Goal: Task Accomplishment & Management: Manage account settings

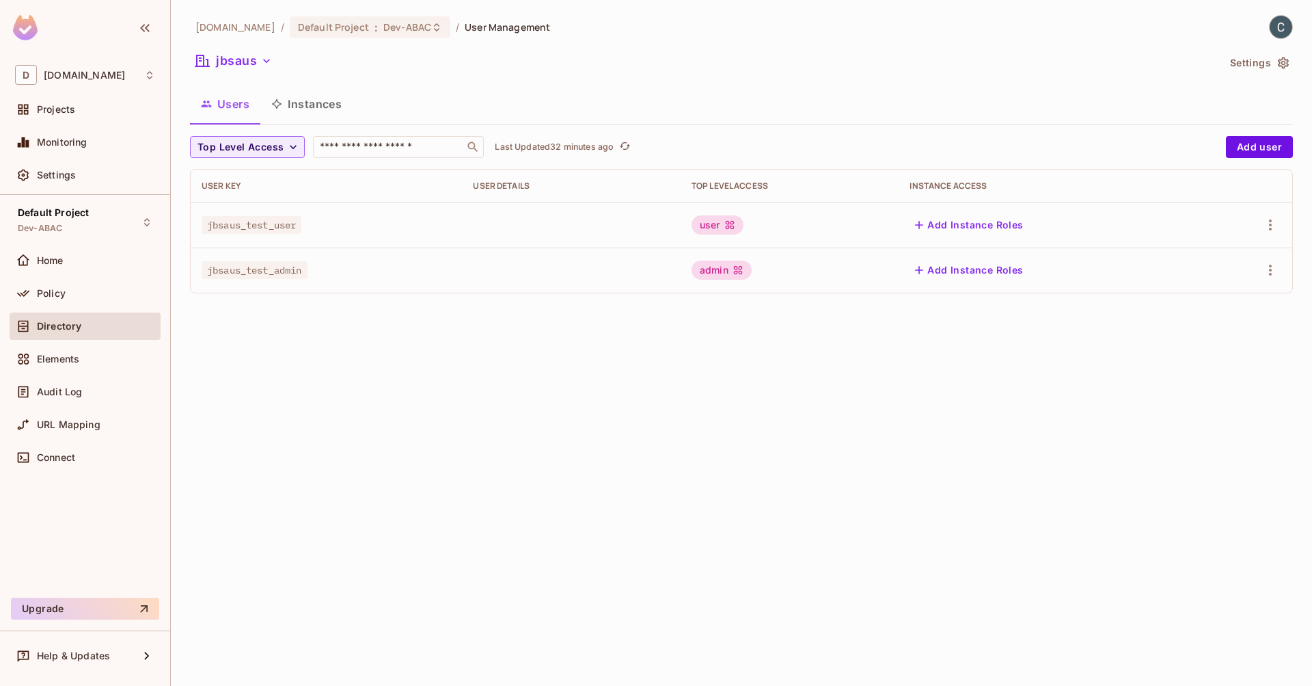
click at [873, 87] on div "Users Instances" at bounding box center [741, 104] width 1103 height 34
click at [431, 30] on span "Dev-ABAC" at bounding box center [407, 27] width 48 height 13
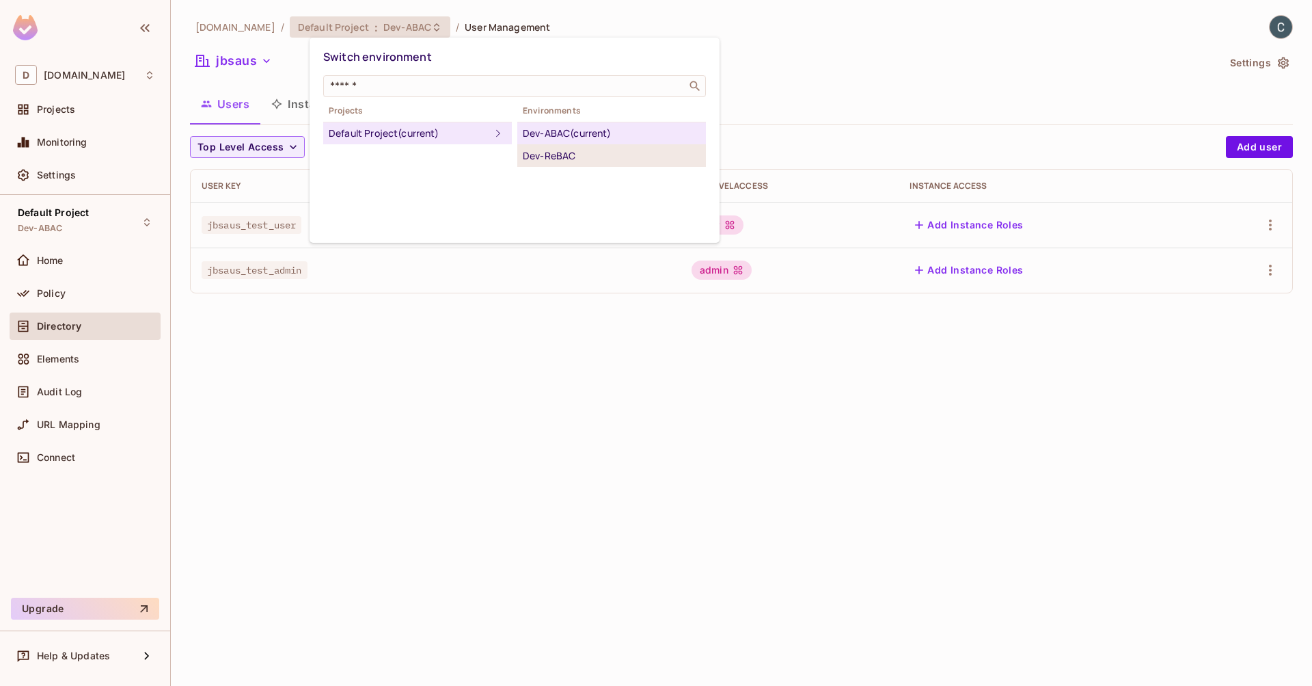
click at [575, 157] on div "Dev-ReBAC" at bounding box center [612, 156] width 178 height 16
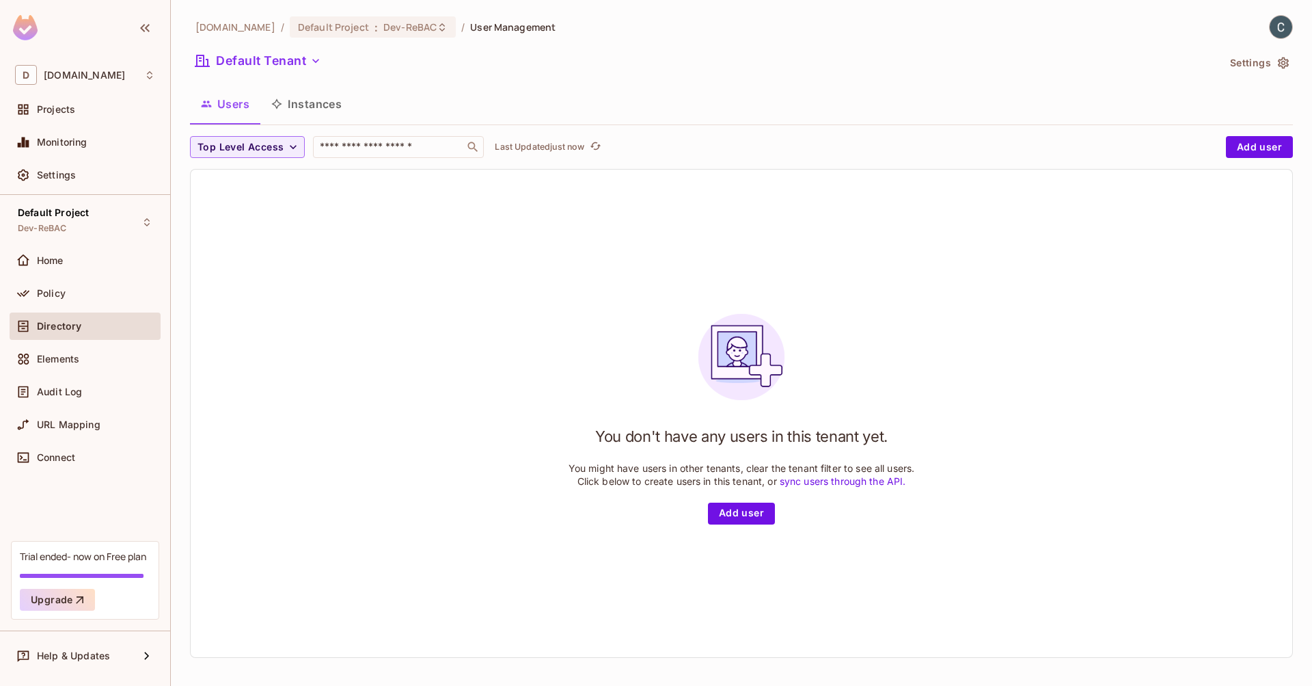
click at [96, 176] on div "Settings" at bounding box center [96, 175] width 118 height 11
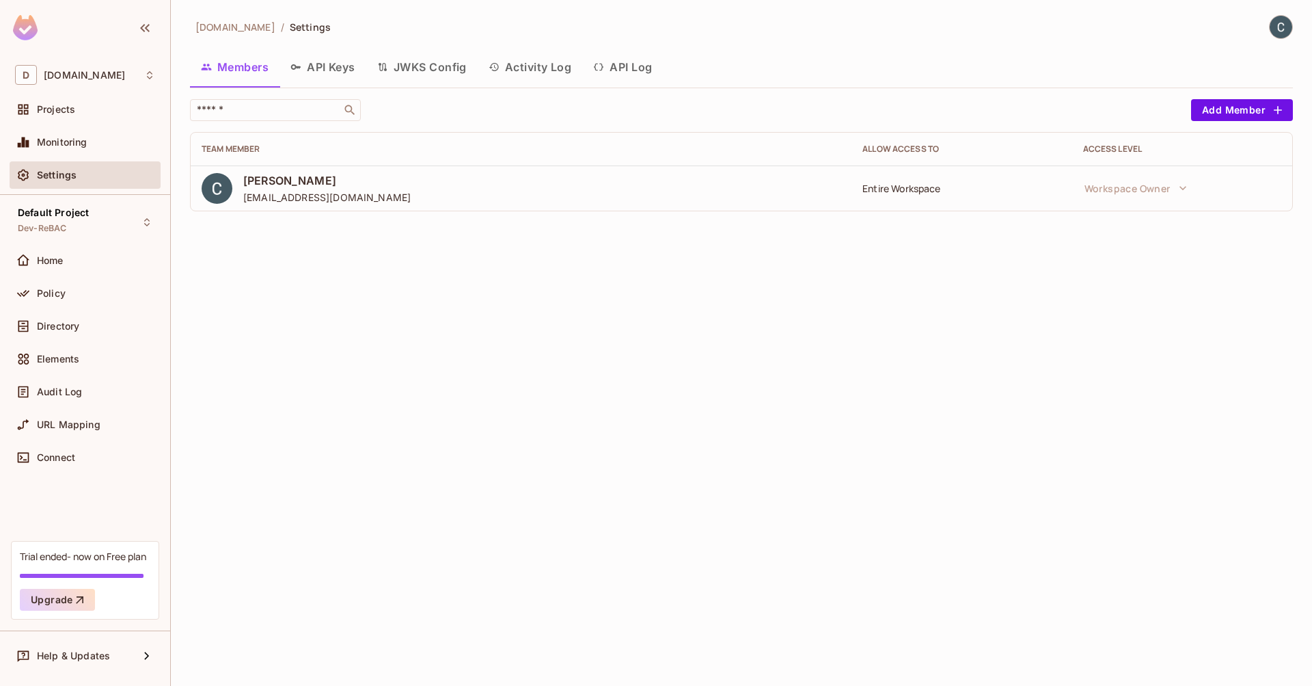
click at [340, 66] on button "API Keys" at bounding box center [323, 67] width 87 height 34
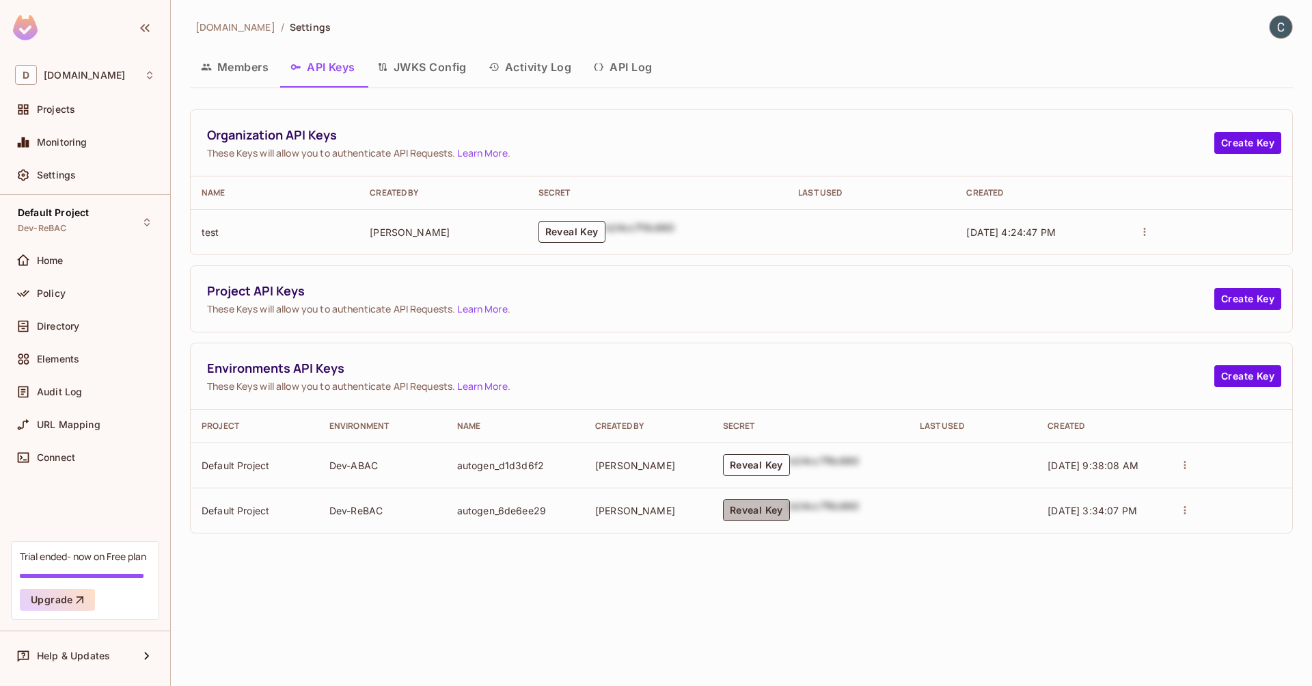
click at [731, 514] on button "Reveal Key" at bounding box center [756, 510] width 67 height 22
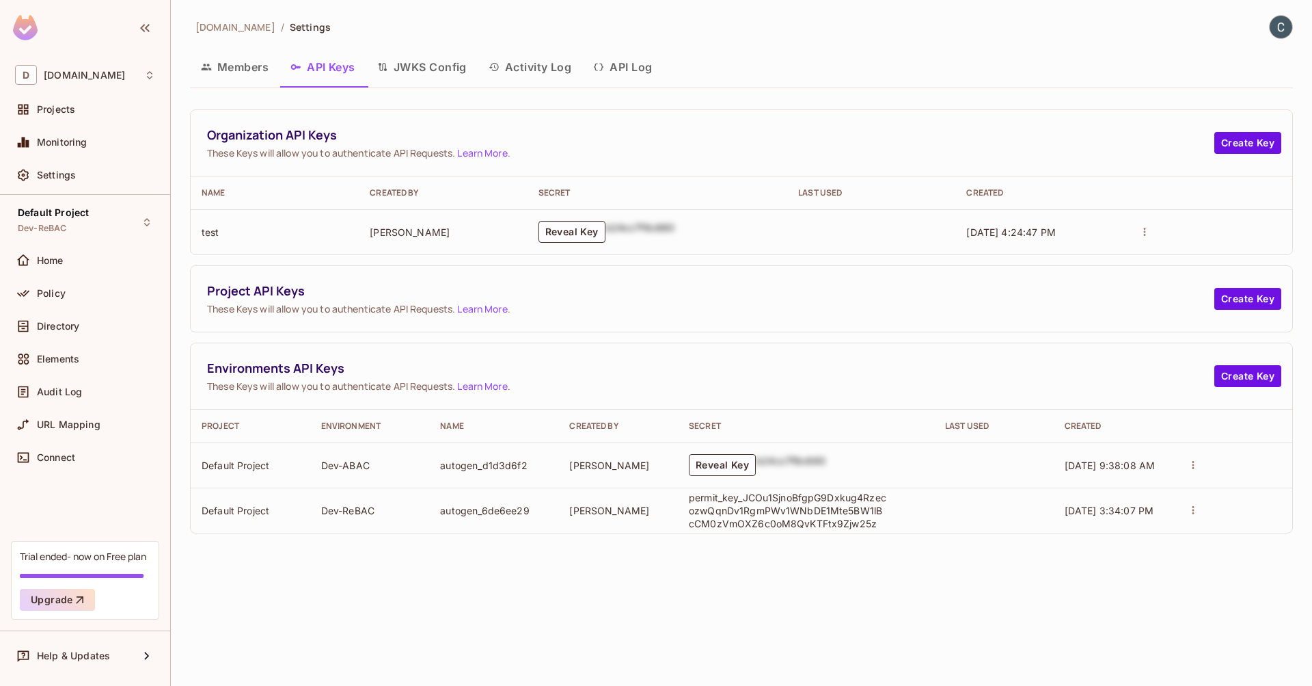
click at [883, 520] on p "permit_key_JCOu1SjnoBfgpG9Dxkug4RzecozwQqnDv1RgmPWv1WNbDE1Mte5BW1lBcCM0zVmOXZ6c…" at bounding box center [788, 510] width 198 height 39
click at [1203, 511] on button "actions" at bounding box center [1193, 509] width 19 height 19
click at [859, 521] on div at bounding box center [656, 343] width 1312 height 686
drag, startPoint x: 880, startPoint y: 522, endPoint x: 681, endPoint y: 498, distance: 199.6
click at [681, 498] on td "permit_key_JCOu1SjnoBfgpG9Dxkug4RzecozwQqnDv1RgmPWv1WNbDE1Mte5BW1lBcCM0zVmOXZ6c…" at bounding box center [806, 509] width 256 height 45
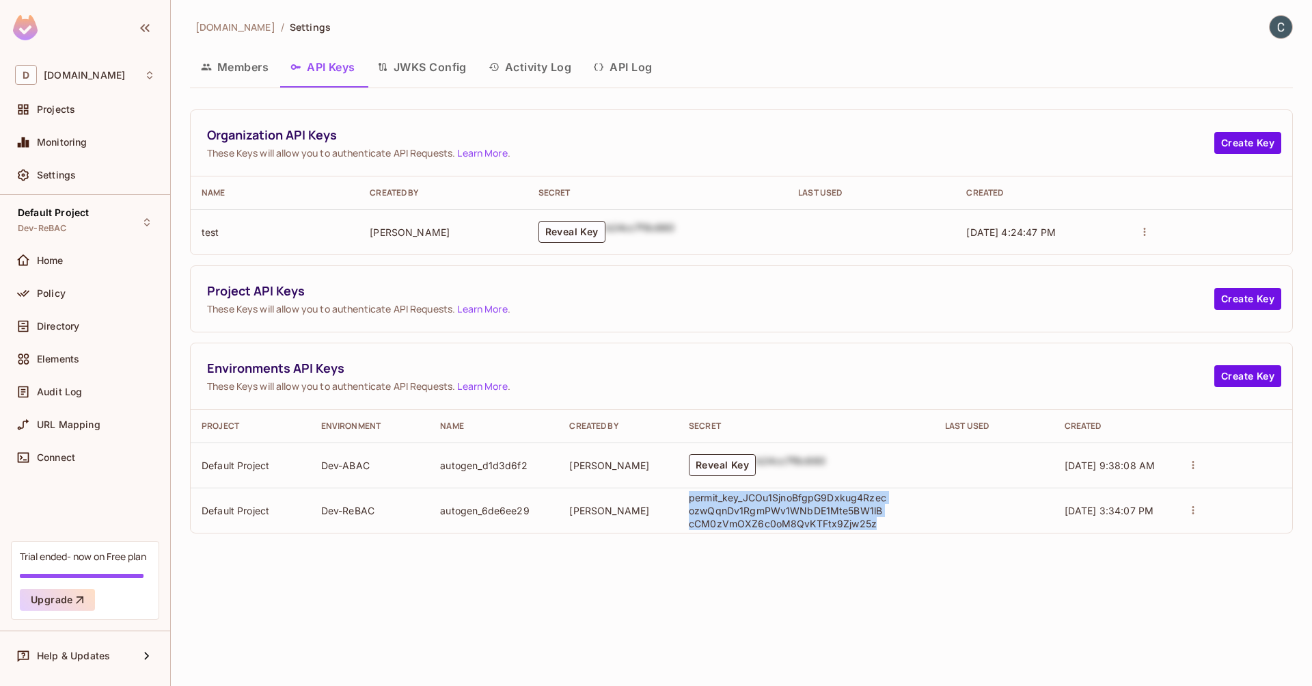
copy p "permit_key_JCOu1SjnoBfgpG9Dxkug4RzecozwQqnDv1RgmPWv1WNbDE1Mte5BW1lBcCM0zVmOXZ6c…"
click at [1234, 367] on button "Create Key" at bounding box center [1248, 376] width 67 height 22
drag, startPoint x: 830, startPoint y: 513, endPoint x: 688, endPoint y: 493, distance: 144.1
click at [688, 493] on td "permit_key_JCOu1SjnoBfgpG9Dxkug4RzecozwQqnDv1RgmPWv1WNbDE1Mte5BW1lBcCM0zVmOXZ6c…" at bounding box center [806, 509] width 256 height 45
copy p "permit_key_JCOu1SjnoBfgpG9Dxkug4RzecozwQqnDv1RgmPWv1WNbDE1Mte5BW1lBcCM0zVmOXZ6c…"
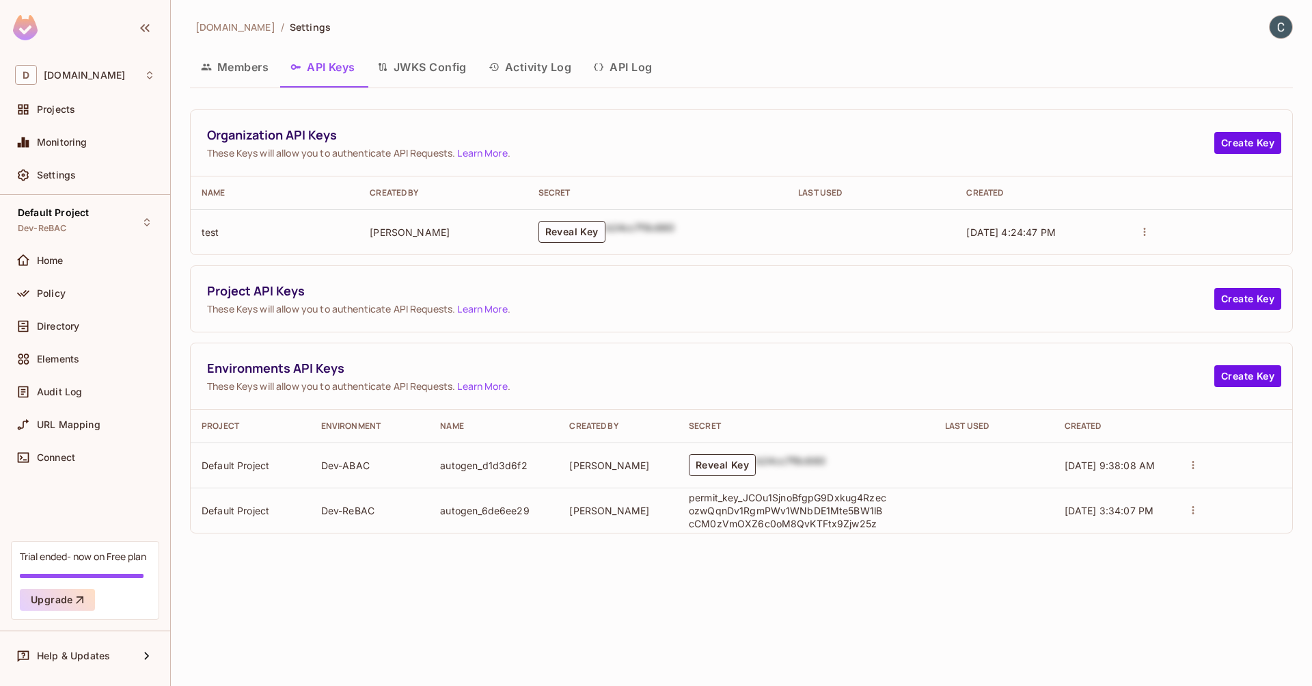
click at [636, 512] on td "[PERSON_NAME]" at bounding box center [618, 509] width 120 height 45
click at [79, 224] on div "Default Project Dev-ReBAC" at bounding box center [53, 221] width 71 height 29
click at [55, 293] on span "Policy" at bounding box center [51, 293] width 29 height 11
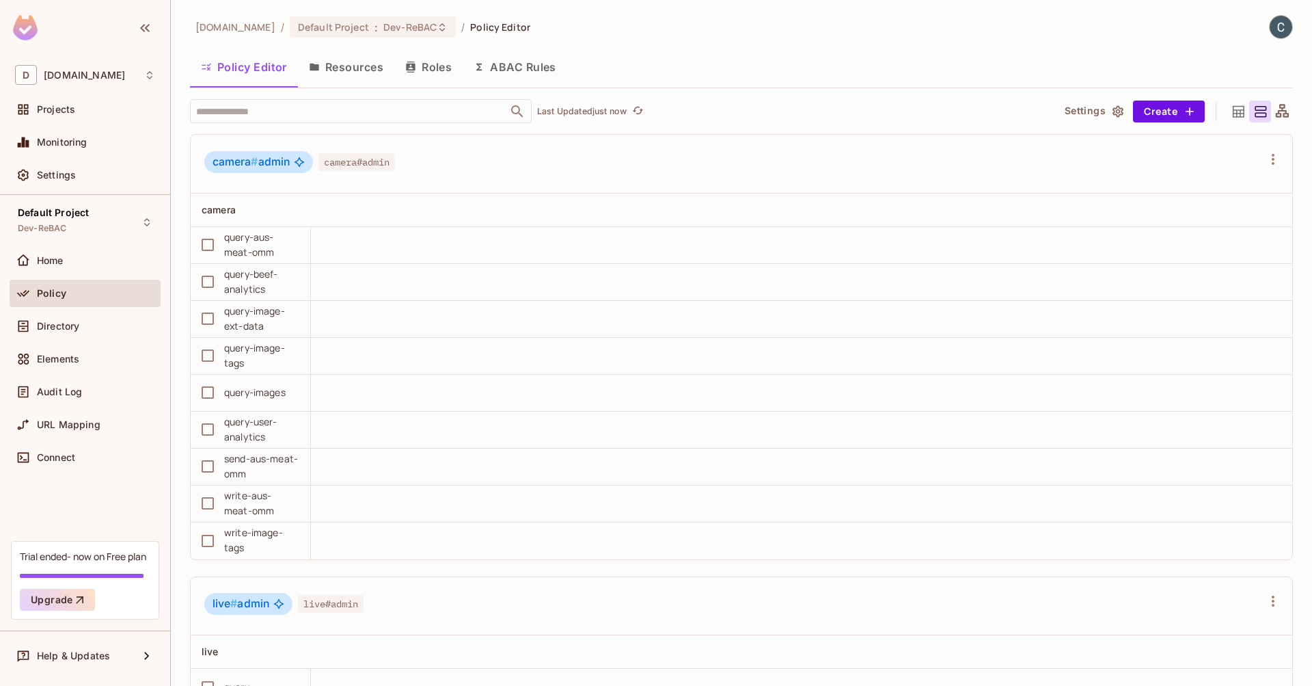
click at [368, 66] on button "Resources" at bounding box center [346, 67] width 96 height 34
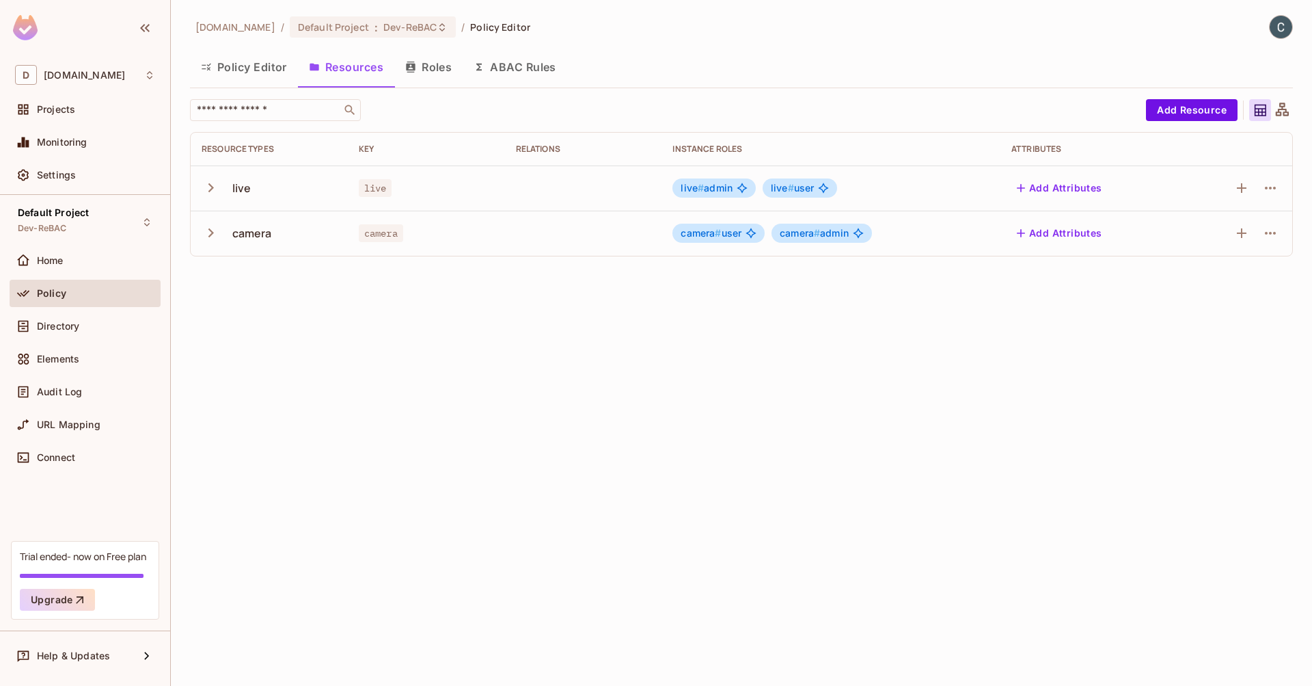
click at [214, 236] on icon "button" at bounding box center [211, 232] width 18 height 18
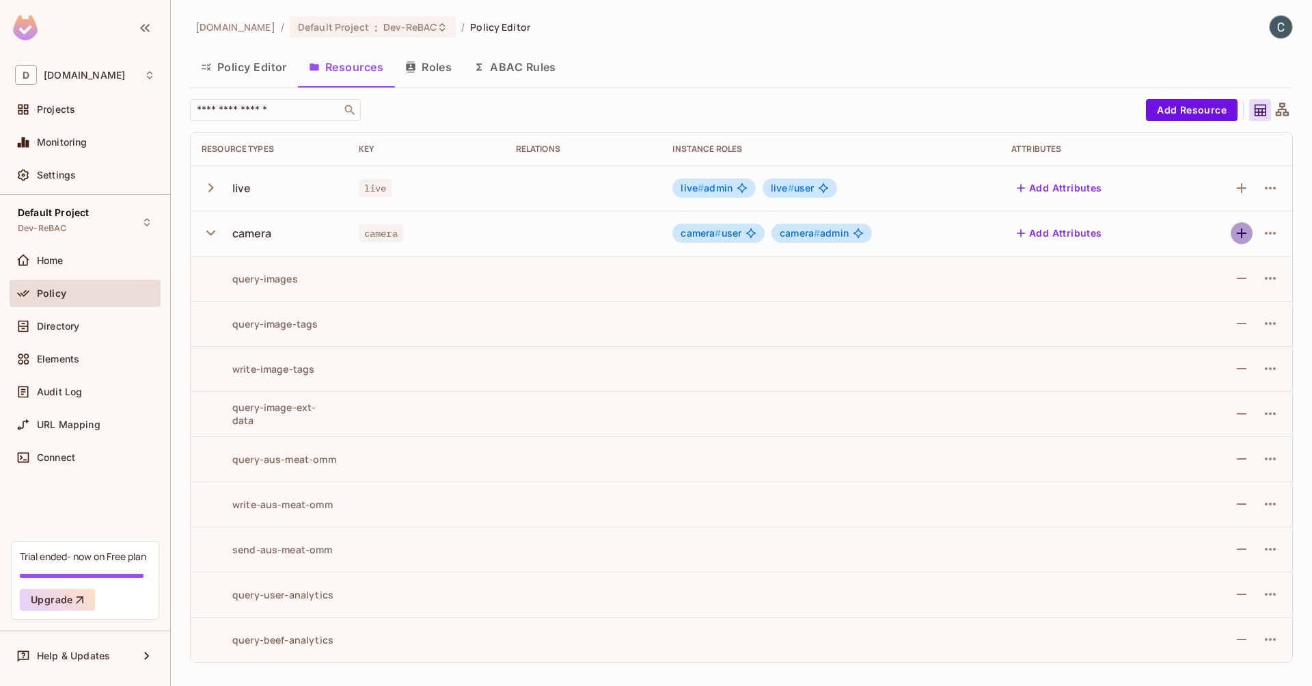
click at [1239, 235] on icon "button" at bounding box center [1242, 233] width 16 height 16
click at [1269, 232] on icon "button" at bounding box center [1270, 233] width 16 height 16
click at [1232, 285] on div "Edit Resource" at bounding box center [1211, 287] width 64 height 14
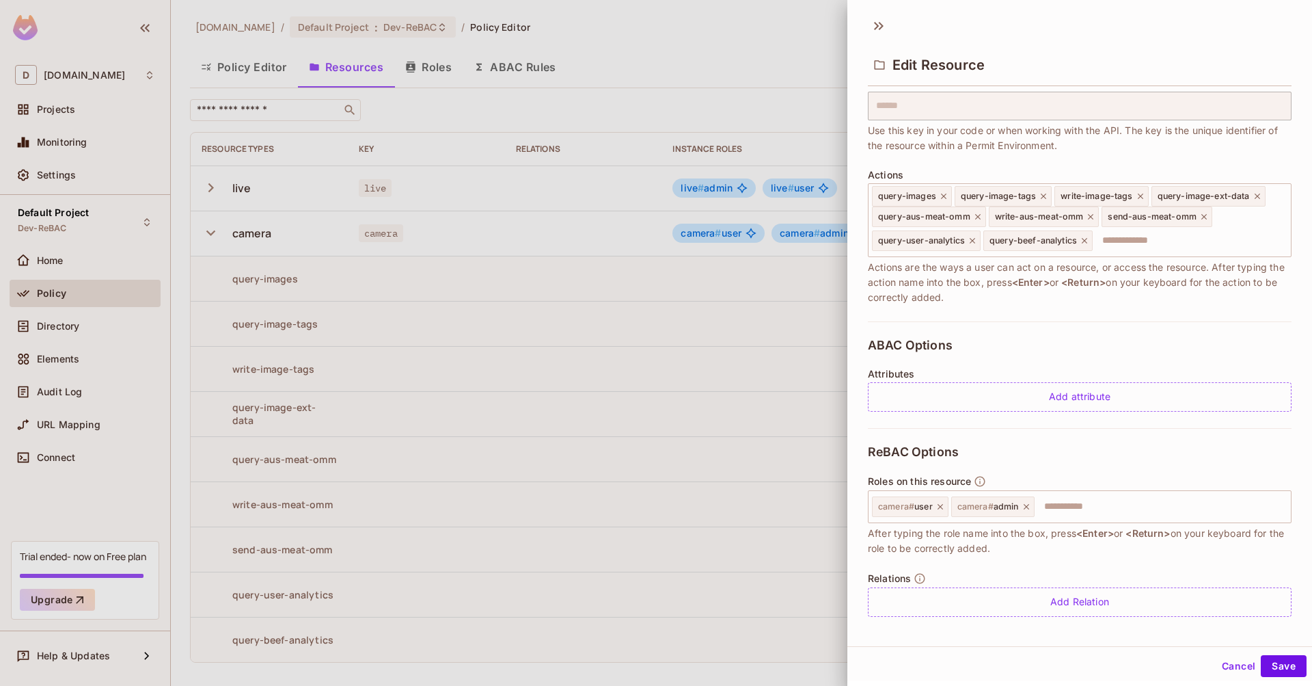
scroll to position [2, 0]
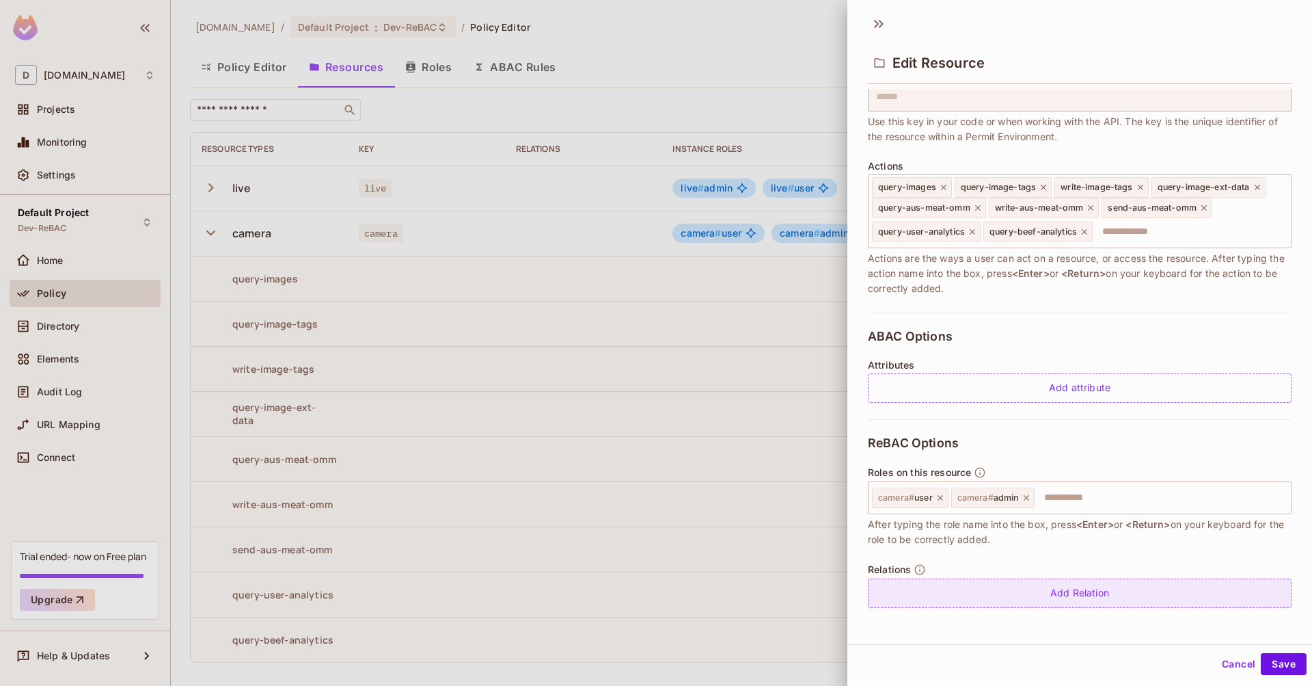
click at [1074, 584] on div "Add Relation" at bounding box center [1080, 592] width 424 height 29
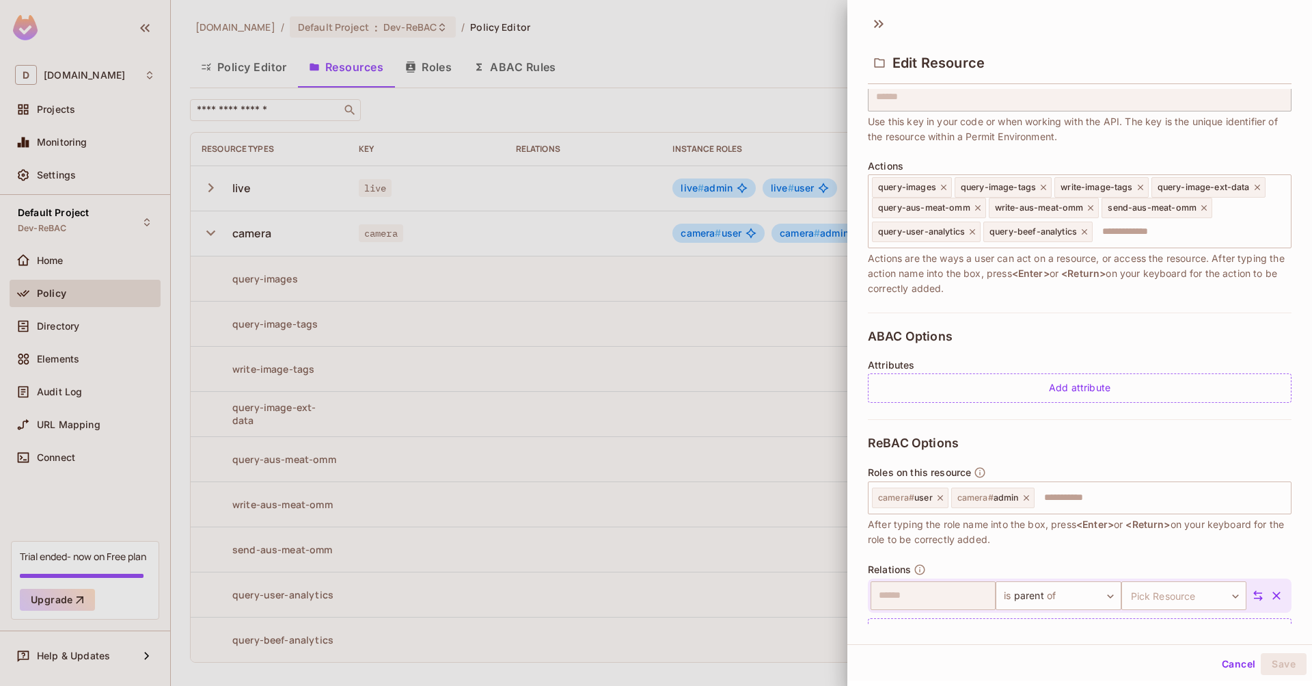
scroll to position [147, 0]
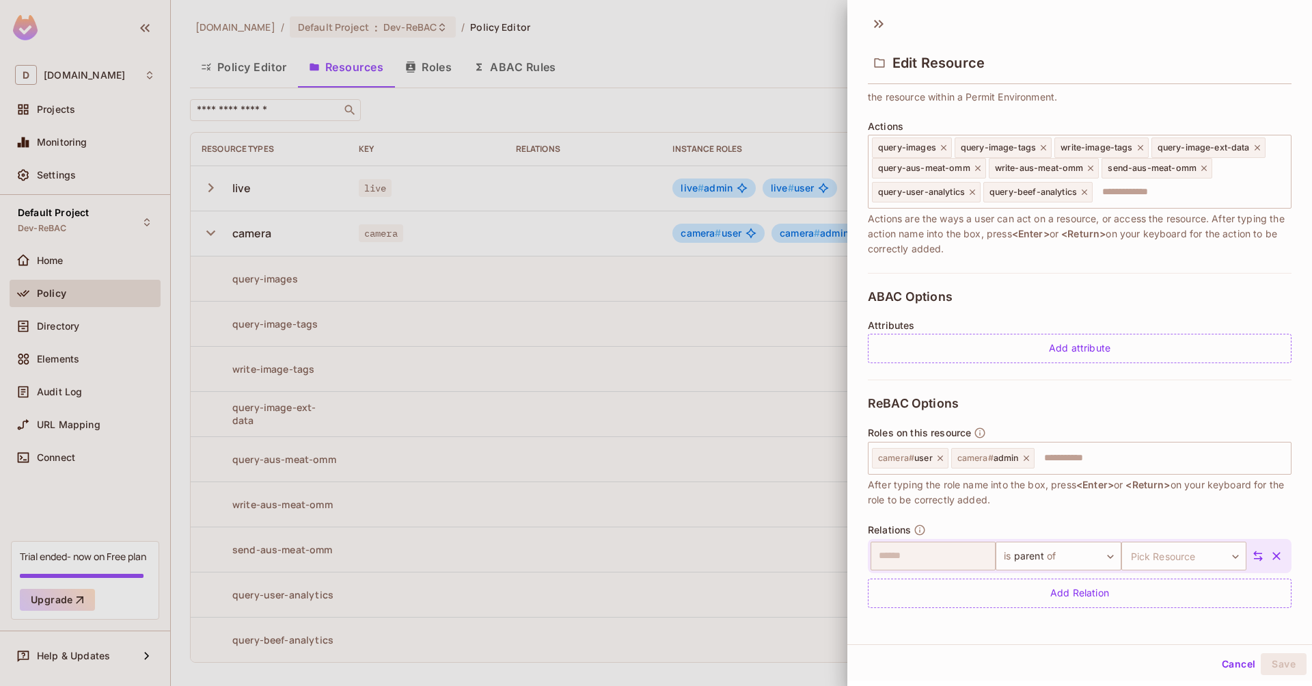
click at [1222, 658] on button "Cancel" at bounding box center [1239, 664] width 44 height 22
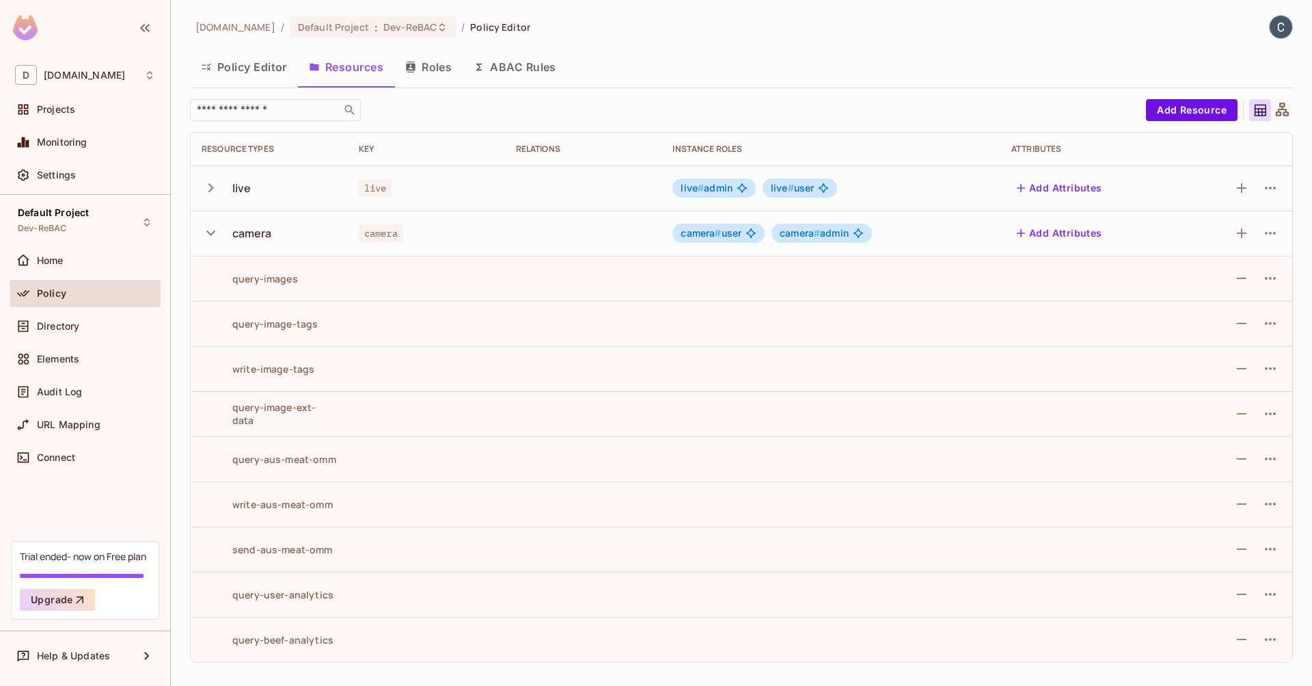
click at [209, 234] on icon "button" at bounding box center [210, 232] width 9 height 5
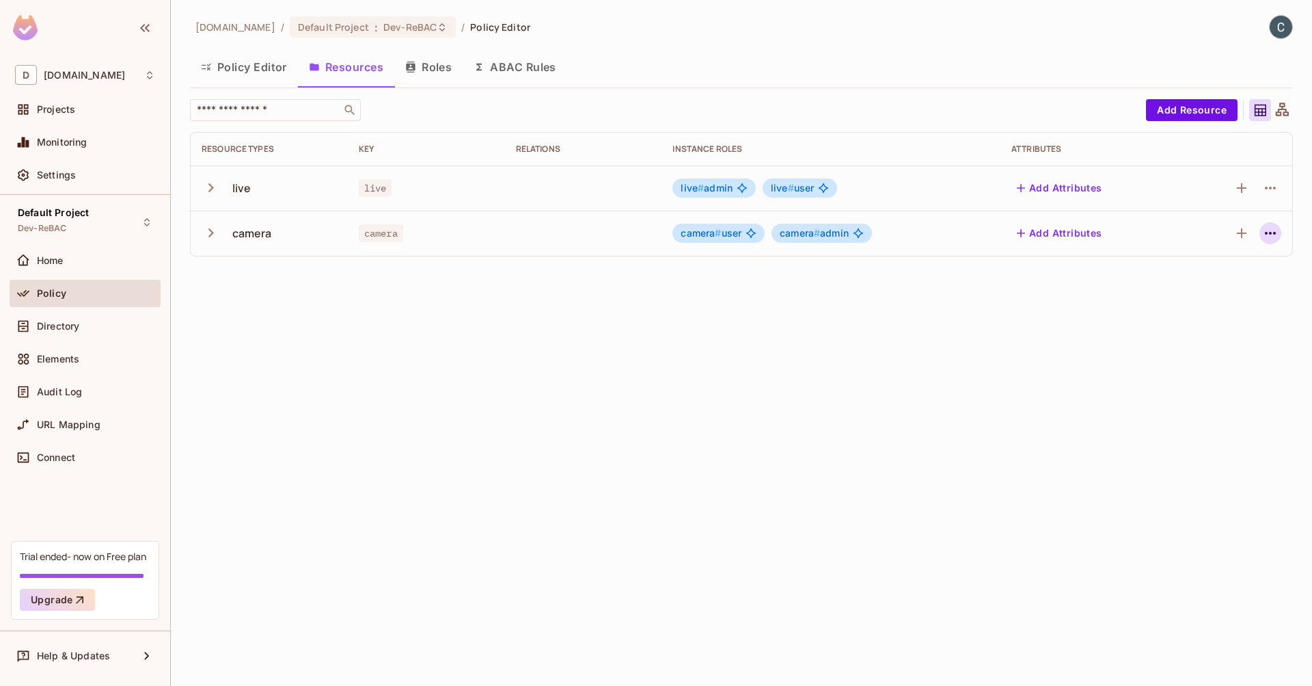
click at [1271, 234] on icon "button" at bounding box center [1270, 233] width 11 height 3
click at [988, 329] on div at bounding box center [656, 343] width 1312 height 686
click at [1191, 110] on button "Add Resource" at bounding box center [1192, 110] width 92 height 22
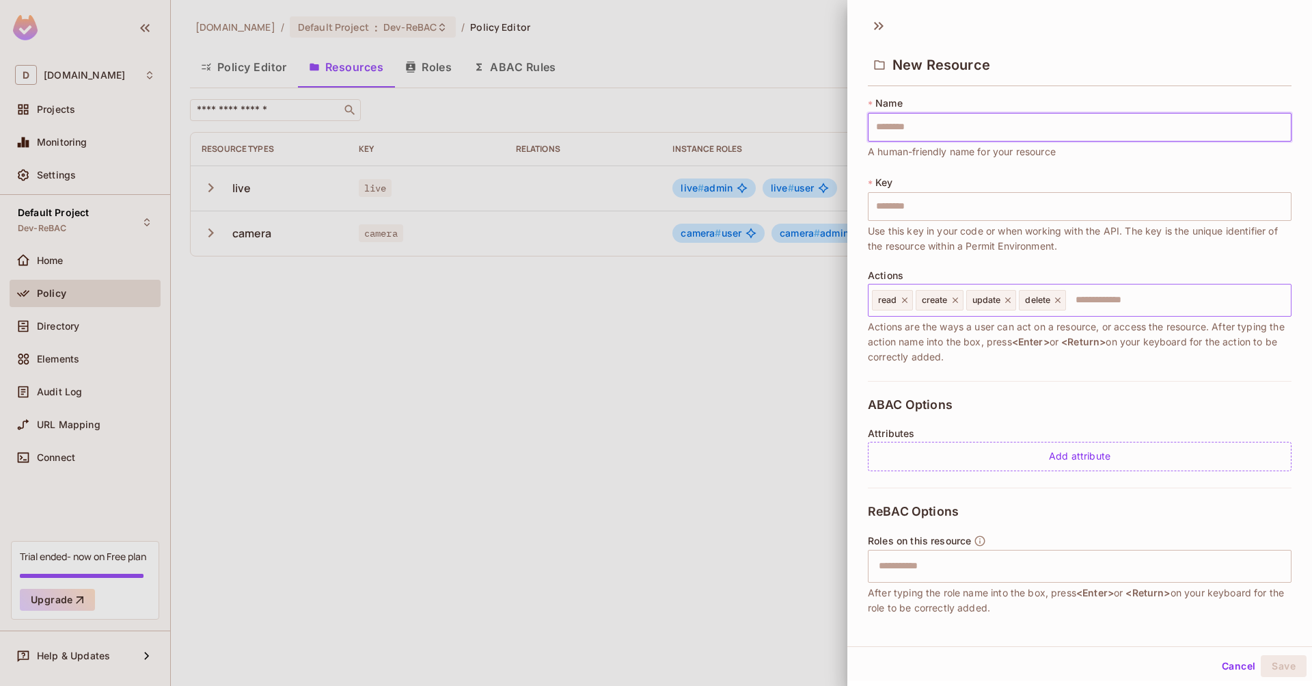
click at [1091, 299] on input "text" at bounding box center [1177, 299] width 218 height 27
click at [1236, 673] on button "Cancel" at bounding box center [1239, 666] width 44 height 22
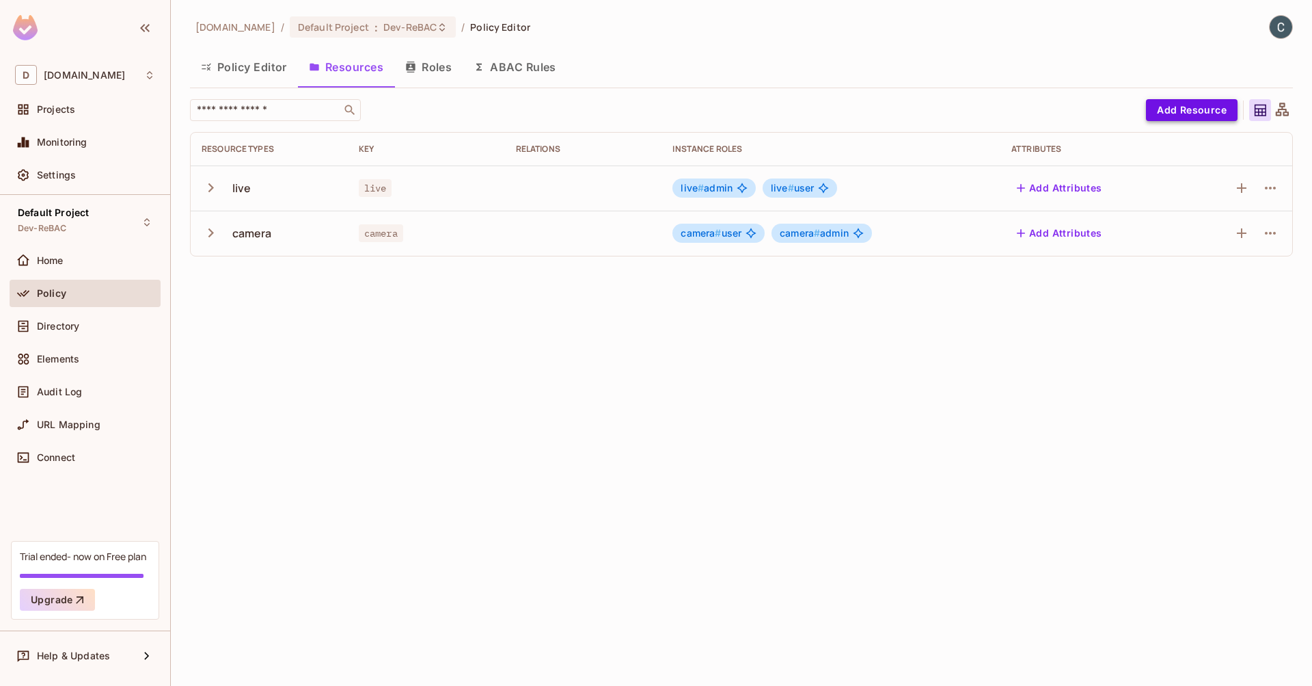
click at [1210, 109] on button "Add Resource" at bounding box center [1192, 110] width 92 height 22
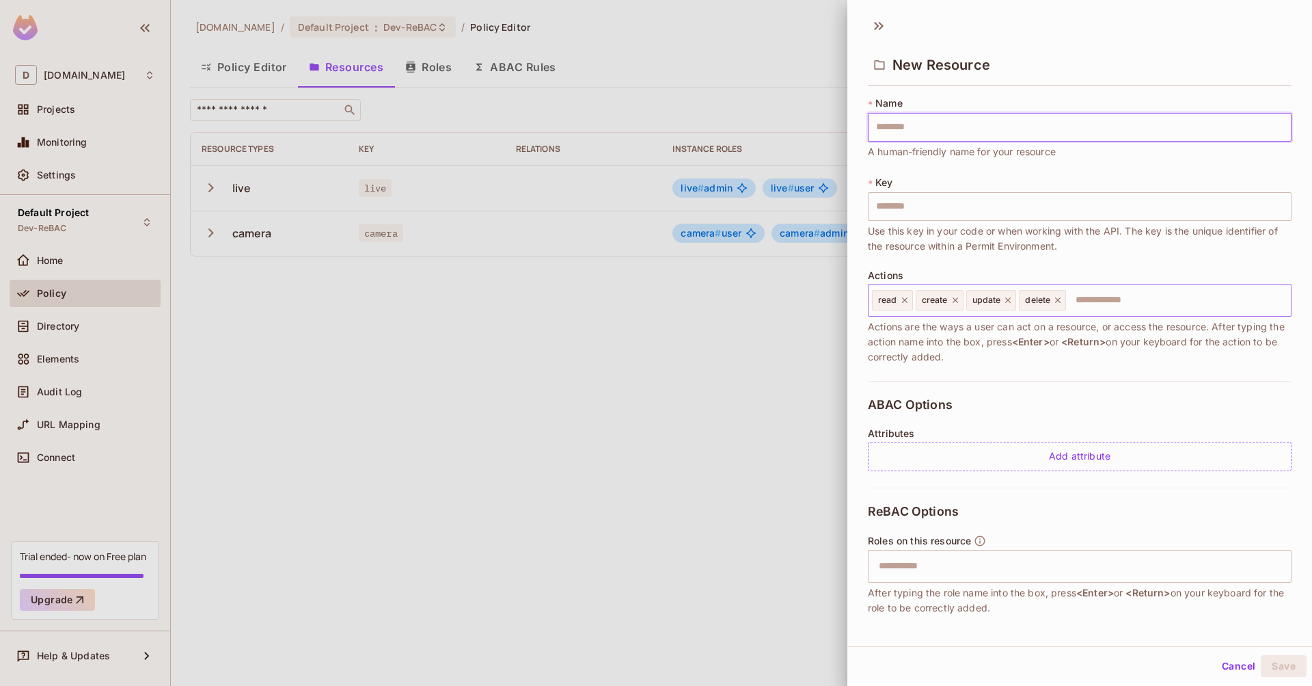
click at [1088, 302] on input "text" at bounding box center [1177, 299] width 218 height 27
click at [964, 123] on input "text" at bounding box center [1080, 127] width 424 height 29
type input "*"
type input "**"
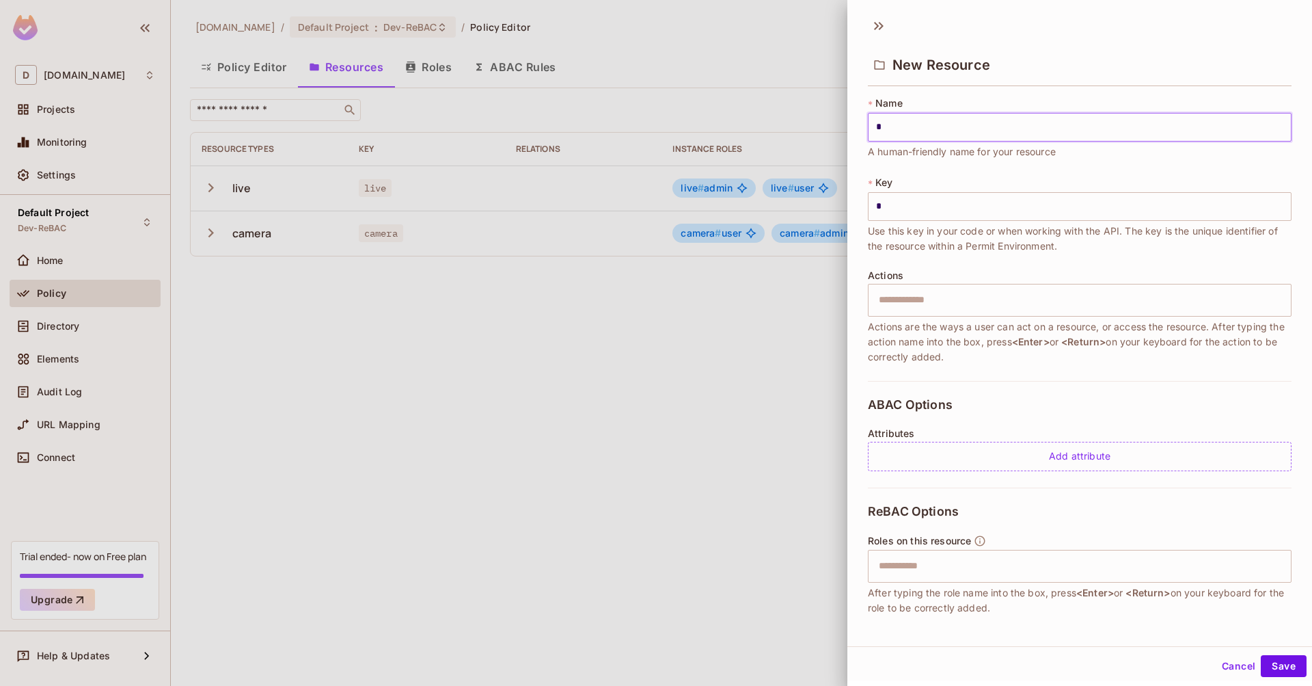
type input "**"
type input "***"
type input "****"
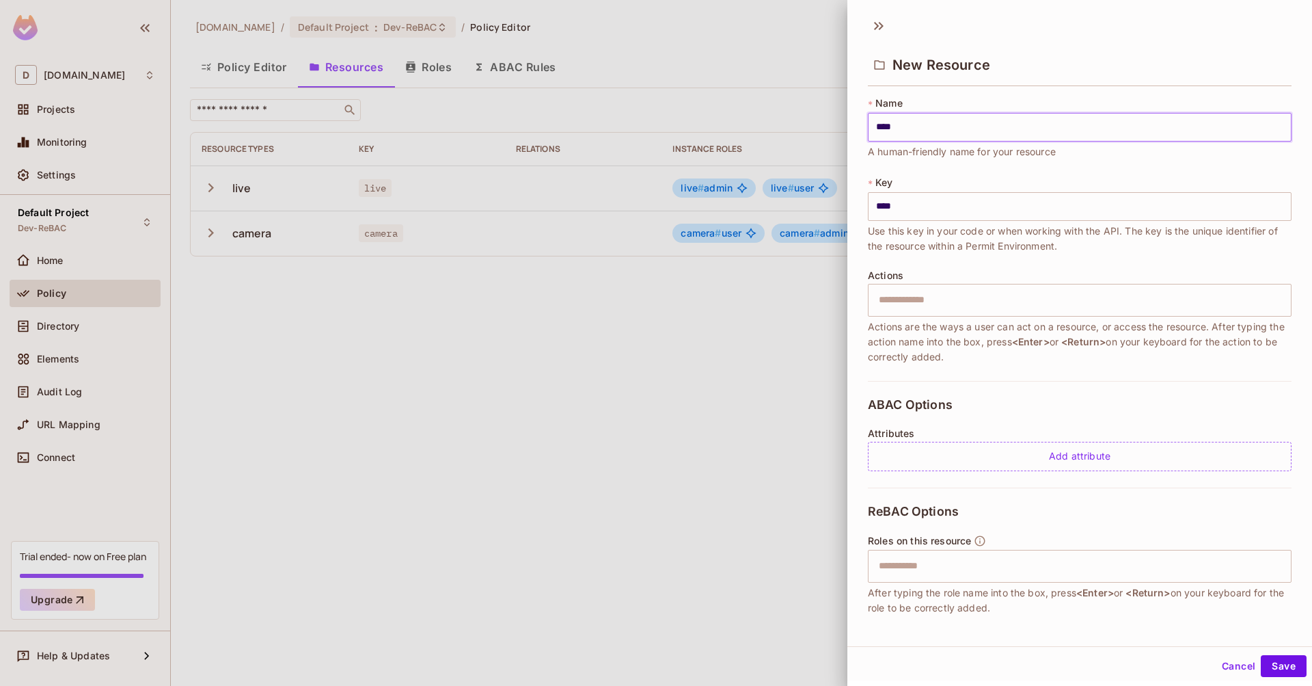
type input "*****"
type input "******"
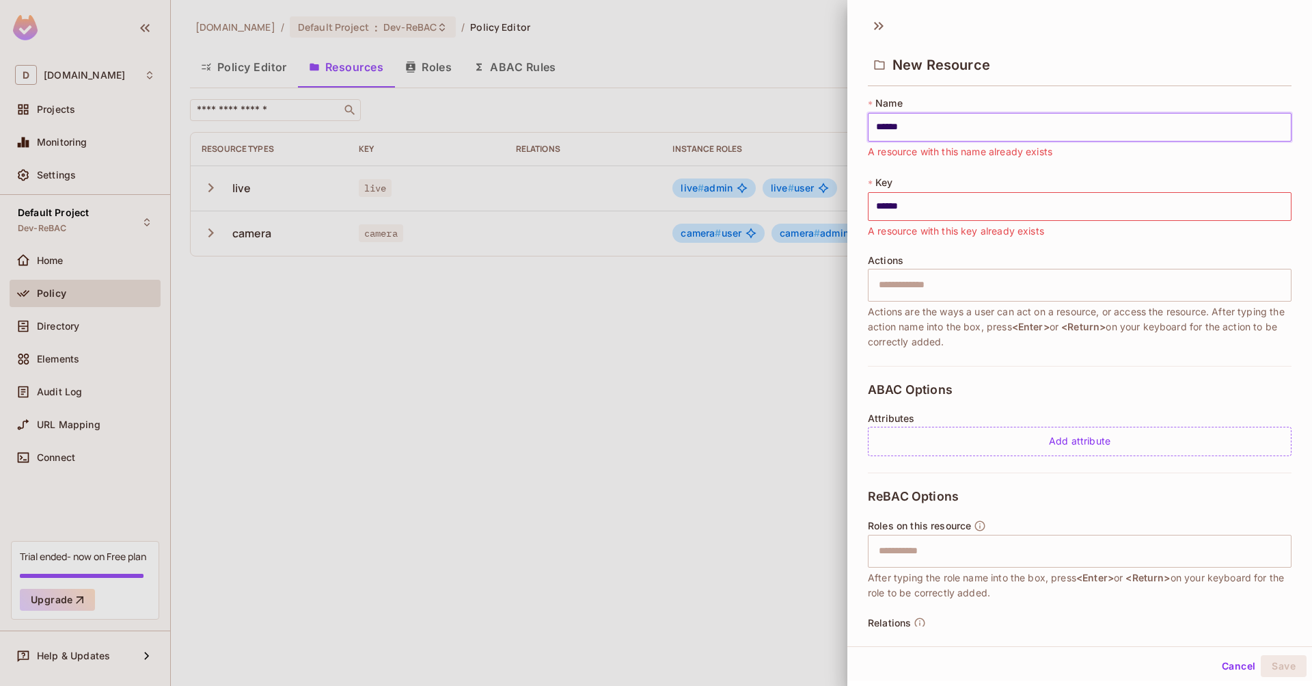
type input "*******"
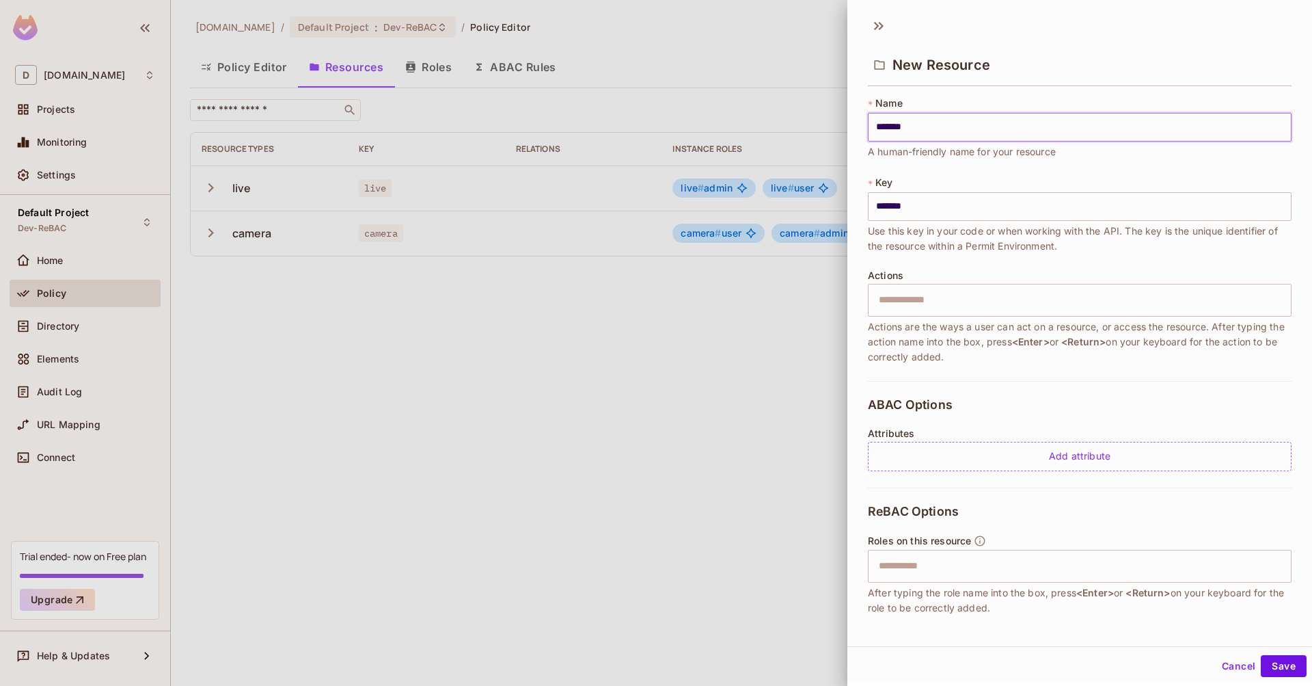
type input "********"
type input "*********"
type input "**********"
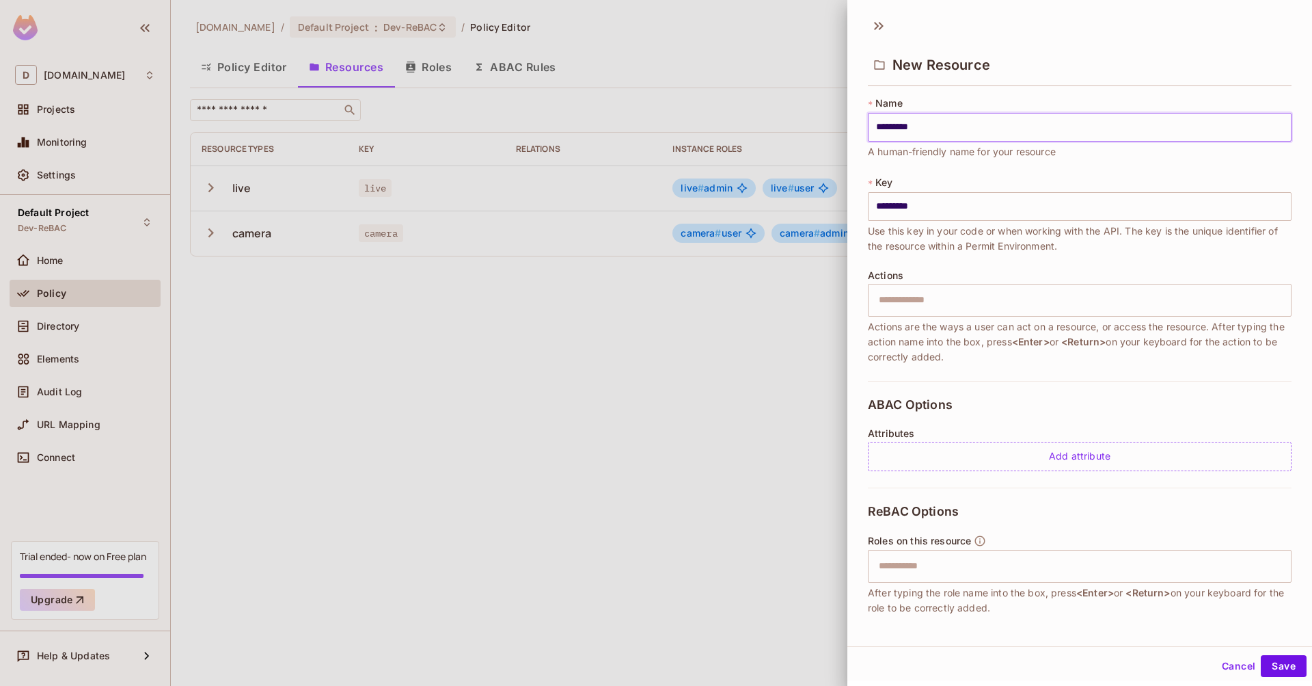
type input "**********"
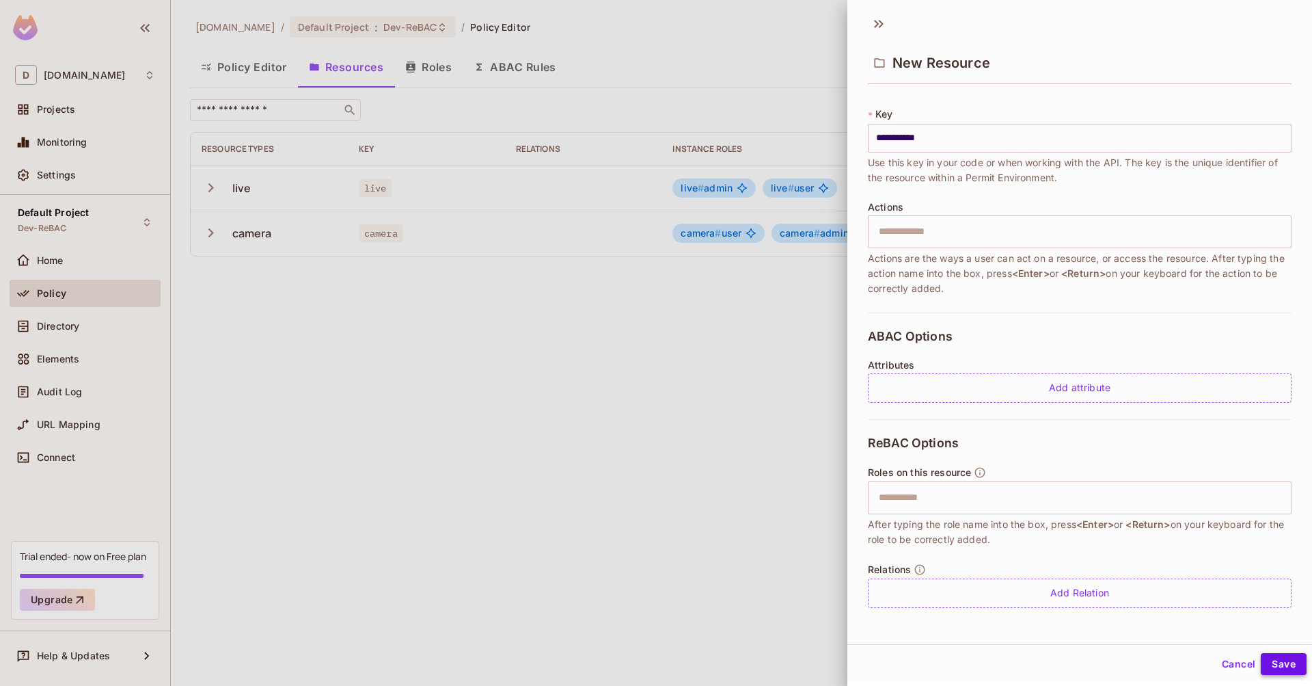
type input "**********"
click at [1273, 658] on button "Save" at bounding box center [1284, 664] width 46 height 22
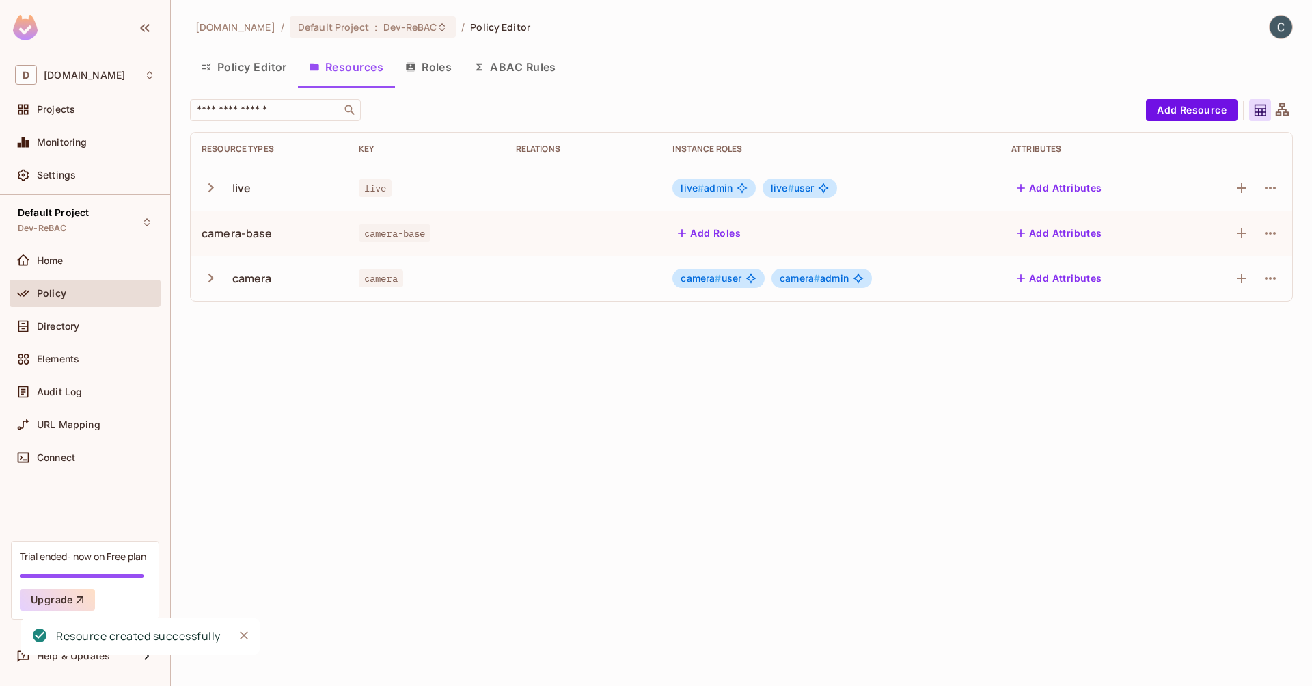
click at [207, 279] on icon "button" at bounding box center [211, 278] width 18 height 18
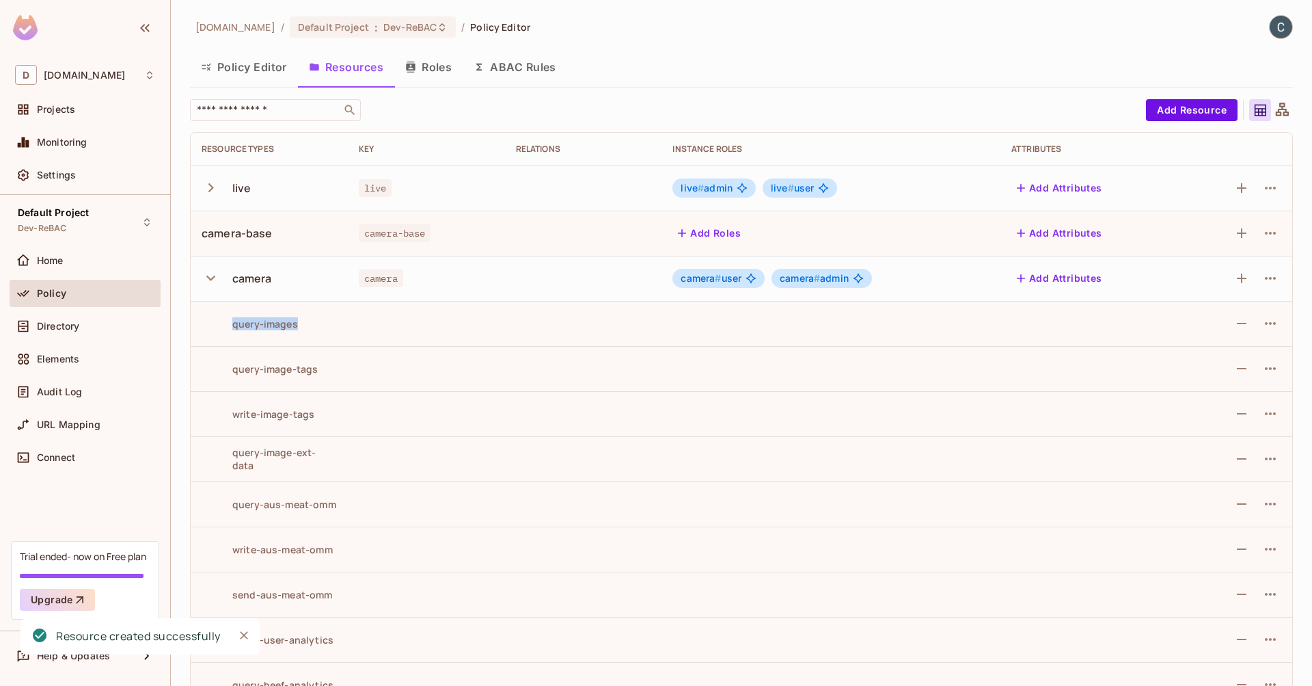
drag, startPoint x: 299, startPoint y: 319, endPoint x: 226, endPoint y: 316, distance: 73.2
click at [226, 317] on div "query-images" at bounding box center [269, 323] width 135 height 13
copy div "query-images"
click at [1266, 233] on icon "button" at bounding box center [1270, 233] width 16 height 16
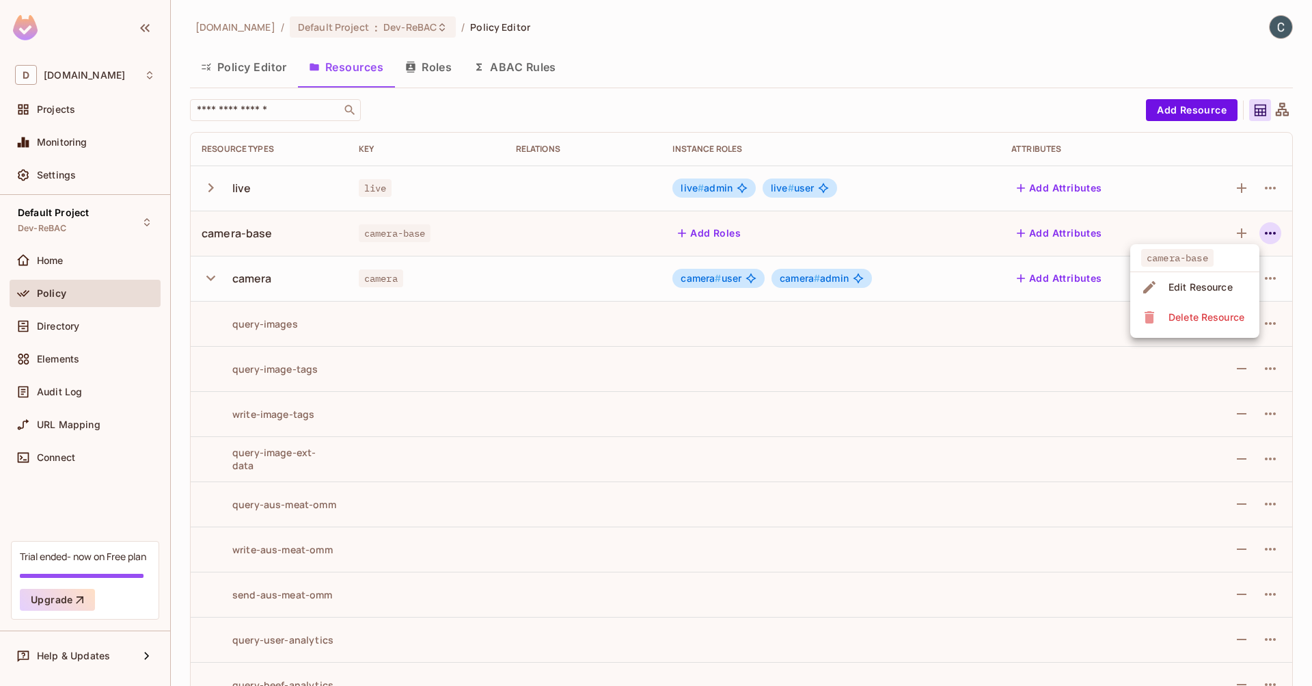
click at [1216, 284] on div "Edit Resource" at bounding box center [1201, 287] width 64 height 14
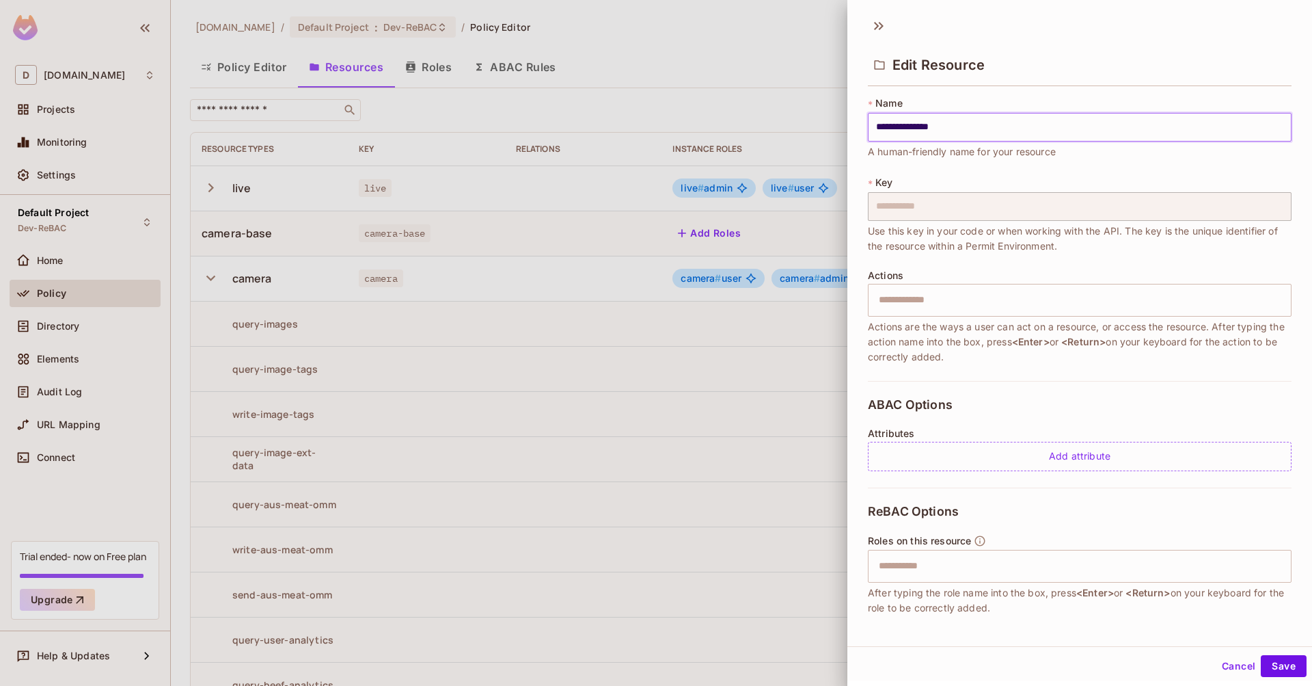
type input "**********"
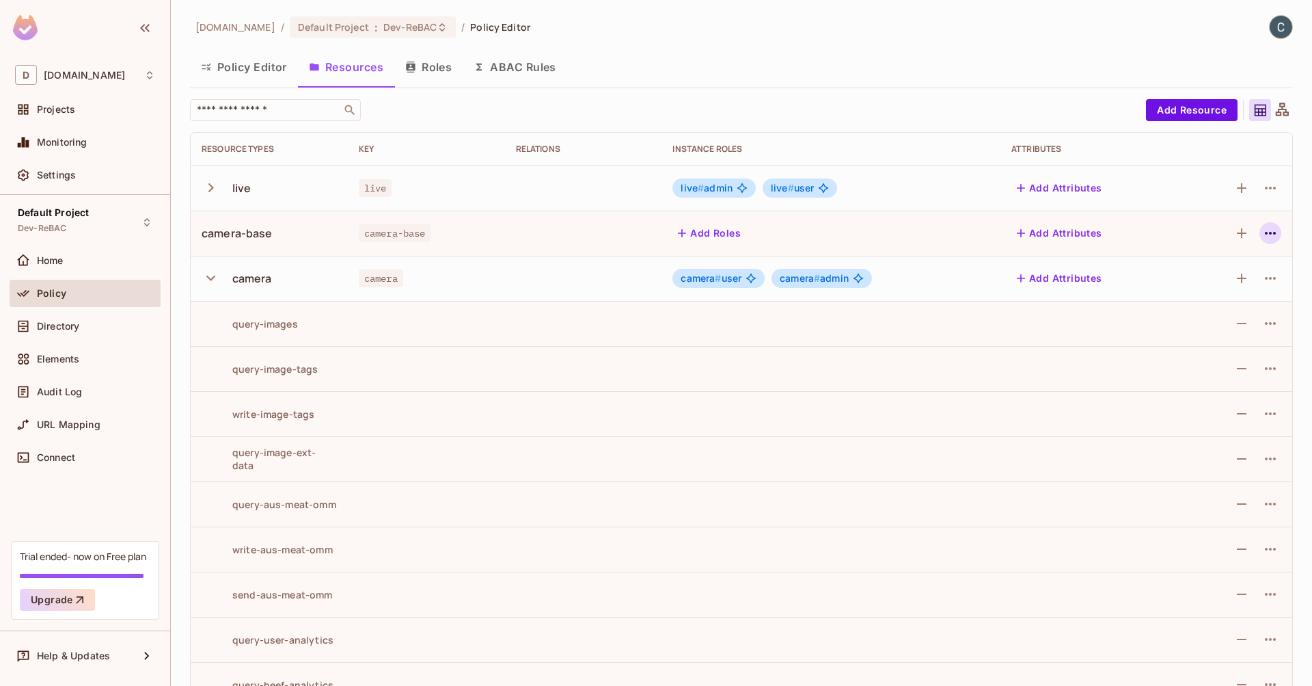
click at [1262, 228] on icon "button" at bounding box center [1270, 233] width 16 height 16
click at [1233, 320] on div "Delete Resource" at bounding box center [1207, 317] width 76 height 14
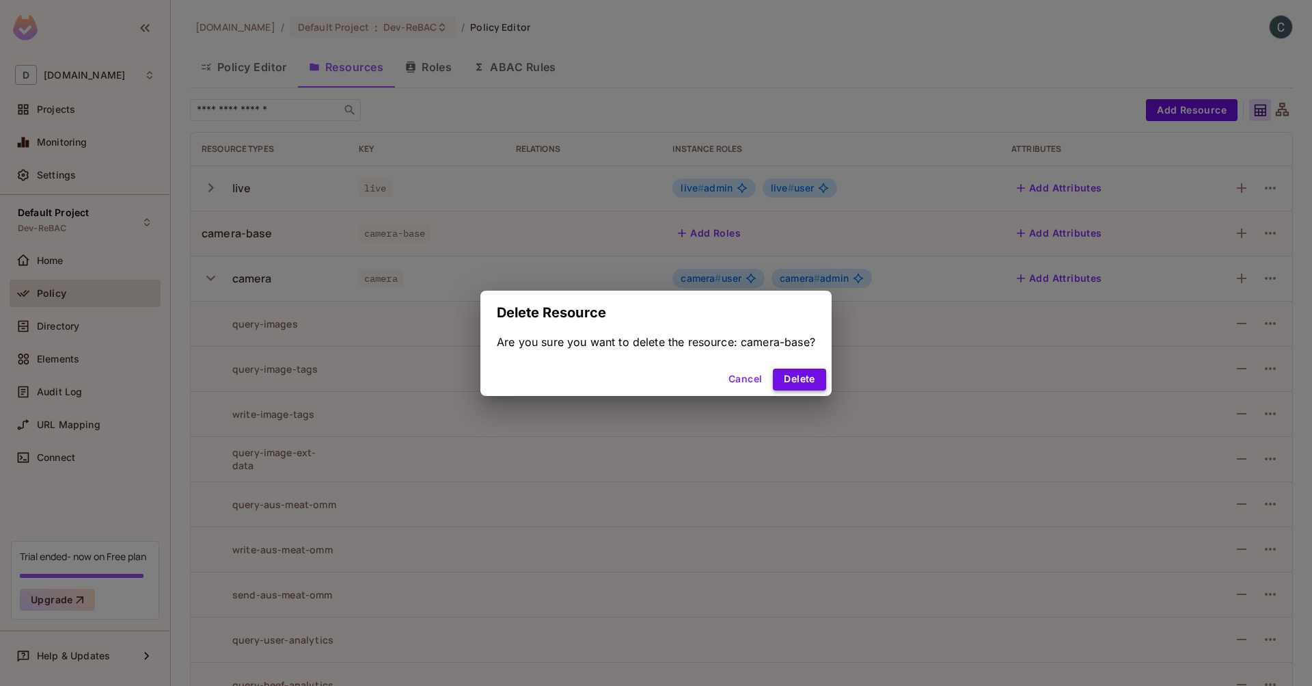
click at [787, 380] on button "Delete" at bounding box center [799, 379] width 53 height 22
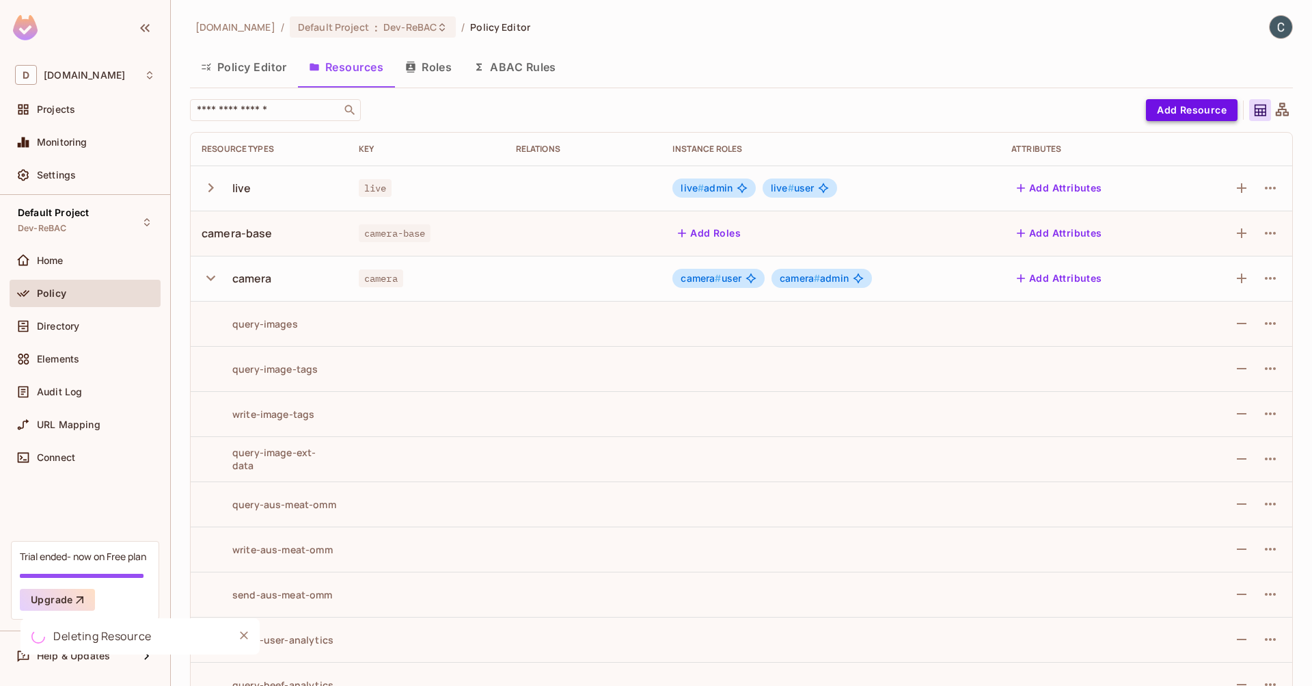
click at [1196, 113] on button "Add Resource" at bounding box center [1192, 110] width 92 height 22
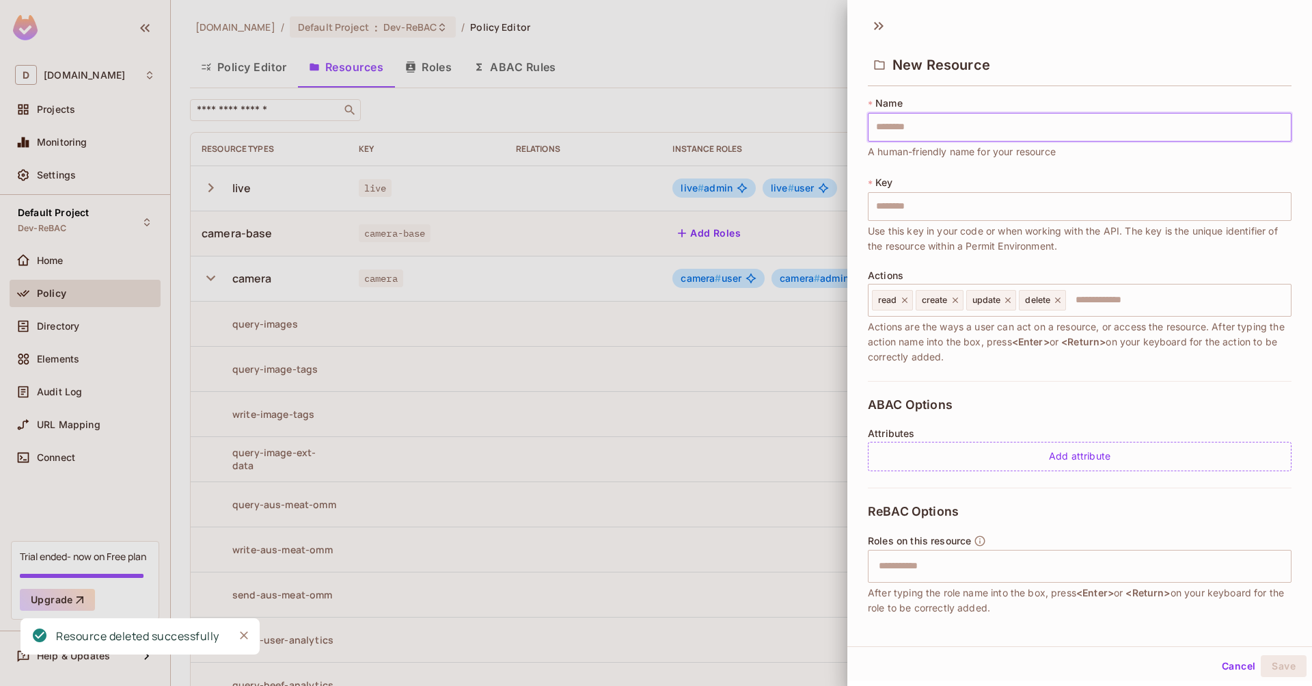
click at [926, 130] on input "text" at bounding box center [1080, 127] width 424 height 29
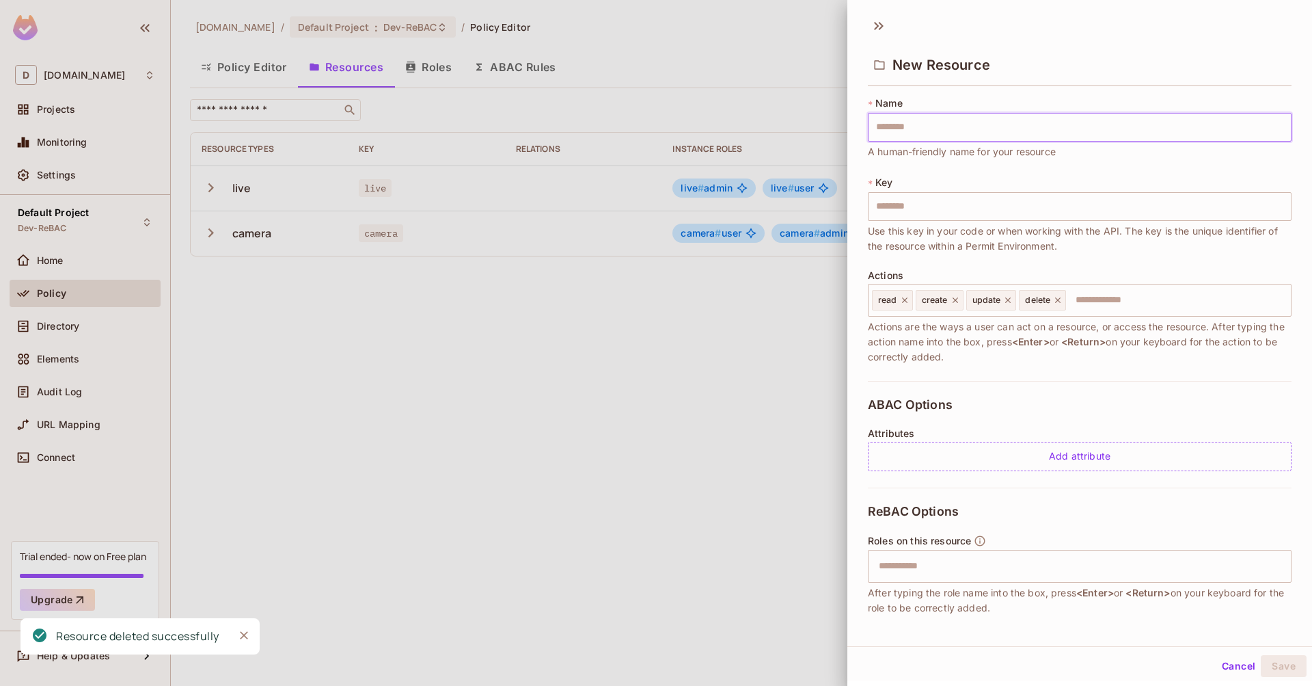
type input "*"
type input "**"
type input "***"
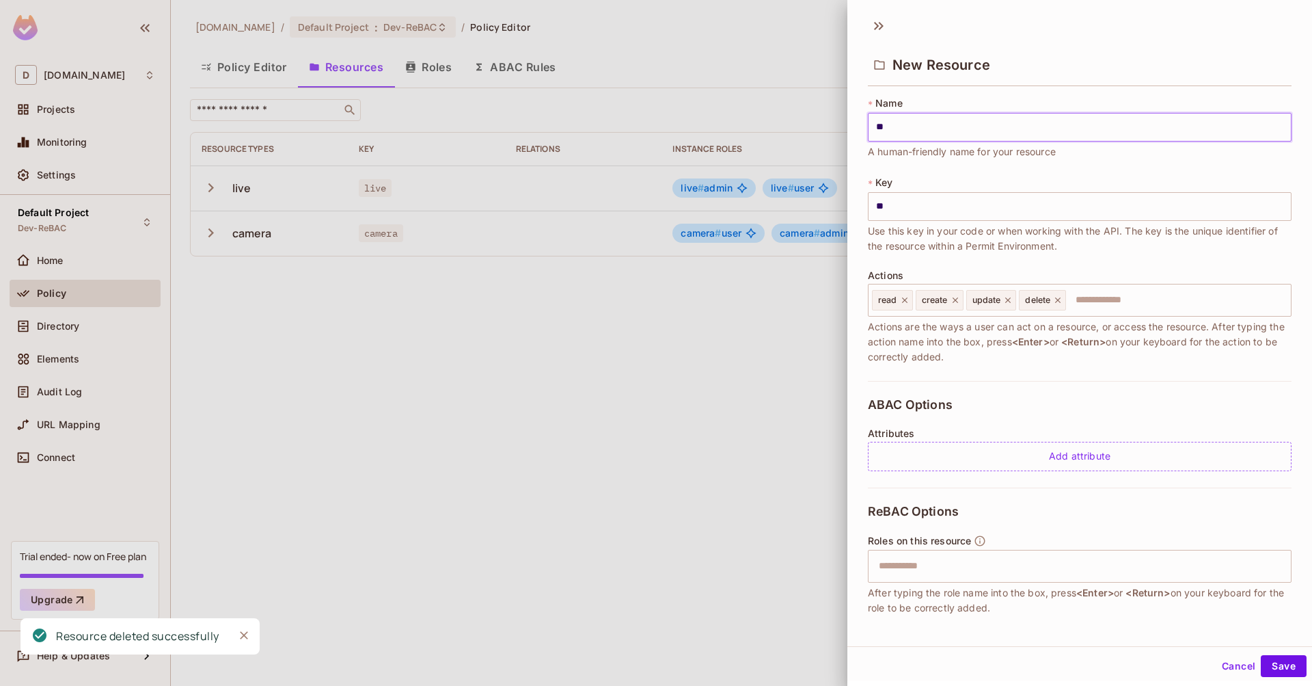
type input "***"
type input "****"
type input "*****"
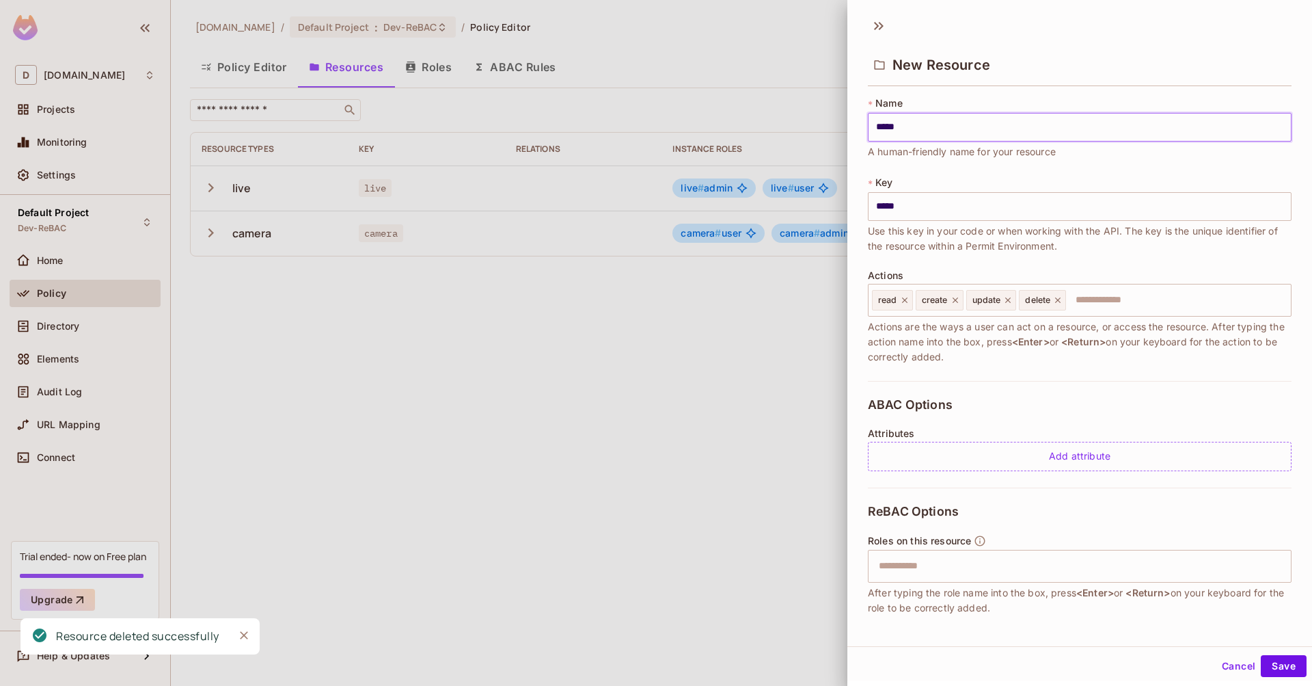
type input "******"
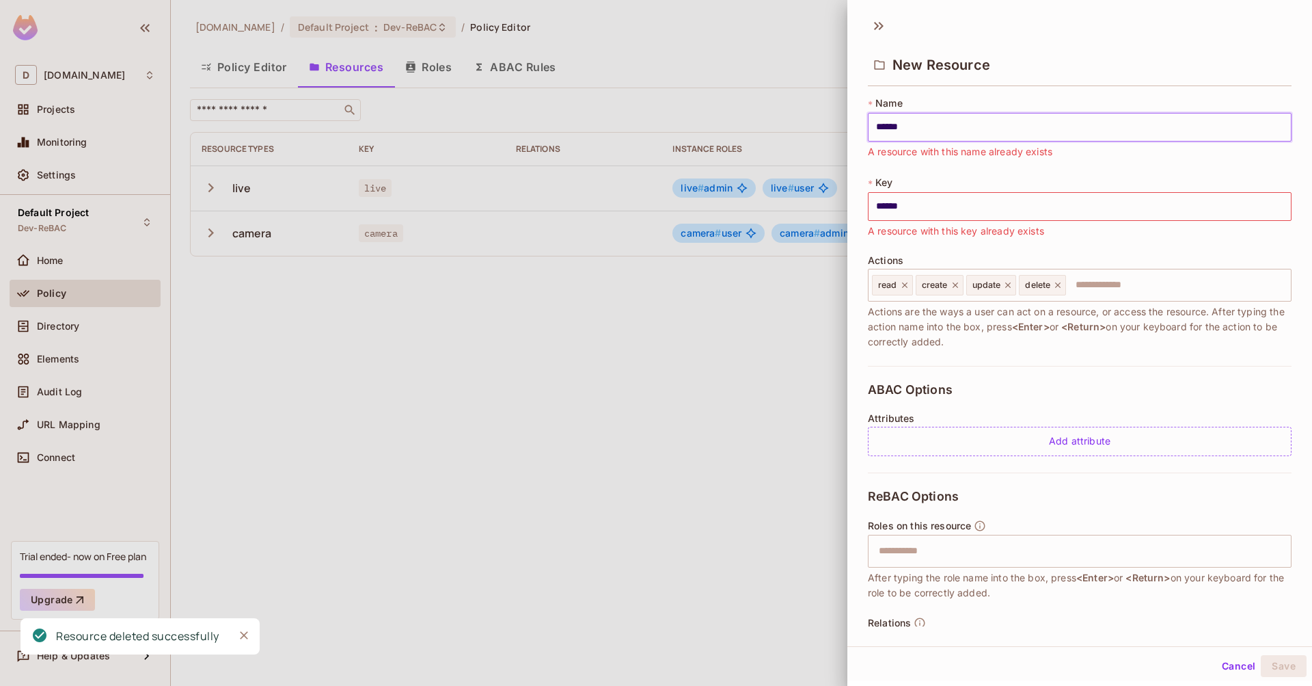
type input "*******"
type input "********"
type input "*********"
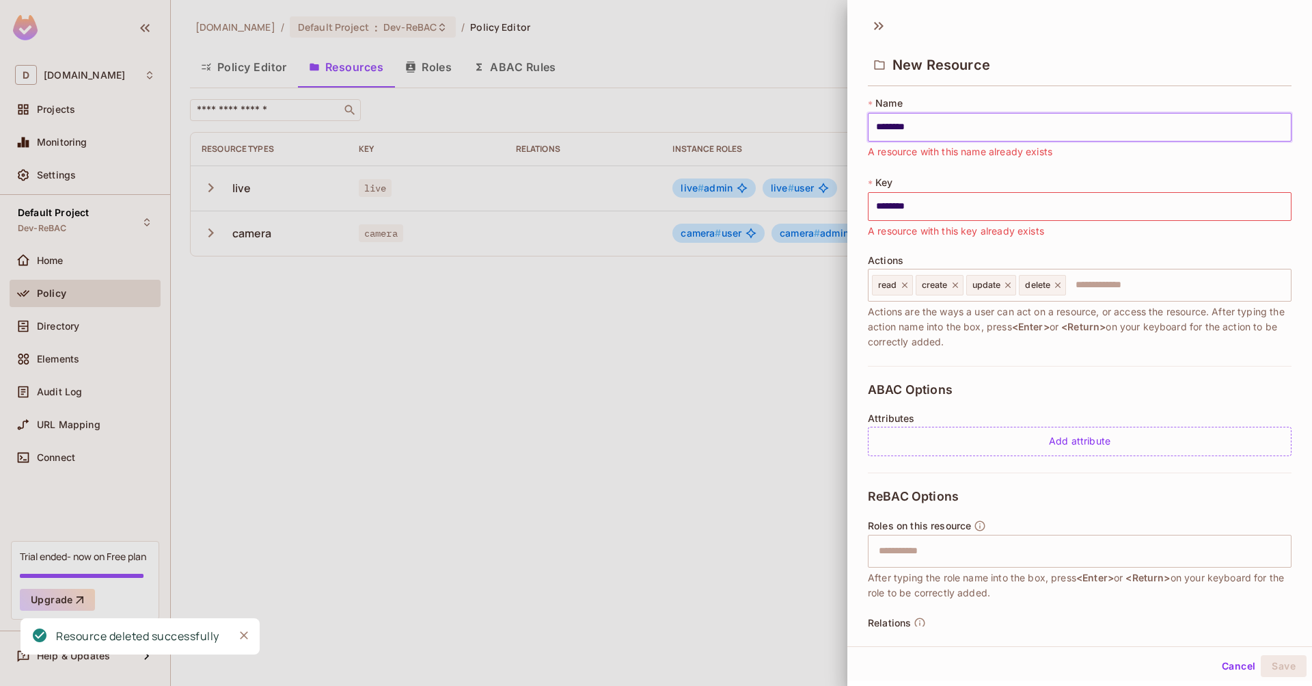
type input "*********"
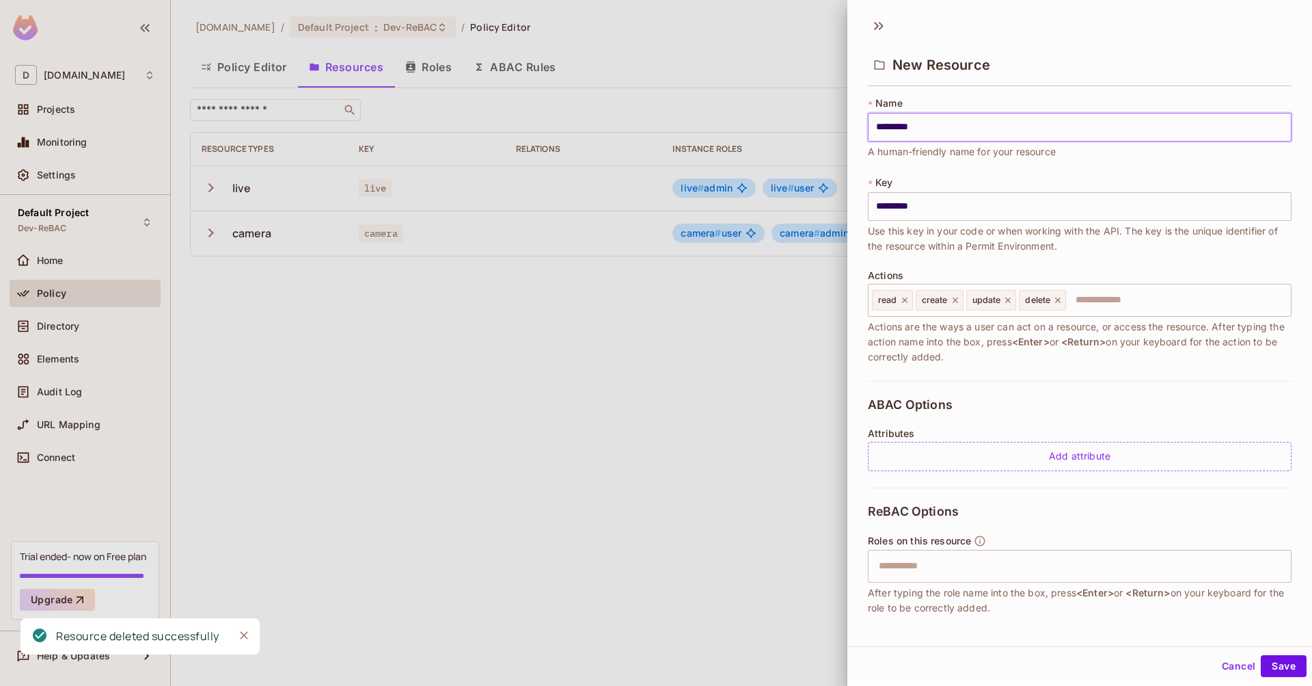
type input "**********"
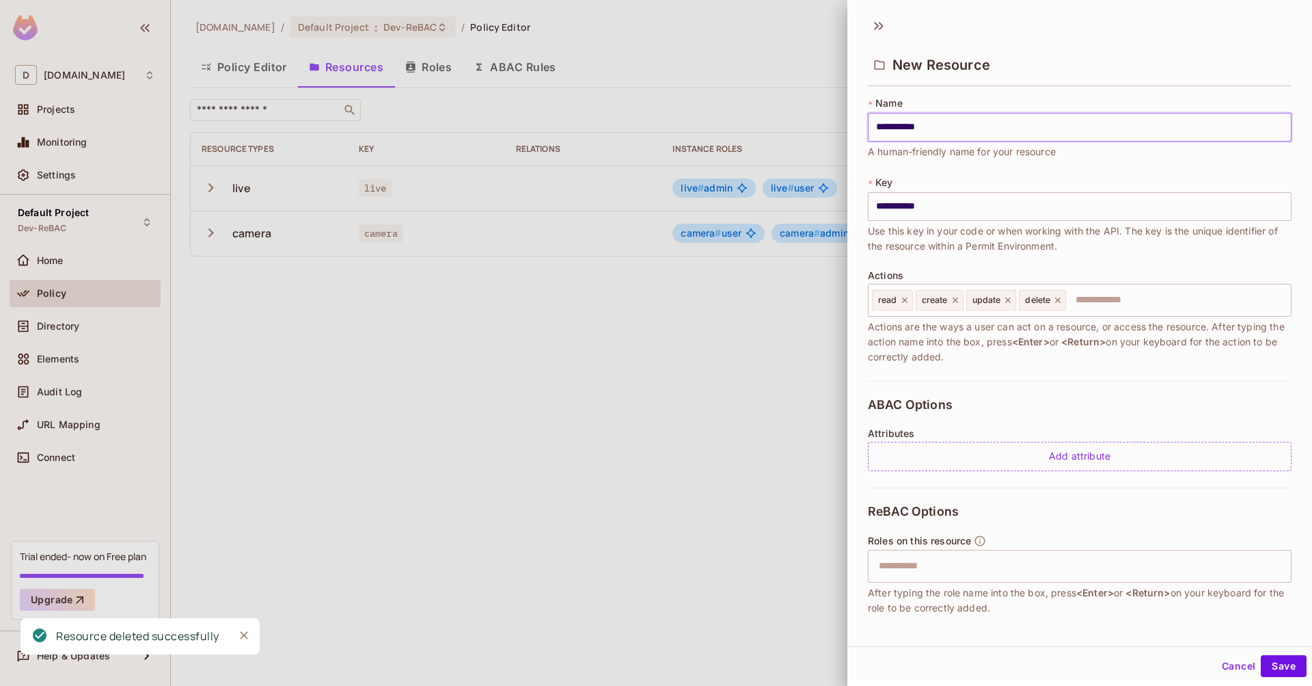
type input "**********"
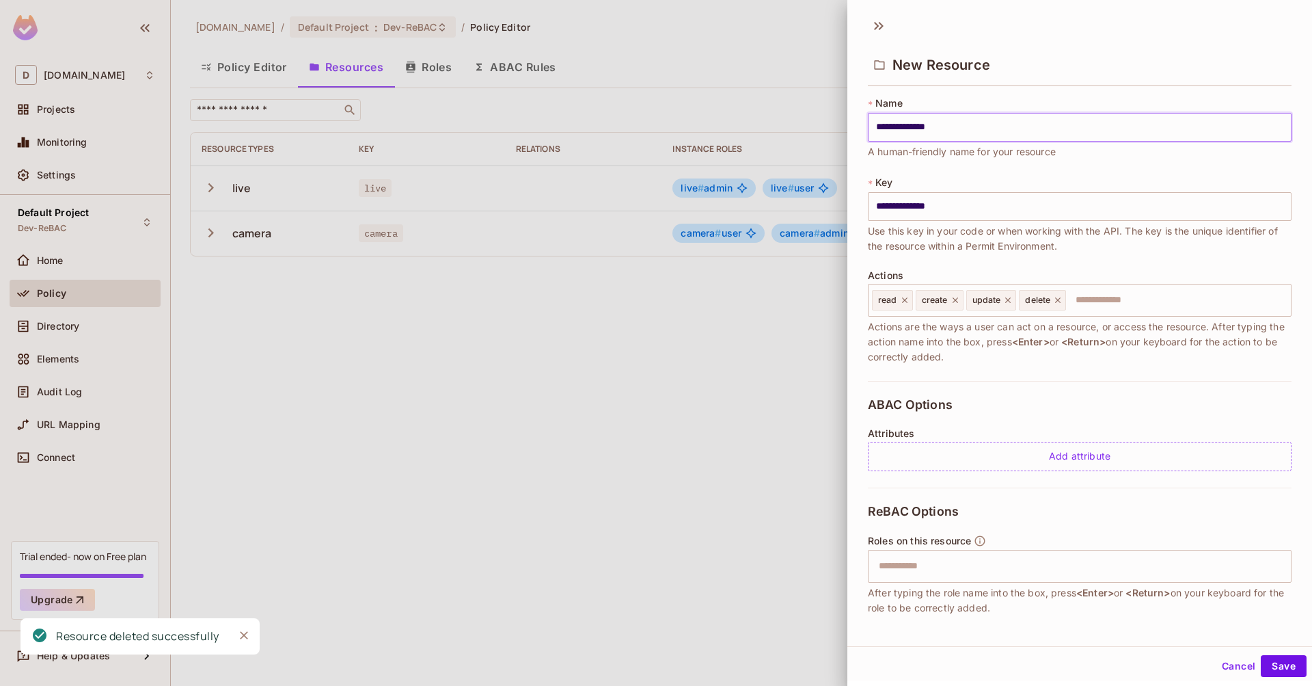
type input "**********"
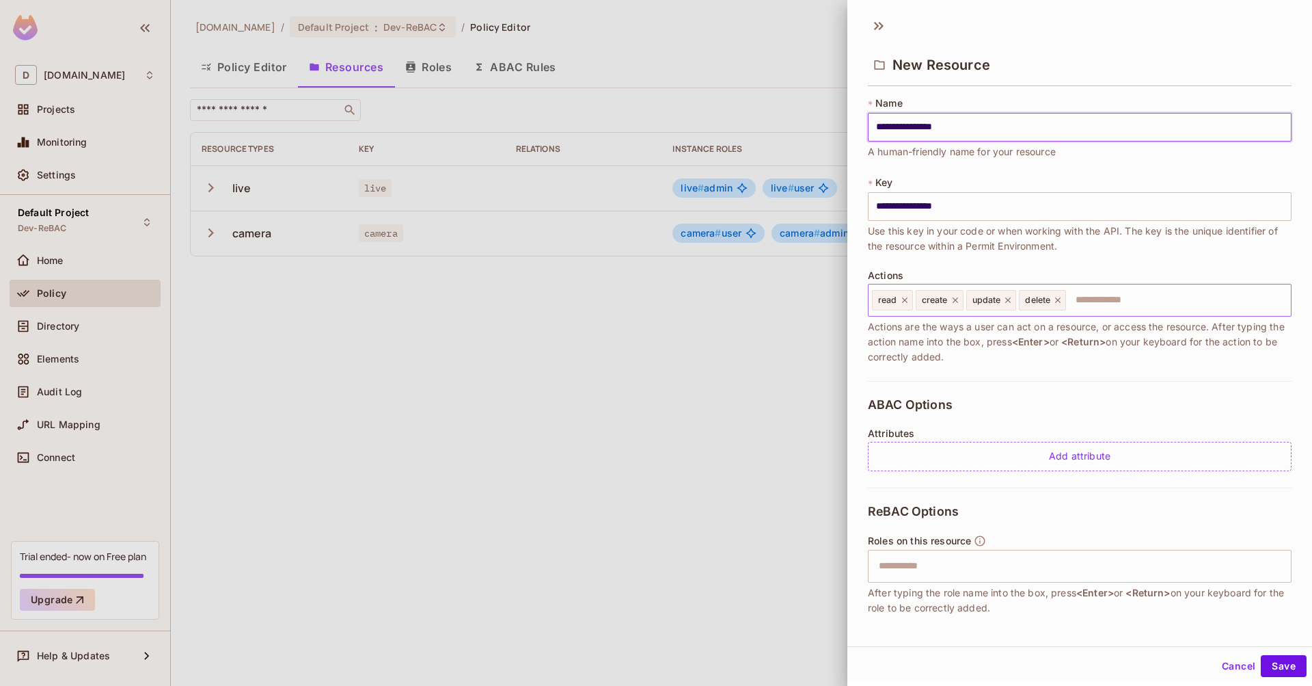
click at [1135, 299] on input "text" at bounding box center [1177, 299] width 218 height 27
click at [1277, 666] on button "Save" at bounding box center [1284, 666] width 46 height 22
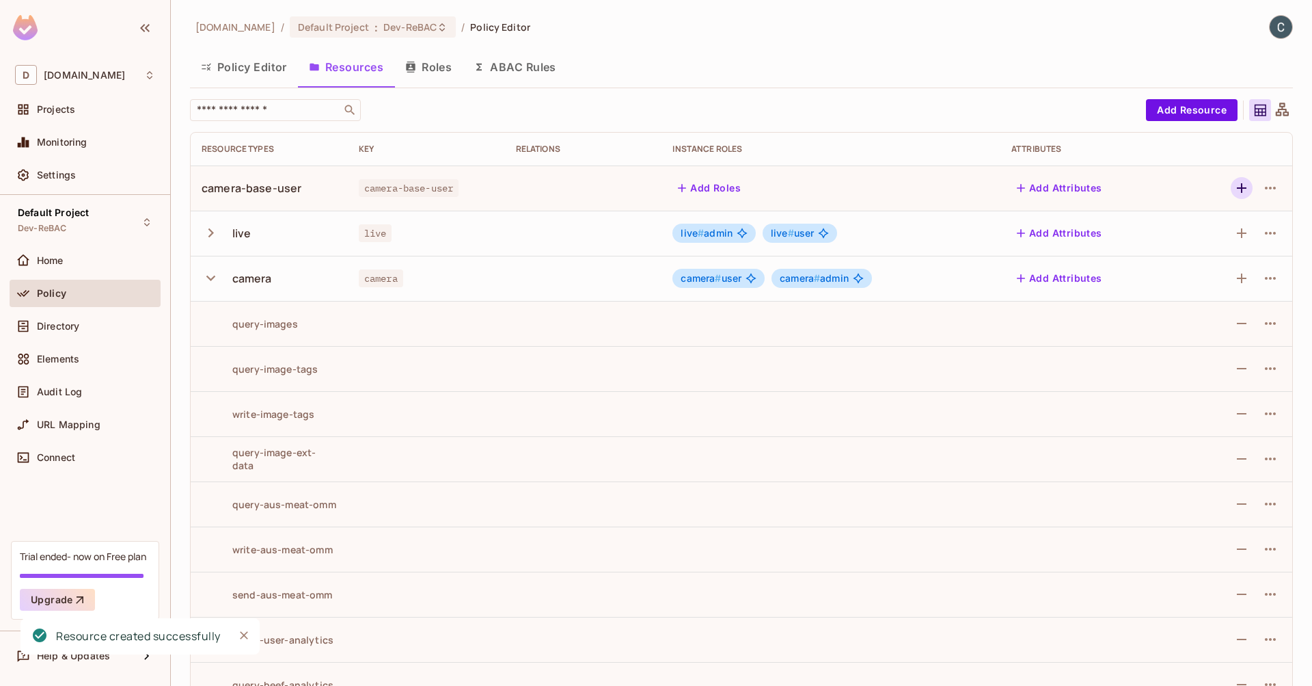
click at [1234, 185] on icon "button" at bounding box center [1242, 188] width 16 height 16
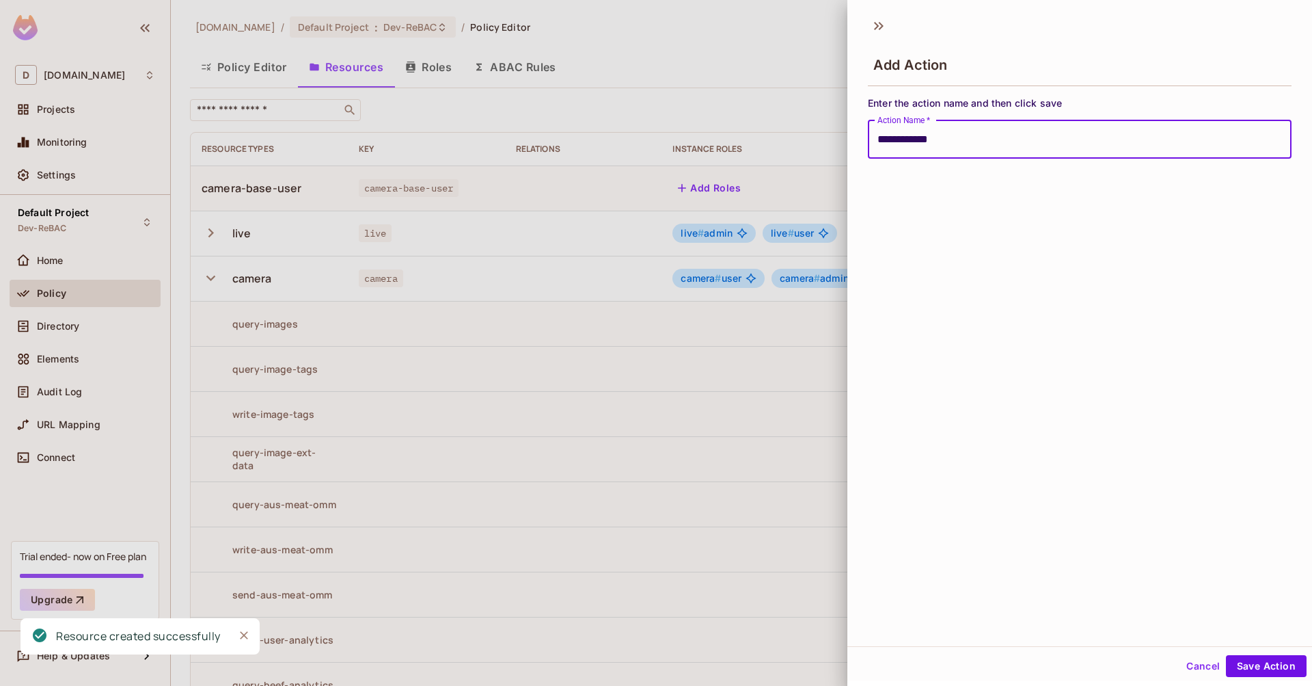
type input "**********"
click at [1256, 666] on button "Save Action" at bounding box center [1266, 666] width 81 height 22
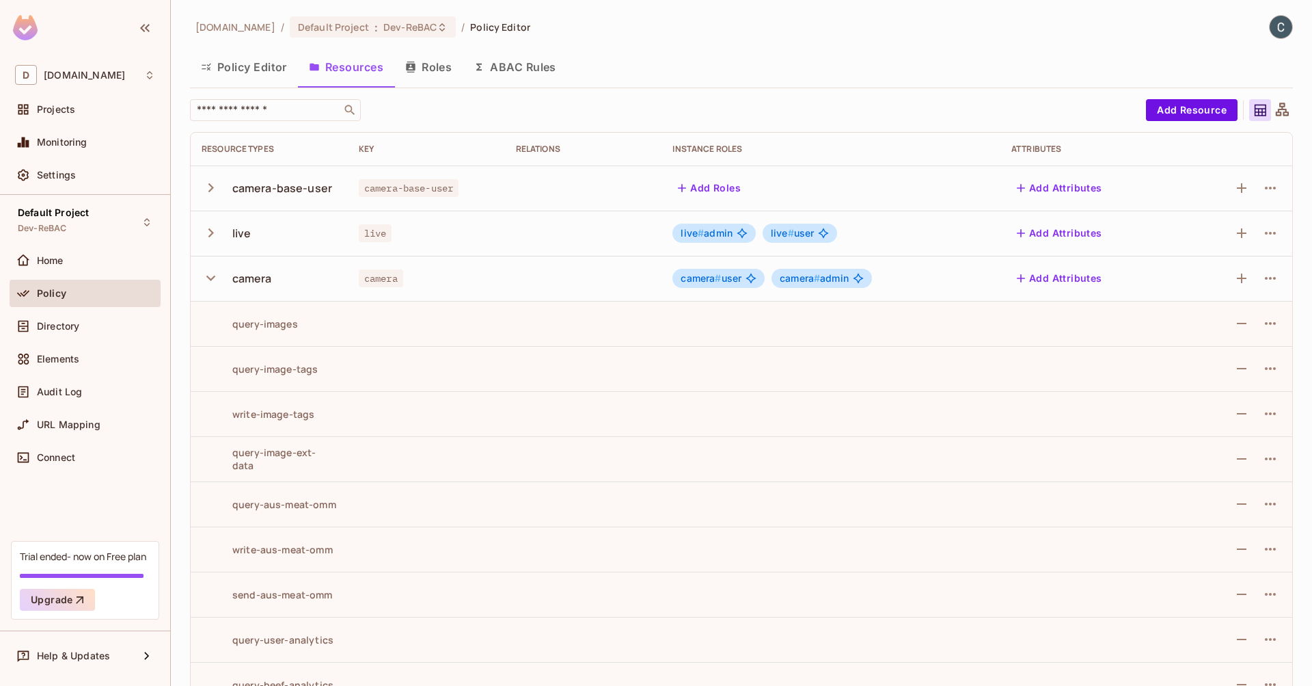
click at [214, 190] on icon "button" at bounding box center [211, 187] width 18 height 18
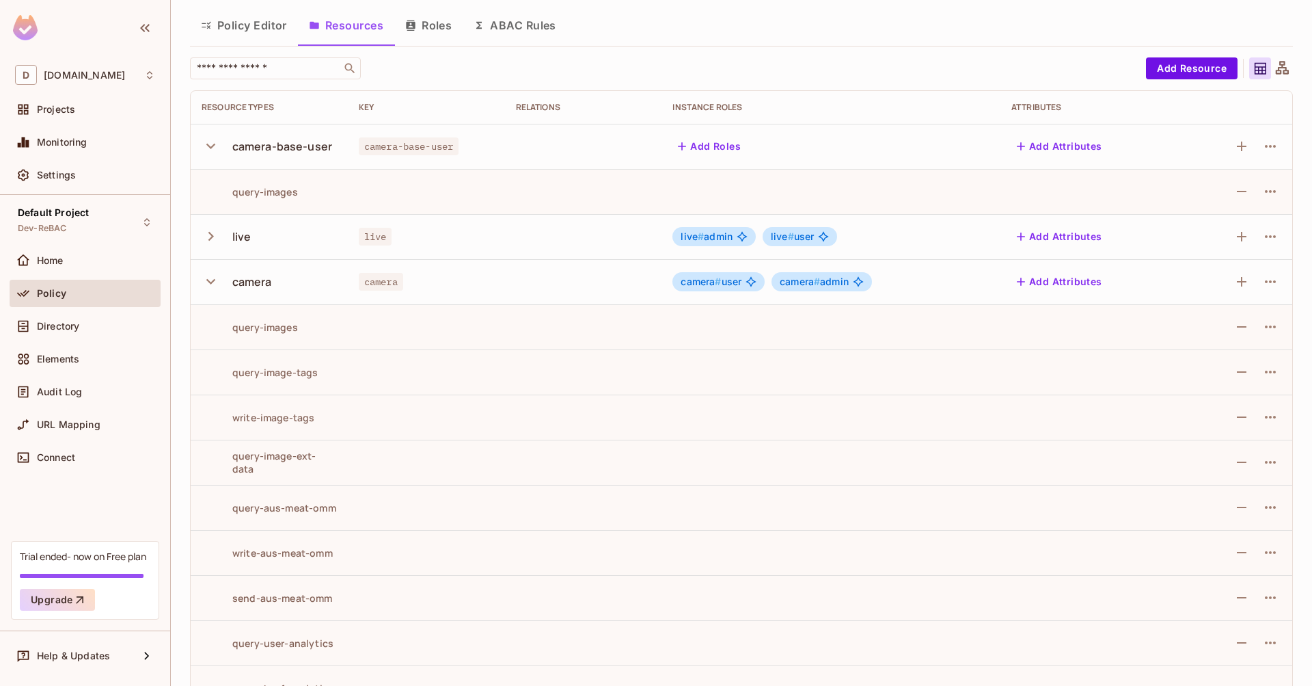
scroll to position [24, 0]
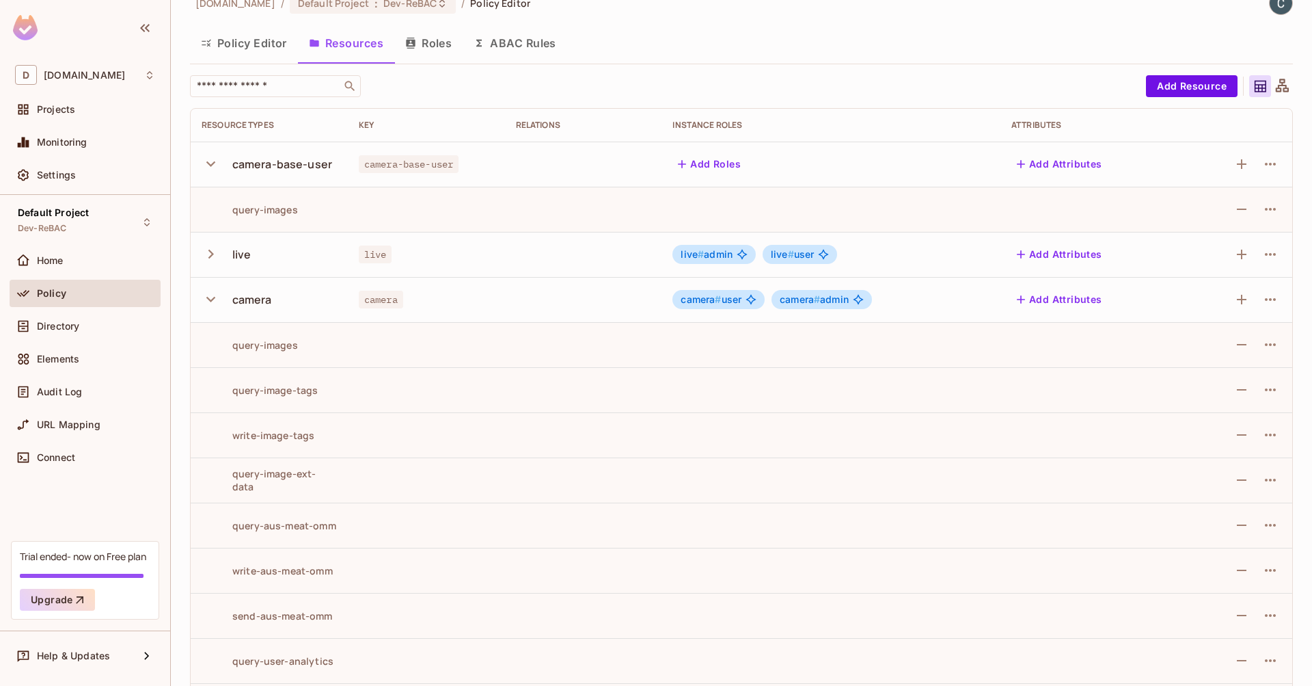
click at [210, 162] on icon "button" at bounding box center [211, 163] width 18 height 18
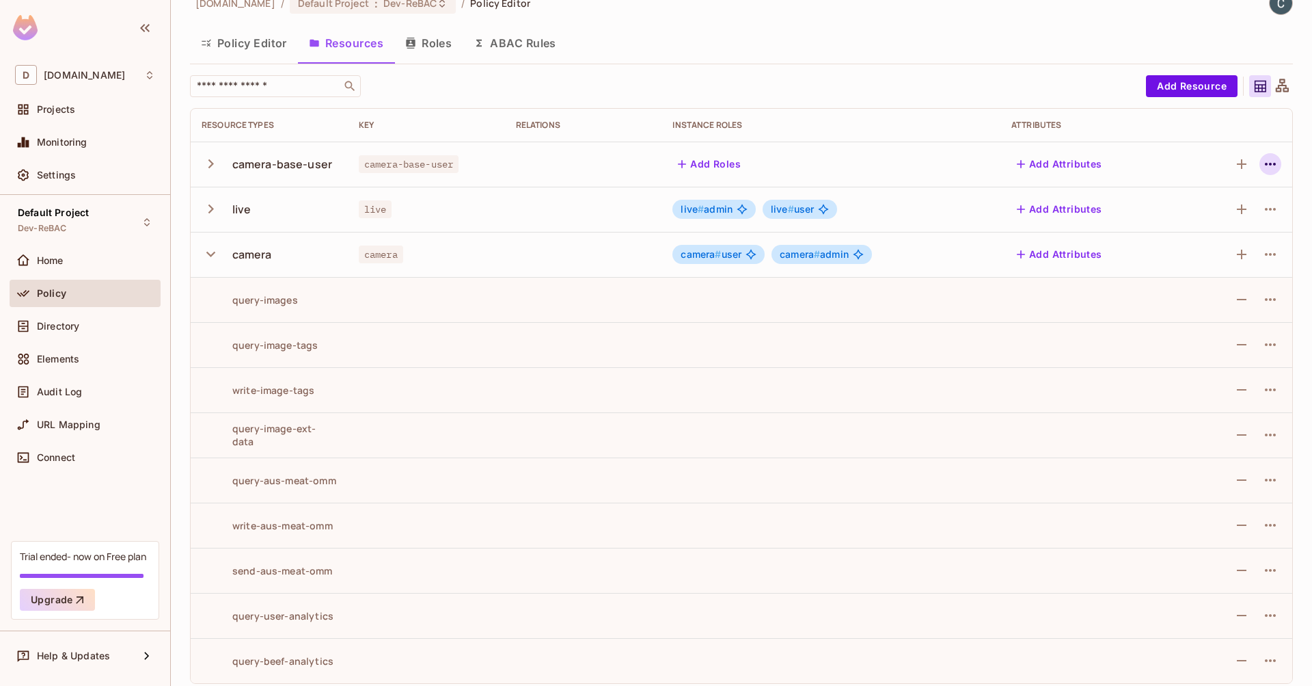
click at [1262, 162] on icon "button" at bounding box center [1270, 164] width 16 height 16
click at [1262, 161] on icon "button" at bounding box center [1270, 164] width 16 height 16
click at [1227, 254] on div "Delete Resource" at bounding box center [1207, 248] width 76 height 14
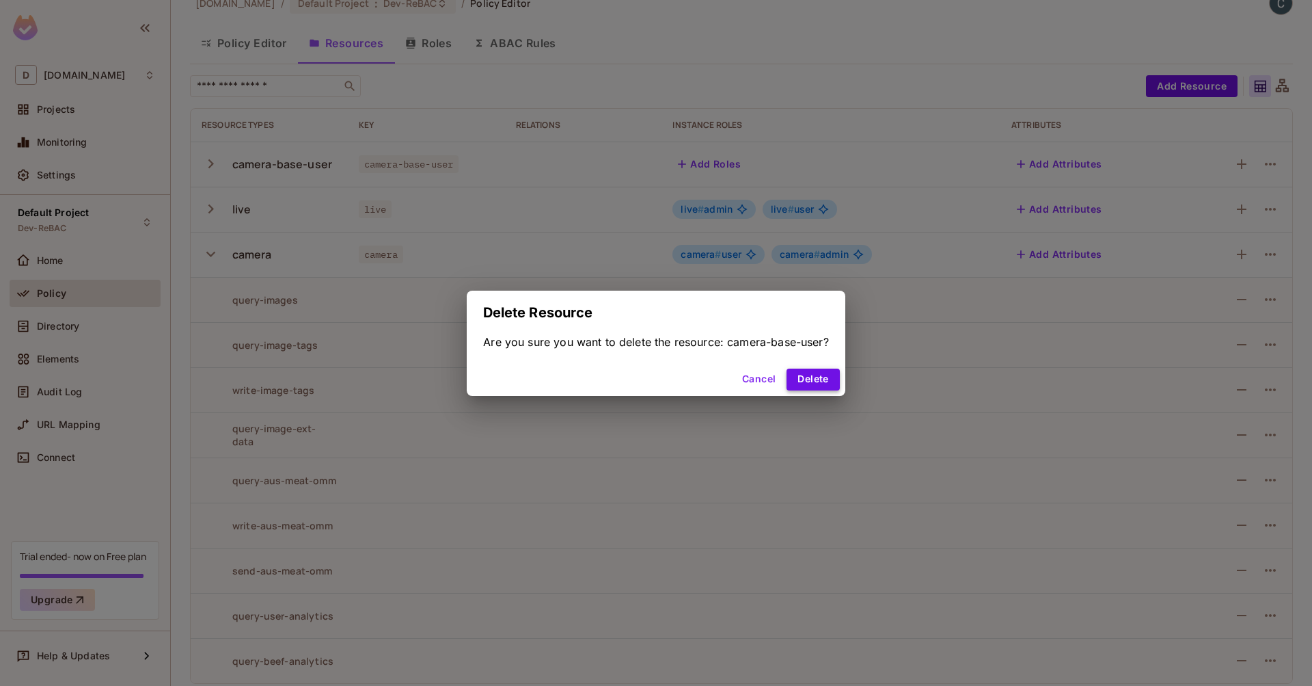
click at [827, 380] on button "Delete" at bounding box center [813, 379] width 53 height 22
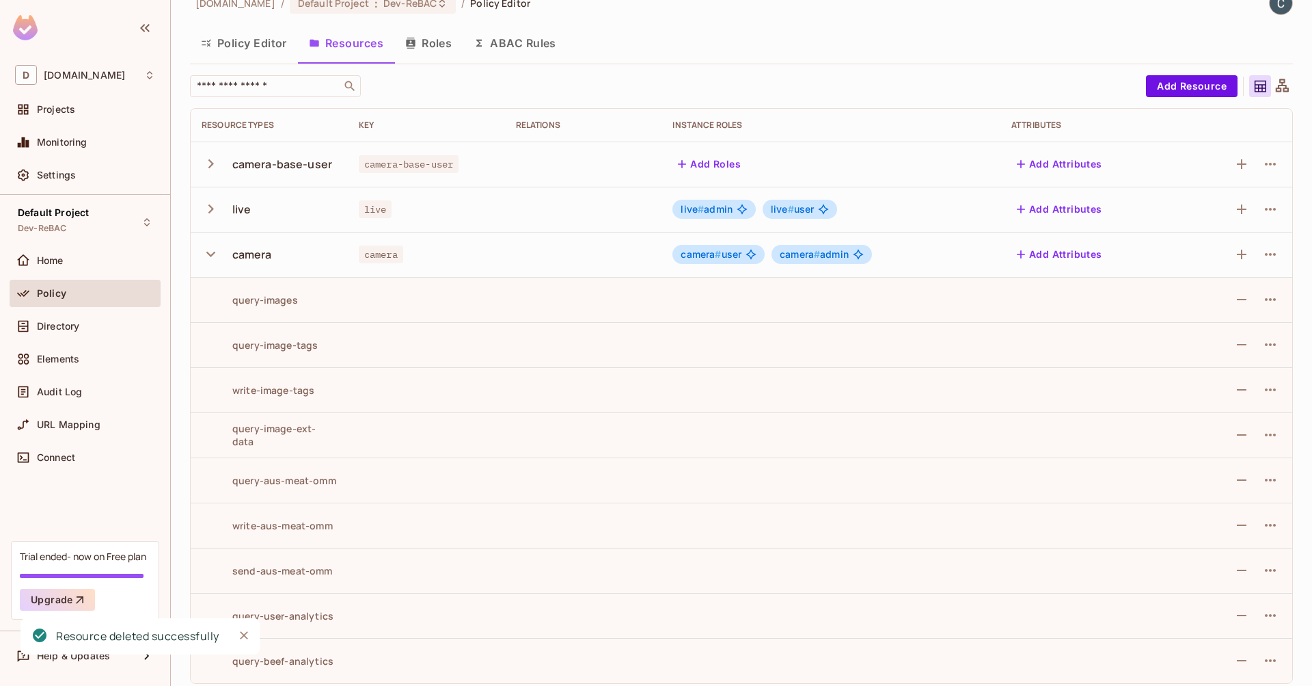
scroll to position [0, 0]
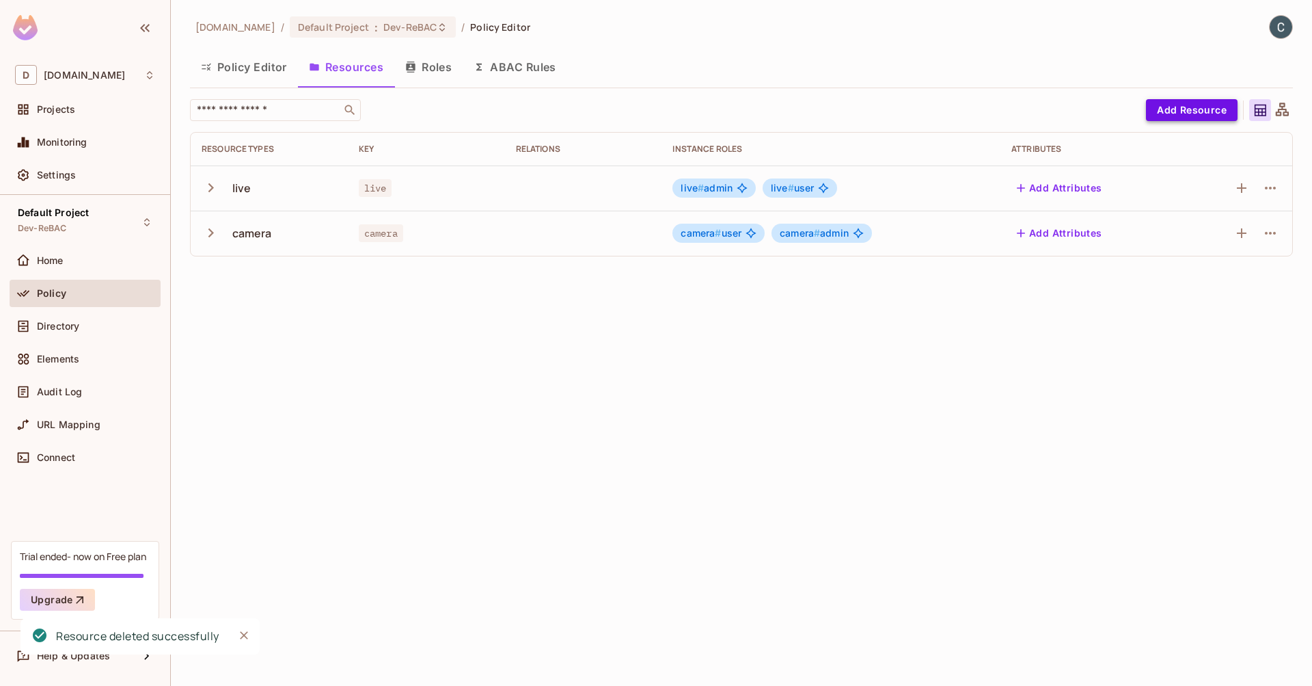
click at [1199, 101] on button "Add Resource" at bounding box center [1192, 110] width 92 height 22
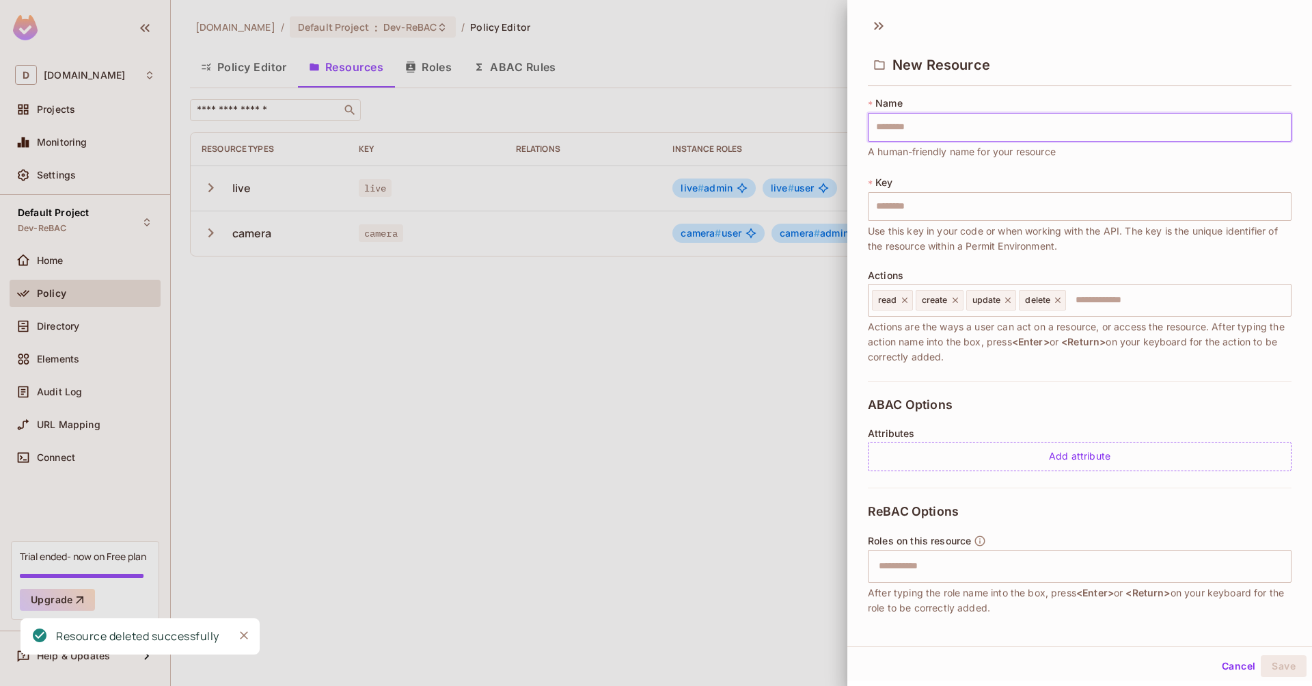
type input "*"
type input "**"
type input "***"
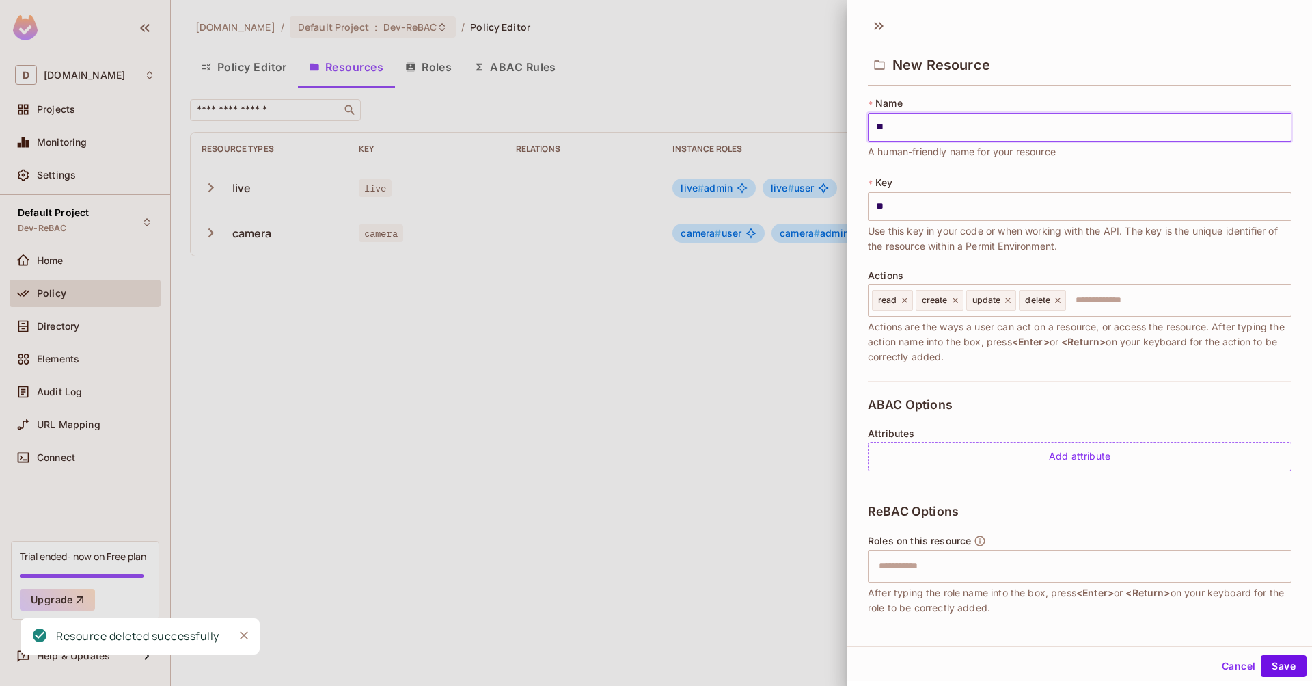
type input "***"
type input "****"
type input "*****"
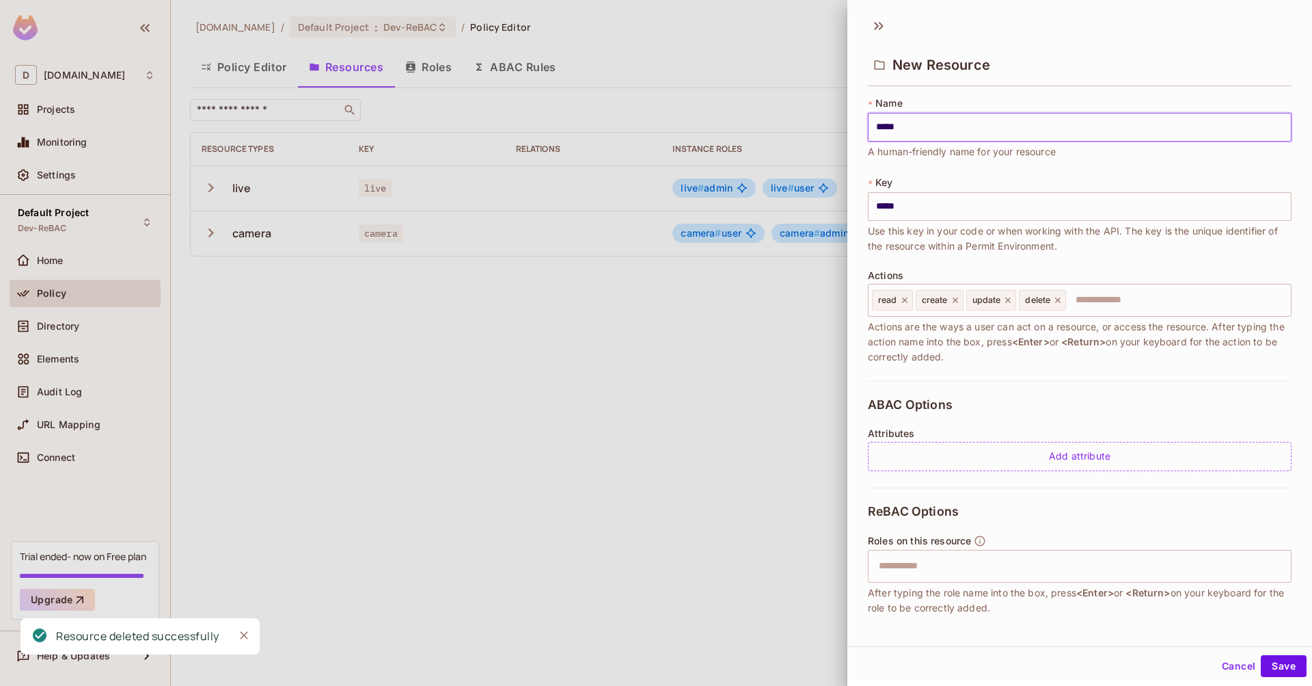
type input "******"
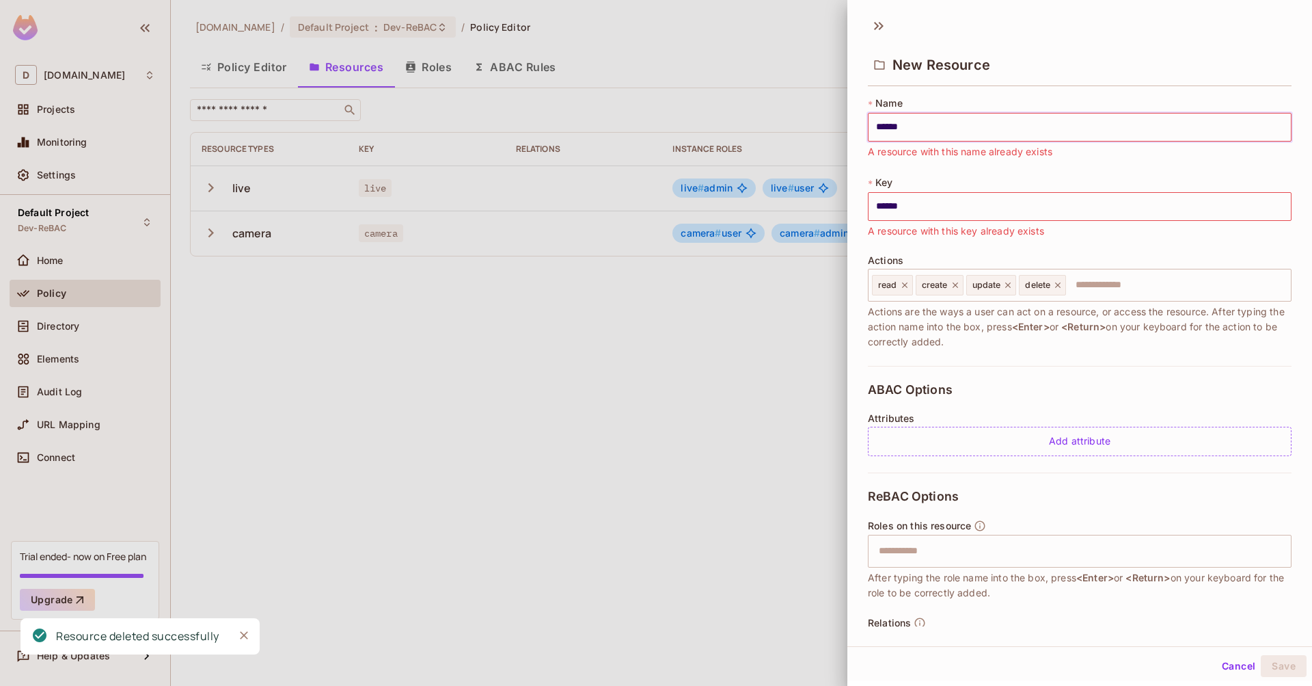
type input "*******"
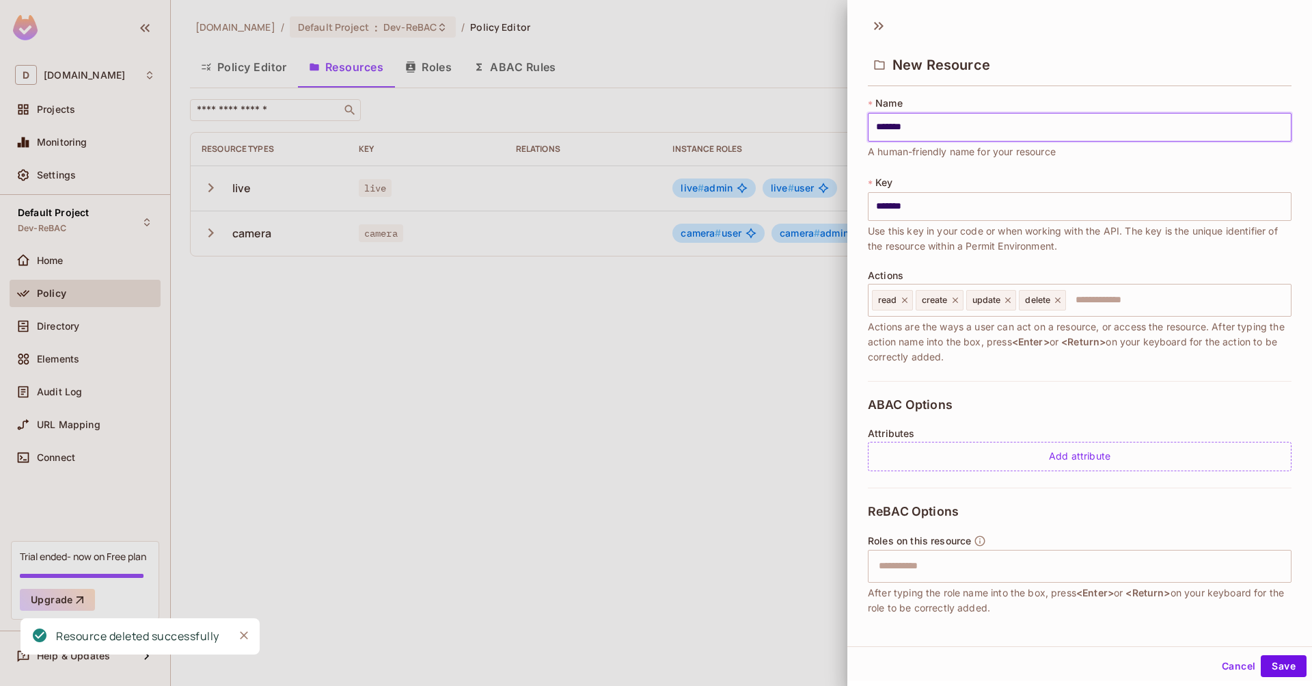
type input "********"
type input "*********"
type input "**********"
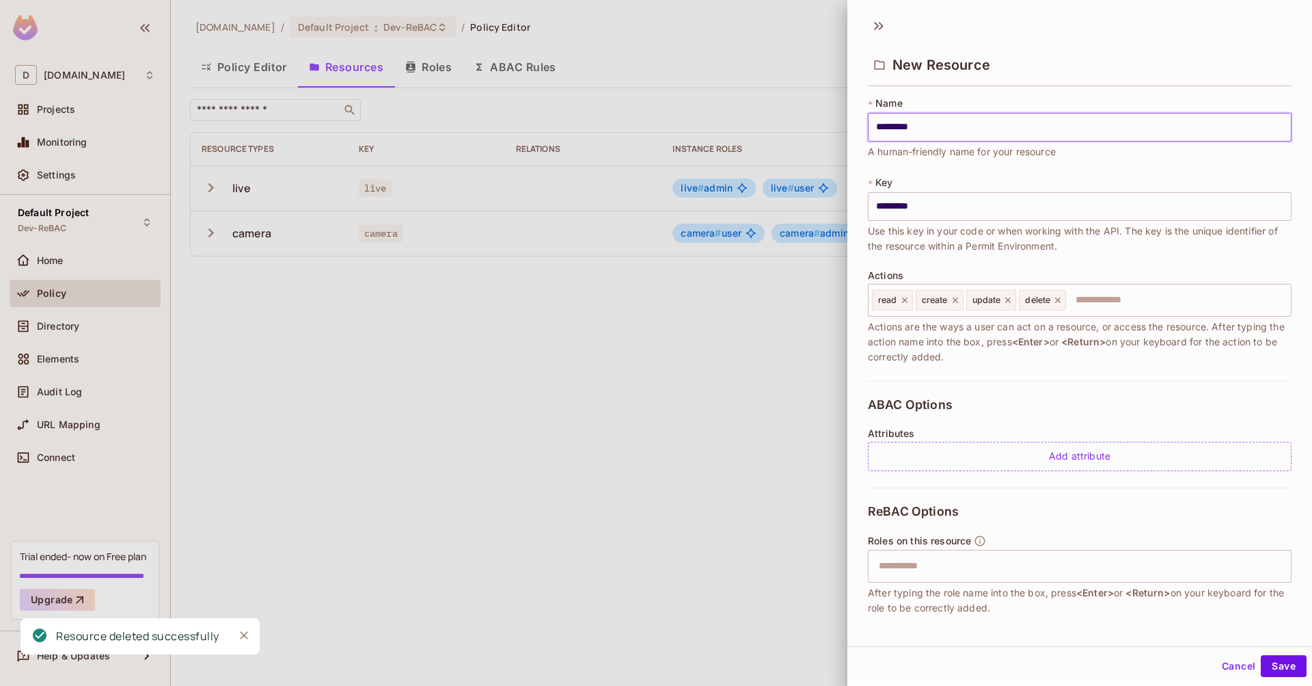
type input "**********"
click at [1161, 295] on input "text" at bounding box center [1177, 299] width 218 height 27
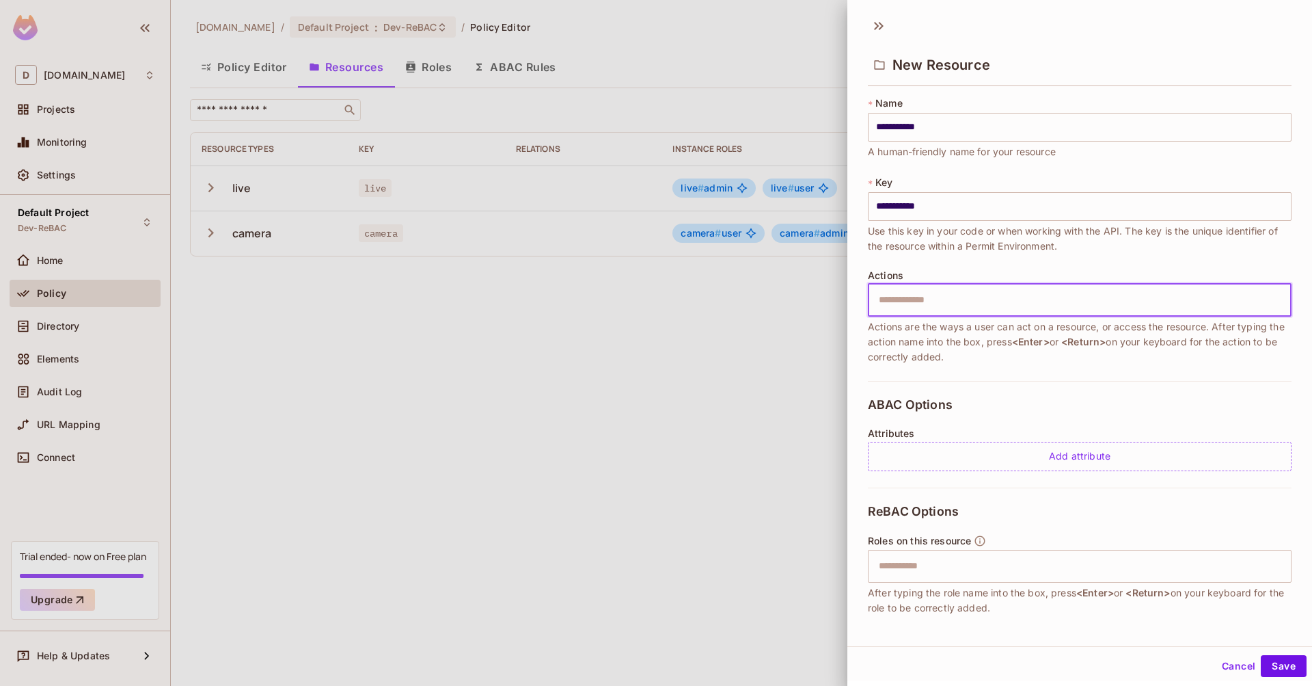
paste input "**********"
type input "**********"
click at [1287, 662] on button "Save" at bounding box center [1284, 666] width 46 height 22
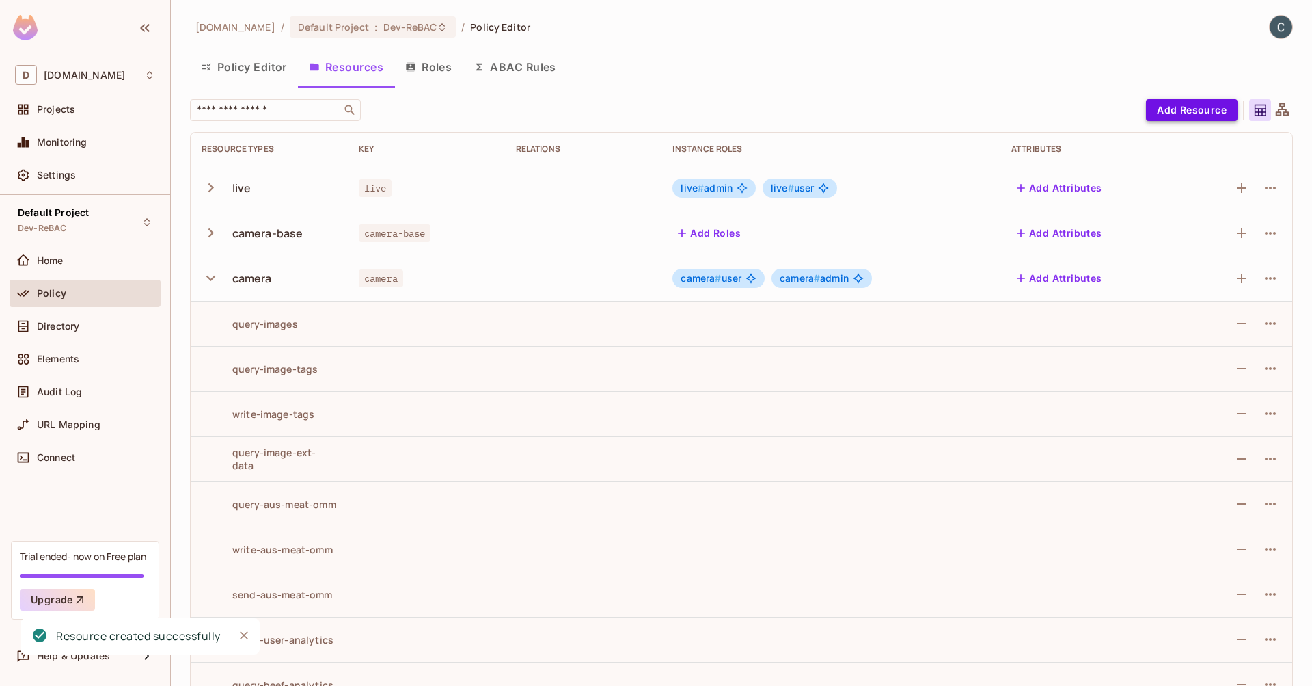
click at [1167, 112] on button "Add Resource" at bounding box center [1192, 110] width 92 height 22
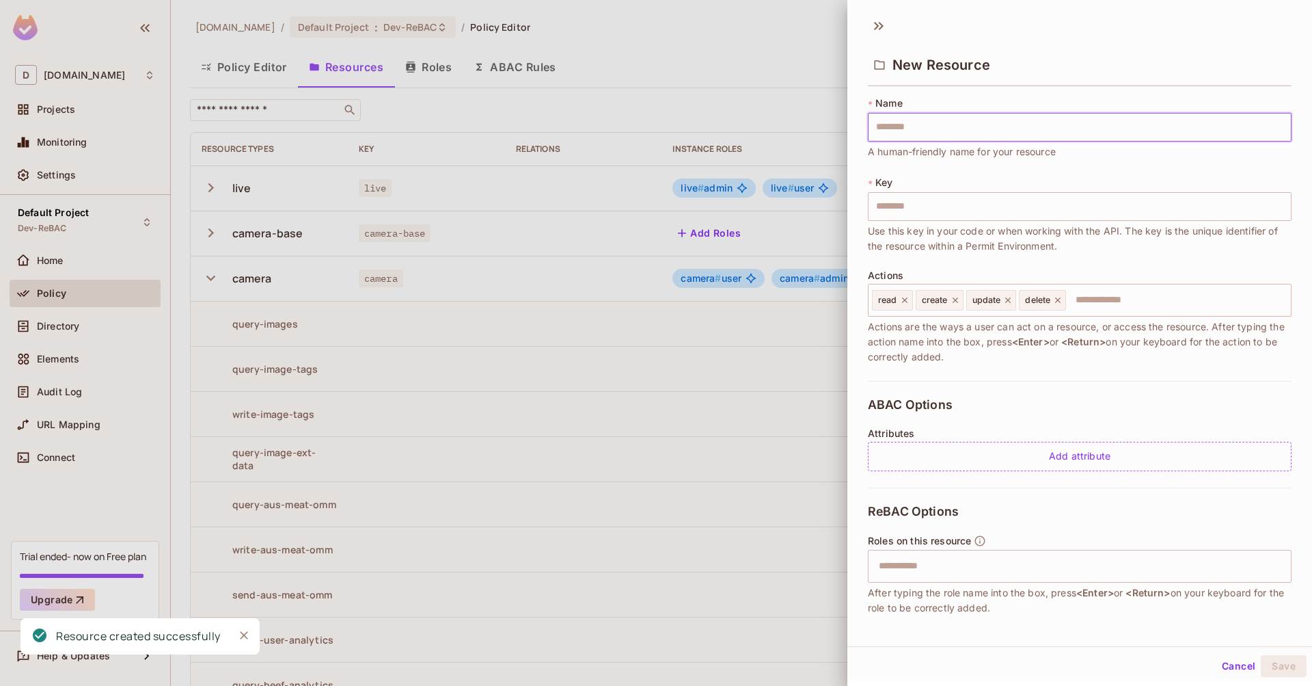
type input "*"
type input "**"
type input "***"
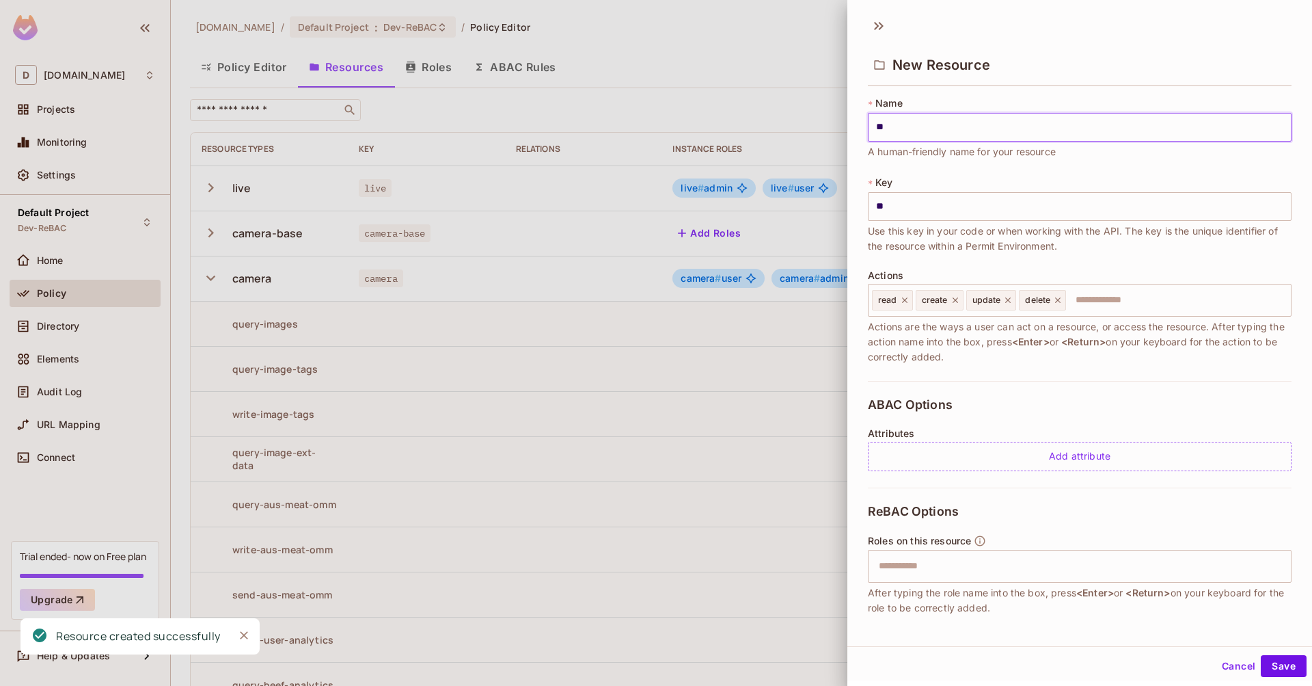
type input "***"
type input "****"
type input "*****"
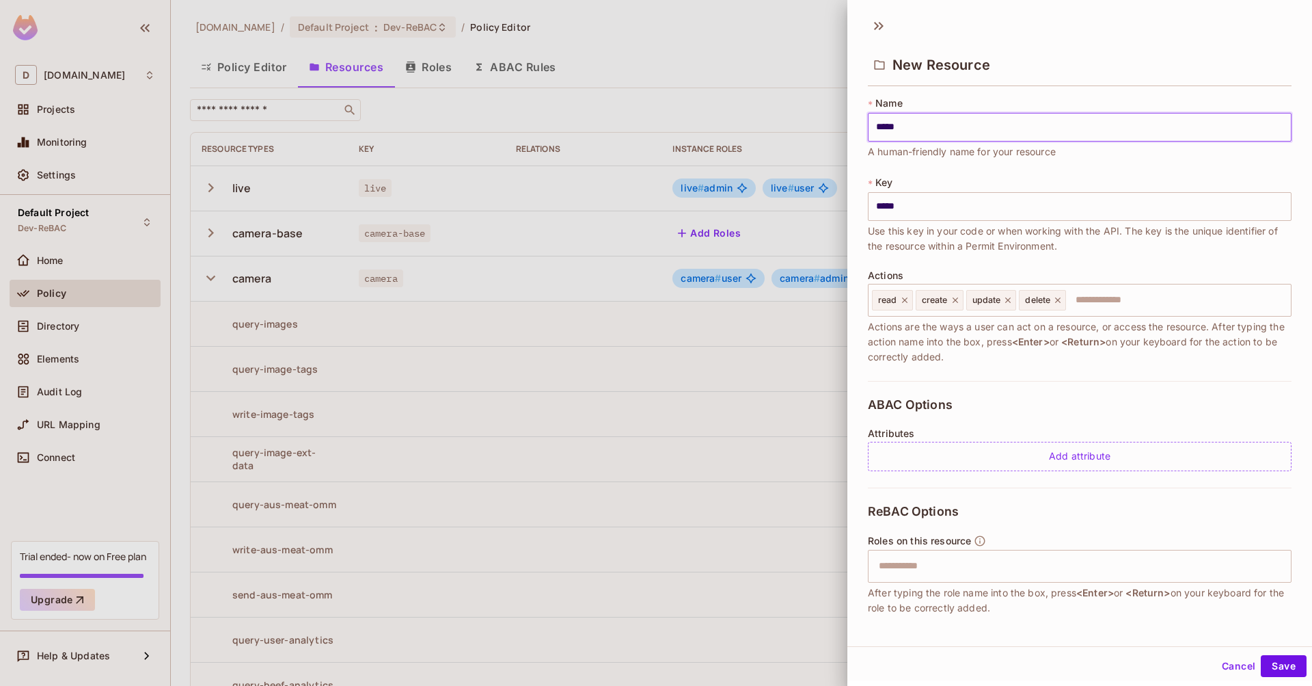
type input "******"
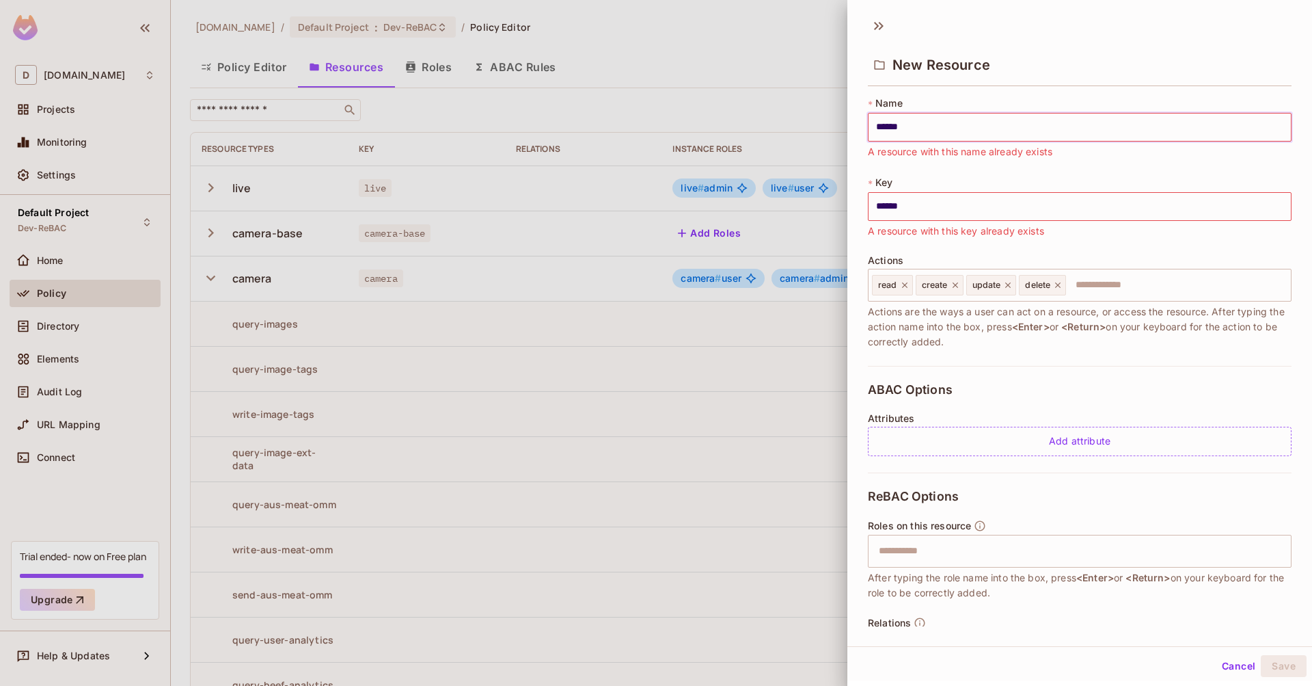
type input "*******"
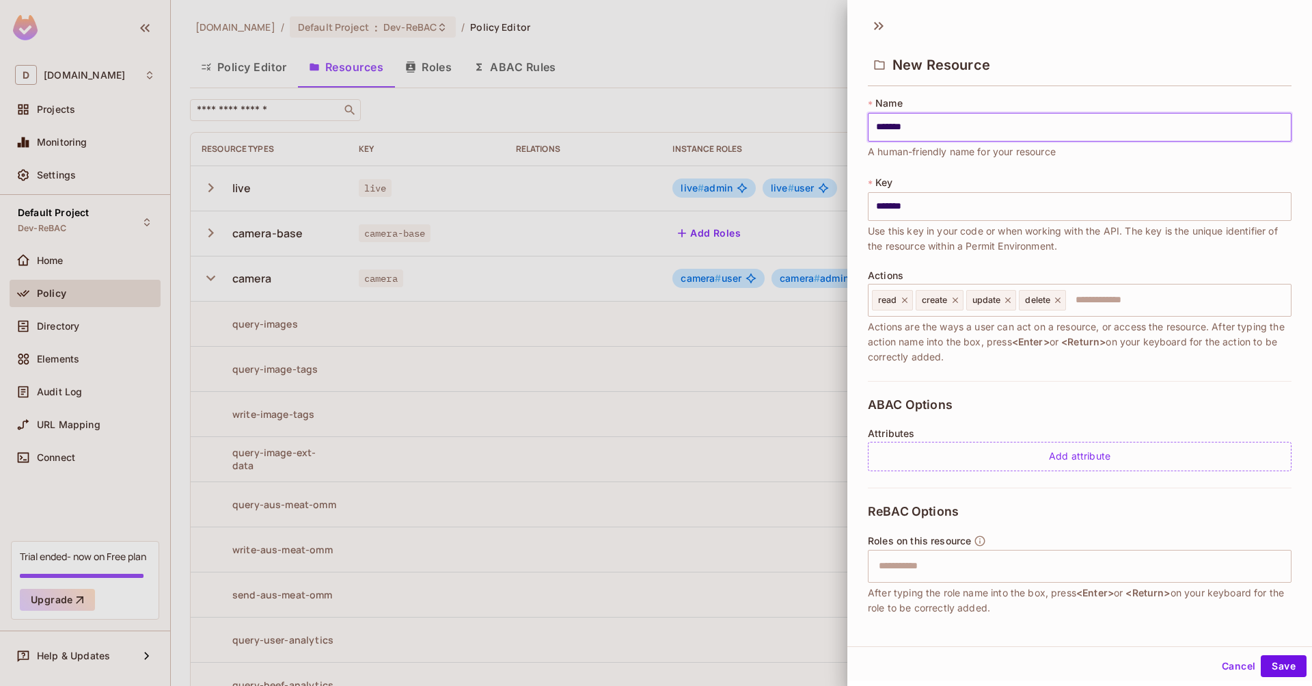
type input "********"
type input "*********"
type input "**********"
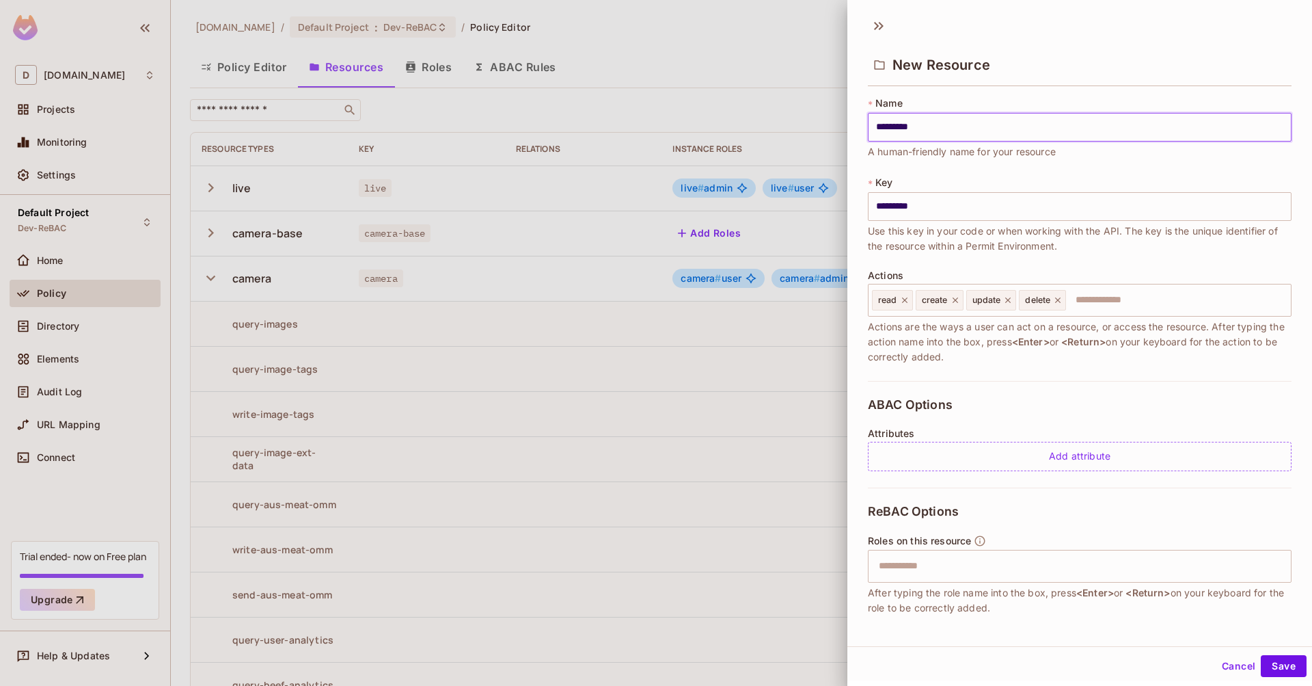
type input "**********"
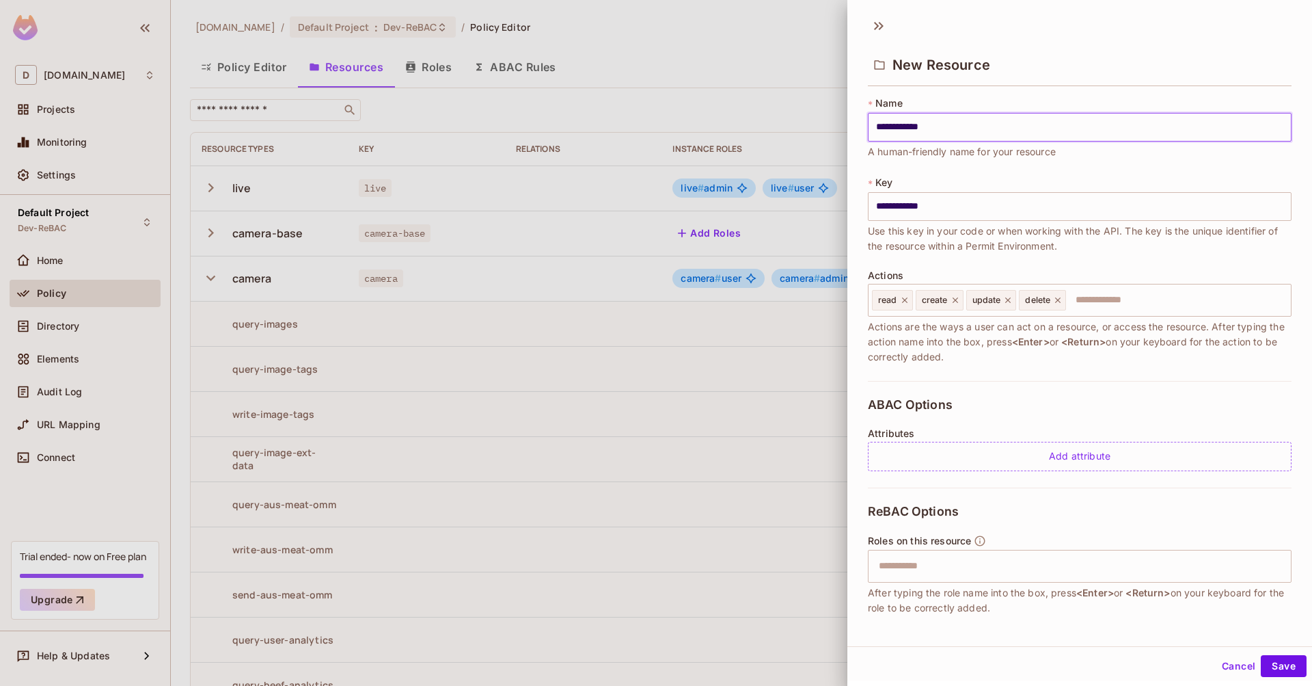
type input "**********"
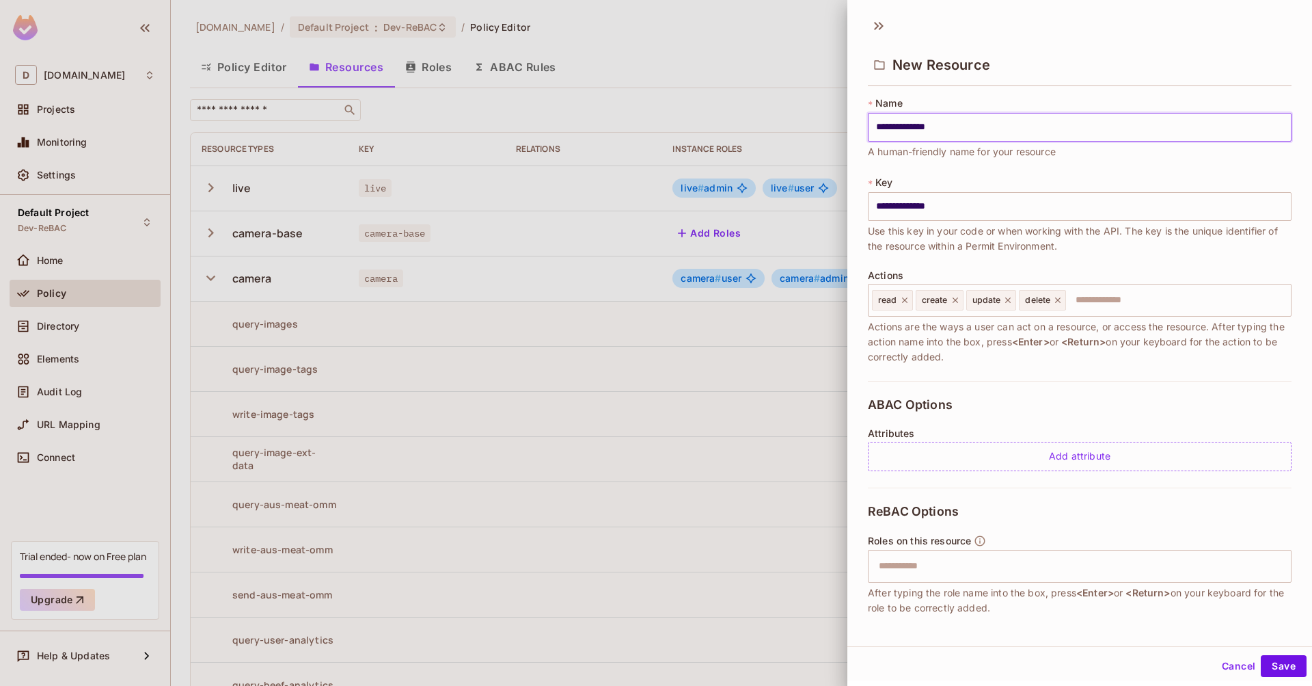
type input "**********"
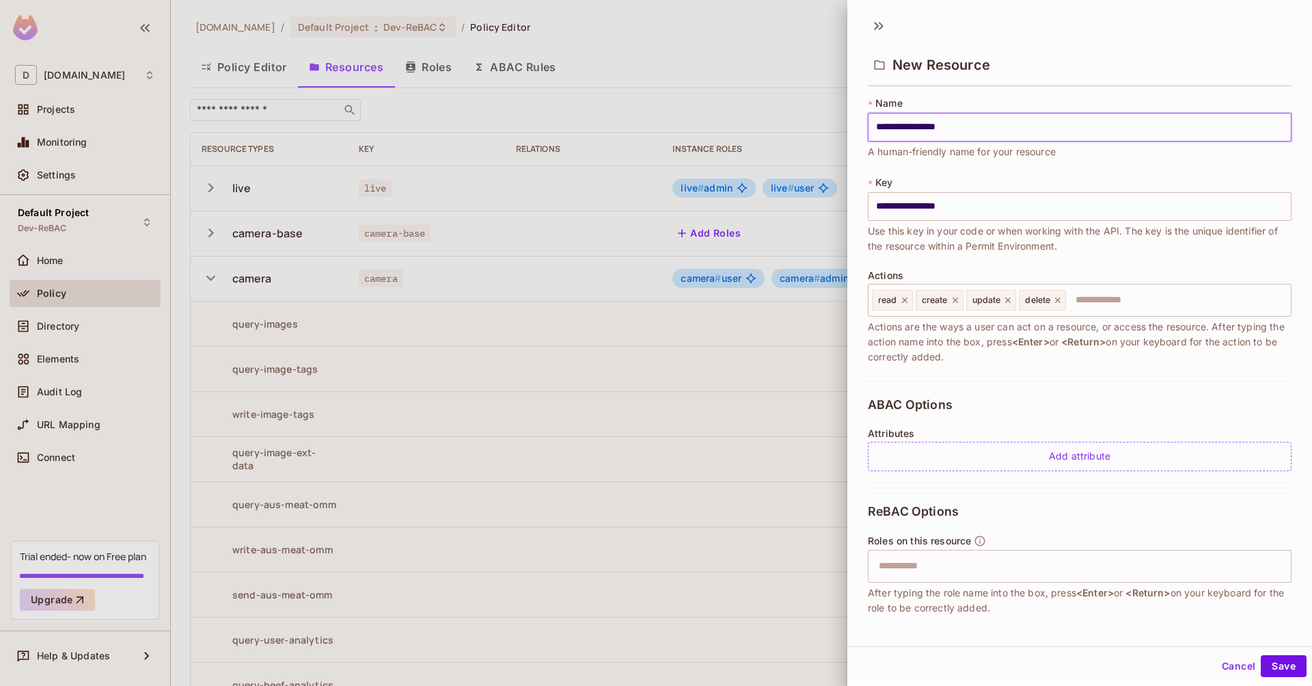
type input "**********"
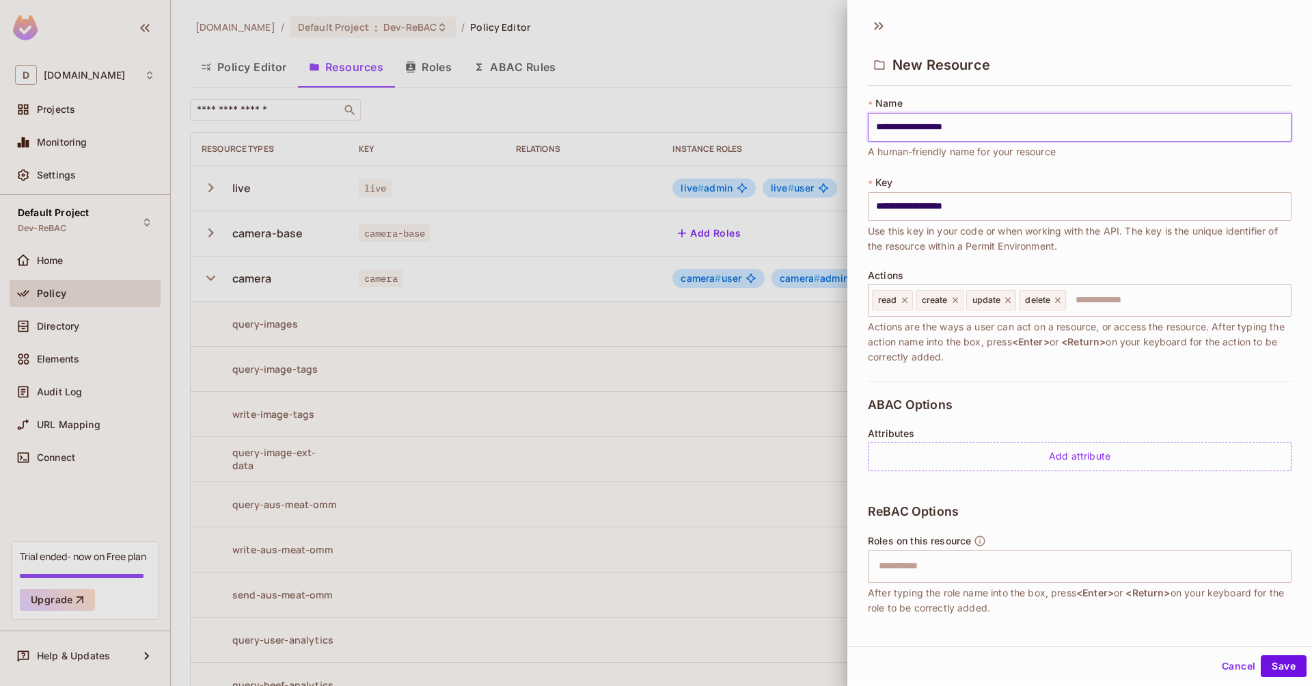
type input "**********"
click at [1125, 306] on input "text" at bounding box center [1177, 299] width 218 height 27
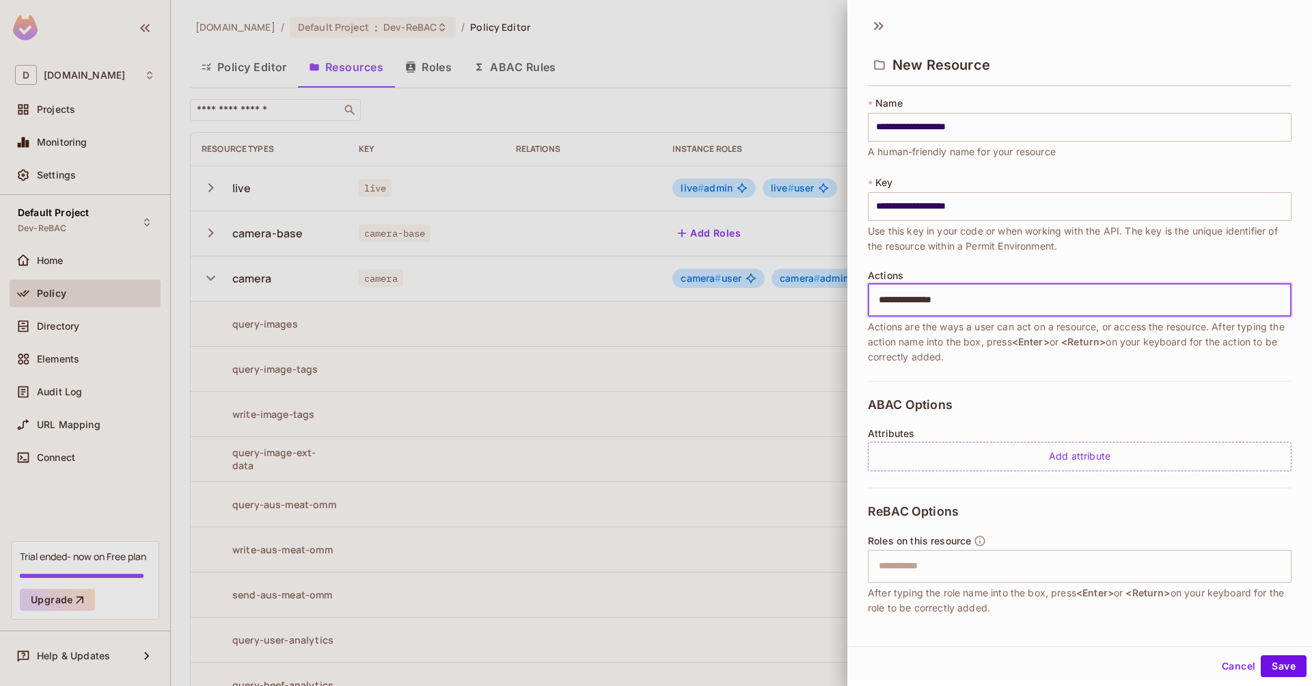
type input "**********"
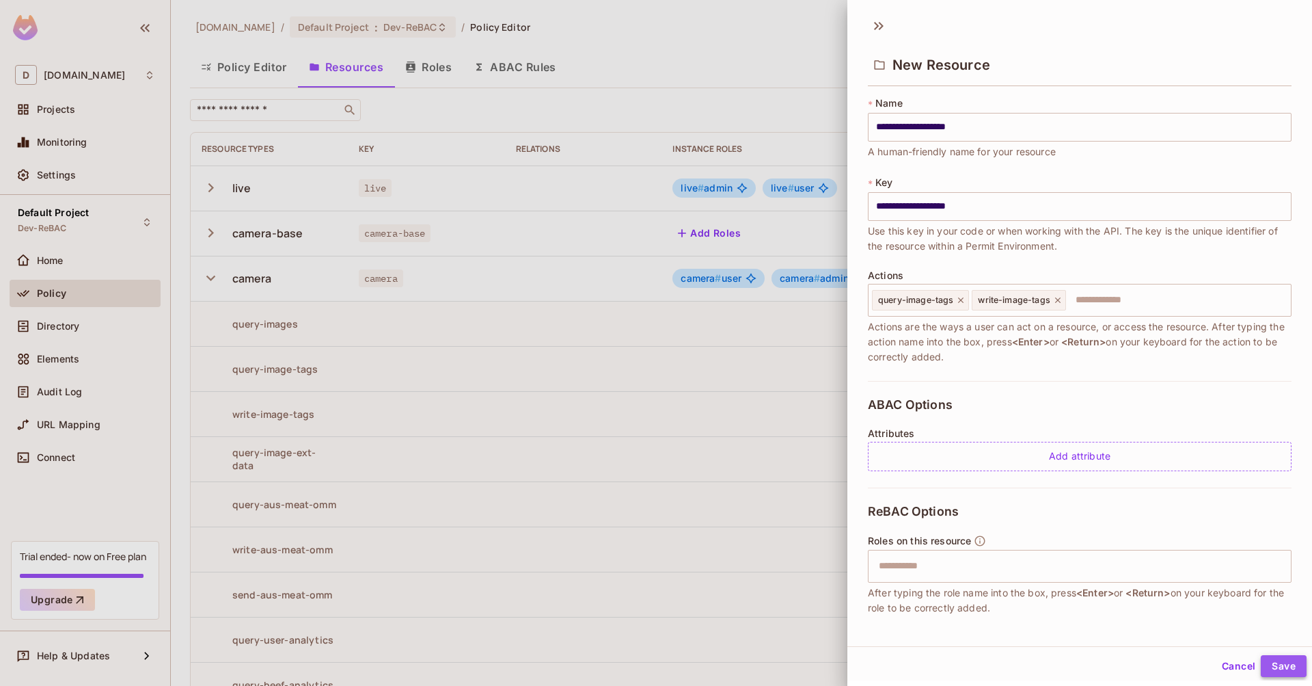
click at [1273, 662] on button "Save" at bounding box center [1284, 666] width 46 height 22
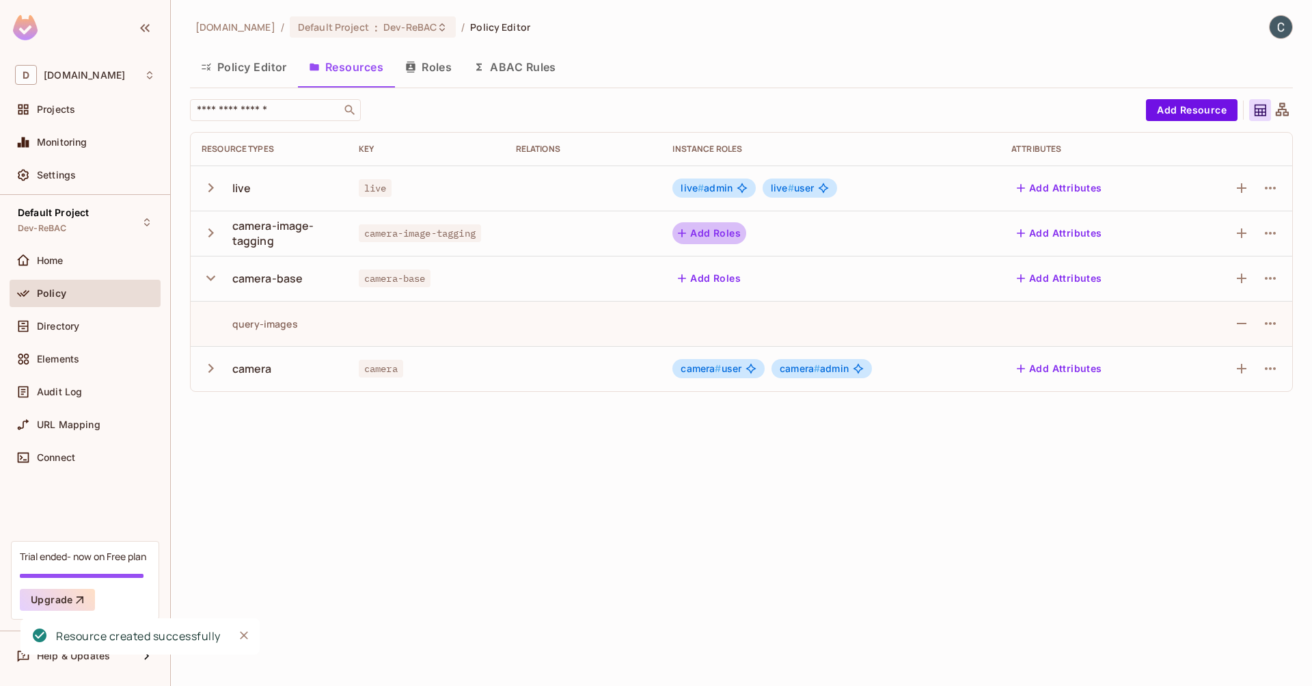
click at [728, 234] on button "Add Roles" at bounding box center [710, 233] width 74 height 22
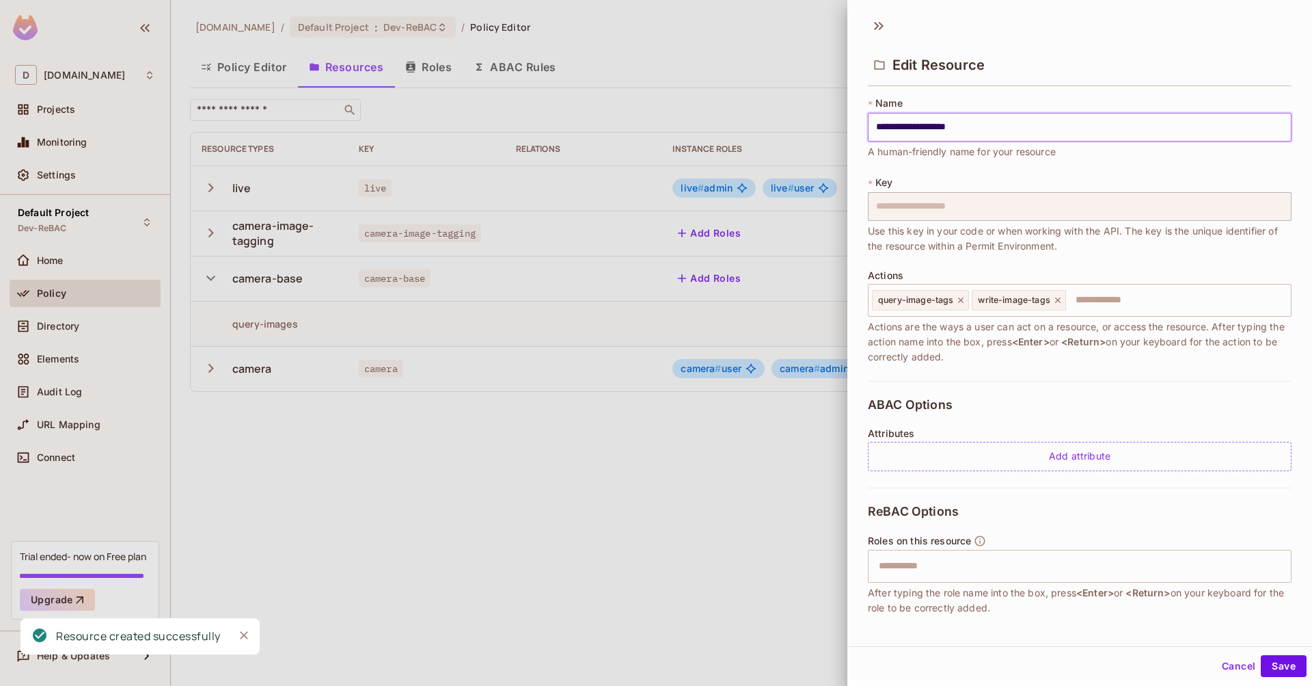
click at [1022, 122] on input "**********" at bounding box center [1080, 127] width 424 height 29
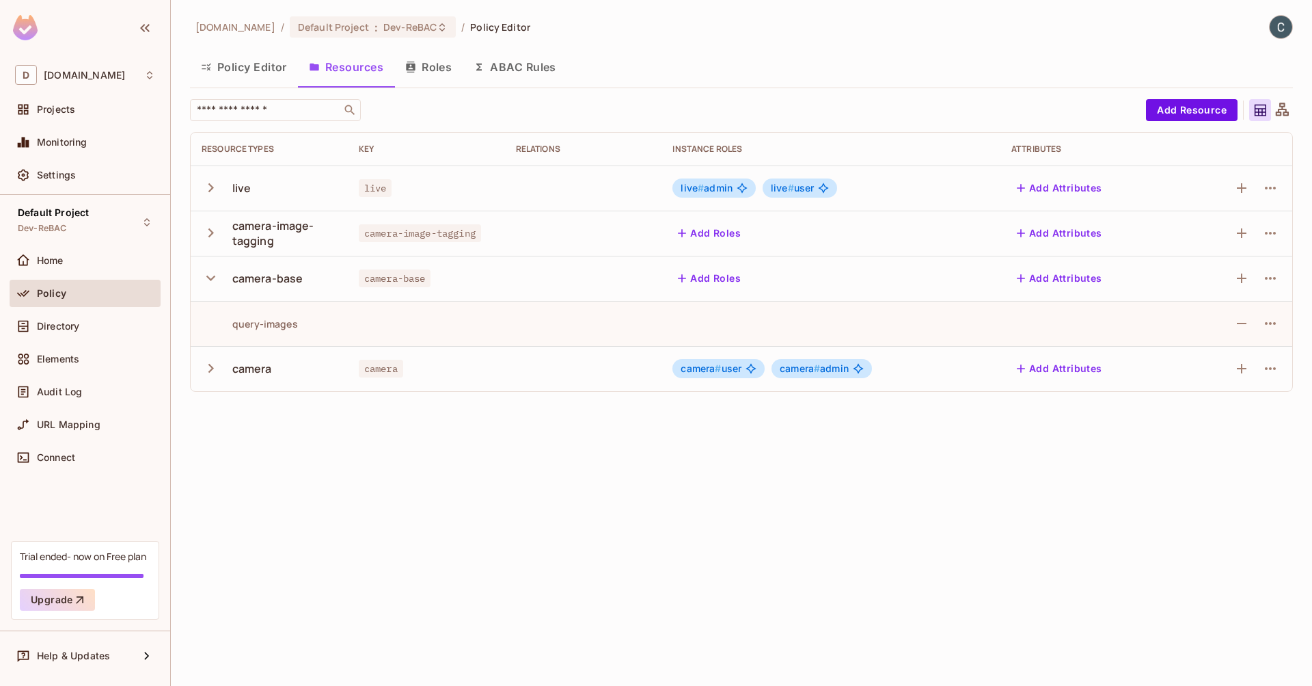
click at [710, 235] on button "Add Roles" at bounding box center [710, 233] width 74 height 22
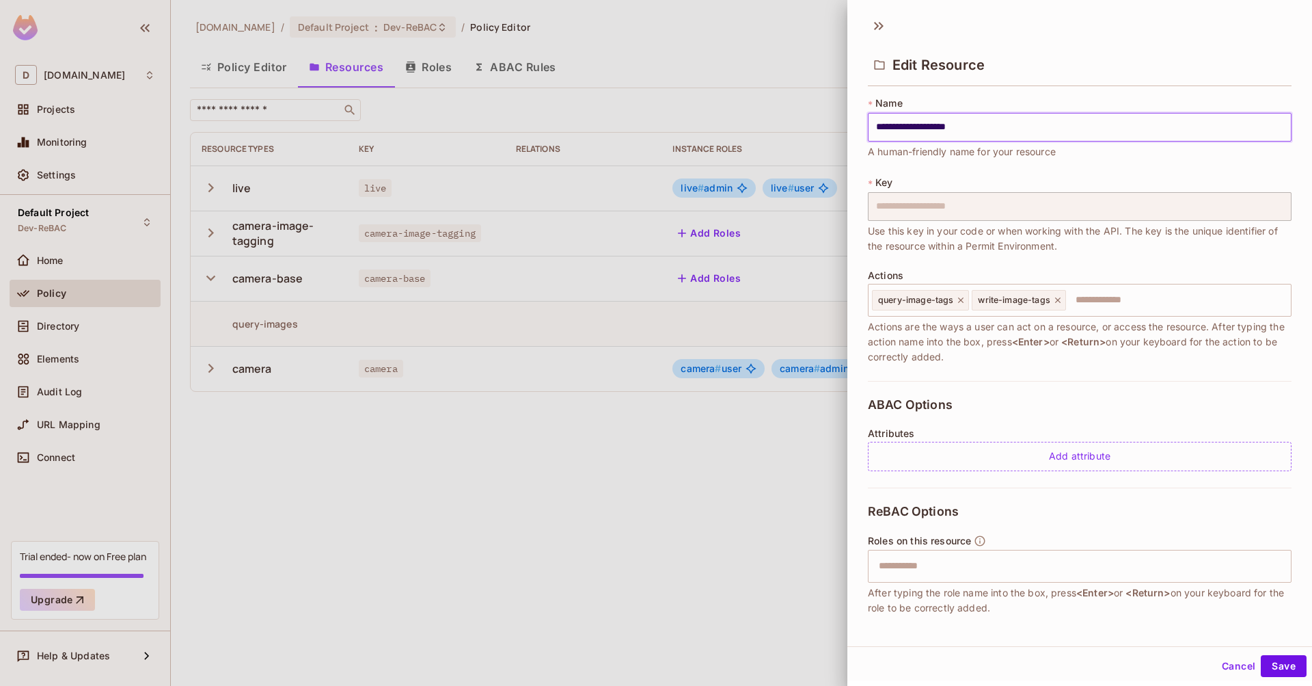
scroll to position [2, 0]
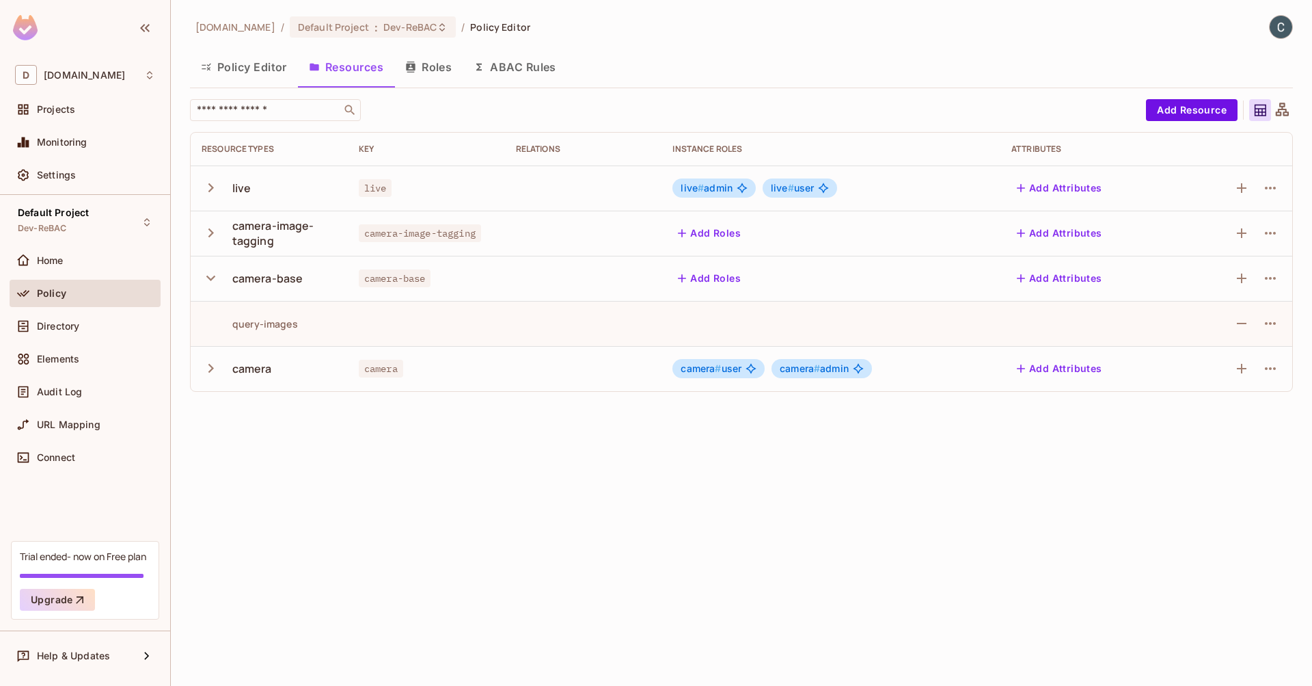
click at [712, 235] on button "Add Roles" at bounding box center [710, 233] width 74 height 22
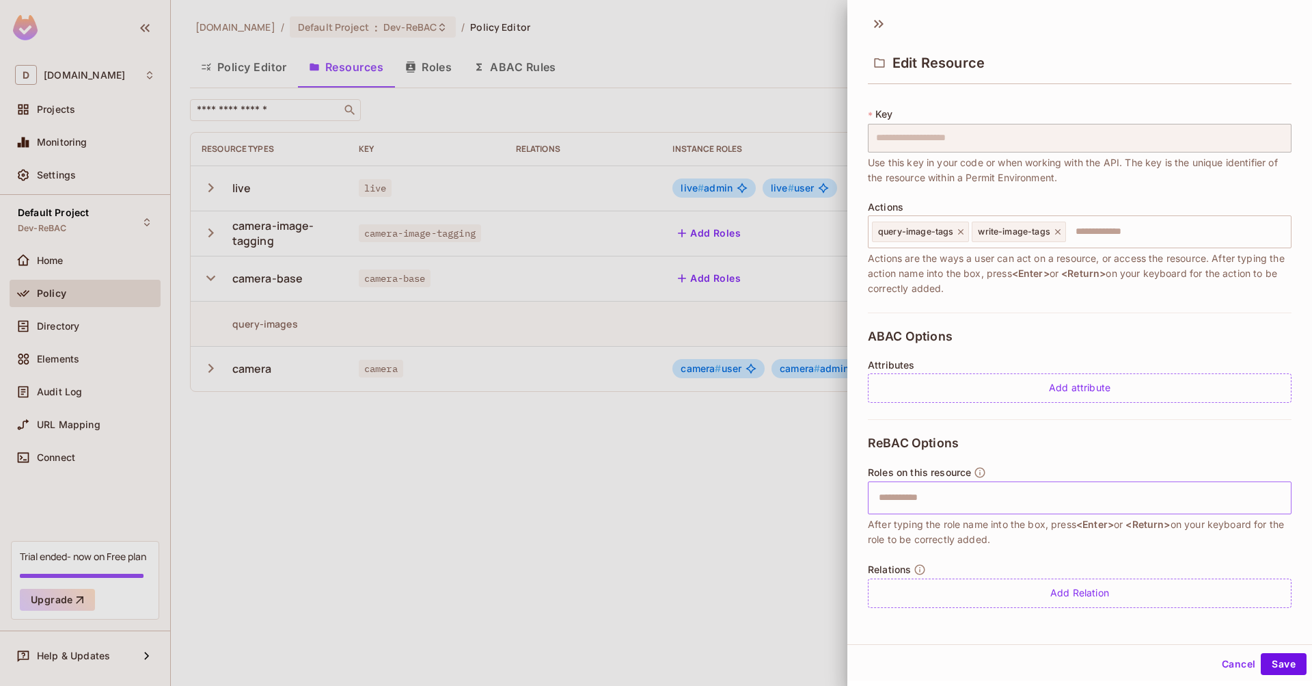
click at [953, 507] on input "text" at bounding box center [1078, 497] width 415 height 27
type input "*****"
type input "****"
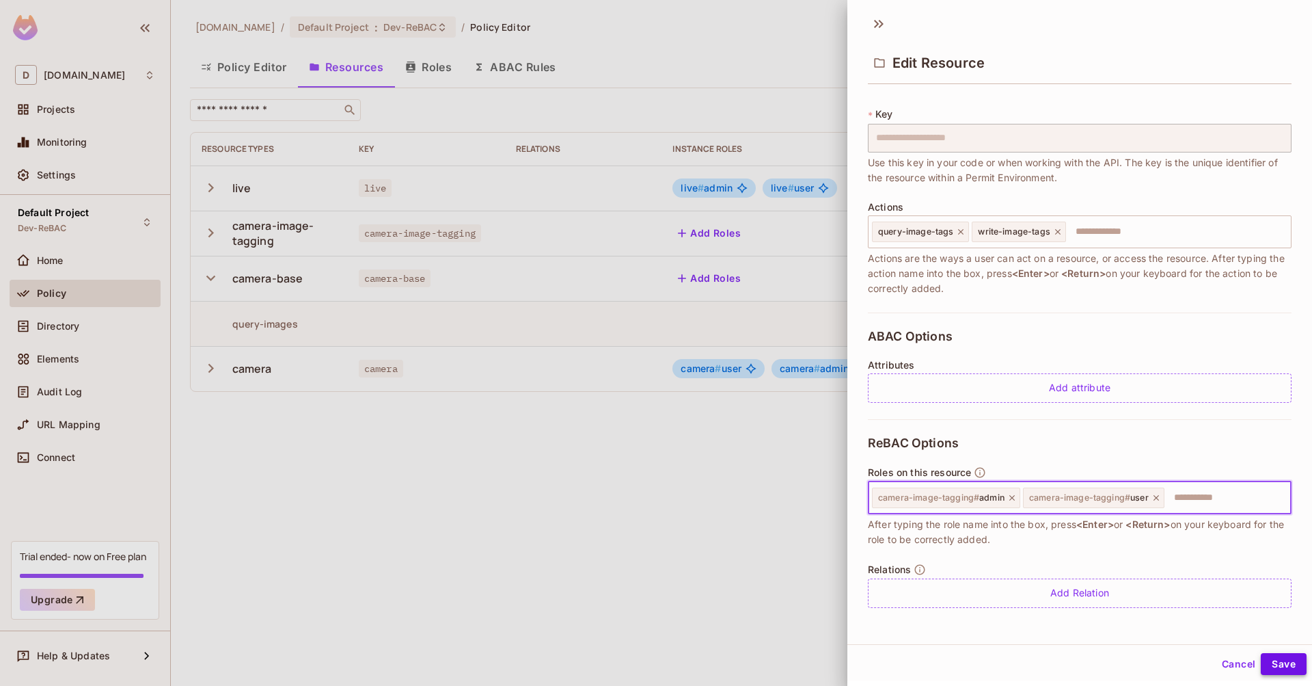
click at [1290, 664] on button "Save" at bounding box center [1284, 664] width 46 height 22
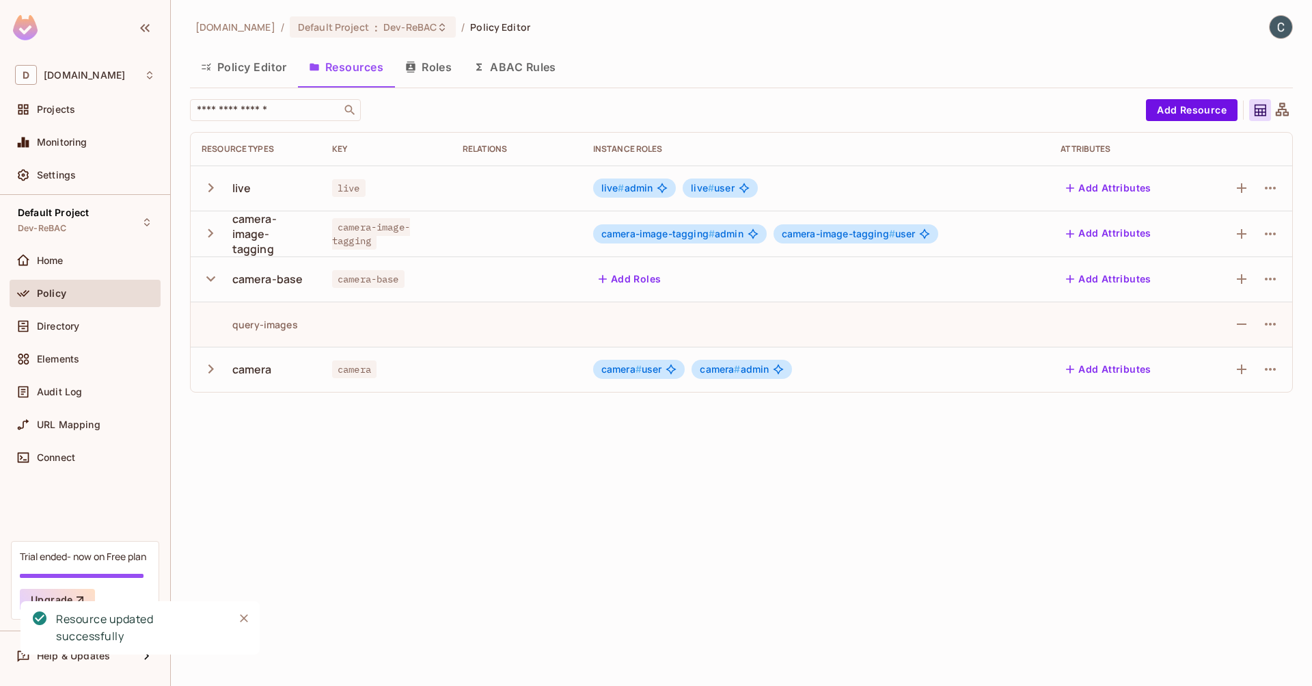
click at [653, 277] on button "Add Roles" at bounding box center [630, 279] width 74 height 22
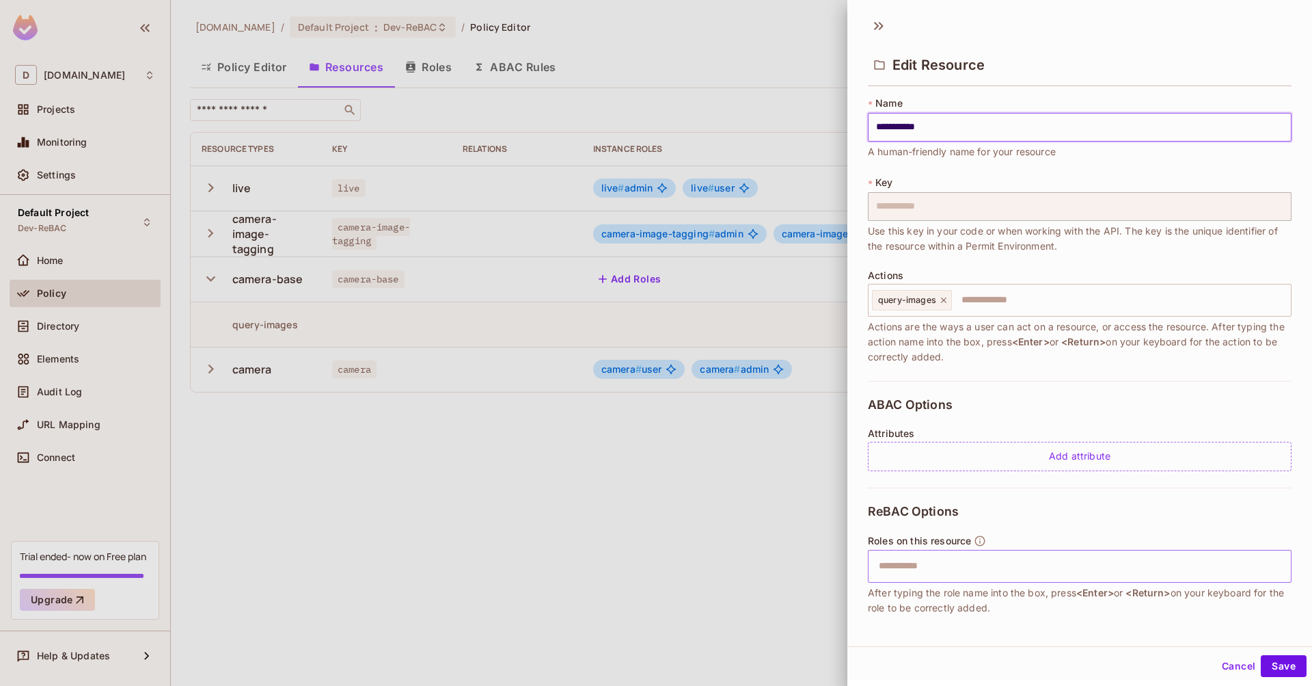
click at [900, 571] on input "text" at bounding box center [1078, 565] width 415 height 27
type input "*****"
type input "****"
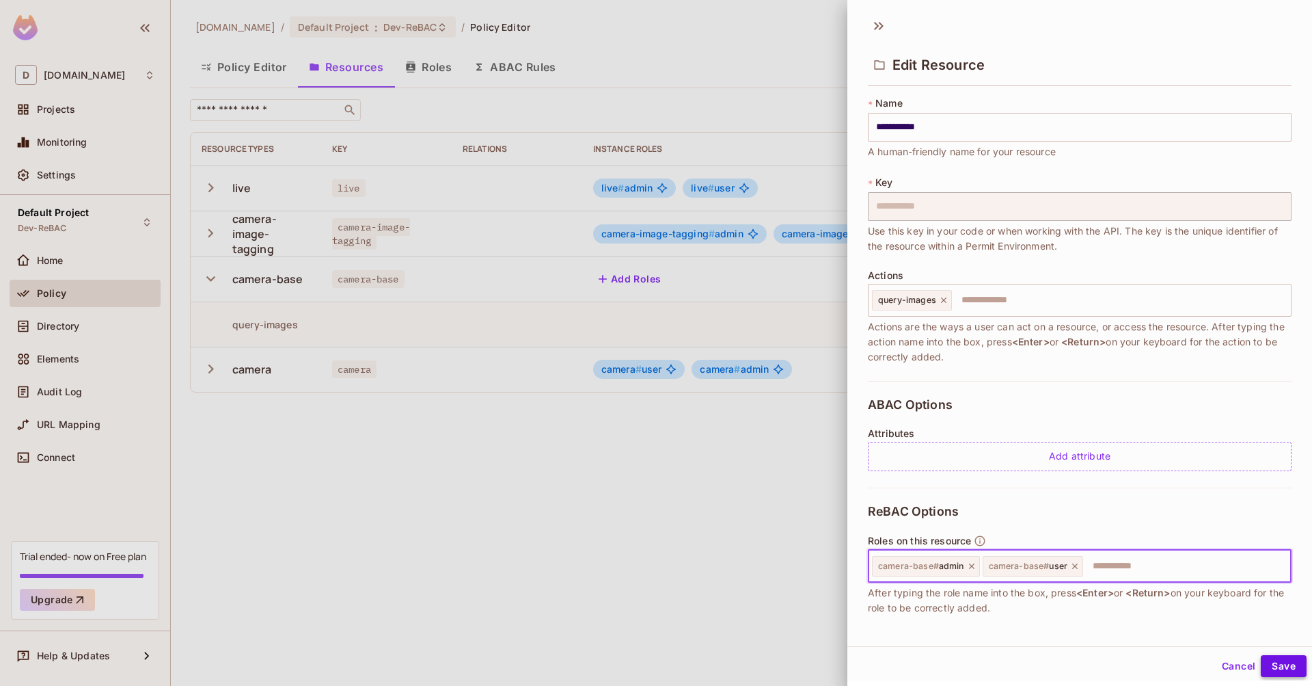
click at [1278, 667] on button "Save" at bounding box center [1284, 666] width 46 height 22
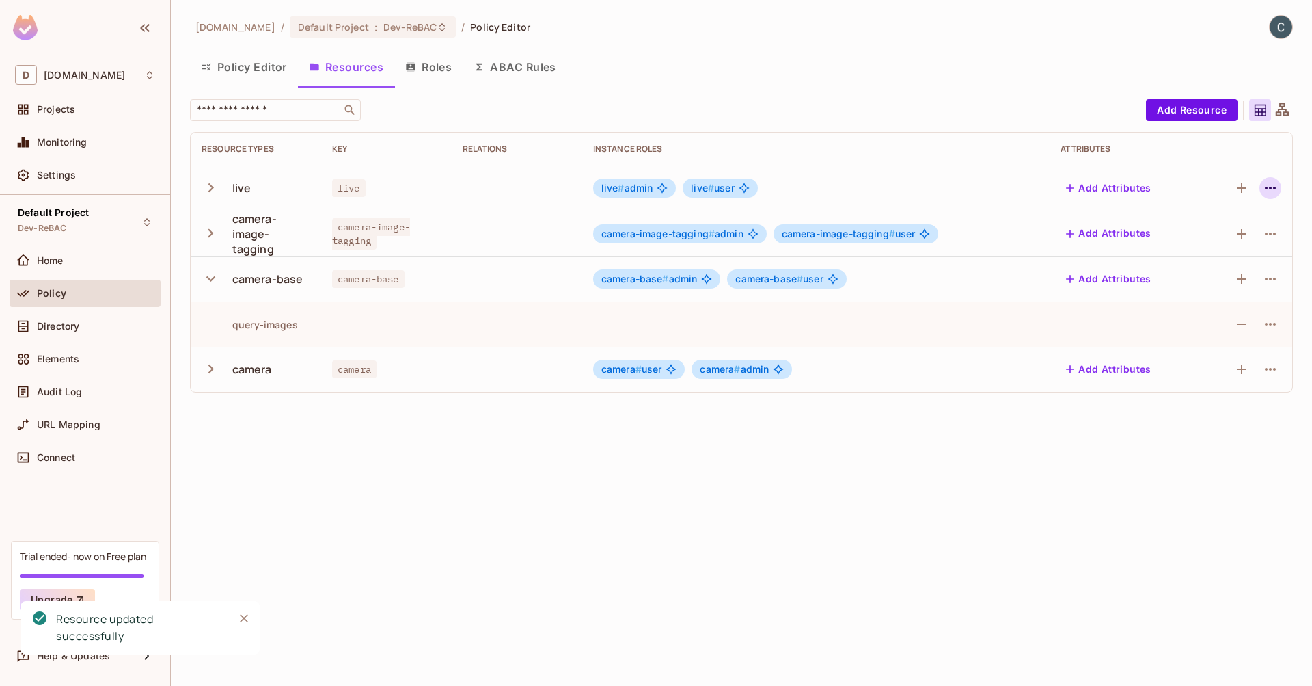
click at [1275, 187] on icon "button" at bounding box center [1270, 188] width 11 height 3
click at [1235, 274] on div "Delete Resource" at bounding box center [1217, 272] width 76 height 14
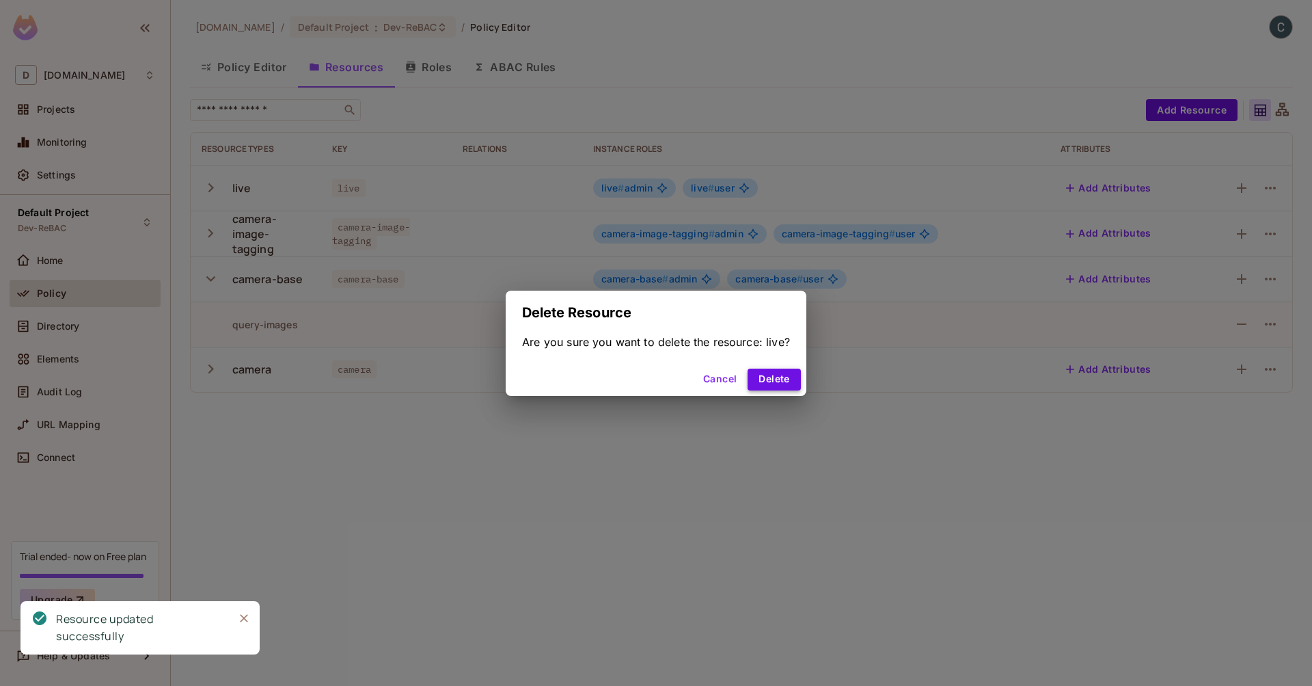
click at [755, 376] on button "Delete" at bounding box center [774, 379] width 53 height 22
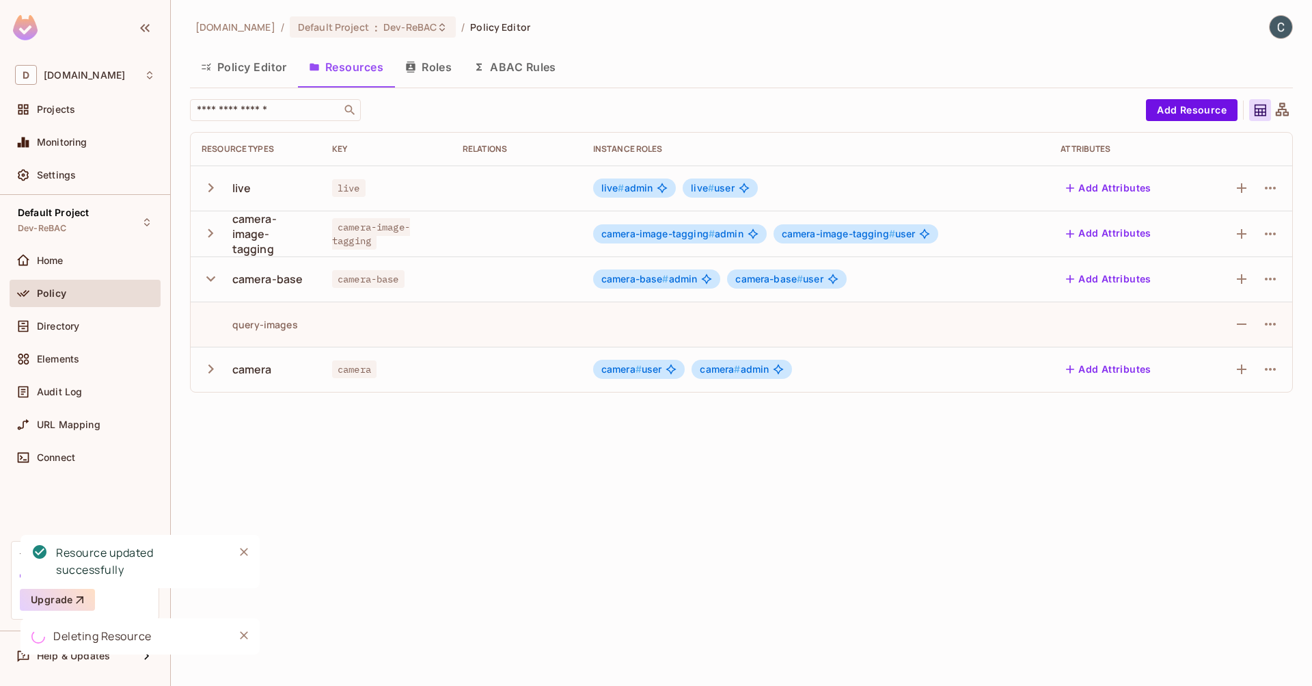
click at [211, 275] on icon "button" at bounding box center [211, 278] width 18 height 18
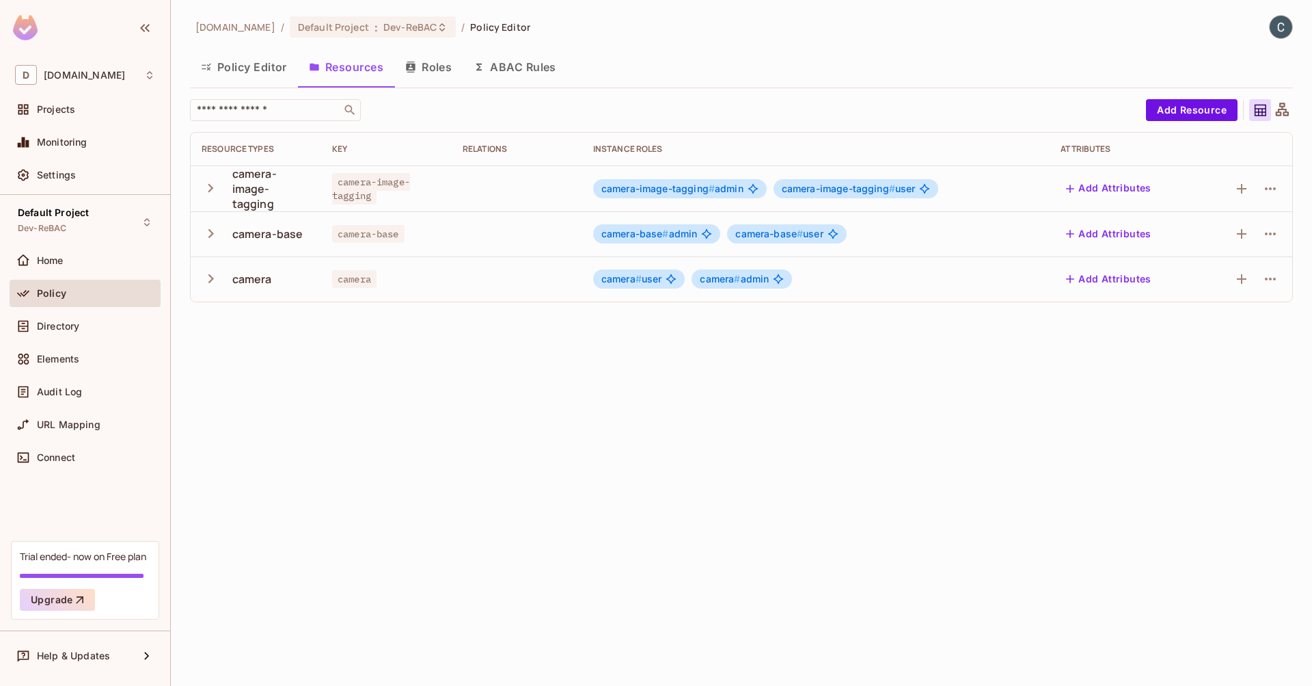
click at [212, 276] on icon "button" at bounding box center [211, 278] width 18 height 18
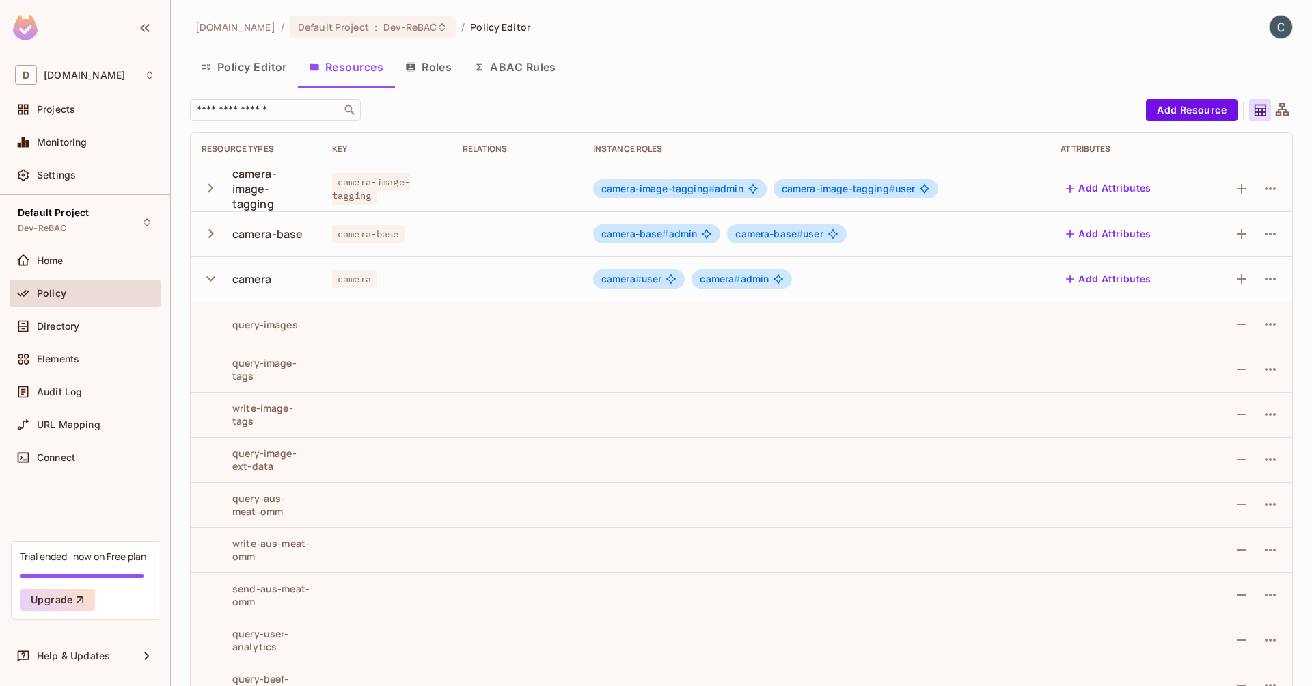
scroll to position [33, 0]
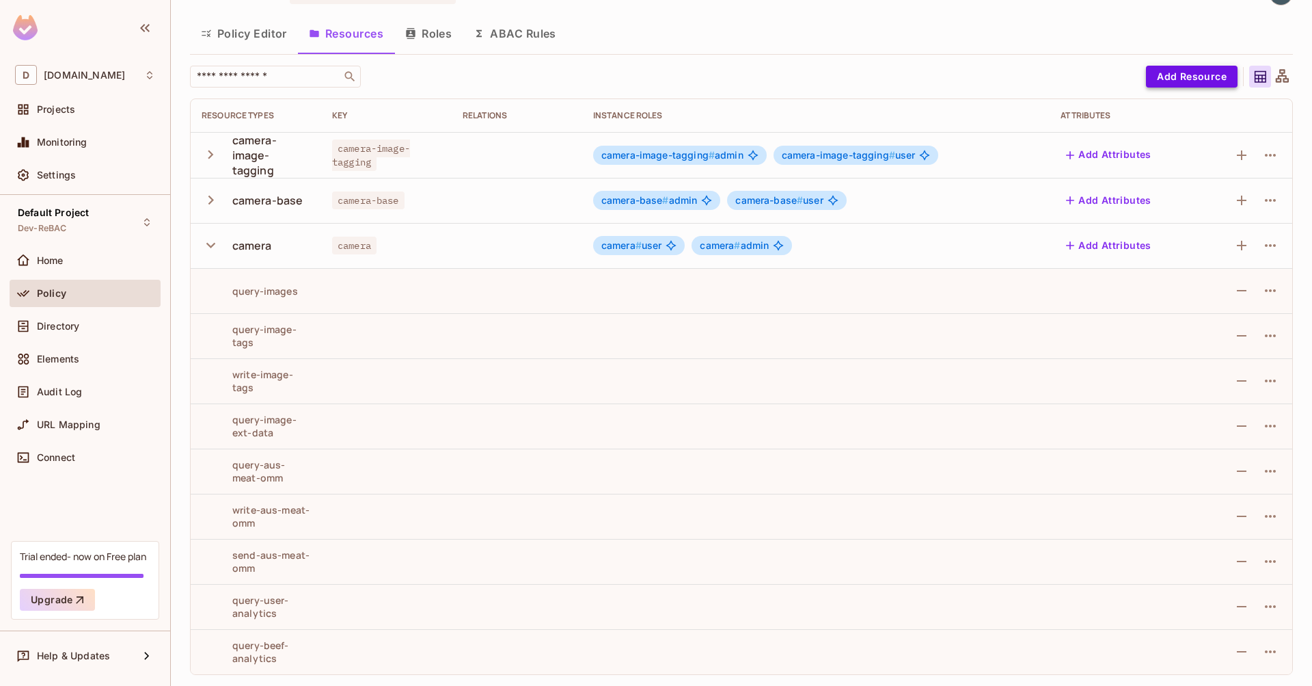
click at [1189, 72] on button "Add Resource" at bounding box center [1192, 77] width 92 height 22
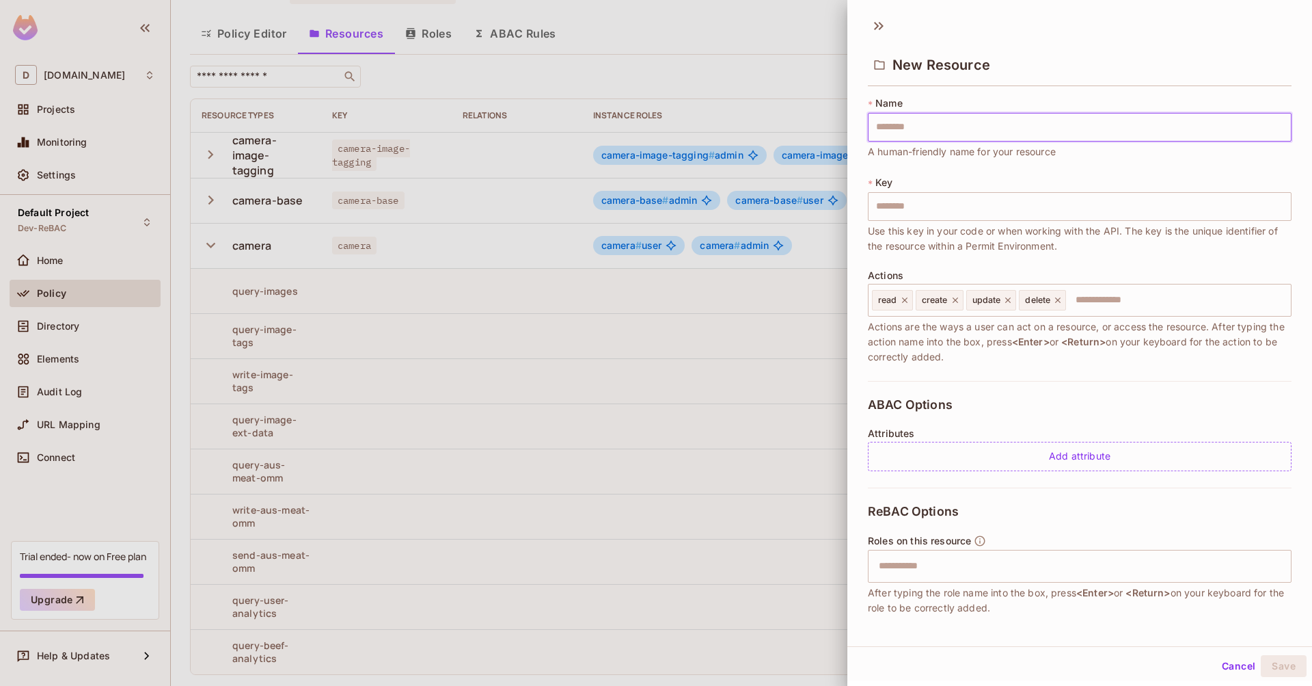
type input "*"
type input "**"
type input "***"
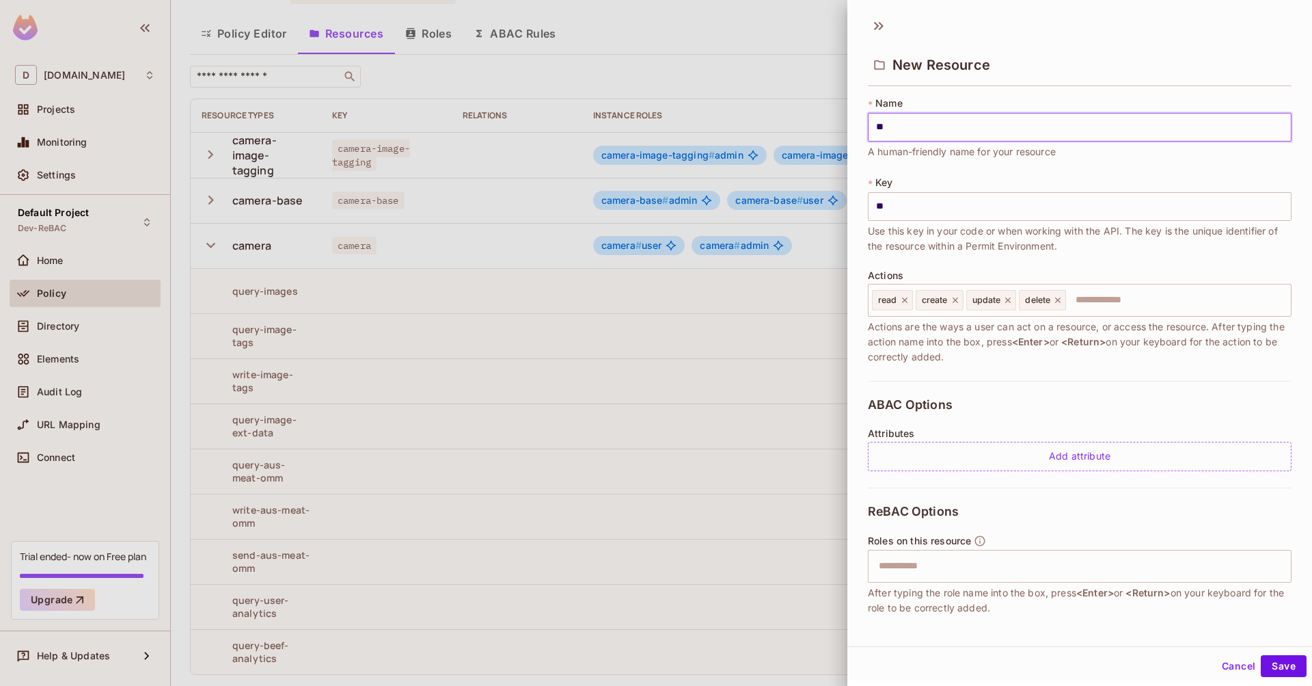
type input "***"
type input "****"
type input "*****"
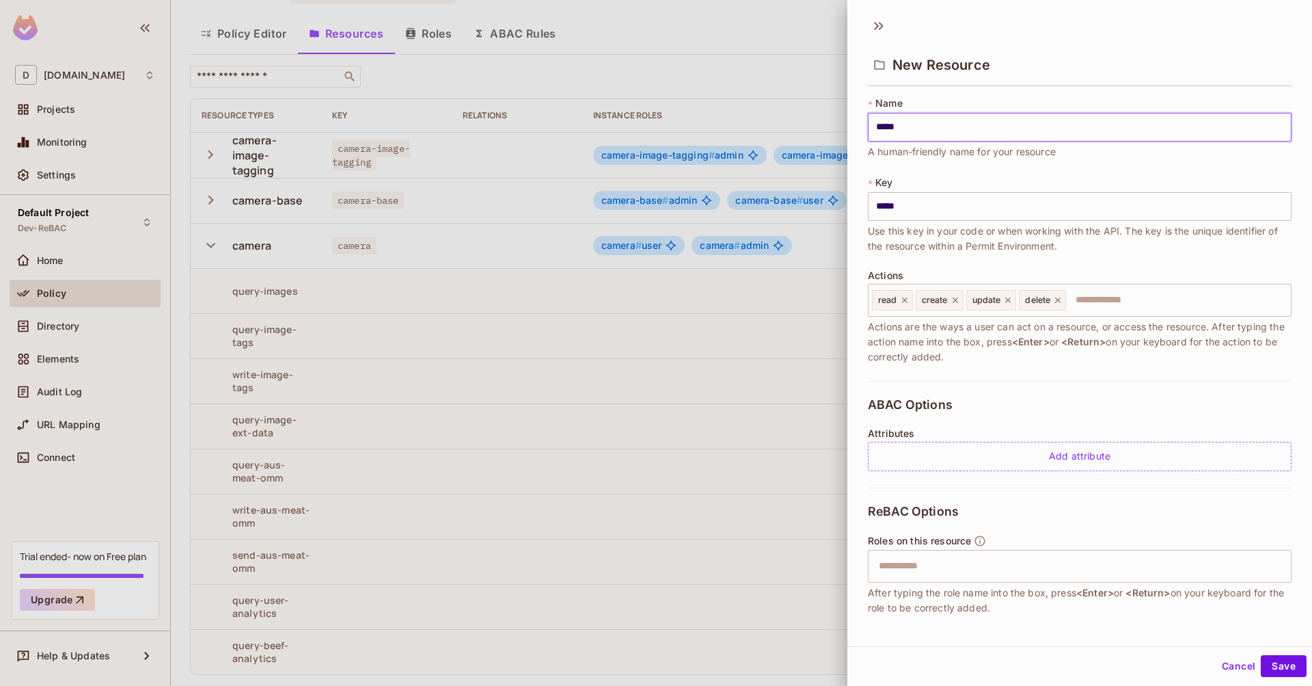
type input "******"
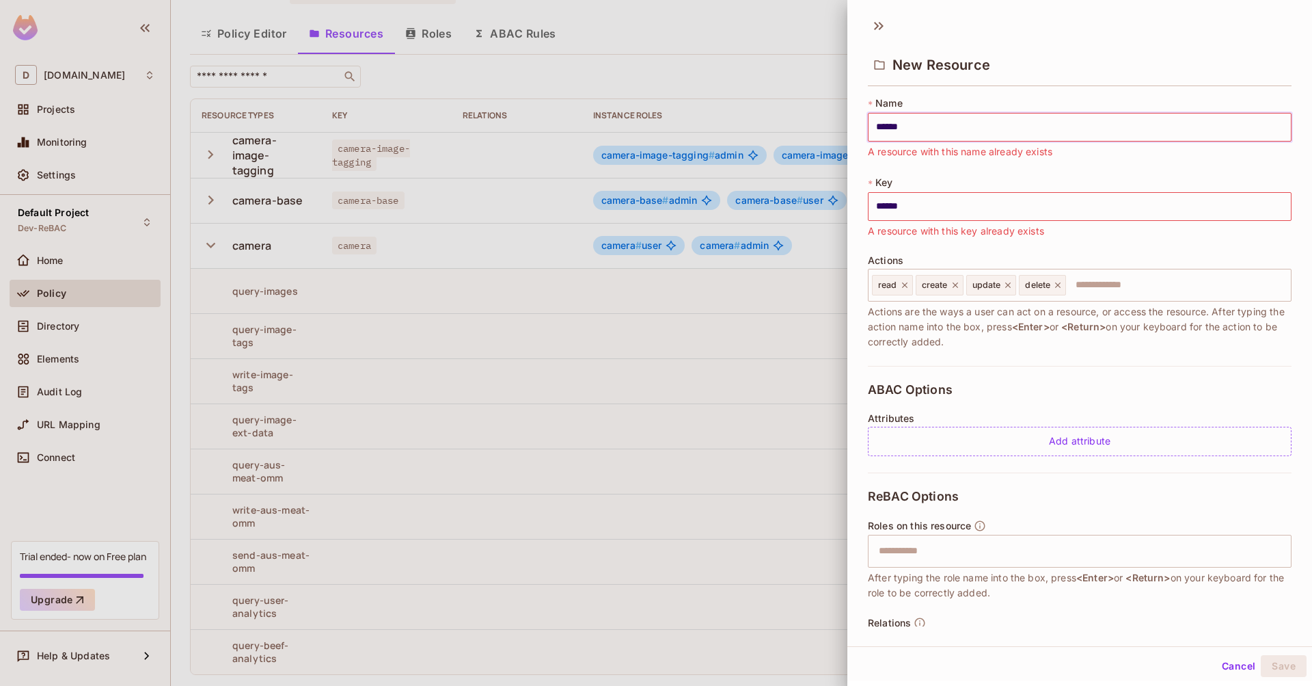
type input "*******"
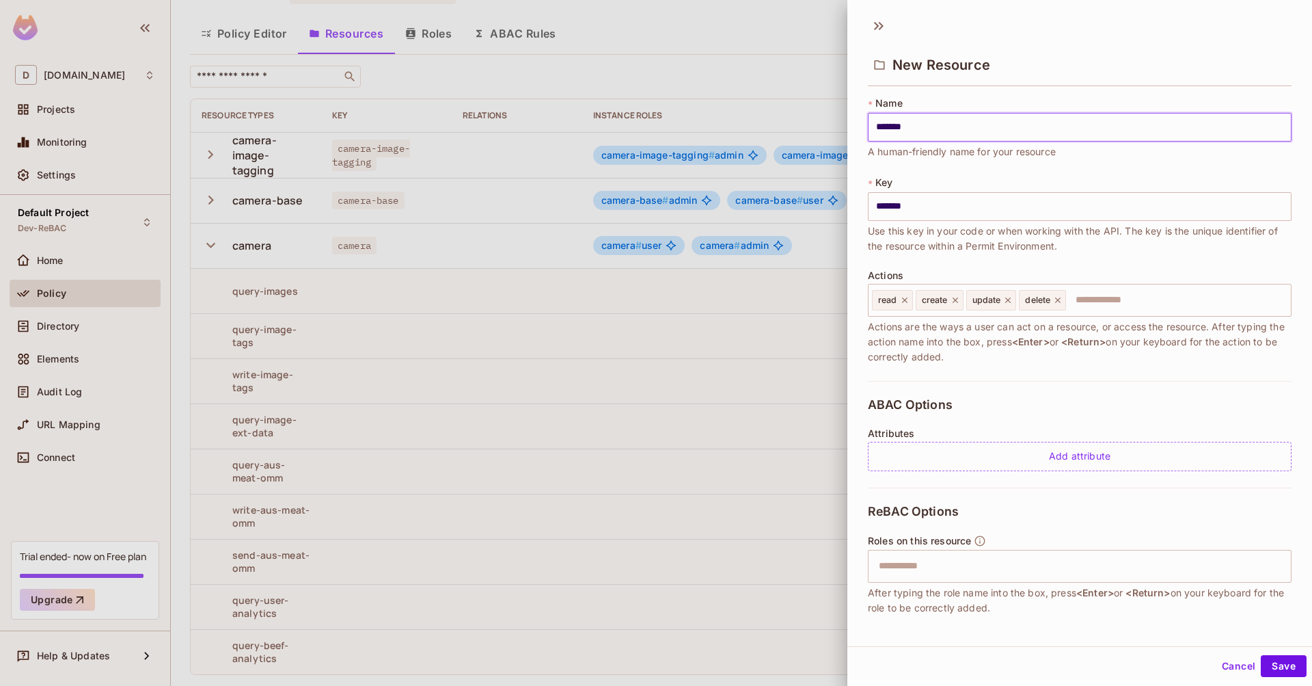
type input "********"
type input "*********"
type input "**********"
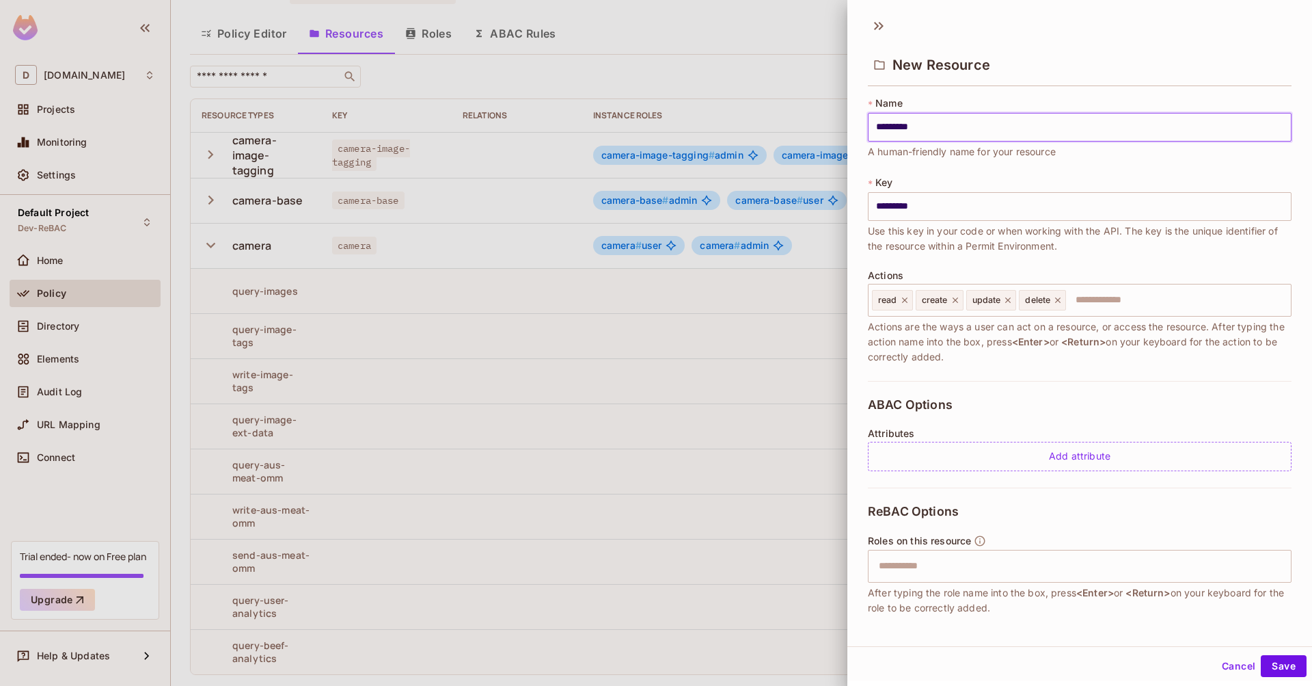
type input "**********"
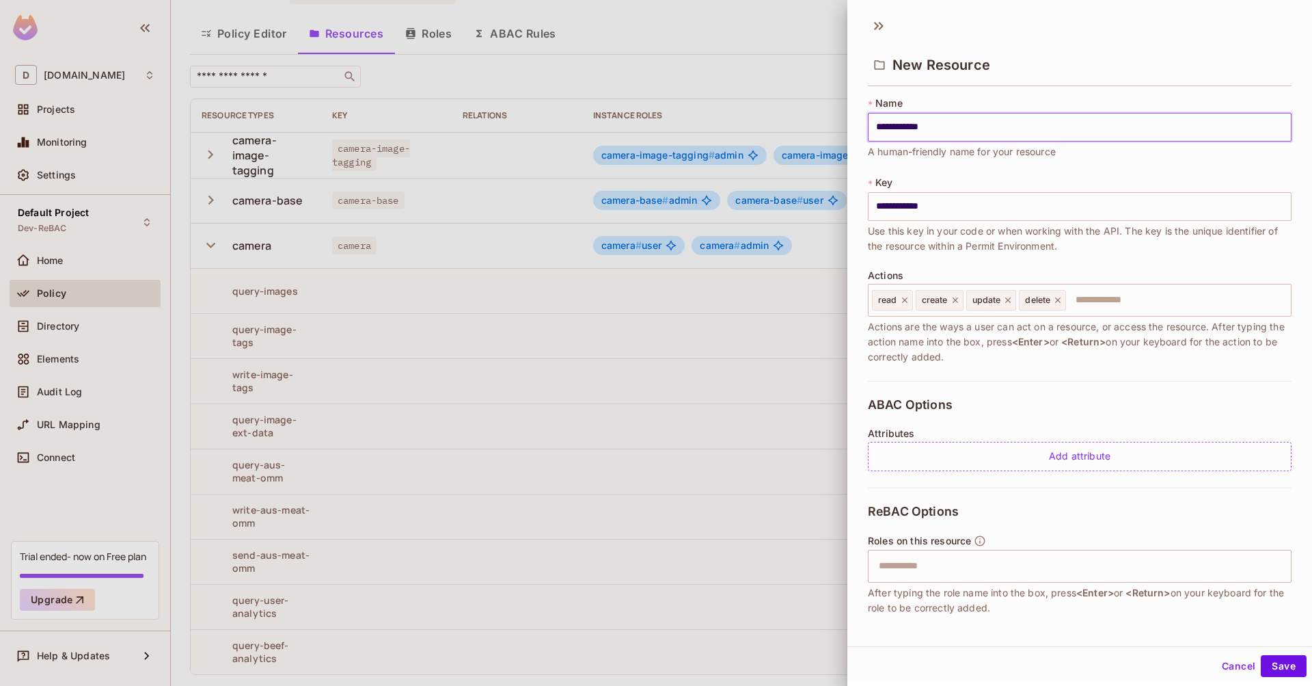
type input "**********"
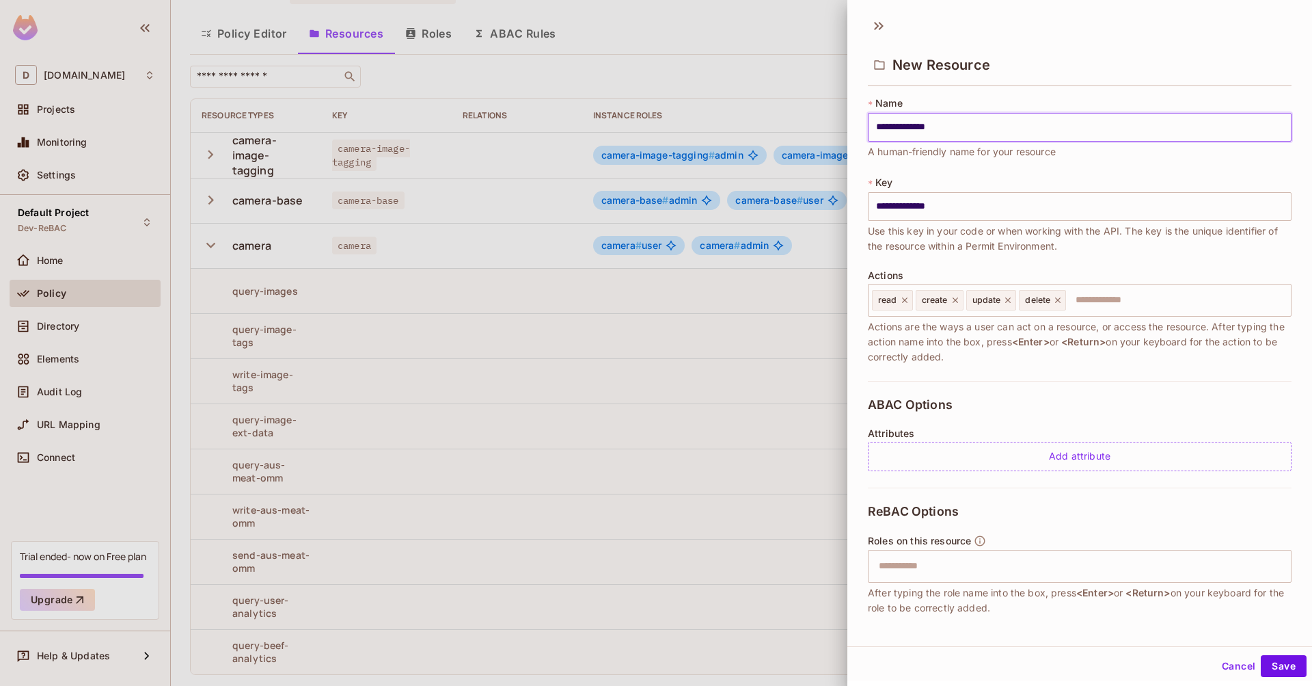
type input "**********"
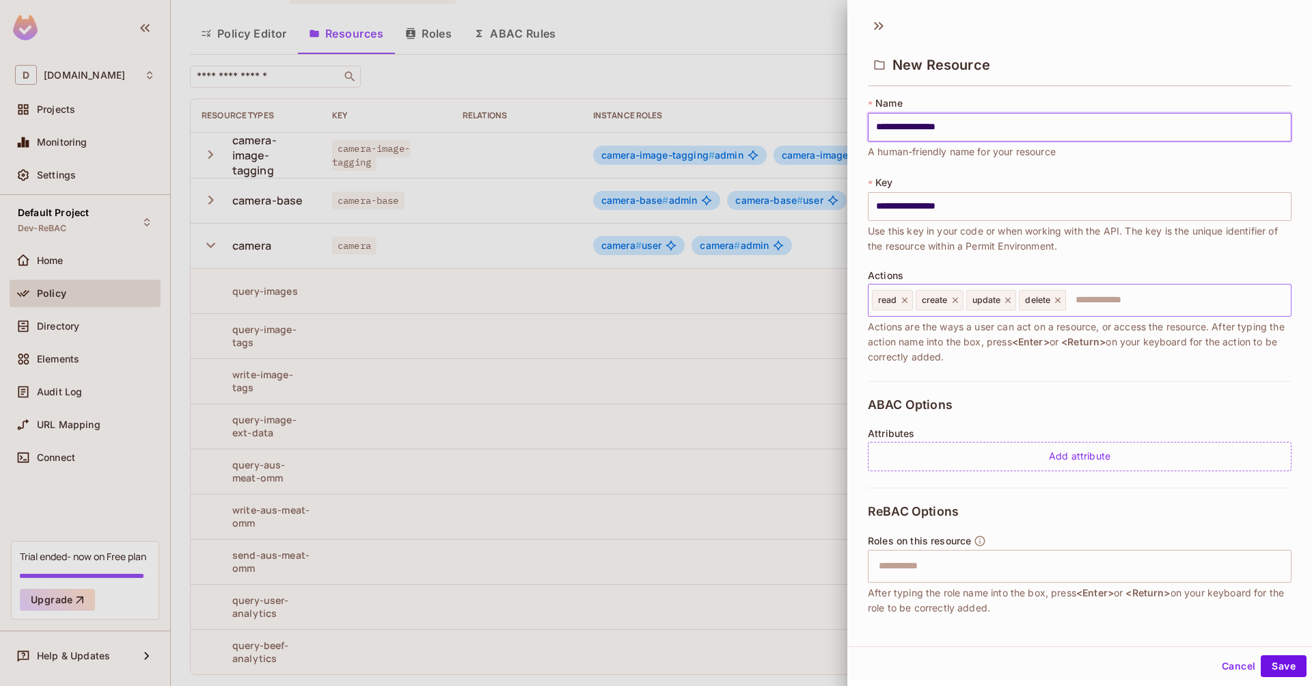
type input "**********"
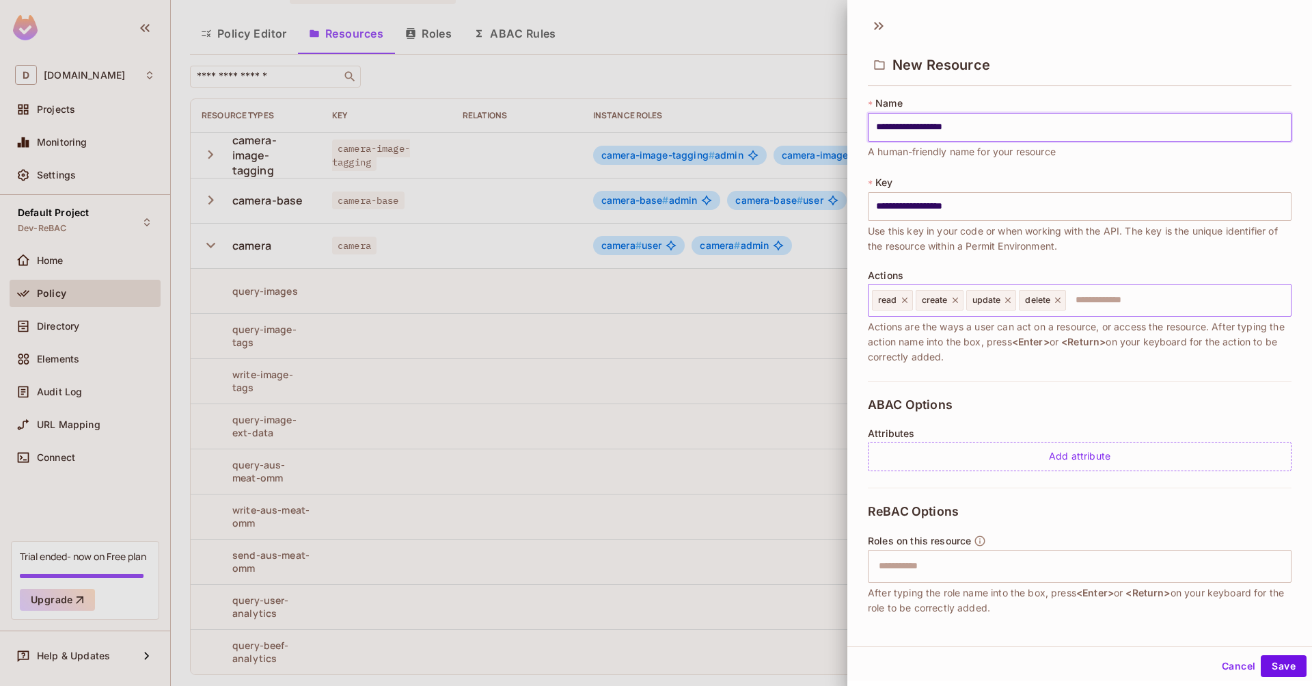
type input "**********"
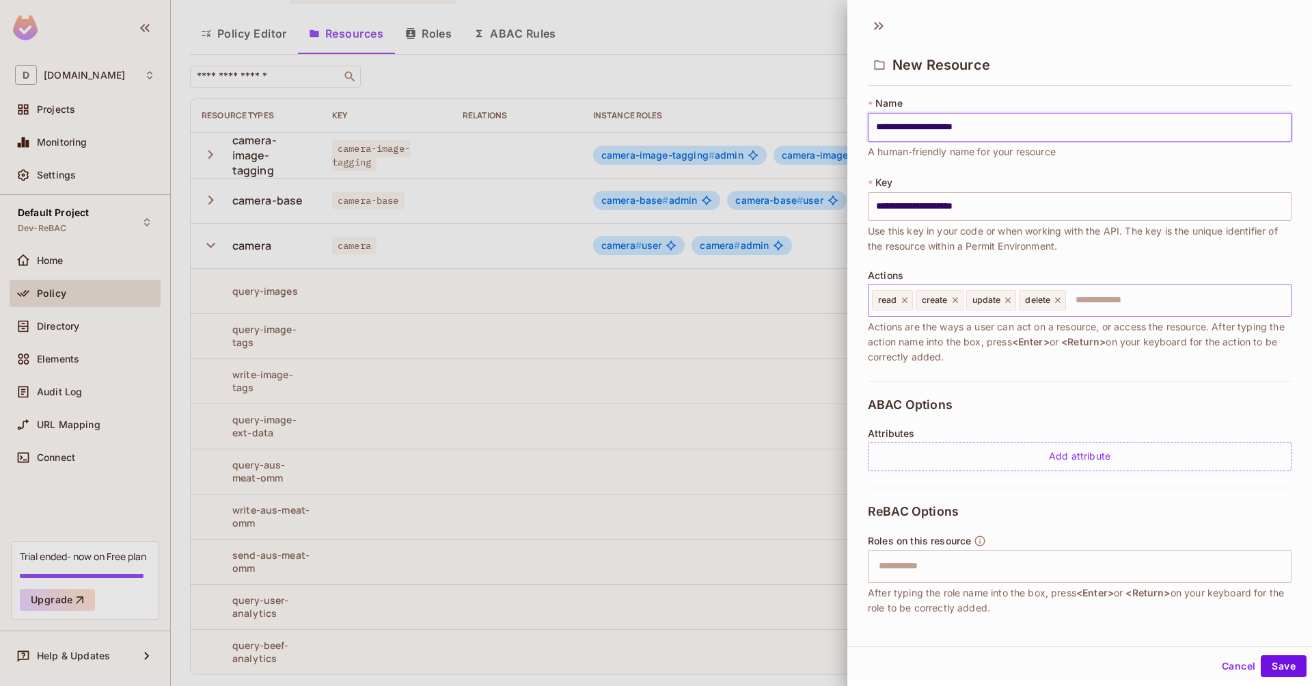
type input "**********"
click at [1131, 306] on input "text" at bounding box center [1177, 299] width 218 height 27
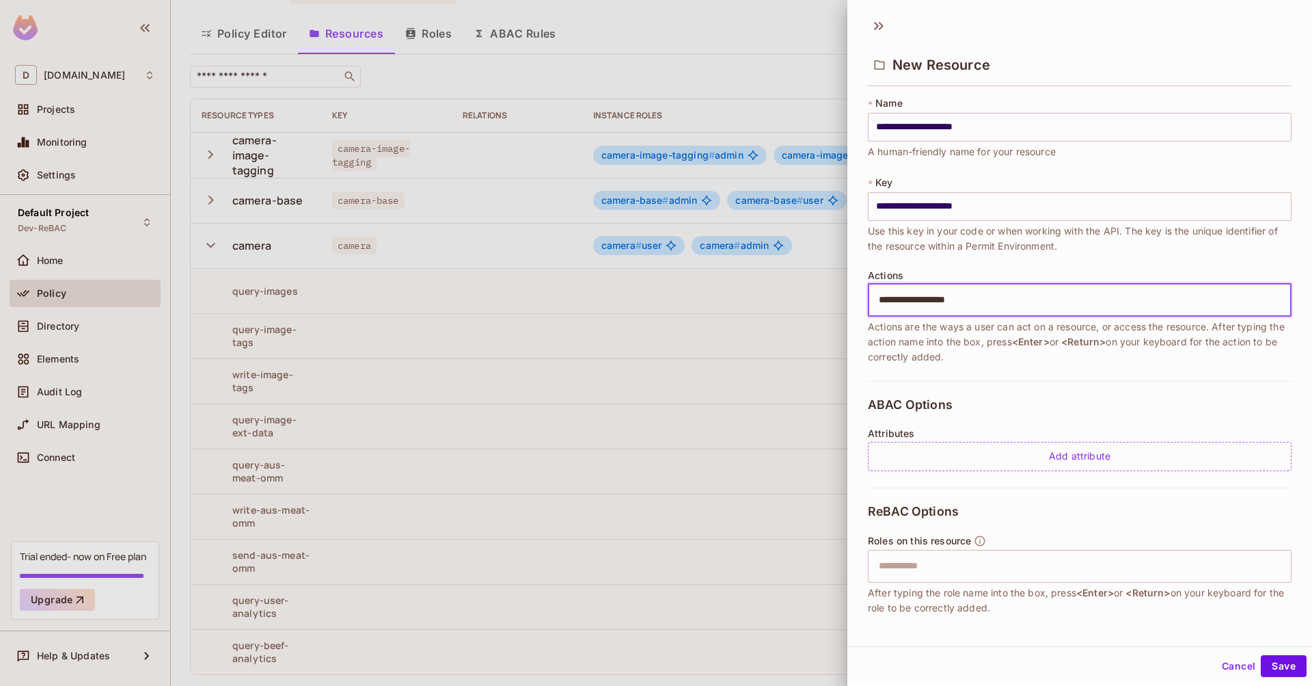
type input "**********"
click at [966, 560] on input "text" at bounding box center [1078, 565] width 415 height 27
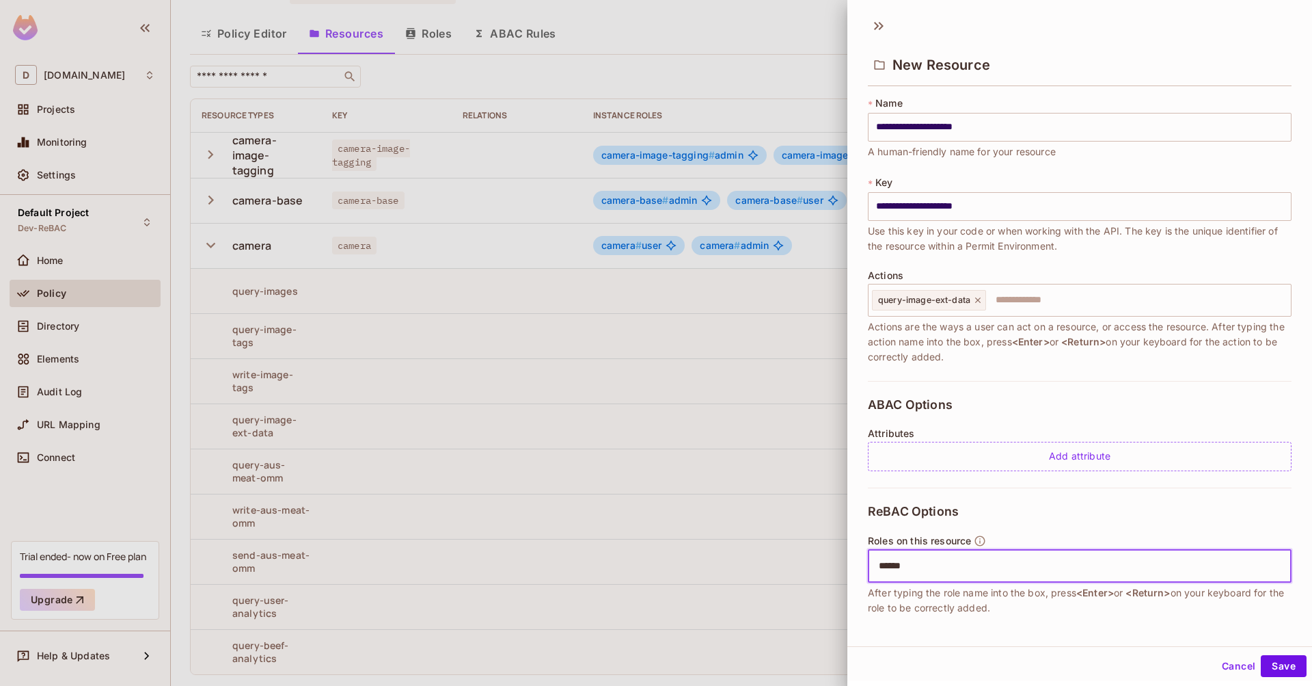
type input "*****"
type input "****"
click at [1284, 662] on button "Save" at bounding box center [1284, 666] width 46 height 22
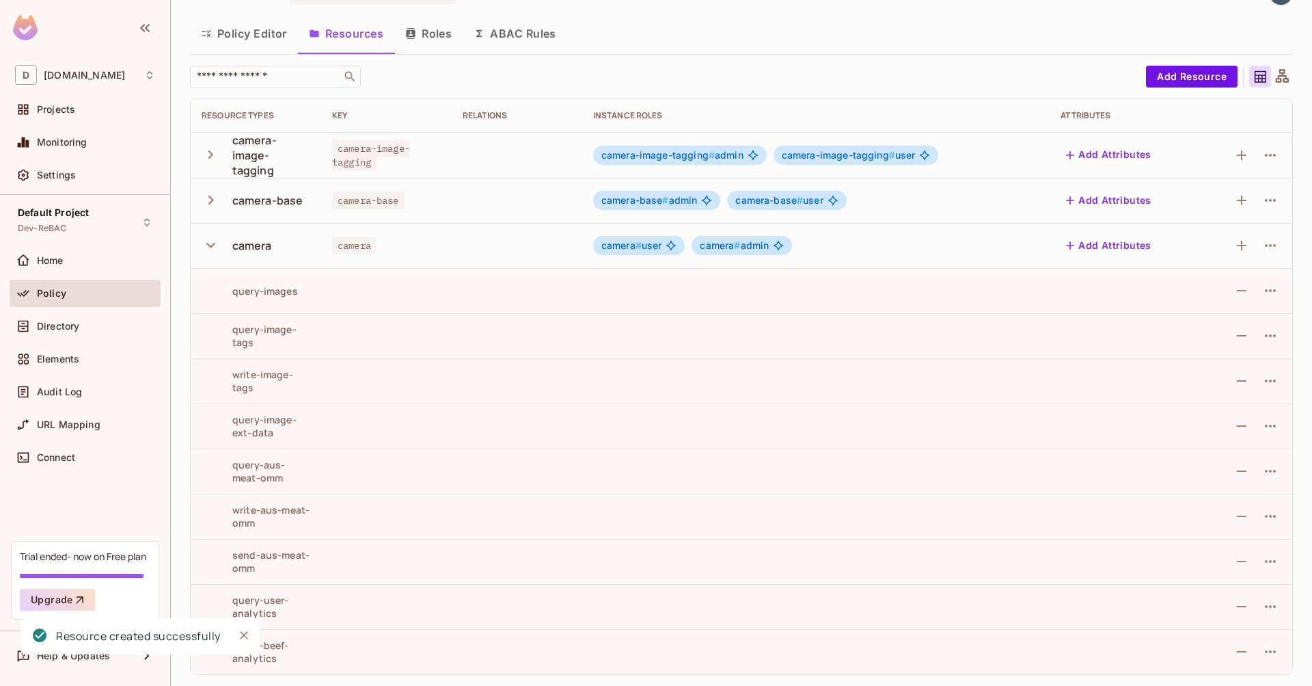
scroll to position [0, 0]
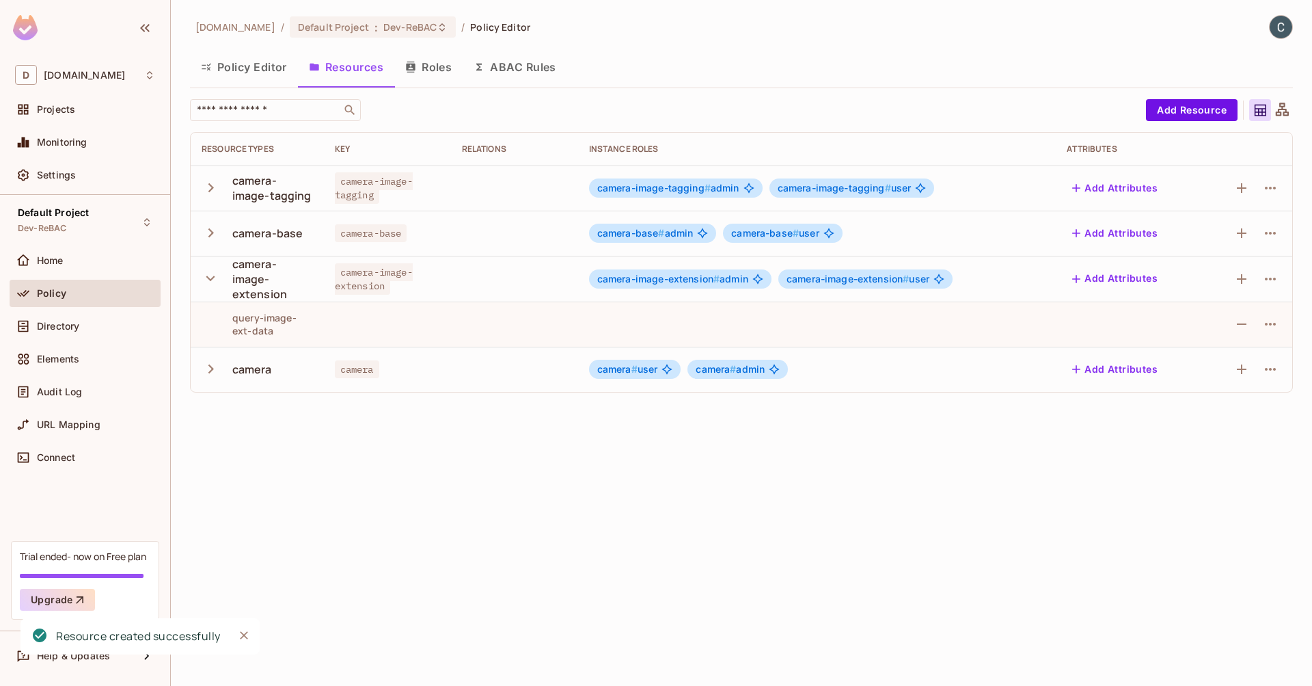
click at [214, 273] on icon "button" at bounding box center [211, 278] width 18 height 18
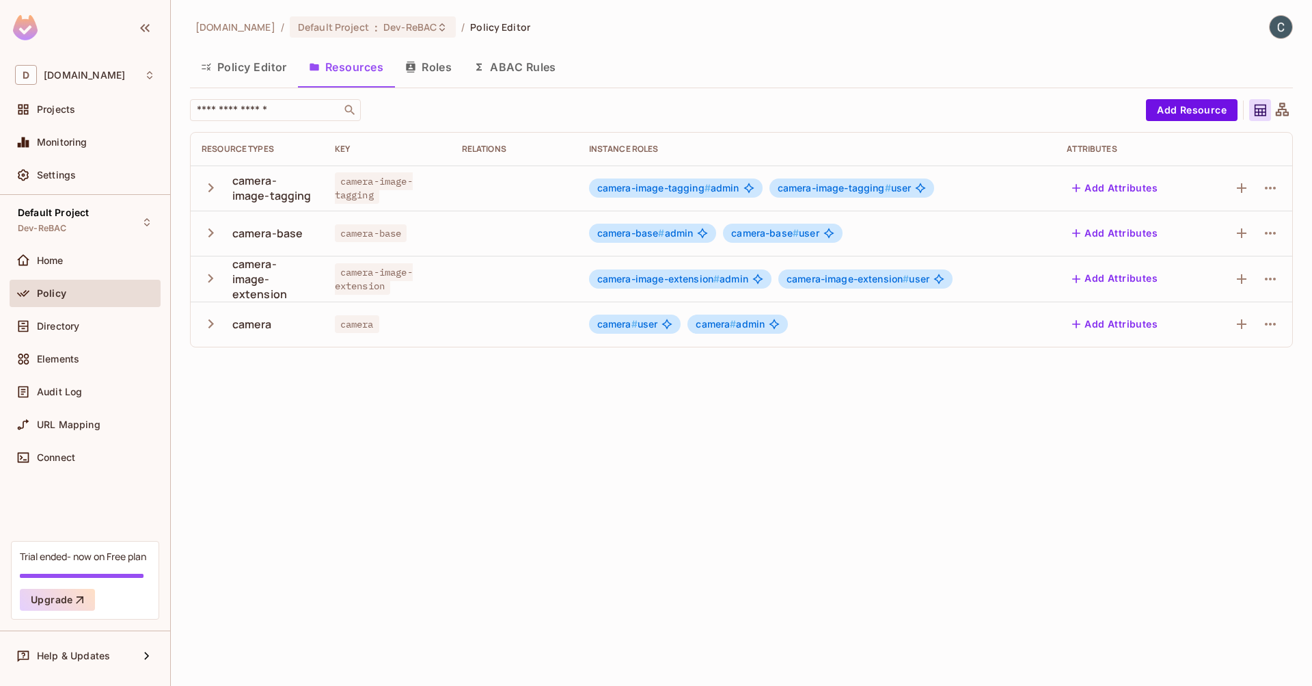
click at [214, 324] on icon "button" at bounding box center [211, 323] width 18 height 18
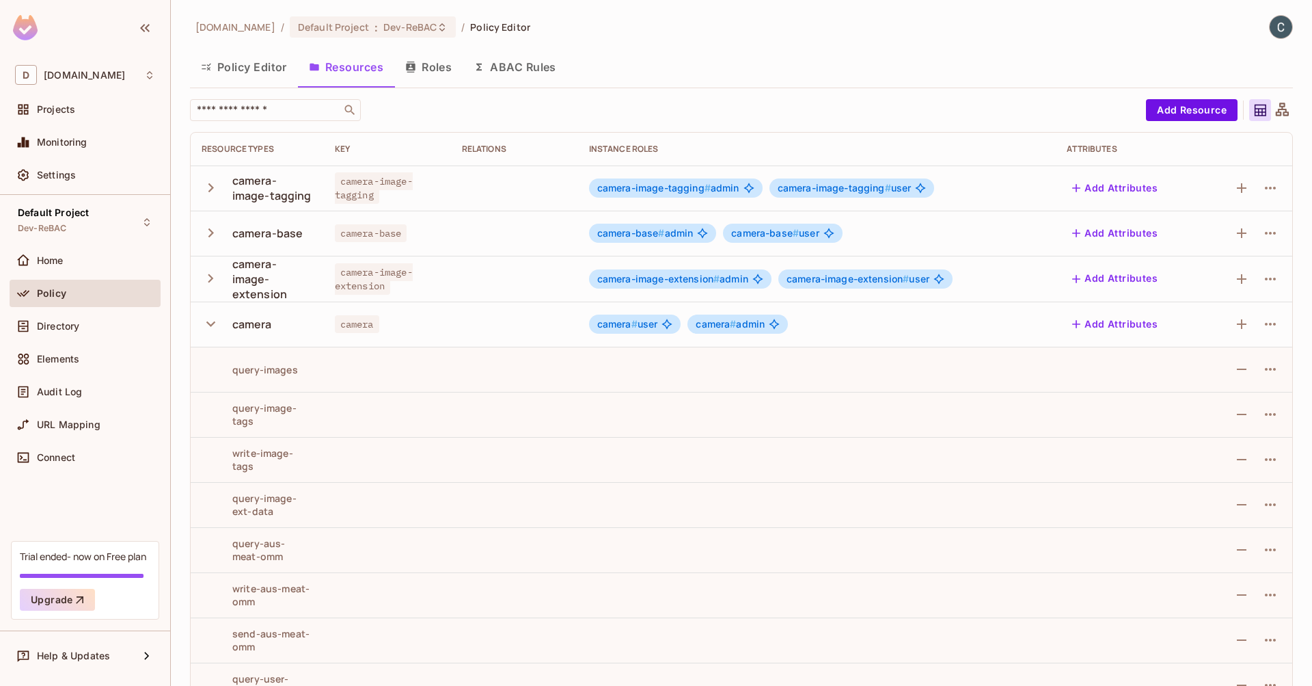
scroll to position [79, 0]
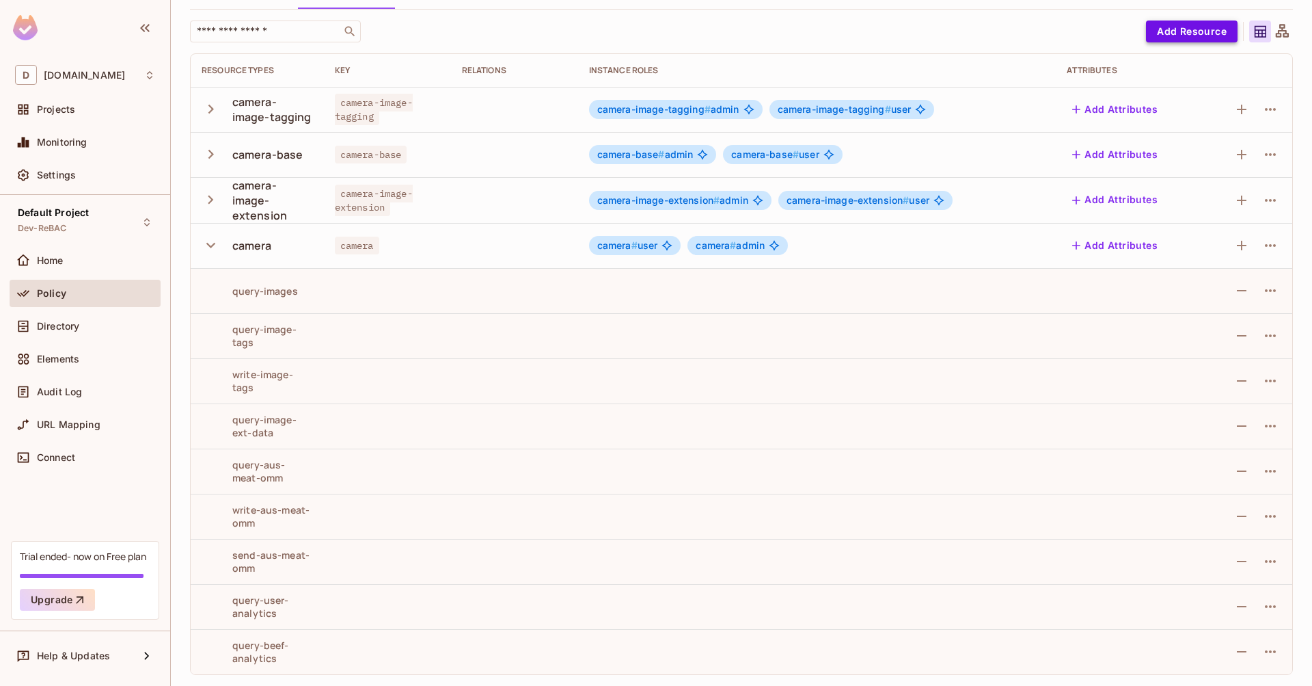
click at [1202, 28] on button "Add Resource" at bounding box center [1192, 32] width 92 height 22
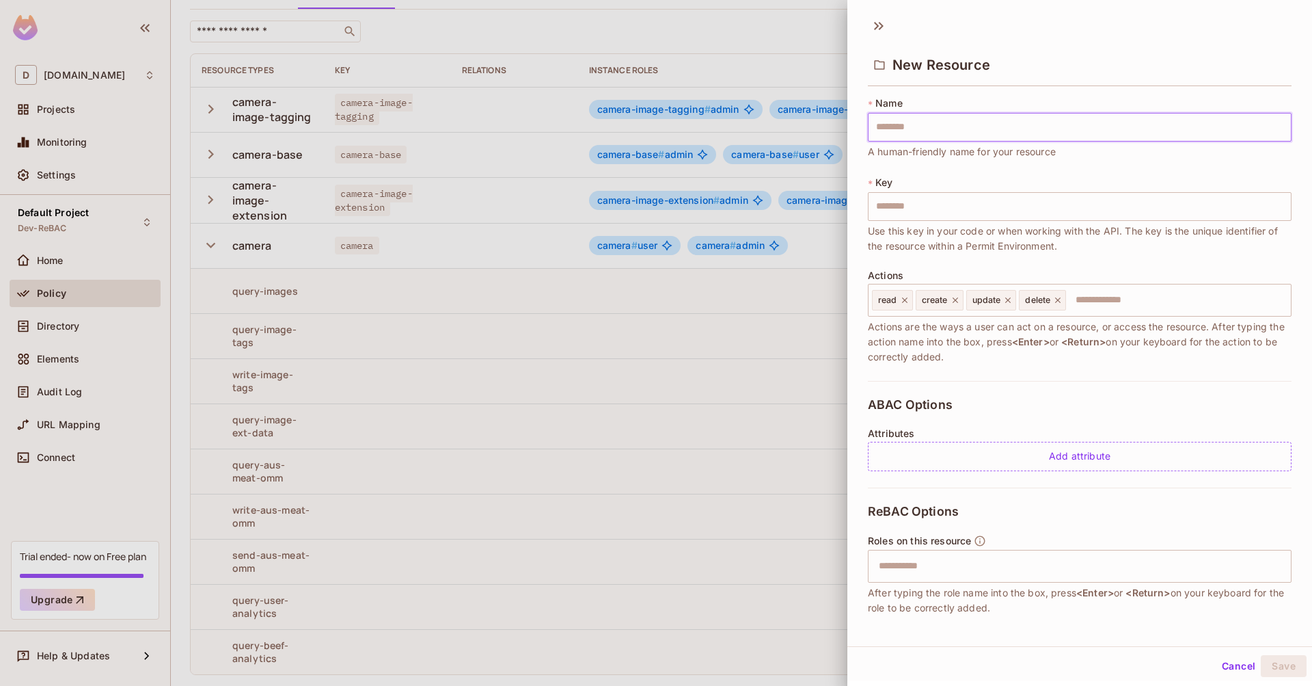
click at [901, 121] on input "text" at bounding box center [1080, 127] width 424 height 29
type input "*"
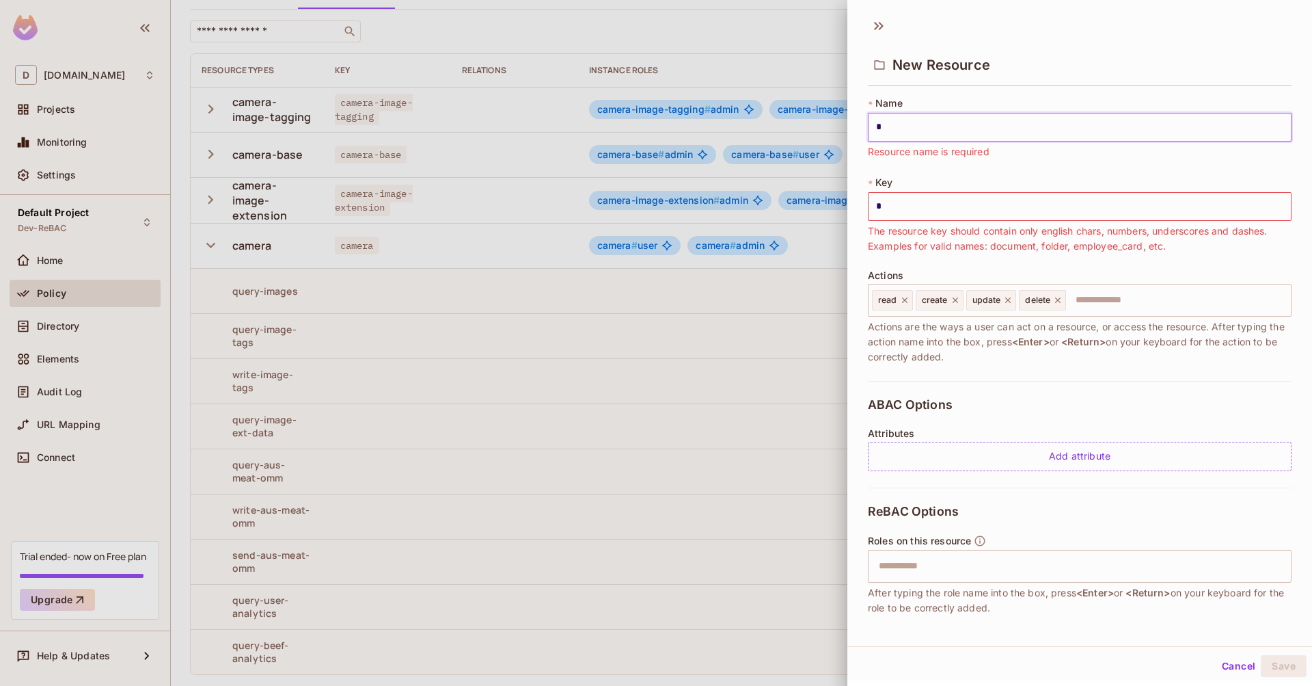
type input "**"
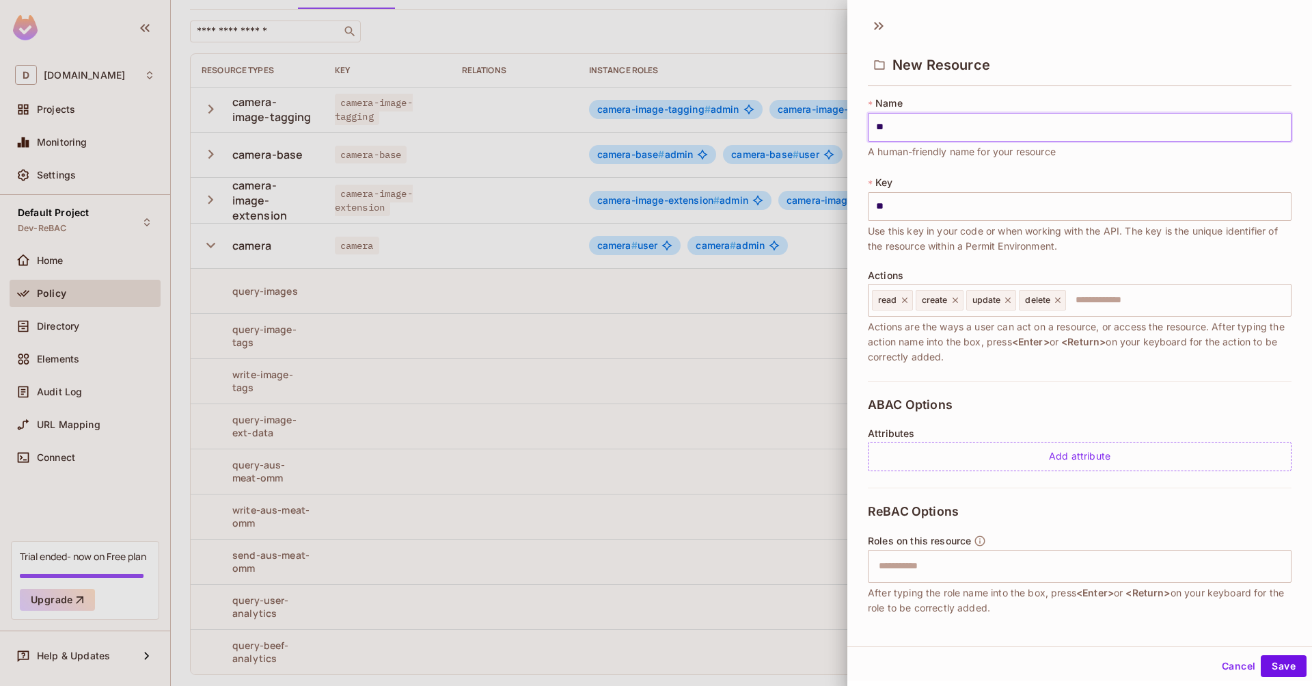
type input "***"
type input "****"
click at [1088, 303] on input "text" at bounding box center [1177, 299] width 218 height 27
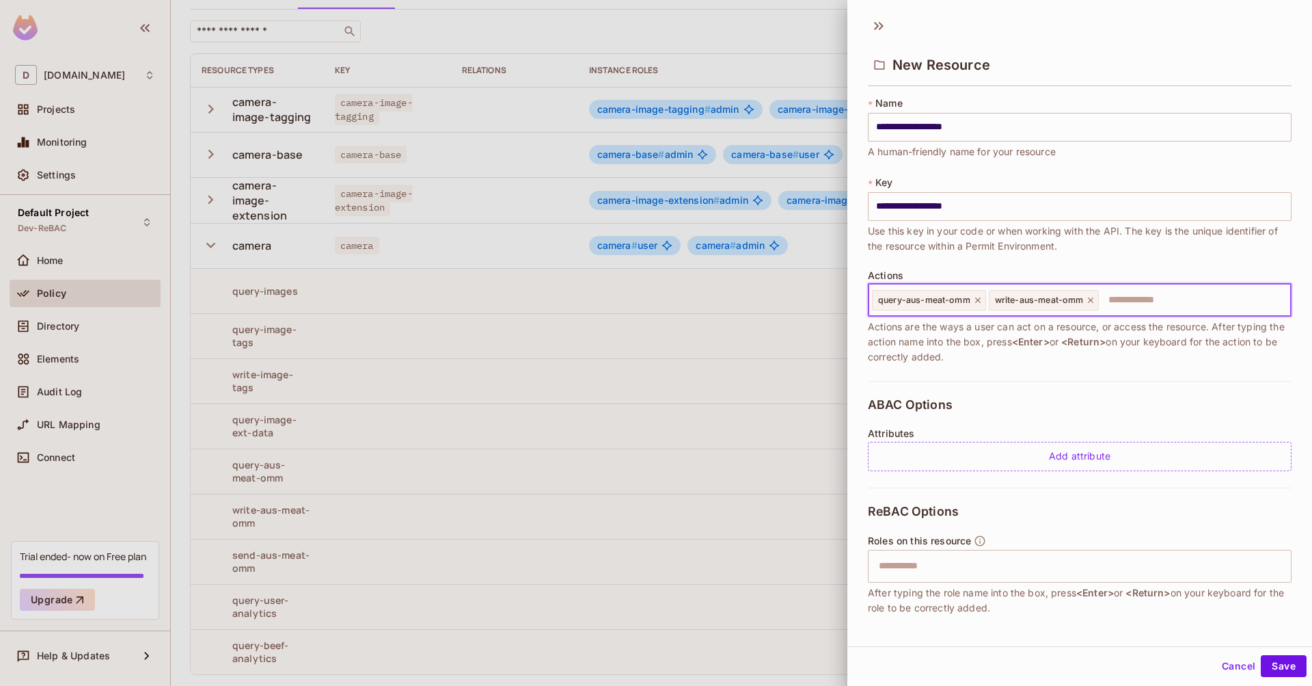
click at [1121, 299] on input "text" at bounding box center [1192, 299] width 185 height 27
click at [1092, 301] on icon at bounding box center [1090, 299] width 5 height 5
click at [1081, 300] on input "text" at bounding box center [1137, 299] width 298 height 27
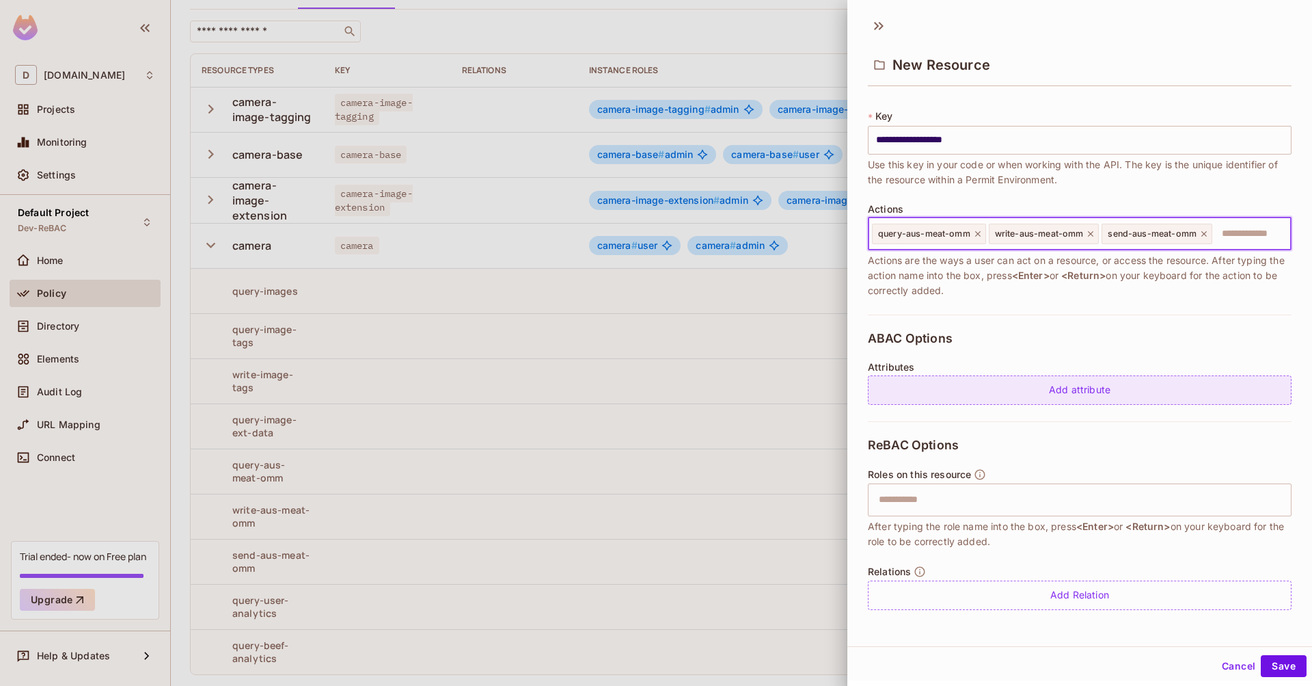
scroll to position [2, 0]
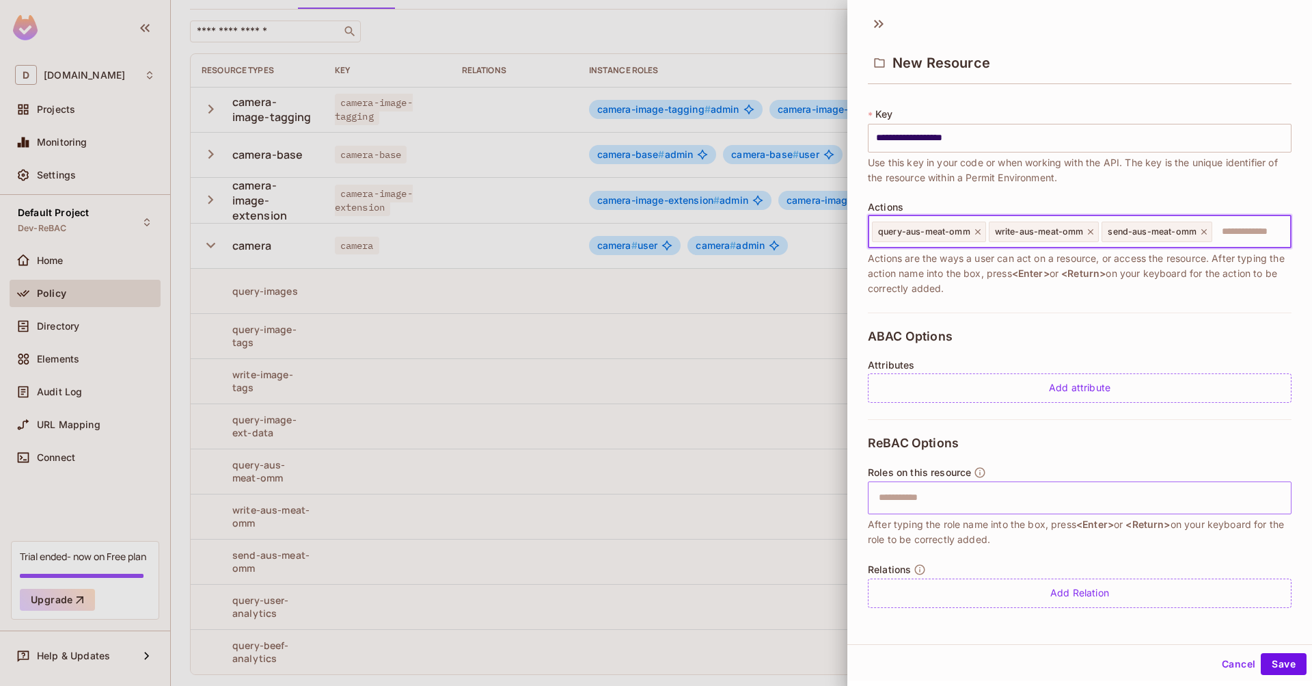
click at [1006, 505] on input "text" at bounding box center [1078, 497] width 415 height 27
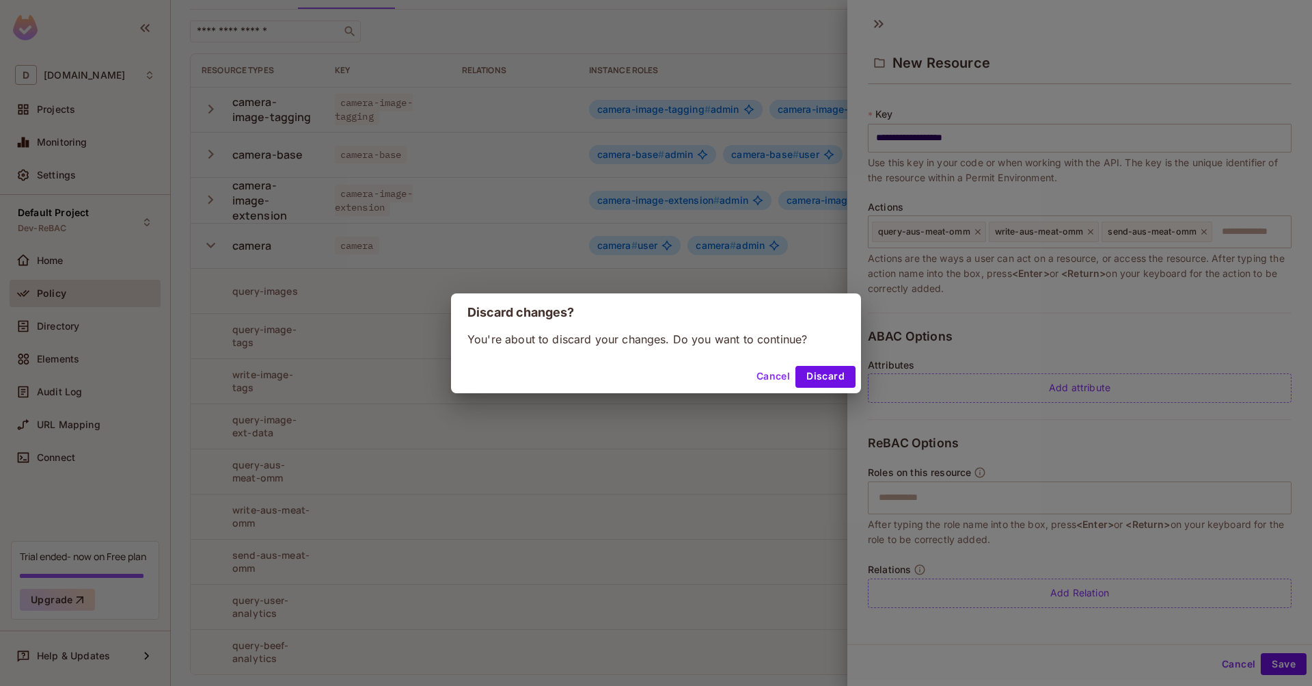
click at [771, 375] on button "Cancel" at bounding box center [773, 377] width 44 height 22
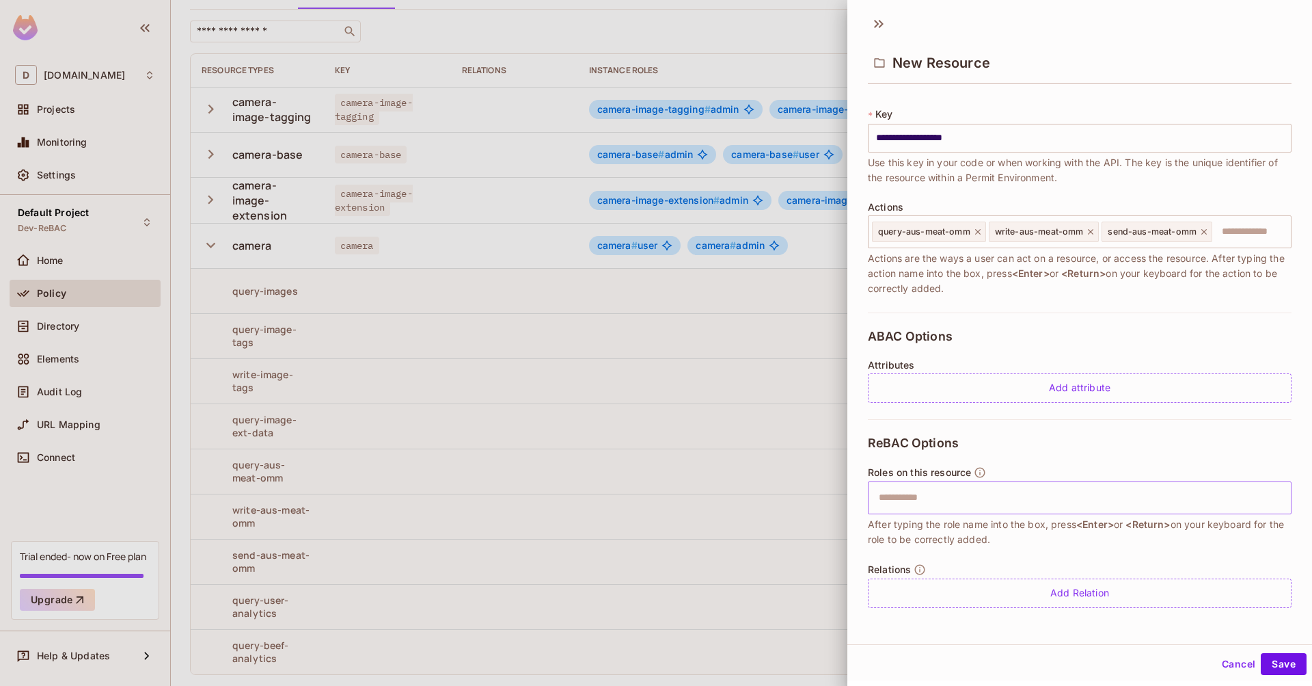
click at [906, 491] on input "text" at bounding box center [1078, 497] width 415 height 27
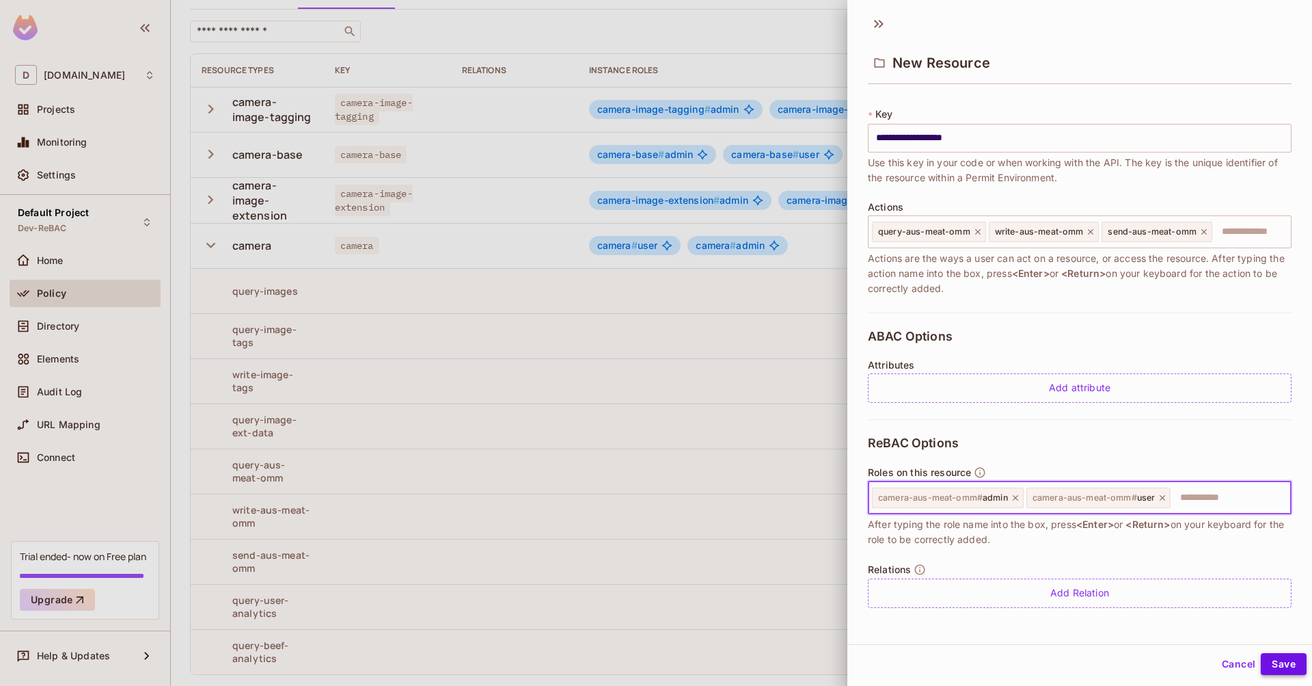
click at [1290, 670] on button "Save" at bounding box center [1284, 664] width 46 height 22
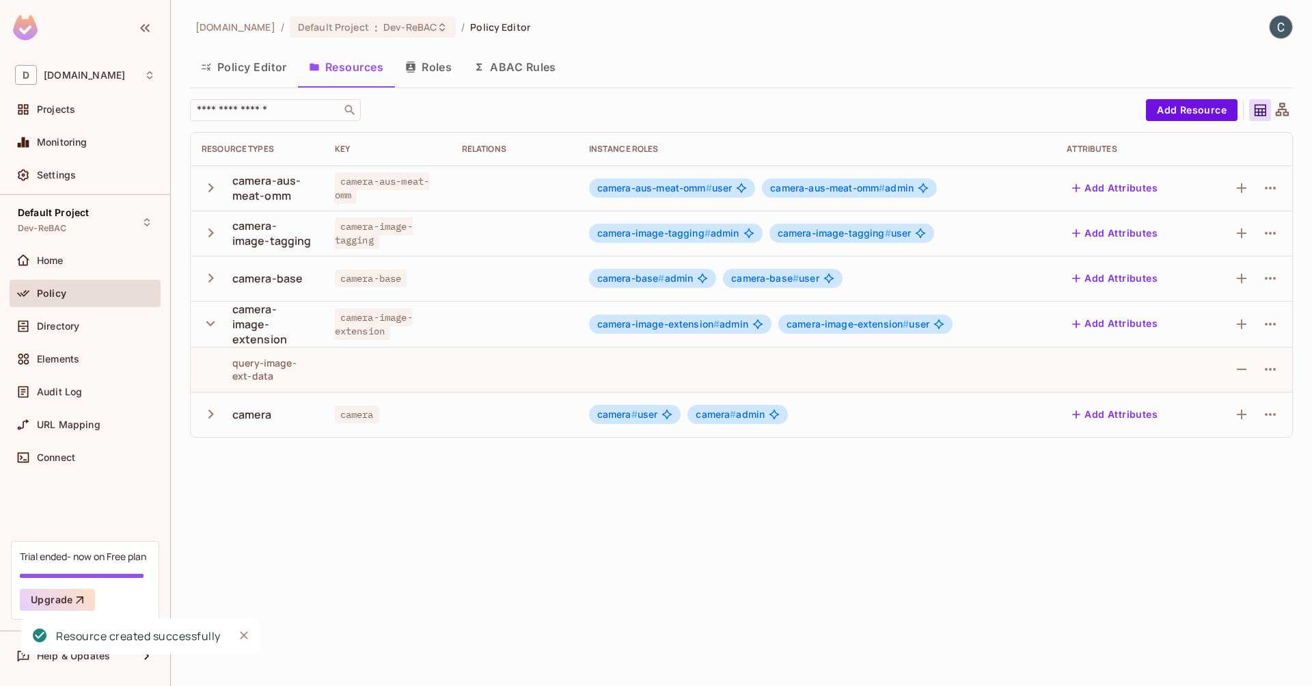
scroll to position [0, 0]
click at [211, 321] on icon "button" at bounding box center [211, 323] width 18 height 18
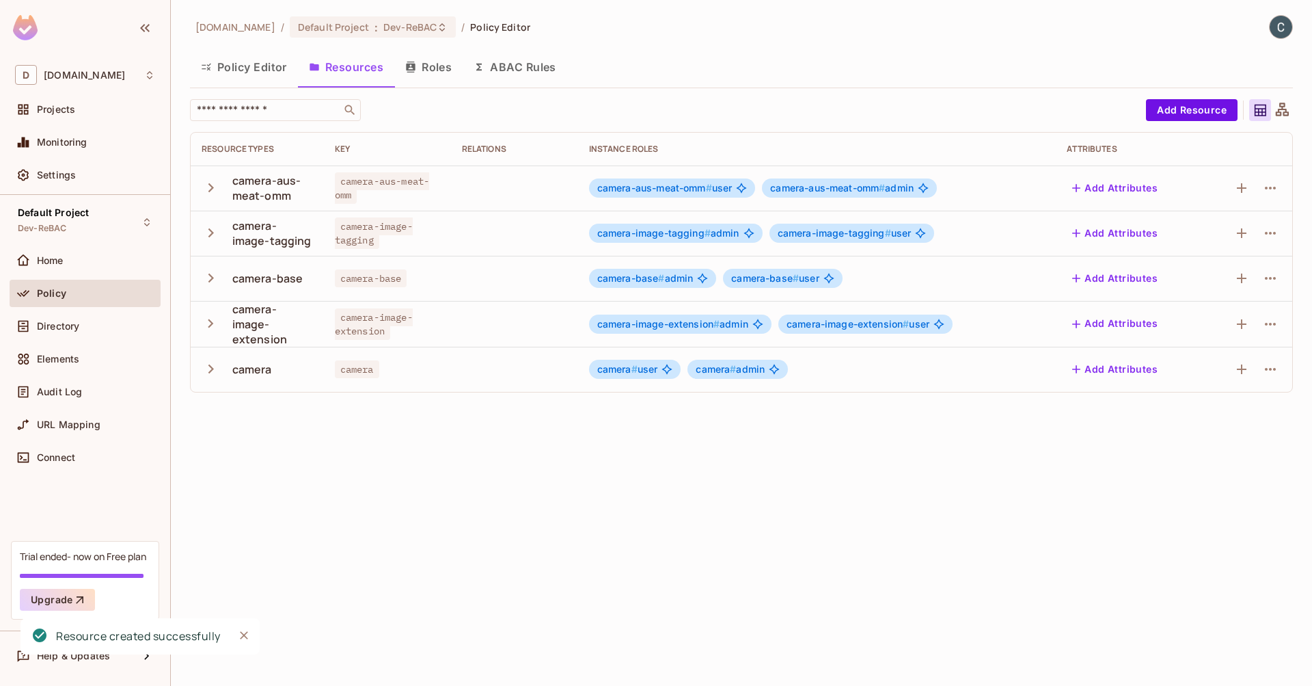
click at [209, 378] on icon "button" at bounding box center [211, 369] width 18 height 18
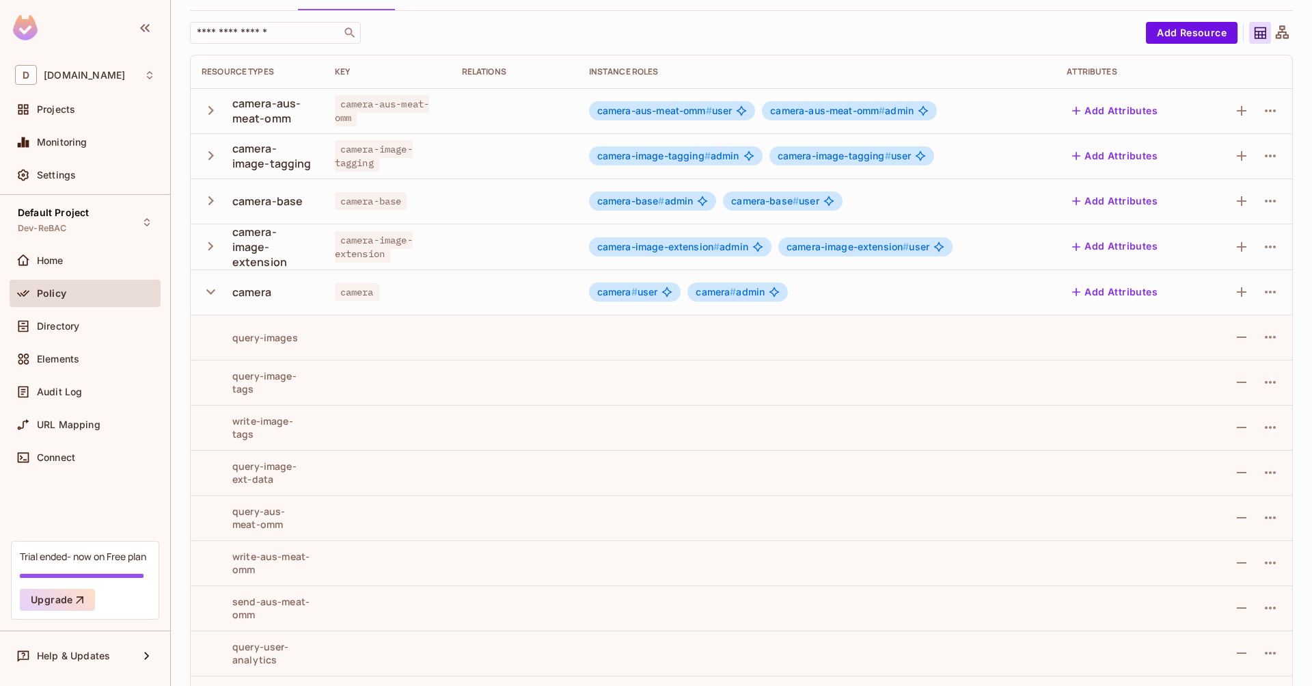
scroll to position [124, 0]
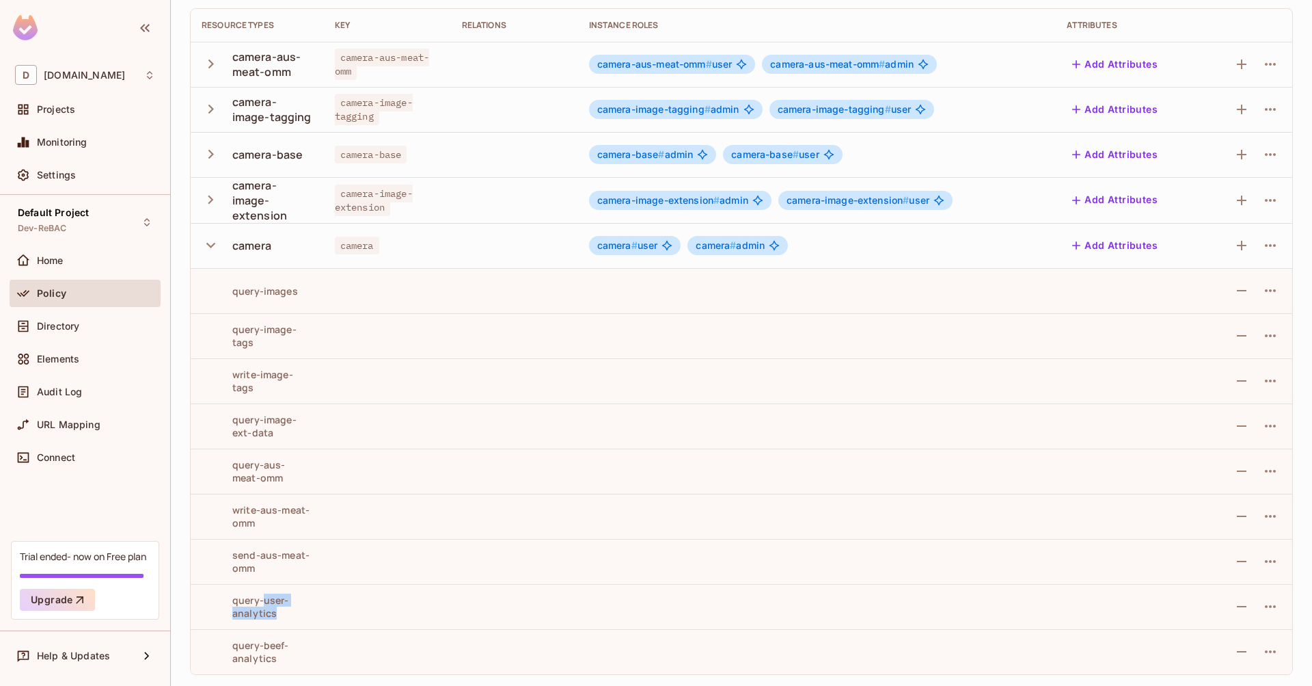
drag, startPoint x: 265, startPoint y: 600, endPoint x: 277, endPoint y: 607, distance: 14.7
click at [277, 607] on div "query-user-analytics" at bounding box center [257, 606] width 111 height 26
copy div "user-analytics"
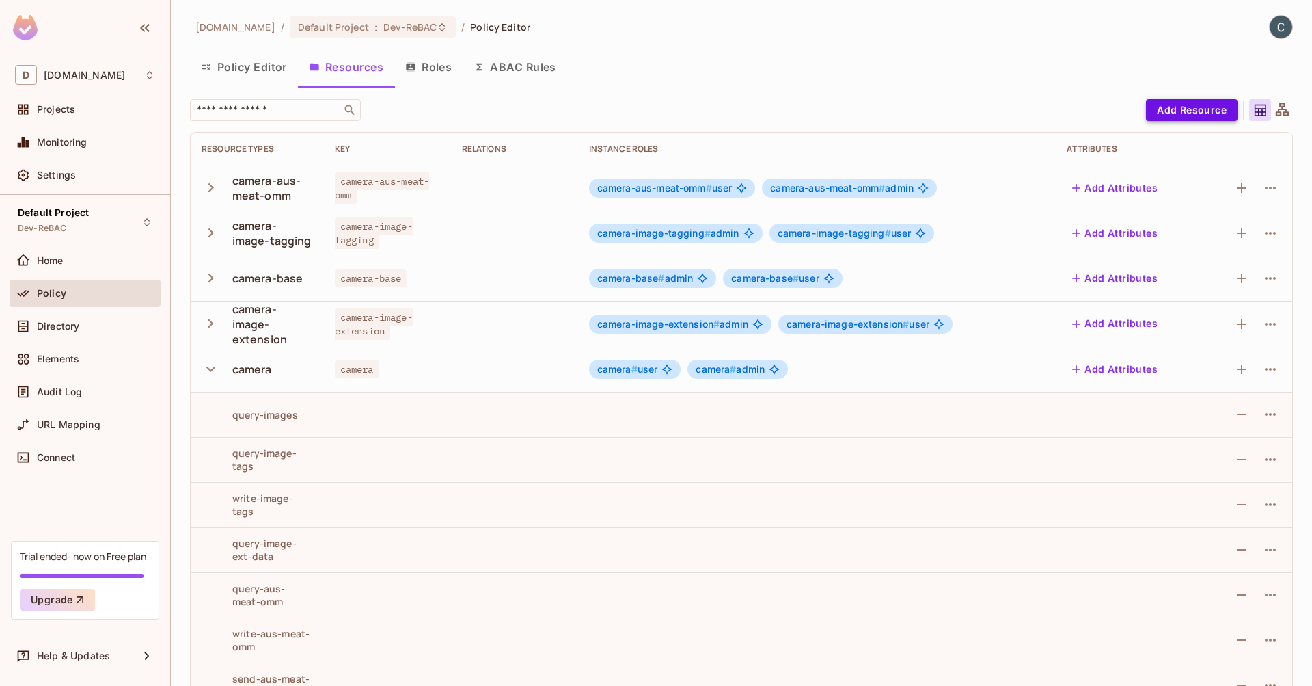
click at [1184, 106] on button "Add Resource" at bounding box center [1192, 110] width 92 height 22
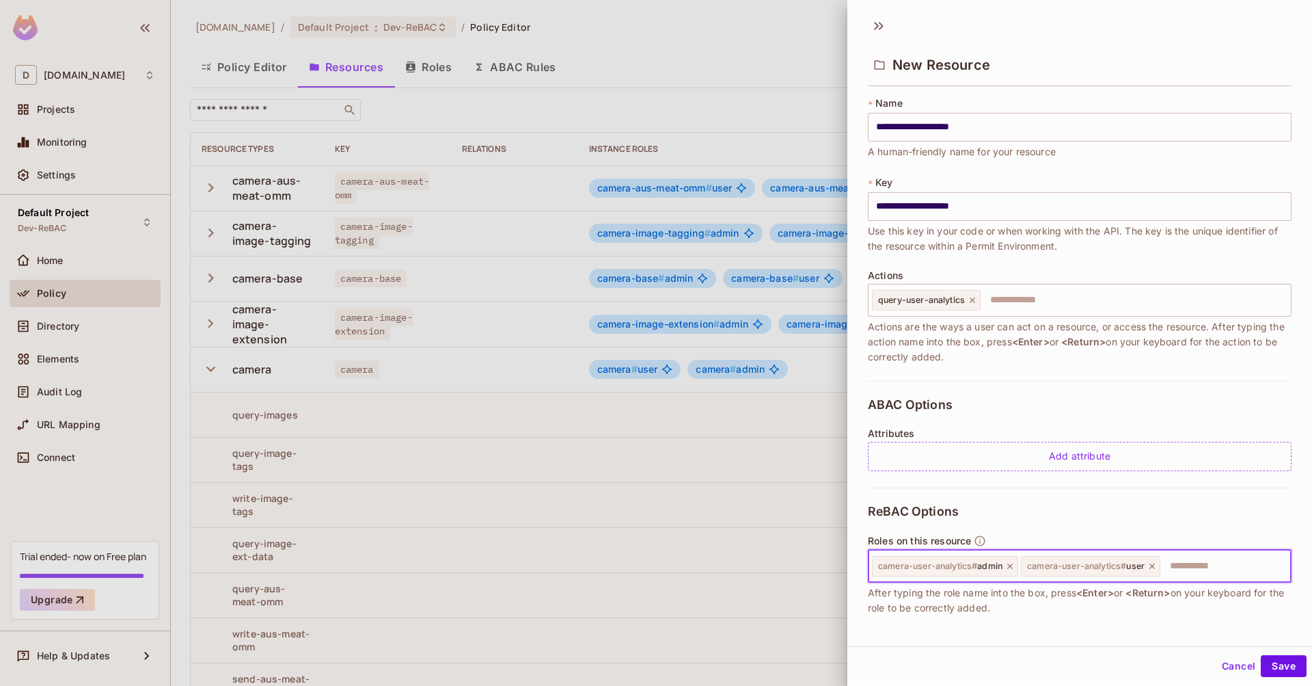
click at [1273, 666] on button "Save" at bounding box center [1284, 666] width 46 height 22
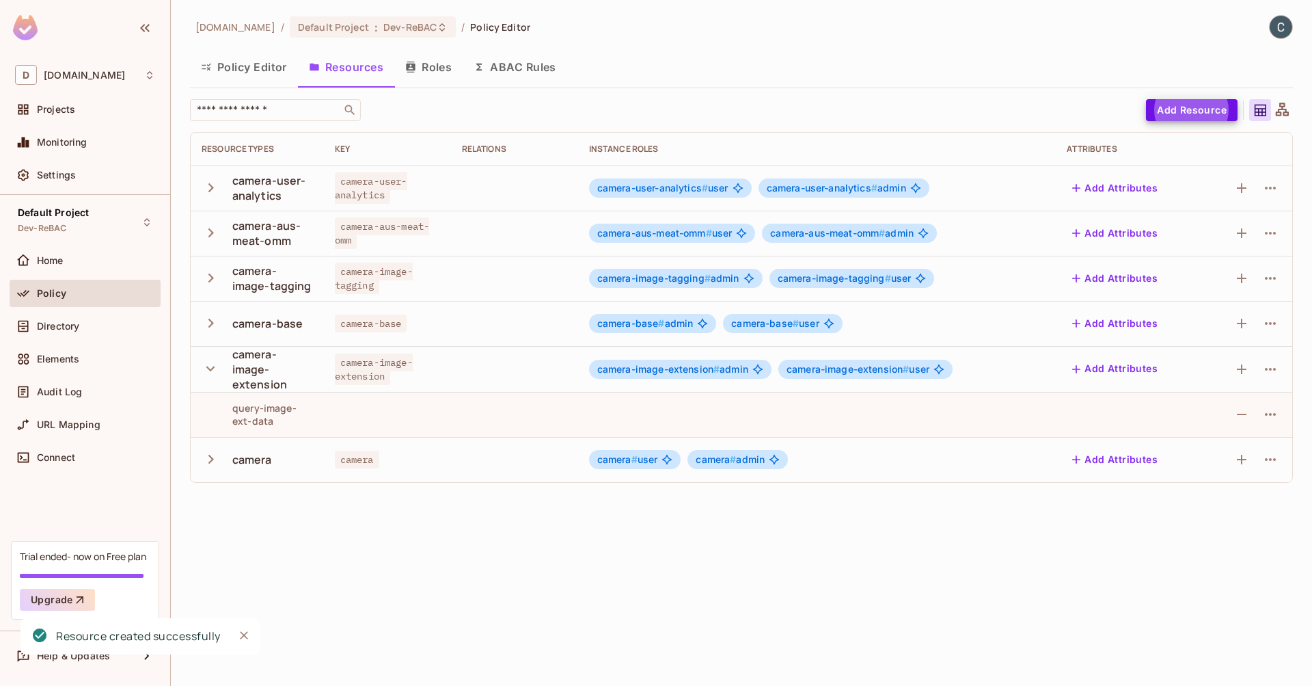
click at [1172, 111] on button "Add Resource" at bounding box center [1192, 110] width 92 height 22
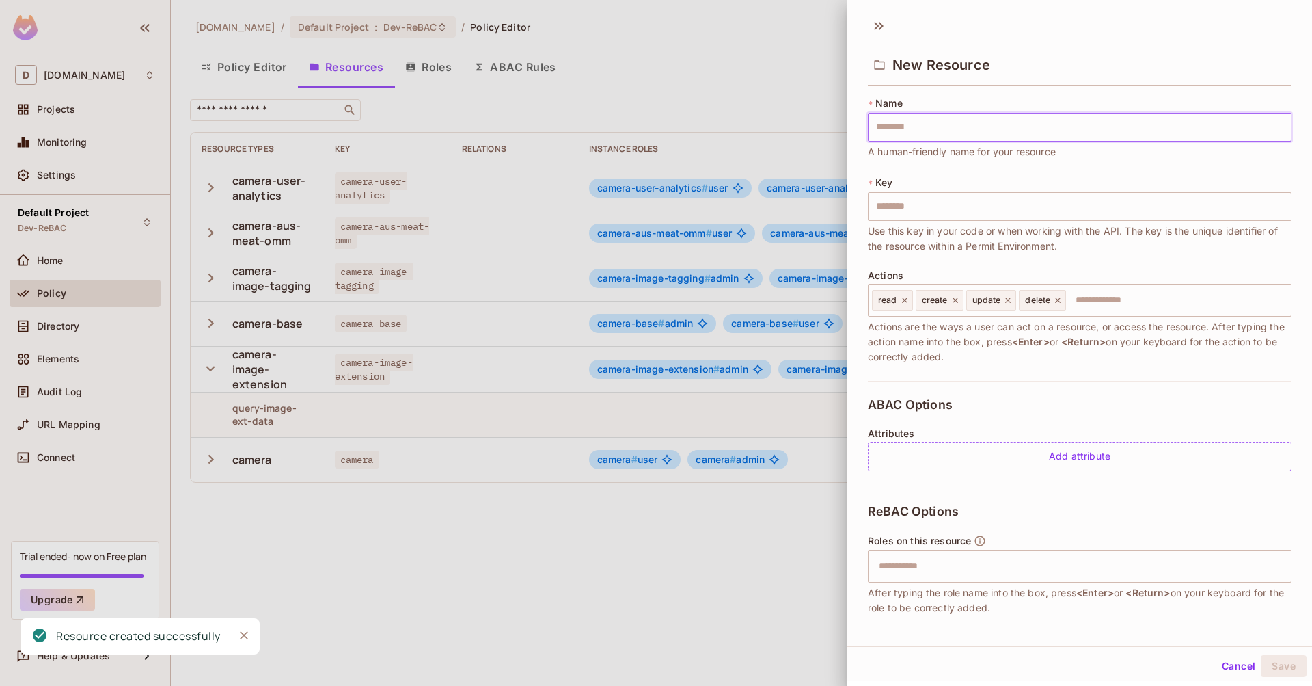
click at [992, 122] on input "text" at bounding box center [1080, 127] width 424 height 29
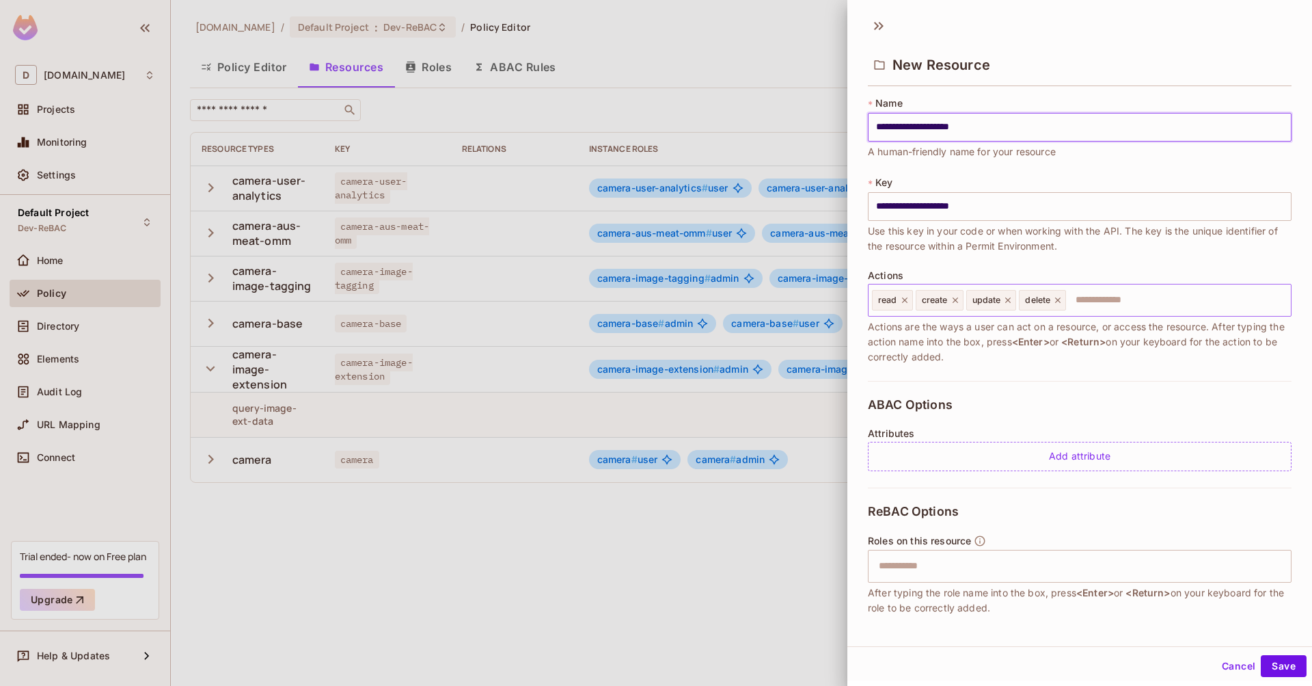
click at [1115, 305] on input "text" at bounding box center [1177, 299] width 218 height 27
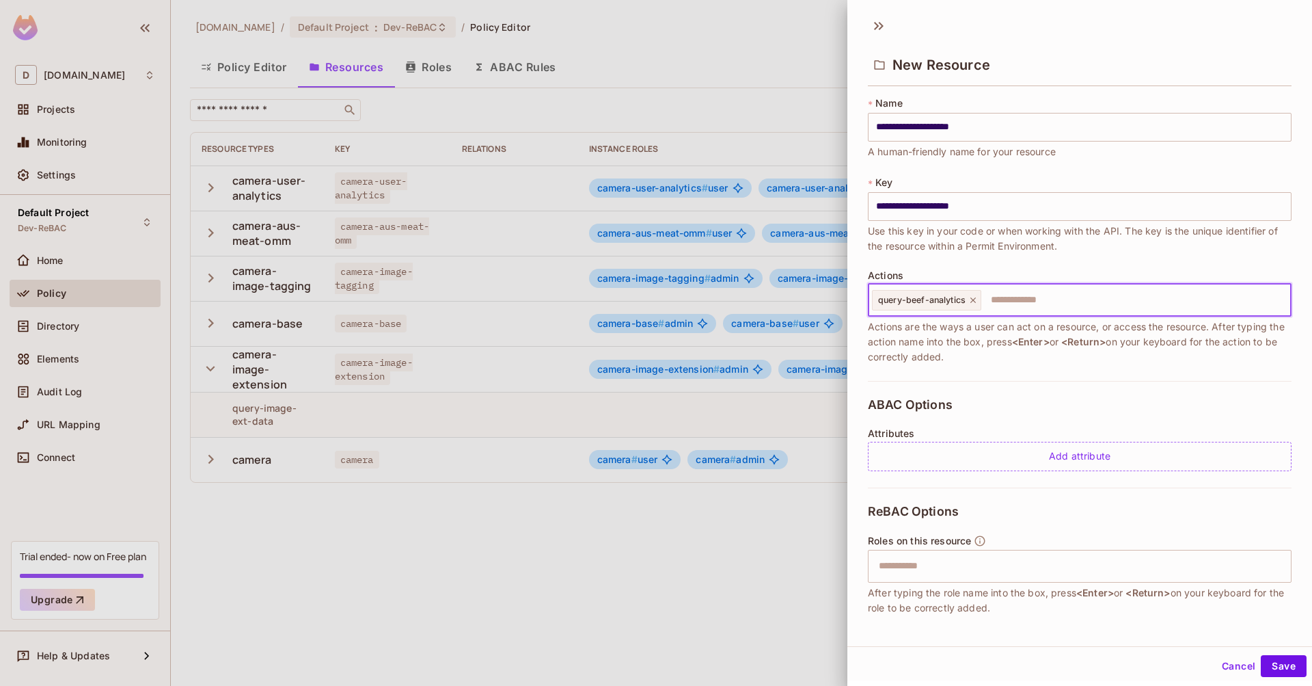
scroll to position [66, 0]
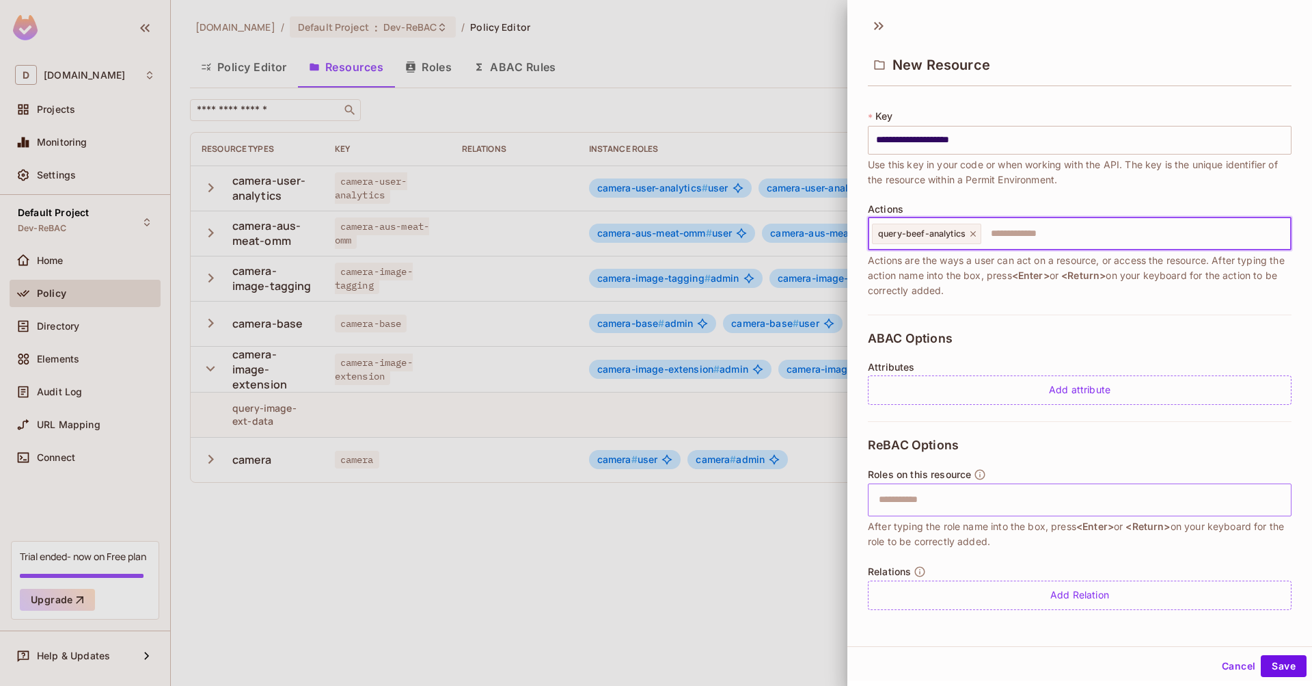
click at [1094, 500] on input "text" at bounding box center [1078, 499] width 415 height 27
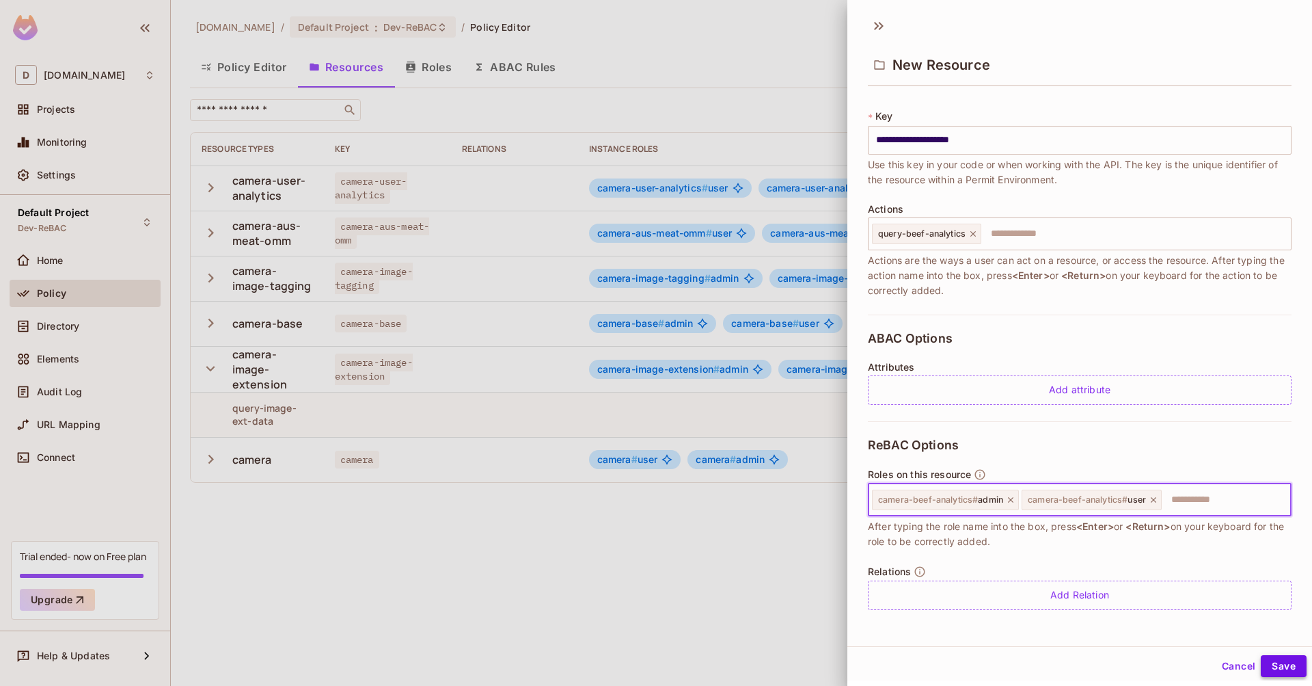
click at [1269, 660] on button "Save" at bounding box center [1284, 666] width 46 height 22
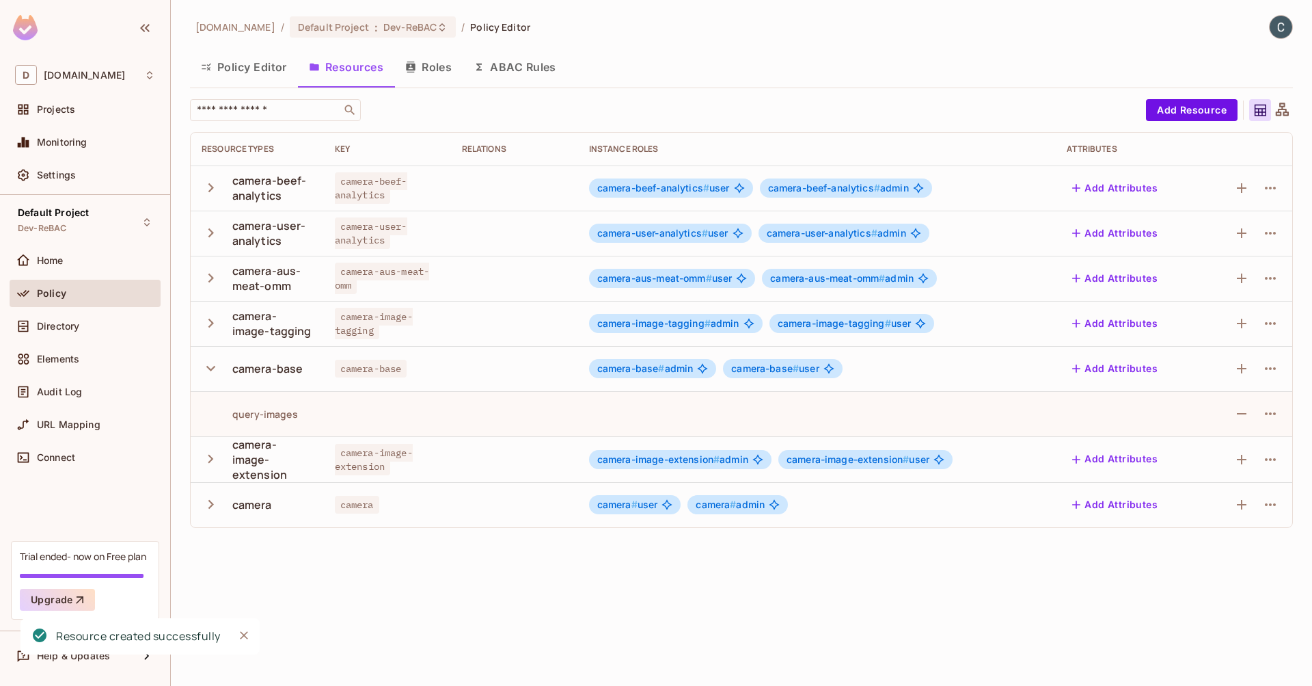
click at [211, 372] on icon "button" at bounding box center [211, 368] width 18 height 18
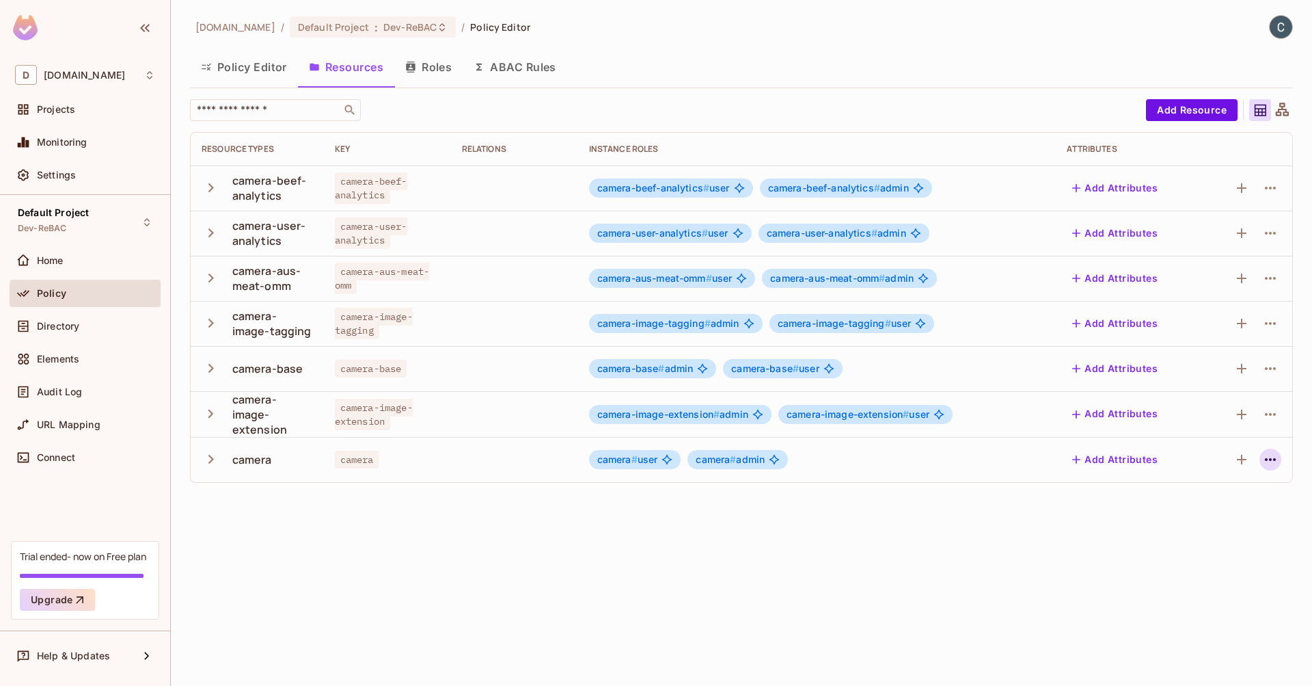
click at [1279, 462] on button "button" at bounding box center [1271, 459] width 22 height 22
click at [1210, 543] on div "Delete Resource" at bounding box center [1217, 544] width 76 height 14
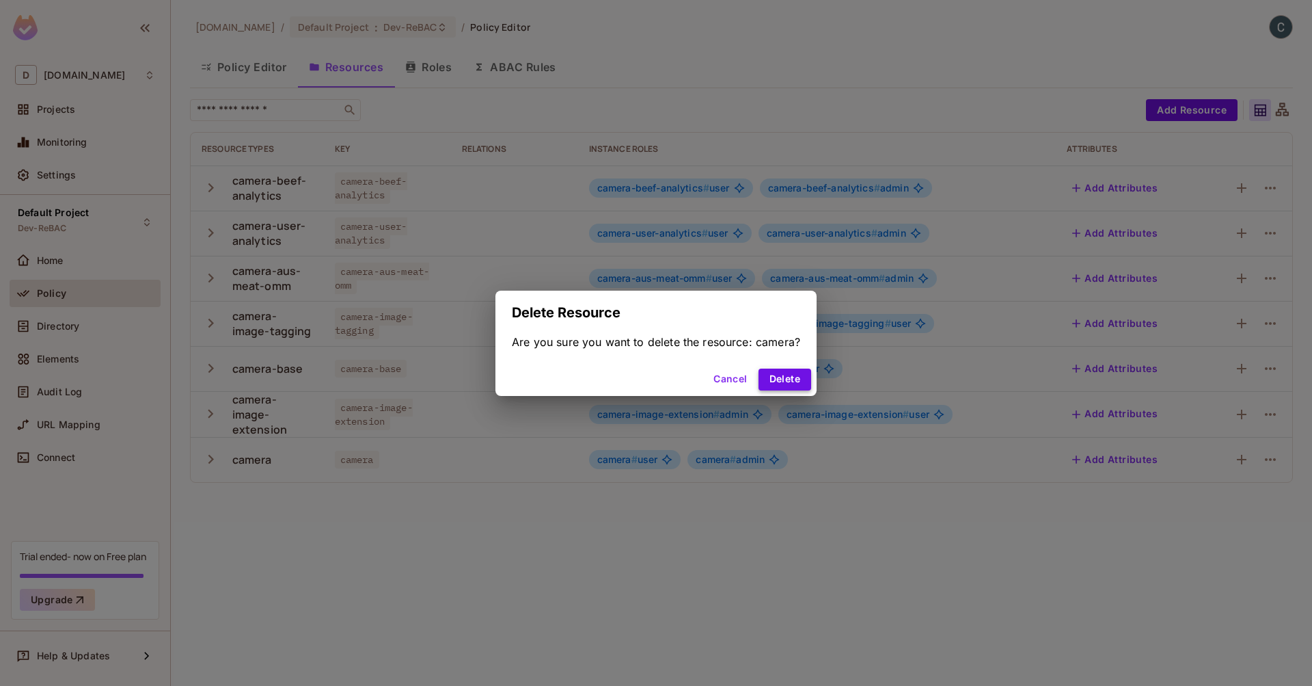
click at [785, 383] on button "Delete" at bounding box center [785, 379] width 53 height 22
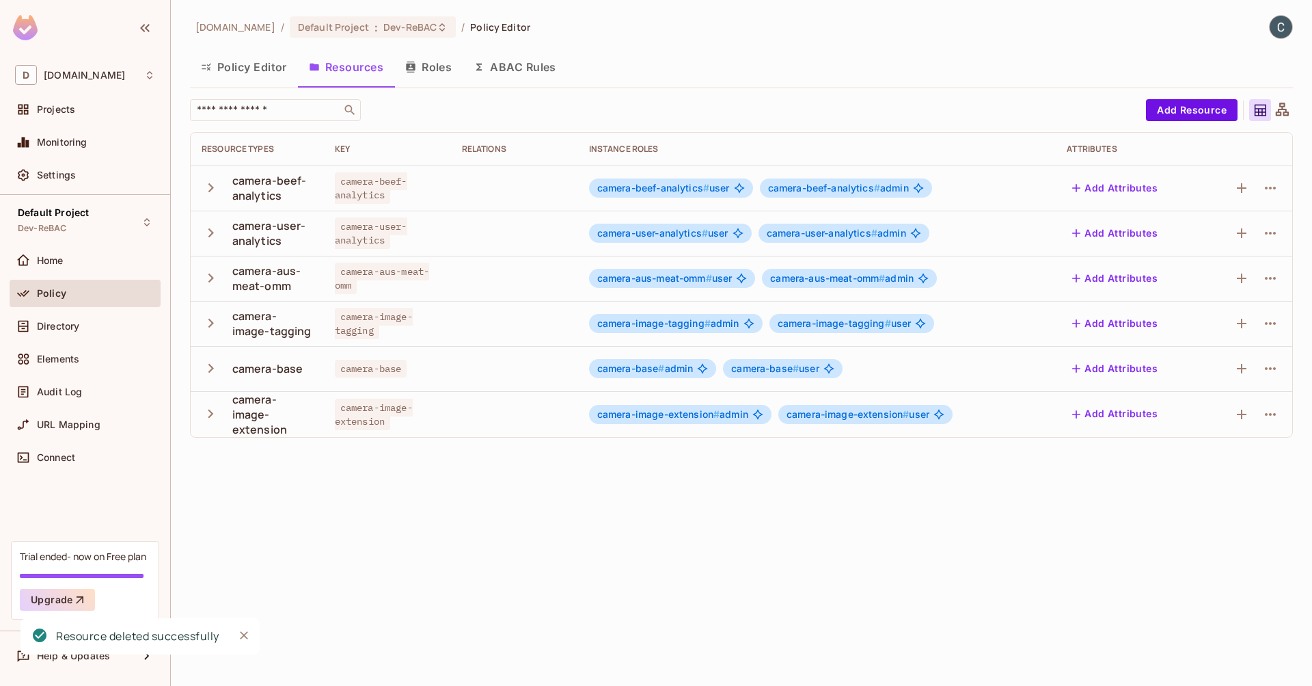
click at [433, 66] on button "Roles" at bounding box center [428, 67] width 68 height 34
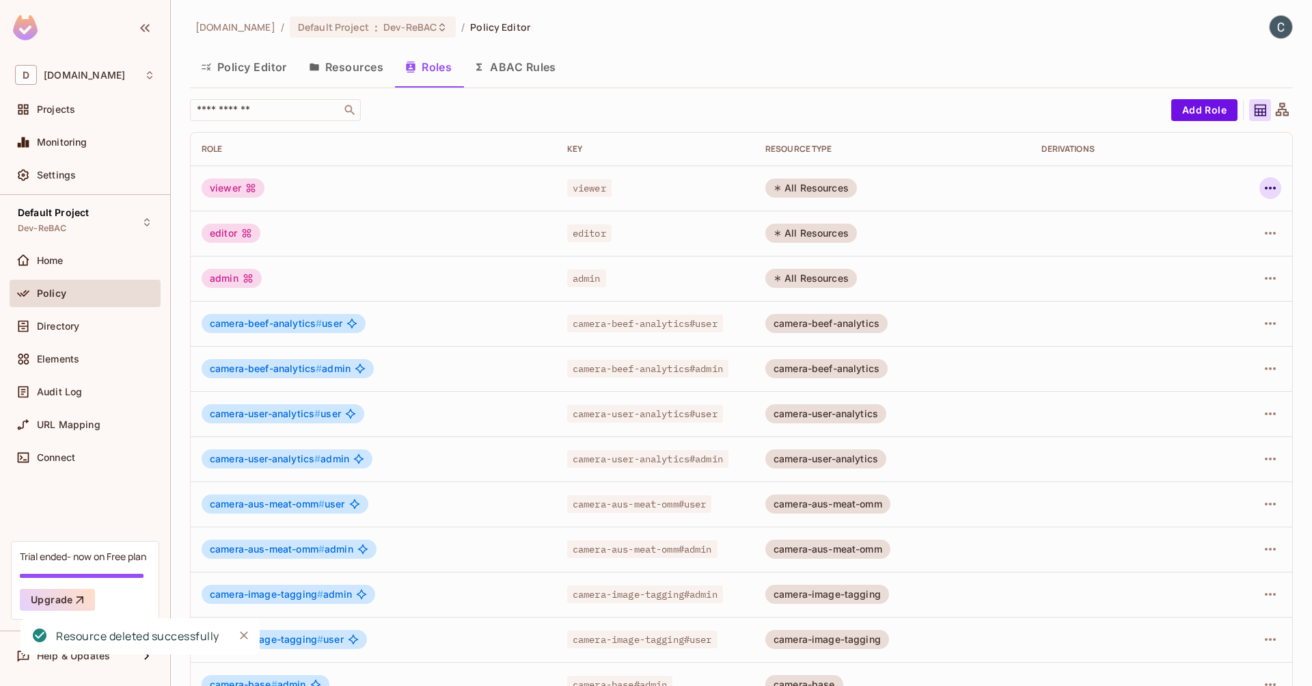
click at [1262, 189] on icon "button" at bounding box center [1270, 188] width 16 height 16
click at [1228, 277] on div "Delete Role" at bounding box center [1205, 280] width 53 height 14
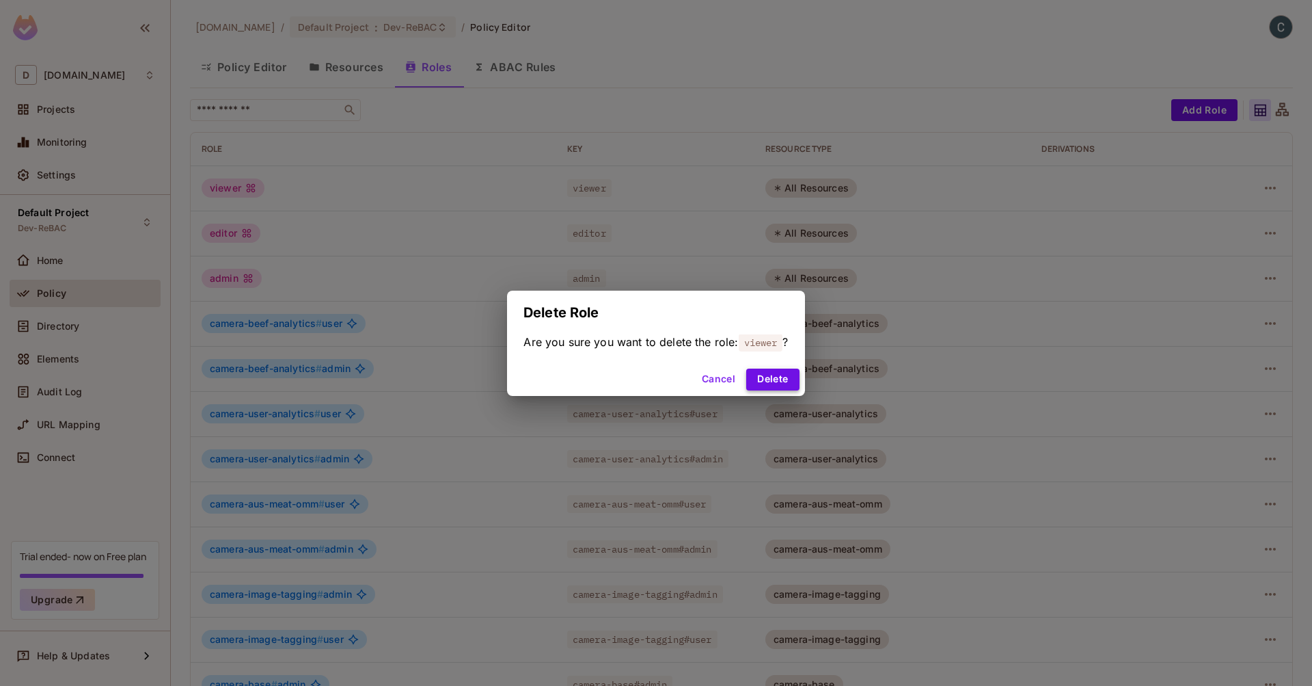
click at [787, 377] on button "Delete" at bounding box center [772, 379] width 53 height 22
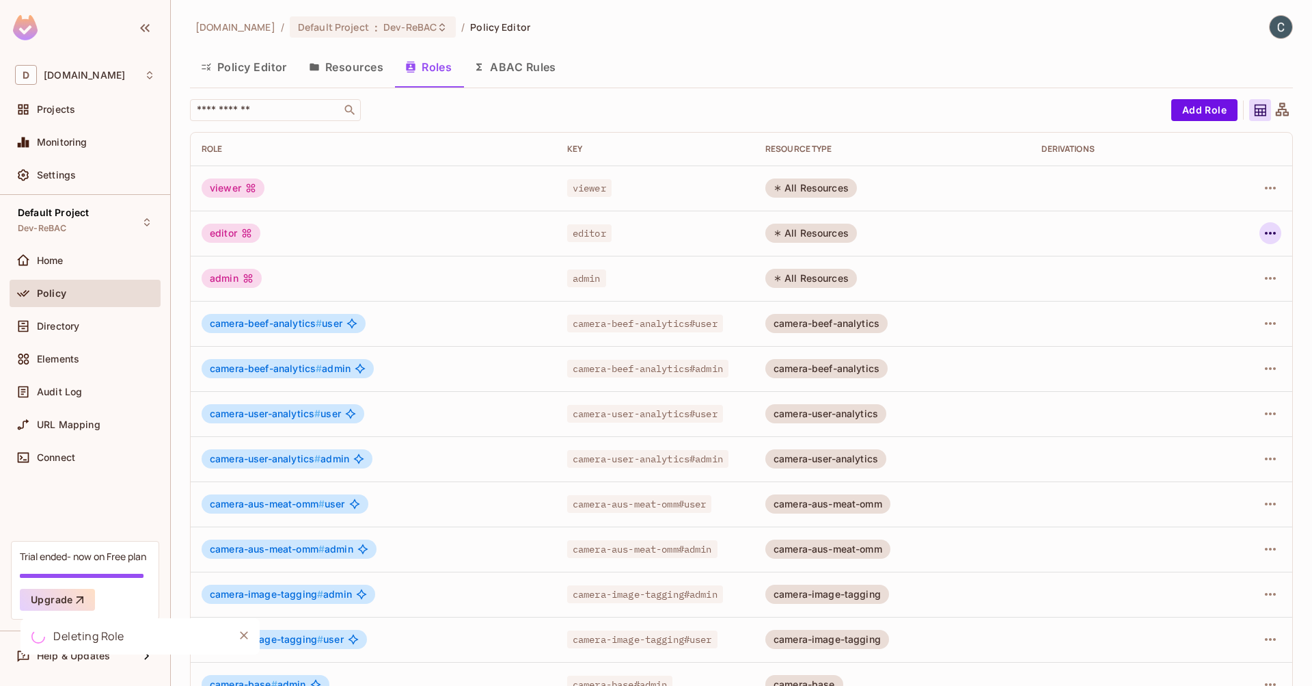
click at [1262, 230] on icon "button" at bounding box center [1270, 233] width 16 height 16
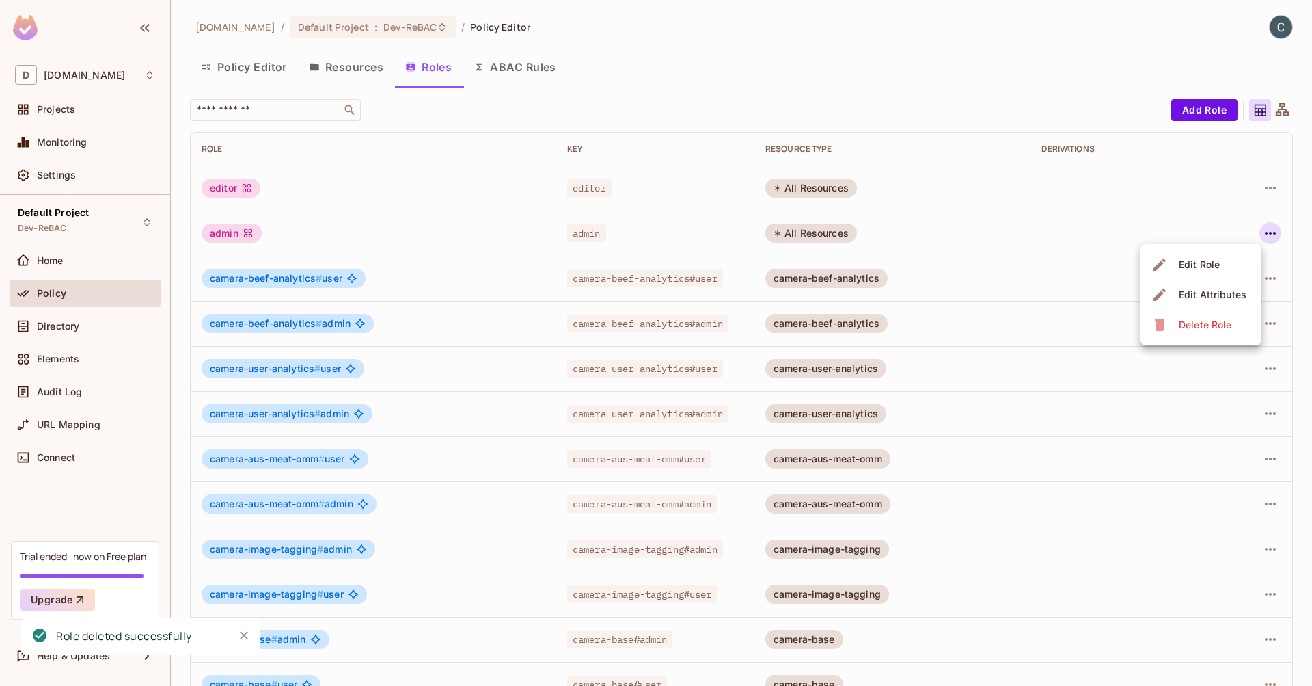
click at [1200, 328] on div "Delete Role" at bounding box center [1205, 325] width 53 height 14
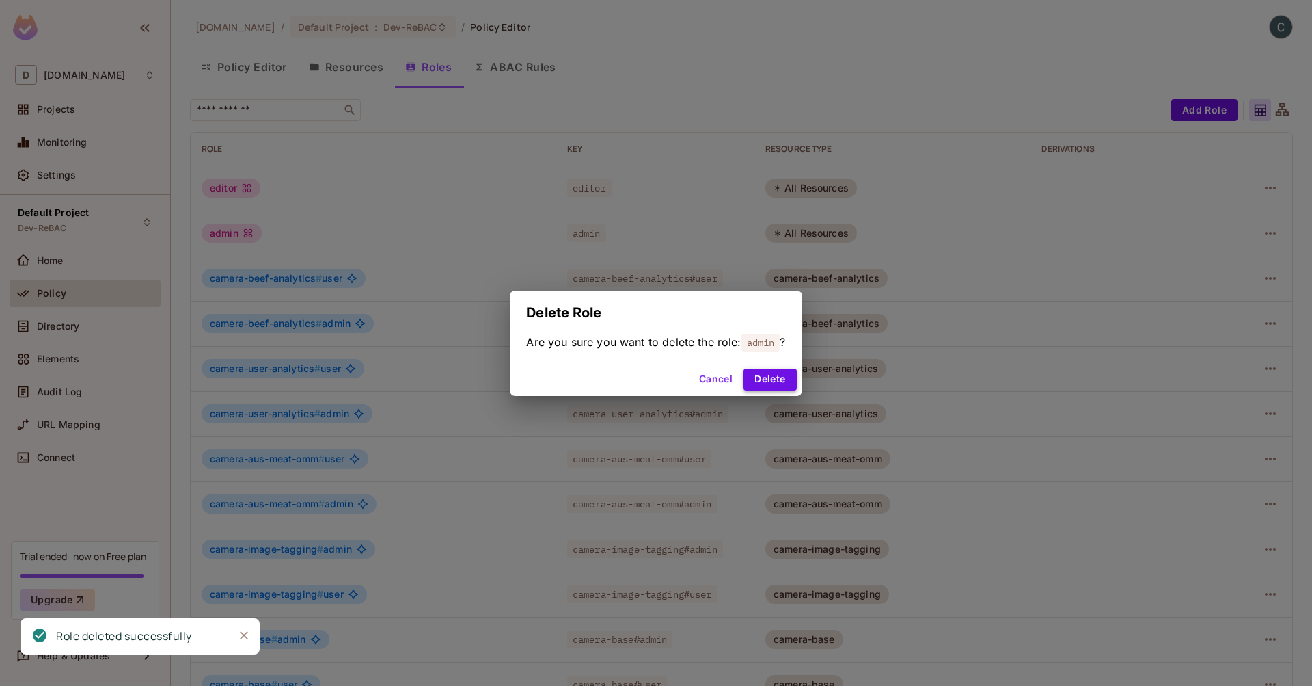
click at [783, 370] on button "Delete" at bounding box center [770, 379] width 53 height 22
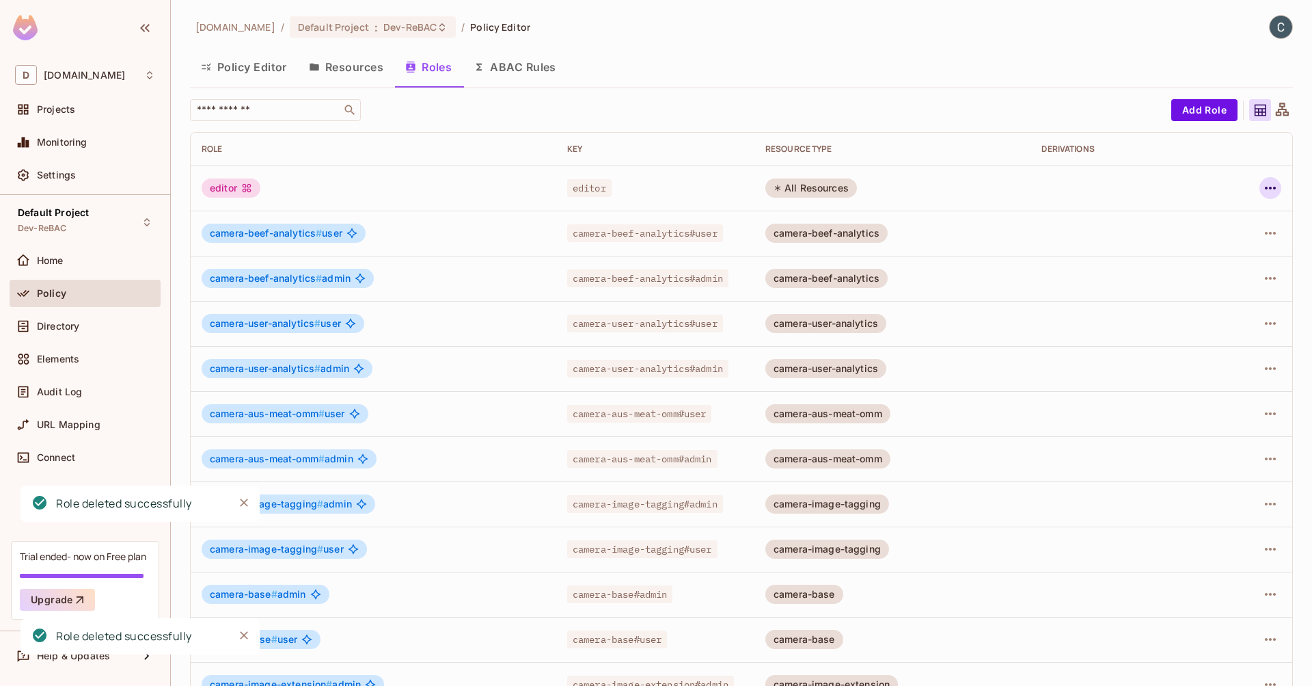
click at [1269, 188] on button "button" at bounding box center [1271, 188] width 22 height 22
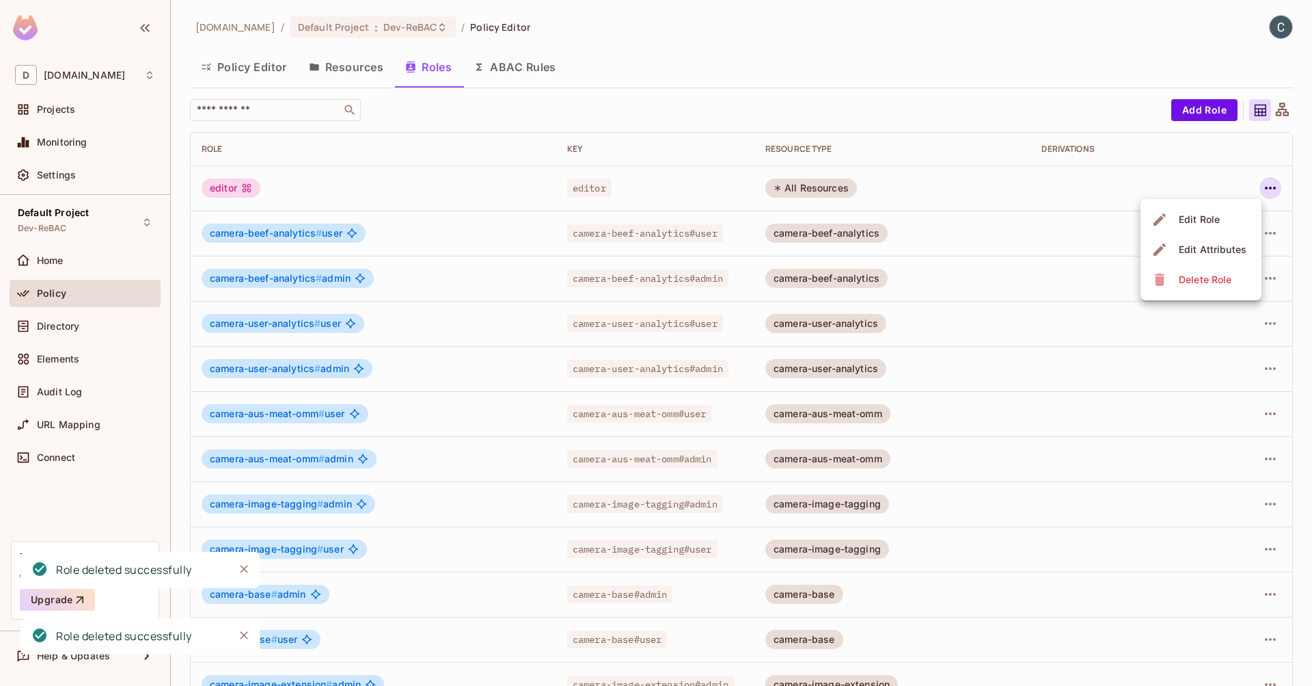
click at [1232, 277] on span "Delete Role" at bounding box center [1205, 280] width 61 height 22
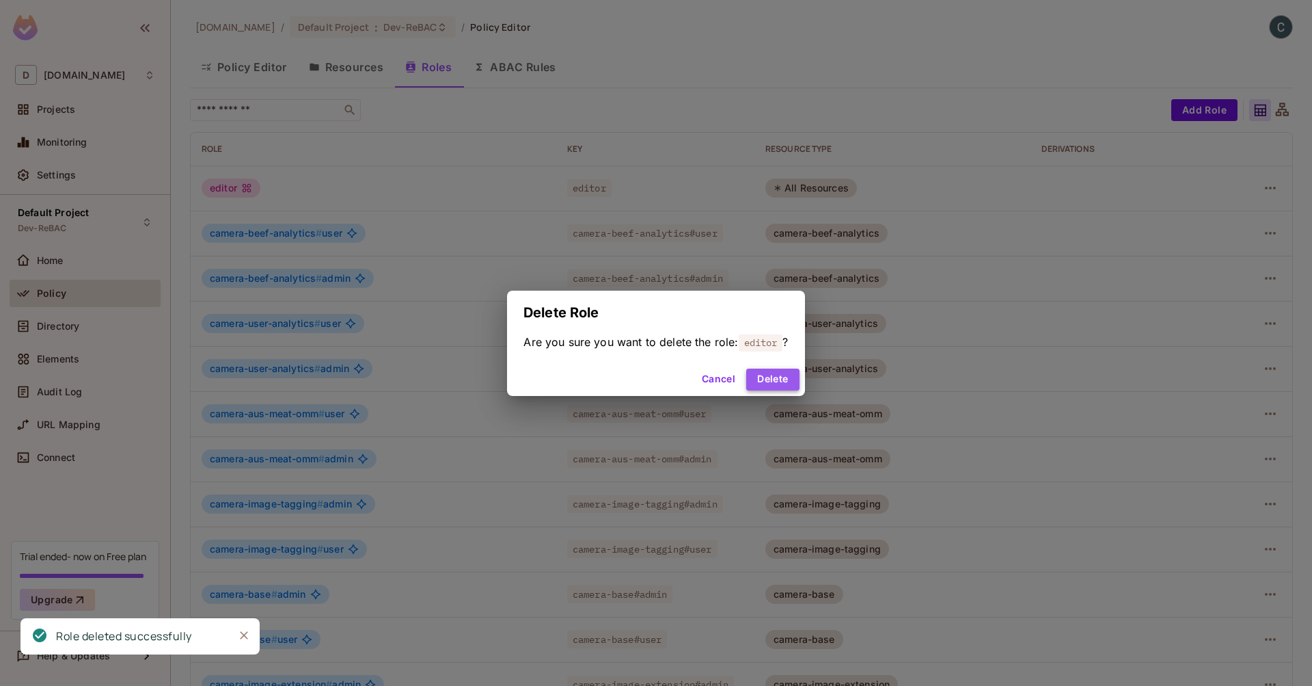
click at [789, 374] on button "Delete" at bounding box center [772, 379] width 53 height 22
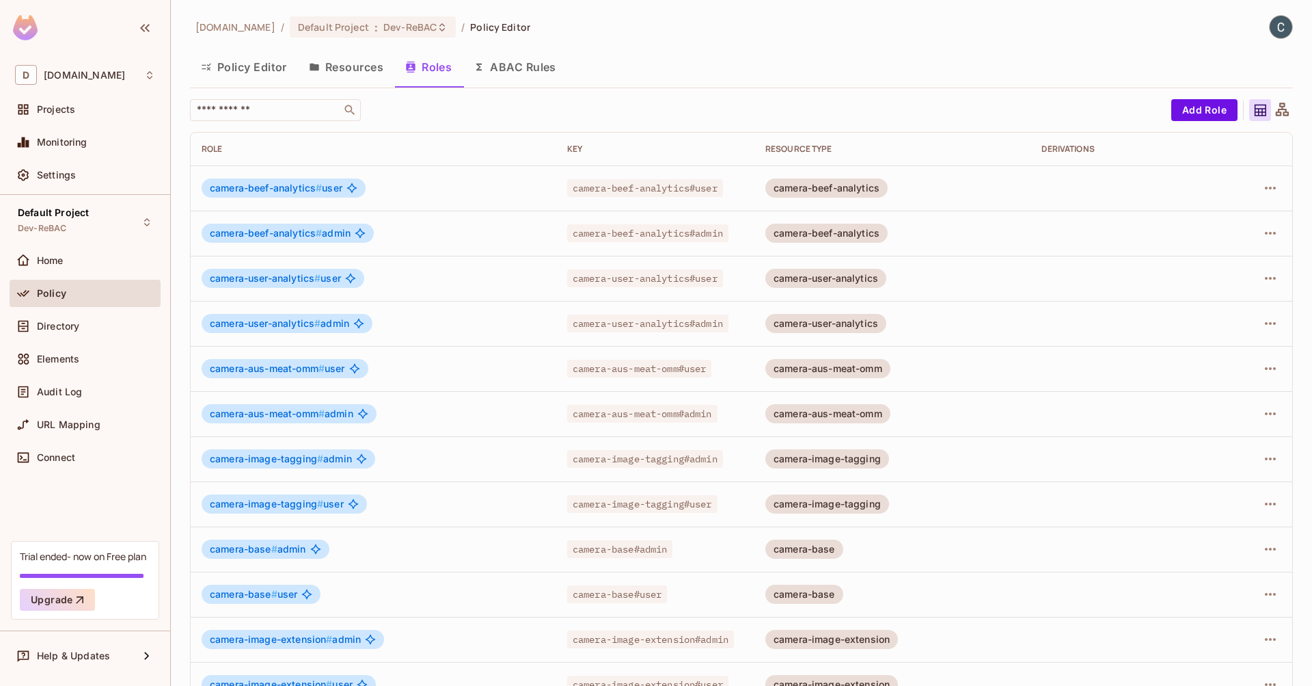
click at [260, 72] on button "Policy Editor" at bounding box center [244, 67] width 108 height 34
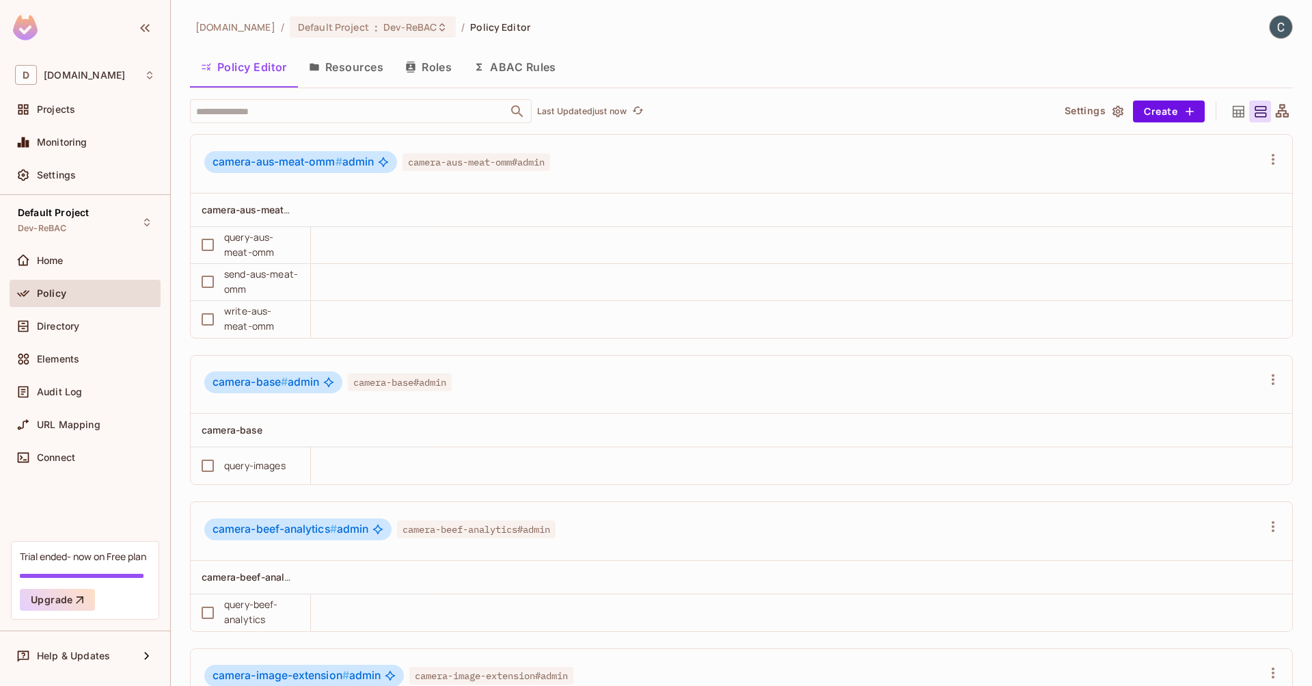
click at [541, 66] on button "ABAC Rules" at bounding box center [515, 67] width 105 height 34
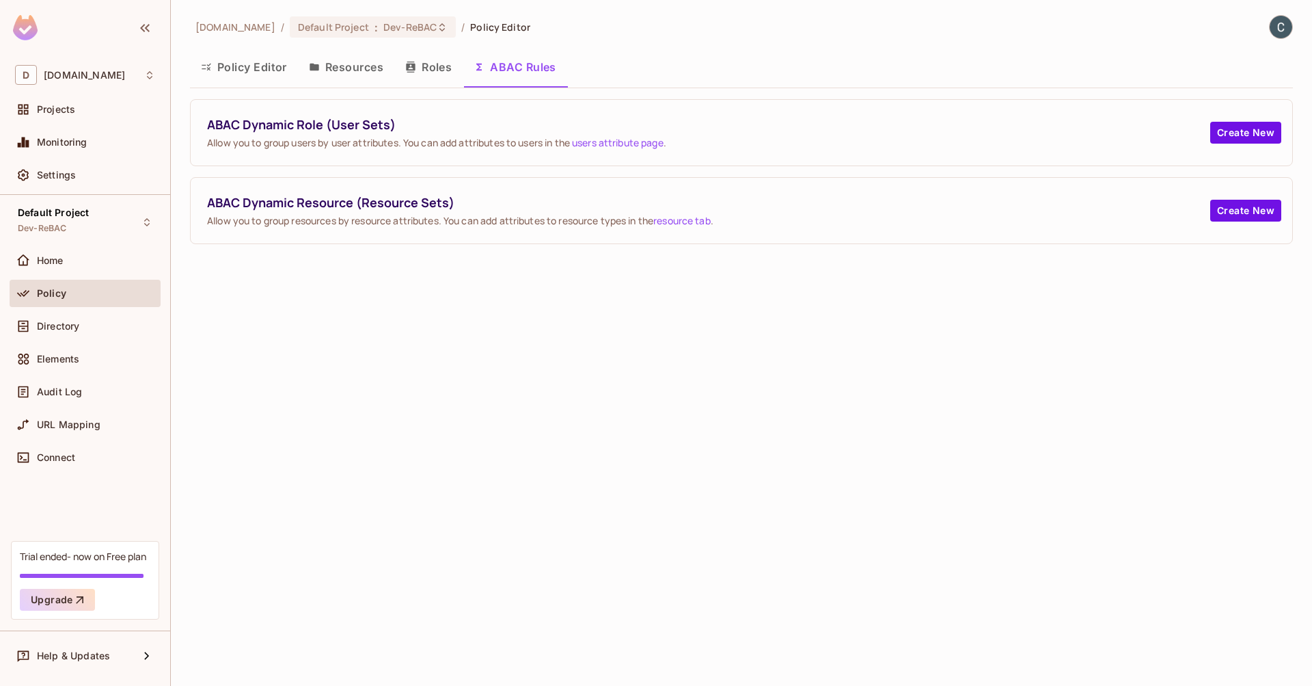
click at [363, 64] on button "Resources" at bounding box center [346, 67] width 96 height 34
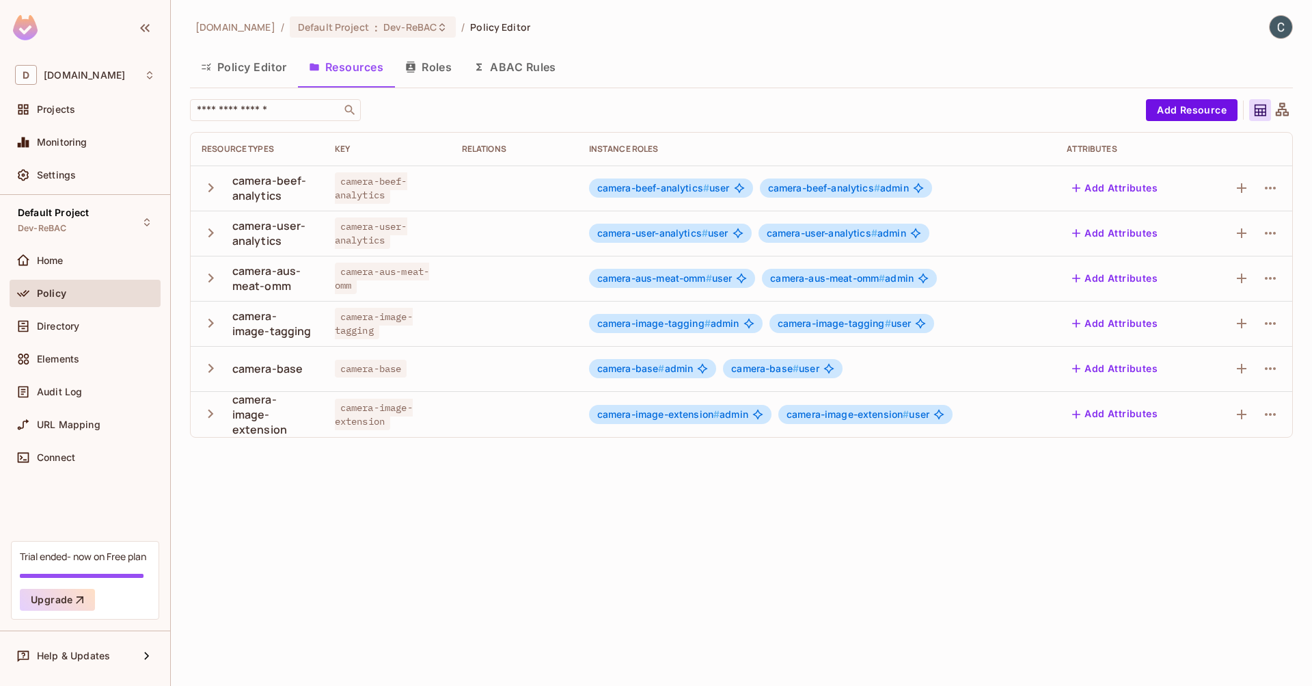
click at [1118, 186] on button "Add Attributes" at bounding box center [1115, 188] width 96 height 22
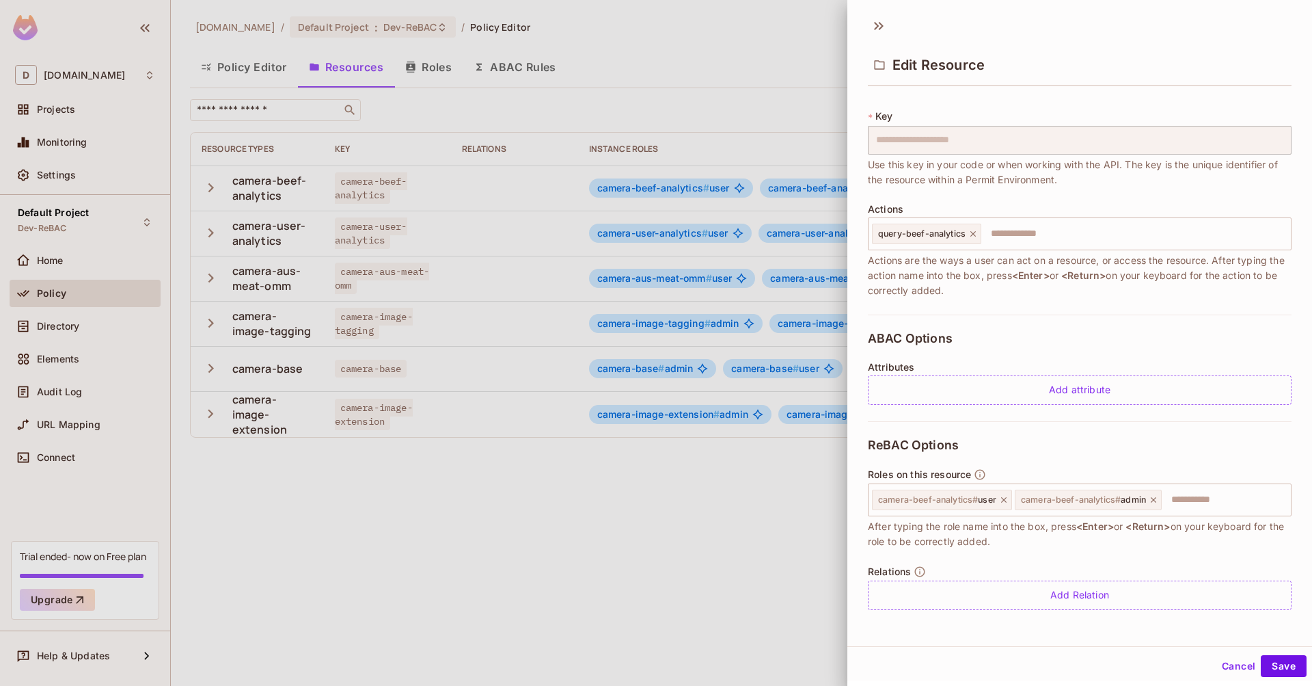
scroll to position [2, 0]
click at [1043, 385] on div "Add attribute" at bounding box center [1080, 387] width 424 height 29
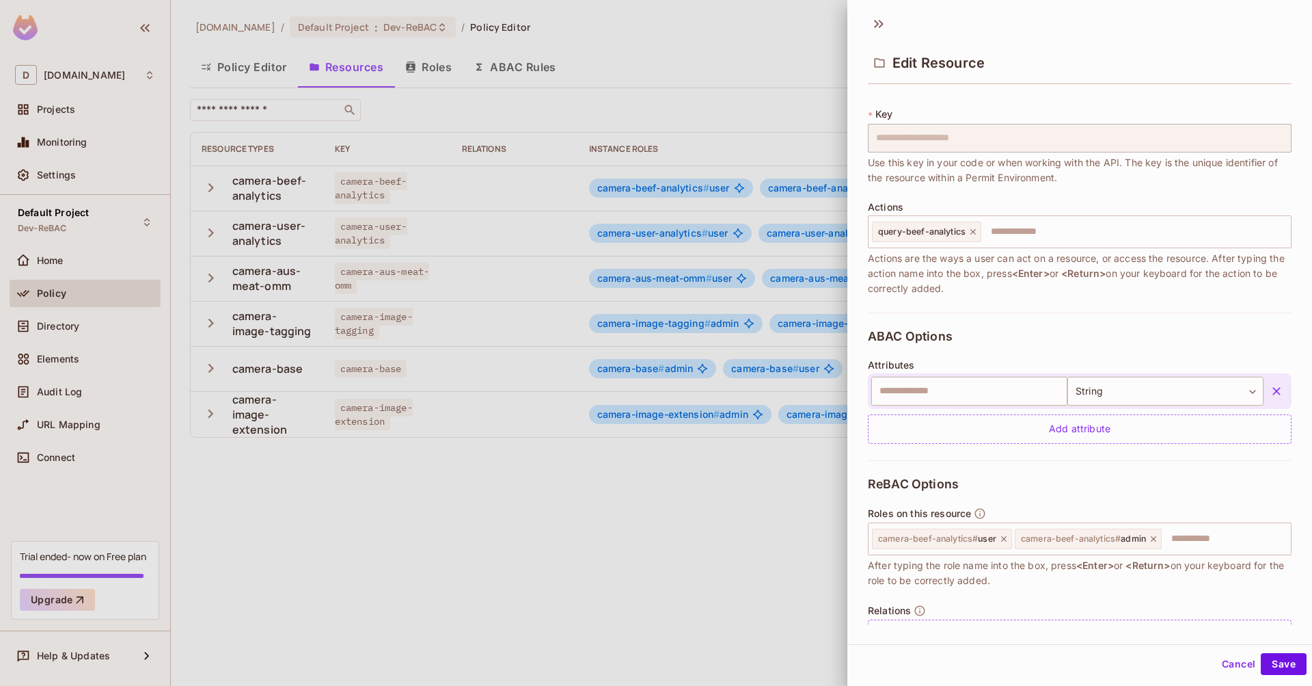
click at [1270, 389] on icon "button" at bounding box center [1277, 391] width 14 height 14
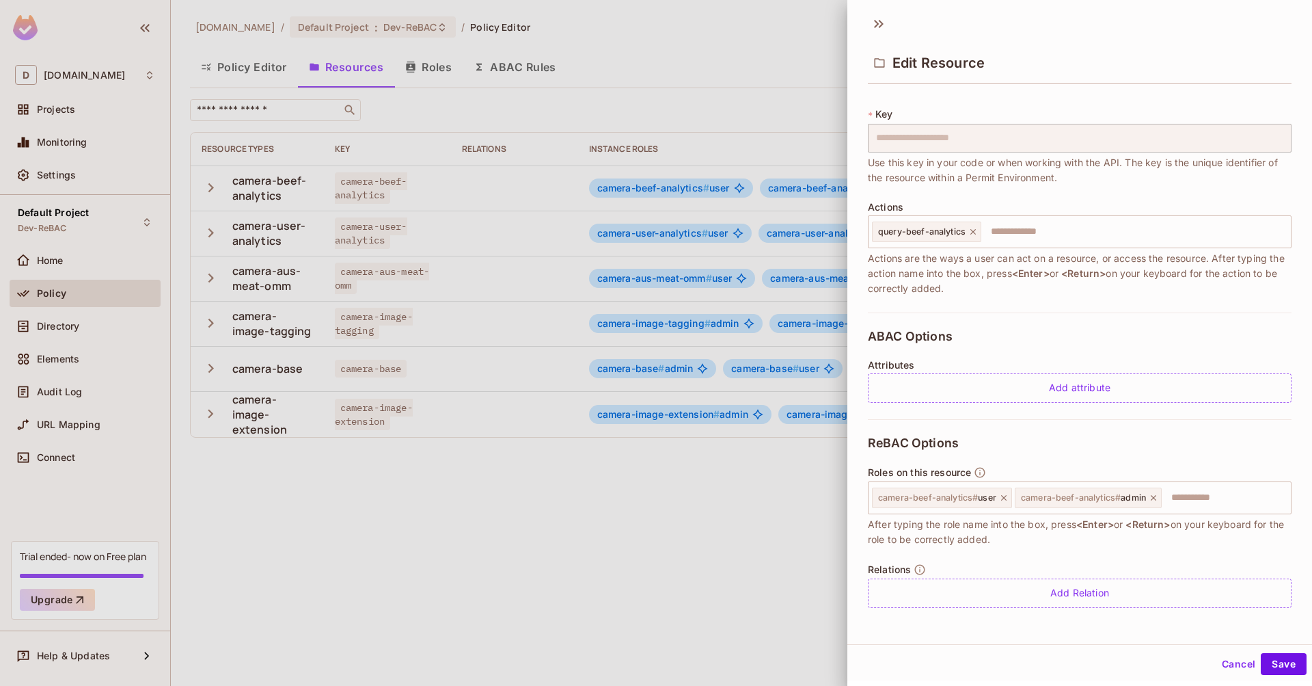
click at [1222, 670] on button "Cancel" at bounding box center [1239, 664] width 44 height 22
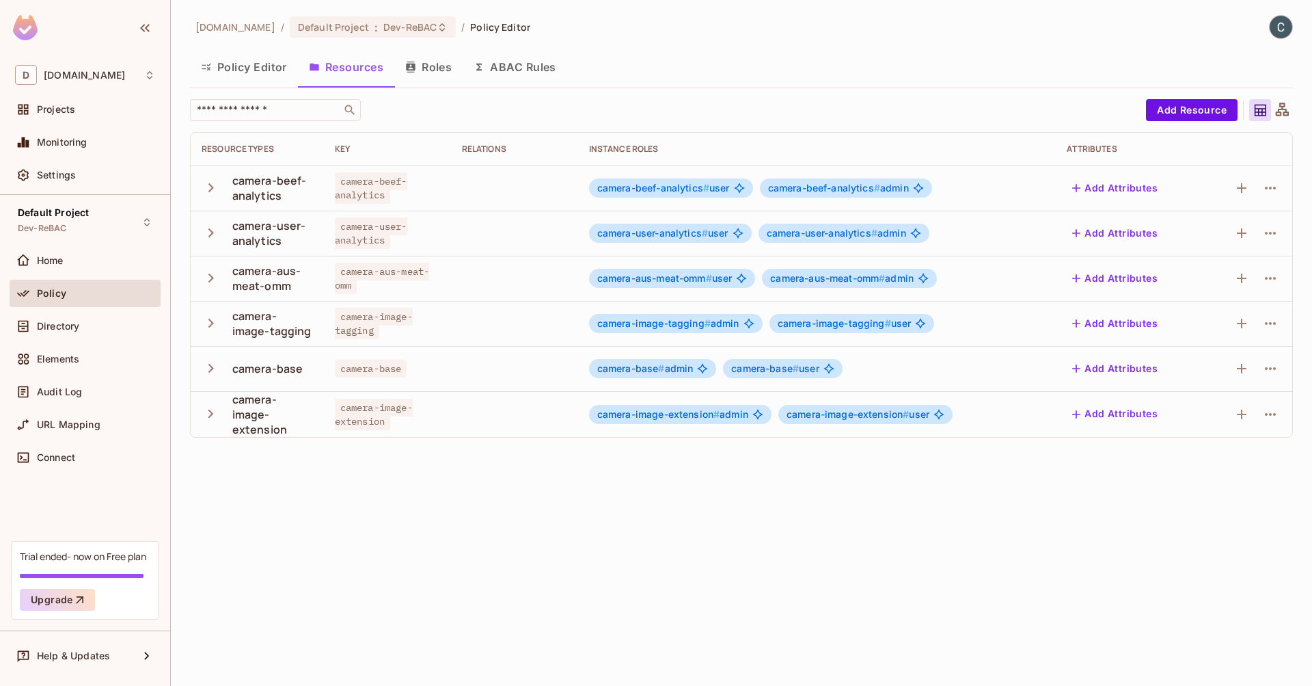
click at [226, 70] on button "Policy Editor" at bounding box center [244, 67] width 108 height 34
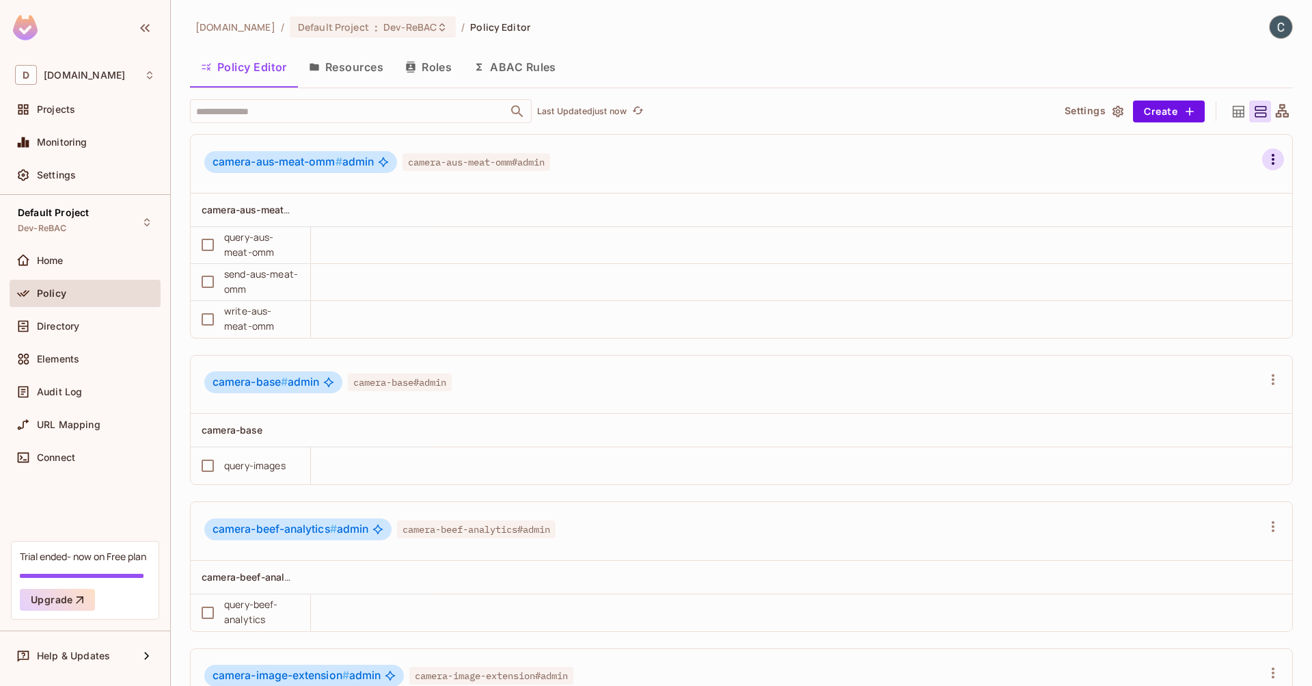
click at [1265, 161] on icon "button" at bounding box center [1273, 159] width 16 height 16
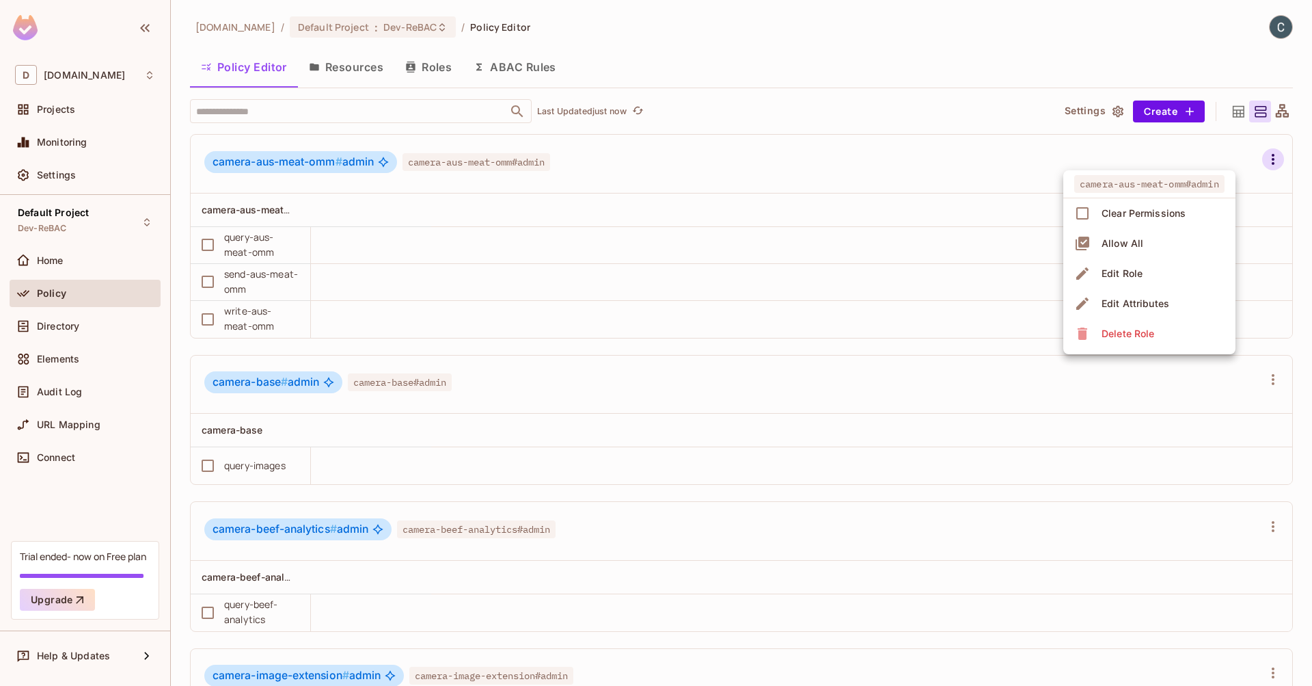
click at [1191, 240] on li "Allow All" at bounding box center [1149, 243] width 172 height 30
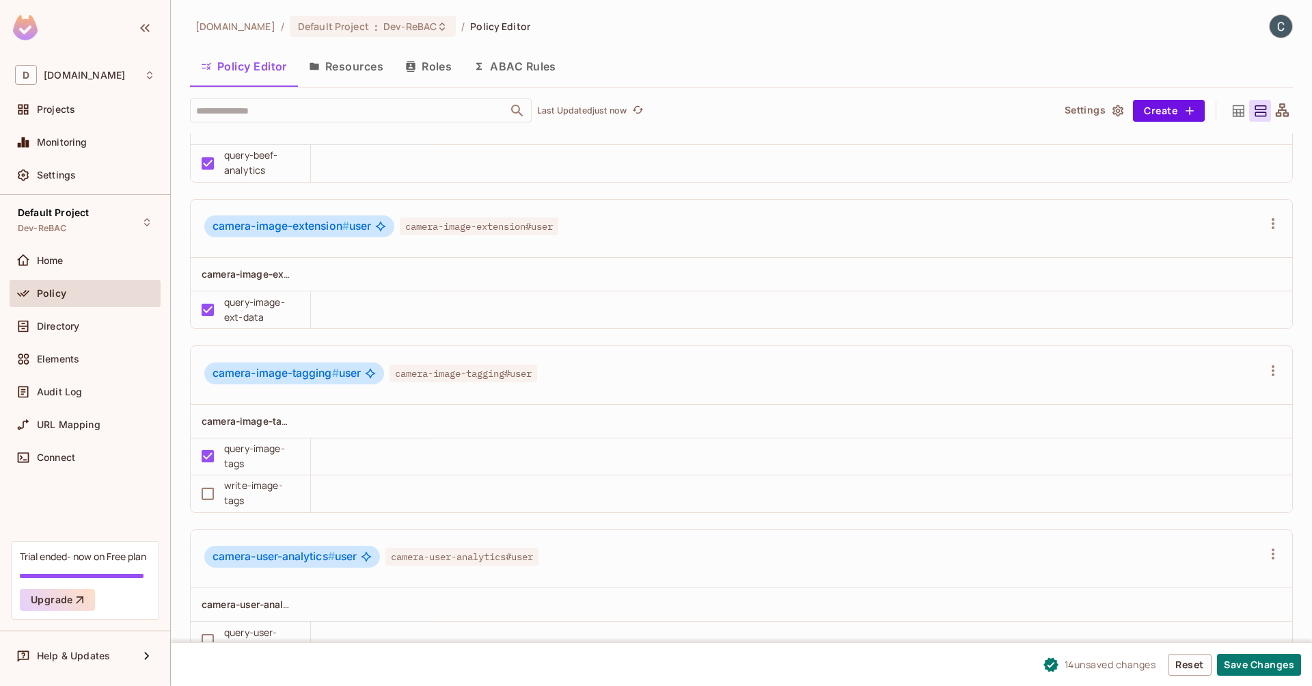
scroll to position [1412, 0]
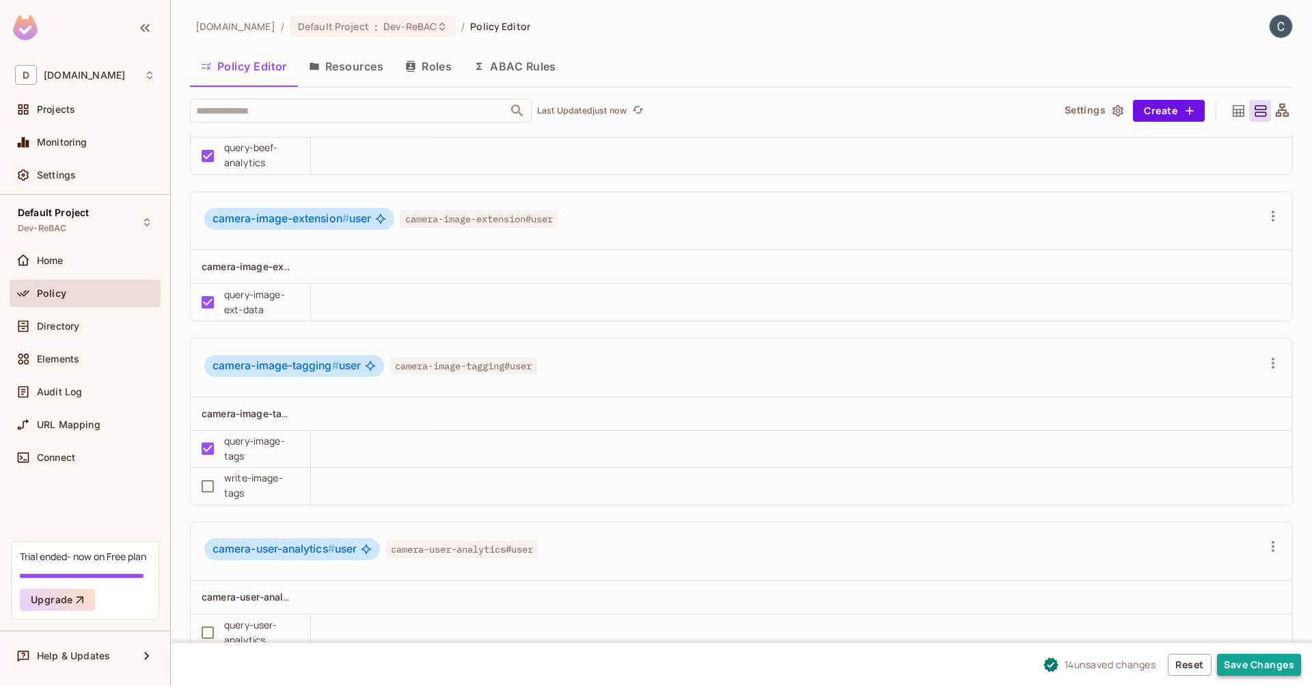
click at [1271, 663] on button "Save Changes" at bounding box center [1259, 664] width 84 height 22
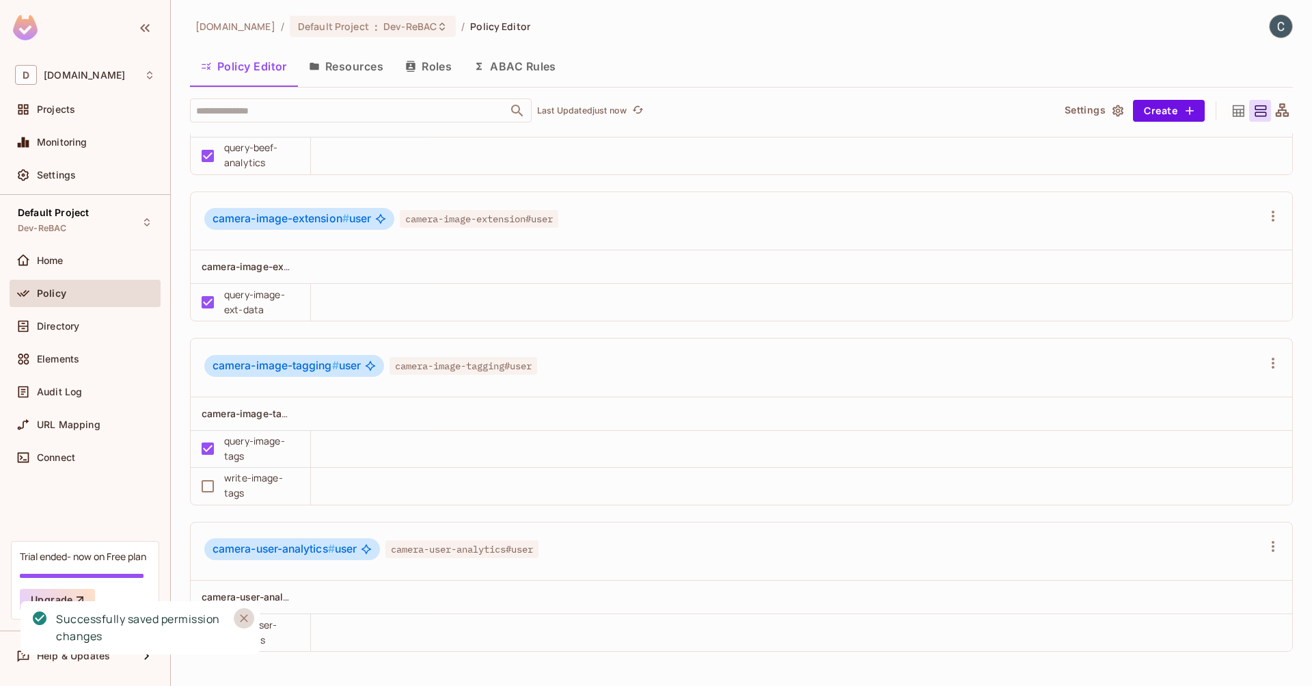
click at [247, 612] on icon "Close" at bounding box center [244, 618] width 14 height 14
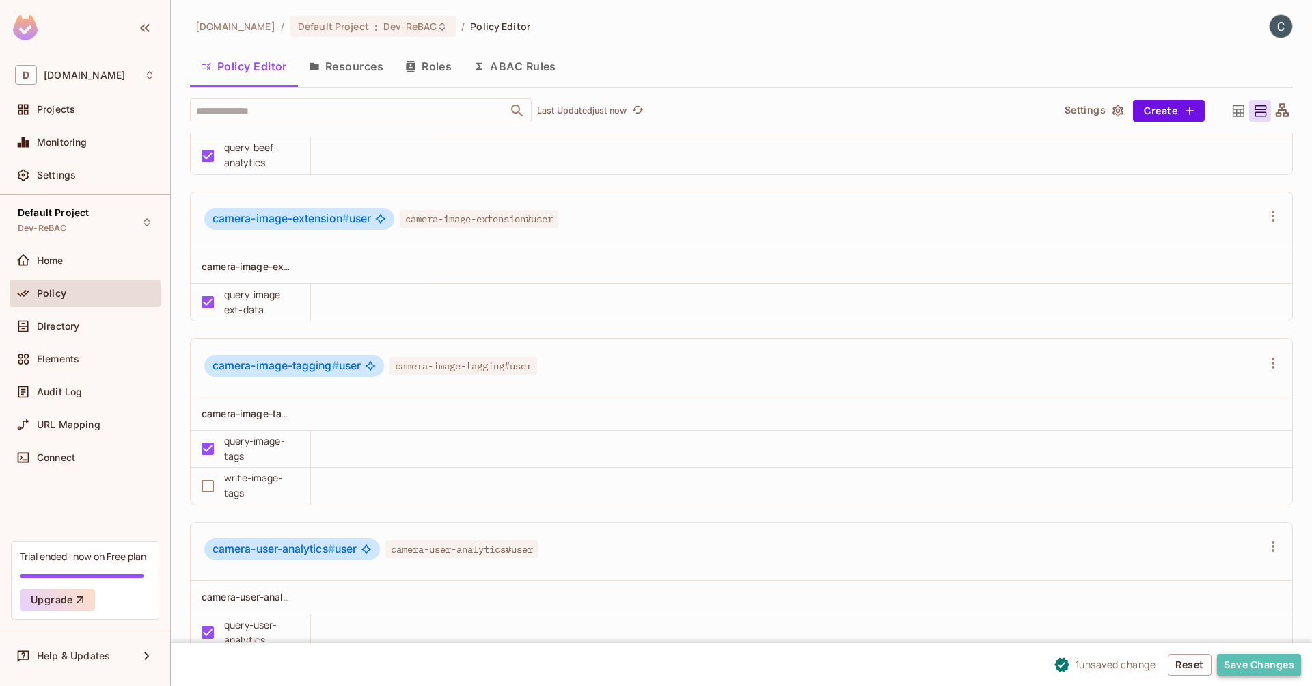
click at [1256, 661] on button "Save Changes" at bounding box center [1259, 664] width 84 height 22
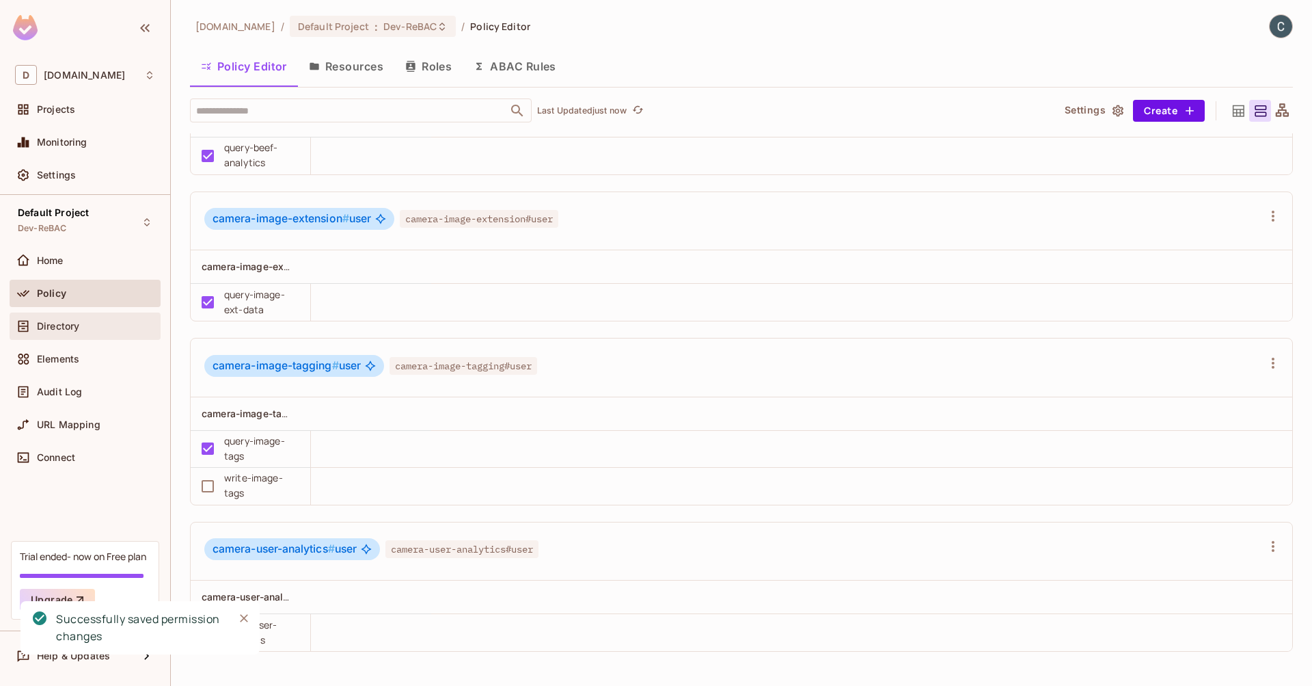
click at [60, 324] on span "Directory" at bounding box center [58, 326] width 42 height 11
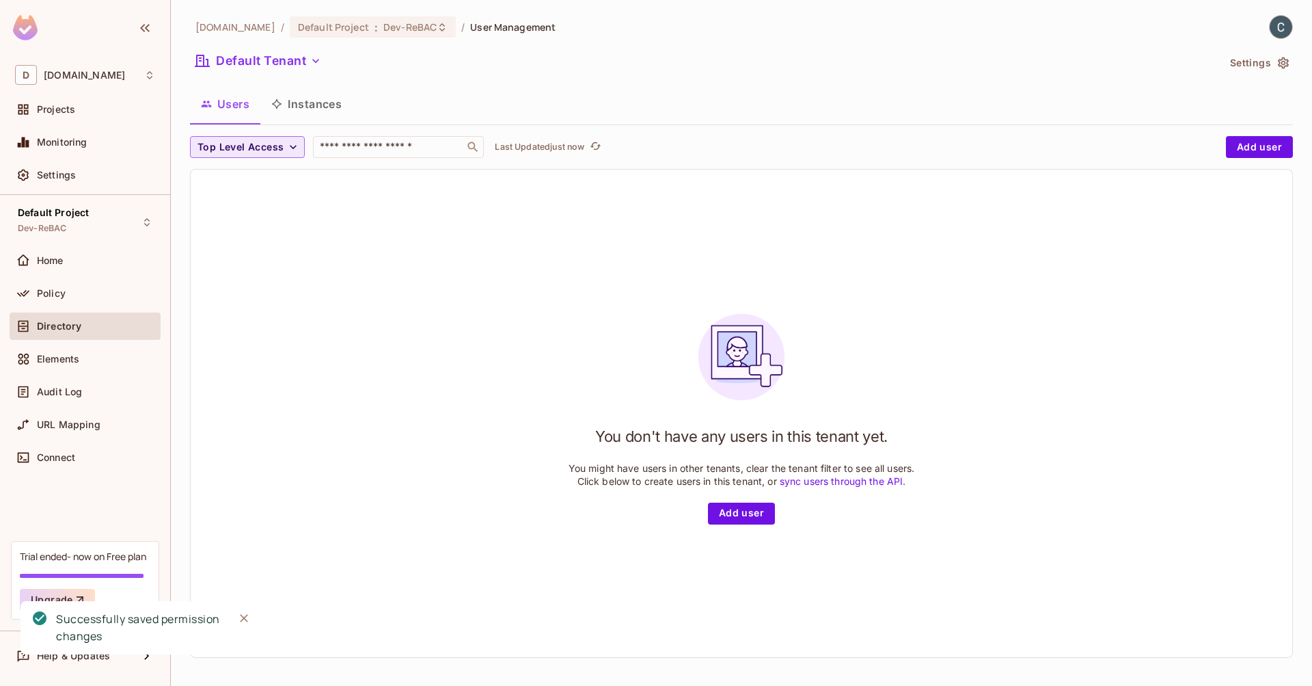
click at [226, 148] on span "Top Level Access" at bounding box center [241, 147] width 86 height 17
click at [226, 148] on div at bounding box center [656, 343] width 1312 height 686
click at [281, 58] on button "Default Tenant" at bounding box center [258, 61] width 137 height 22
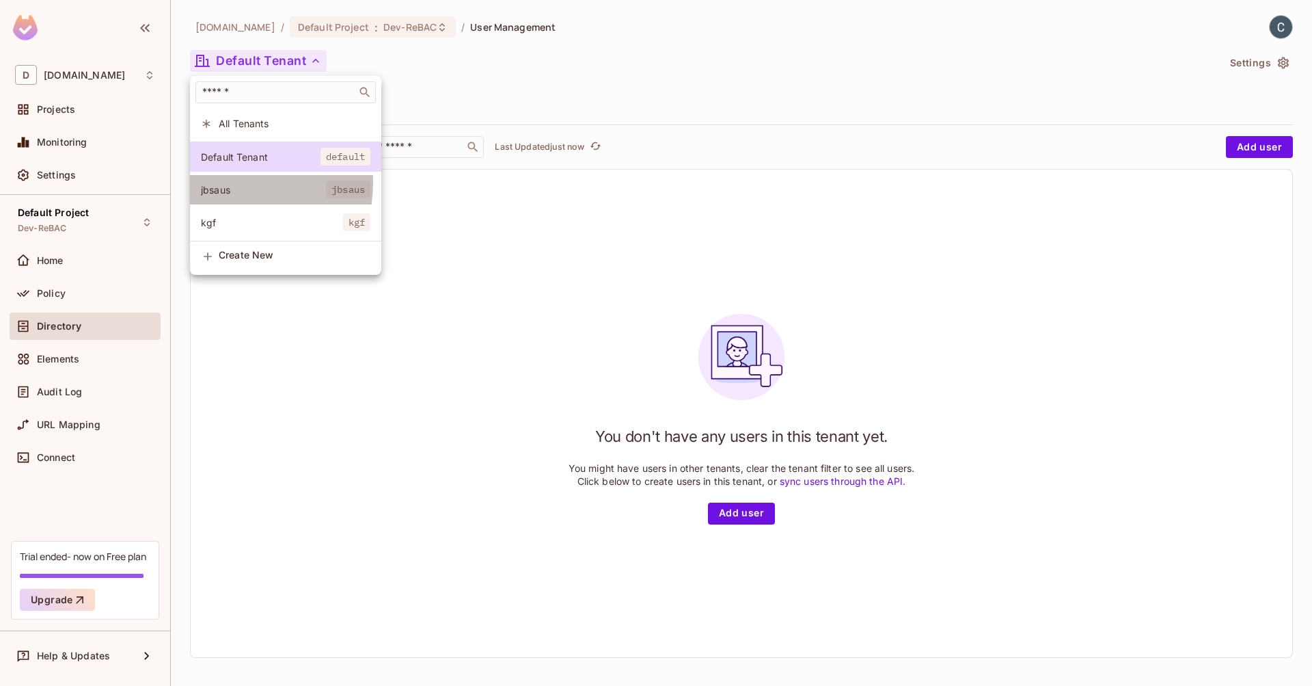
click at [221, 183] on span "jbsaus" at bounding box center [263, 189] width 125 height 13
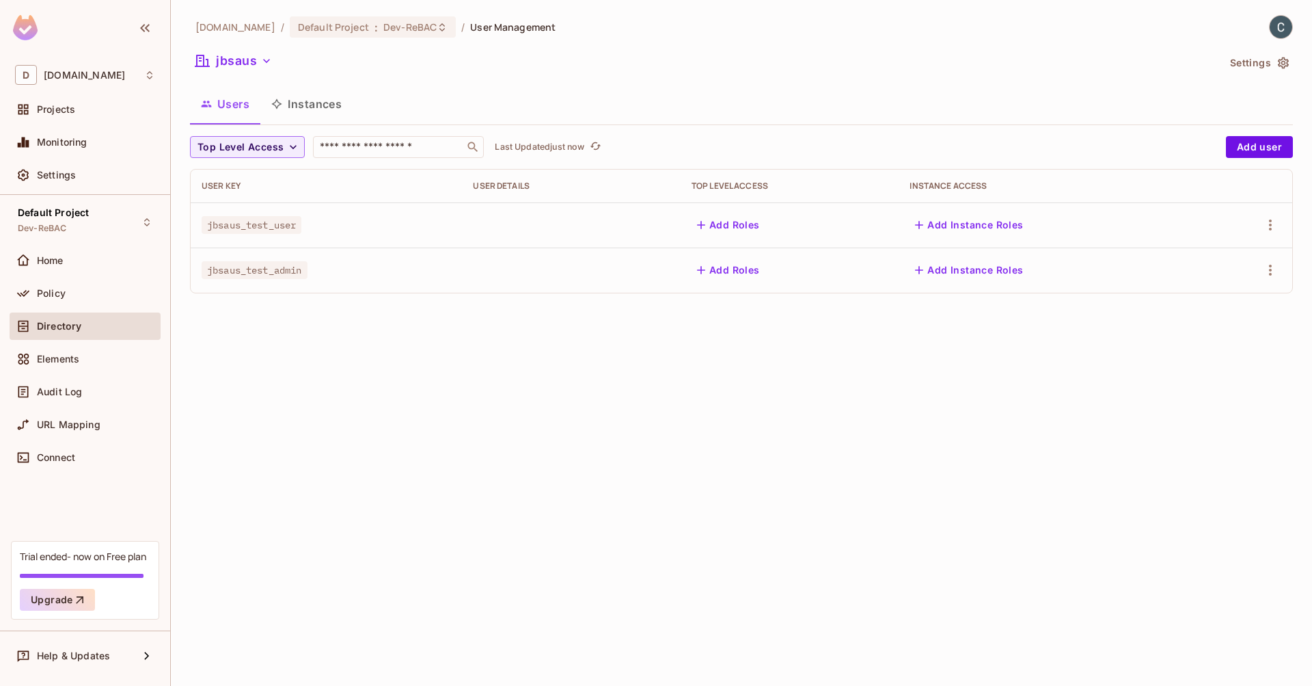
click at [1285, 226] on td at bounding box center [1246, 224] width 93 height 45
click at [1277, 226] on icon "button" at bounding box center [1270, 225] width 16 height 16
click at [1083, 342] on div at bounding box center [656, 343] width 1312 height 686
click at [267, 63] on icon "button" at bounding box center [267, 61] width 14 height 14
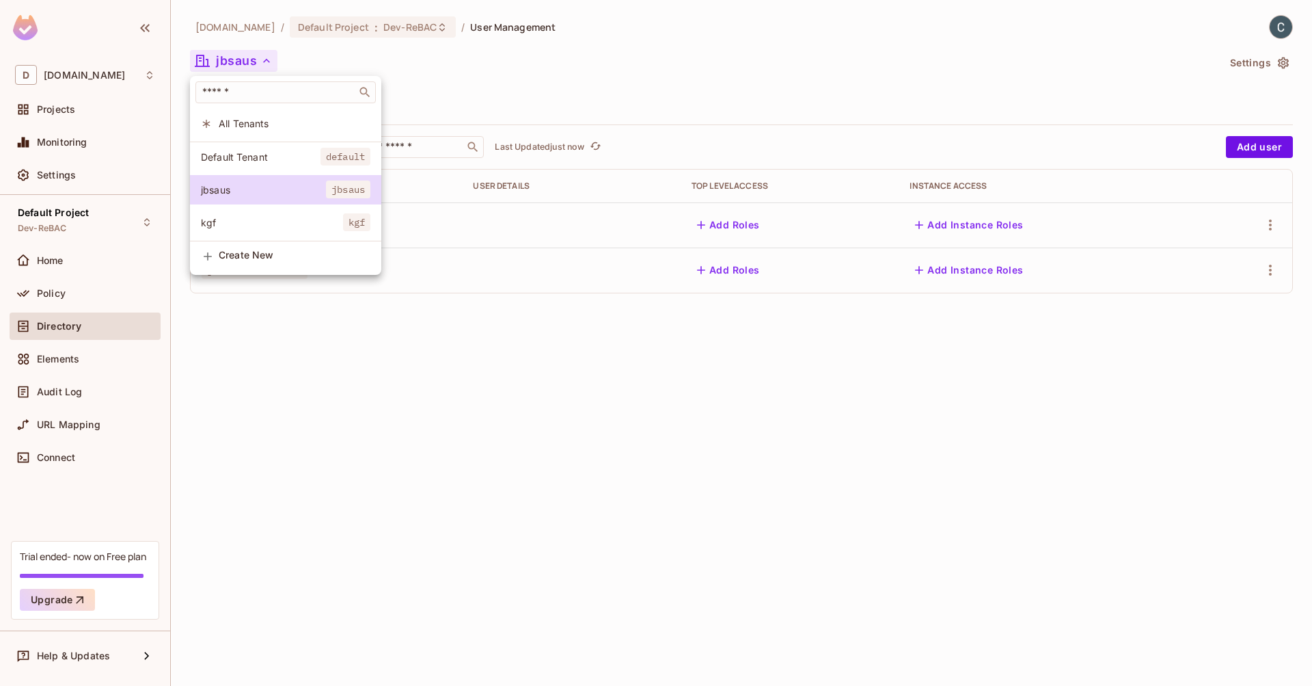
click at [267, 63] on div at bounding box center [656, 343] width 1312 height 686
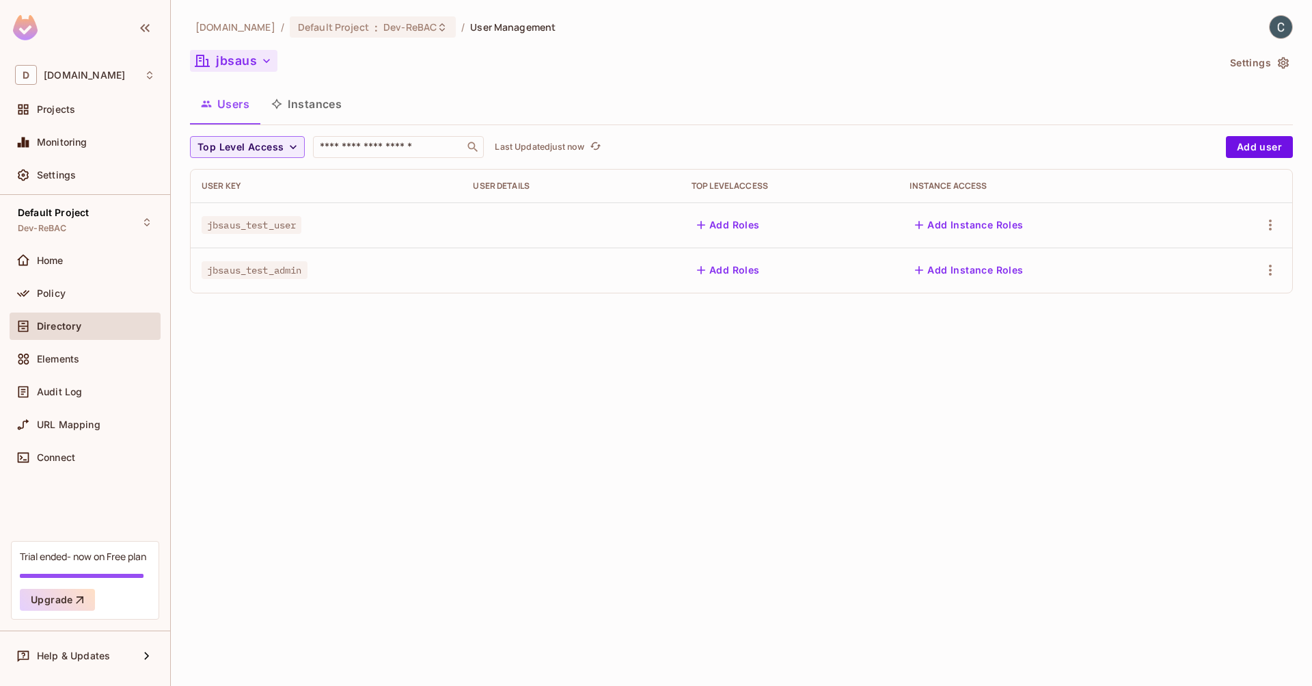
click at [1271, 60] on button "Settings" at bounding box center [1259, 63] width 68 height 22
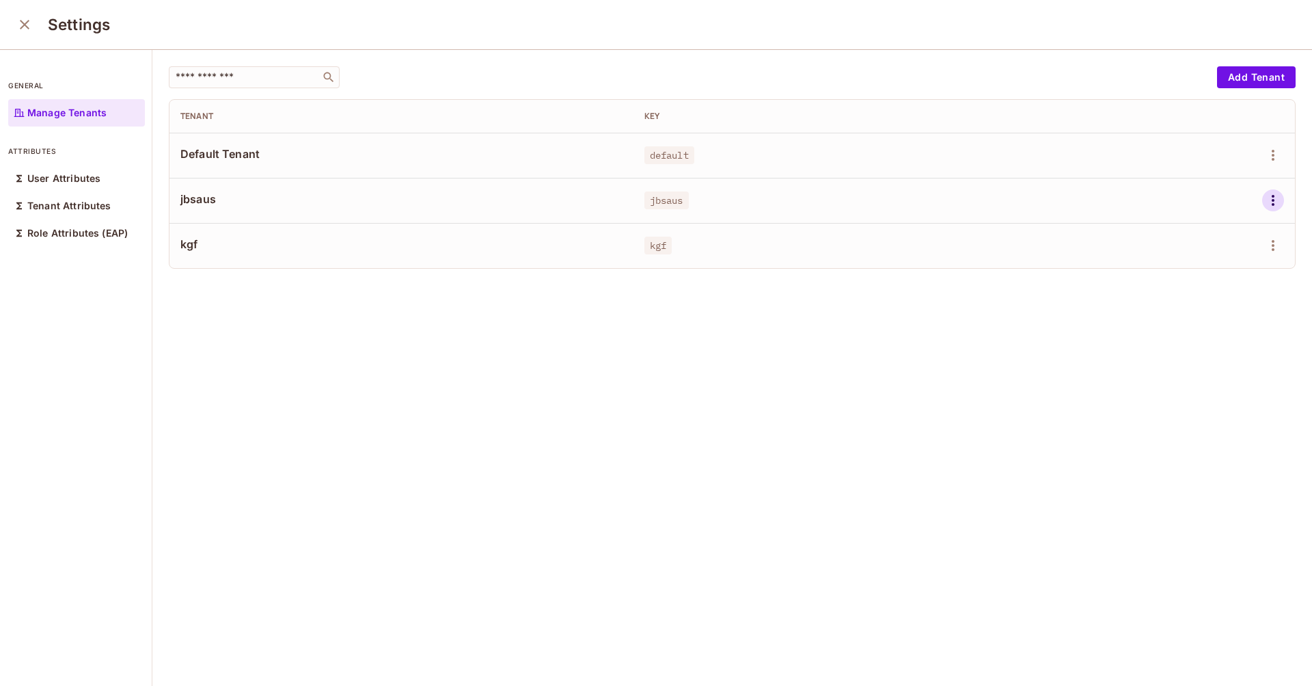
click at [1265, 200] on icon "button" at bounding box center [1273, 200] width 16 height 16
click at [1217, 258] on div "Edit Attributes" at bounding box center [1205, 262] width 68 height 14
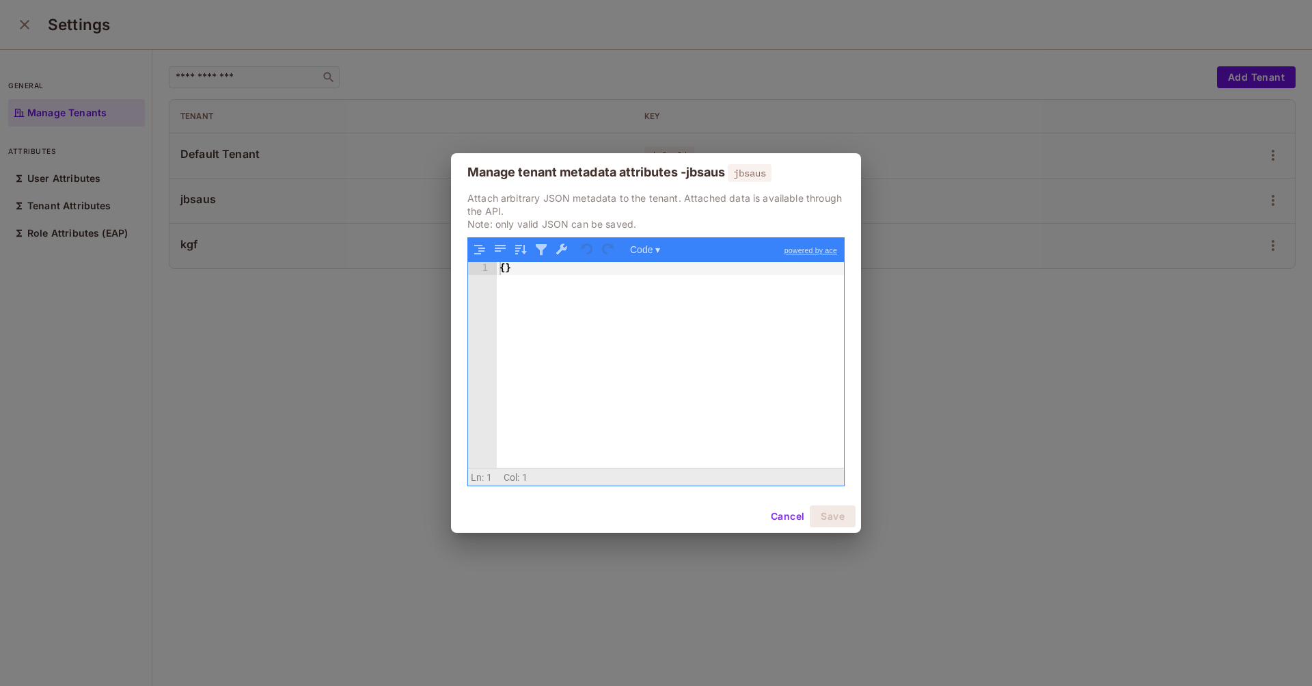
click at [789, 517] on button "Cancel" at bounding box center [787, 516] width 44 height 22
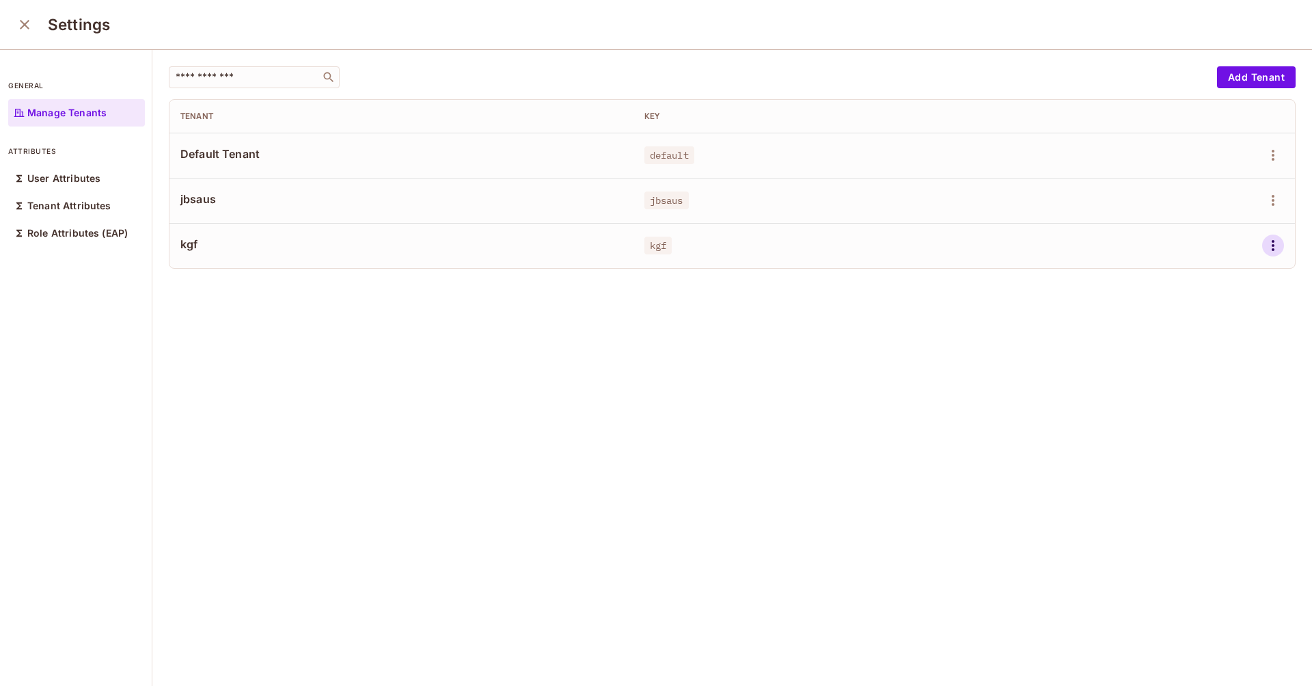
click at [1265, 247] on icon "button" at bounding box center [1273, 245] width 16 height 16
click at [1241, 306] on span "Edit Attributes" at bounding box center [1205, 307] width 76 height 22
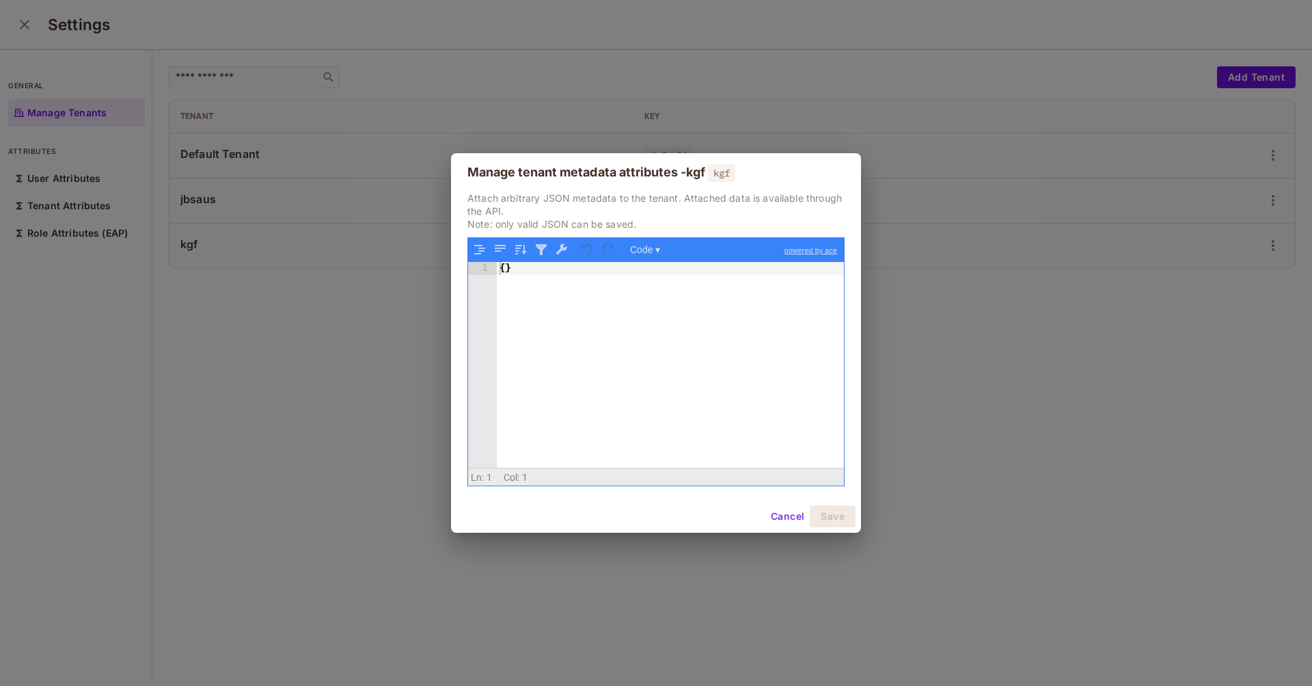
click at [781, 515] on button "Cancel" at bounding box center [787, 516] width 44 height 22
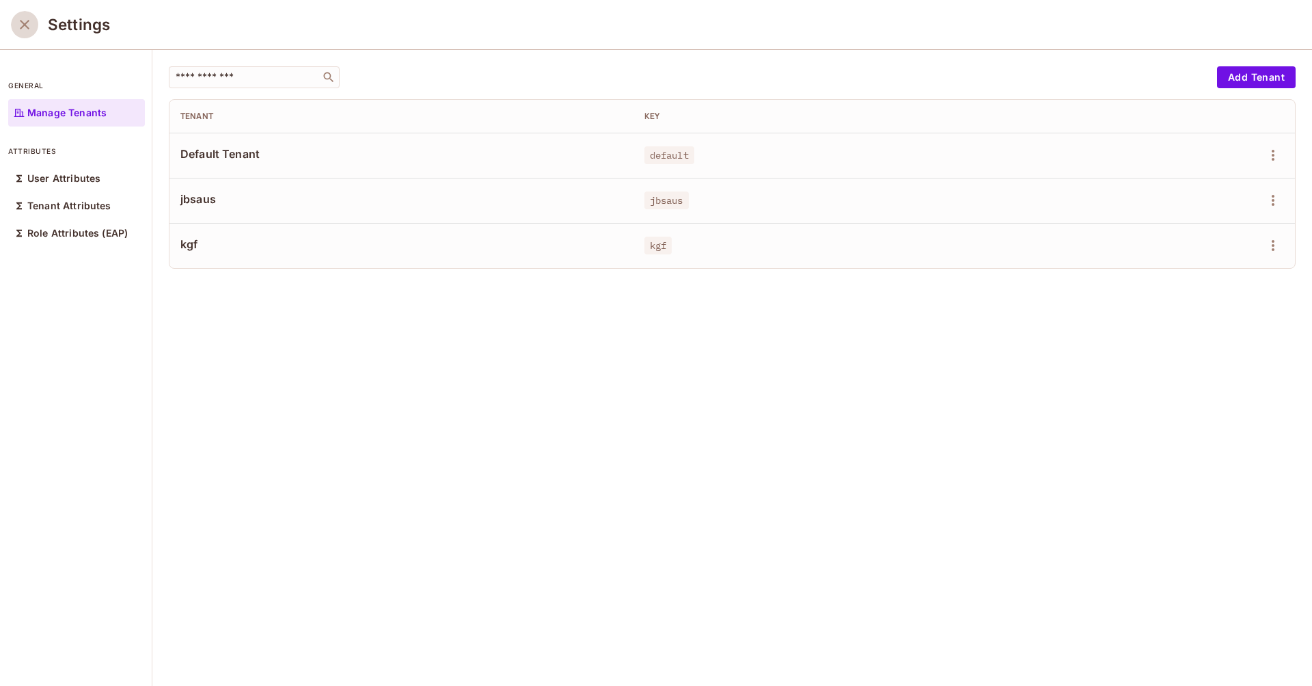
click at [23, 27] on icon "close" at bounding box center [25, 25] width 10 height 10
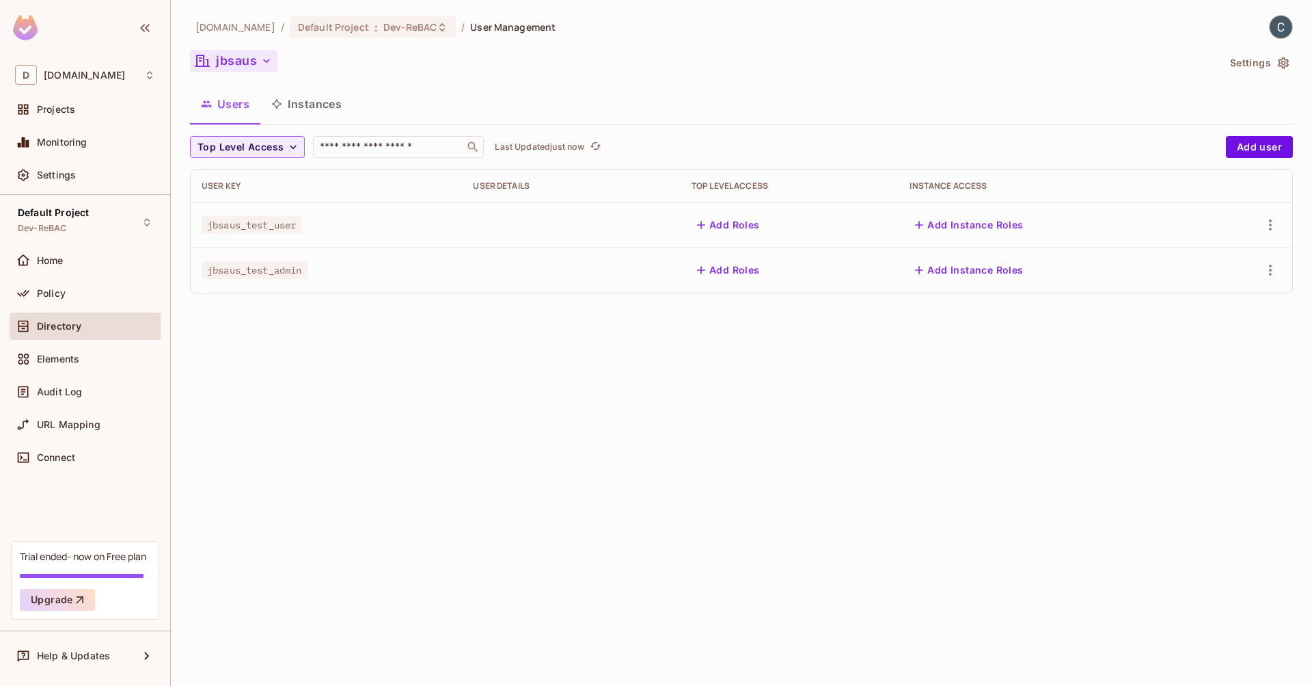
click at [338, 103] on button "Instances" at bounding box center [306, 104] width 92 height 34
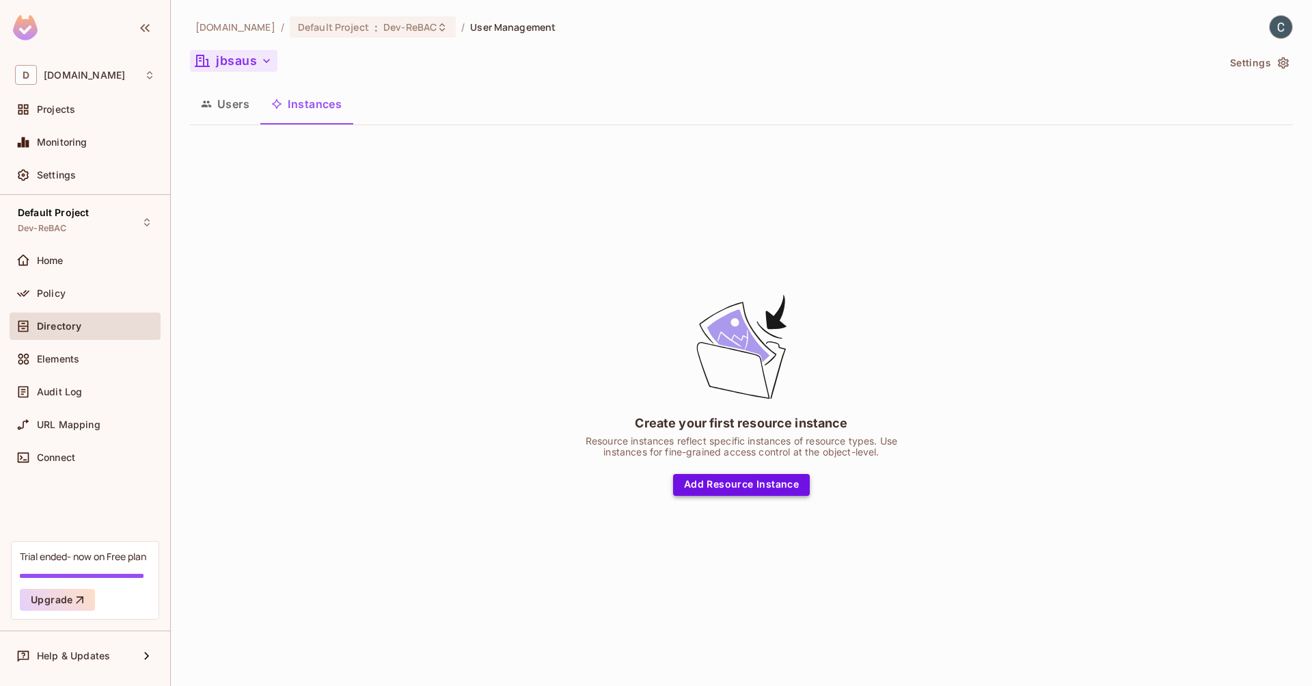
click at [733, 487] on button "Add Resource Instance" at bounding box center [741, 485] width 137 height 22
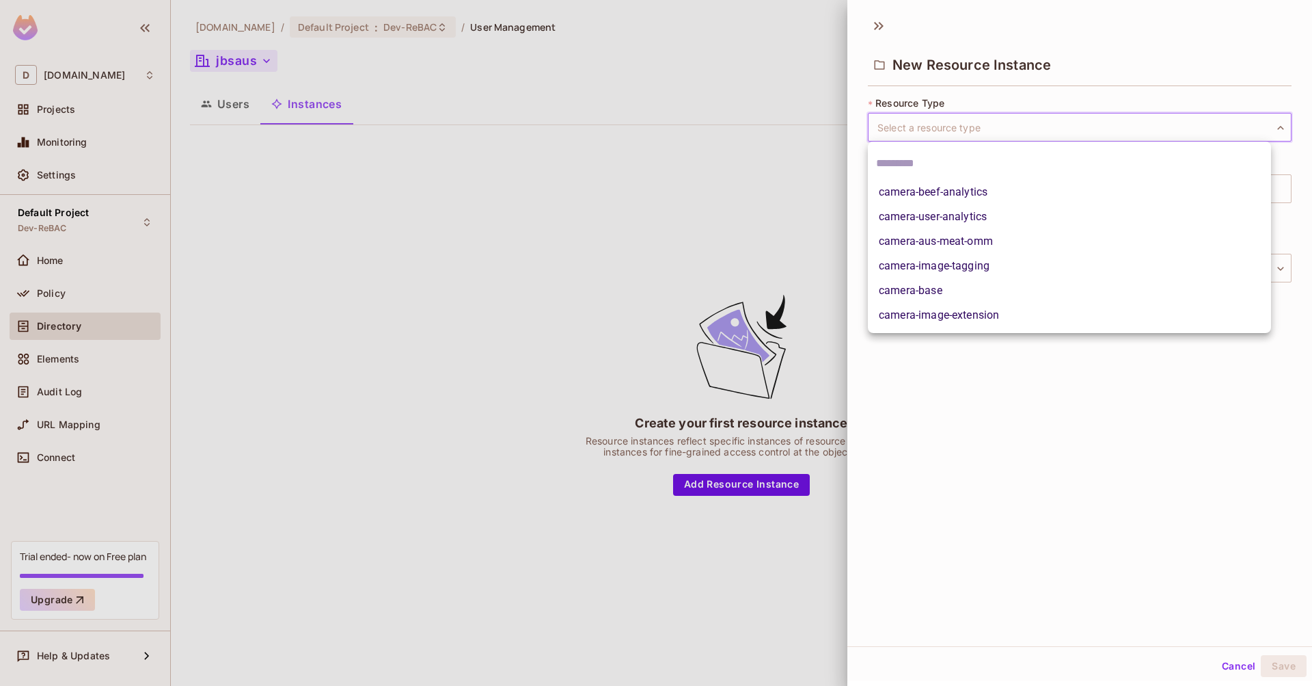
click at [935, 125] on body "D [DOMAIN_NAME] Projects Monitoring Settings Default Project Dev-ReBAC Home Pol…" at bounding box center [656, 343] width 1312 height 686
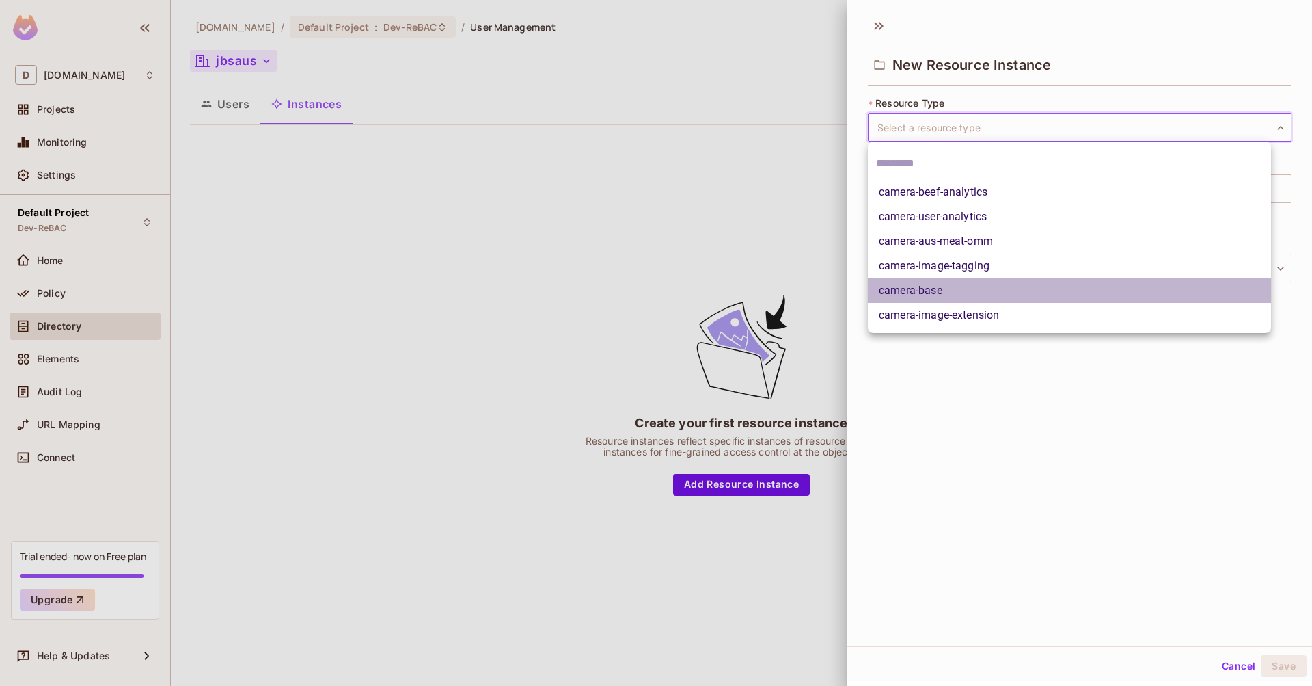
click at [923, 287] on li "camera-base" at bounding box center [1069, 290] width 403 height 25
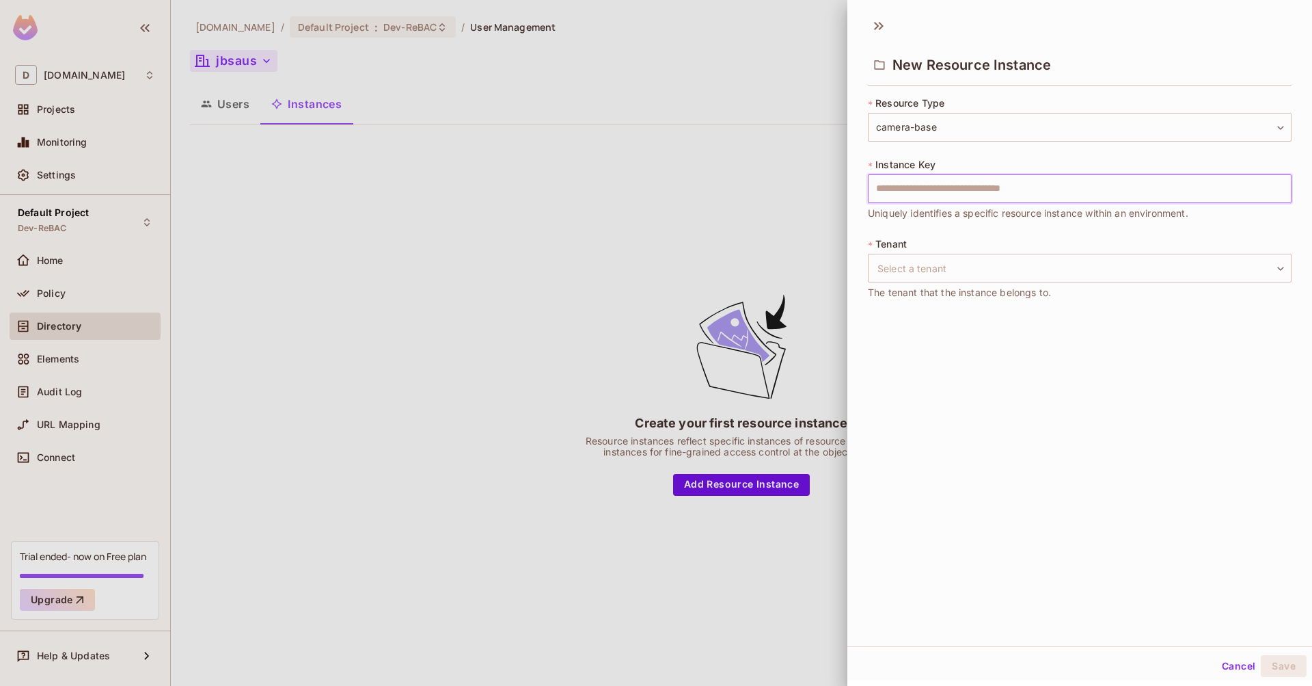
click at [909, 188] on input "text" at bounding box center [1080, 188] width 424 height 29
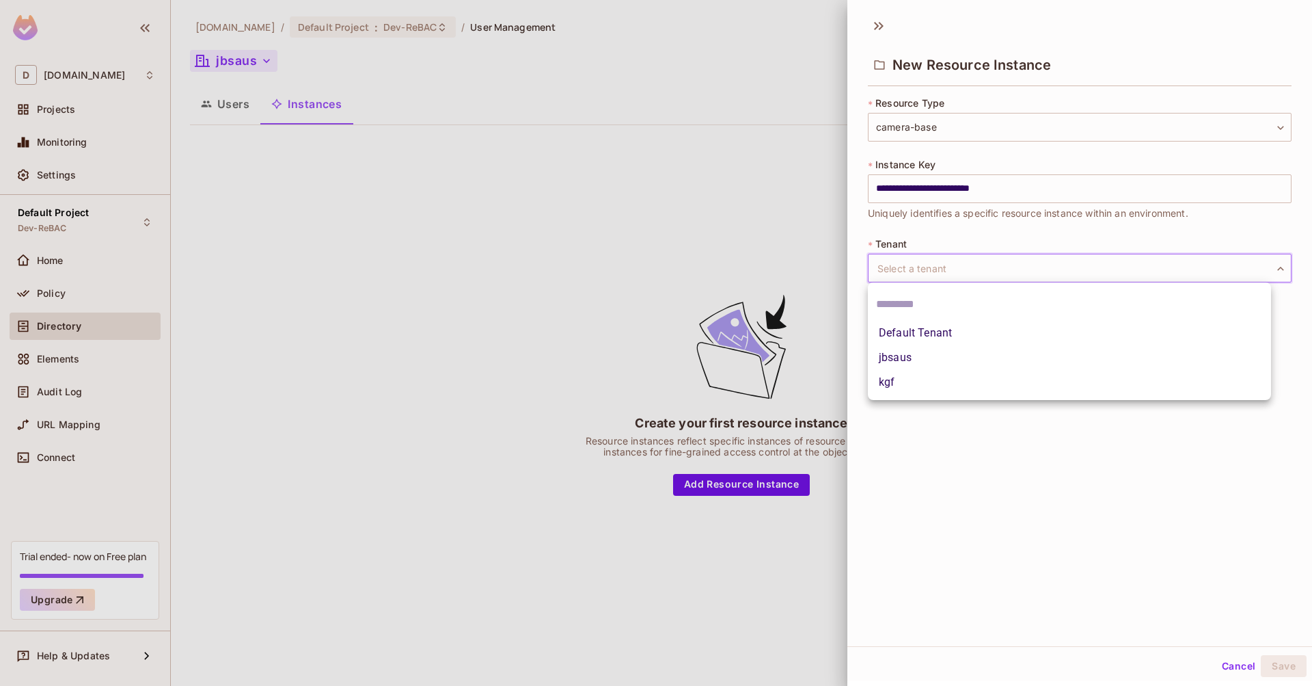
click at [925, 265] on body "**********" at bounding box center [656, 343] width 1312 height 686
click at [926, 358] on li "jbsaus" at bounding box center [1069, 357] width 403 height 25
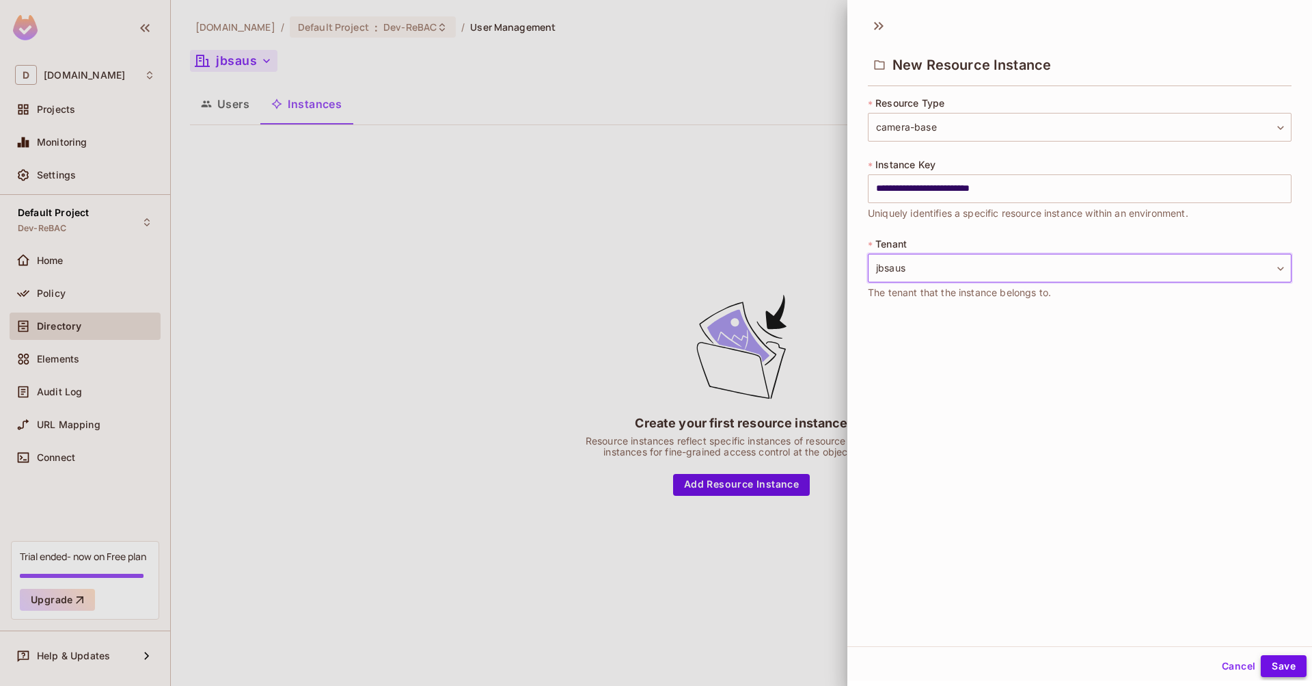
click at [1290, 656] on button "Save" at bounding box center [1284, 666] width 46 height 22
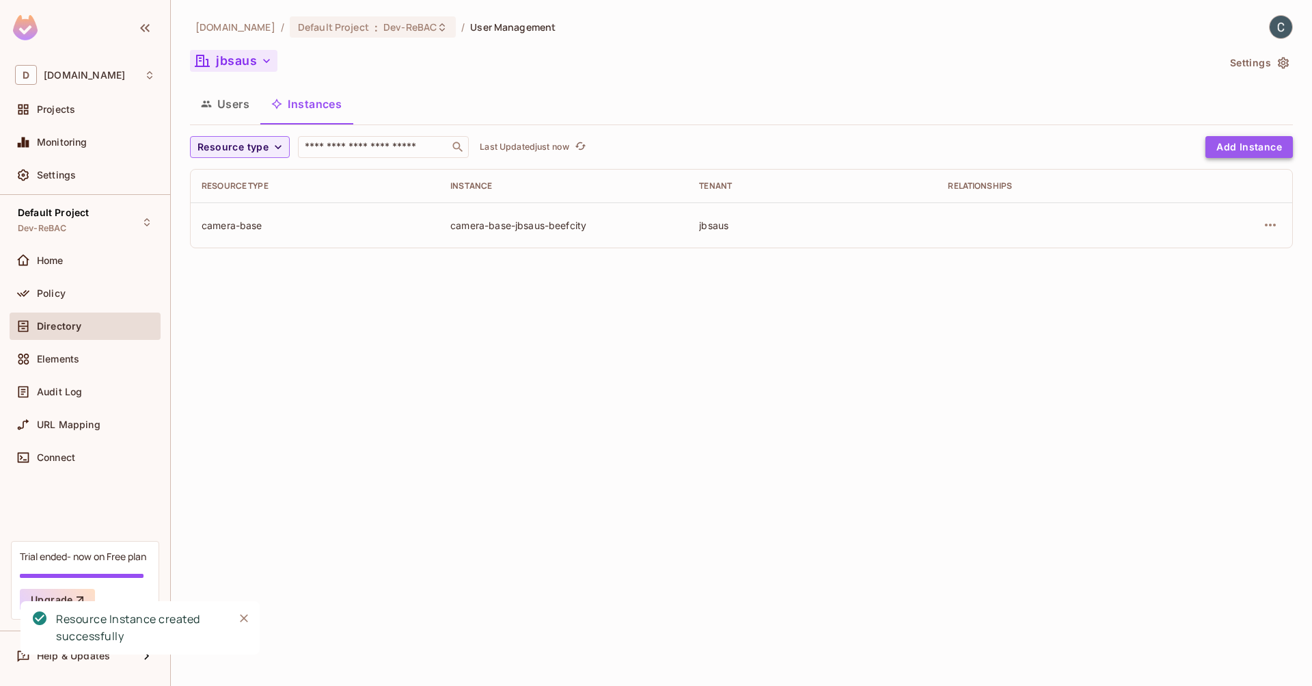
click at [1264, 148] on button "Add Instance" at bounding box center [1249, 147] width 87 height 22
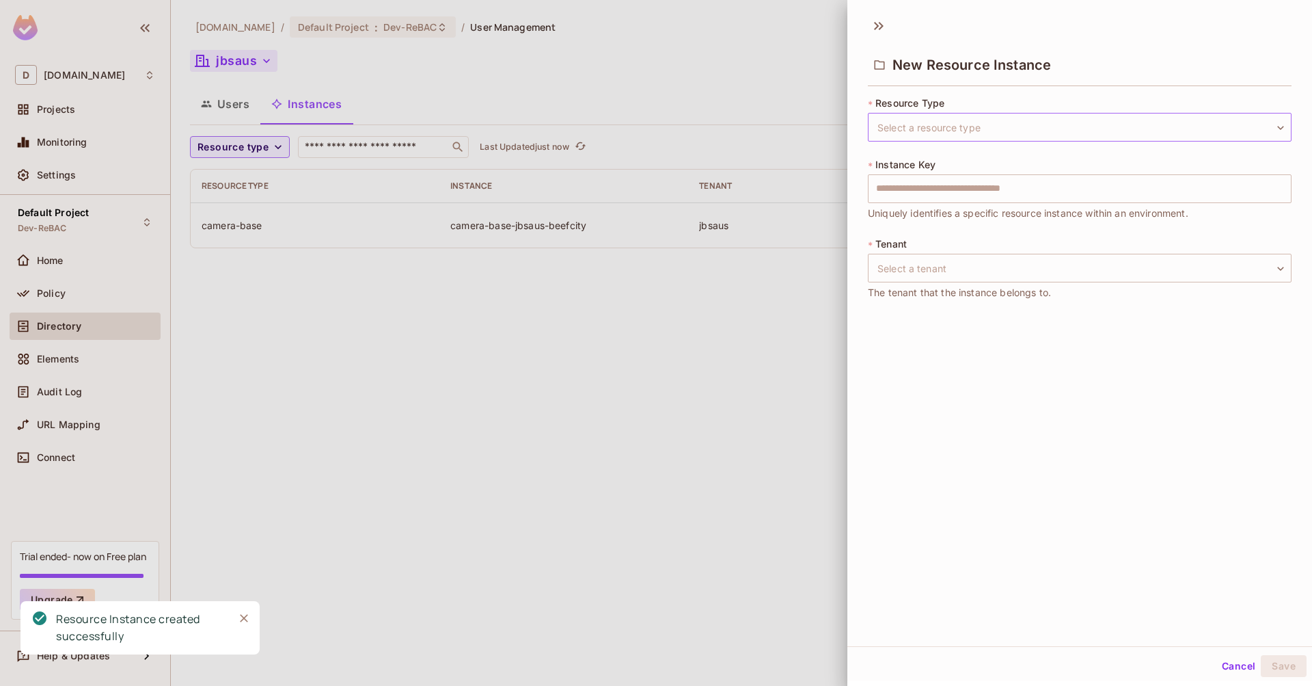
click at [947, 126] on body "D [DOMAIN_NAME] Projects Monitoring Settings Default Project Dev-ReBAC Home Pol…" at bounding box center [656, 343] width 1312 height 686
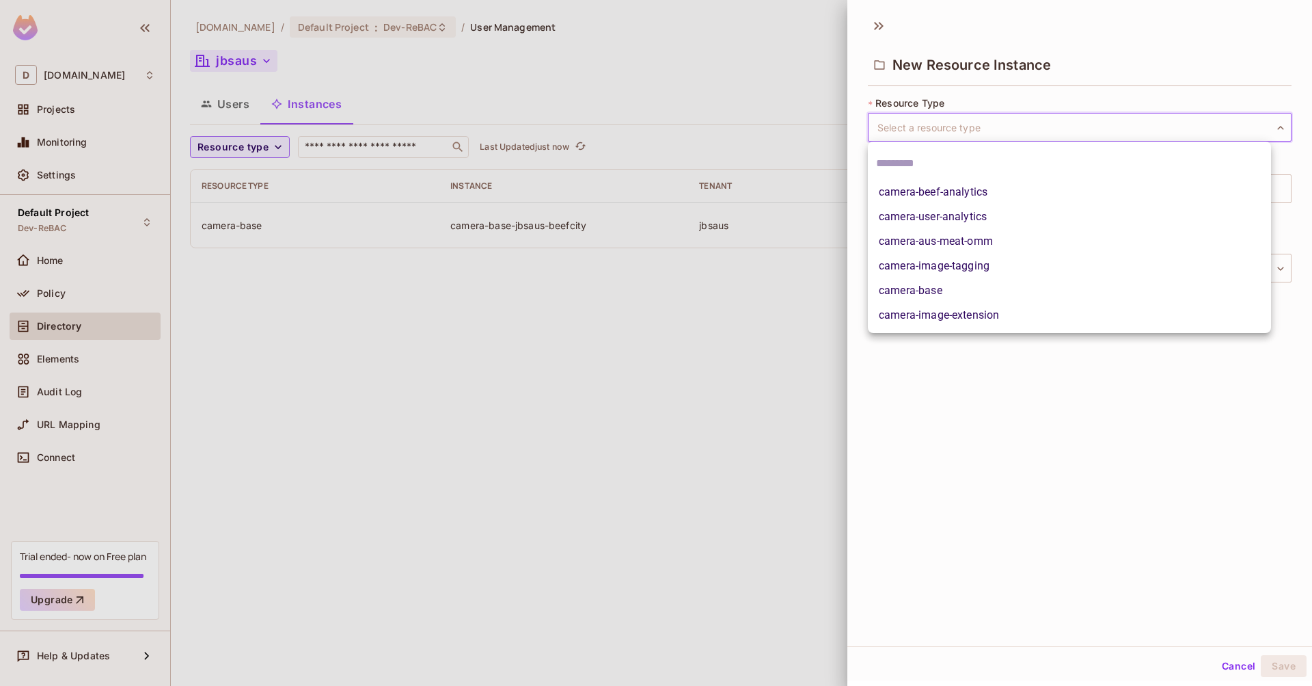
click at [969, 243] on li "camera-aus-meat-omm" at bounding box center [1069, 241] width 403 height 25
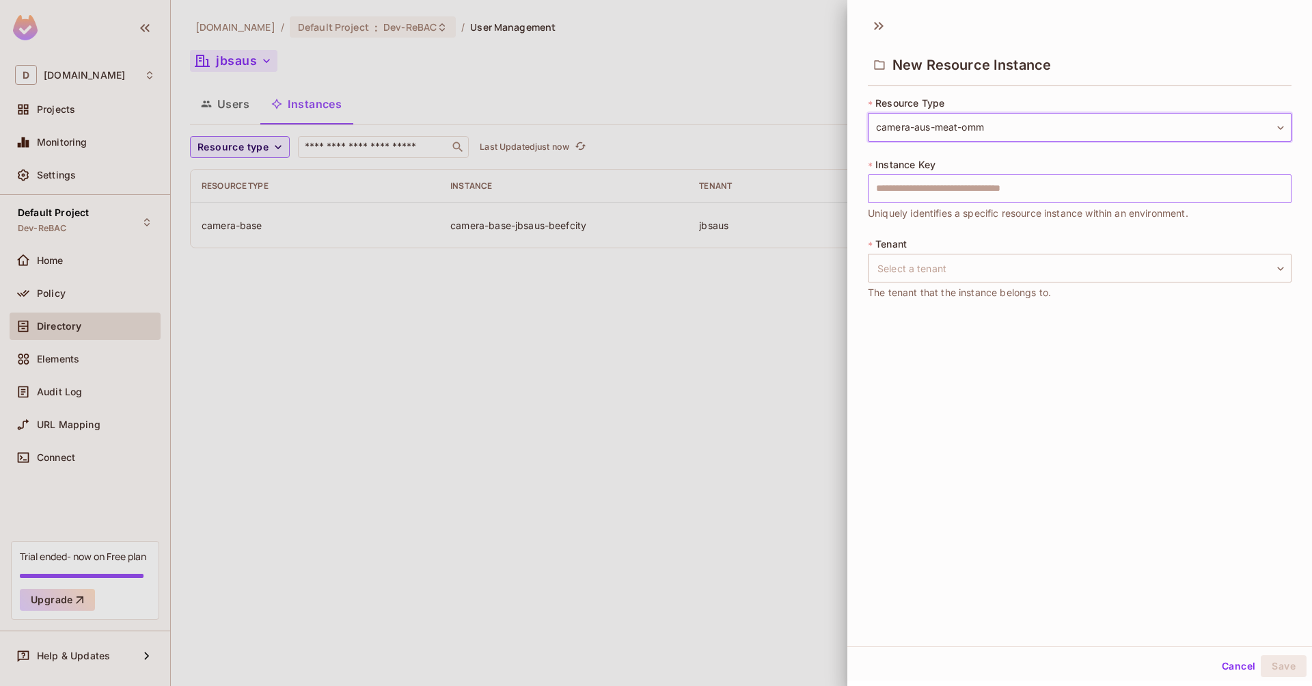
click at [958, 192] on input "text" at bounding box center [1080, 188] width 424 height 29
click at [947, 267] on body "**********" at bounding box center [656, 343] width 1312 height 686
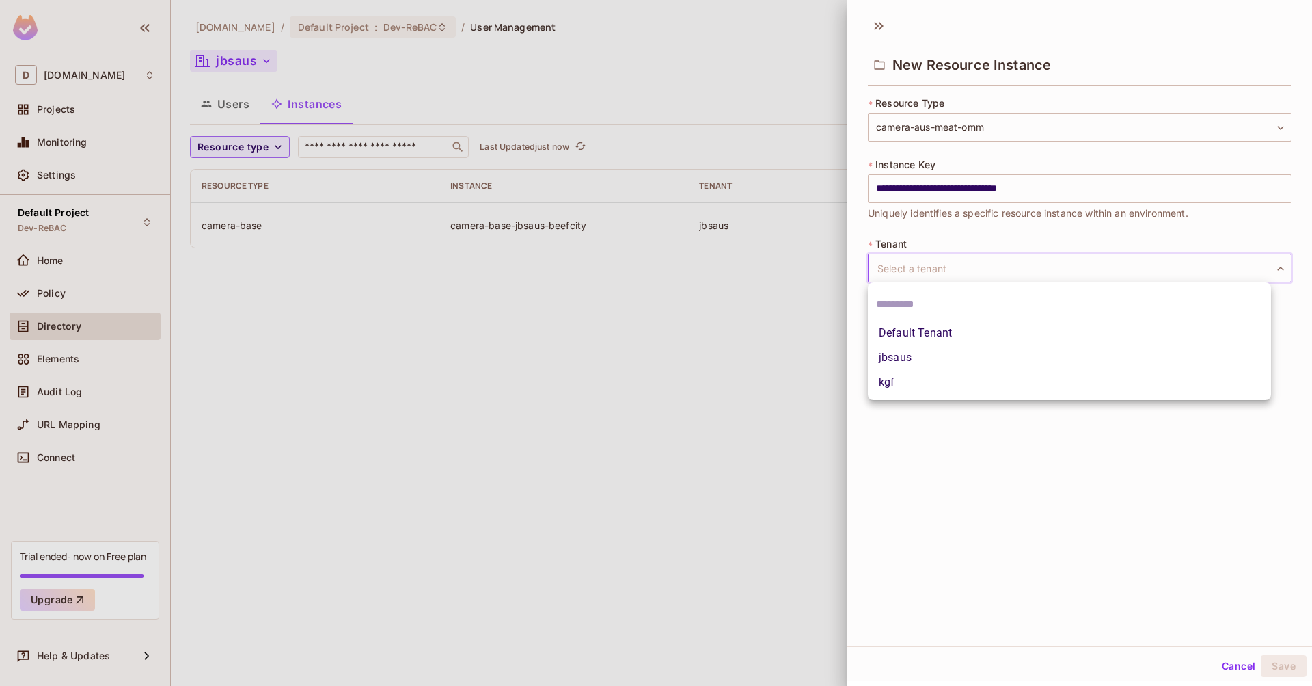
click at [932, 351] on li "jbsaus" at bounding box center [1069, 357] width 403 height 25
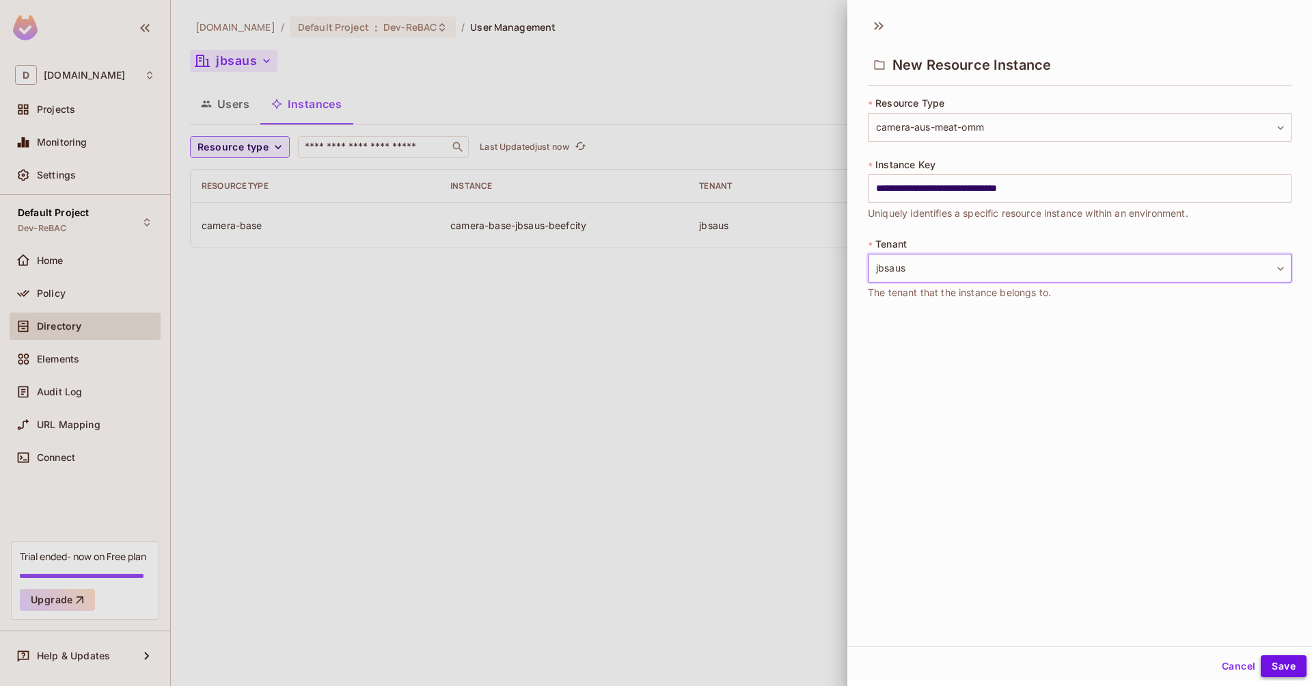
click at [1278, 667] on button "Save" at bounding box center [1284, 666] width 46 height 22
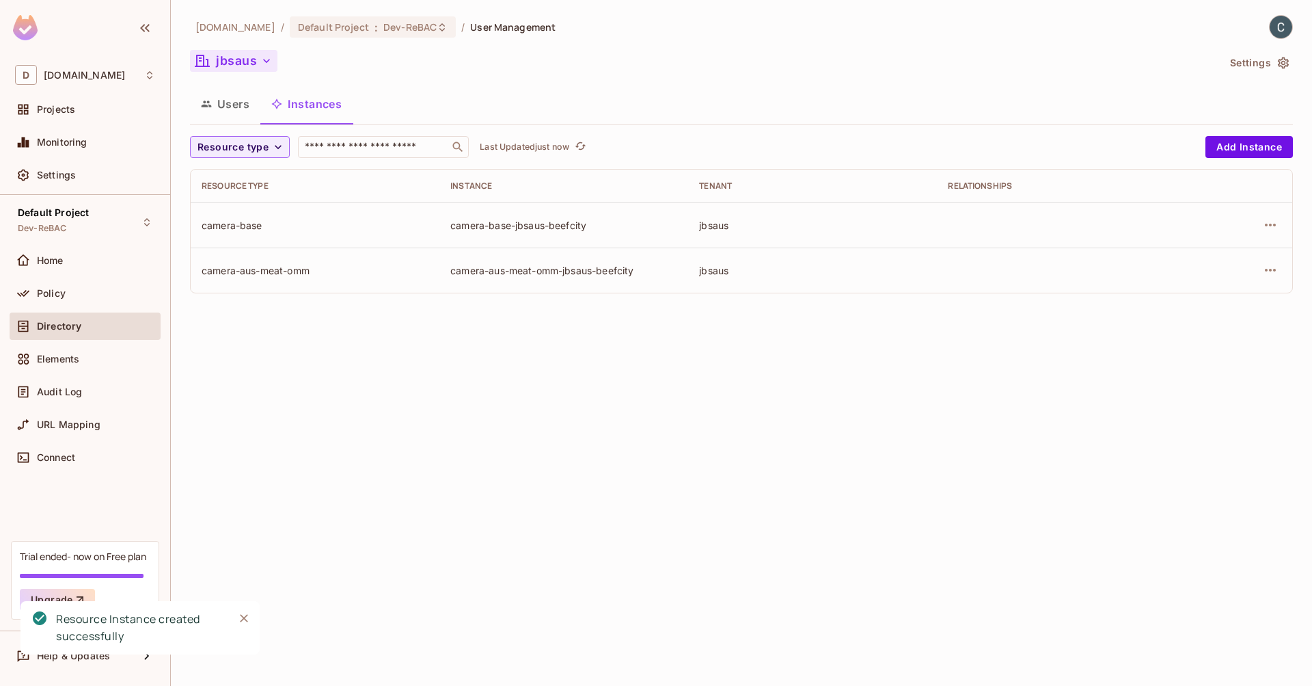
click at [483, 345] on div "[DOMAIN_NAME] / Default Project : Dev-ReBAC / User Management jbsaus Settings U…" at bounding box center [741, 343] width 1141 height 686
click at [232, 102] on button "Users" at bounding box center [225, 104] width 70 height 34
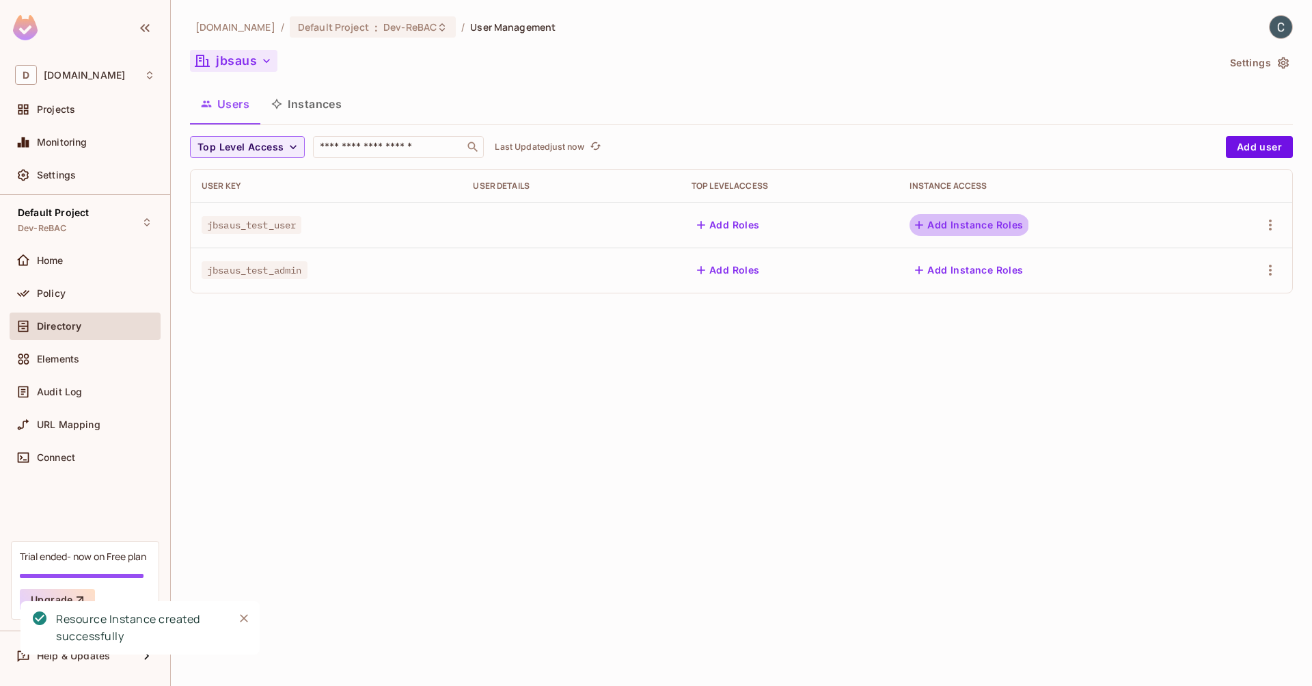
click at [954, 224] on button "Add Instance Roles" at bounding box center [969, 225] width 119 height 22
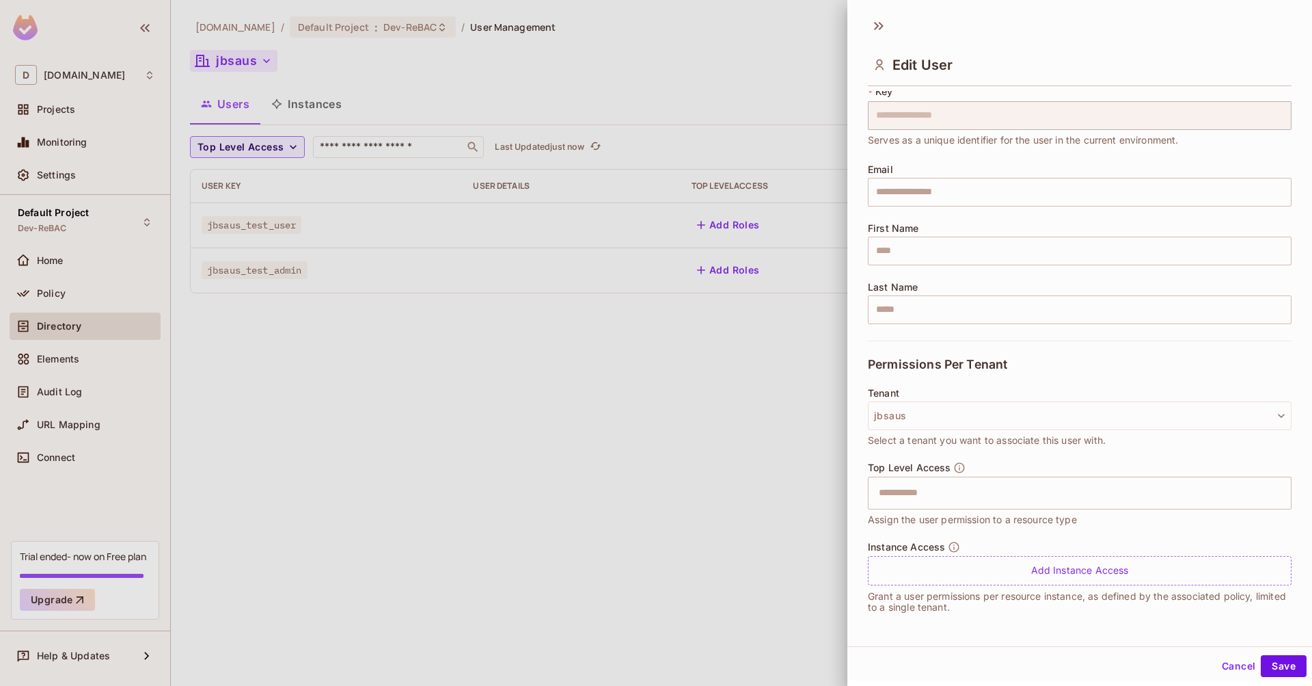
scroll to position [2, 0]
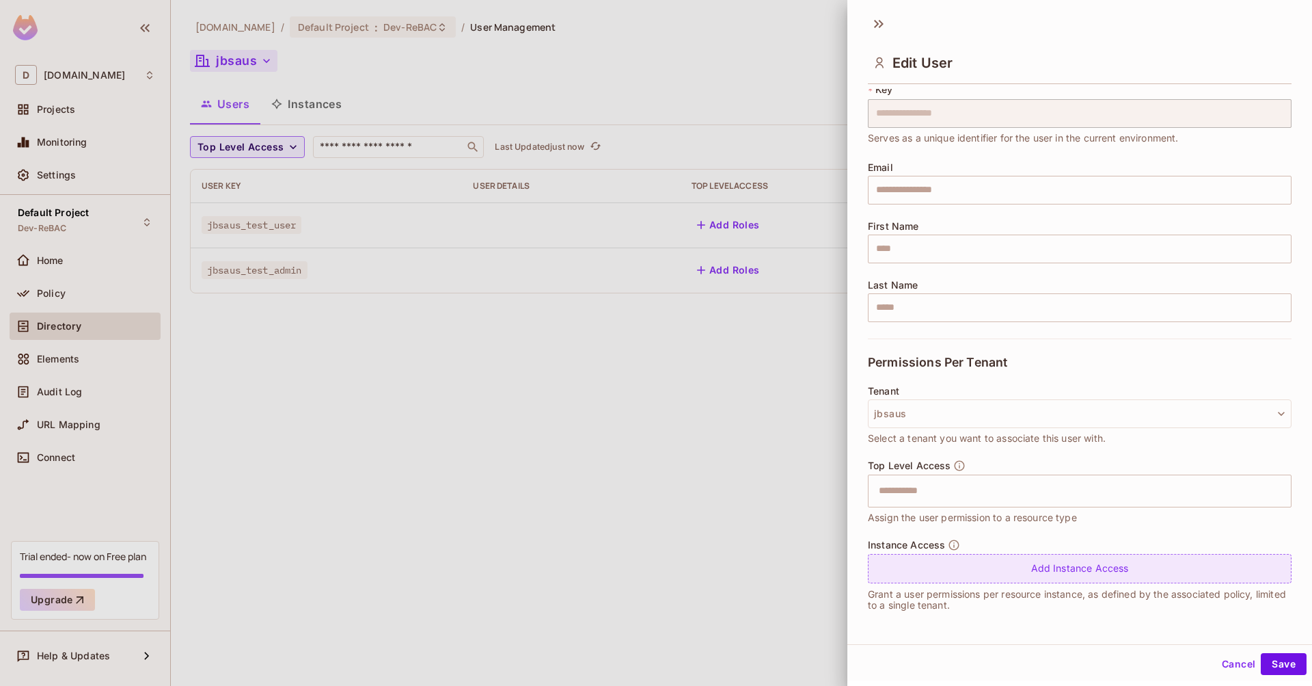
click at [949, 569] on div "Add Instance Access" at bounding box center [1080, 568] width 424 height 29
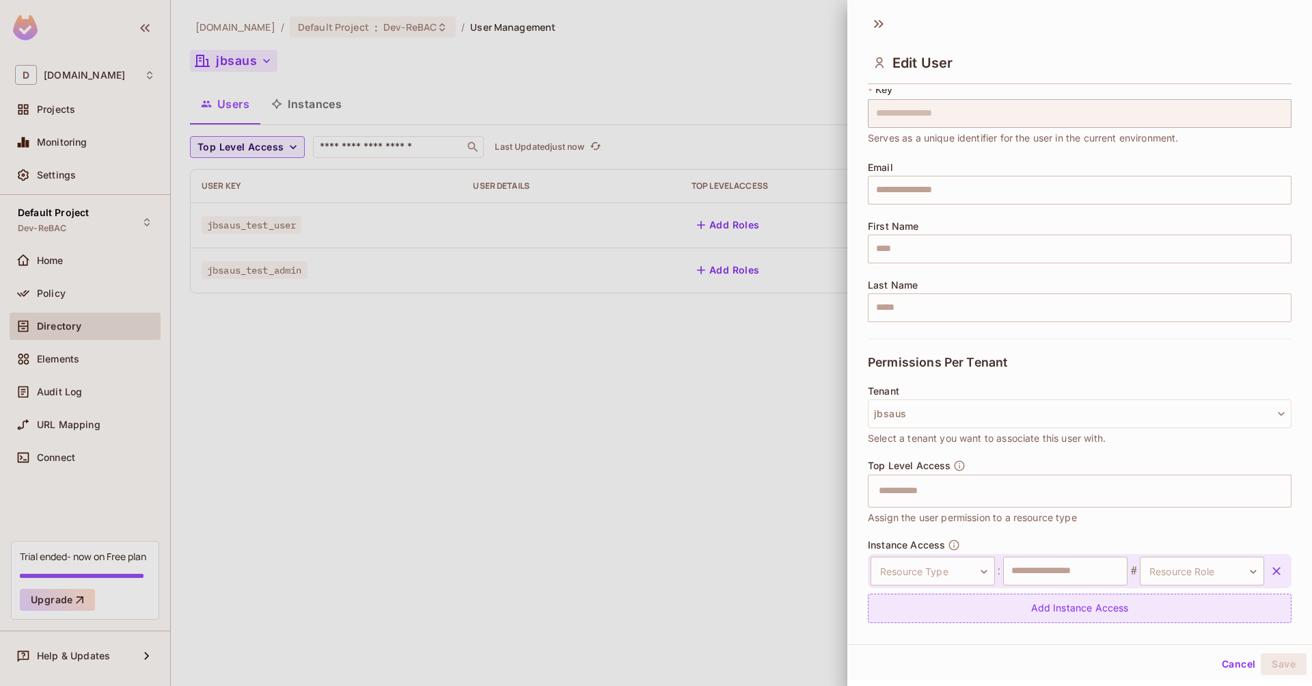
click at [949, 569] on body "**********" at bounding box center [656, 343] width 1312 height 686
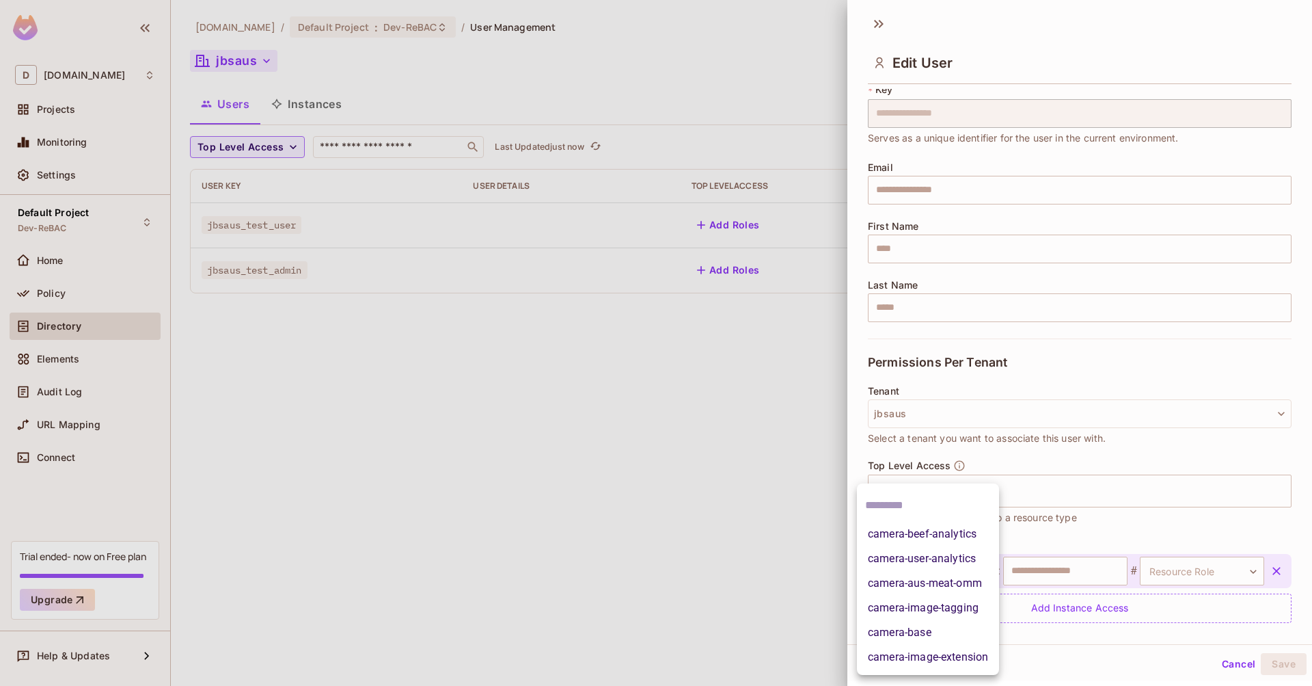
click at [930, 640] on li "camera-base" at bounding box center [928, 632] width 142 height 25
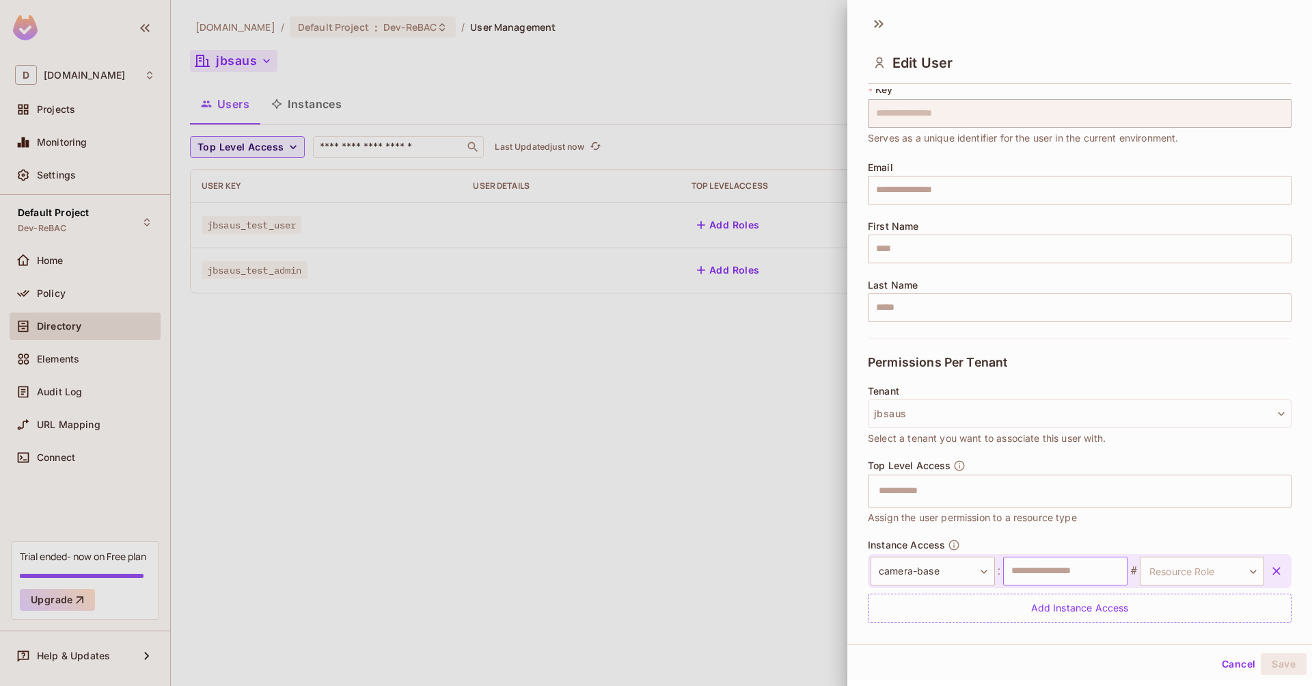
click at [1073, 574] on input "text" at bounding box center [1065, 570] width 124 height 29
click at [1182, 574] on body "**********" at bounding box center [656, 343] width 1312 height 686
click at [1140, 636] on li "user" at bounding box center [1180, 632] width 126 height 25
click at [1262, 662] on button "Save" at bounding box center [1284, 664] width 46 height 22
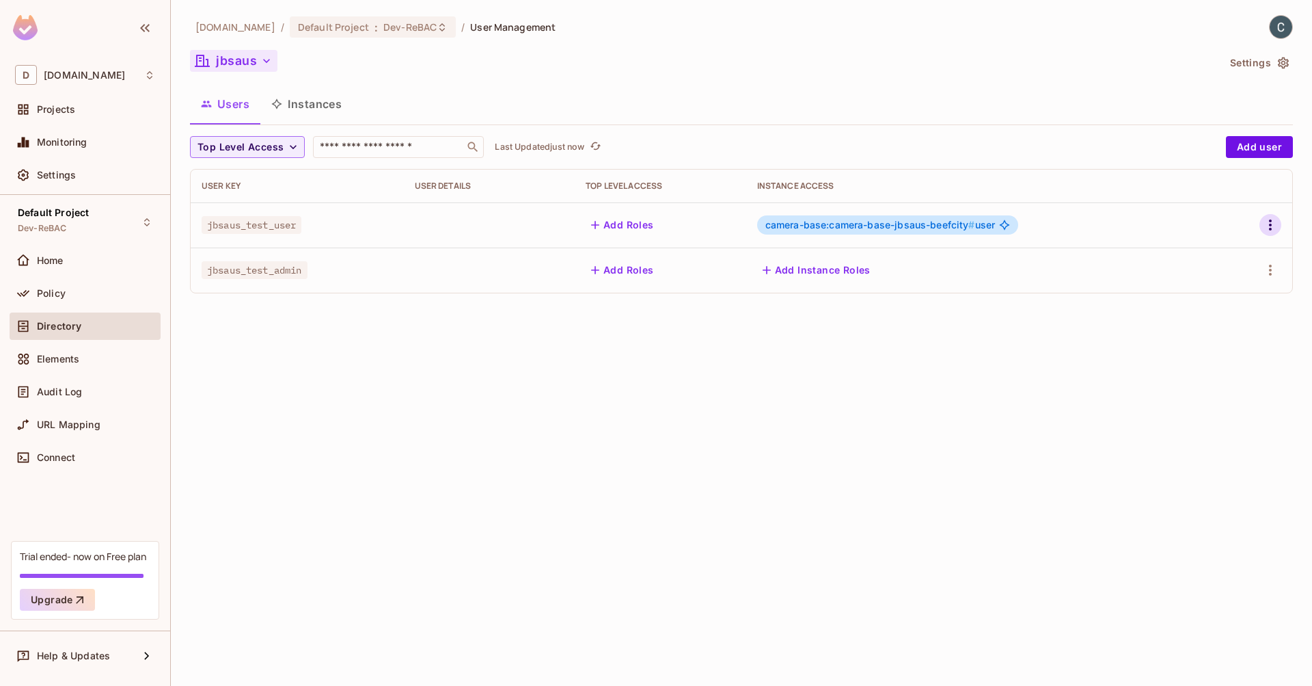
click at [1271, 225] on icon "button" at bounding box center [1270, 224] width 3 height 11
click at [969, 369] on div at bounding box center [656, 343] width 1312 height 686
click at [1269, 221] on icon "button" at bounding box center [1270, 225] width 16 height 16
click at [1221, 249] on li "Edit" at bounding box center [1211, 256] width 121 height 30
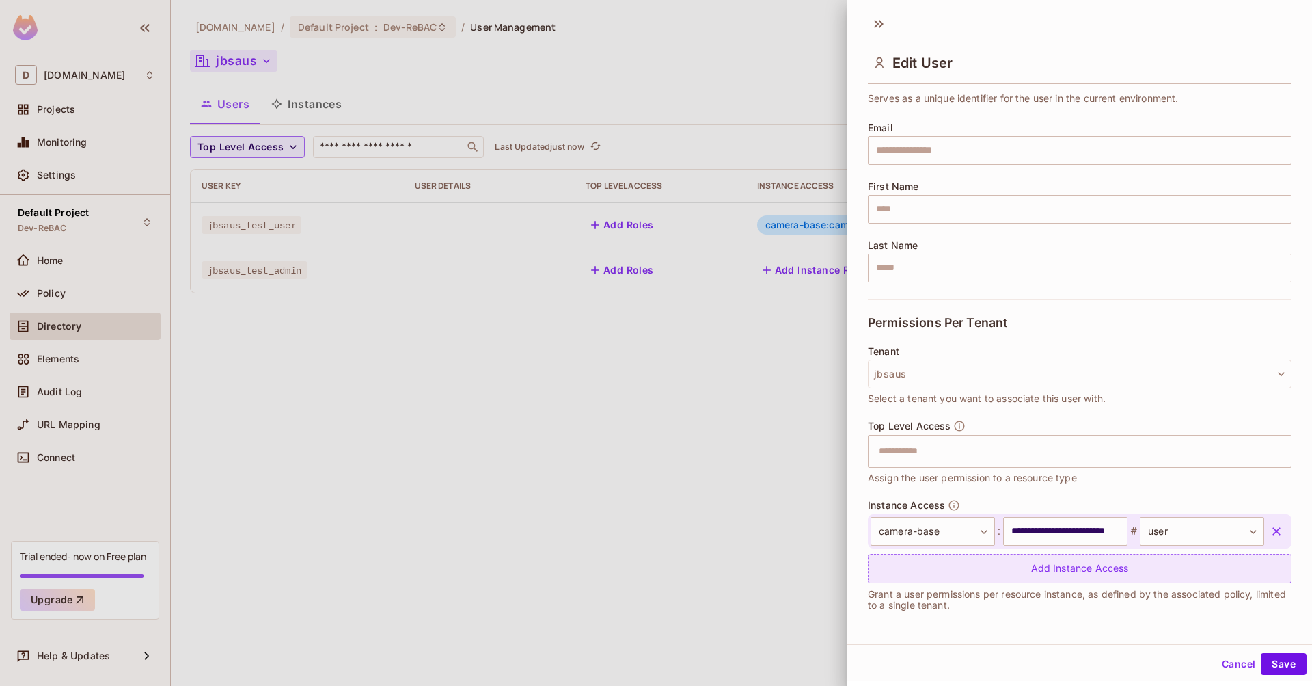
click at [1042, 573] on div "Add Instance Access" at bounding box center [1080, 568] width 424 height 29
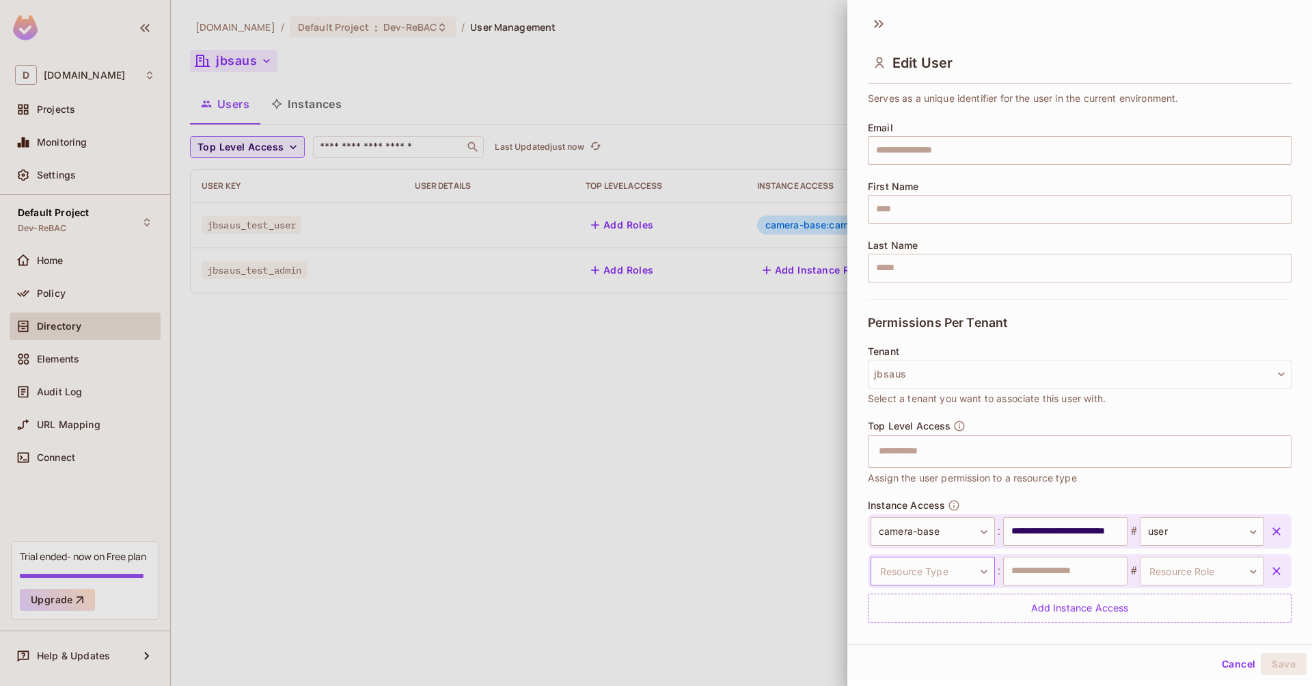
click at [939, 574] on body "**********" at bounding box center [656, 343] width 1312 height 686
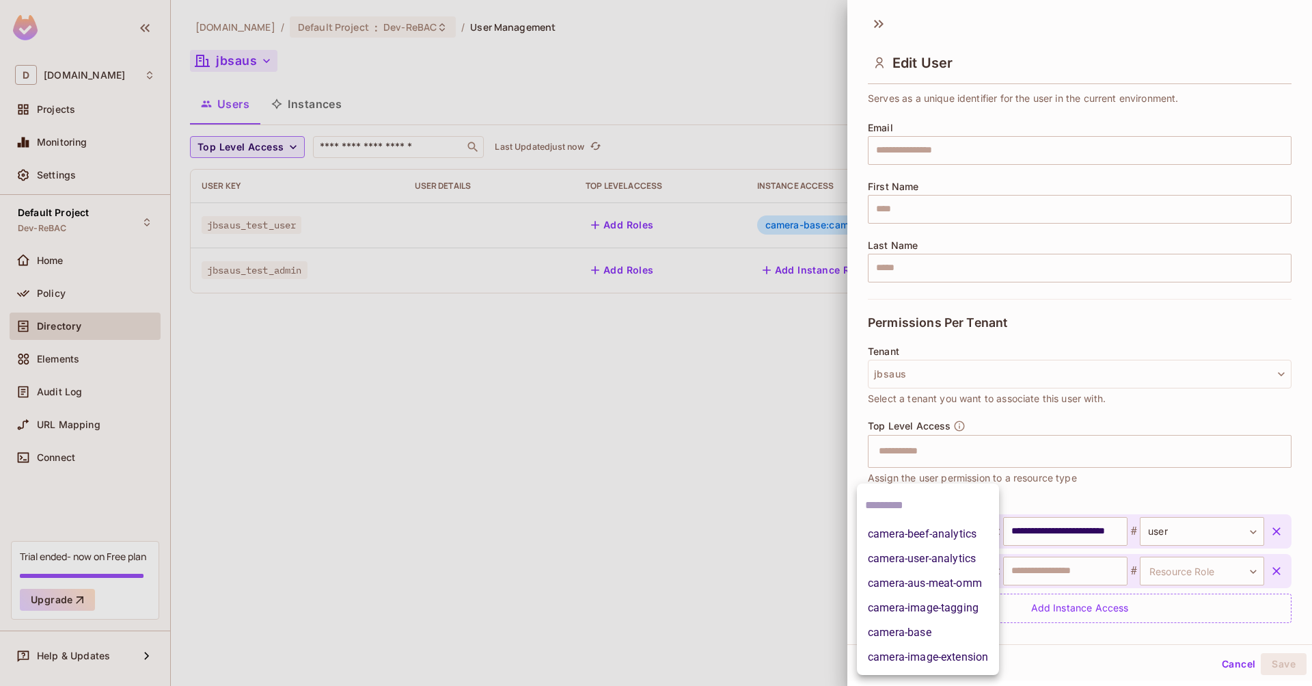
click at [934, 582] on li "camera-aus-meat-omm" at bounding box center [928, 583] width 142 height 25
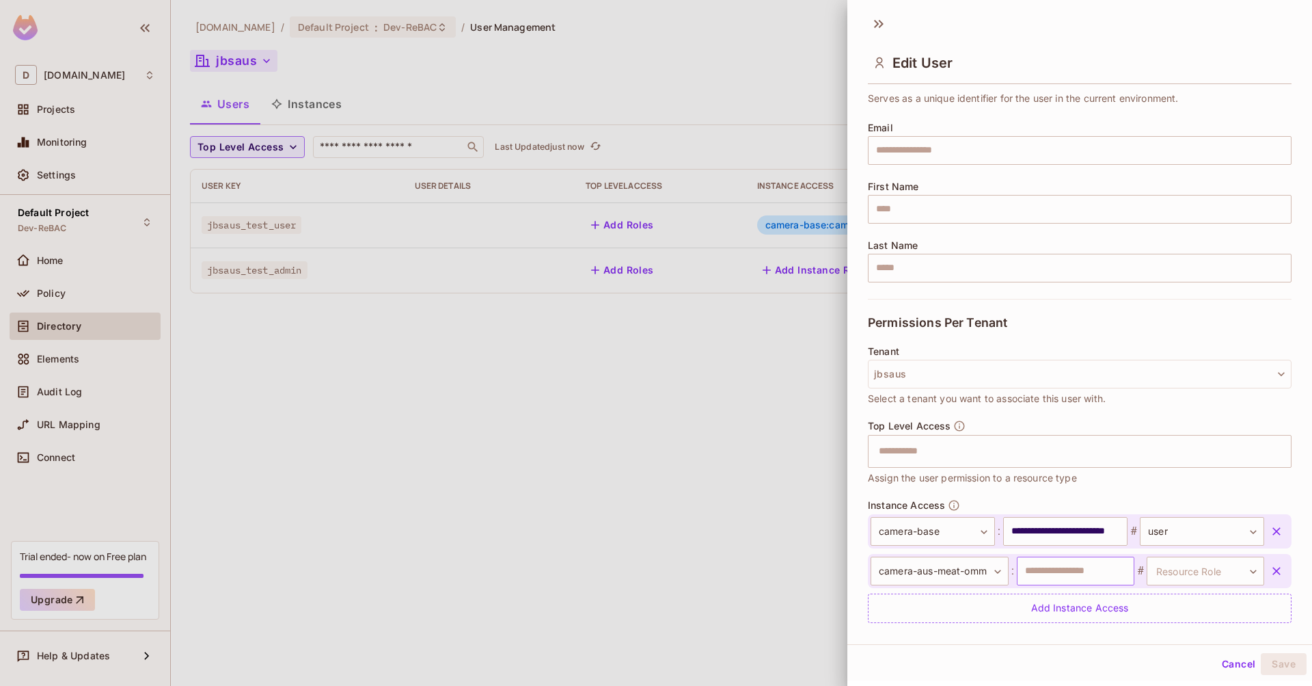
click at [1055, 569] on input "text" at bounding box center [1076, 570] width 118 height 29
click at [1185, 570] on body "**********" at bounding box center [656, 343] width 1312 height 686
click at [1158, 657] on li "admin" at bounding box center [1185, 657] width 126 height 25
click at [1284, 655] on button "Save" at bounding box center [1284, 664] width 46 height 22
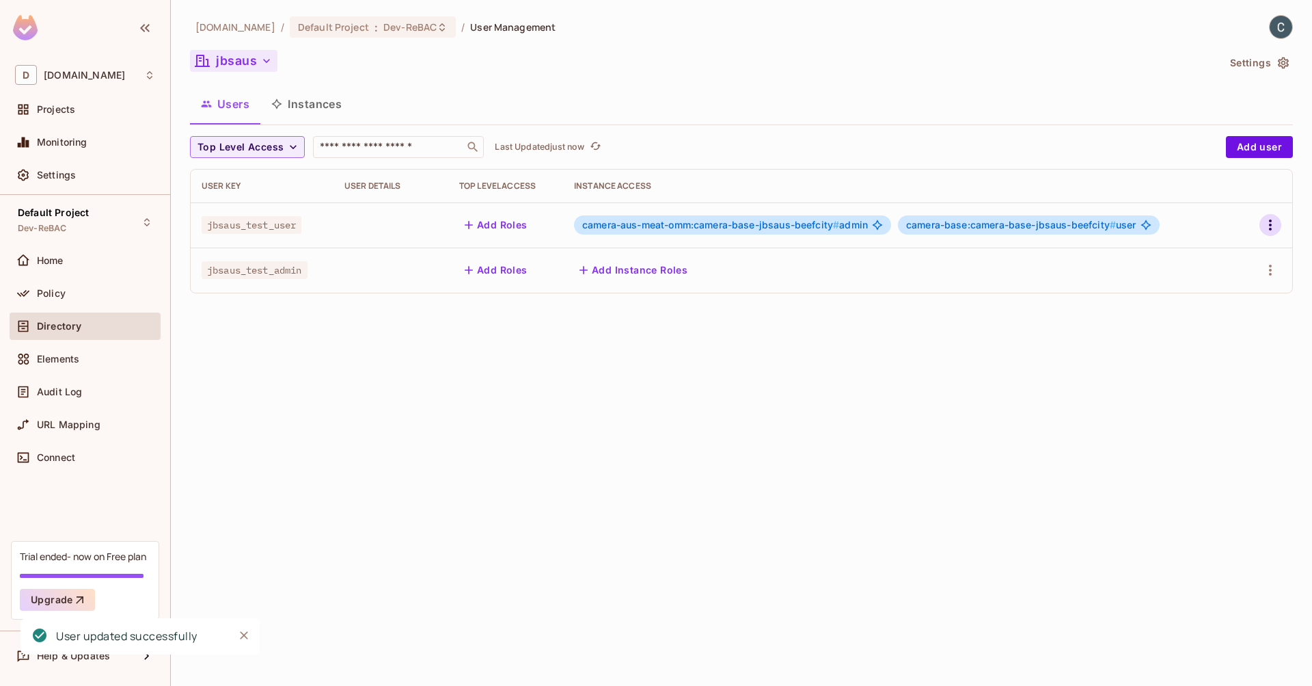
click at [1266, 219] on icon "button" at bounding box center [1270, 225] width 16 height 16
click at [1236, 256] on li "Edit" at bounding box center [1211, 256] width 121 height 30
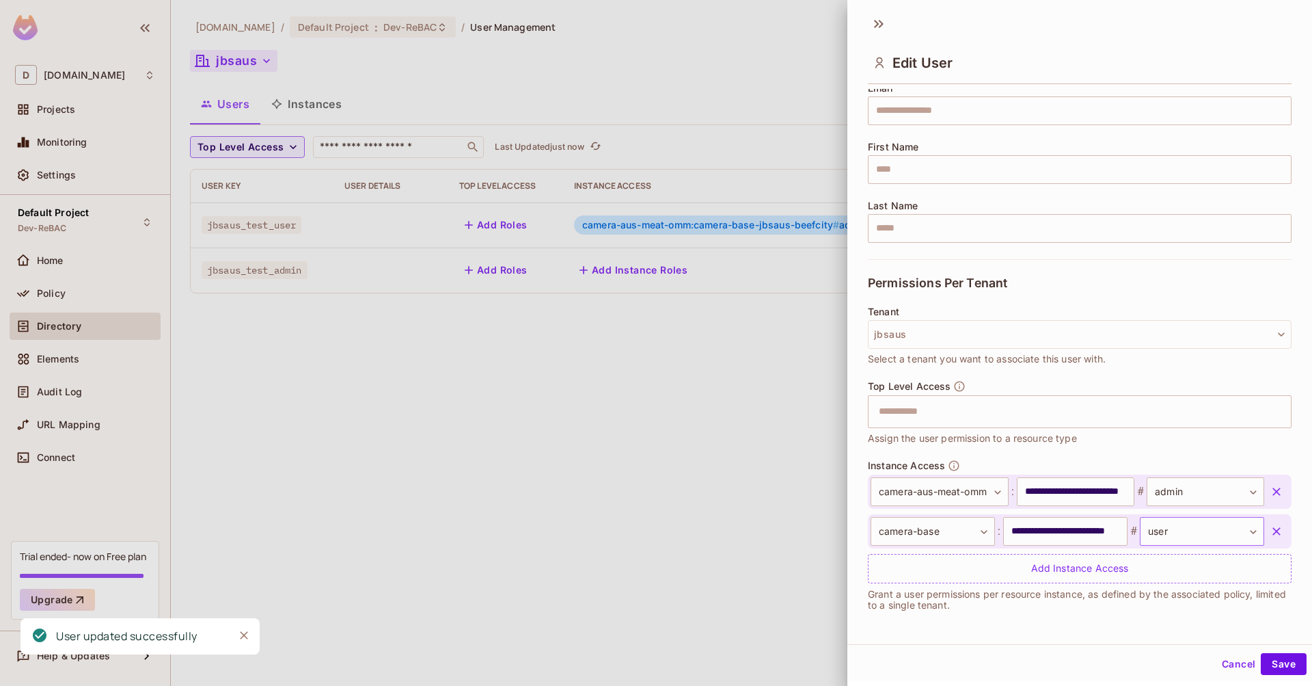
click at [1186, 530] on body "**********" at bounding box center [656, 343] width 1312 height 686
click at [1190, 497] on div at bounding box center [656, 343] width 1312 height 686
click at [1177, 498] on body "**********" at bounding box center [656, 343] width 1312 height 686
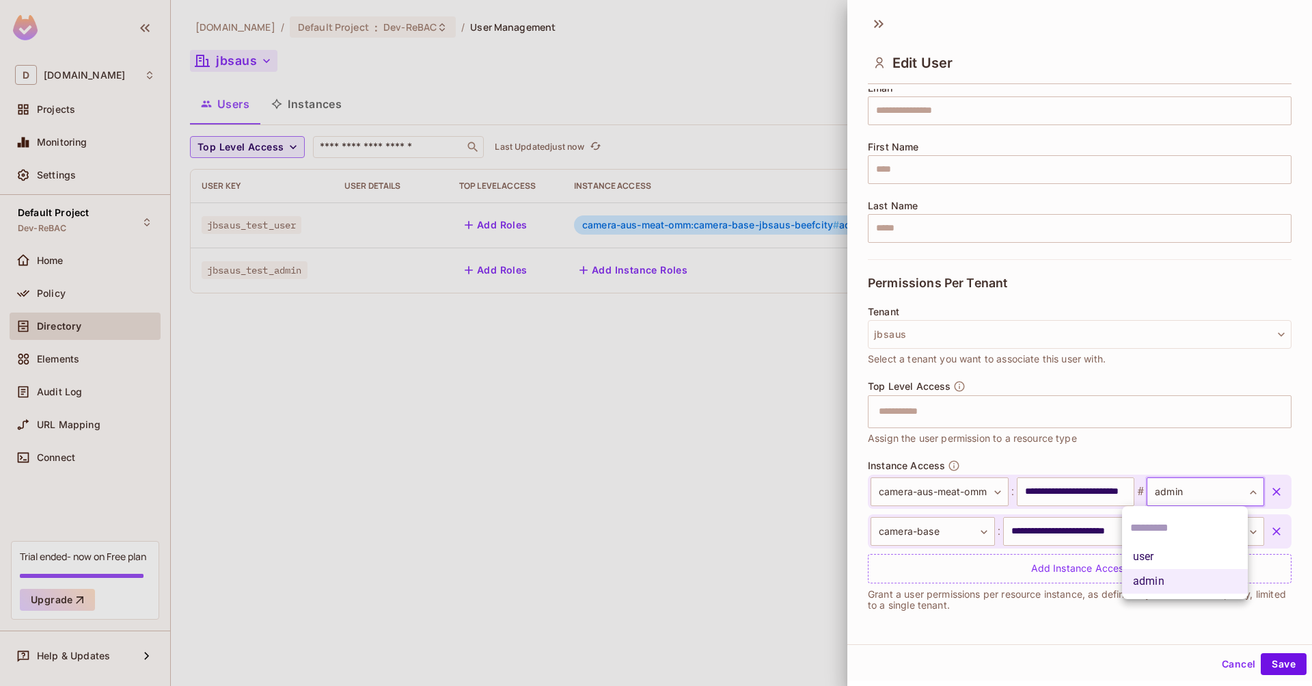
click at [1152, 558] on li "user" at bounding box center [1185, 556] width 126 height 25
click at [1266, 661] on button "Save" at bounding box center [1284, 664] width 46 height 22
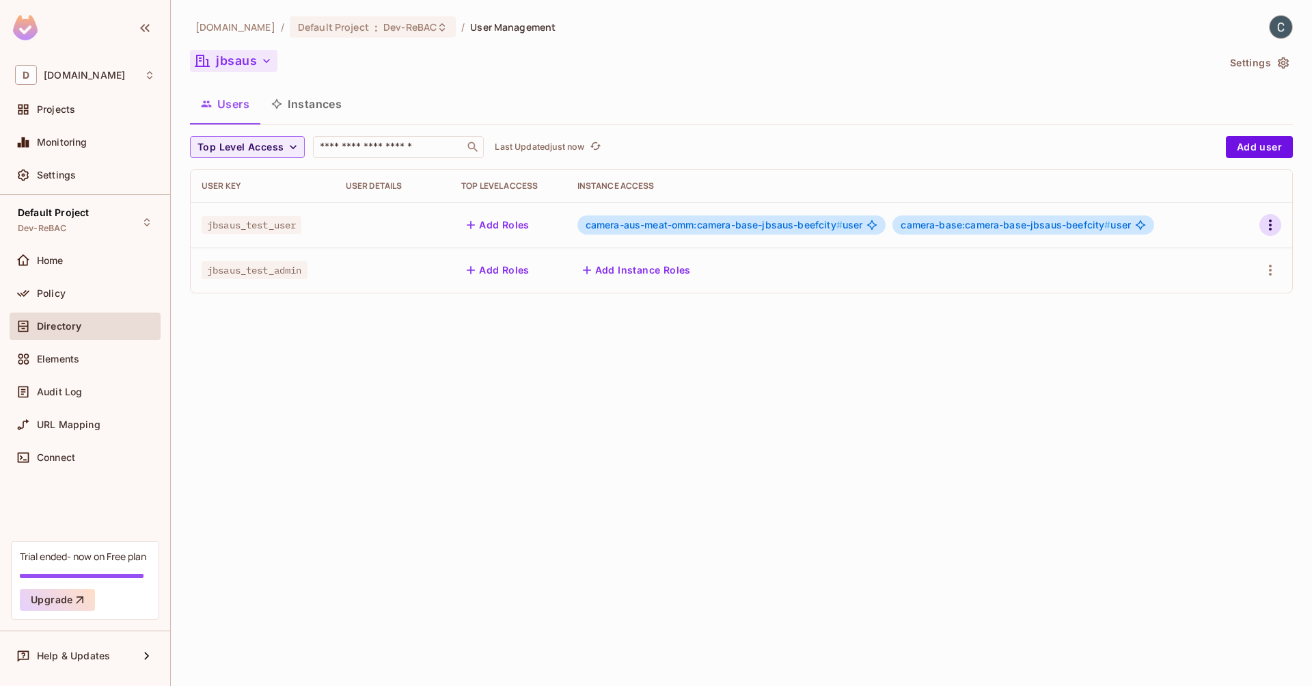
click at [1269, 225] on icon "button" at bounding box center [1270, 225] width 16 height 16
click at [1218, 286] on div "Edit Attributes" at bounding box center [1223, 287] width 68 height 14
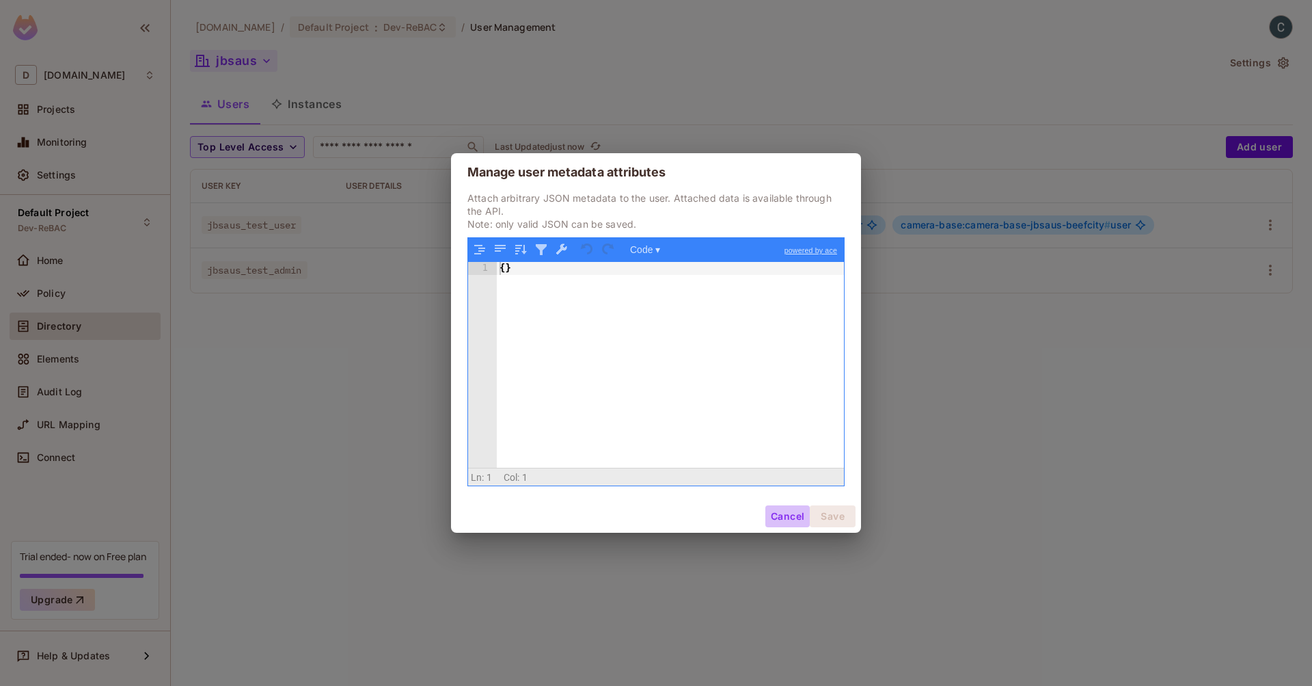
drag, startPoint x: 774, startPoint y: 513, endPoint x: 830, endPoint y: 493, distance: 58.6
click at [774, 513] on button "Cancel" at bounding box center [787, 516] width 44 height 22
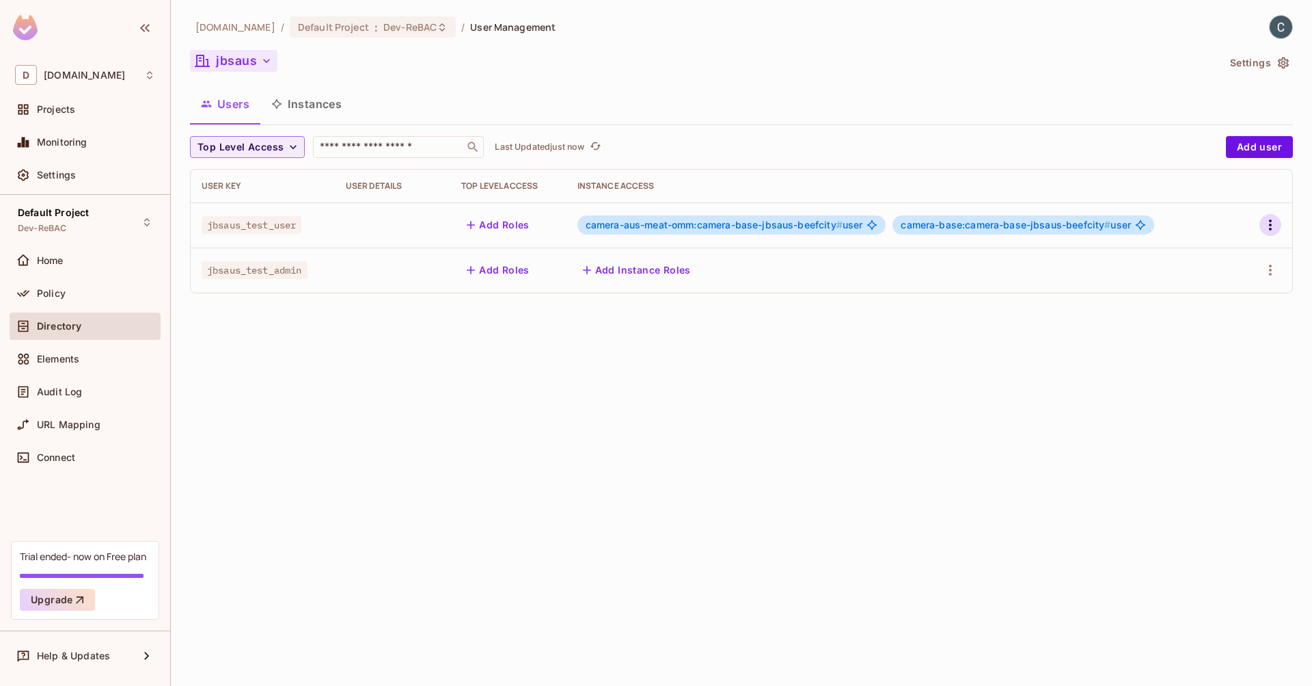
click at [1269, 228] on icon "button" at bounding box center [1270, 225] width 16 height 16
click at [1210, 254] on span "Edit" at bounding box center [1198, 256] width 27 height 22
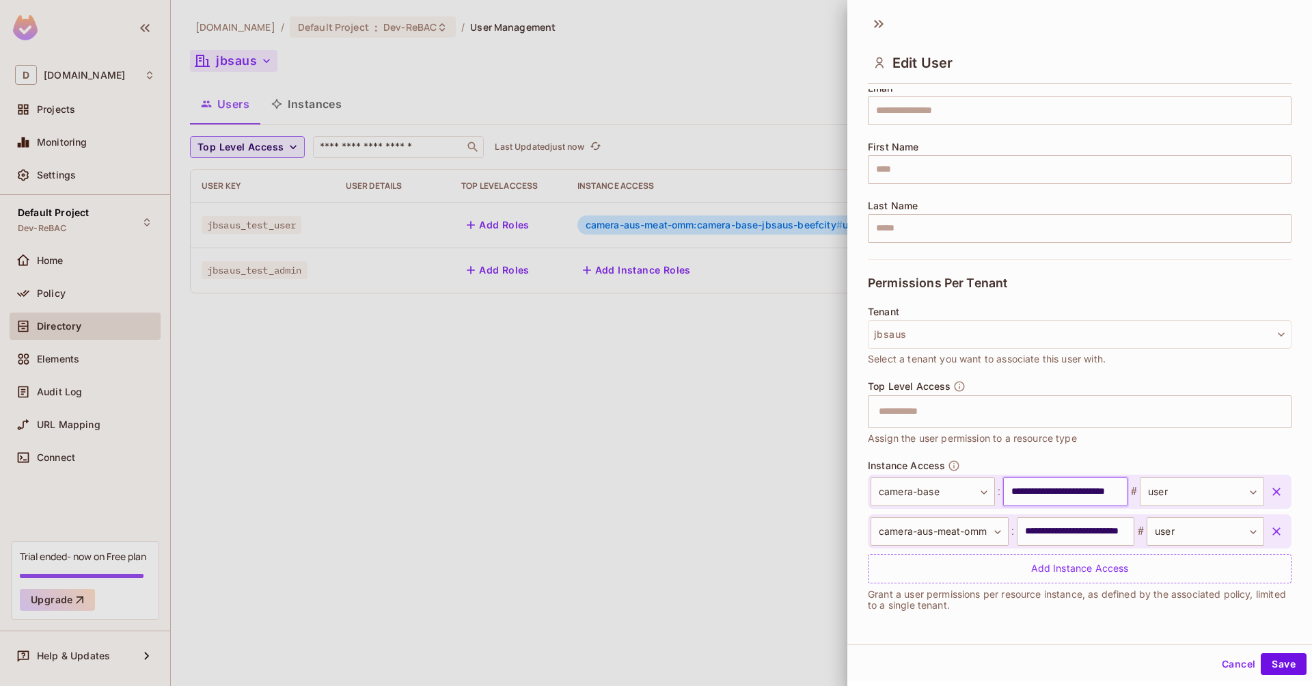
click at [1038, 492] on input "**********" at bounding box center [1065, 491] width 124 height 29
click at [1063, 535] on input "**********" at bounding box center [1076, 531] width 118 height 29
click at [1079, 533] on input "**********" at bounding box center [1076, 531] width 118 height 29
click at [1281, 665] on button "Save" at bounding box center [1284, 664] width 46 height 22
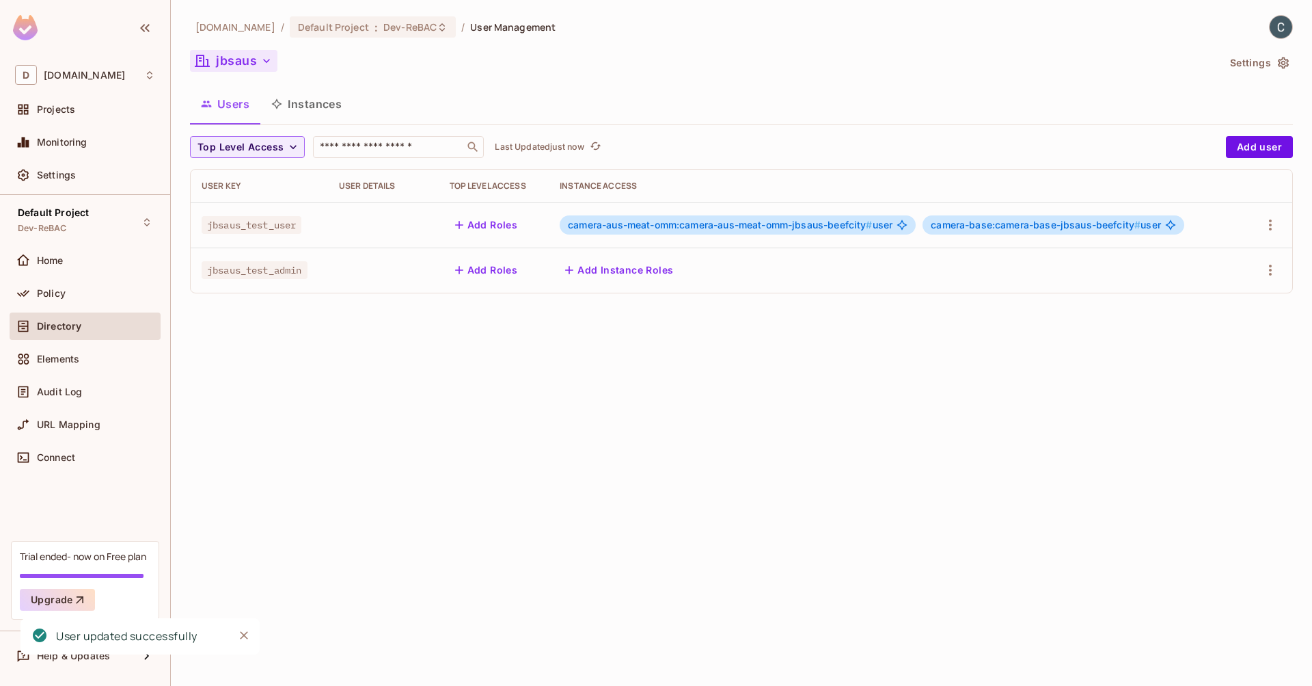
click at [798, 423] on div "[DOMAIN_NAME] / Default Project : Dev-ReBAC / User Management jbsaus Settings U…" at bounding box center [741, 343] width 1141 height 686
click at [654, 271] on button "Add Instance Roles" at bounding box center [619, 270] width 119 height 22
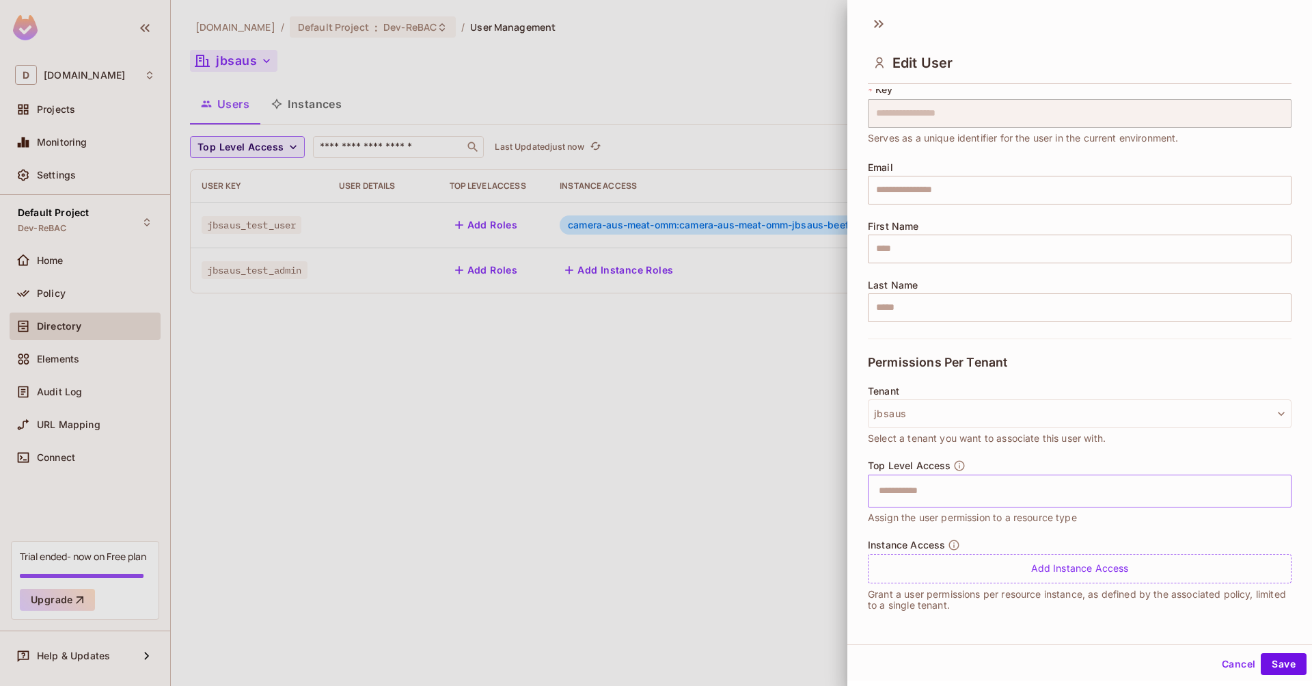
click at [936, 498] on input "text" at bounding box center [1068, 490] width 394 height 27
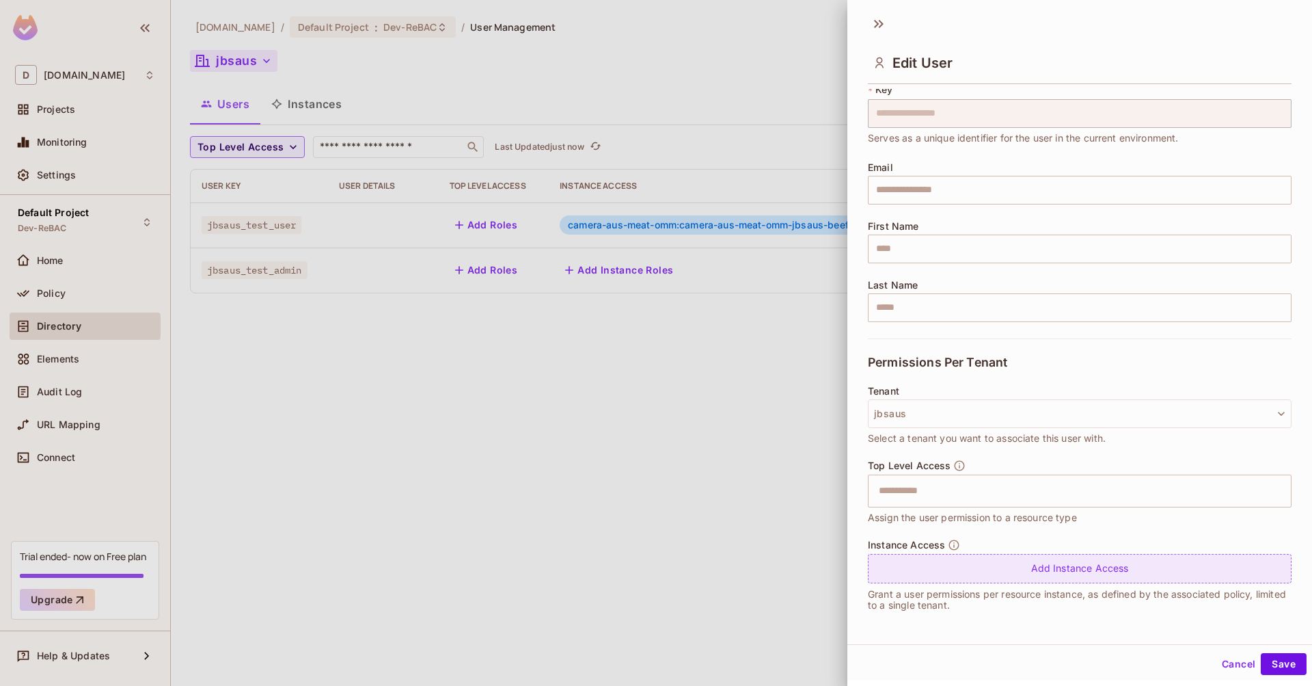
click at [1019, 573] on div "Add Instance Access" at bounding box center [1080, 568] width 424 height 29
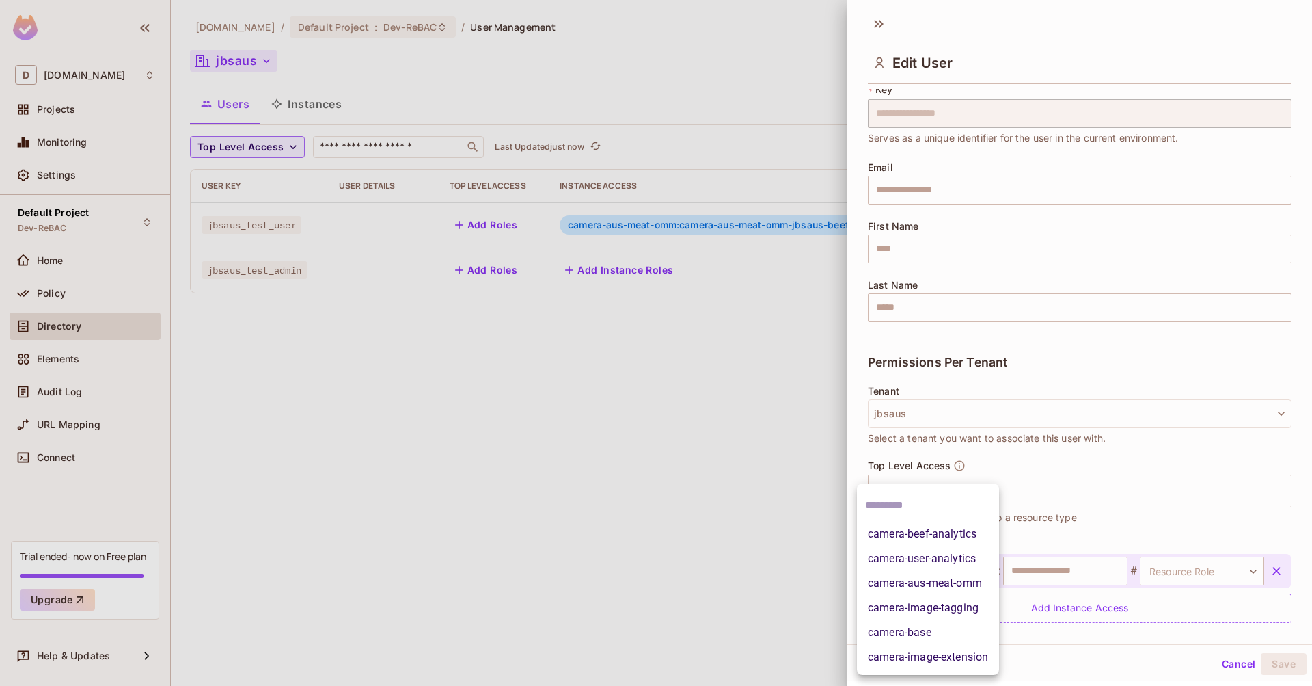
click at [962, 573] on body "**********" at bounding box center [656, 343] width 1312 height 686
click at [927, 626] on li "camera-base" at bounding box center [928, 632] width 142 height 25
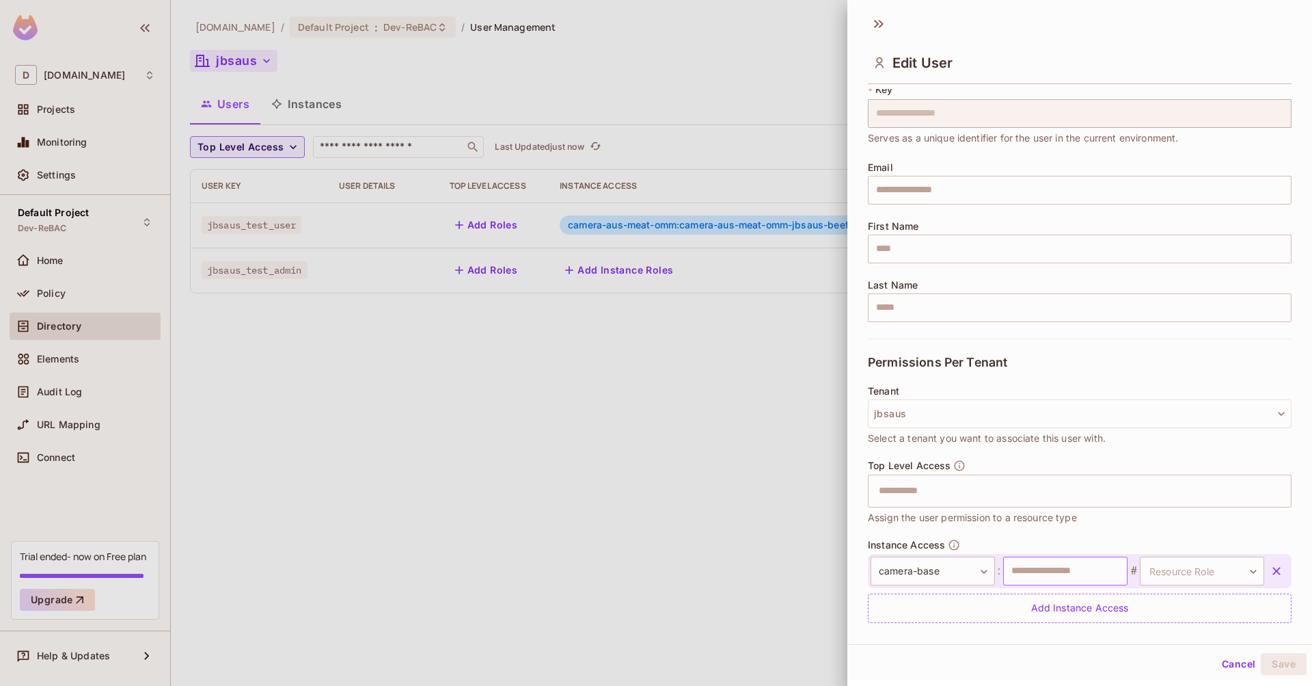
click at [1045, 573] on input "text" at bounding box center [1065, 570] width 124 height 29
click at [1176, 573] on body "**********" at bounding box center [656, 343] width 1312 height 686
click at [1158, 661] on li "admin" at bounding box center [1180, 657] width 126 height 25
click at [1283, 660] on button "Save" at bounding box center [1284, 664] width 46 height 22
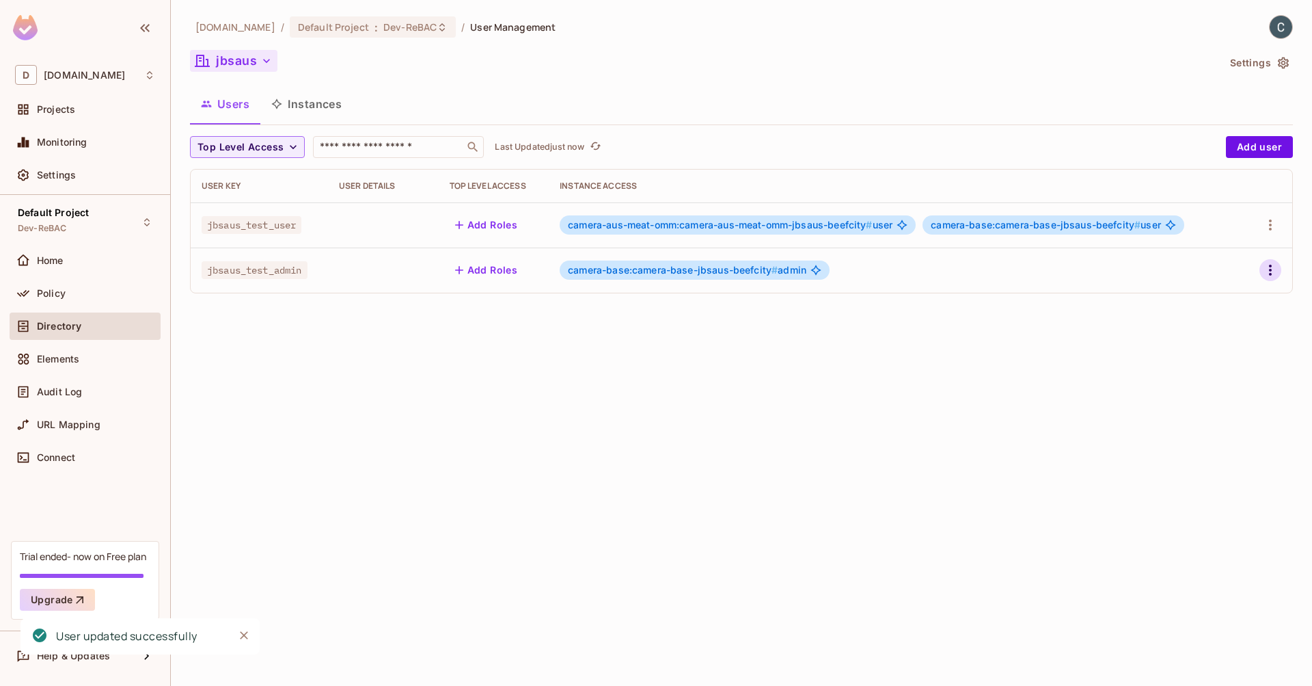
click at [1271, 267] on icon "button" at bounding box center [1270, 270] width 3 height 11
click at [1161, 301] on li "Edit" at bounding box center [1211, 301] width 121 height 30
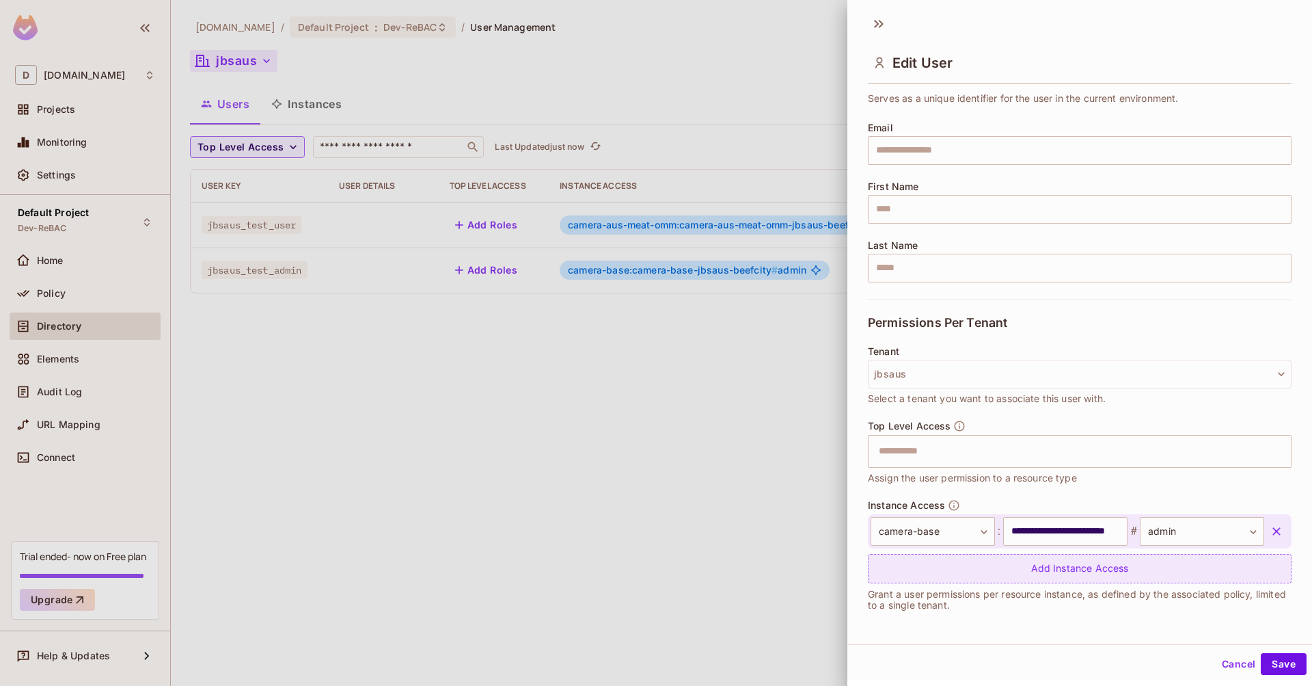
click at [958, 568] on div "Add Instance Access" at bounding box center [1080, 568] width 424 height 29
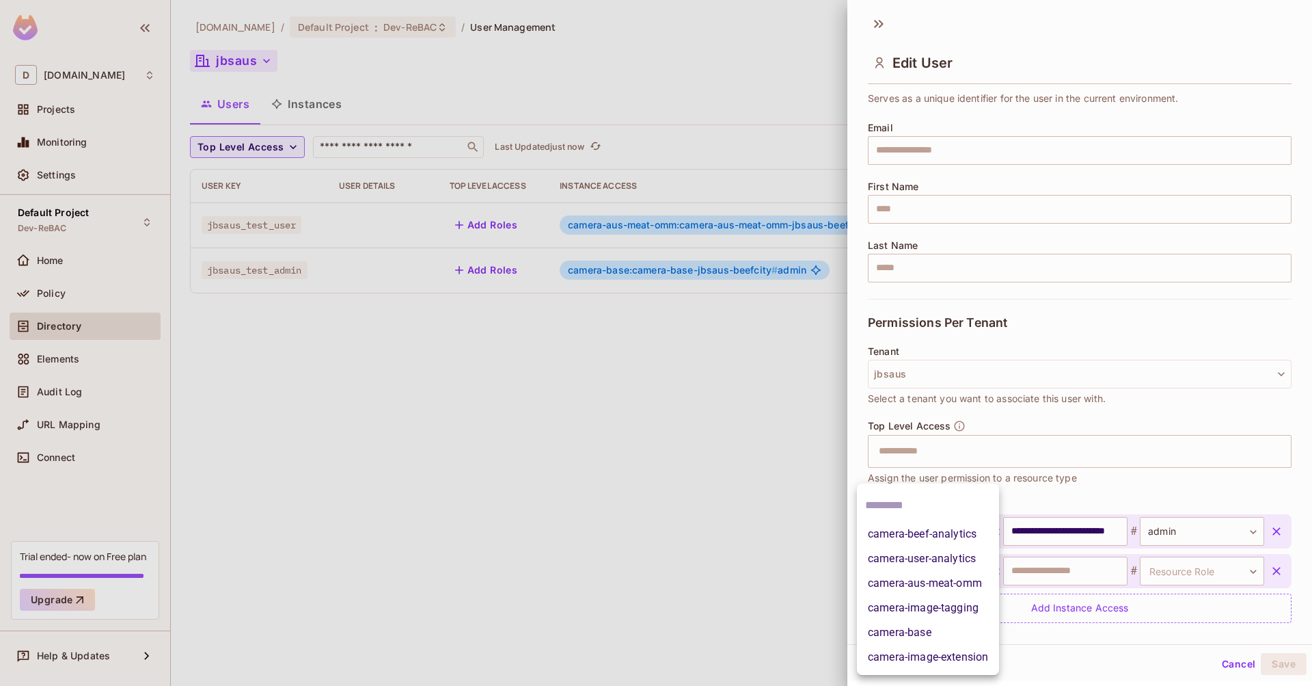
click at [955, 569] on body "**********" at bounding box center [656, 343] width 1312 height 686
click at [960, 583] on li "camera-aus-meat-omm" at bounding box center [928, 583] width 142 height 25
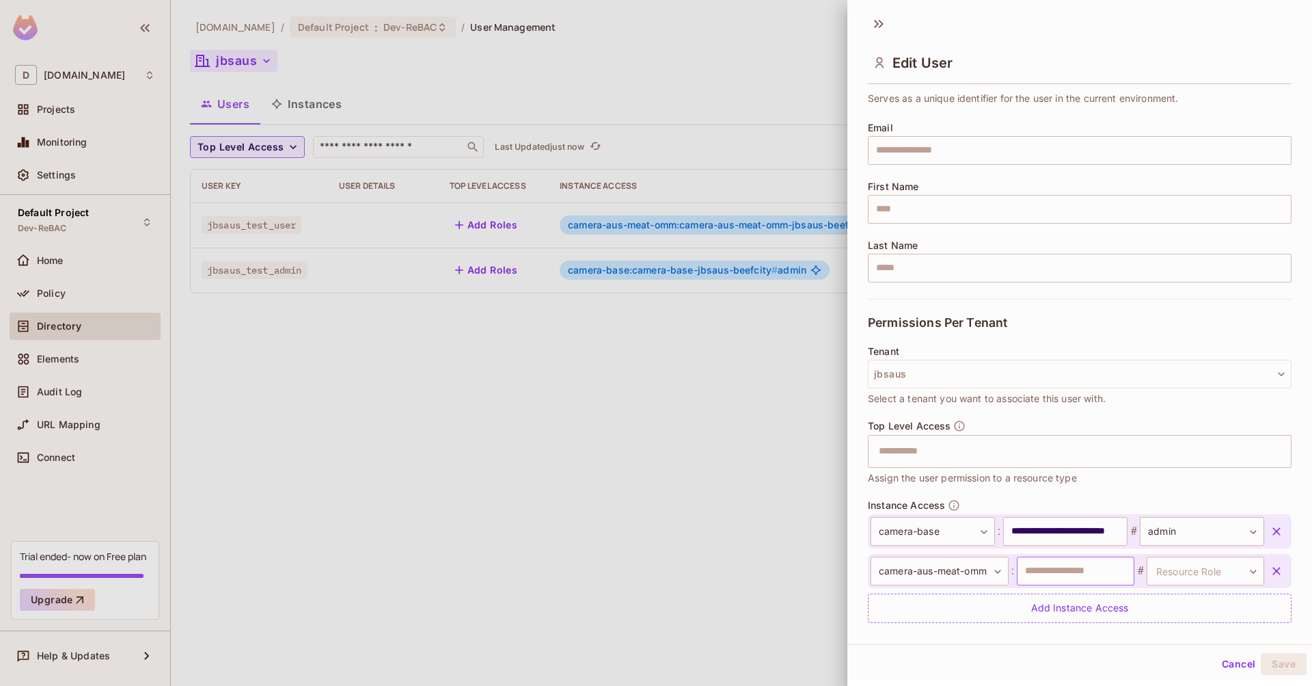
click at [1082, 573] on input "text" at bounding box center [1076, 570] width 118 height 29
click at [1212, 572] on body "**********" at bounding box center [656, 343] width 1312 height 686
click at [1145, 663] on li "admin" at bounding box center [1185, 657] width 126 height 25
click at [1268, 664] on button "Save" at bounding box center [1284, 664] width 46 height 22
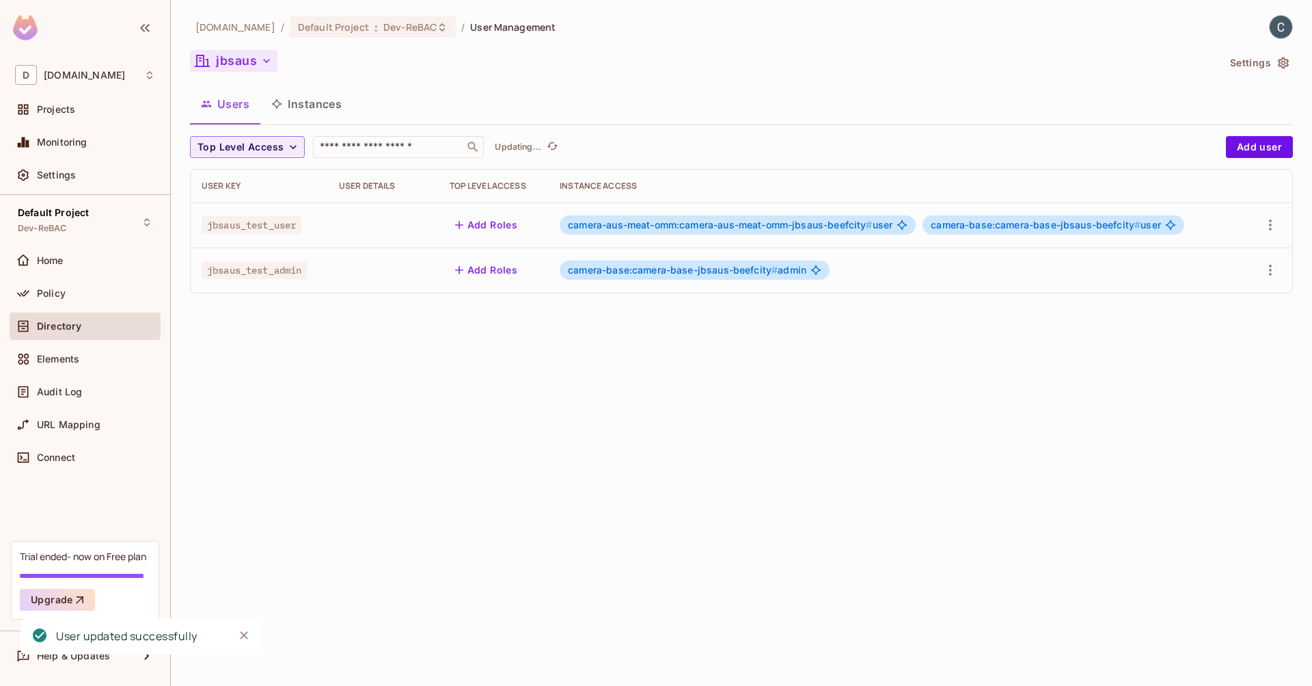
click at [658, 377] on div "[DOMAIN_NAME] / Default Project : Dev-ReBAC / User Management jbsaus Settings U…" at bounding box center [741, 343] width 1141 height 686
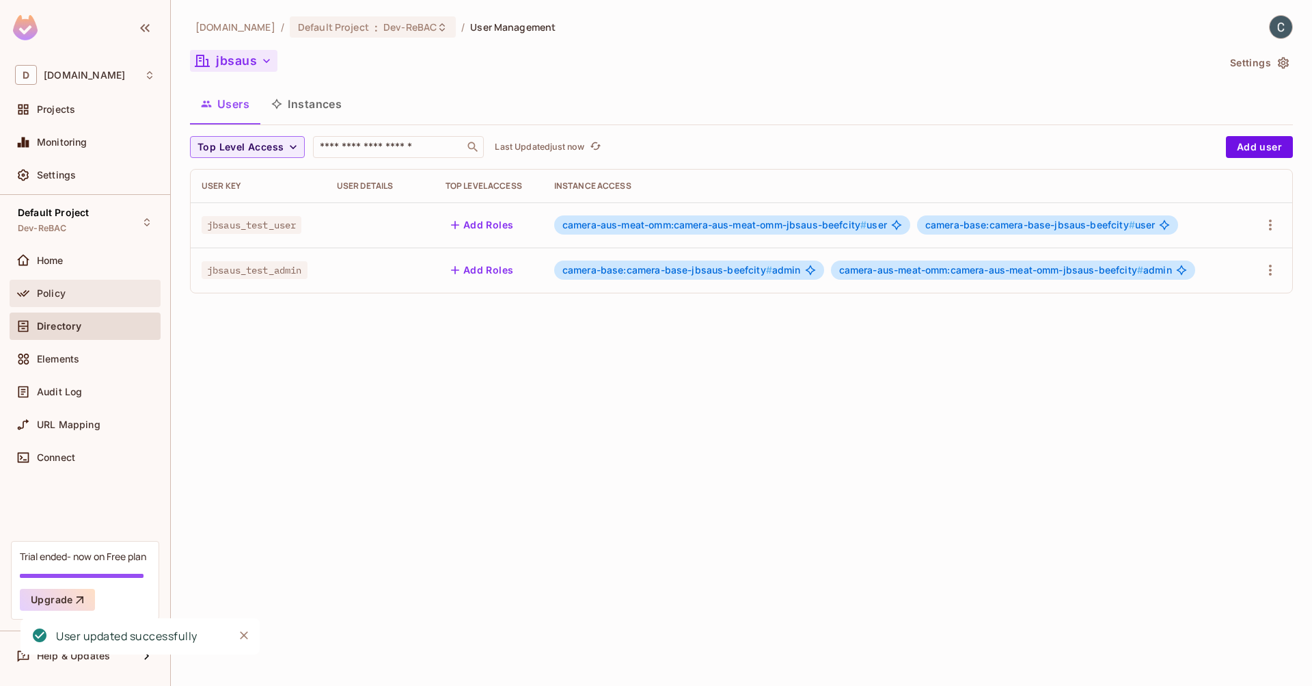
click at [107, 286] on div "Policy" at bounding box center [85, 293] width 140 height 16
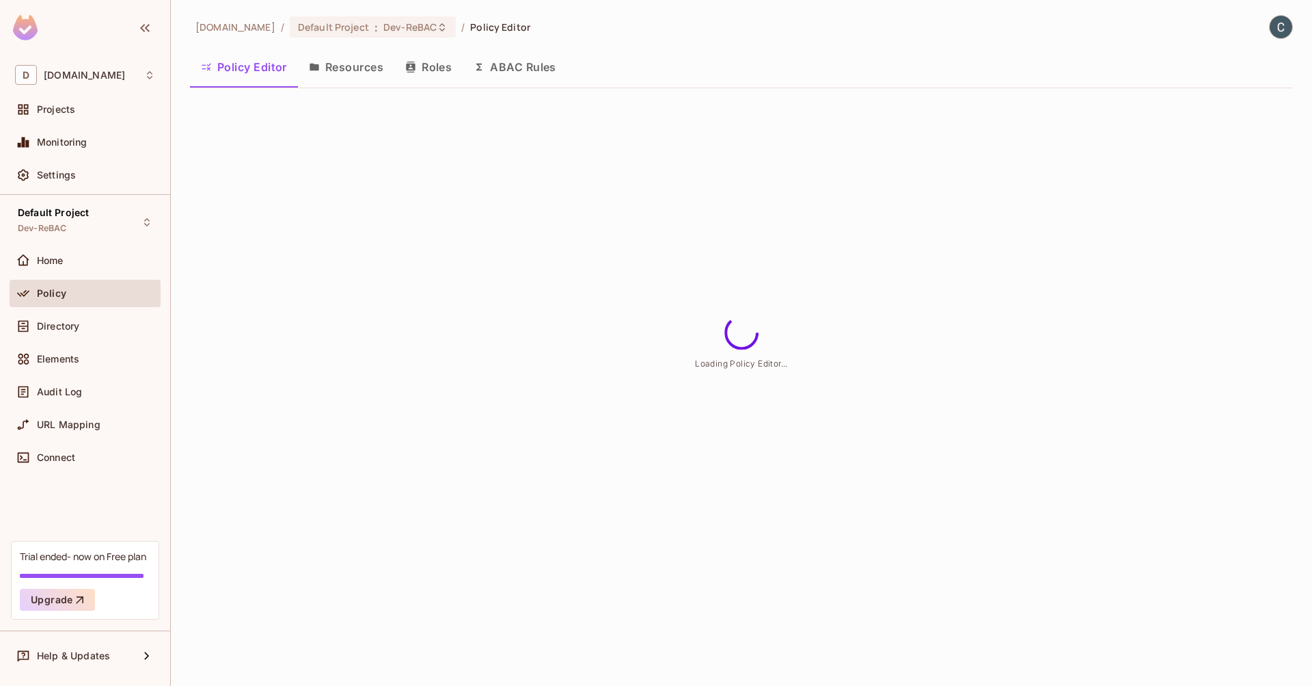
click at [430, 70] on button "Roles" at bounding box center [428, 67] width 68 height 34
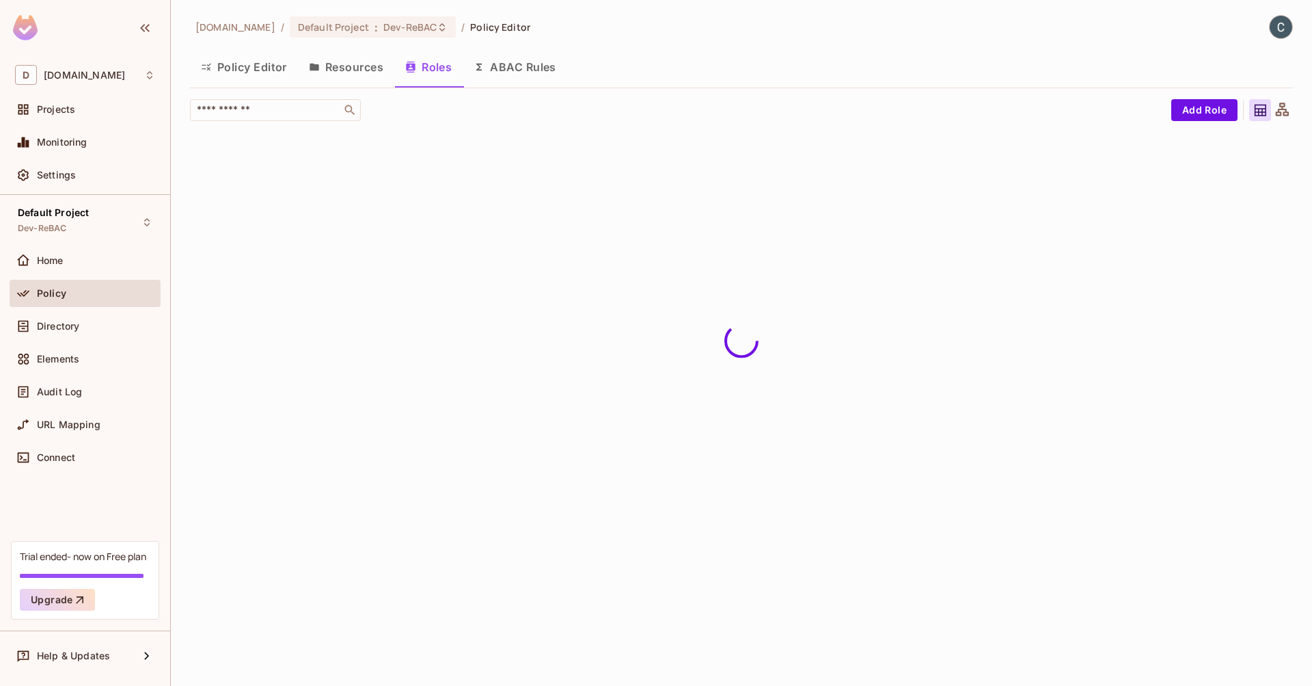
click at [353, 67] on button "Resources" at bounding box center [346, 67] width 96 height 34
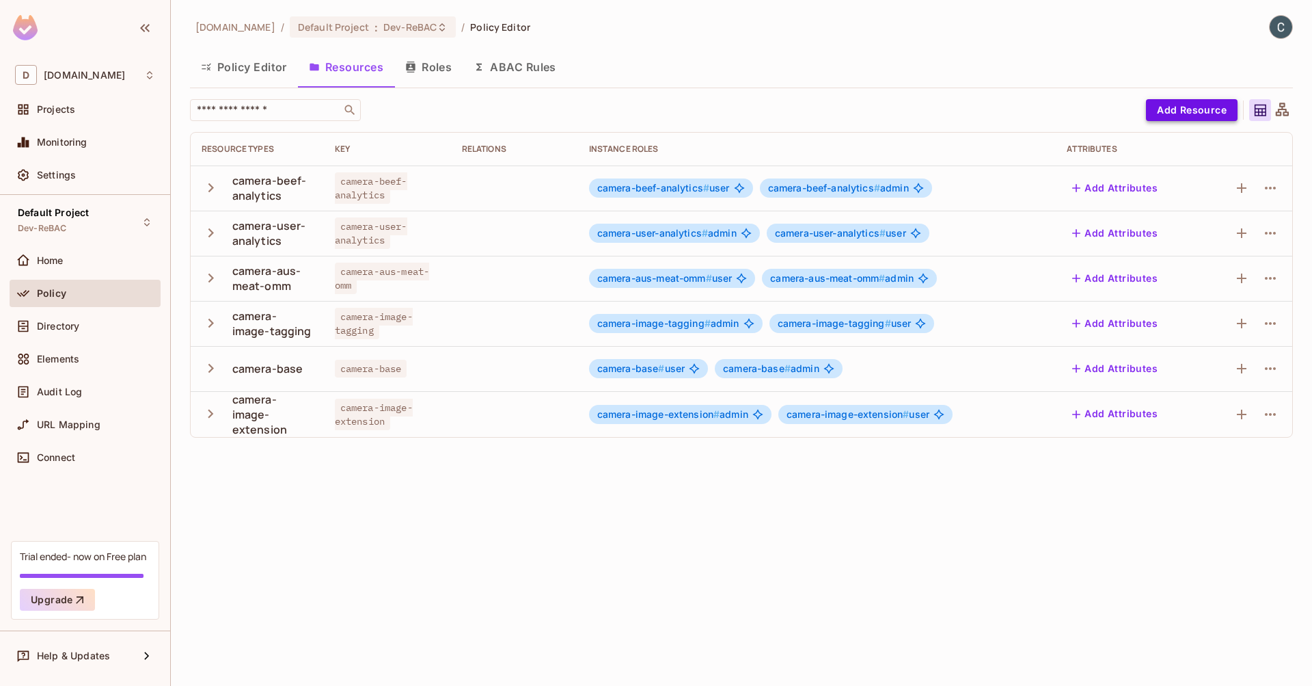
click at [1225, 106] on button "Add Resource" at bounding box center [1192, 110] width 92 height 22
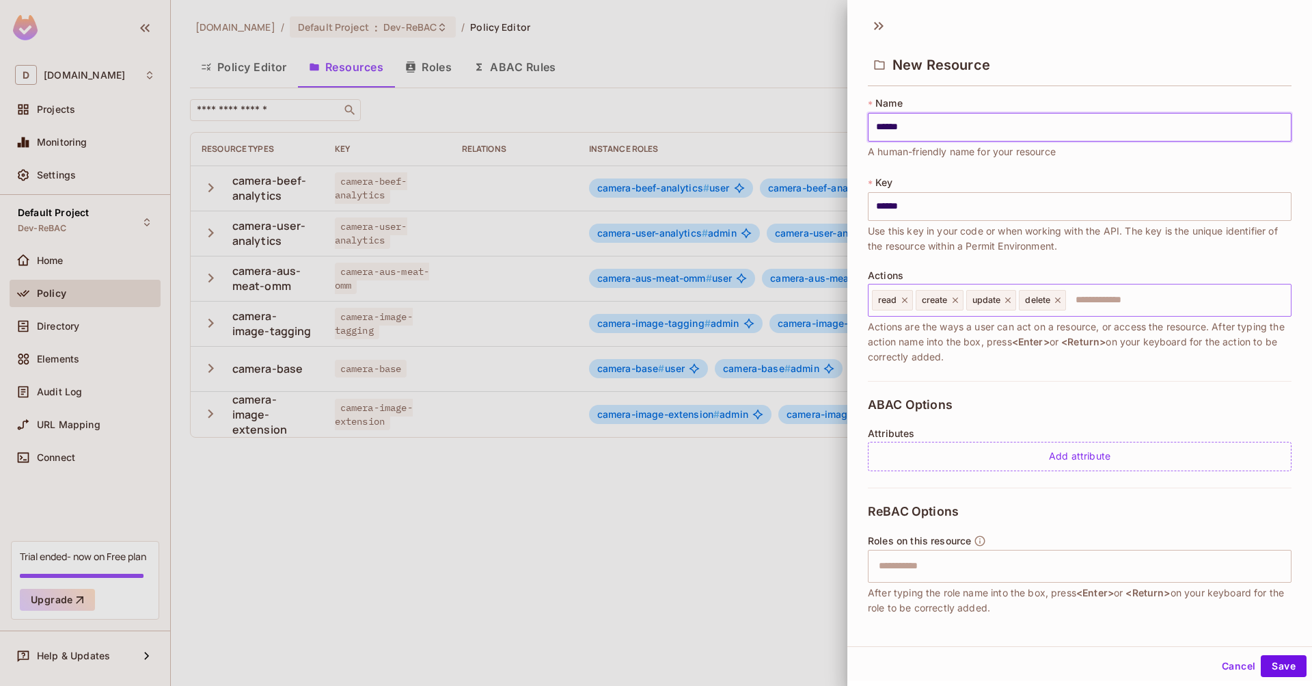
click at [1143, 303] on input "text" at bounding box center [1177, 299] width 218 height 27
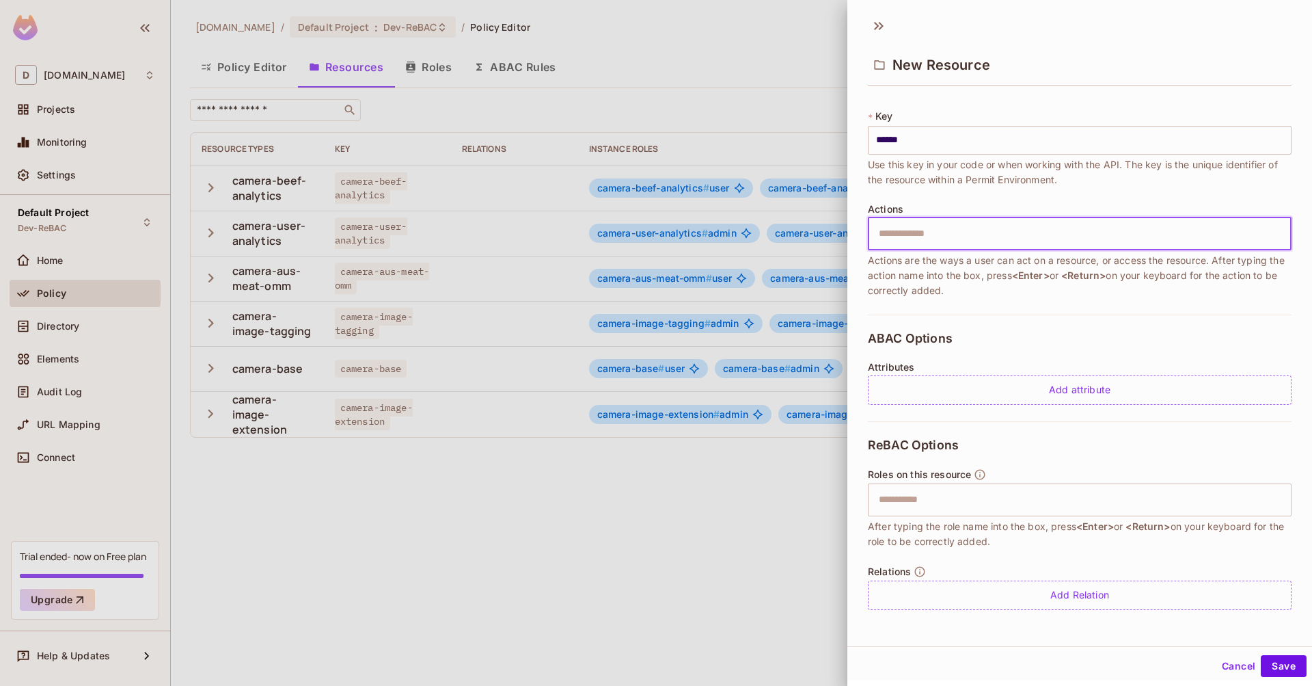
scroll to position [2, 0]
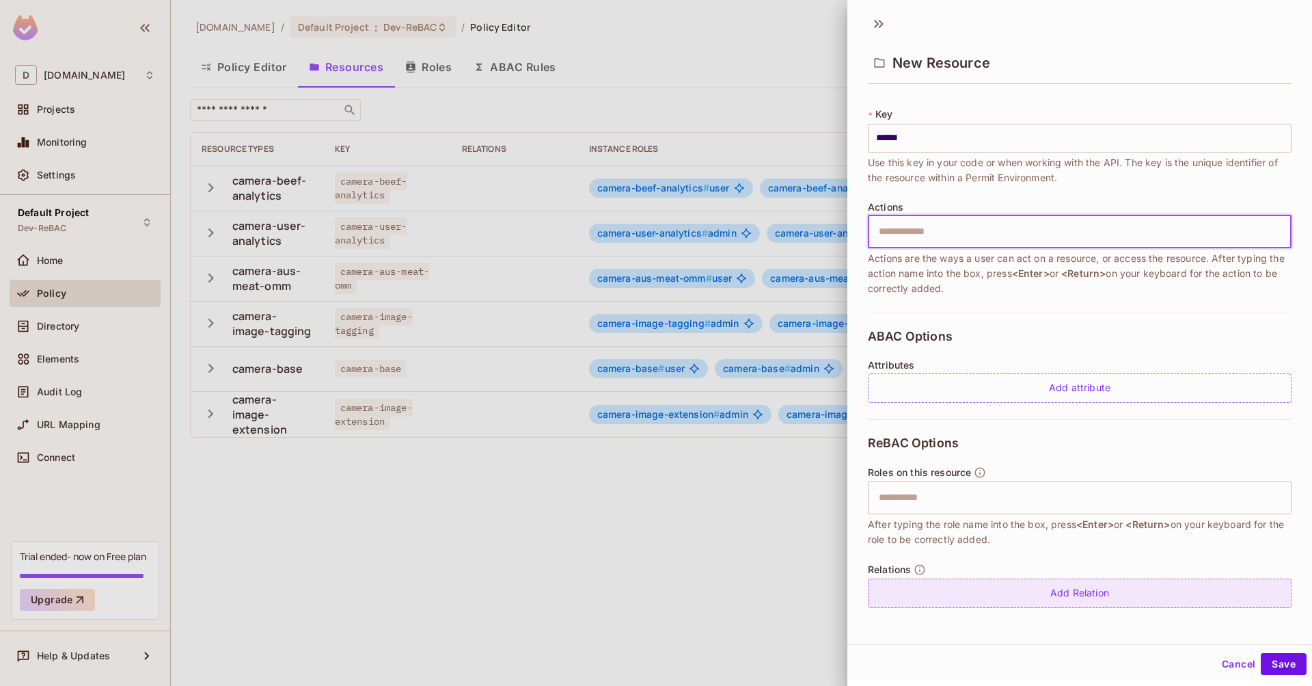
click at [1006, 587] on div "Add Relation" at bounding box center [1080, 592] width 424 height 29
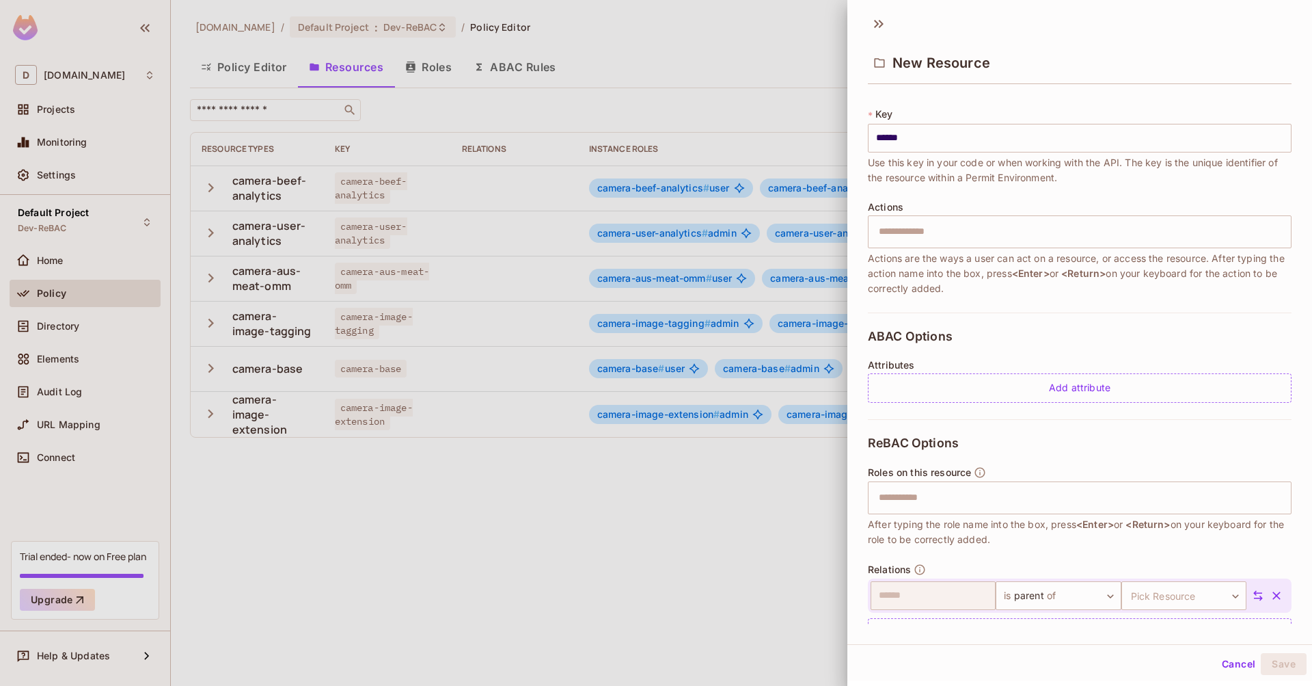
scroll to position [106, 0]
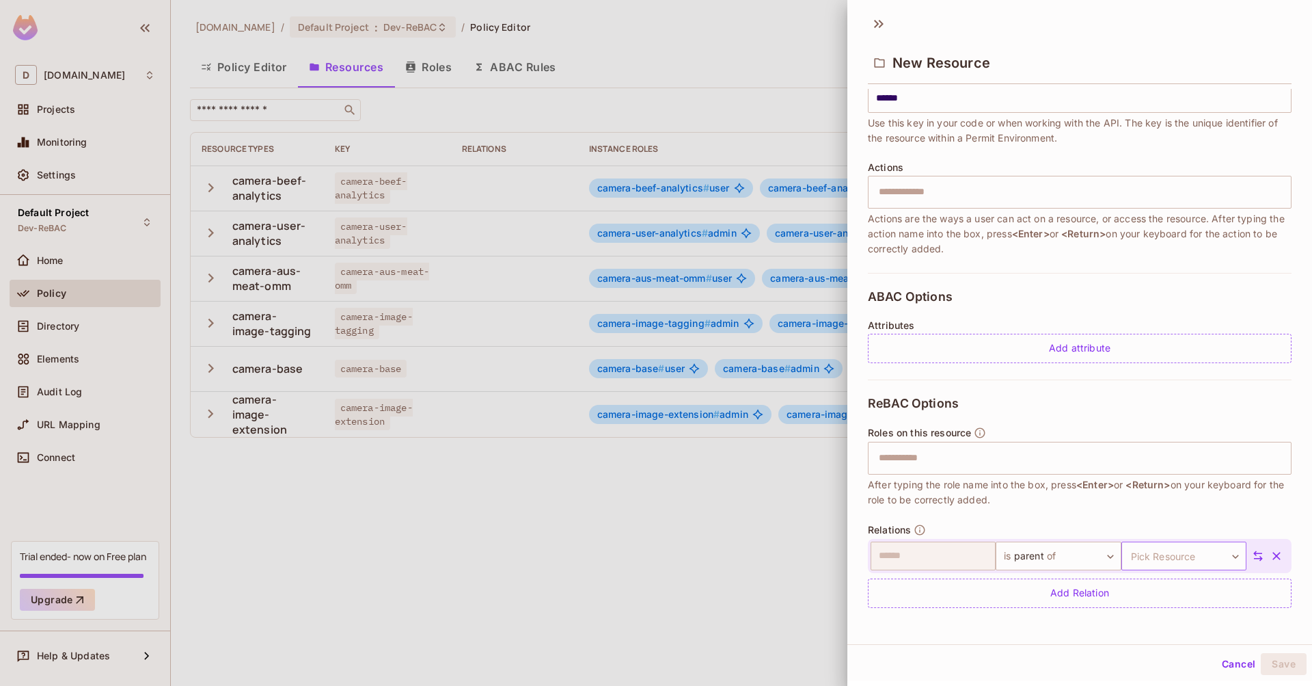
click at [1189, 554] on body "D [DOMAIN_NAME] Projects Monitoring Settings Default Project Dev-ReBAC Home Pol…" at bounding box center [656, 343] width 1312 height 686
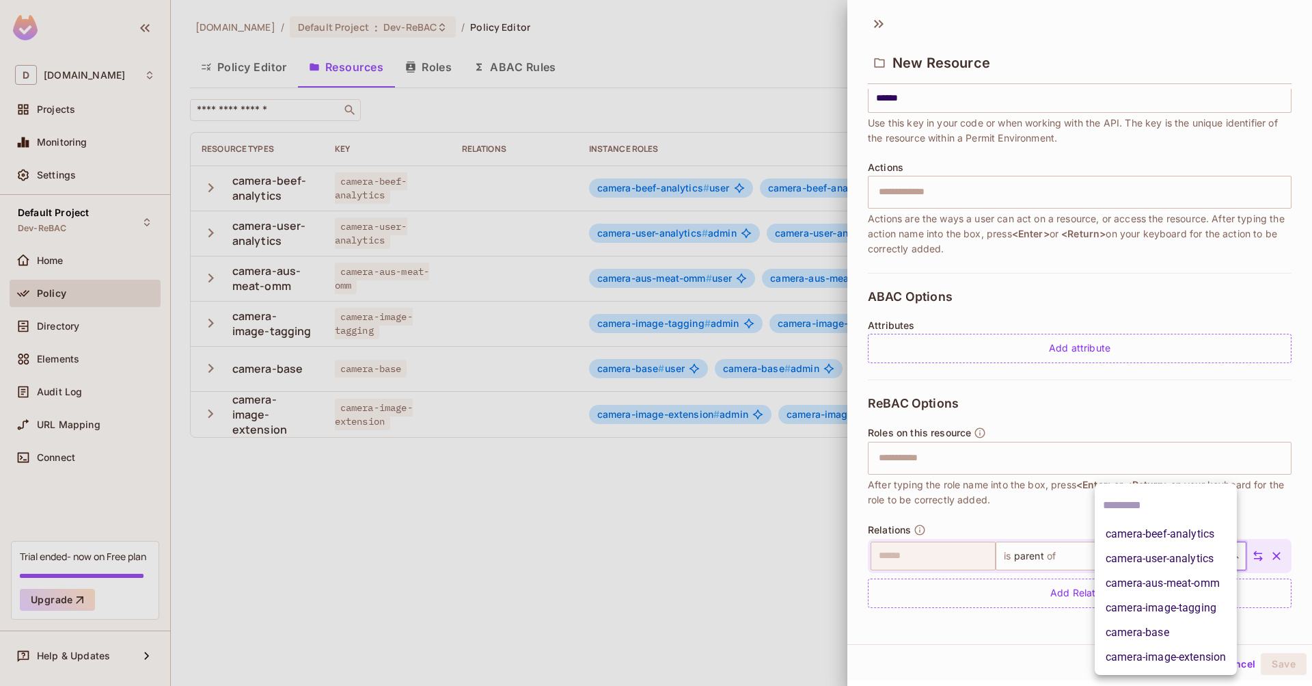
click at [1179, 632] on li "camera-base" at bounding box center [1166, 632] width 142 height 25
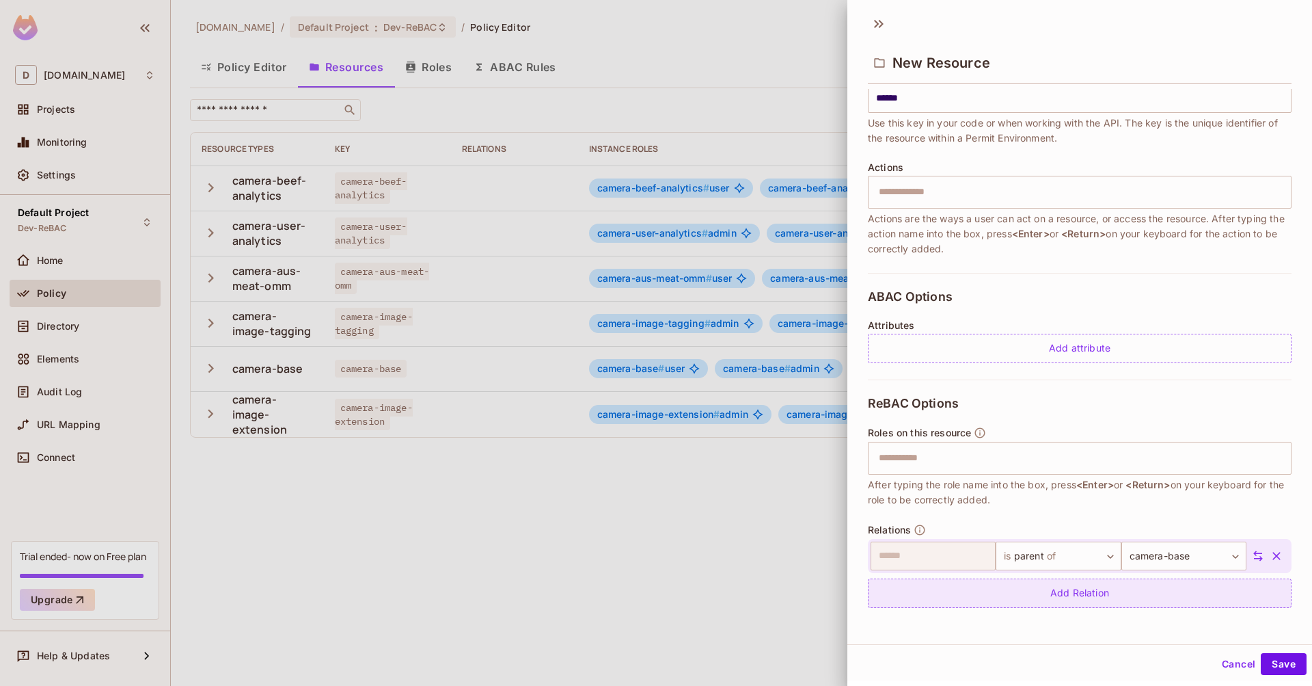
click at [1144, 599] on div "Add Relation" at bounding box center [1080, 592] width 424 height 29
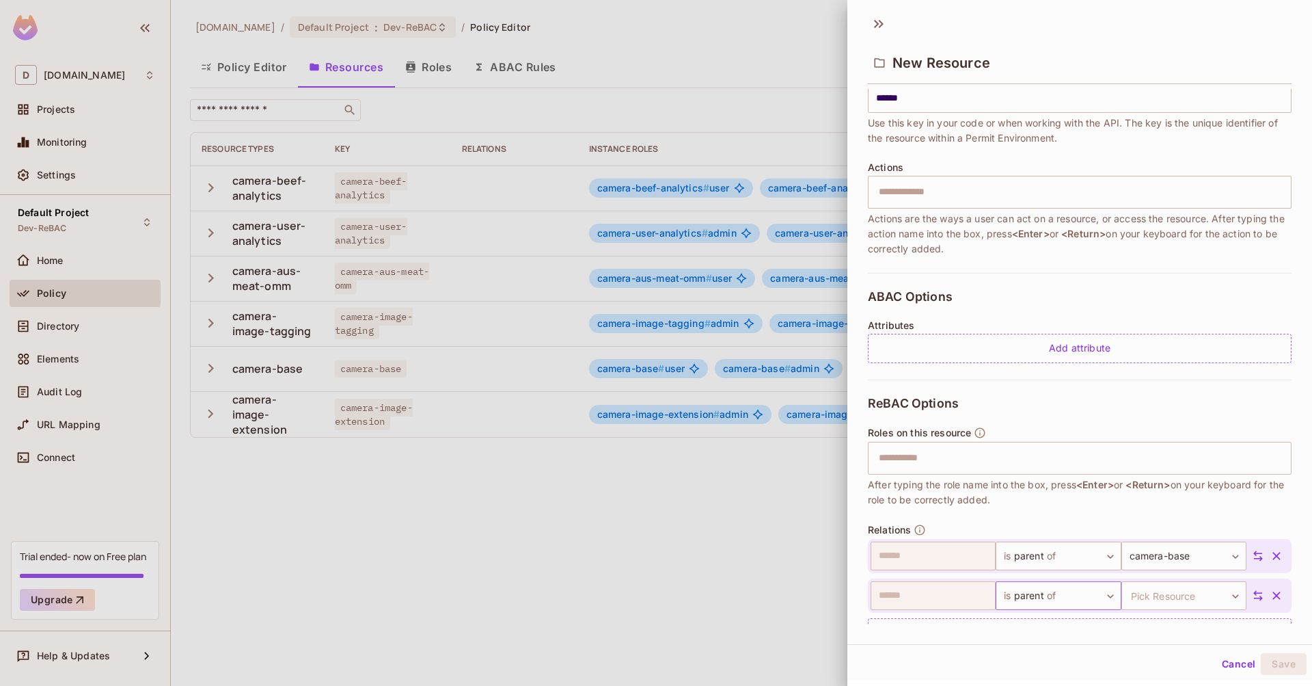
scroll to position [146, 0]
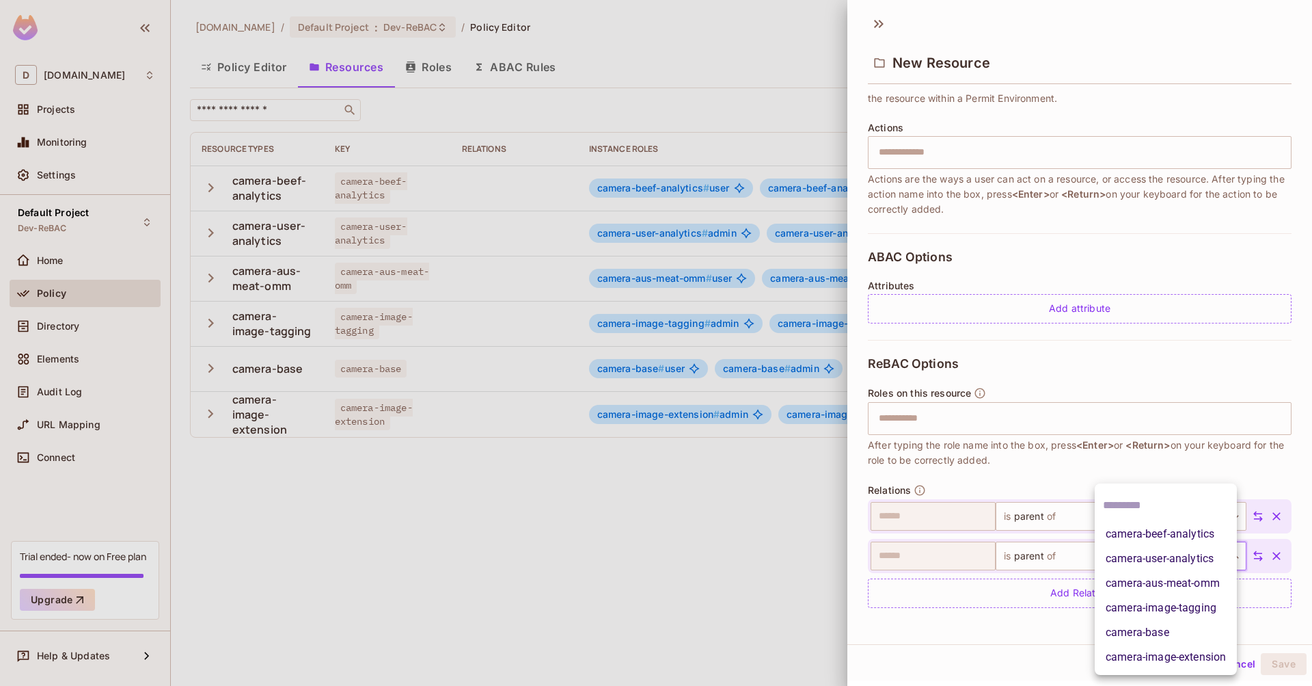
click at [1149, 550] on body "D [DOMAIN_NAME] Projects Monitoring Settings Default Project Dev-ReBAC Home Pol…" at bounding box center [656, 343] width 1312 height 686
click at [1158, 604] on li "camera-image-tagging" at bounding box center [1166, 607] width 142 height 25
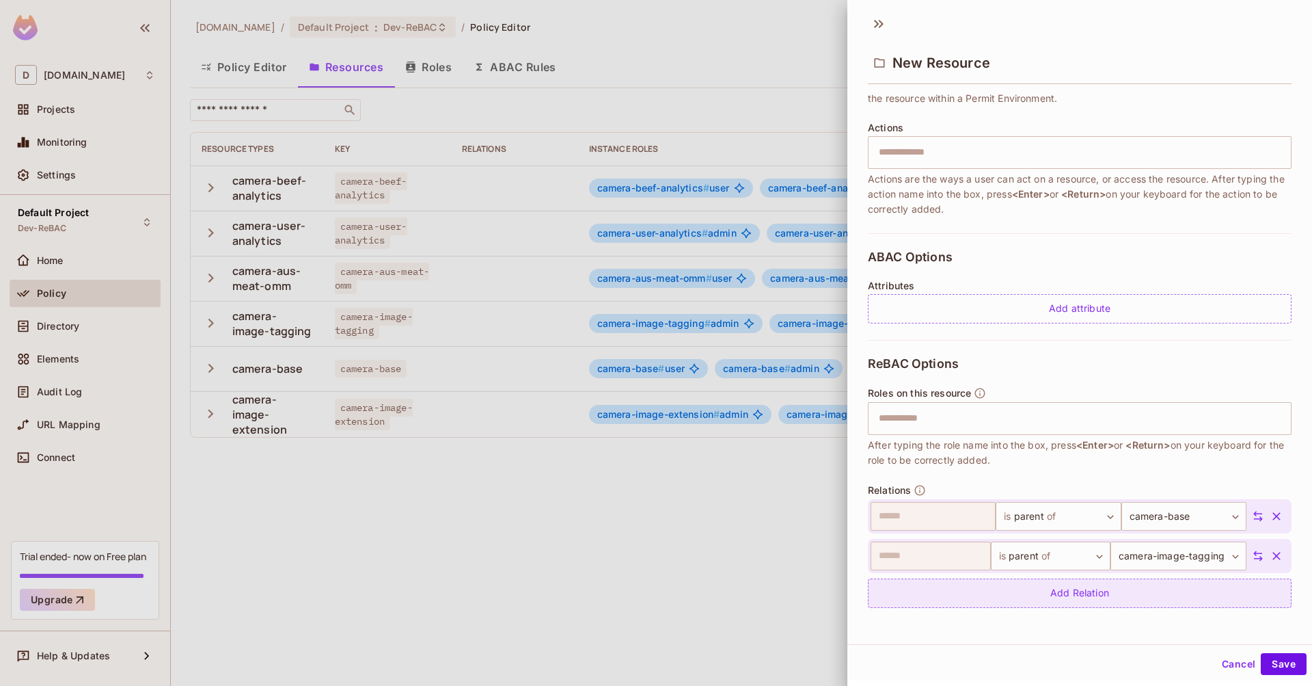
click at [1149, 597] on div "Add Relation" at bounding box center [1080, 592] width 424 height 29
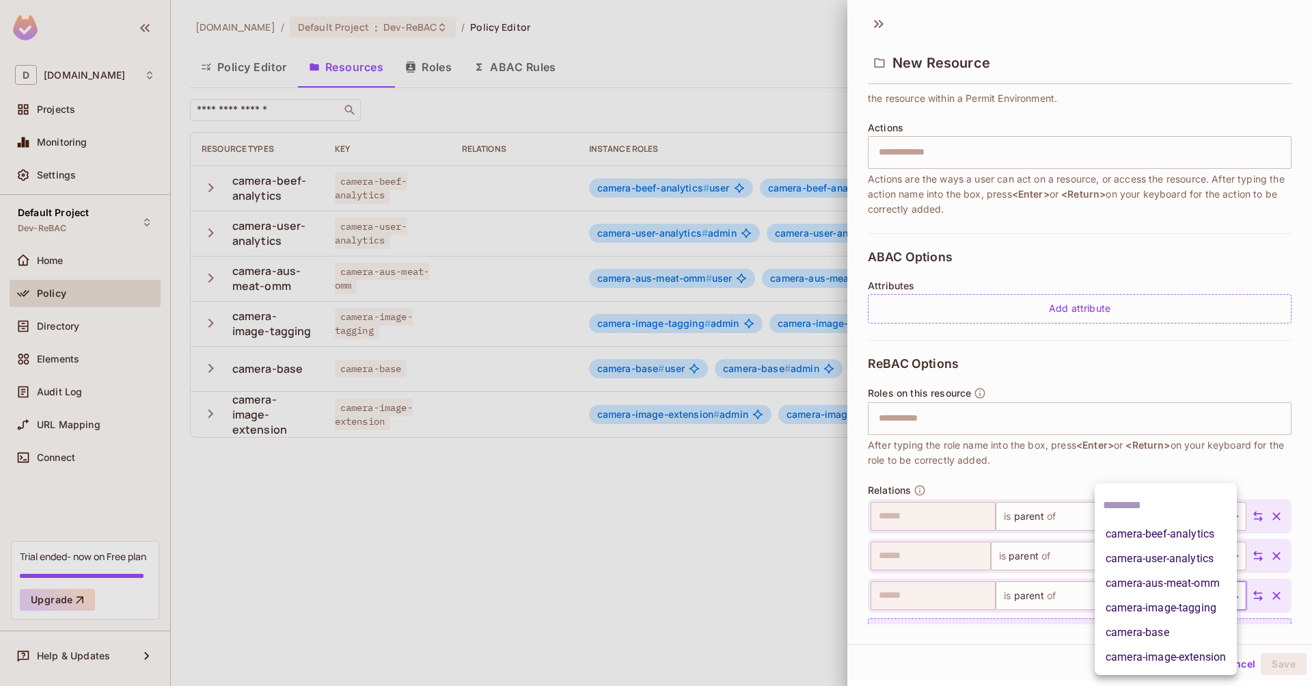
click at [1149, 597] on body "D [DOMAIN_NAME] Projects Monitoring Settings Default Project Dev-ReBAC Home Pol…" at bounding box center [656, 343] width 1312 height 686
click at [1159, 653] on li "camera-image-extension" at bounding box center [1166, 657] width 142 height 25
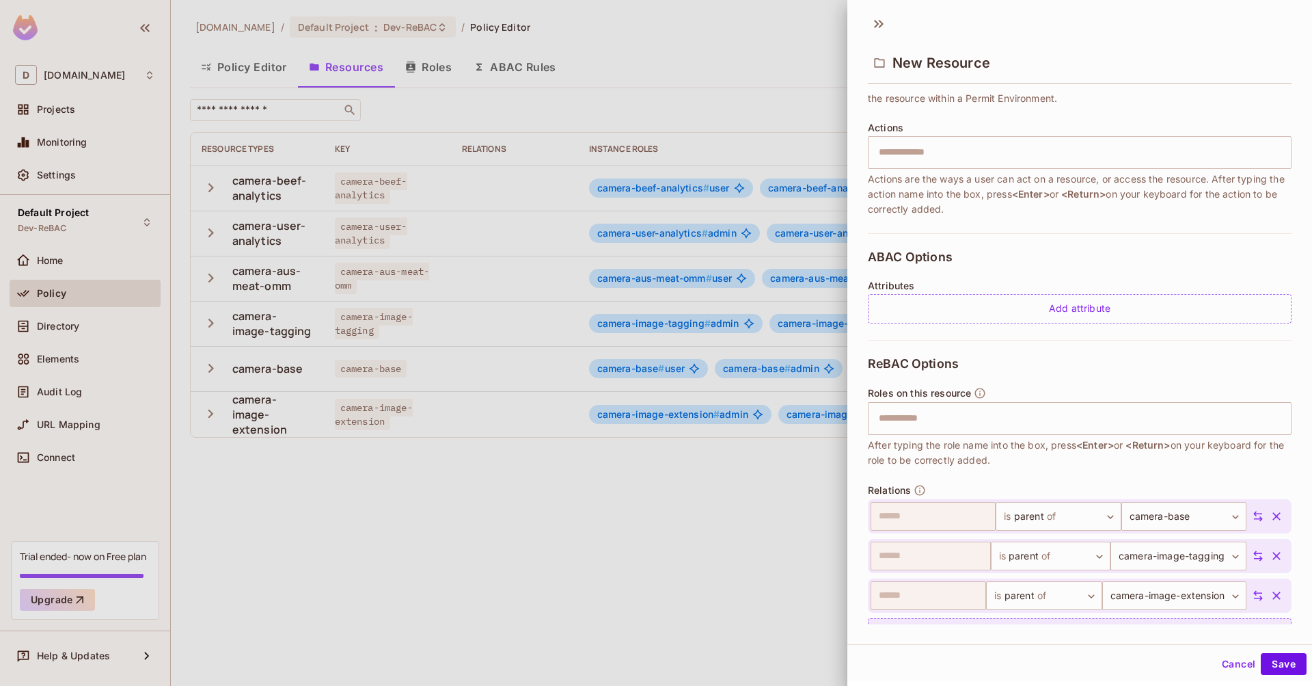
scroll to position [185, 0]
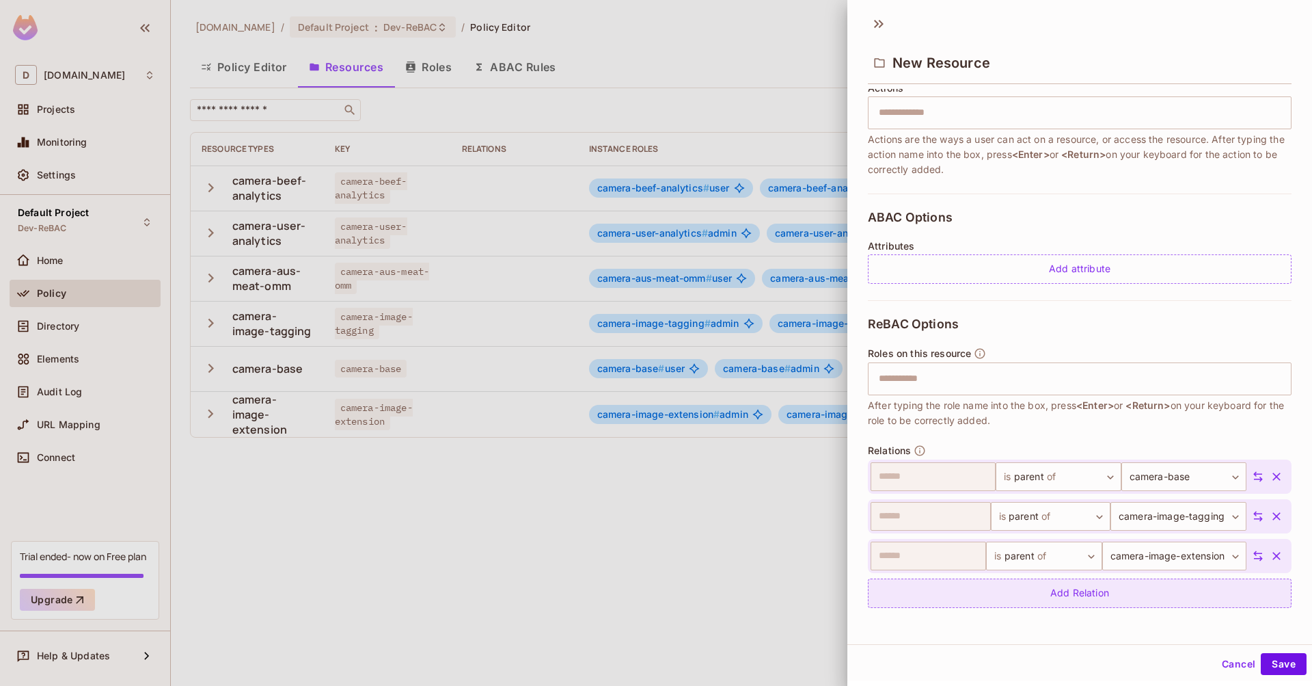
click at [1150, 588] on div "Add Relation" at bounding box center [1080, 592] width 424 height 29
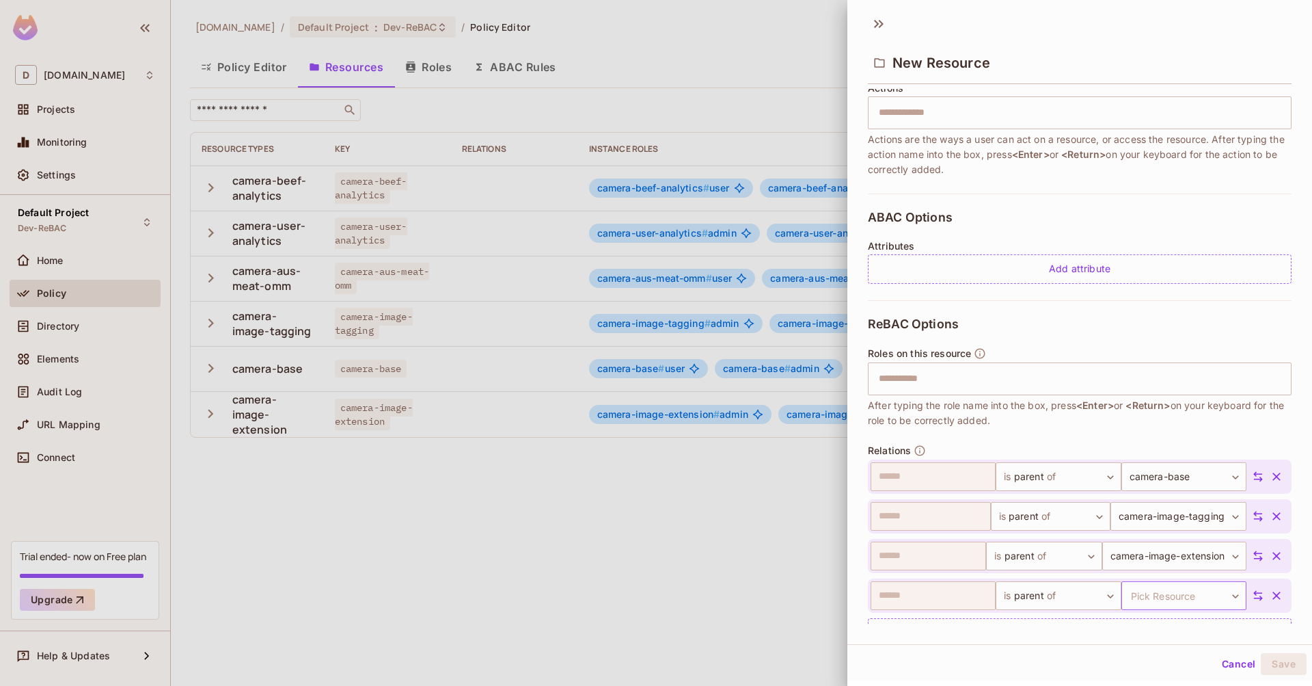
click at [1150, 591] on body "D [DOMAIN_NAME] Projects Monitoring Settings Default Project Dev-ReBAC Home Pol…" at bounding box center [656, 343] width 1312 height 686
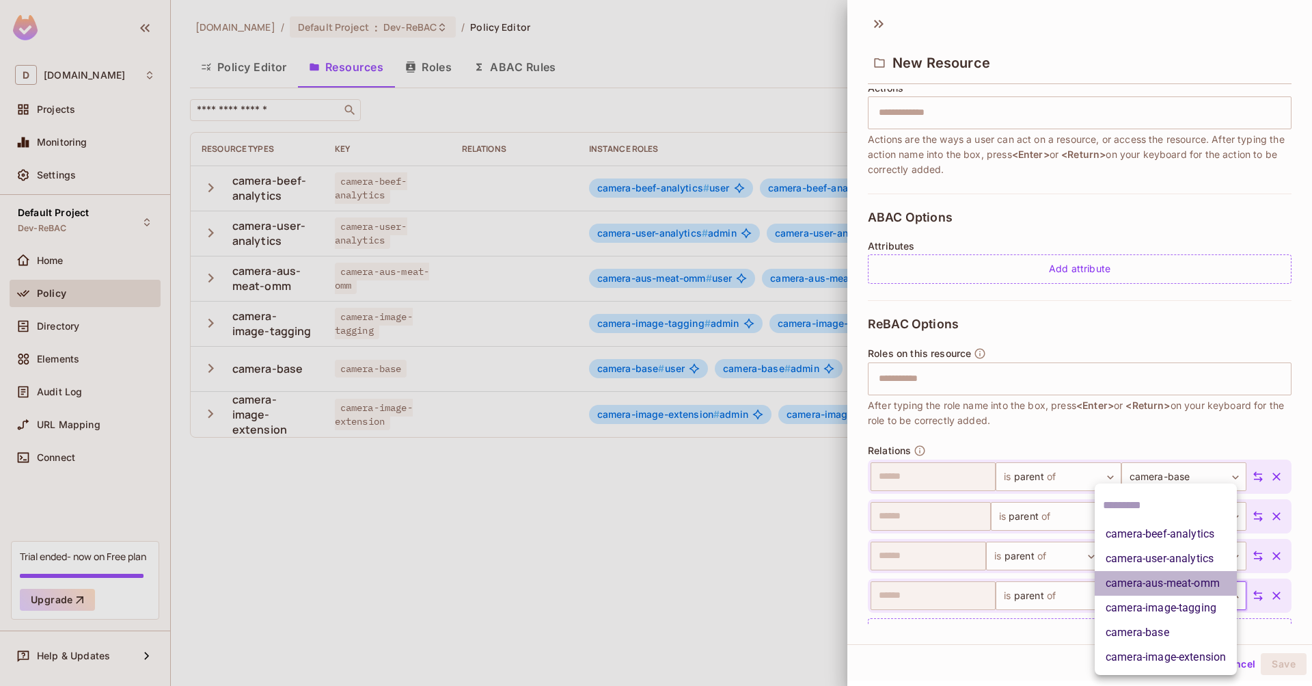
click at [1158, 580] on li "camera-aus-meat-omm" at bounding box center [1166, 583] width 142 height 25
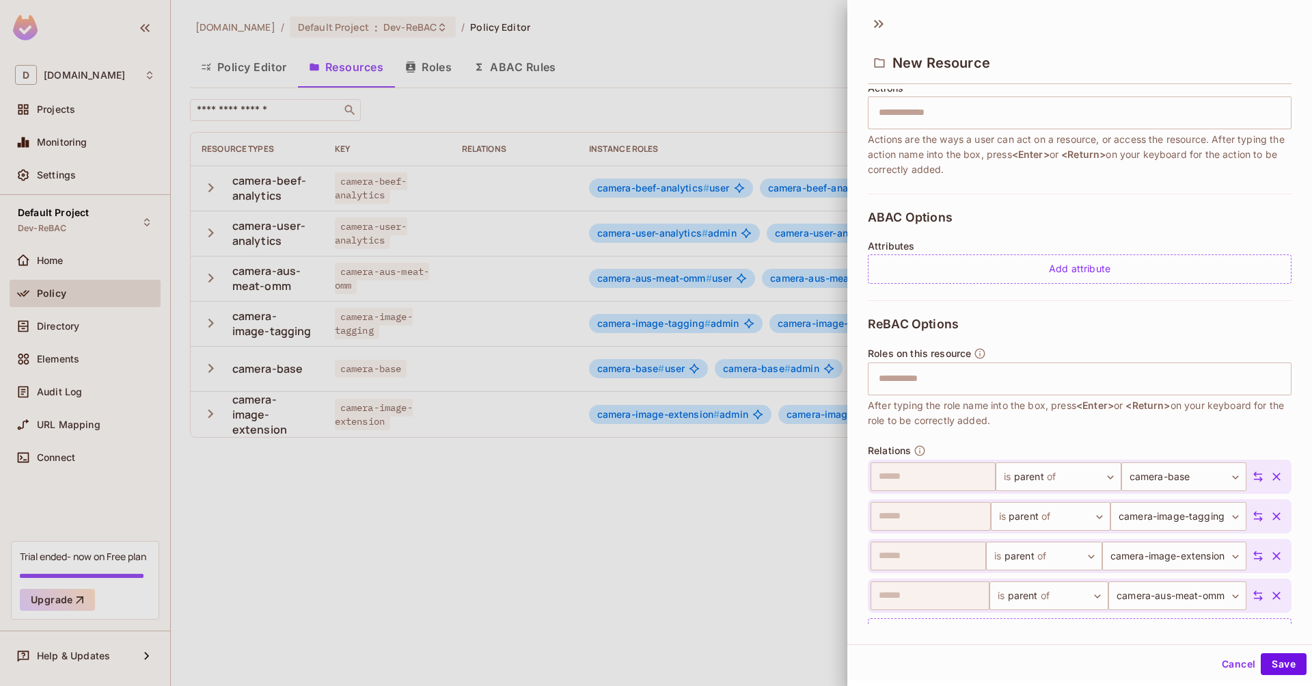
scroll to position [225, 0]
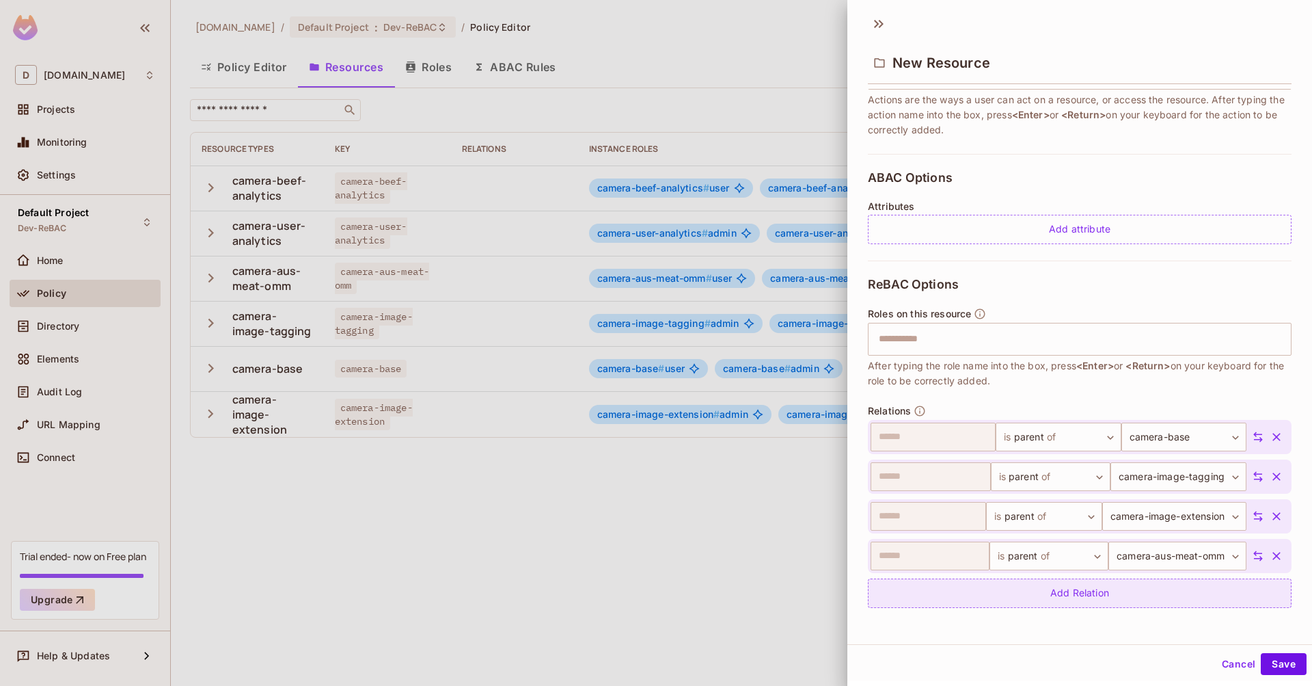
click at [1158, 580] on div "Add Relation" at bounding box center [1080, 592] width 424 height 29
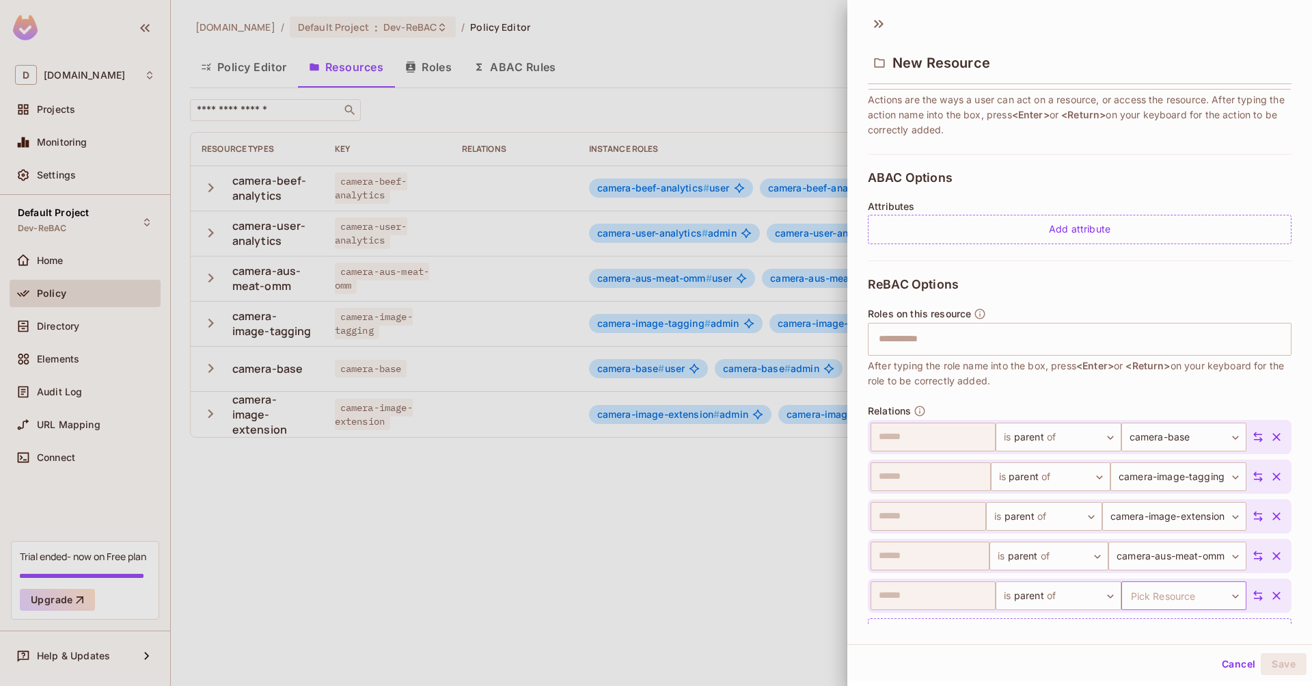
click at [1157, 594] on body "D [DOMAIN_NAME] Projects Monitoring Settings Default Project Dev-ReBAC Home Pol…" at bounding box center [656, 343] width 1312 height 686
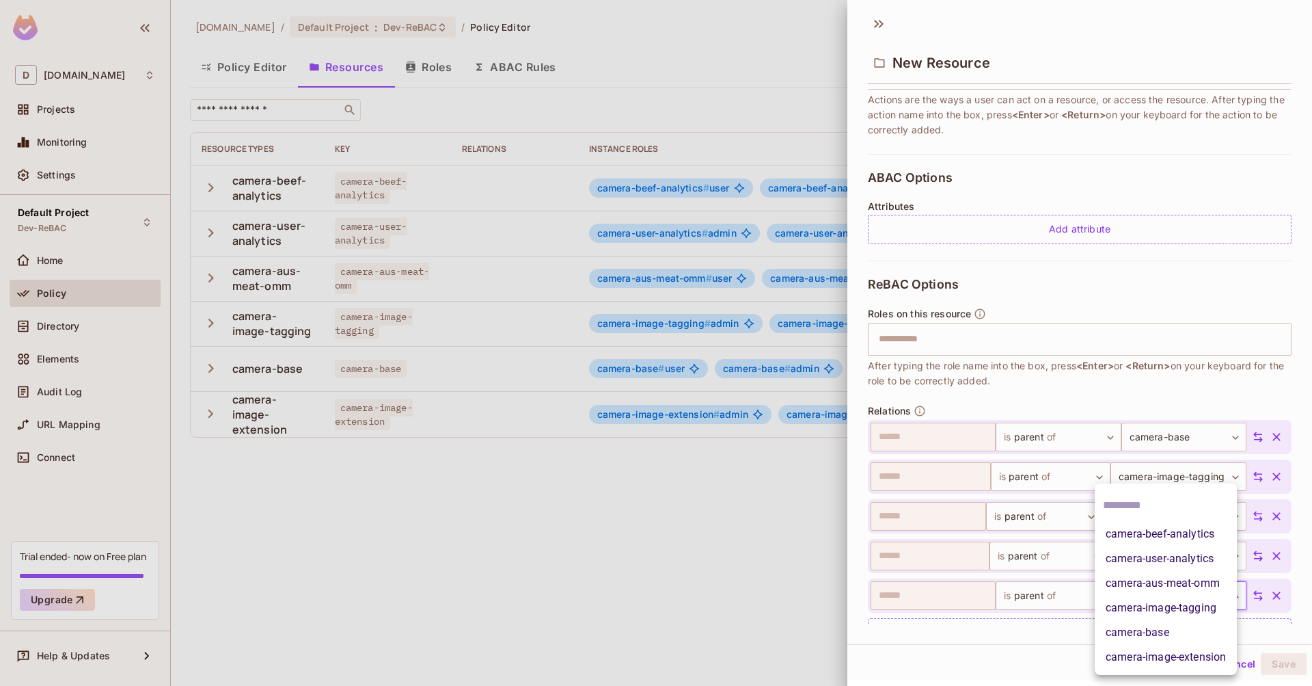
click at [1161, 555] on li "camera-user-analytics" at bounding box center [1166, 558] width 142 height 25
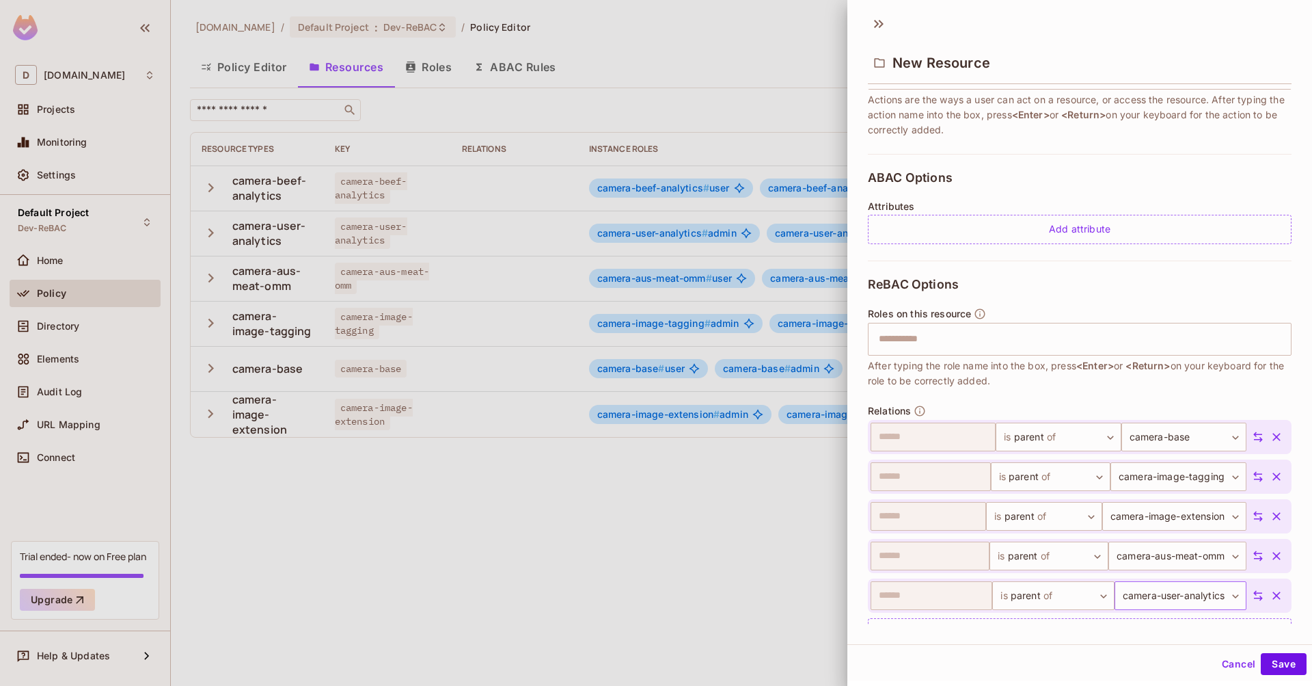
scroll to position [265, 0]
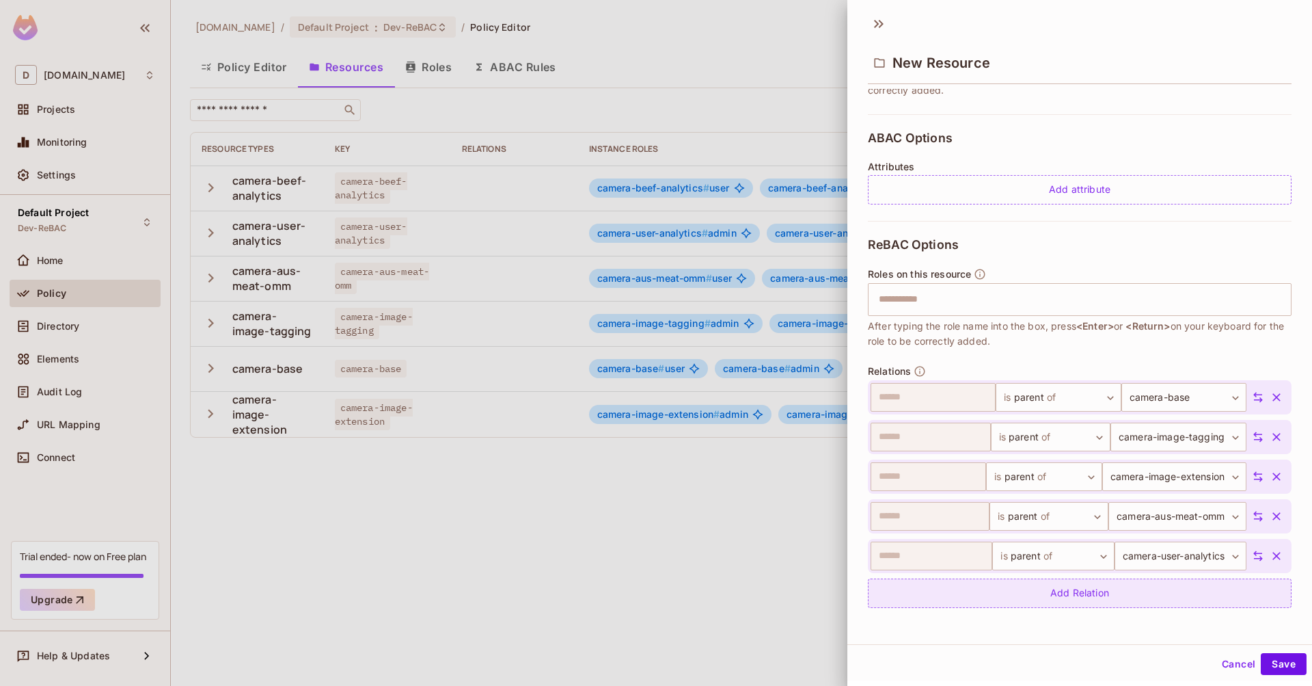
click at [1152, 595] on div "Add Relation" at bounding box center [1080, 592] width 424 height 29
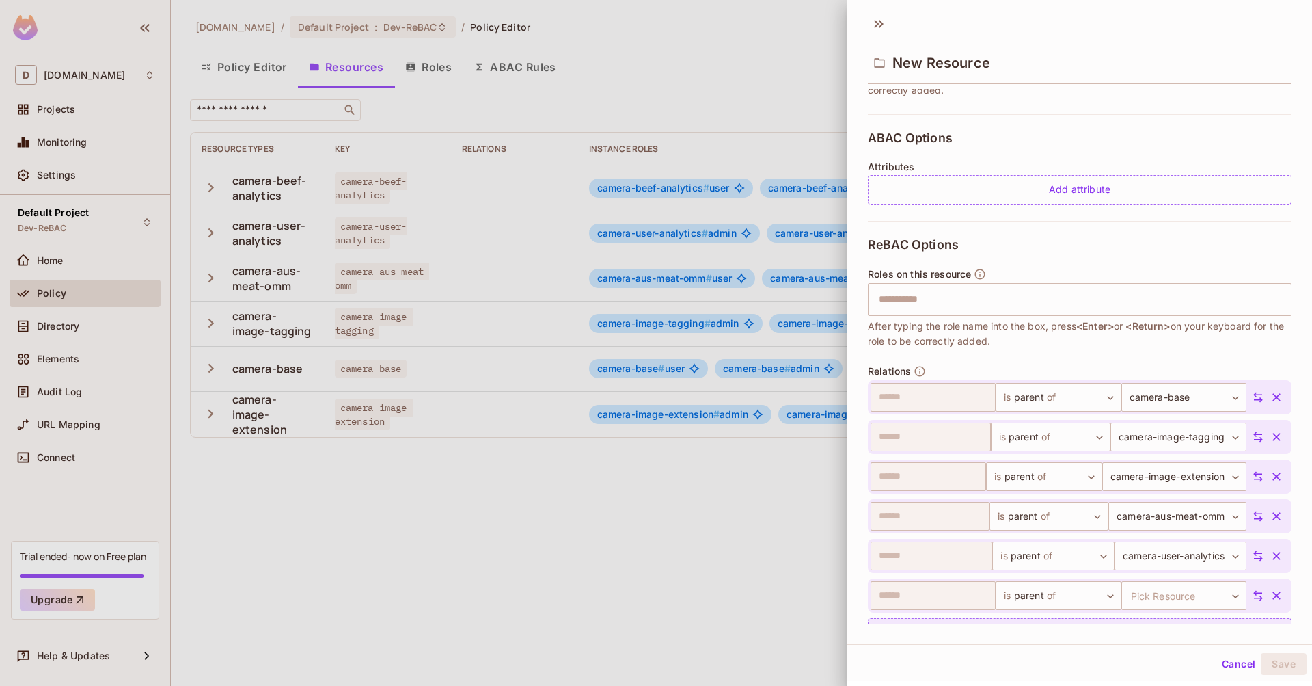
click at [1152, 595] on body "D [DOMAIN_NAME] Projects Monitoring Settings Default Project Dev-ReBAC Home Pol…" at bounding box center [656, 343] width 1312 height 686
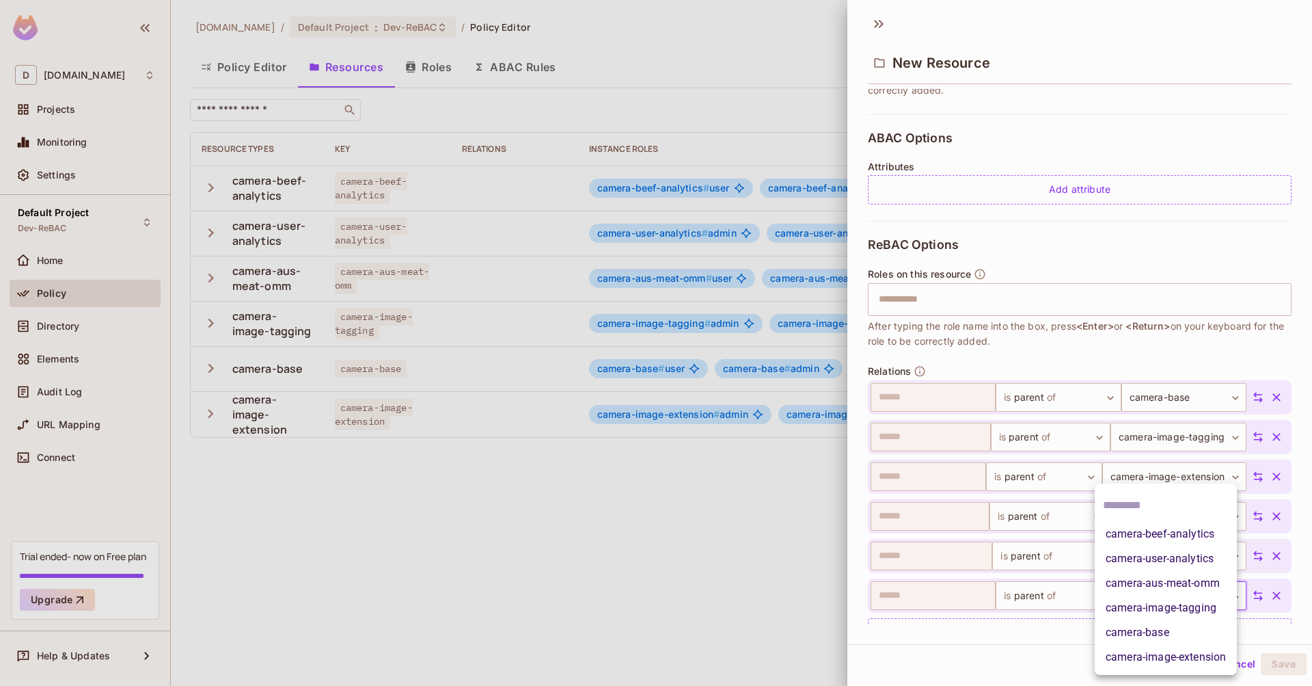
click at [1161, 535] on li "camera-beef-analytics" at bounding box center [1166, 533] width 142 height 25
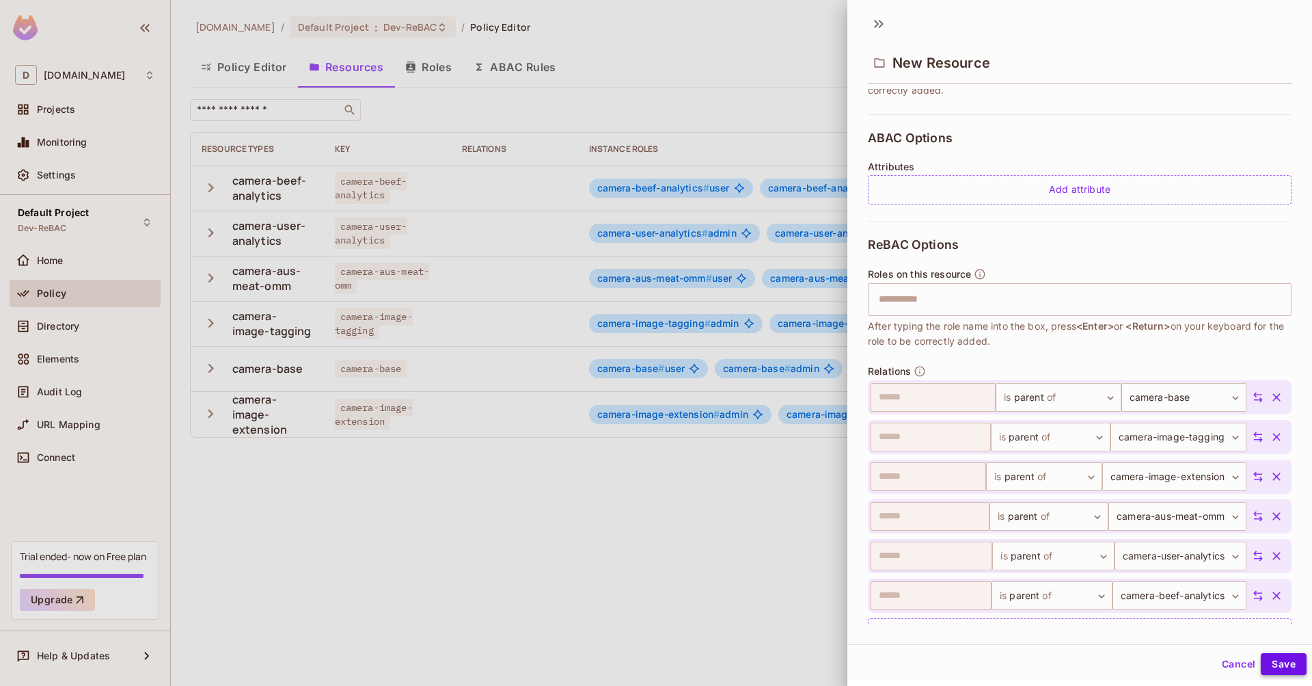
click at [1284, 655] on button "Save" at bounding box center [1284, 664] width 46 height 22
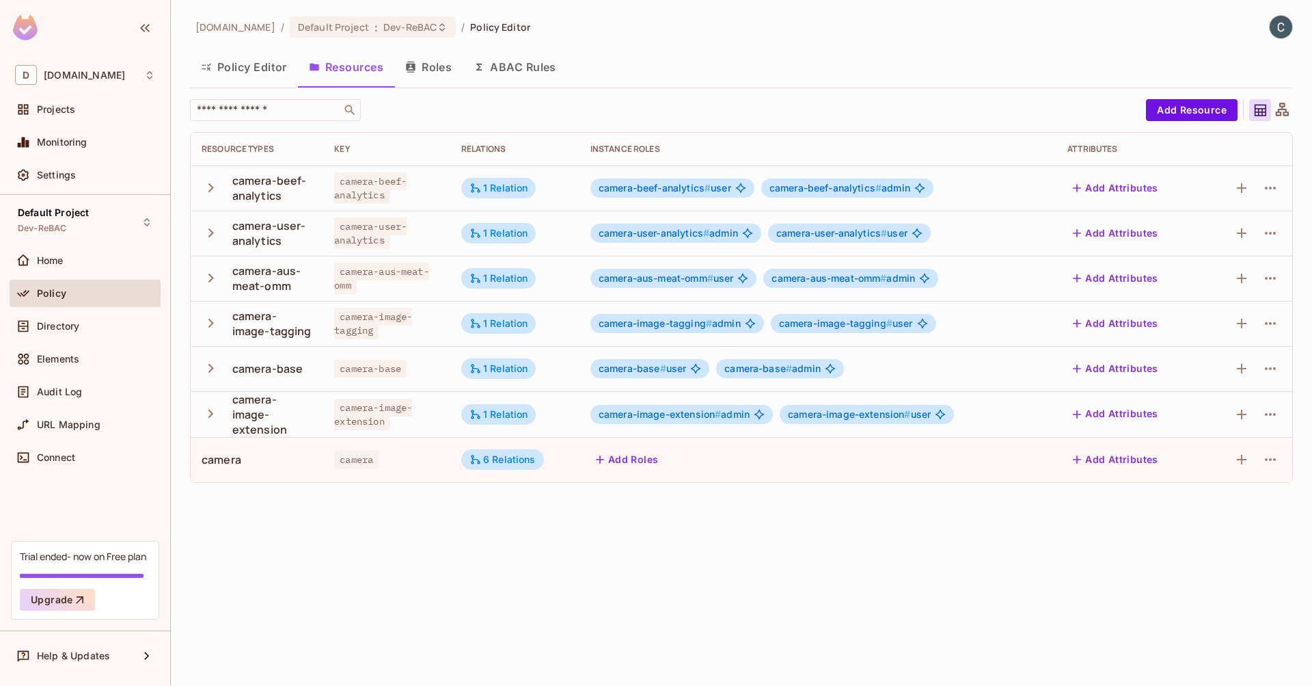
click at [435, 70] on button "Roles" at bounding box center [428, 67] width 68 height 34
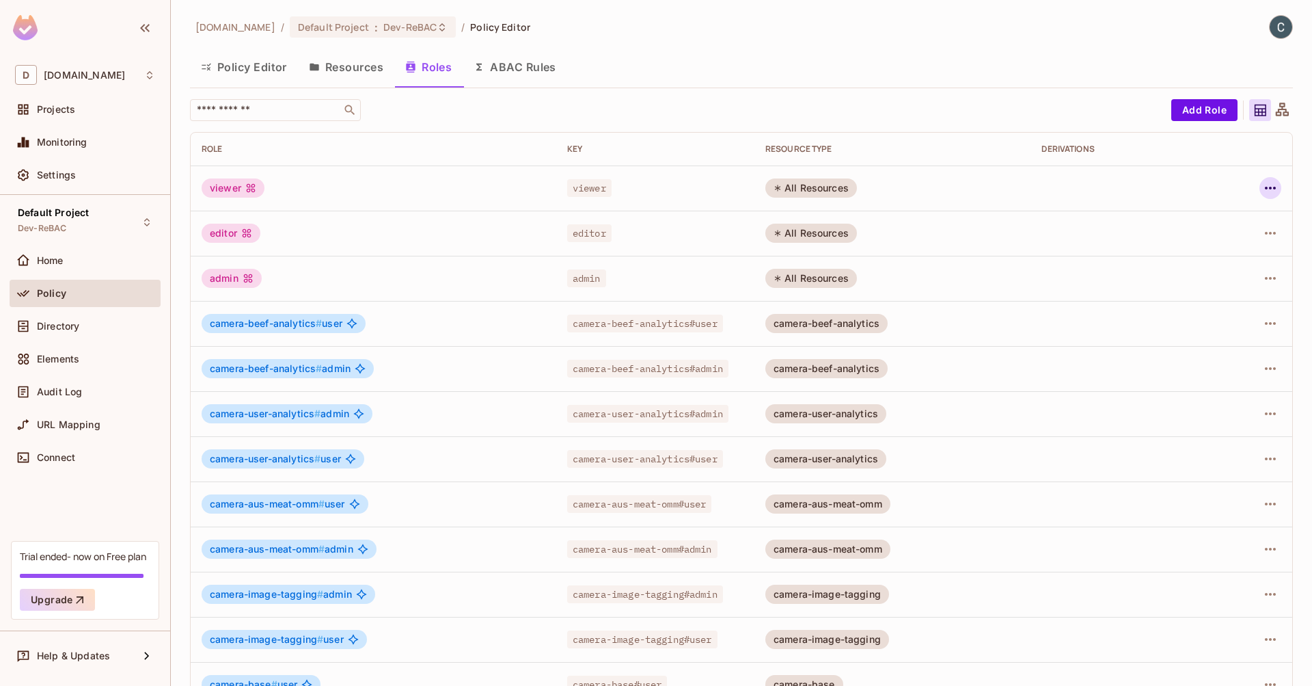
click at [1265, 185] on icon "button" at bounding box center [1270, 188] width 16 height 16
click at [1206, 282] on div "Delete Role" at bounding box center [1205, 280] width 53 height 14
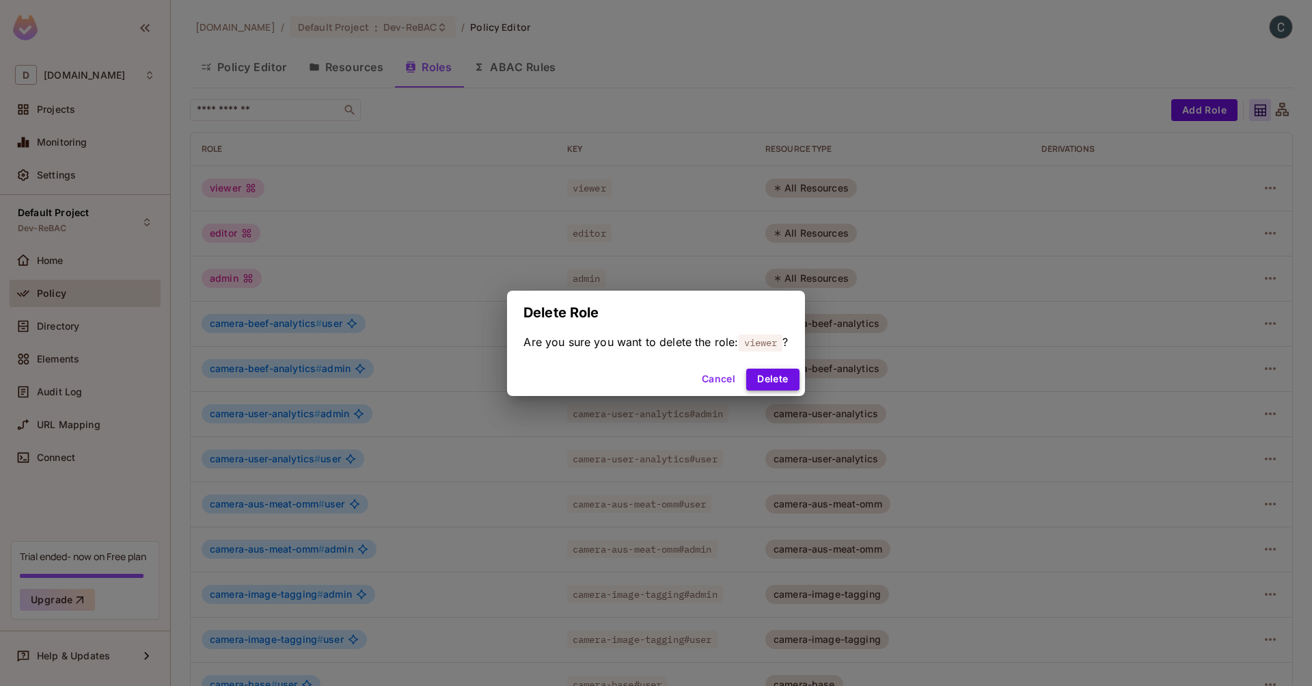
click at [793, 381] on button "Delete" at bounding box center [772, 379] width 53 height 22
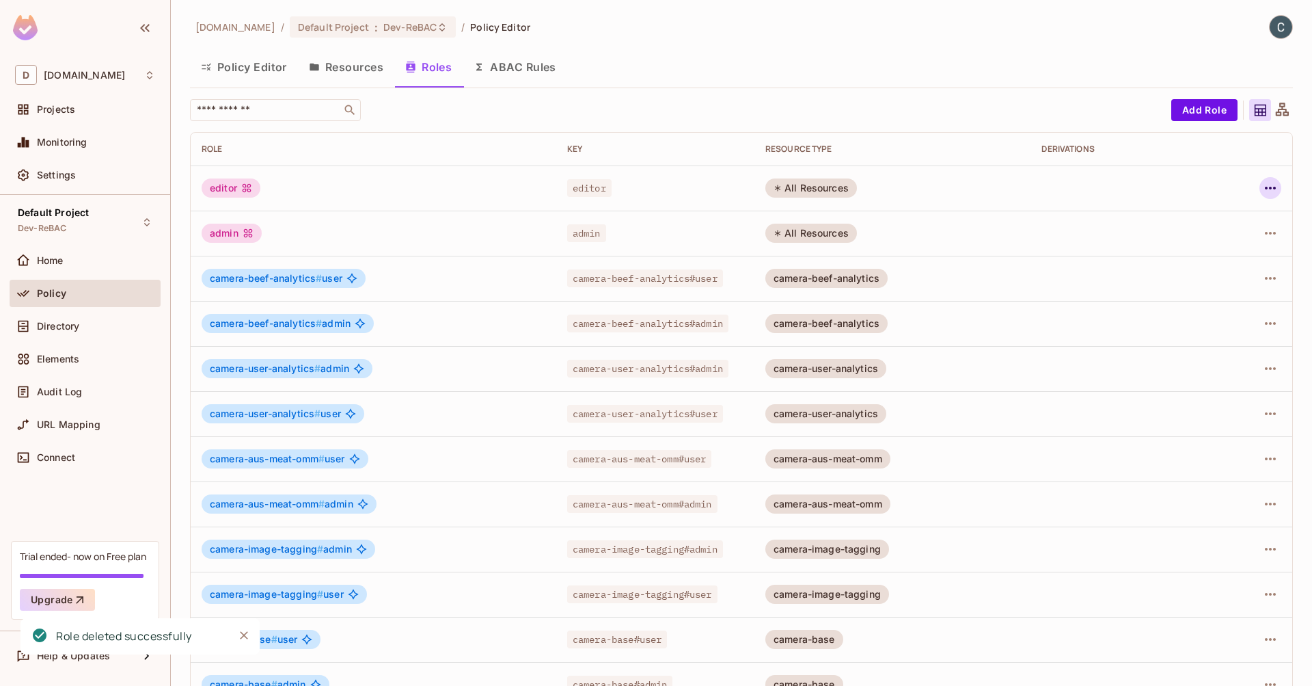
click at [1262, 182] on icon "button" at bounding box center [1270, 188] width 16 height 16
click at [1184, 277] on div "Delete Role" at bounding box center [1205, 280] width 53 height 14
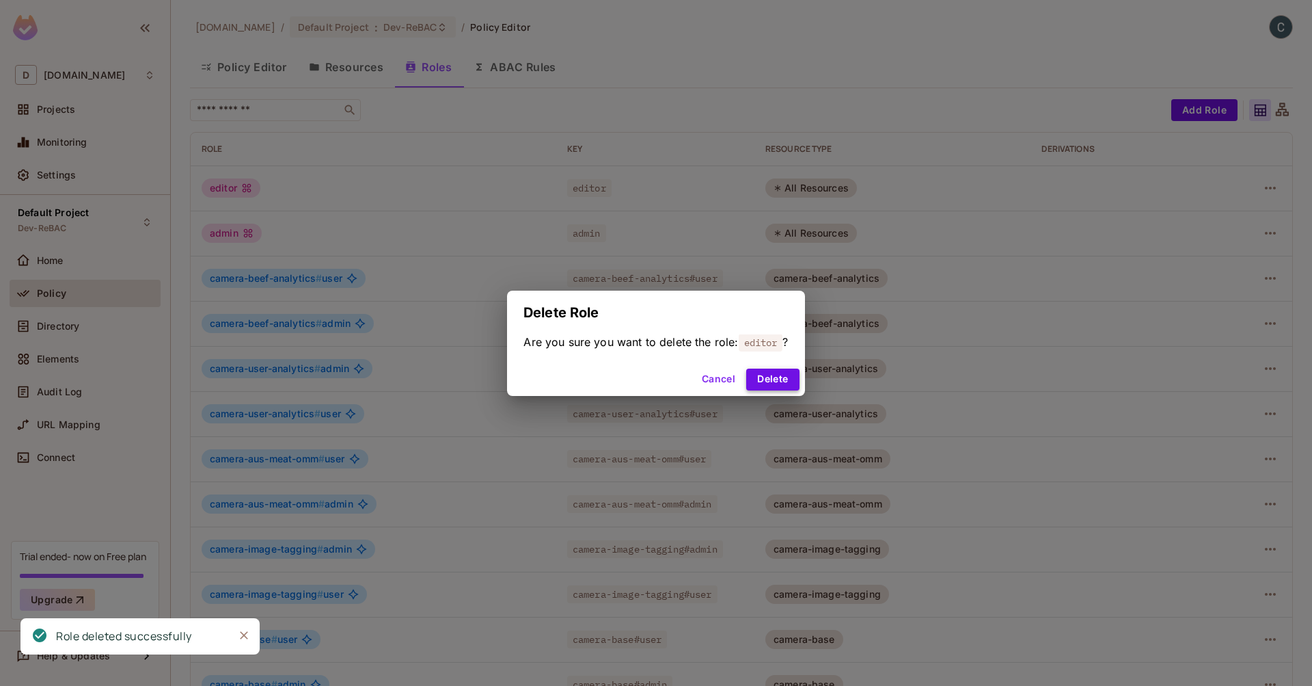
click at [782, 383] on button "Delete" at bounding box center [772, 379] width 53 height 22
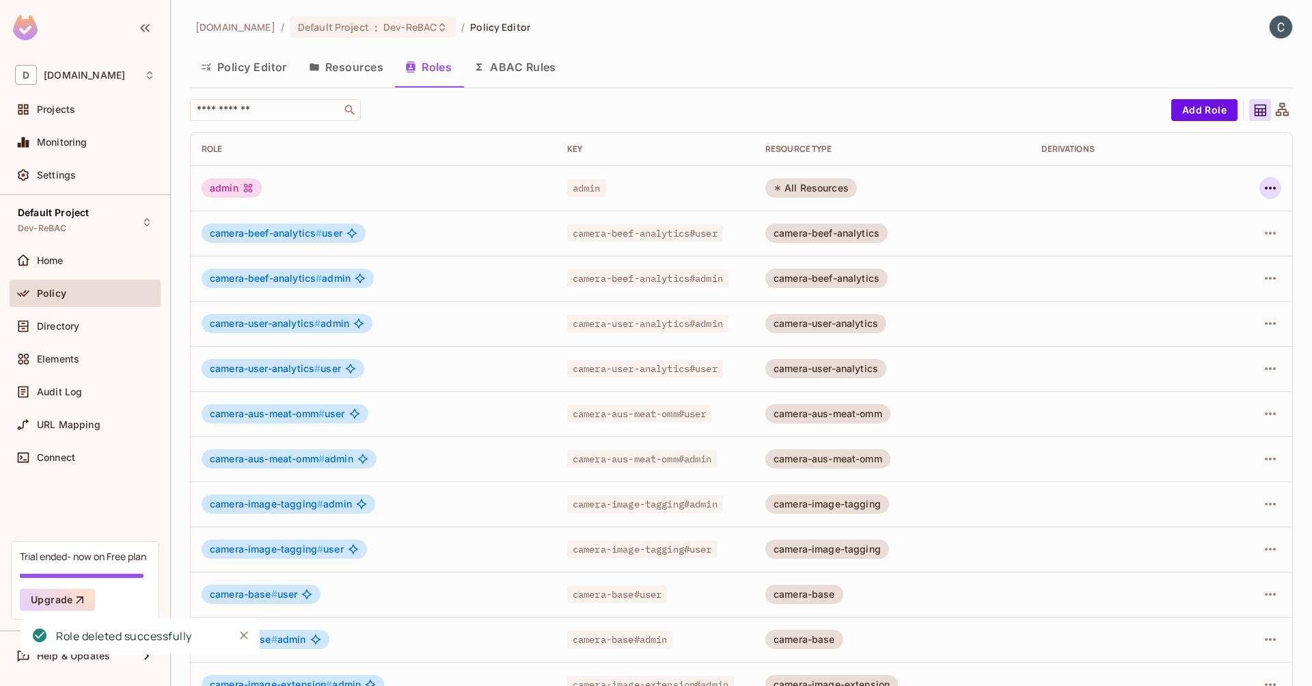
click at [1262, 178] on button "button" at bounding box center [1271, 188] width 22 height 22
click at [1180, 286] on span "Delete Role" at bounding box center [1205, 280] width 61 height 22
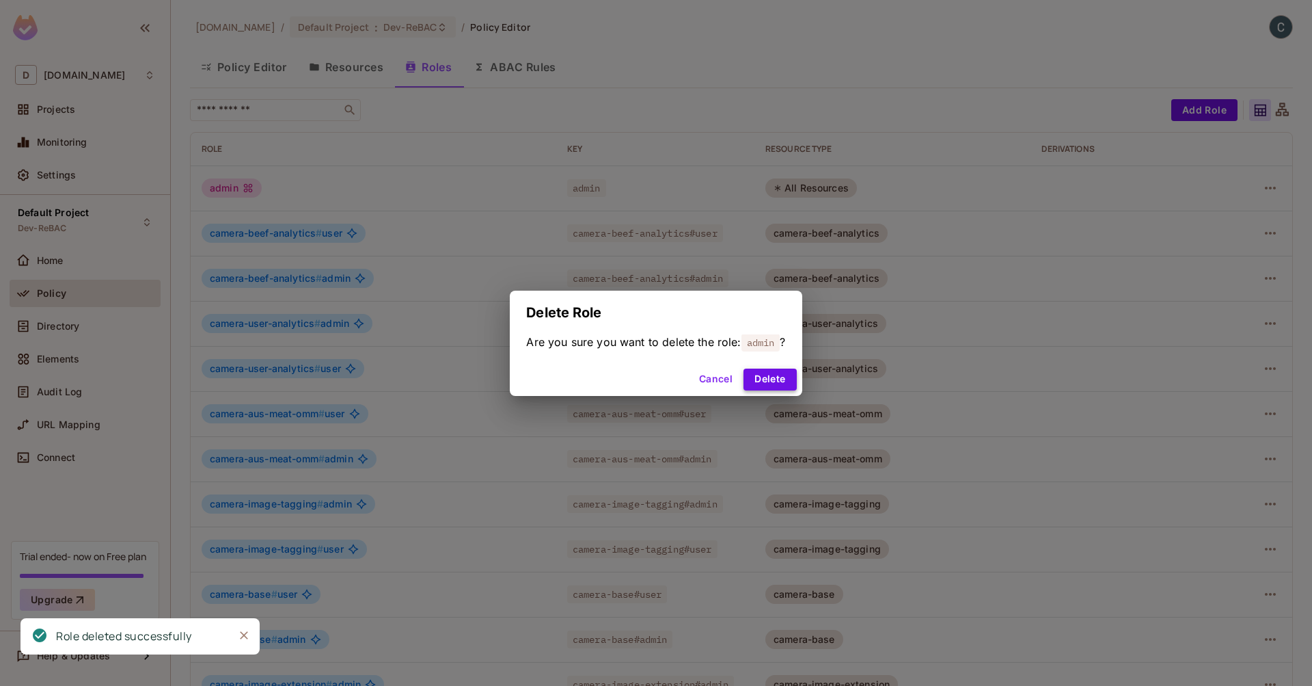
click at [787, 385] on button "Delete" at bounding box center [770, 379] width 53 height 22
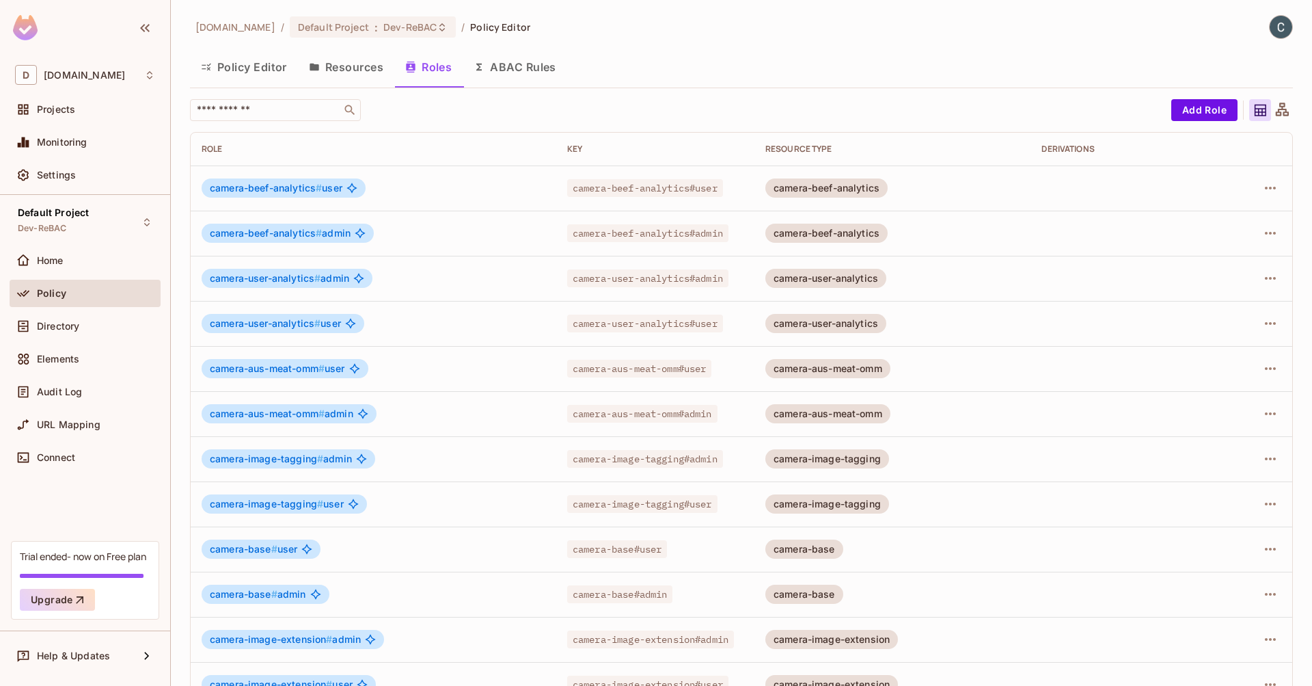
click at [89, 548] on div "Trial ended- now on Free plan Upgrade" at bounding box center [85, 580] width 148 height 79
click at [127, 556] on div "Trial ended- now on Free plan" at bounding box center [83, 556] width 126 height 13
click at [261, 63] on button "Policy Editor" at bounding box center [244, 67] width 108 height 34
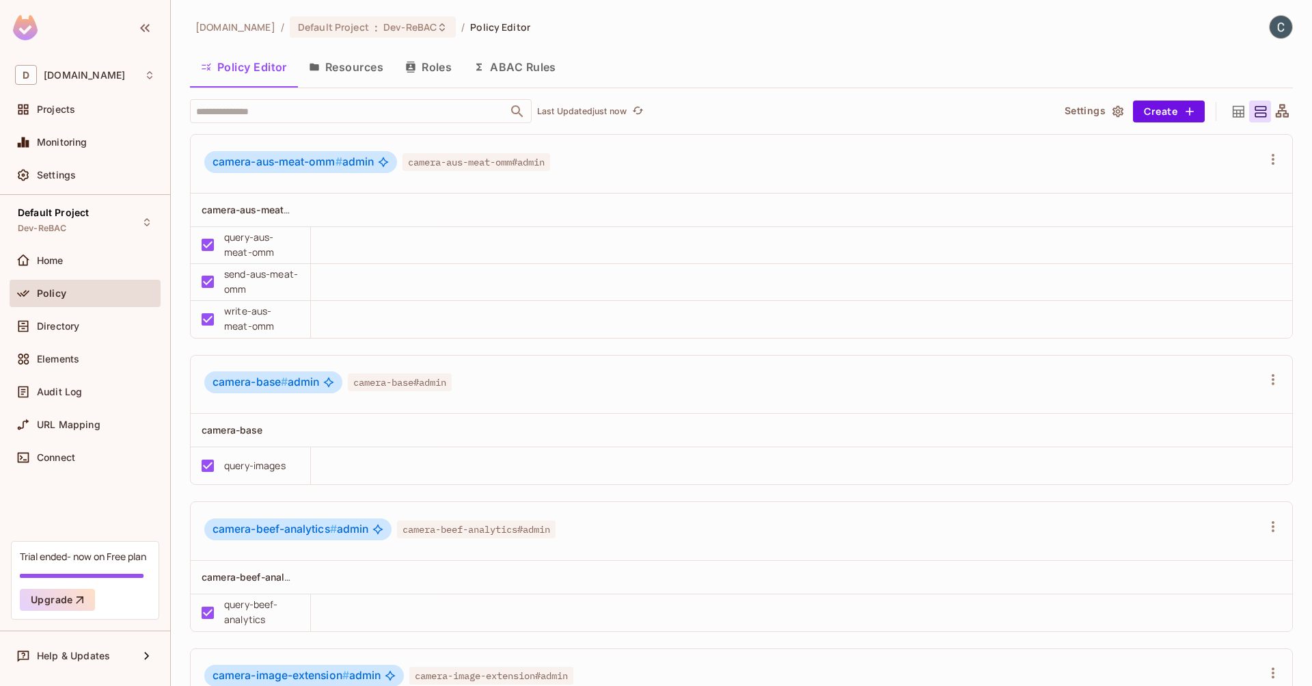
click at [427, 70] on button "Roles" at bounding box center [428, 67] width 68 height 34
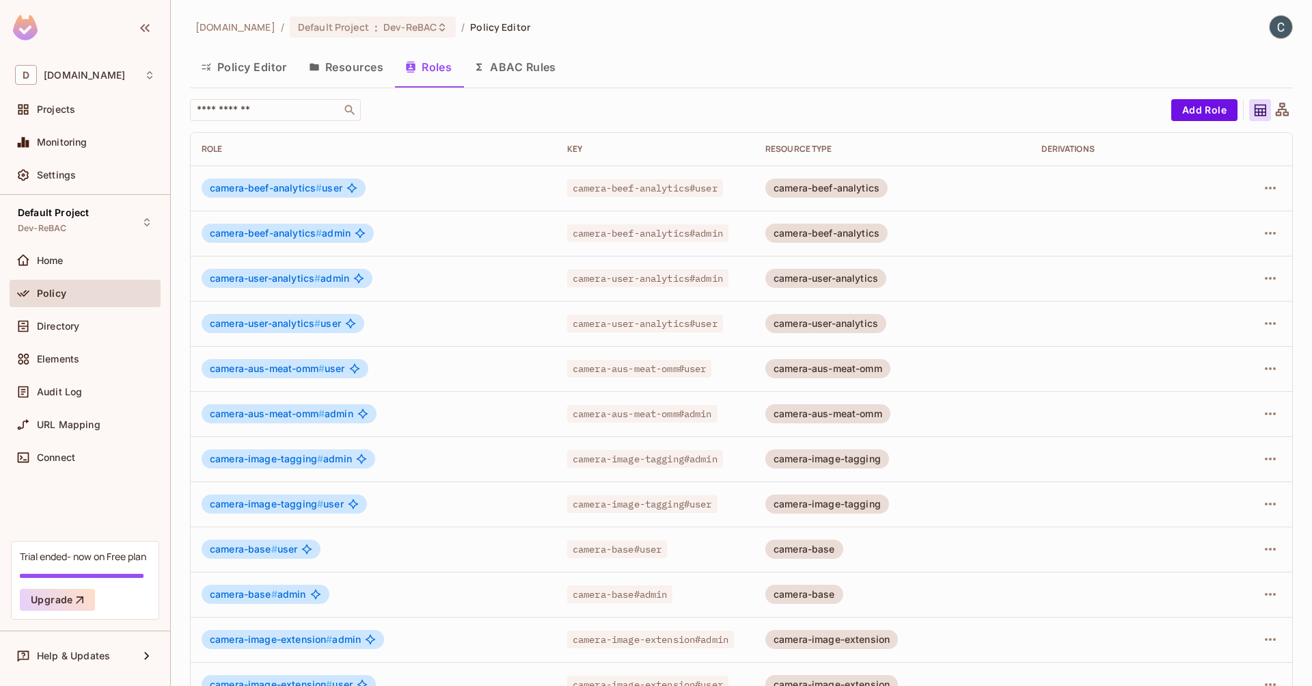
click at [508, 70] on button "ABAC Rules" at bounding box center [515, 67] width 105 height 34
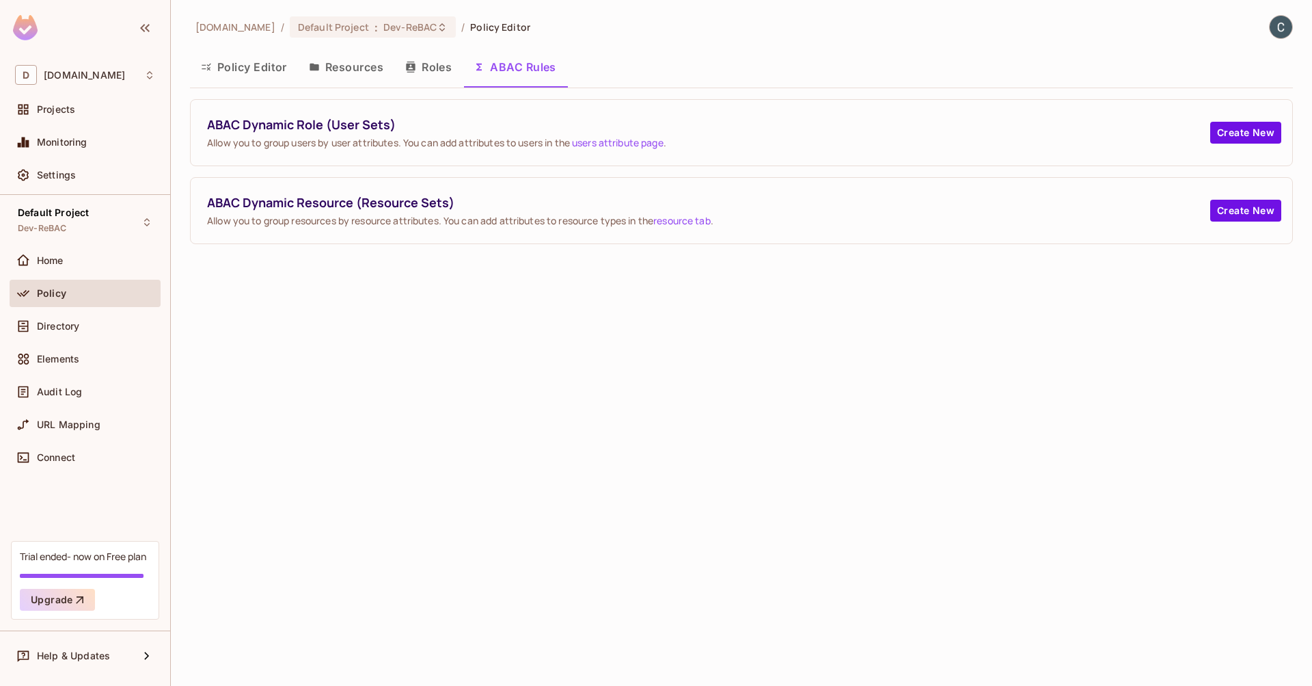
click at [360, 67] on button "Resources" at bounding box center [346, 67] width 96 height 34
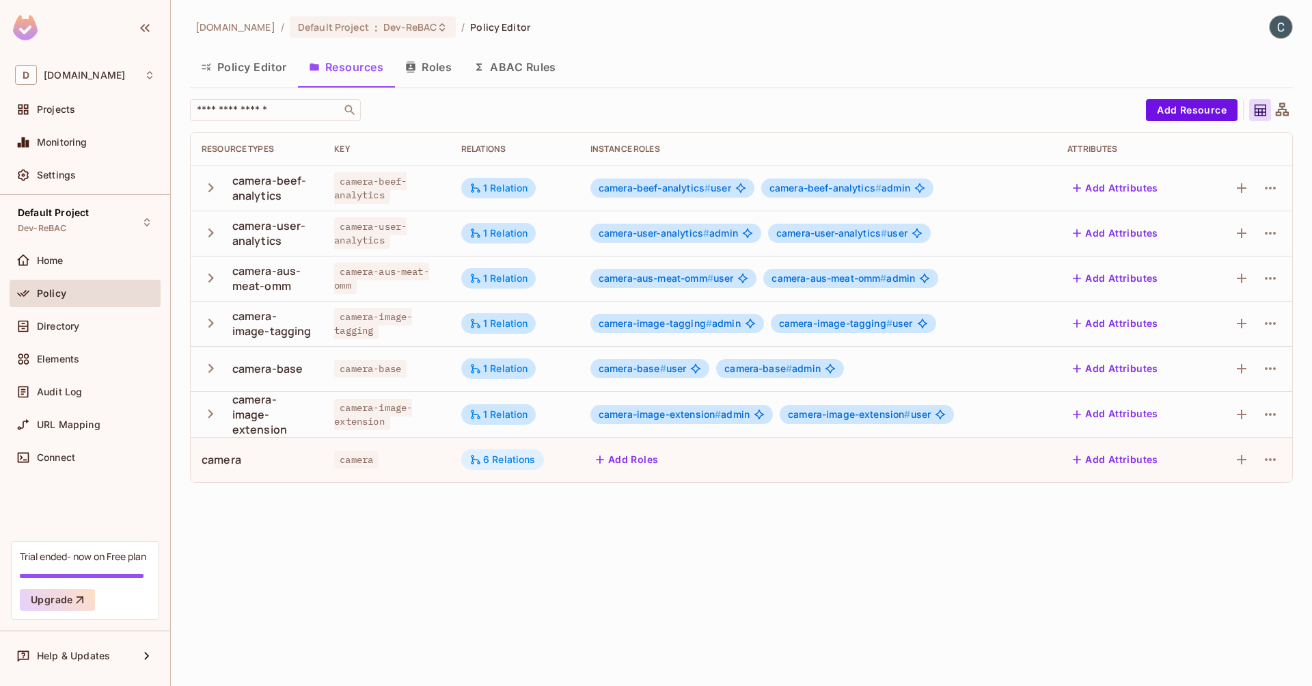
click at [498, 459] on div "6 Relations" at bounding box center [503, 459] width 66 height 12
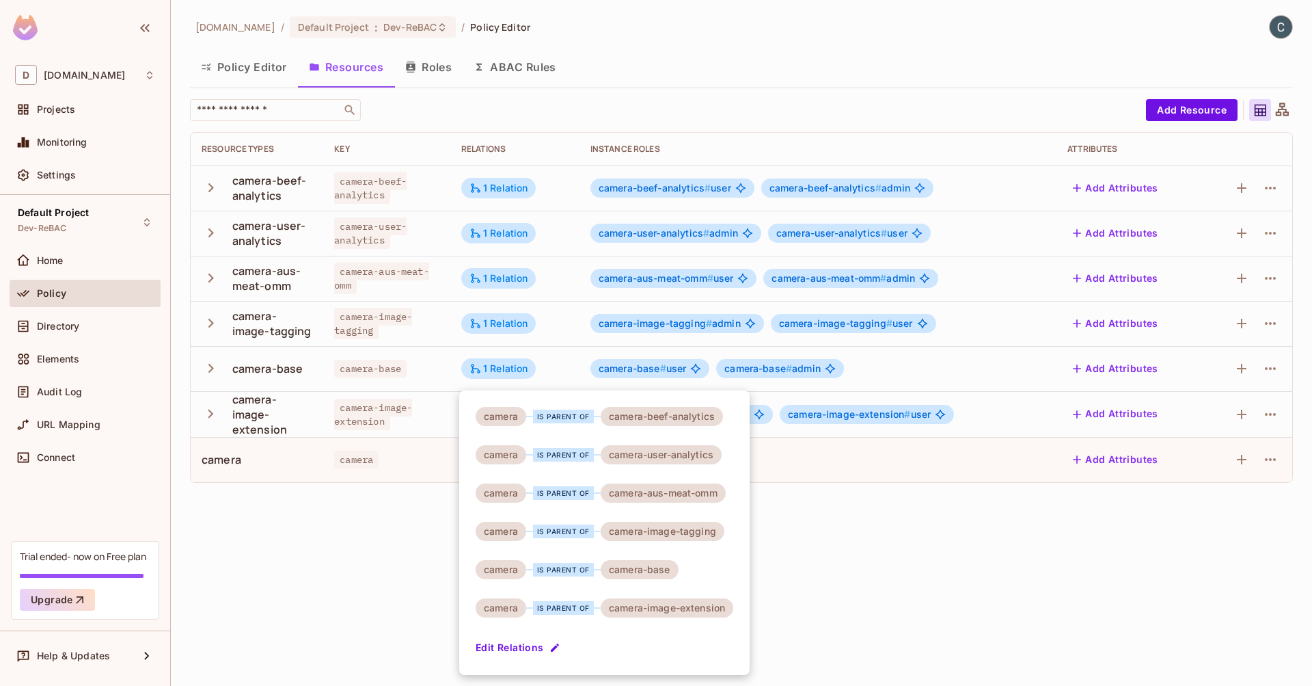
click at [396, 521] on div at bounding box center [656, 343] width 1312 height 686
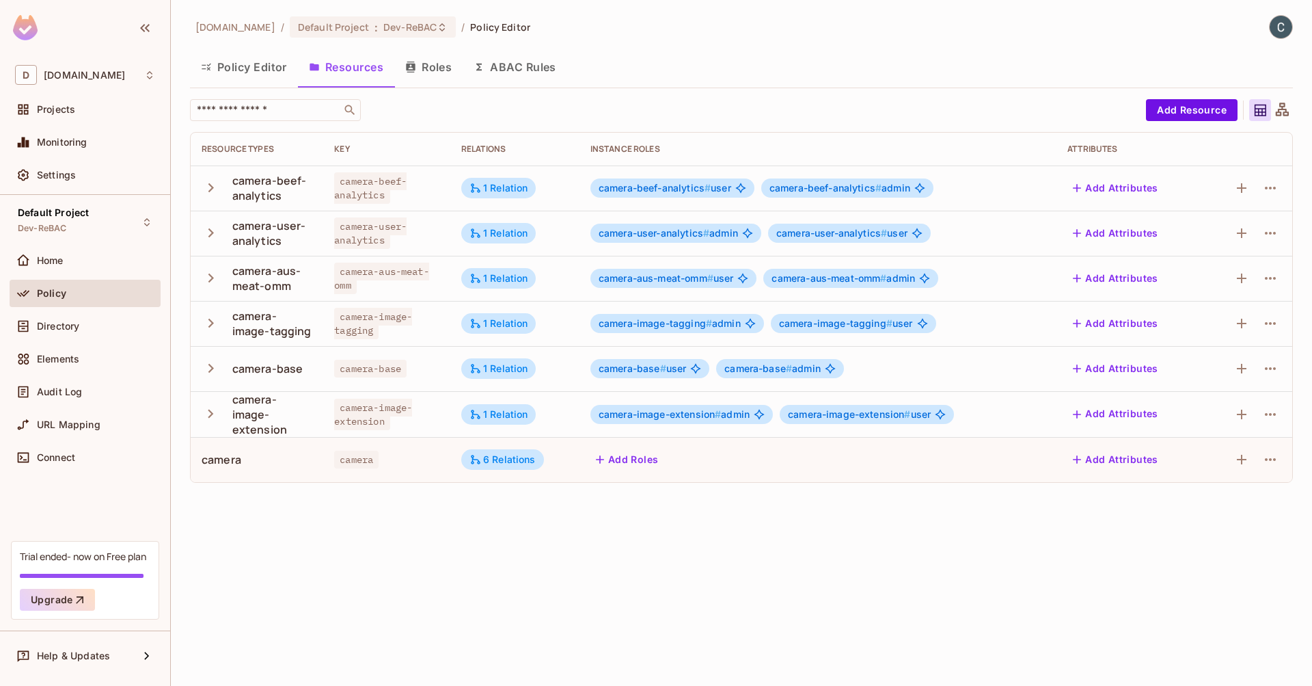
click at [613, 459] on button "Add Roles" at bounding box center [628, 459] width 74 height 22
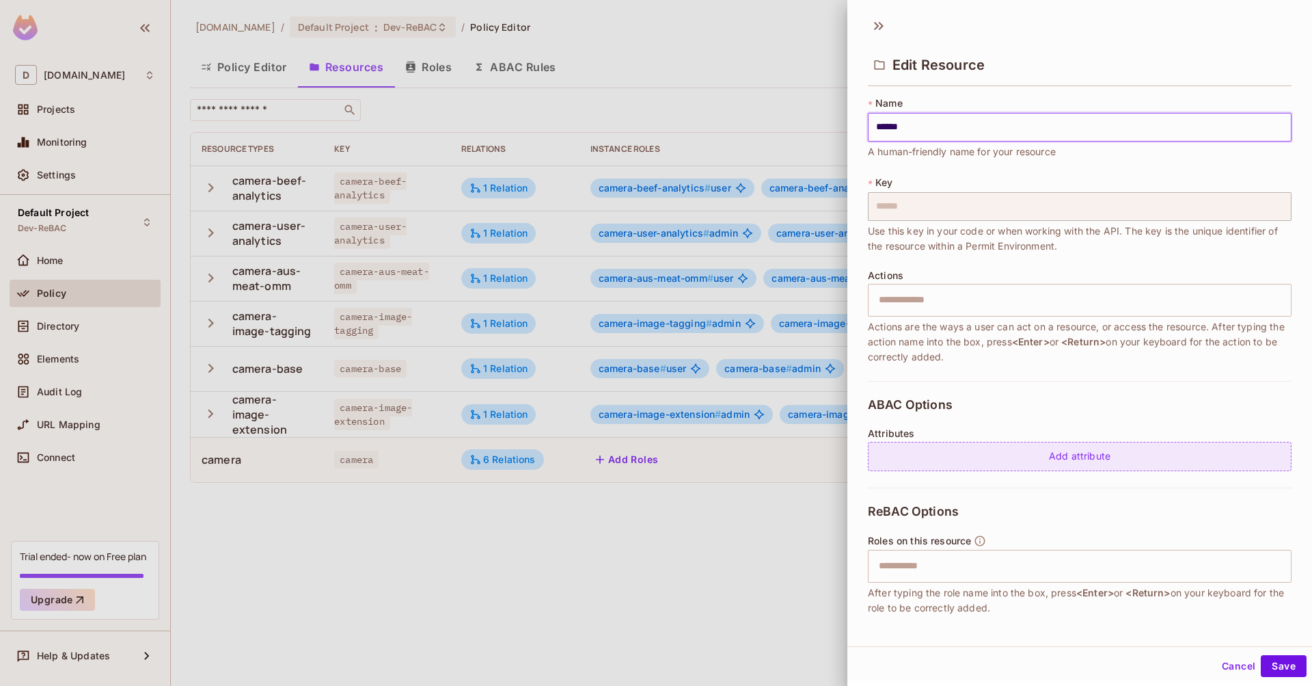
scroll to position [200, 0]
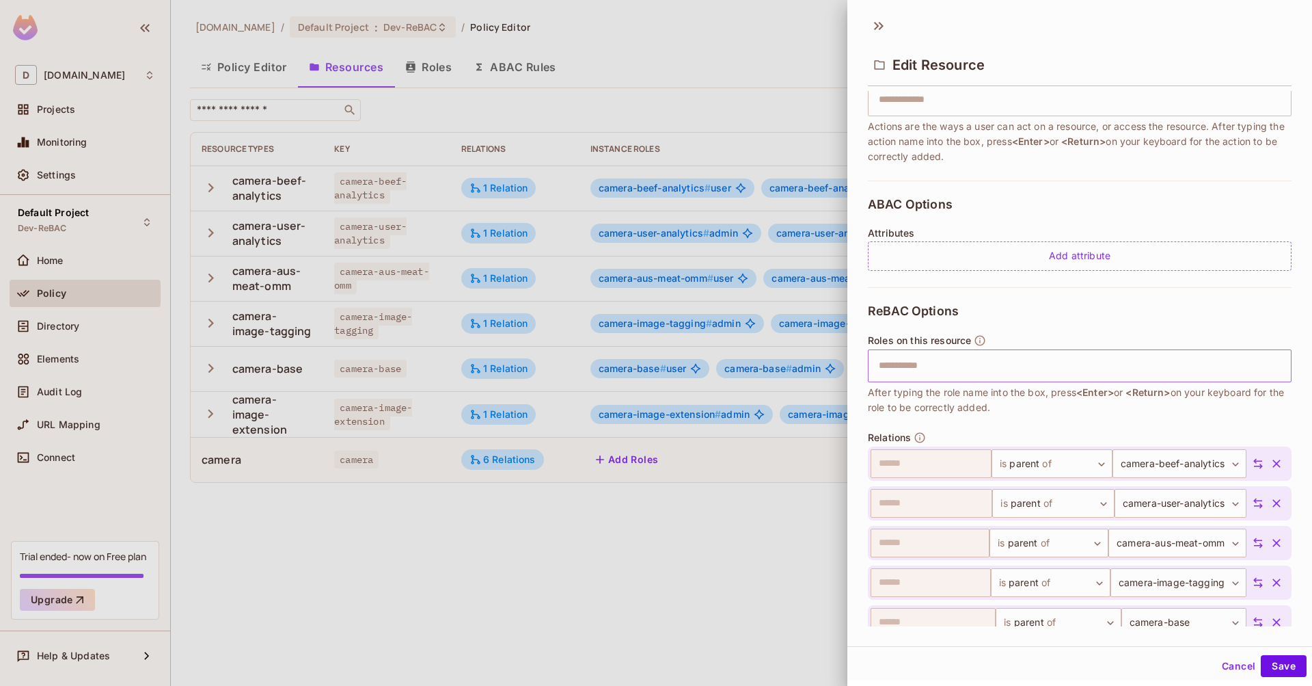
click at [969, 362] on input "text" at bounding box center [1078, 365] width 415 height 27
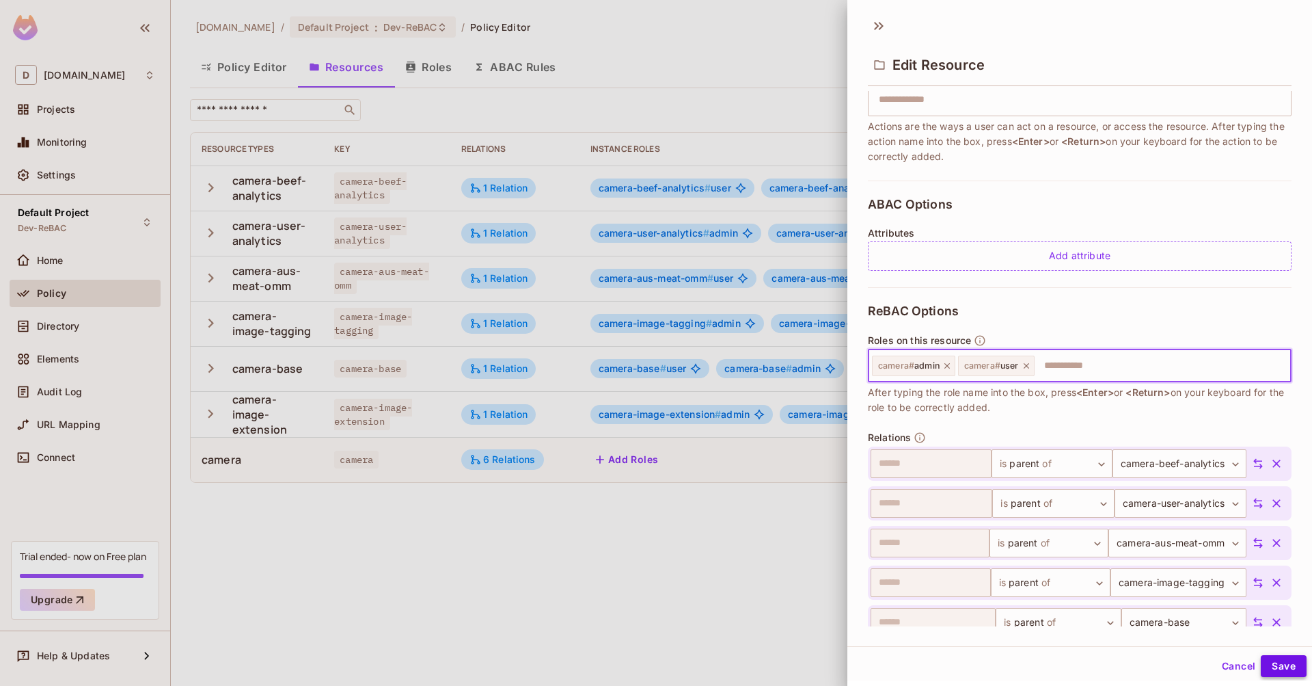
click at [1280, 663] on button "Save" at bounding box center [1284, 666] width 46 height 22
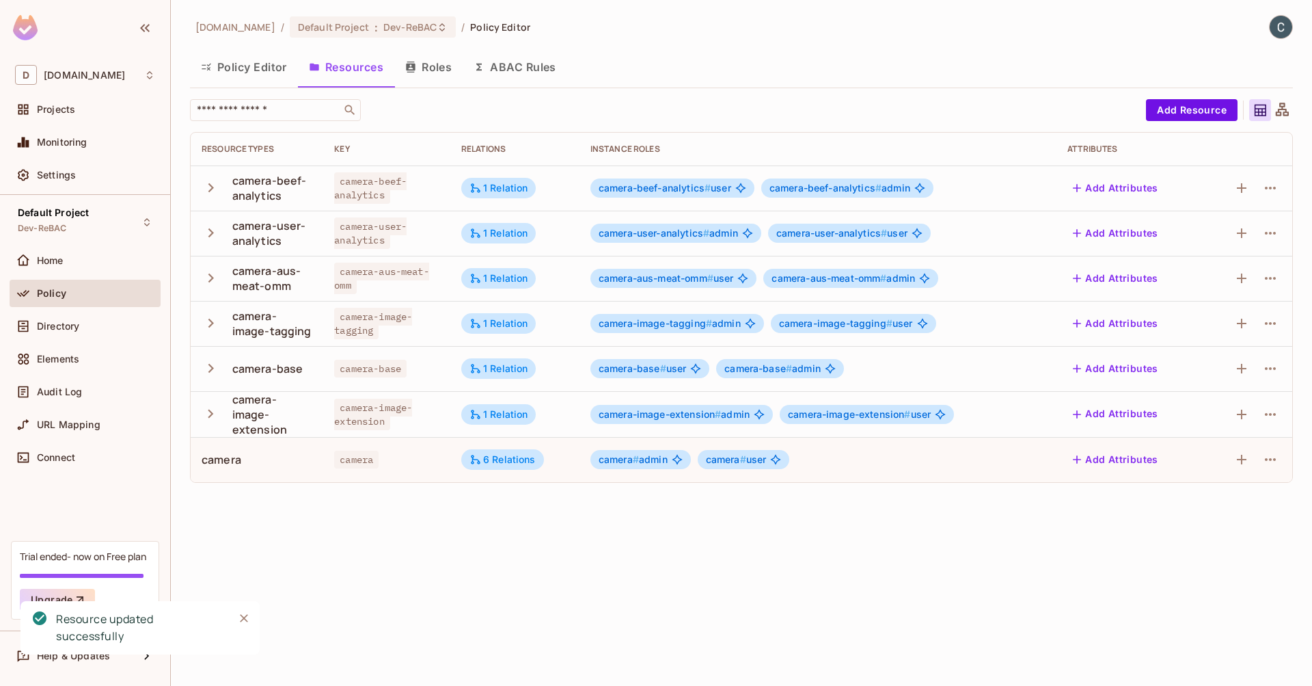
click at [651, 556] on div "[DOMAIN_NAME] / Default Project : Dev-ReBAC / Policy Editor Policy Editor Resou…" at bounding box center [741, 343] width 1141 height 686
click at [261, 70] on button "Policy Editor" at bounding box center [244, 67] width 108 height 34
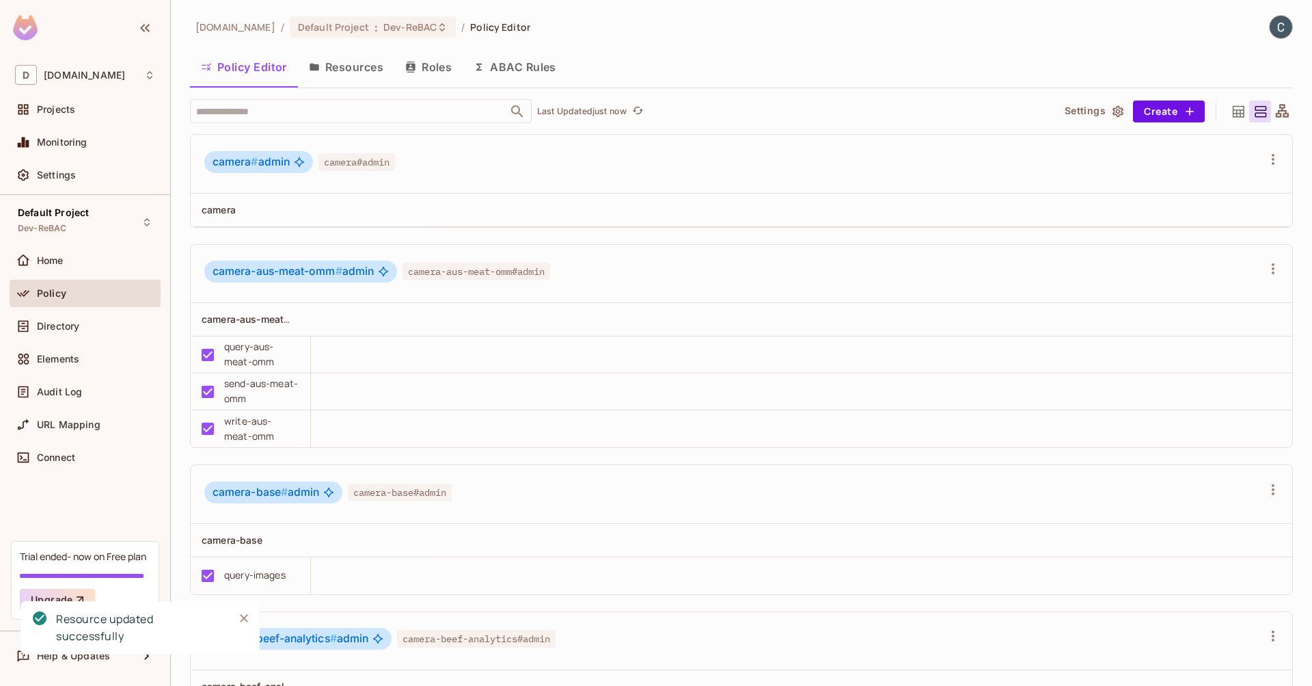
click at [385, 210] on th at bounding box center [371, 209] width 120 height 33
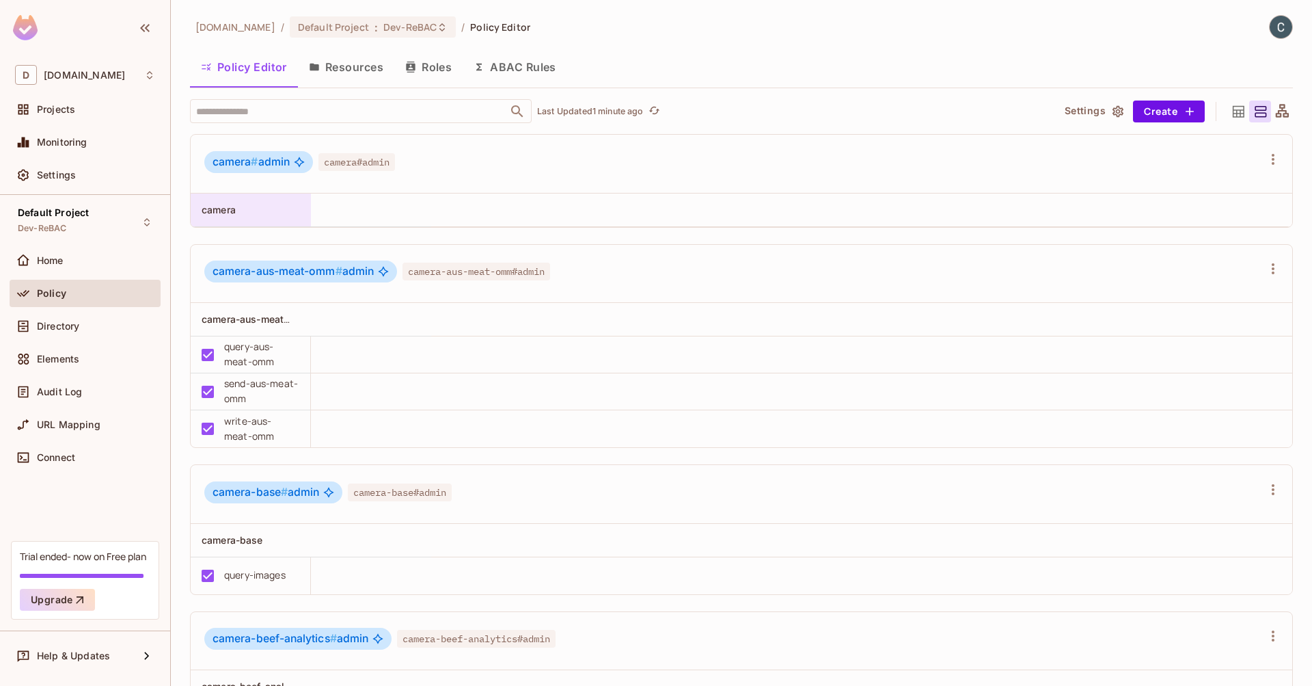
click at [222, 206] on span "camera" at bounding box center [219, 210] width 34 height 12
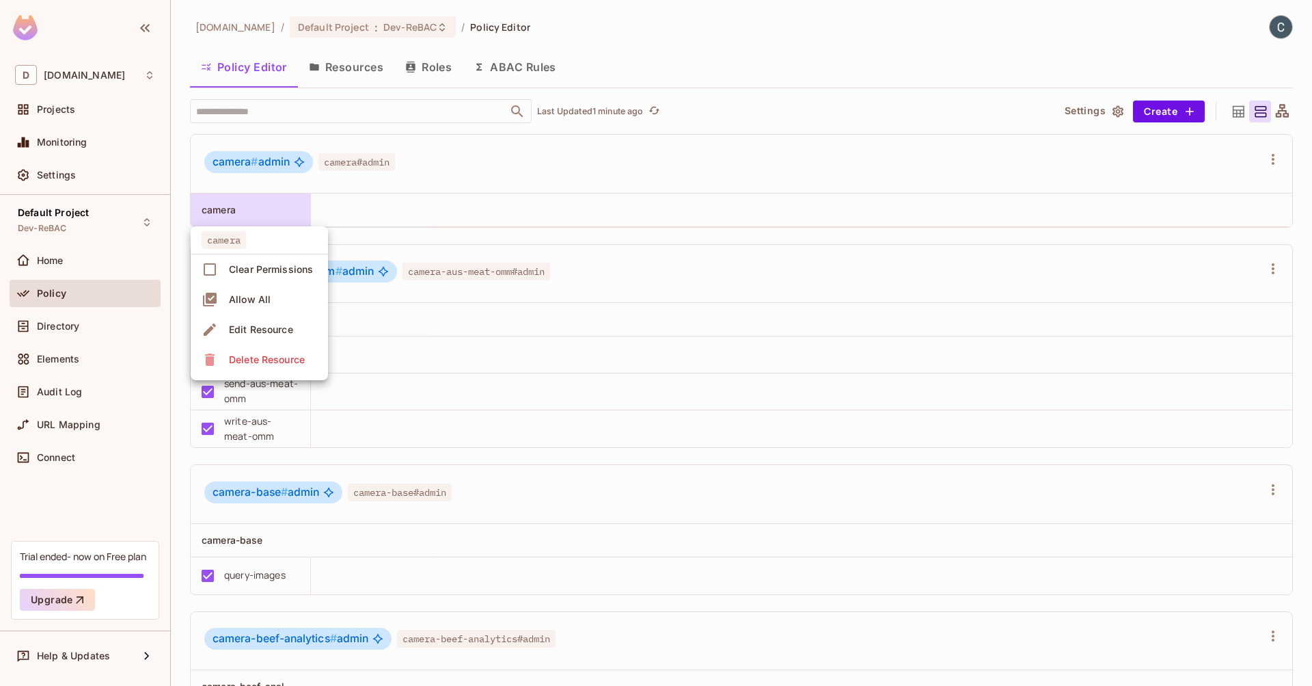
click at [401, 218] on div at bounding box center [656, 343] width 1312 height 686
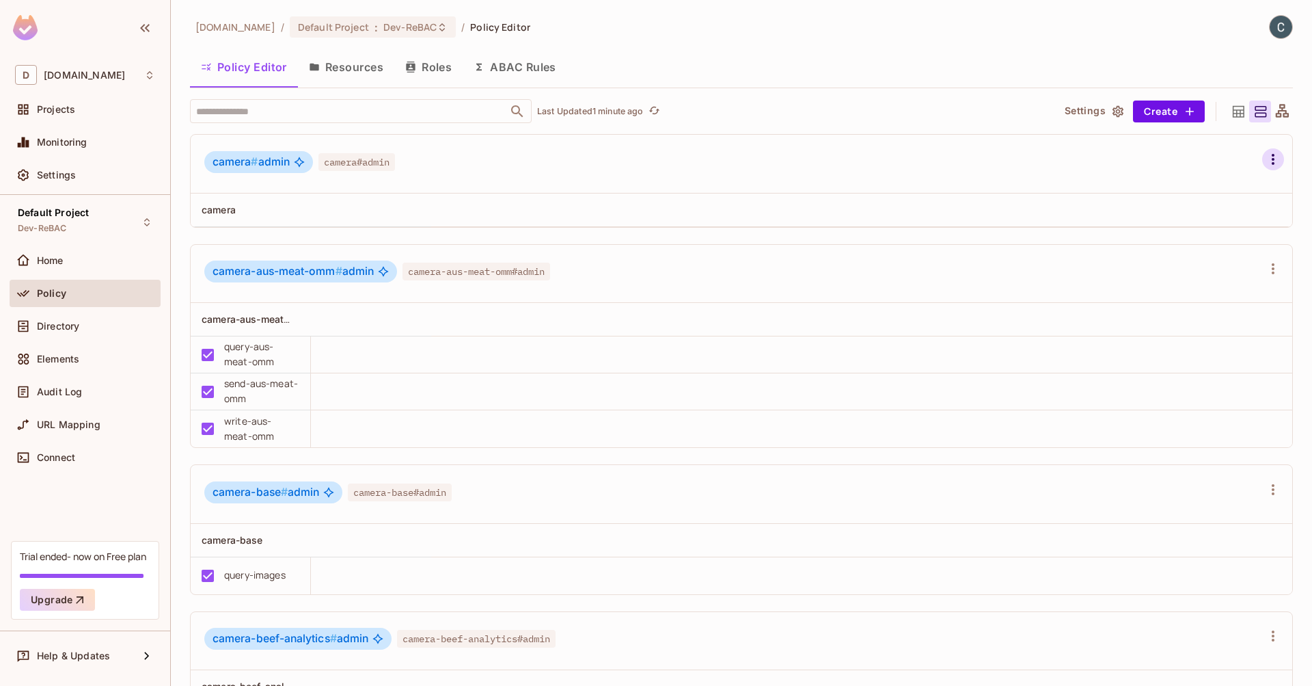
click at [1262, 162] on button "button" at bounding box center [1273, 159] width 22 height 22
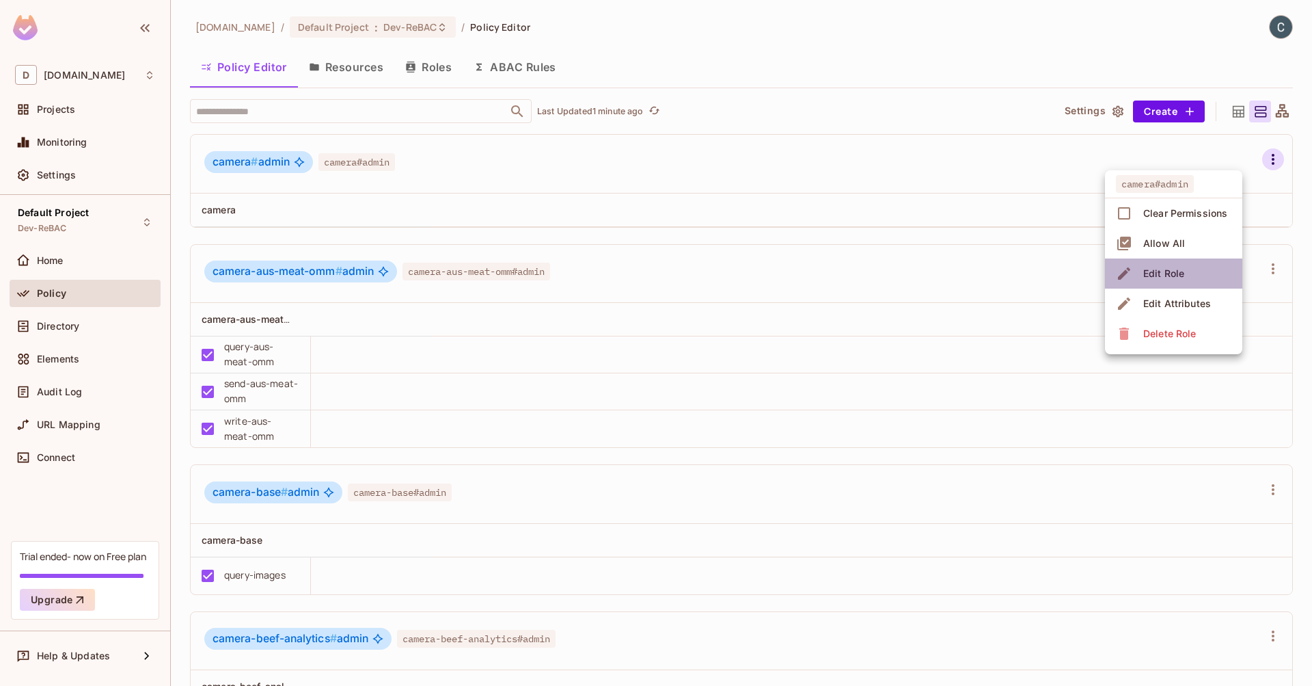
click at [1205, 277] on li "Edit Role" at bounding box center [1173, 273] width 137 height 30
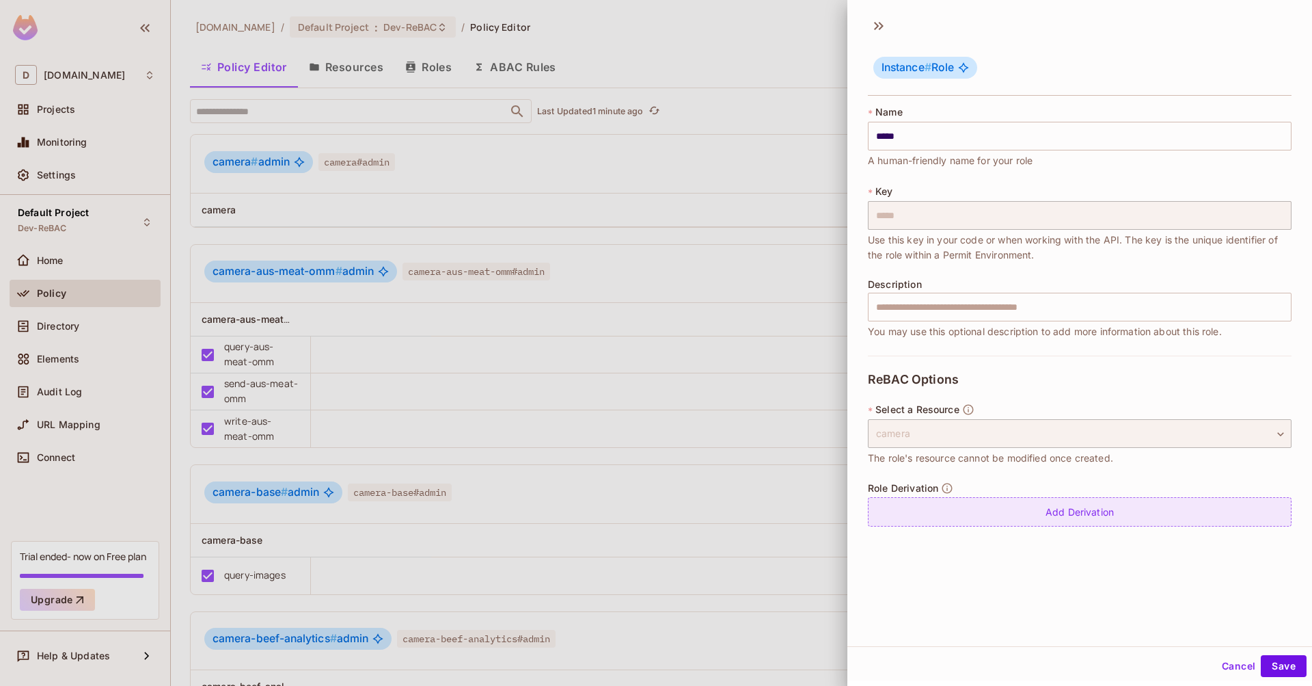
click at [1084, 516] on div "Add Derivation" at bounding box center [1080, 511] width 424 height 29
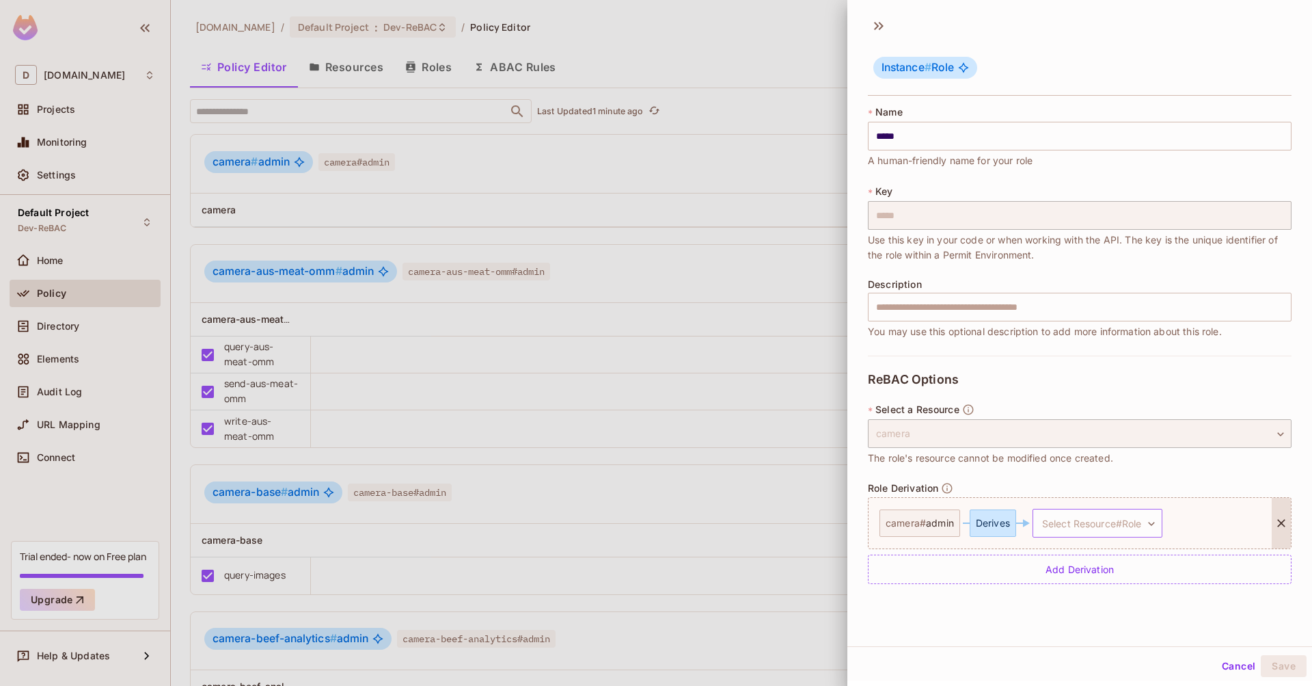
click at [1143, 520] on body "D [DOMAIN_NAME] Projects Monitoring Settings Default Project Dev-ReBAC Home Pol…" at bounding box center [656, 343] width 1312 height 686
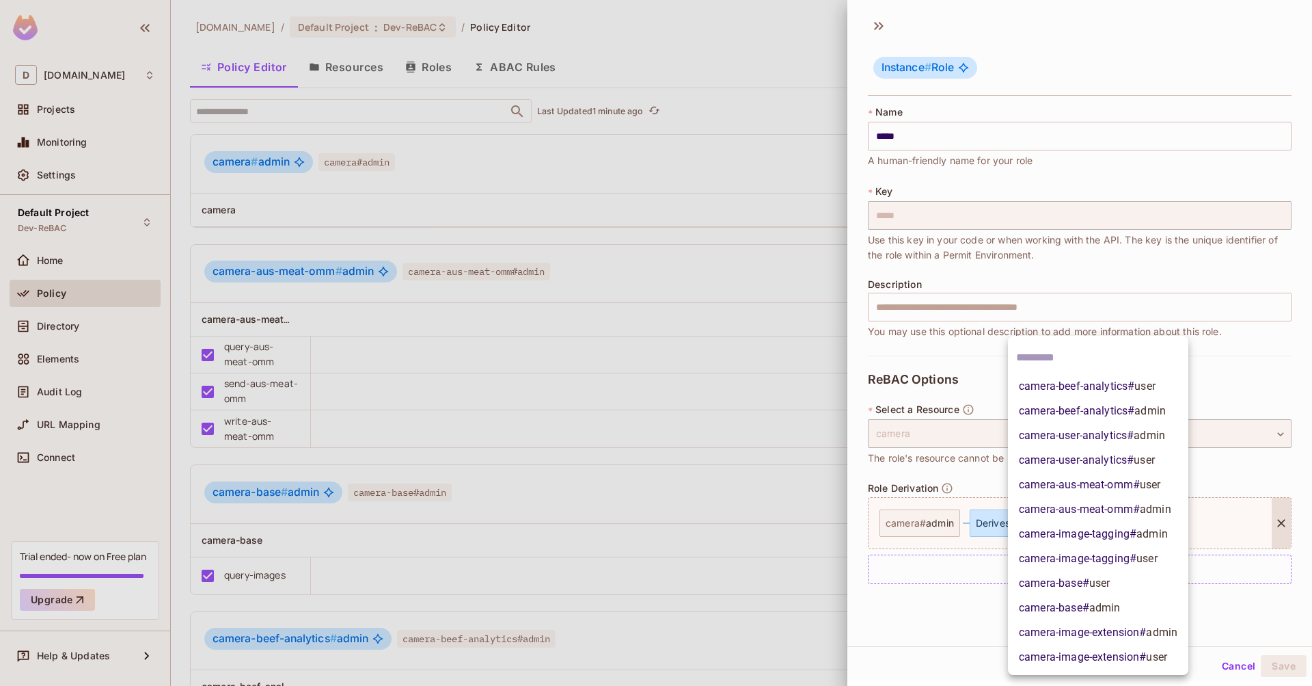
click at [1107, 411] on span "camera-beef-analytics # admin" at bounding box center [1092, 411] width 147 height 16
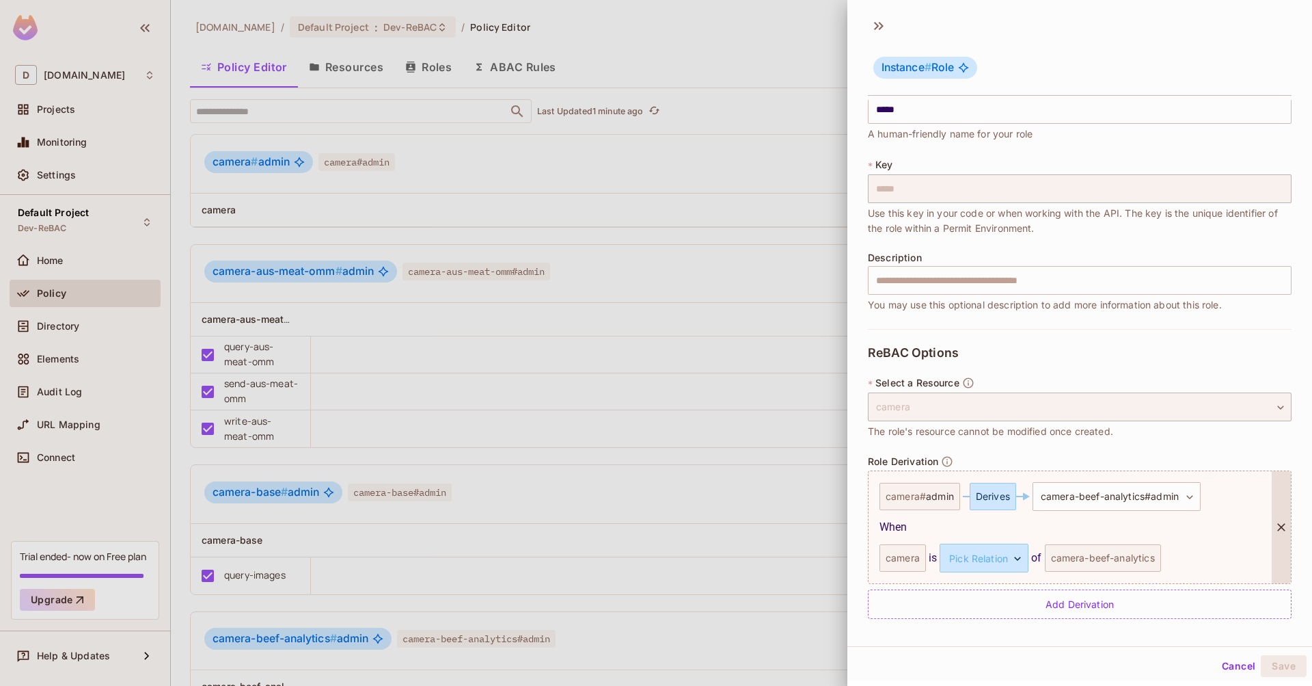
scroll to position [2, 0]
click at [1005, 552] on body "D [DOMAIN_NAME] Projects Monitoring Settings Default Project Dev-ReBAC Home Pol…" at bounding box center [656, 343] width 1312 height 686
click at [951, 621] on li "parent" at bounding box center [979, 620] width 126 height 25
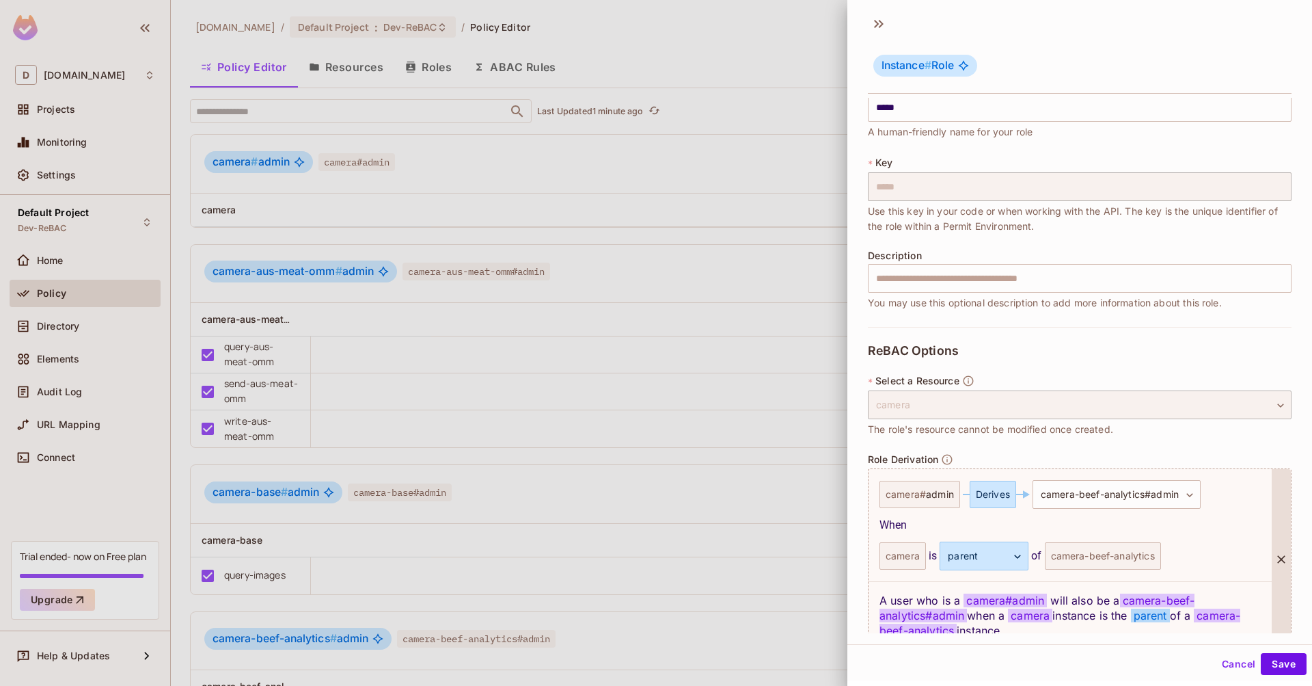
scroll to position [94, 0]
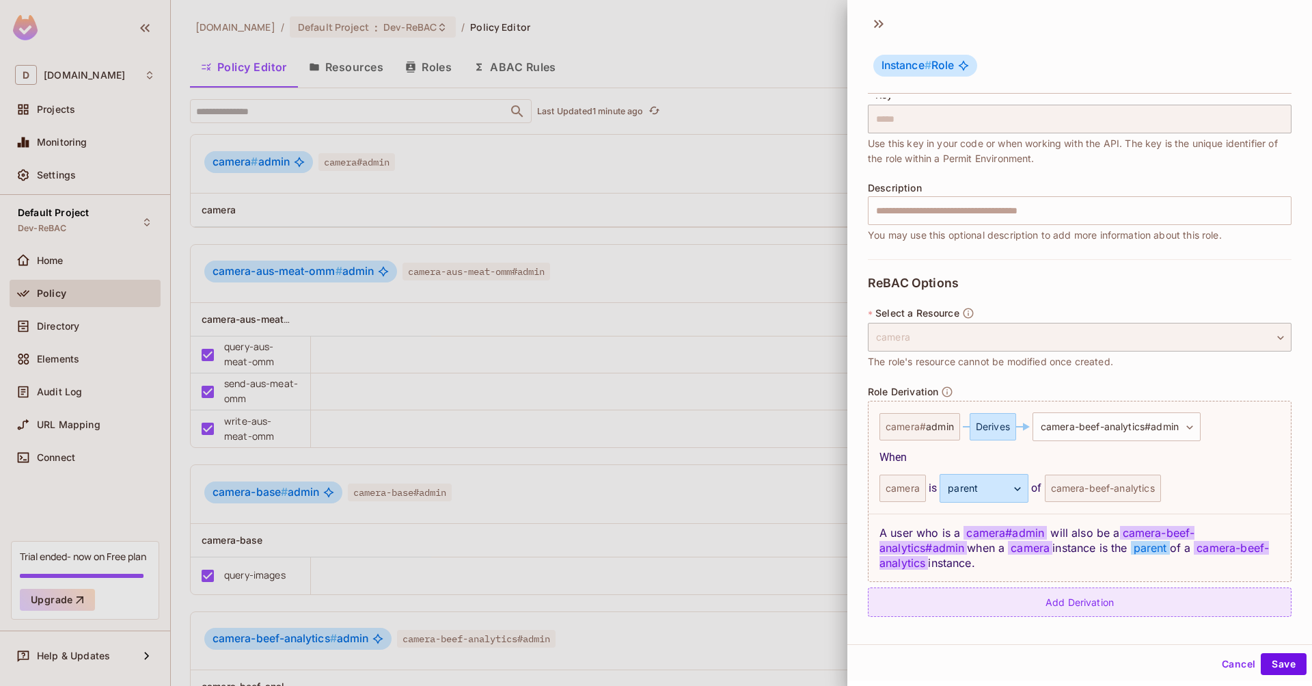
click at [1057, 604] on div "Add Derivation" at bounding box center [1080, 601] width 424 height 29
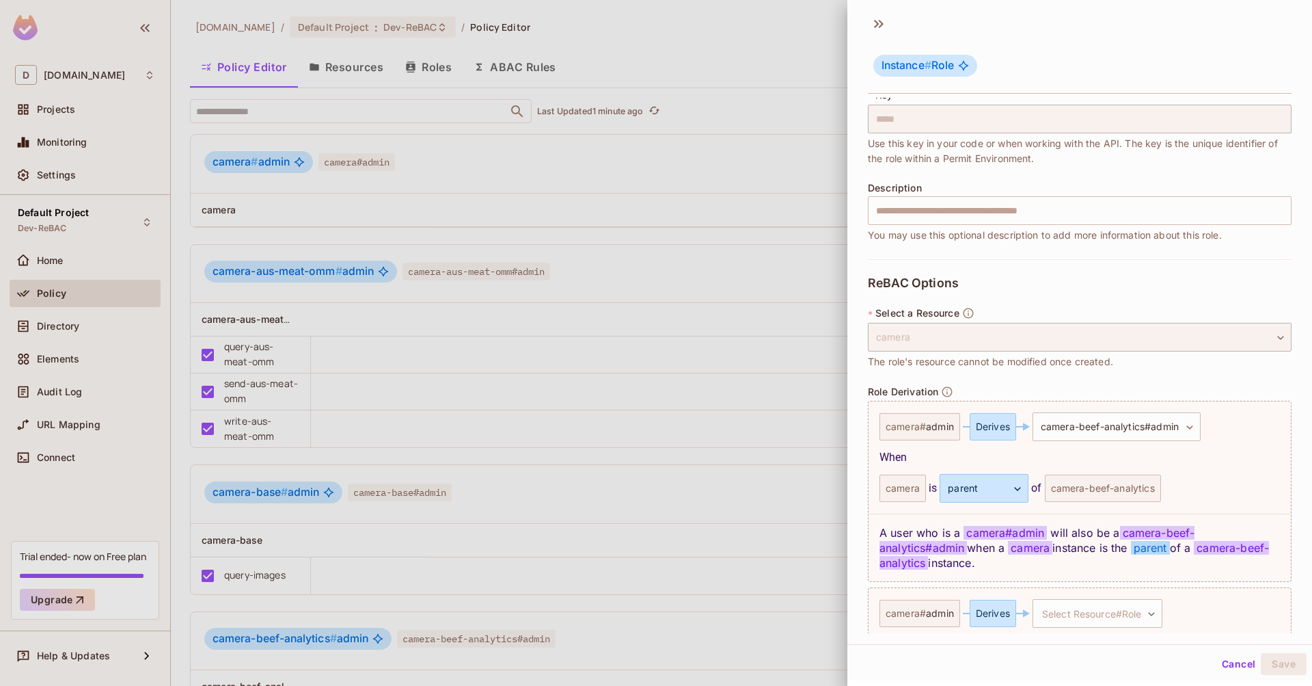
scroll to position [152, 0]
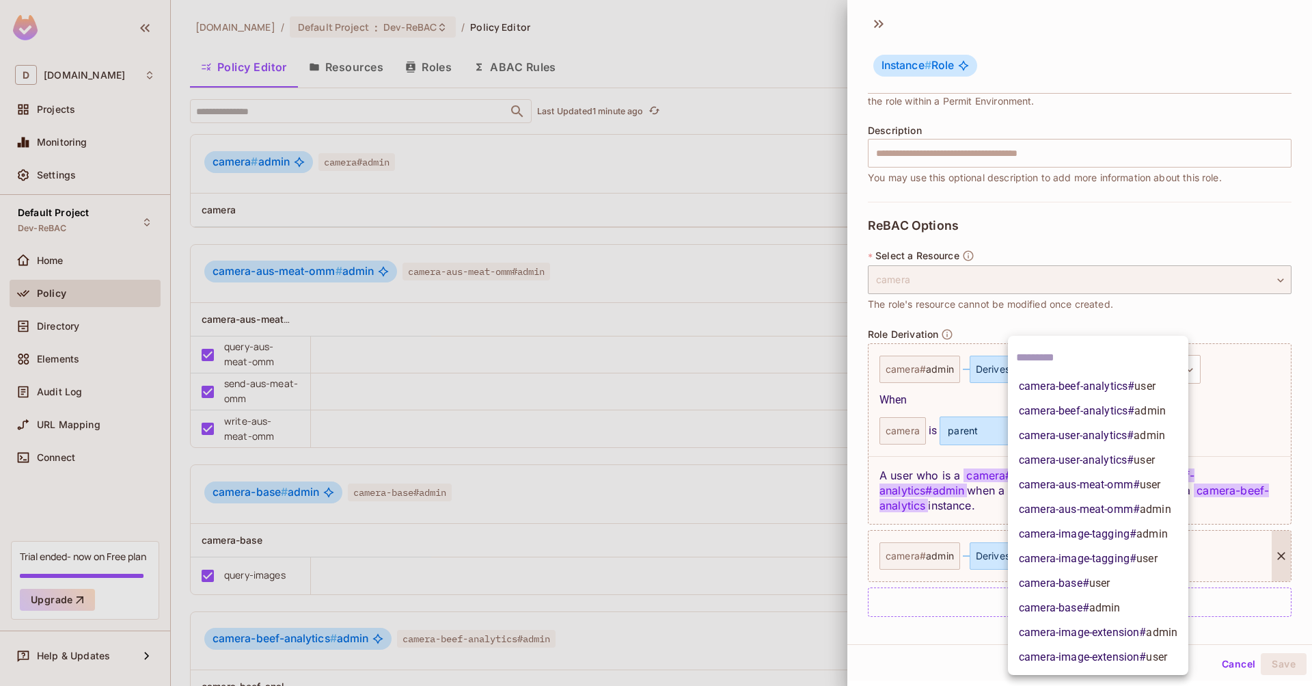
click at [1094, 560] on body "D [DOMAIN_NAME] Projects Monitoring Settings Default Project Dev-ReBAC Home Pol…" at bounding box center [656, 343] width 1312 height 686
click at [1137, 439] on span "admin" at bounding box center [1149, 435] width 31 height 13
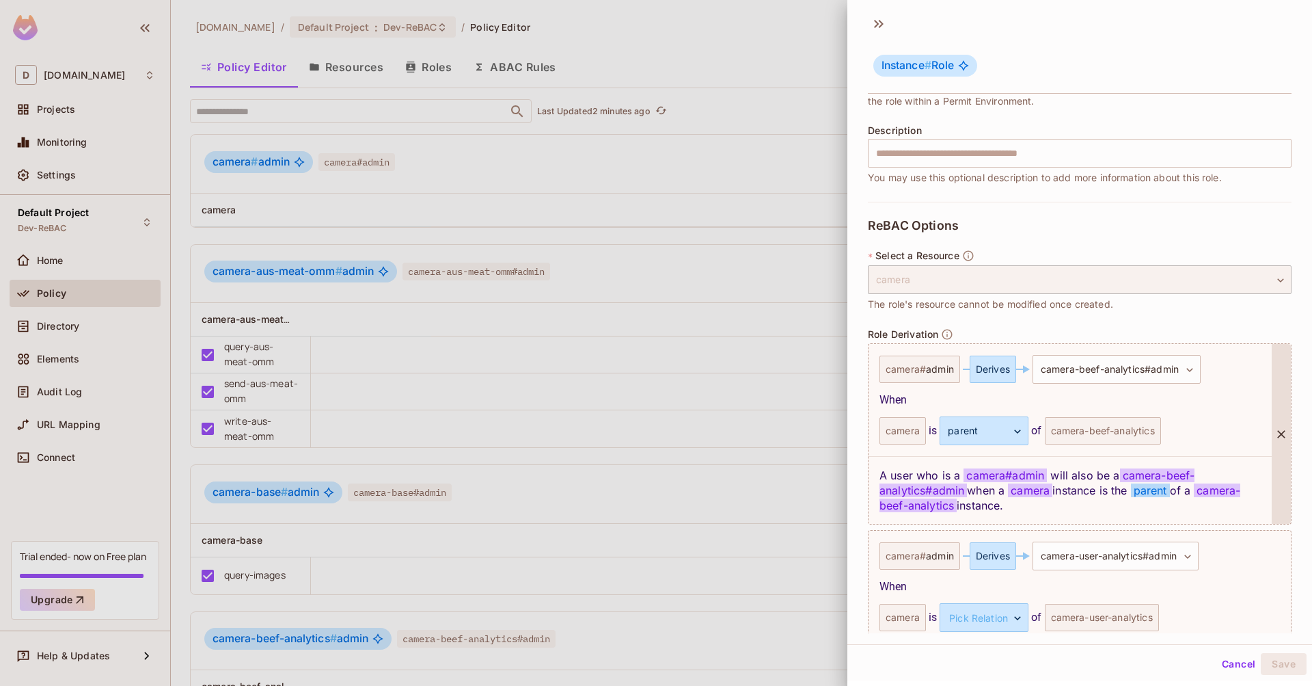
scroll to position [213, 0]
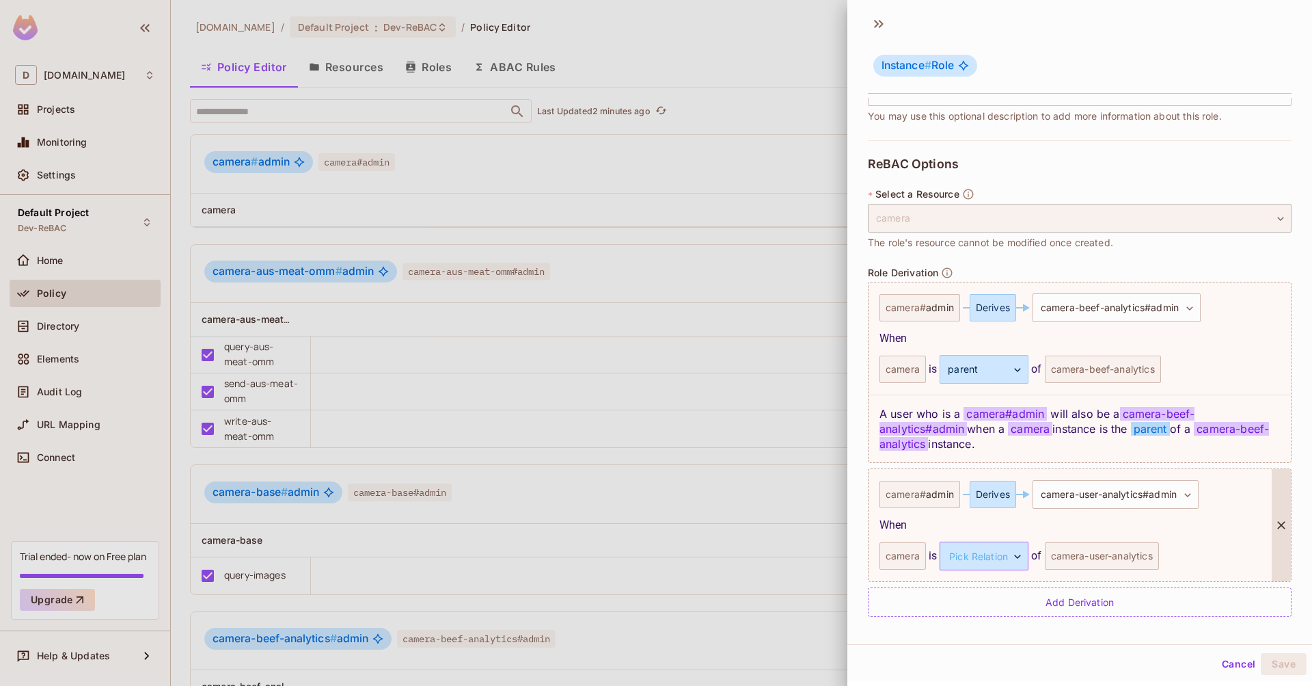
click at [988, 554] on body "D [DOMAIN_NAME] Projects Monitoring Settings Default Project Dev-ReBAC Home Pol…" at bounding box center [656, 343] width 1312 height 686
click at [940, 627] on li "parent" at bounding box center [979, 620] width 126 height 25
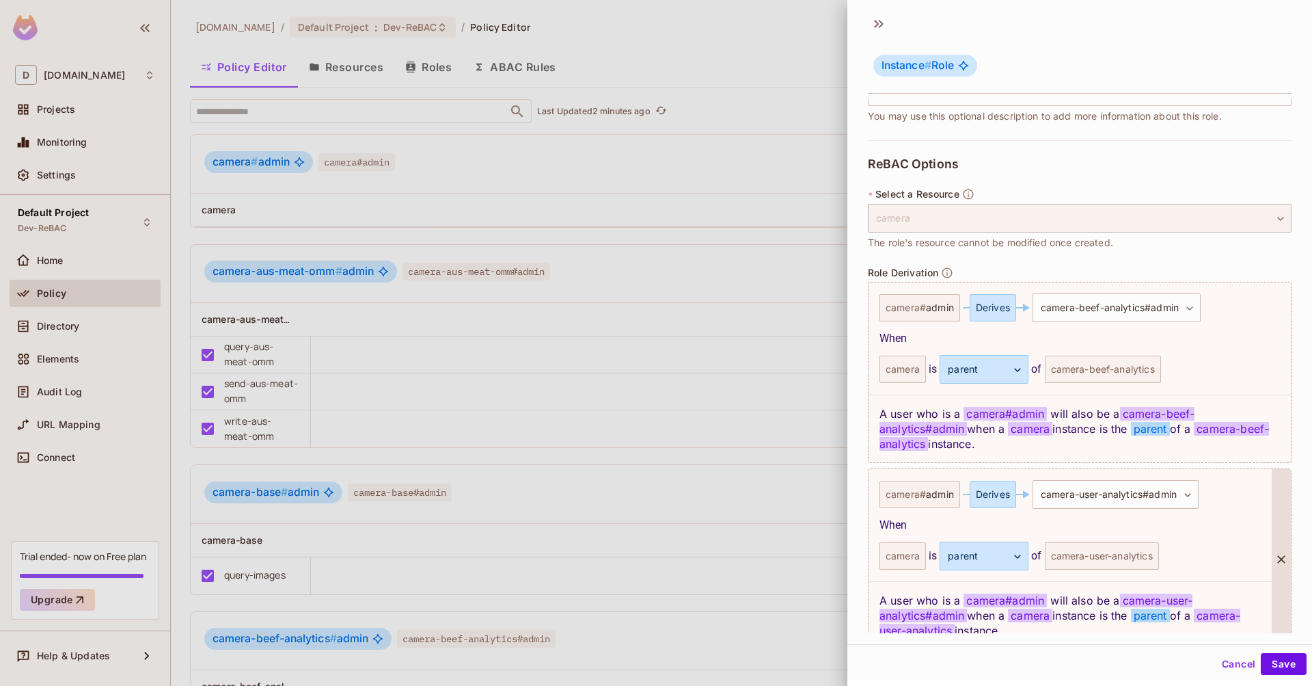
scroll to position [281, 0]
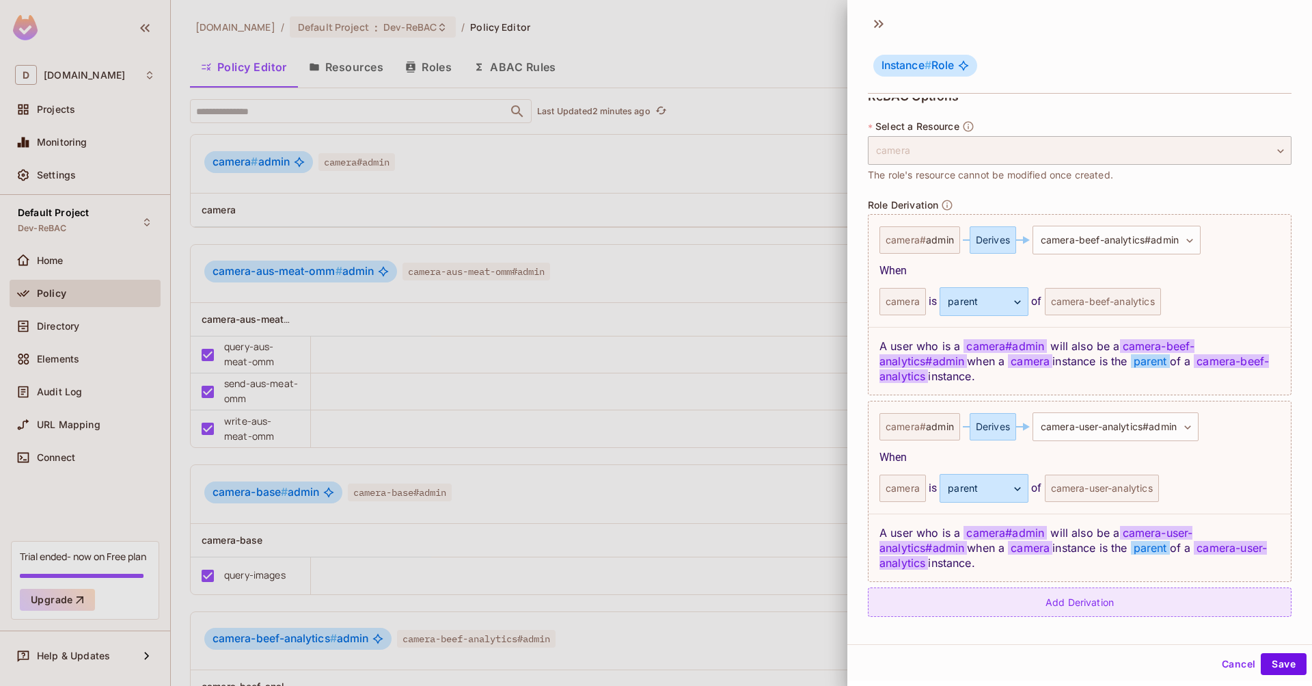
click at [1081, 597] on div "Add Derivation" at bounding box center [1080, 601] width 424 height 29
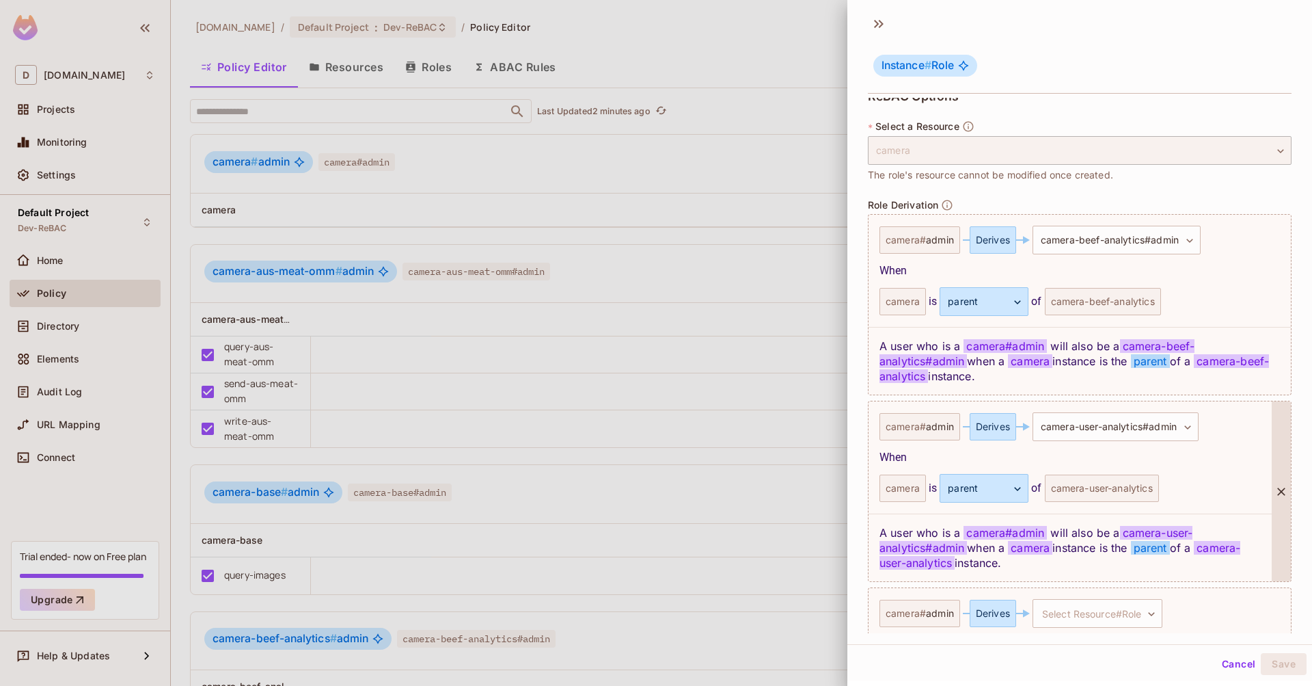
scroll to position [338, 0]
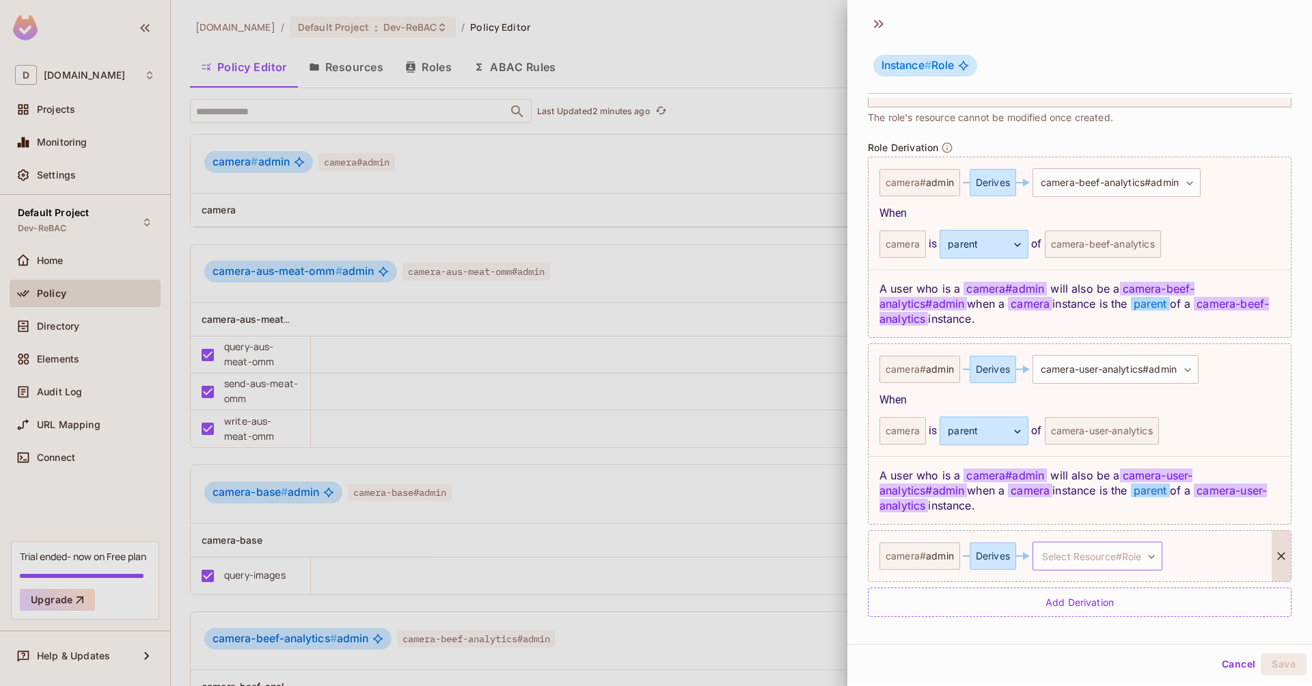
click at [1095, 553] on body "D [DOMAIN_NAME] Projects Monitoring Settings Default Project Dev-ReBAC Home Pol…" at bounding box center [656, 343] width 1312 height 686
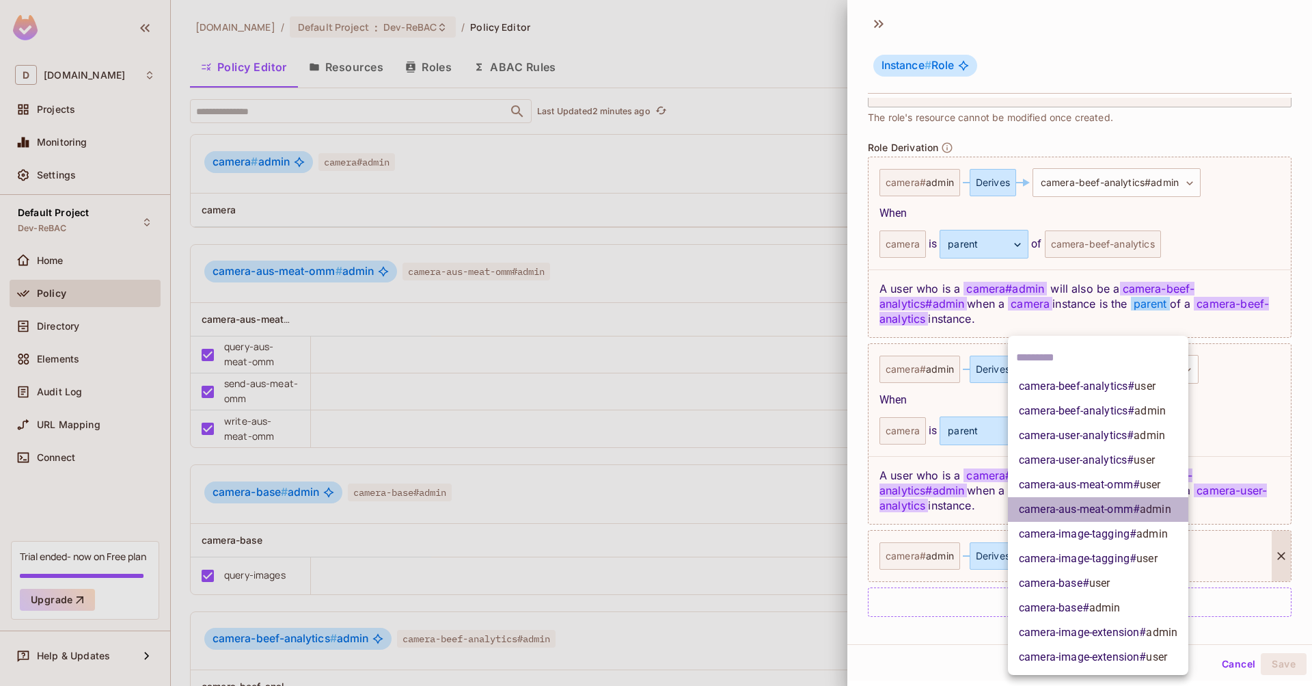
click at [1128, 508] on span "camera-aus-meat-omm # admin" at bounding box center [1095, 509] width 152 height 16
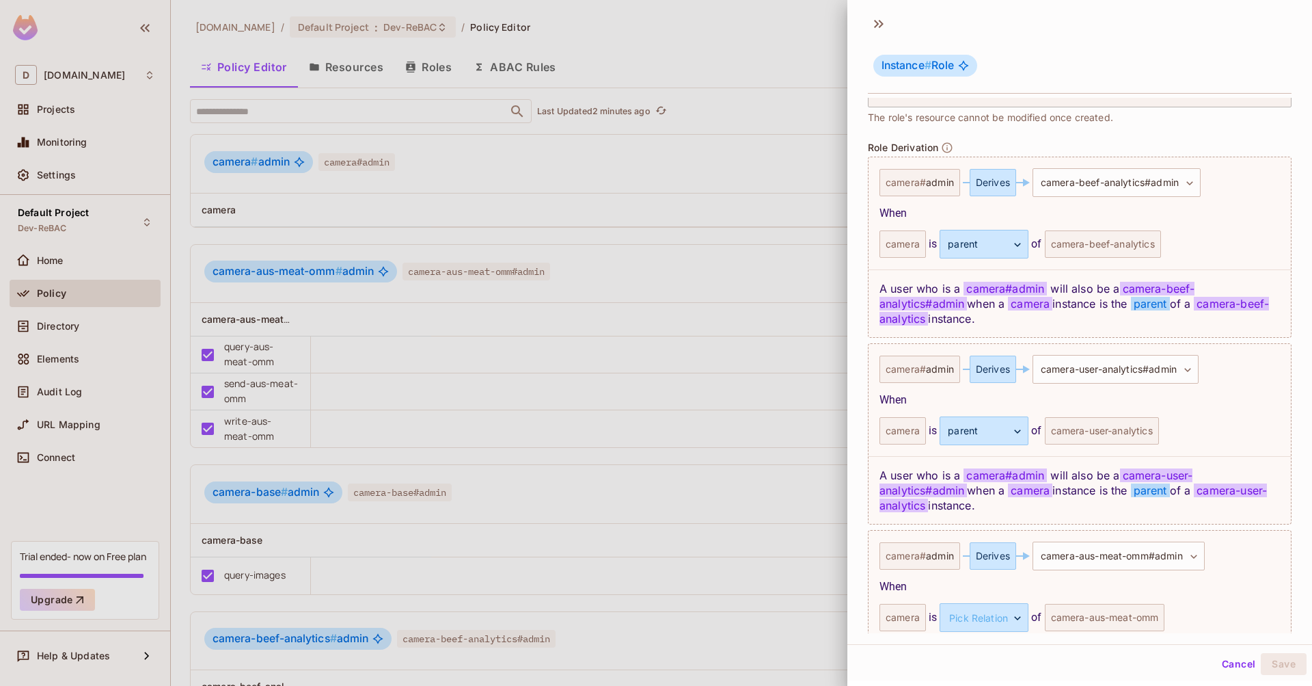
scroll to position [400, 0]
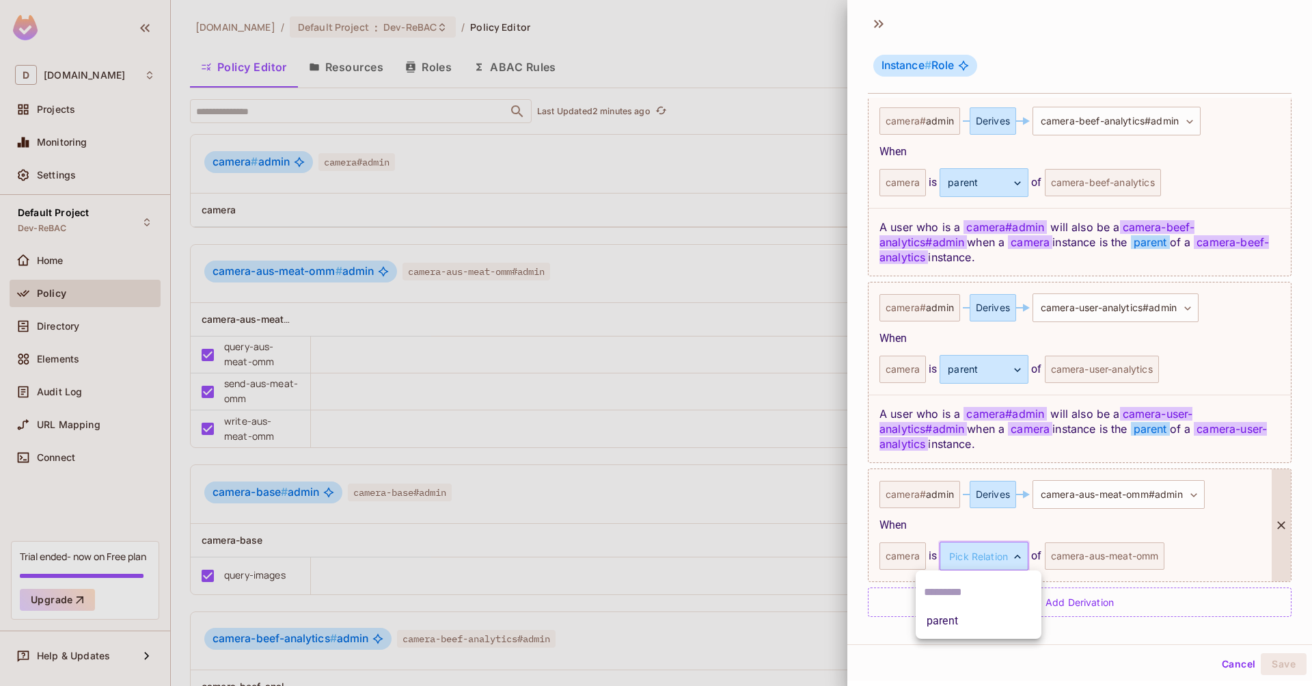
click at [969, 550] on body "D [DOMAIN_NAME] Projects Monitoring Settings Default Project Dev-ReBAC Home Pol…" at bounding box center [656, 343] width 1312 height 686
click at [969, 621] on li "parent" at bounding box center [979, 620] width 126 height 25
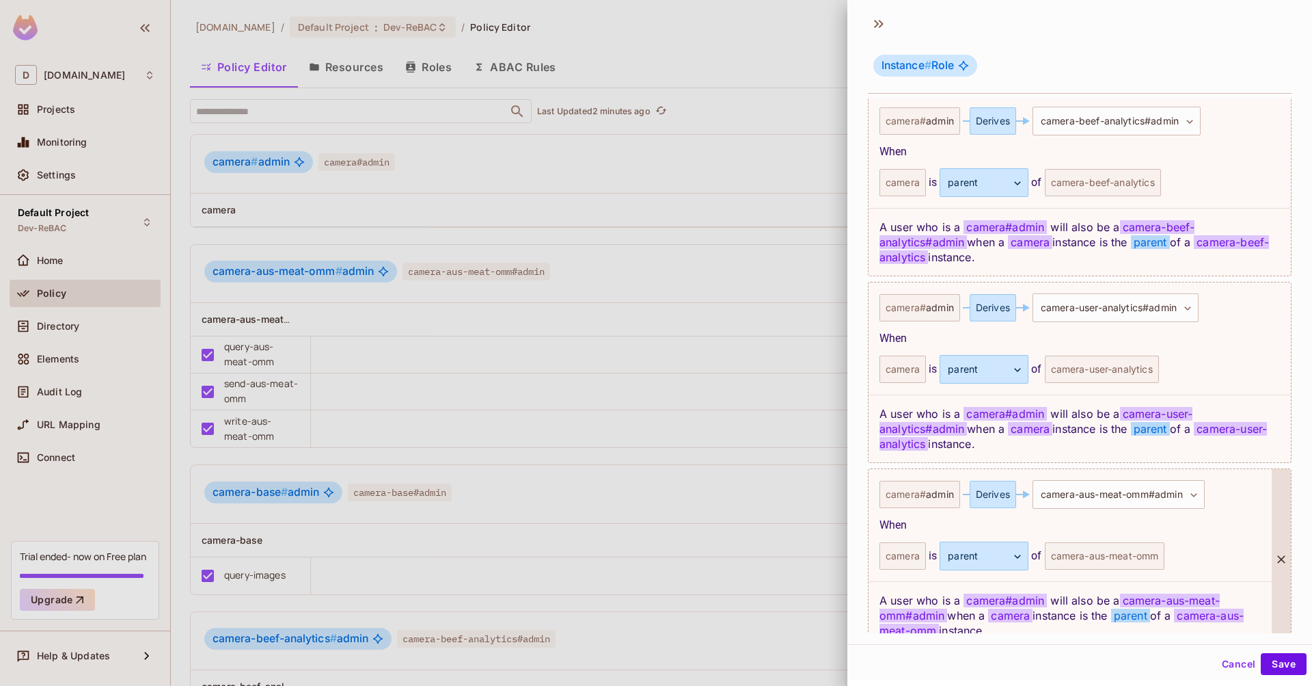
scroll to position [467, 0]
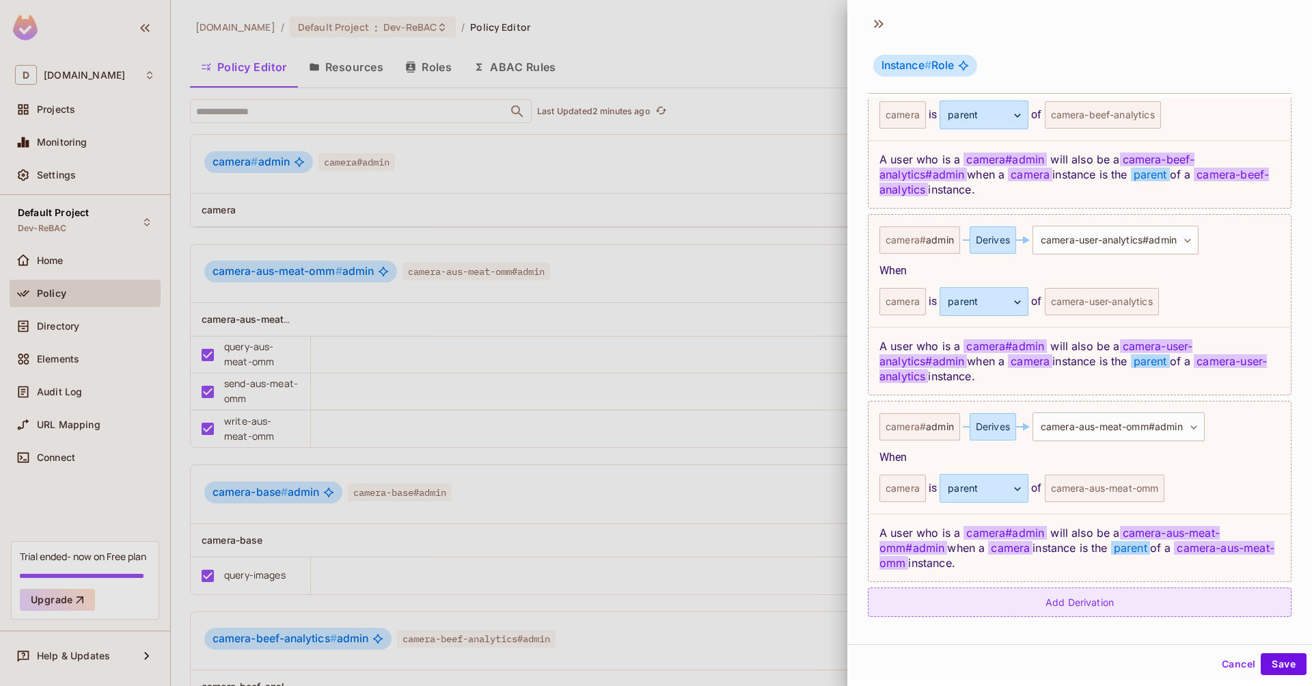
click at [1053, 599] on div "Add Derivation" at bounding box center [1080, 601] width 424 height 29
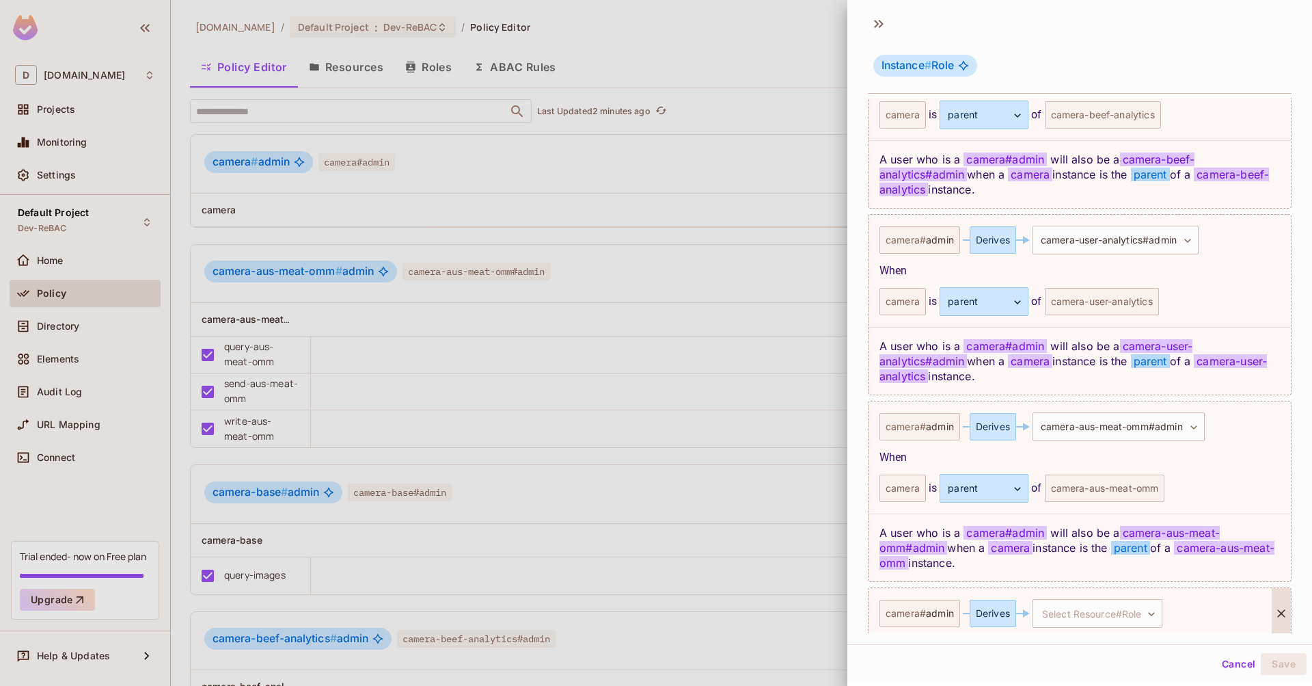
scroll to position [525, 0]
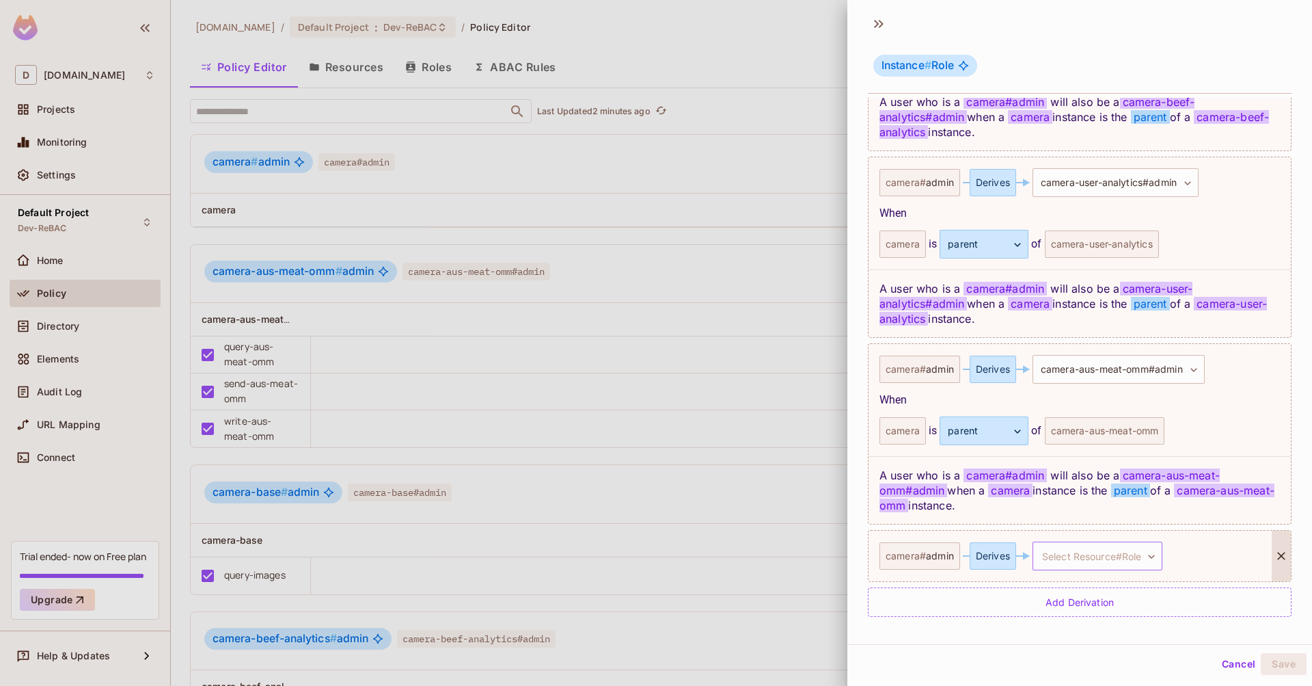
click at [1079, 556] on body "D [DOMAIN_NAME] Projects Monitoring Settings Default Project Dev-ReBAC Home Pol…" at bounding box center [656, 343] width 1312 height 686
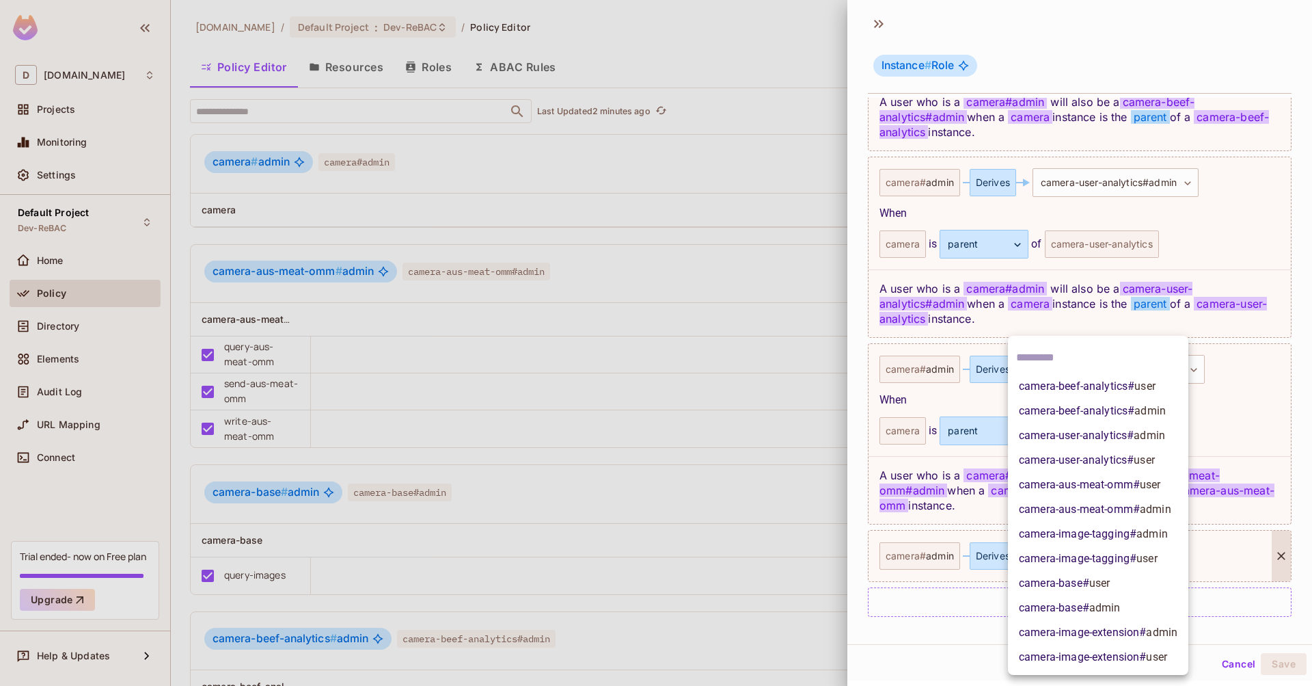
click at [1137, 535] on span "admin" at bounding box center [1152, 533] width 31 height 13
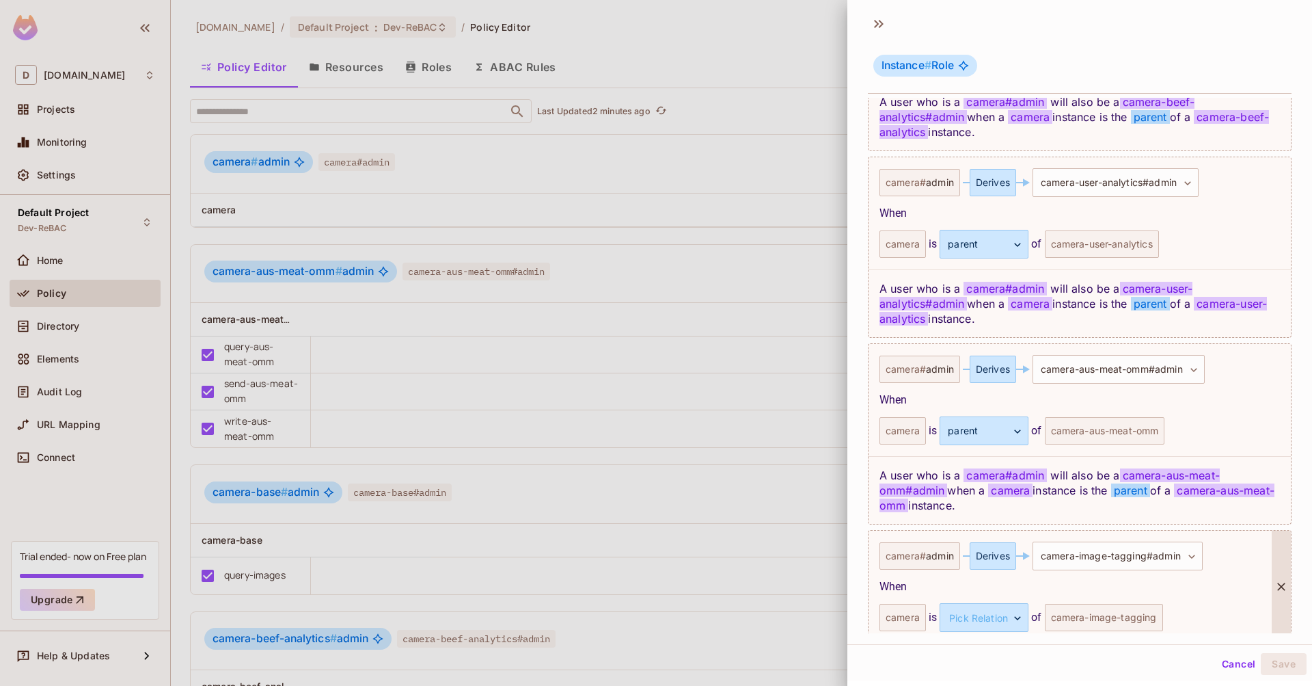
scroll to position [586, 0]
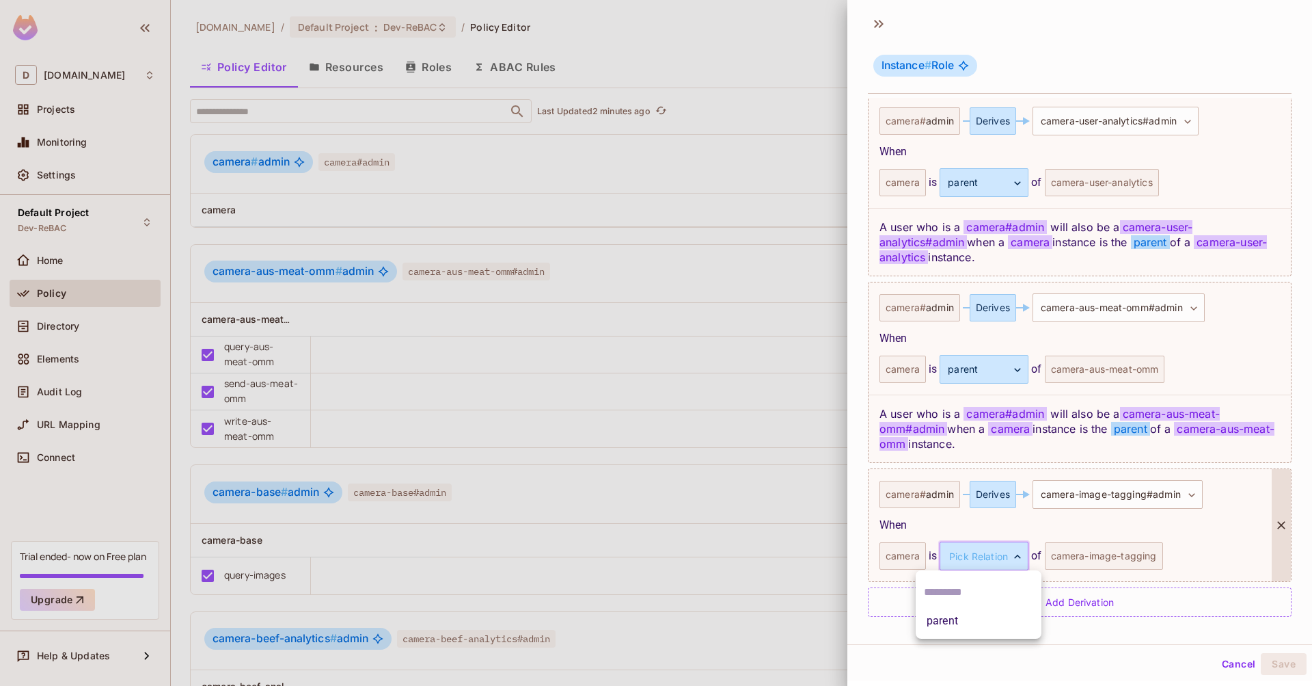
click at [973, 563] on body "D [DOMAIN_NAME] Projects Monitoring Settings Default Project Dev-ReBAC Home Pol…" at bounding box center [656, 343] width 1312 height 686
click at [958, 614] on li "parent" at bounding box center [979, 620] width 126 height 25
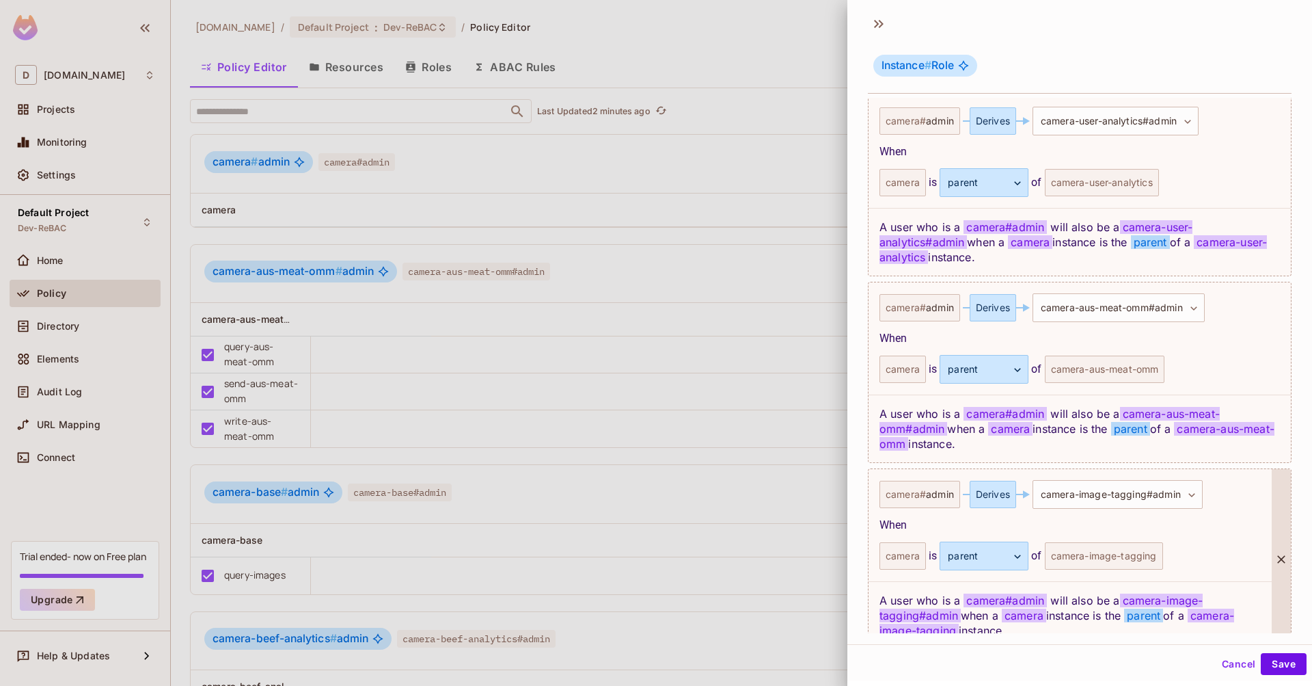
click at [1060, 595] on div "A user who is a camera # admin will also be a camera-image-tagging#admin when a…" at bounding box center [1070, 615] width 403 height 68
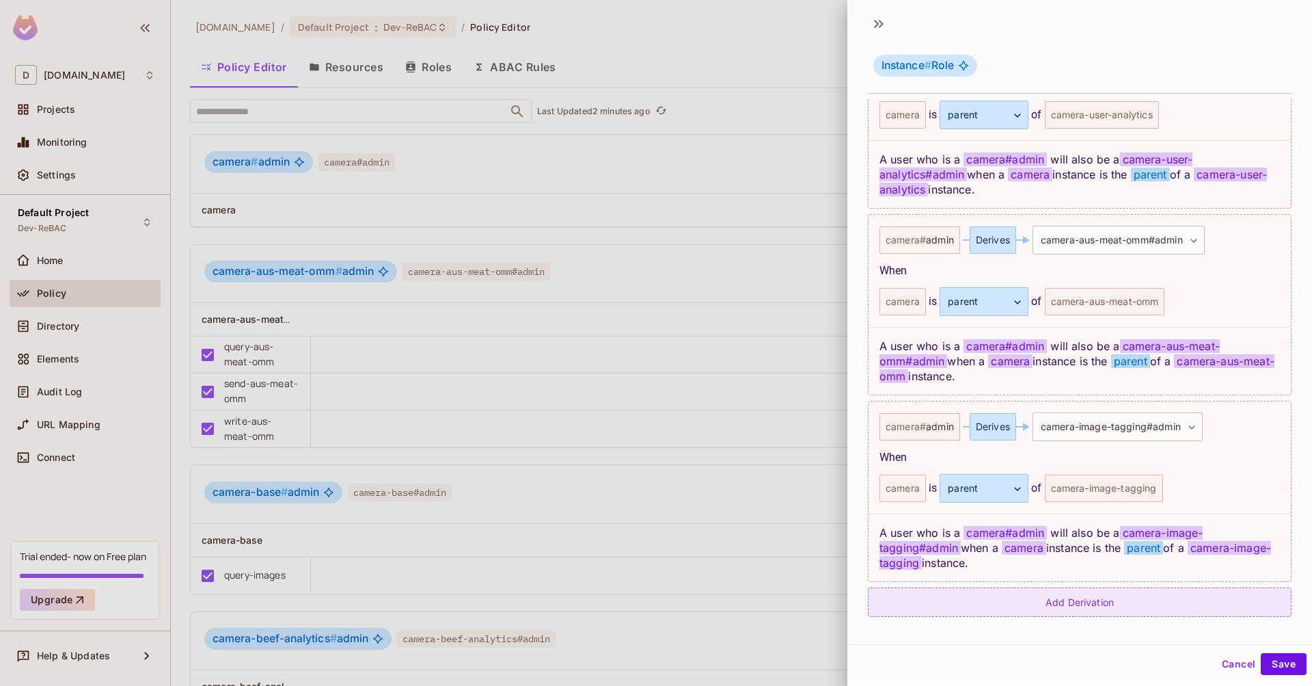
click at [1055, 607] on div "Add Derivation" at bounding box center [1080, 601] width 424 height 29
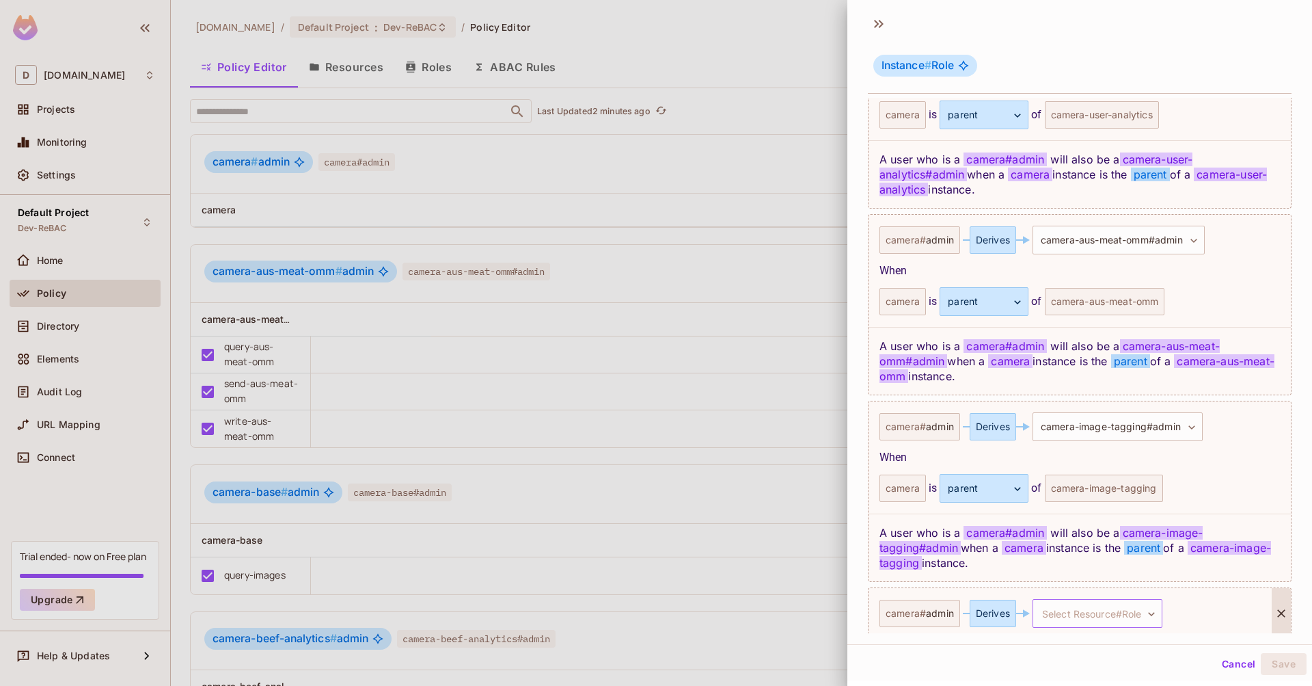
click at [1104, 604] on body "D [DOMAIN_NAME] Projects Monitoring Settings Default Project Dev-ReBAC Home Pol…" at bounding box center [656, 343] width 1312 height 686
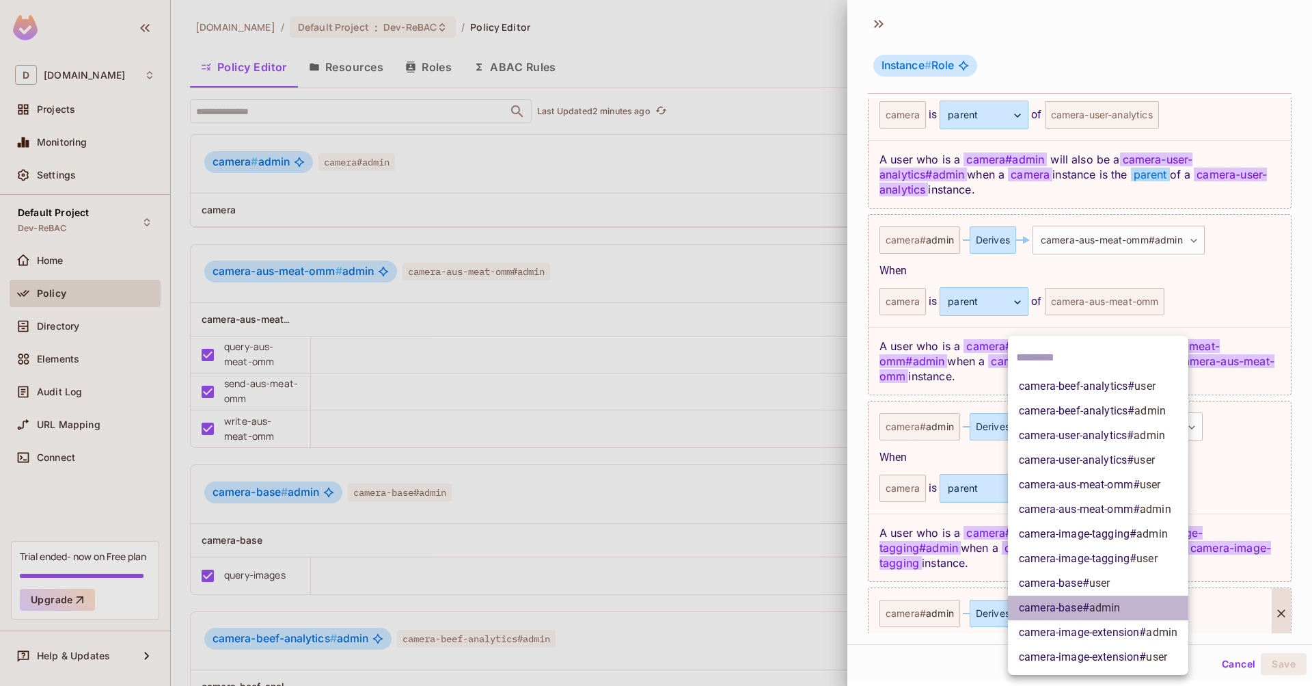
click at [1129, 601] on li "camera-base # admin" at bounding box center [1098, 607] width 180 height 25
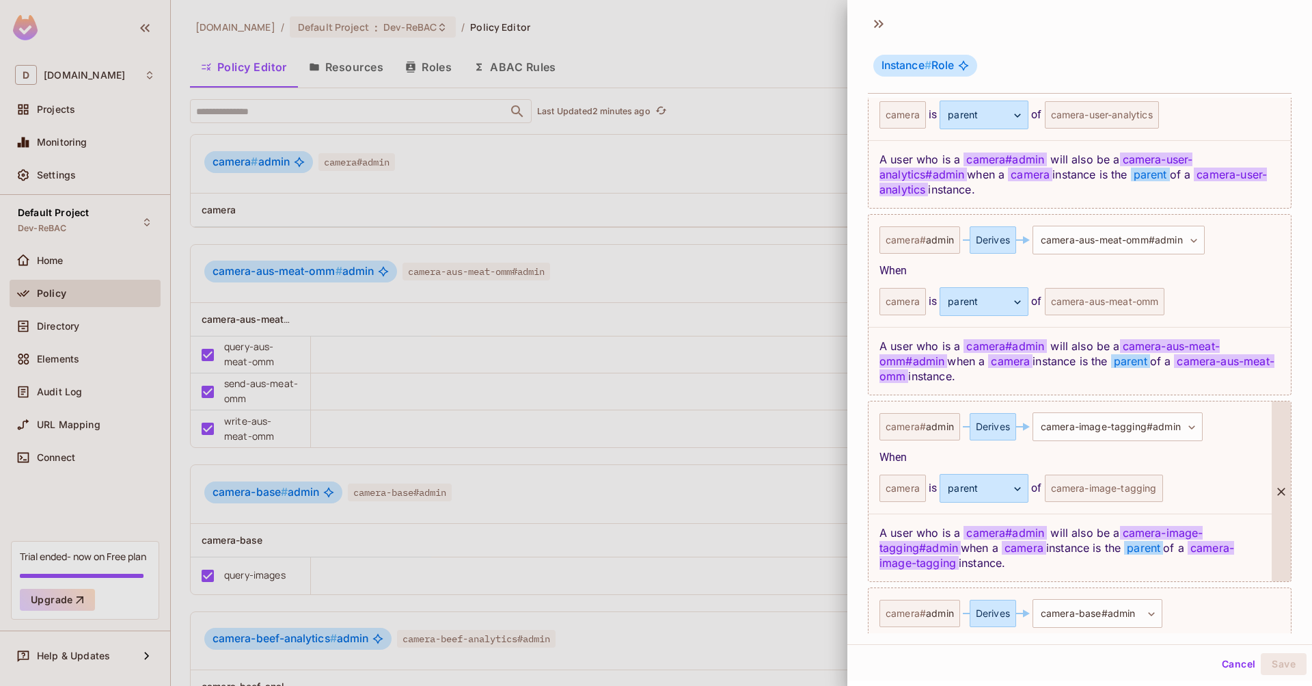
scroll to position [773, 0]
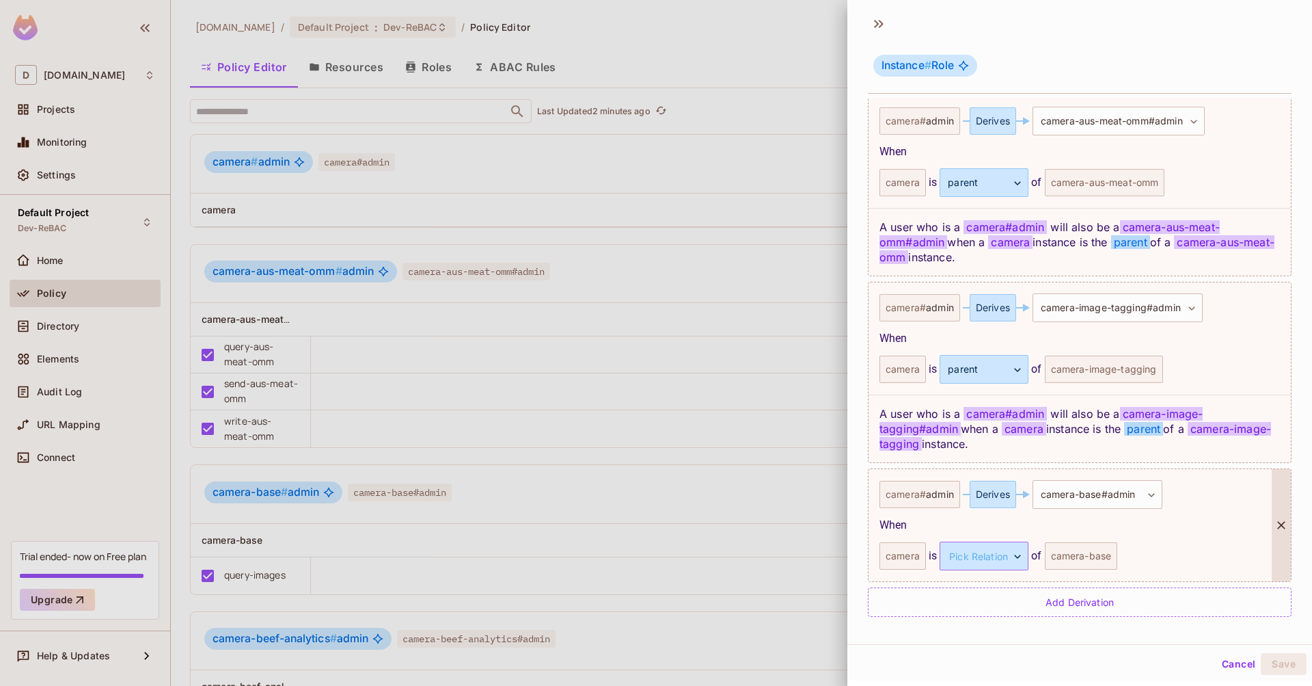
click at [977, 558] on body "D [DOMAIN_NAME] Projects Monitoring Settings Default Project Dev-ReBAC Home Pol…" at bounding box center [656, 343] width 1312 height 686
click at [954, 619] on li "parent" at bounding box center [979, 620] width 126 height 25
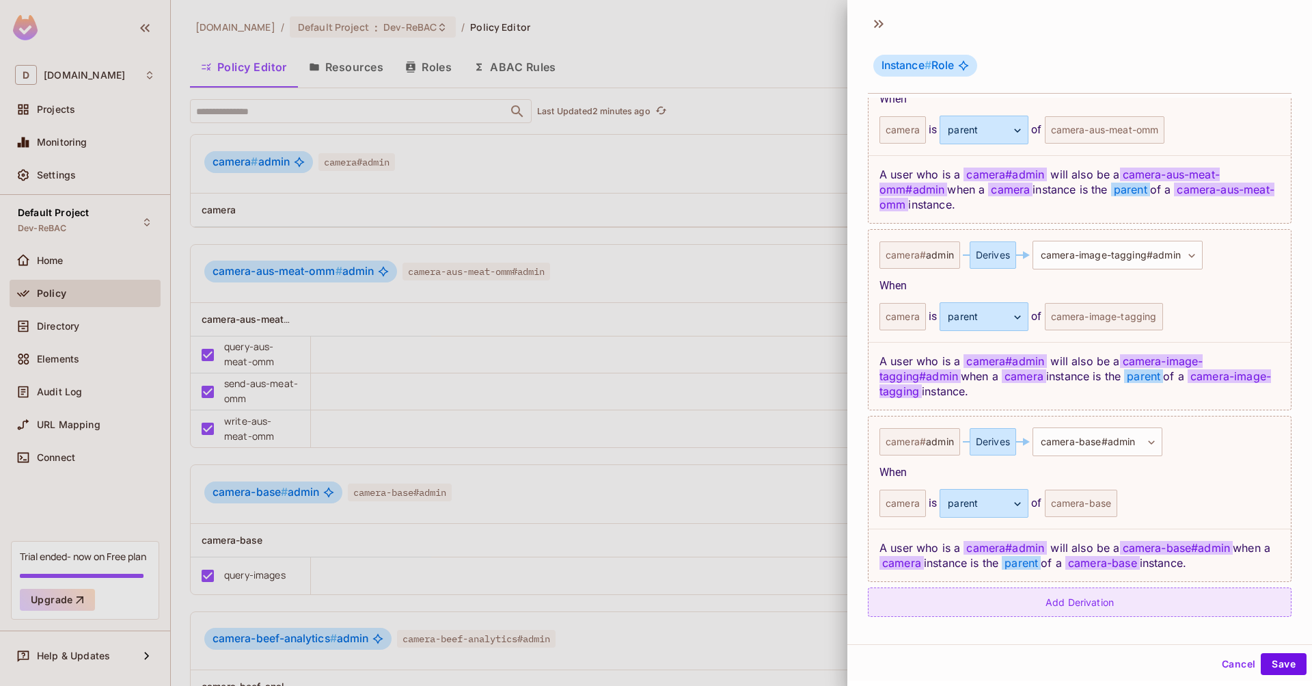
scroll to position [826, 0]
click at [1075, 605] on div "Add Derivation" at bounding box center [1080, 601] width 424 height 29
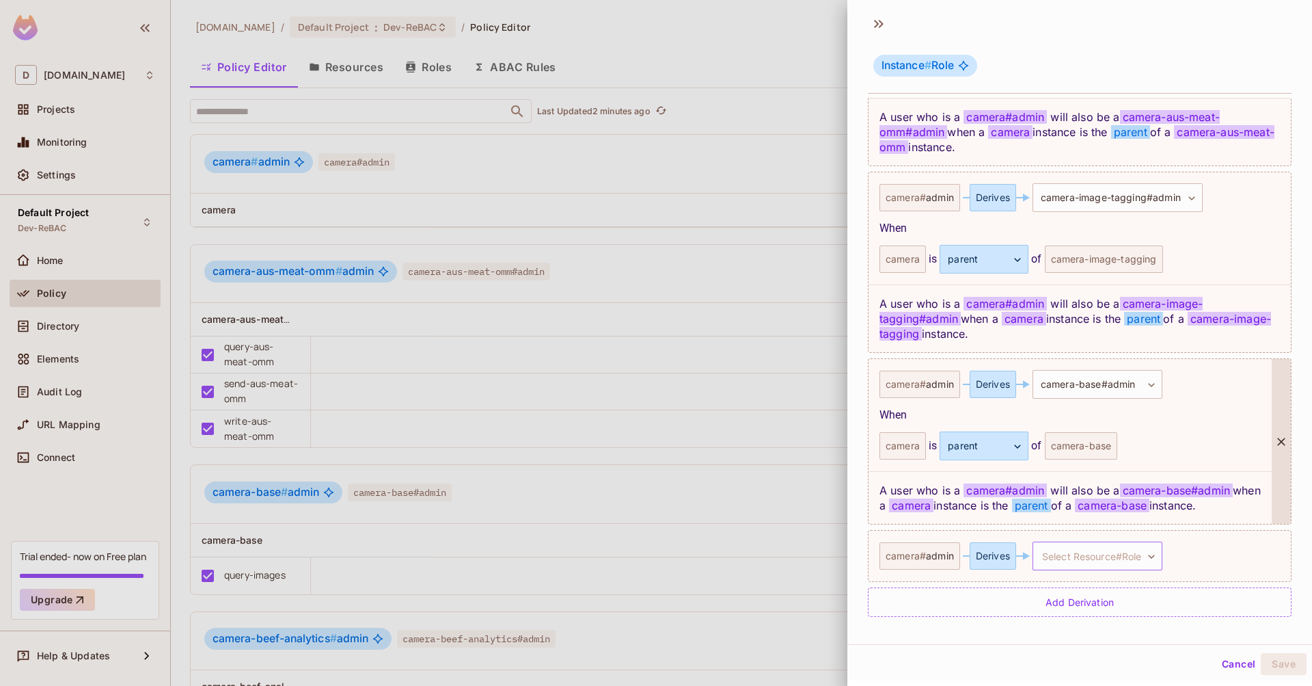
scroll to position [883, 0]
click at [1120, 561] on body "D [DOMAIN_NAME] Projects Monitoring Settings Default Project Dev-ReBAC Home Pol…" at bounding box center [656, 343] width 1312 height 686
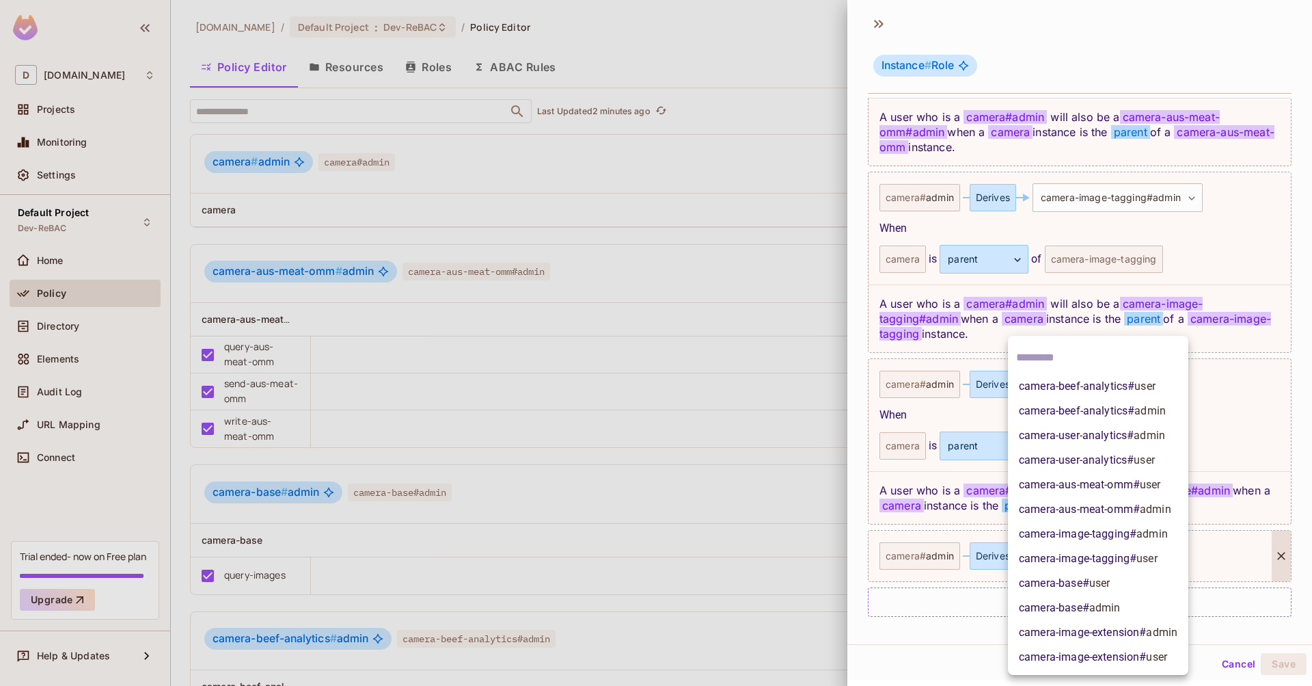
click at [1113, 612] on span "admin" at bounding box center [1104, 607] width 31 height 13
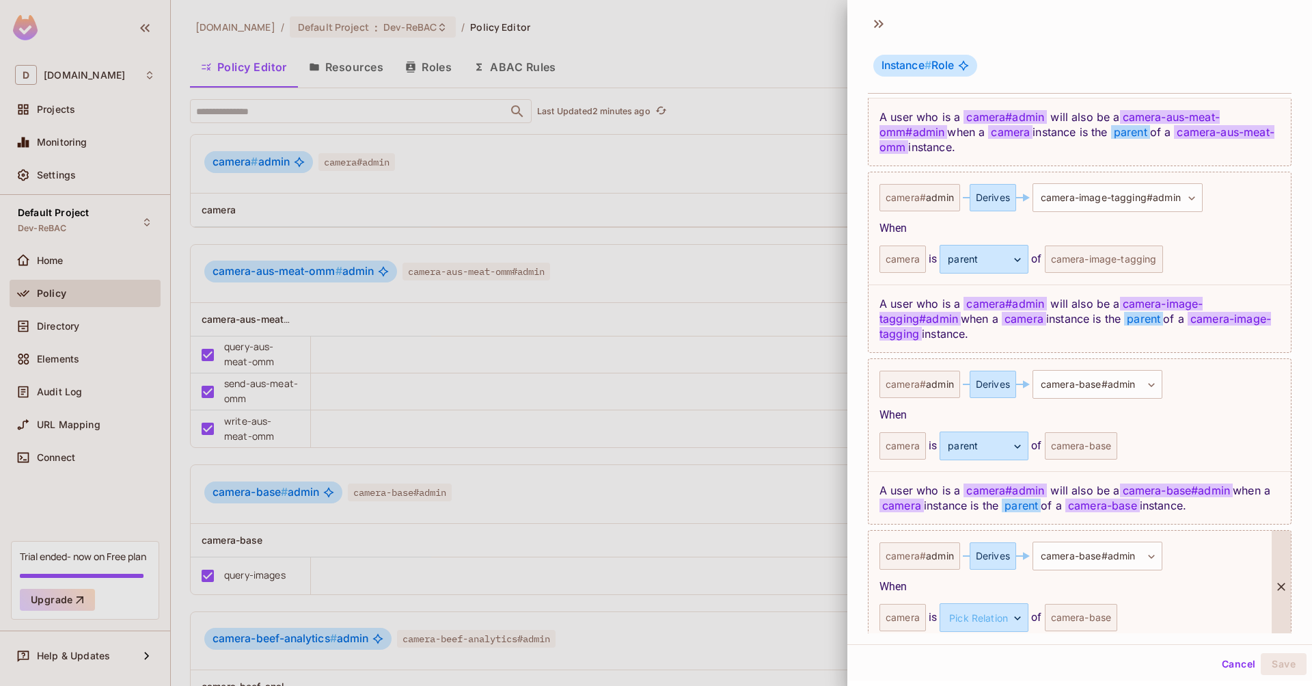
scroll to position [945, 0]
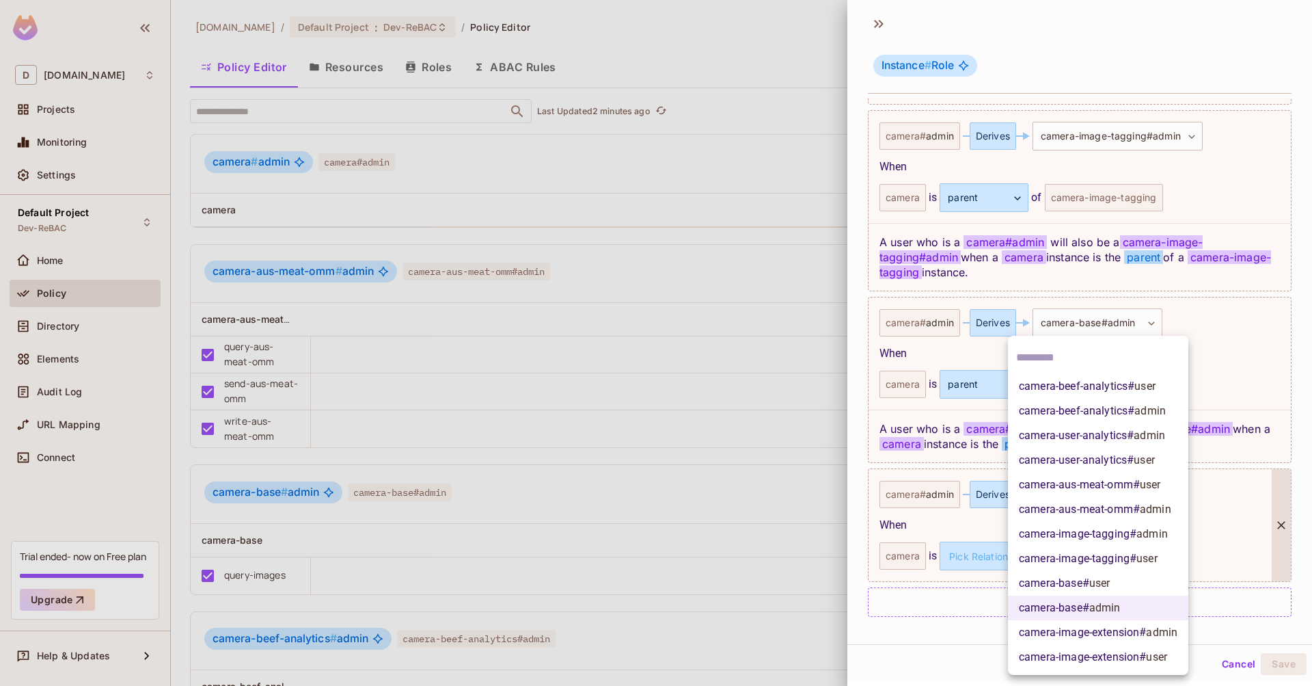
click at [1100, 499] on body "D [DOMAIN_NAME] Projects Monitoring Settings Default Project Dev-ReBAC Home Pol…" at bounding box center [656, 343] width 1312 height 686
click at [1119, 637] on span "camera-image-extension # admin" at bounding box center [1098, 632] width 159 height 16
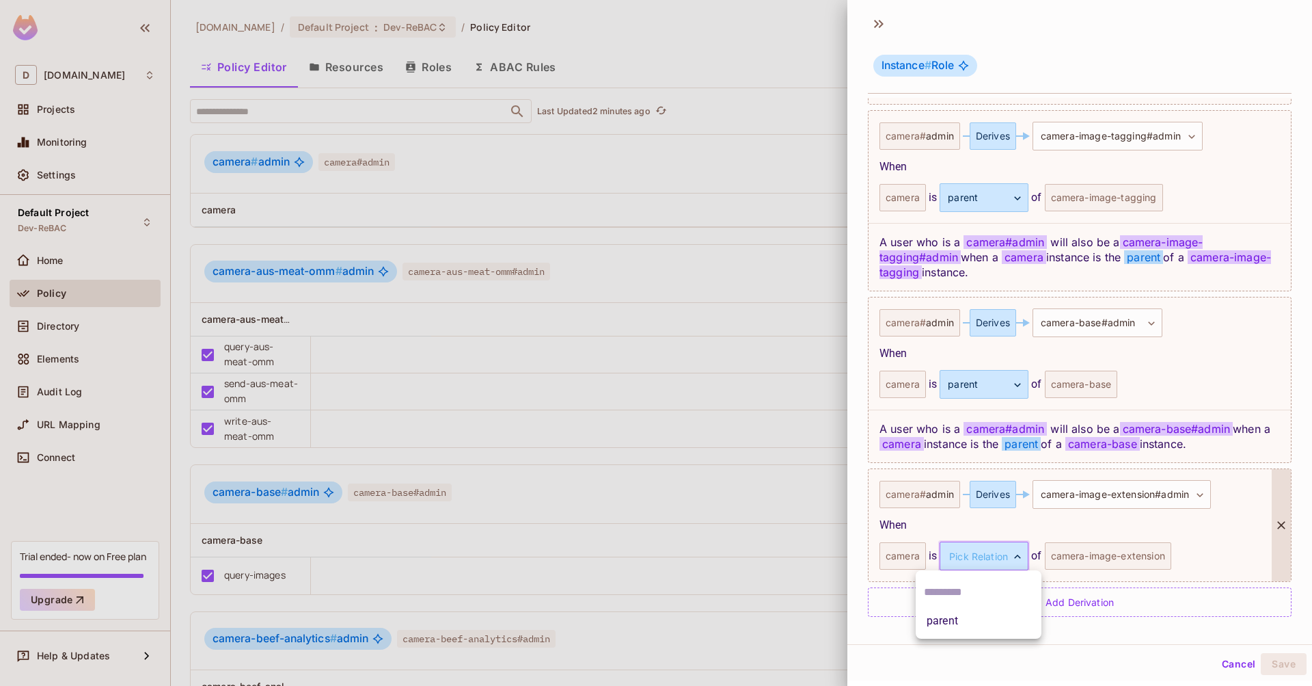
click at [1008, 566] on body "D [DOMAIN_NAME] Projects Monitoring Settings Default Project Dev-ReBAC Home Pol…" at bounding box center [656, 343] width 1312 height 686
click at [971, 621] on li "parent" at bounding box center [979, 620] width 126 height 25
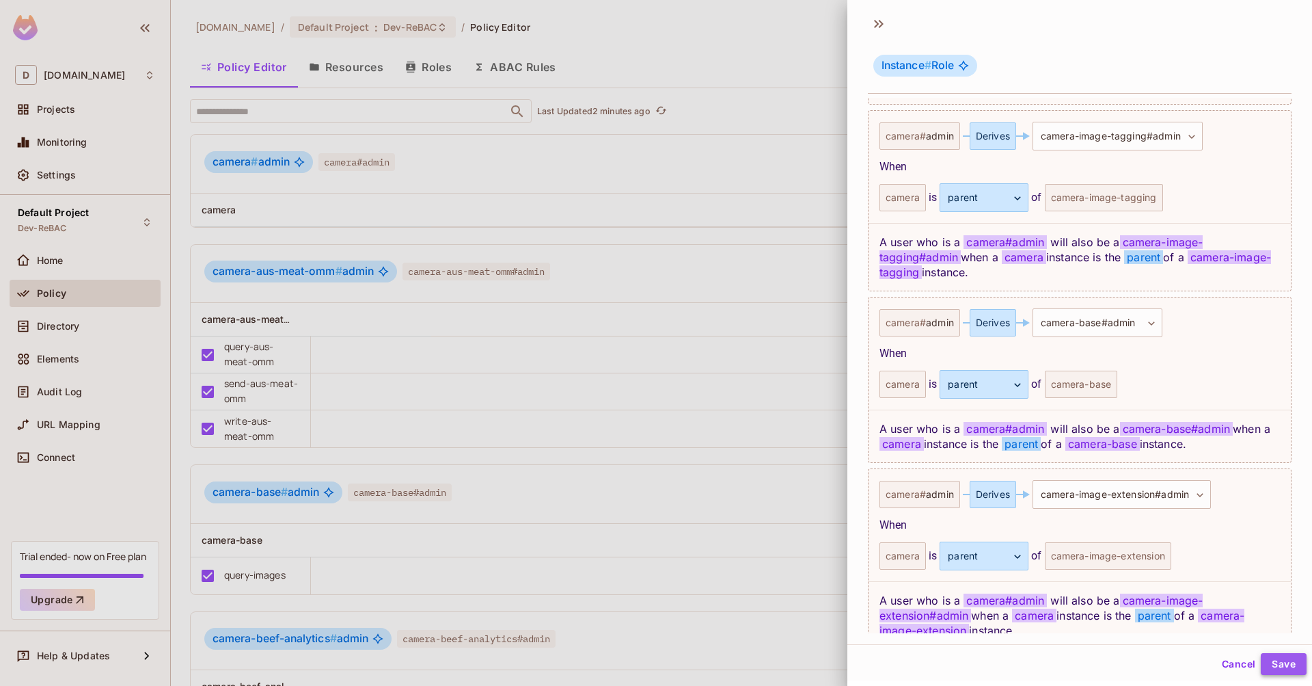
click at [1284, 664] on button "Save" at bounding box center [1284, 664] width 46 height 22
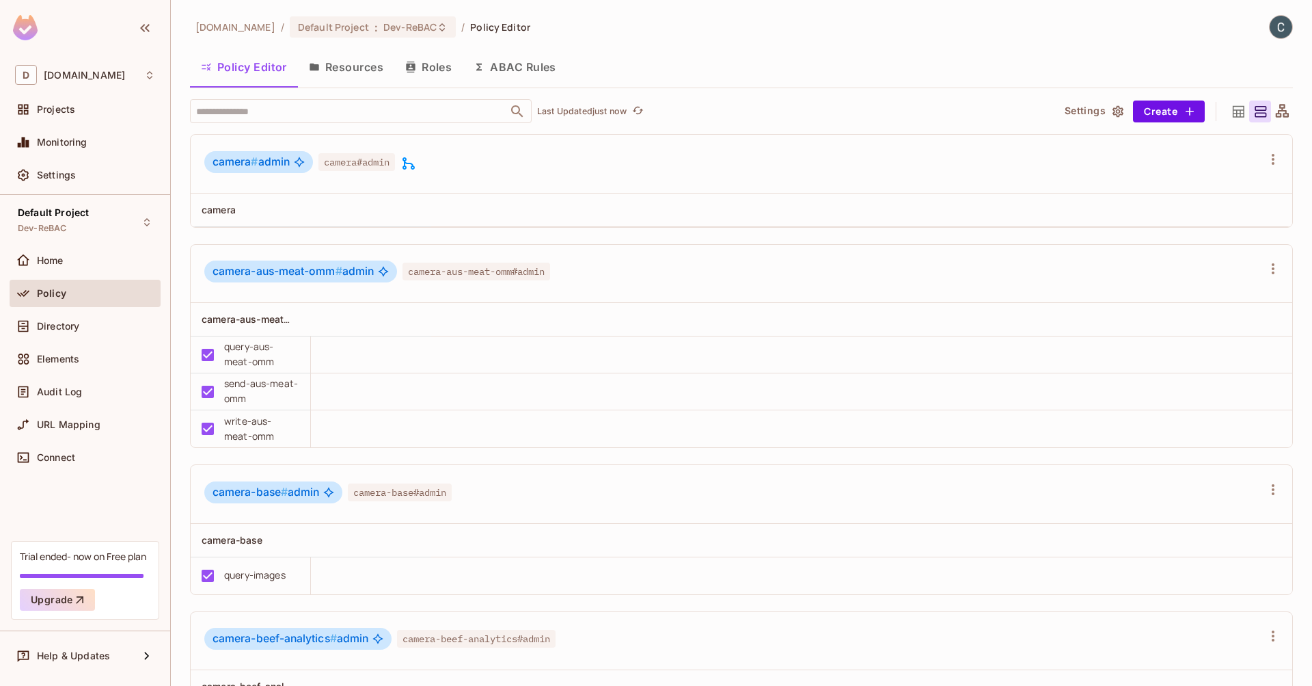
click at [415, 167] on icon at bounding box center [409, 163] width 12 height 12
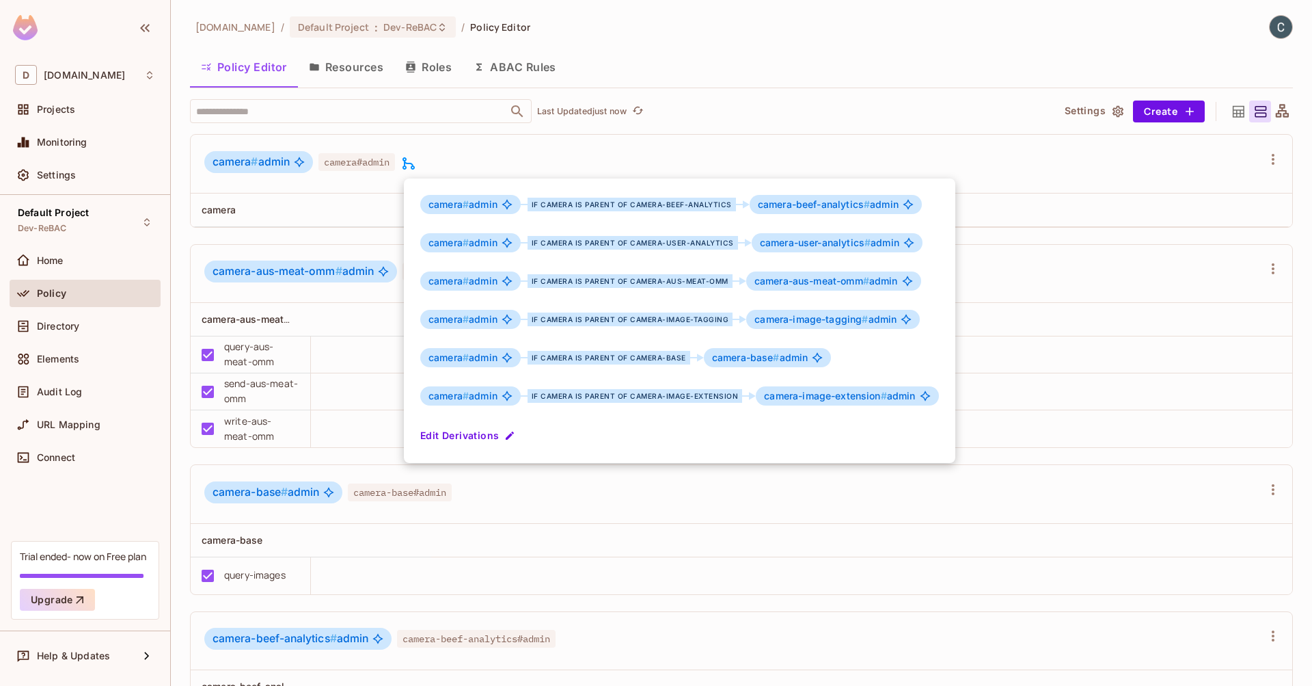
click at [328, 203] on div at bounding box center [656, 343] width 1312 height 686
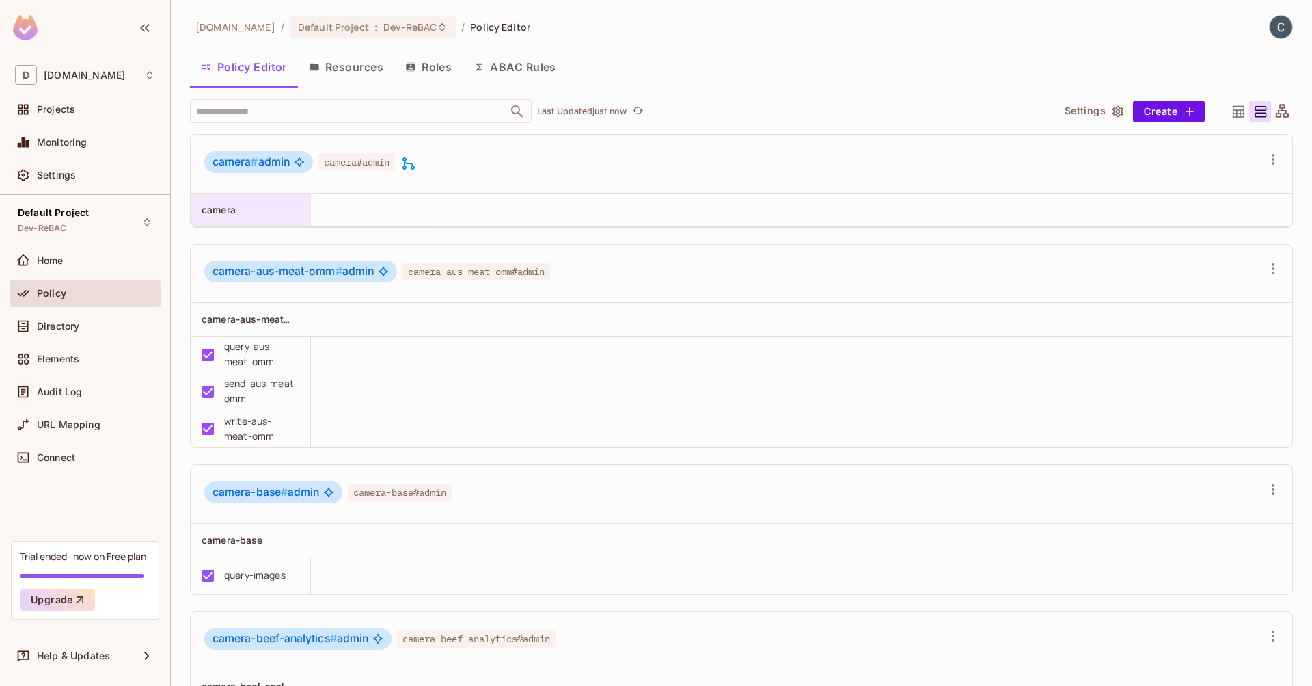
click at [217, 211] on span "camera" at bounding box center [219, 210] width 34 height 12
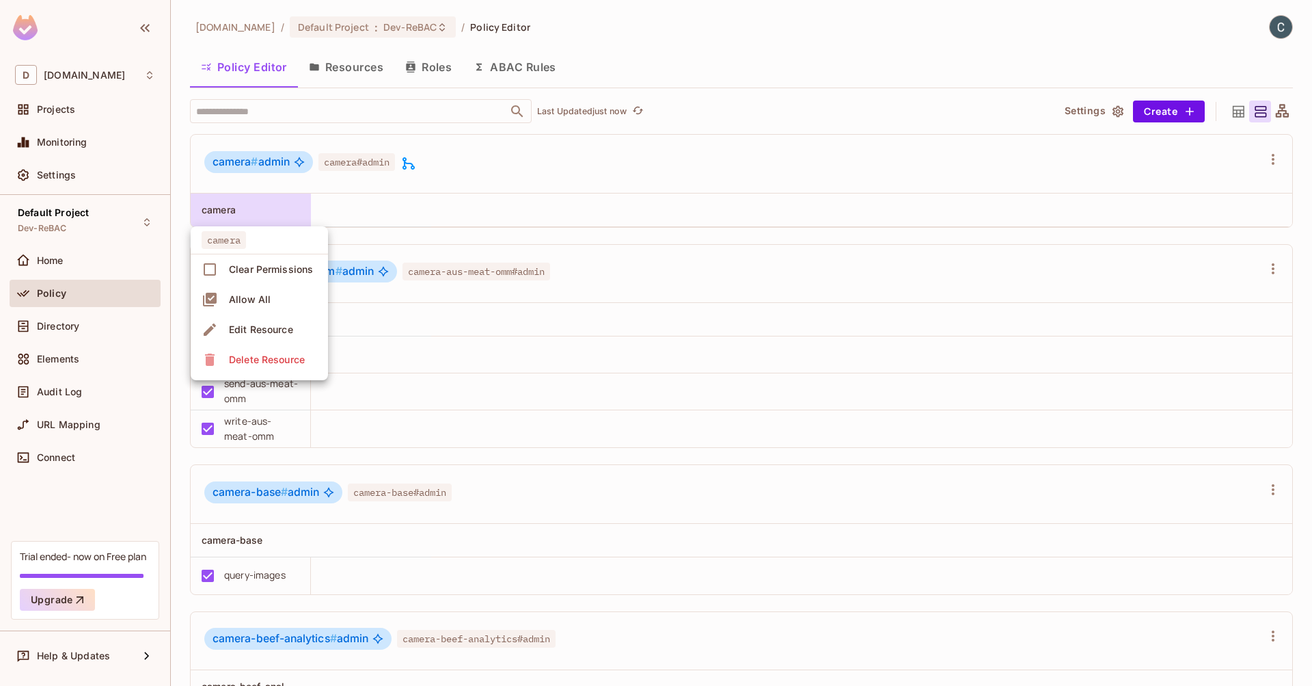
click at [217, 211] on div at bounding box center [656, 343] width 1312 height 686
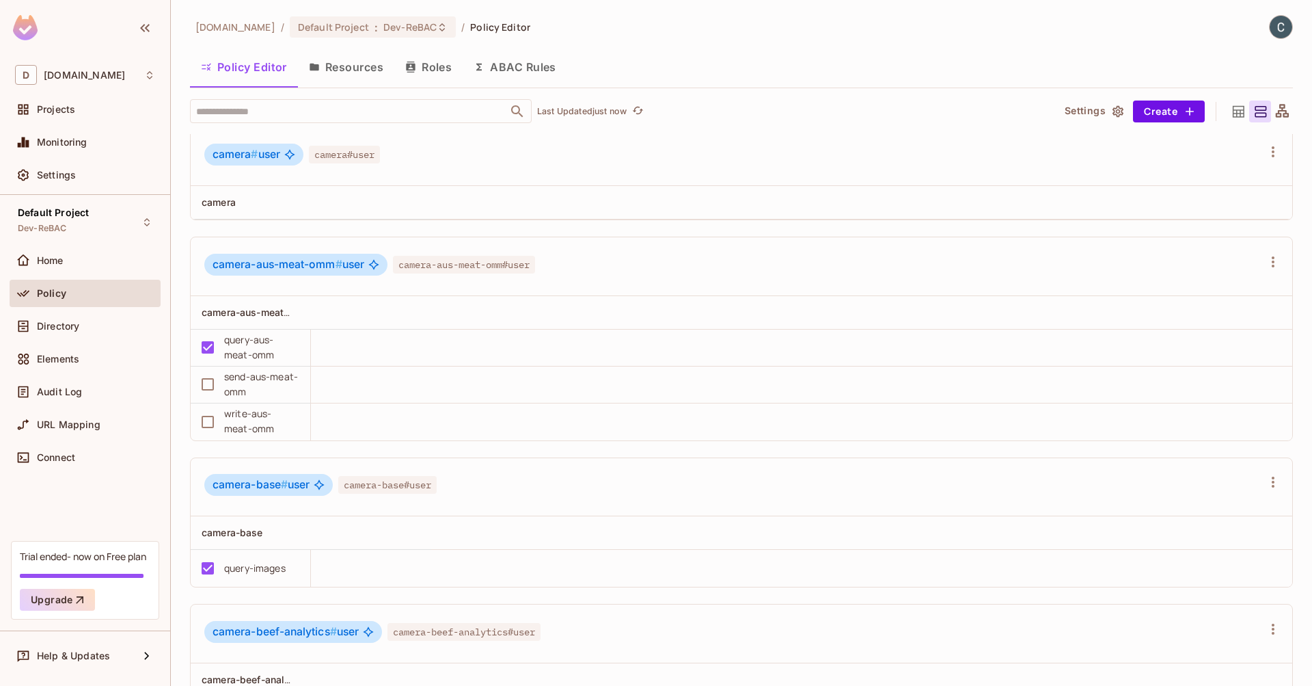
scroll to position [1079, 0]
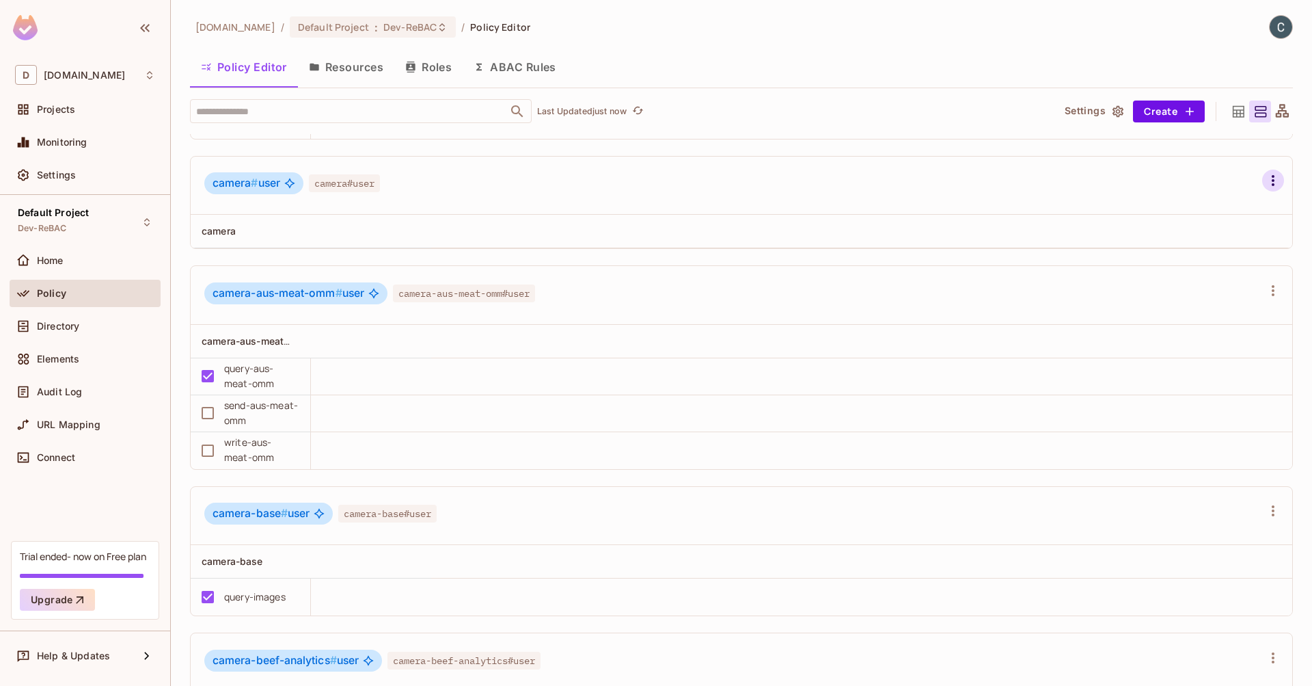
click at [1265, 183] on icon "button" at bounding box center [1273, 180] width 16 height 16
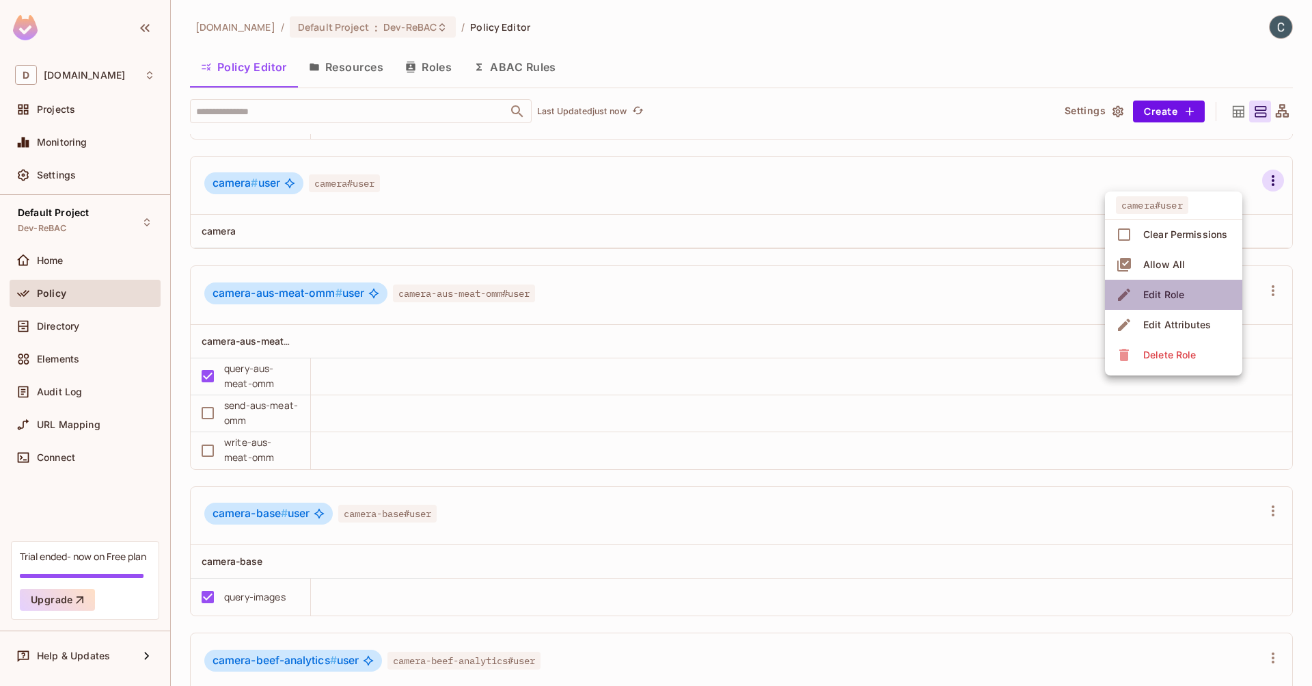
click at [1161, 292] on div "Edit Role" at bounding box center [1163, 295] width 41 height 14
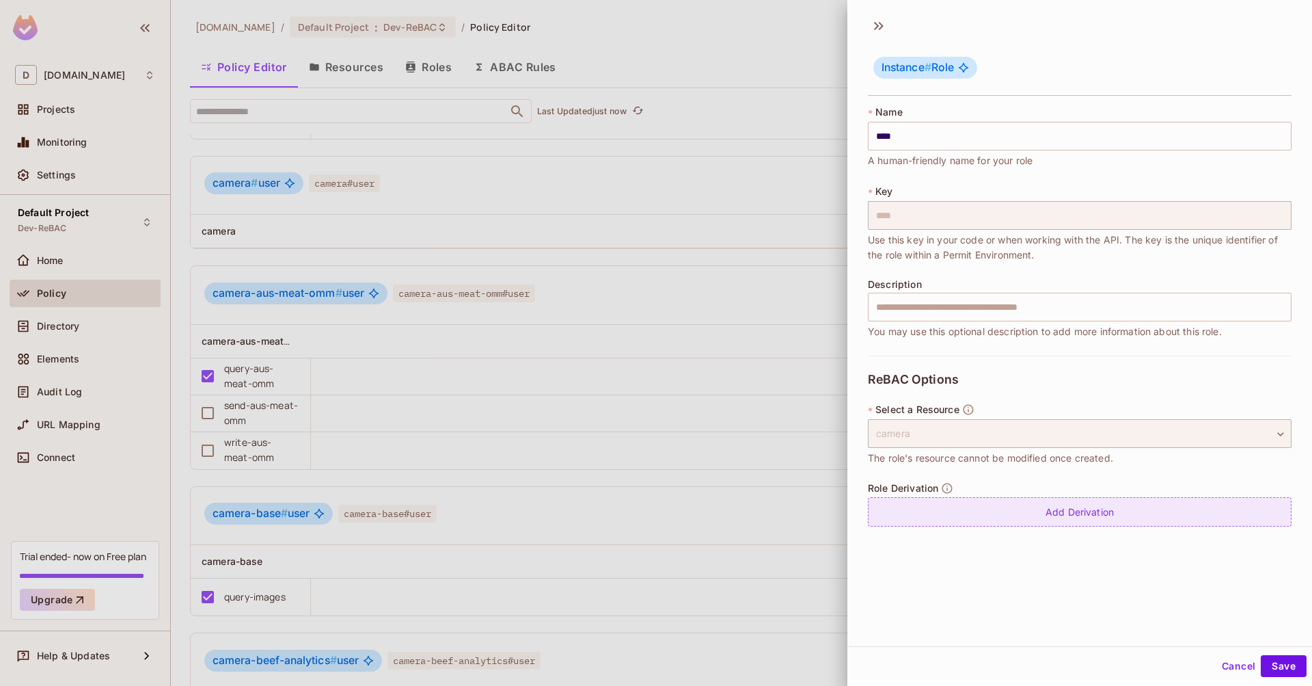
click at [1060, 517] on div "Add Derivation" at bounding box center [1080, 511] width 424 height 29
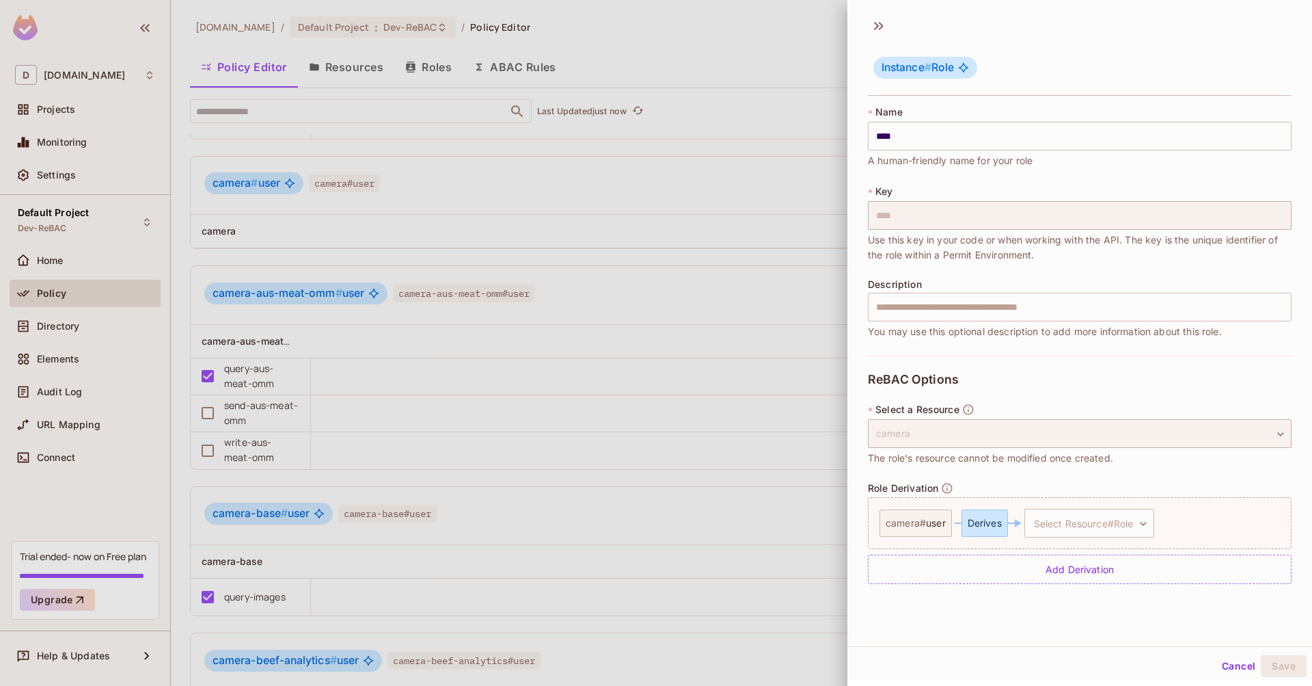
scroll to position [2, 0]
click at [1102, 519] on body "D [DOMAIN_NAME] Projects Monitoring Settings Default Project Dev-ReBAC Home Pol…" at bounding box center [656, 343] width 1312 height 686
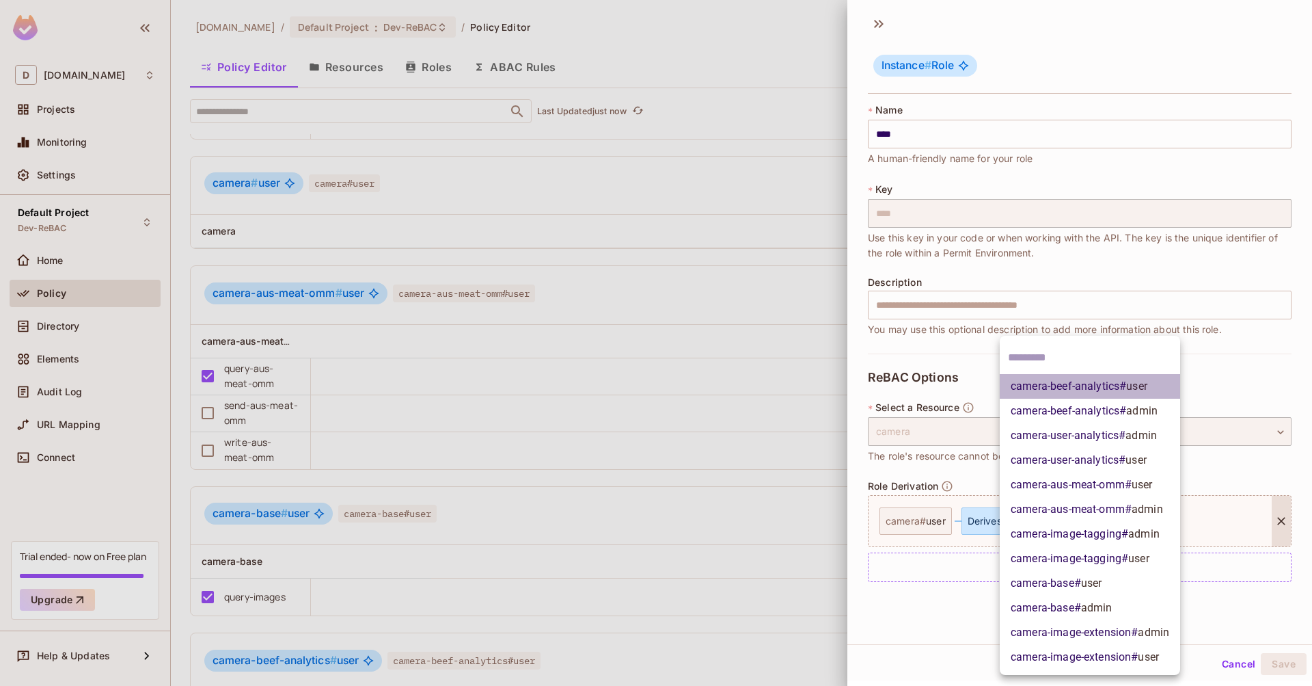
click at [1118, 385] on span "camera-beef-analytics # user" at bounding box center [1079, 386] width 137 height 16
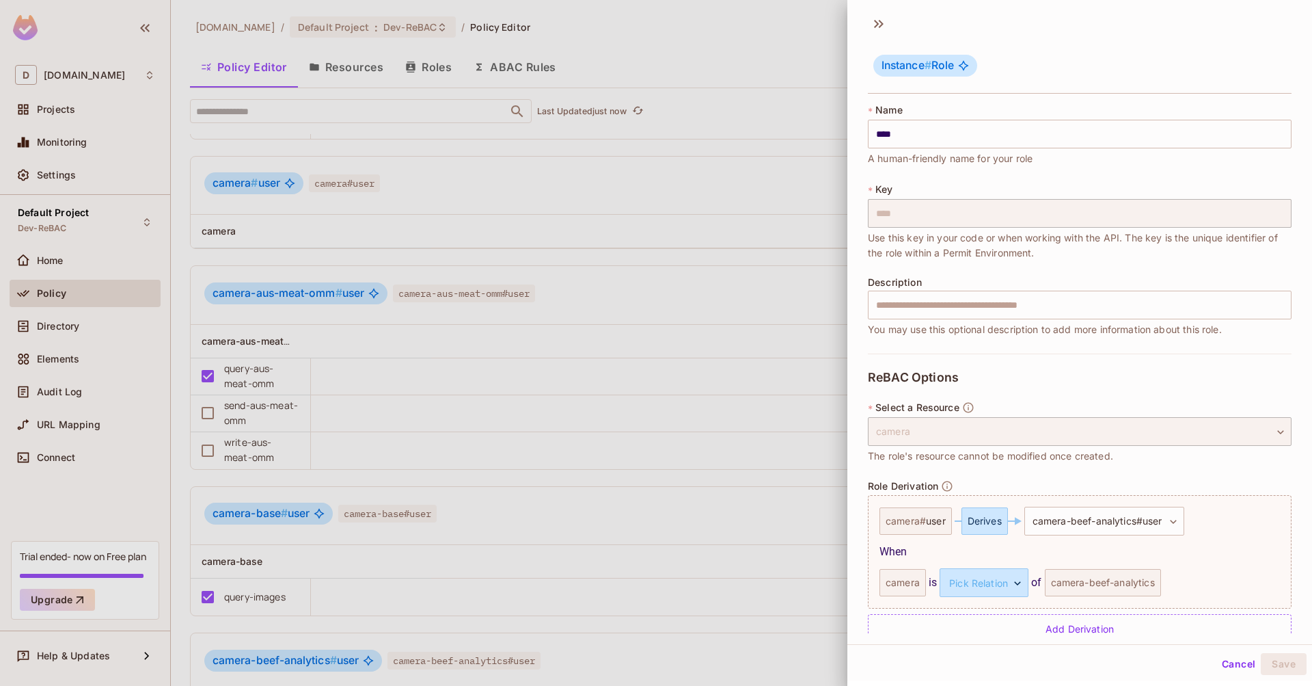
scroll to position [27, 0]
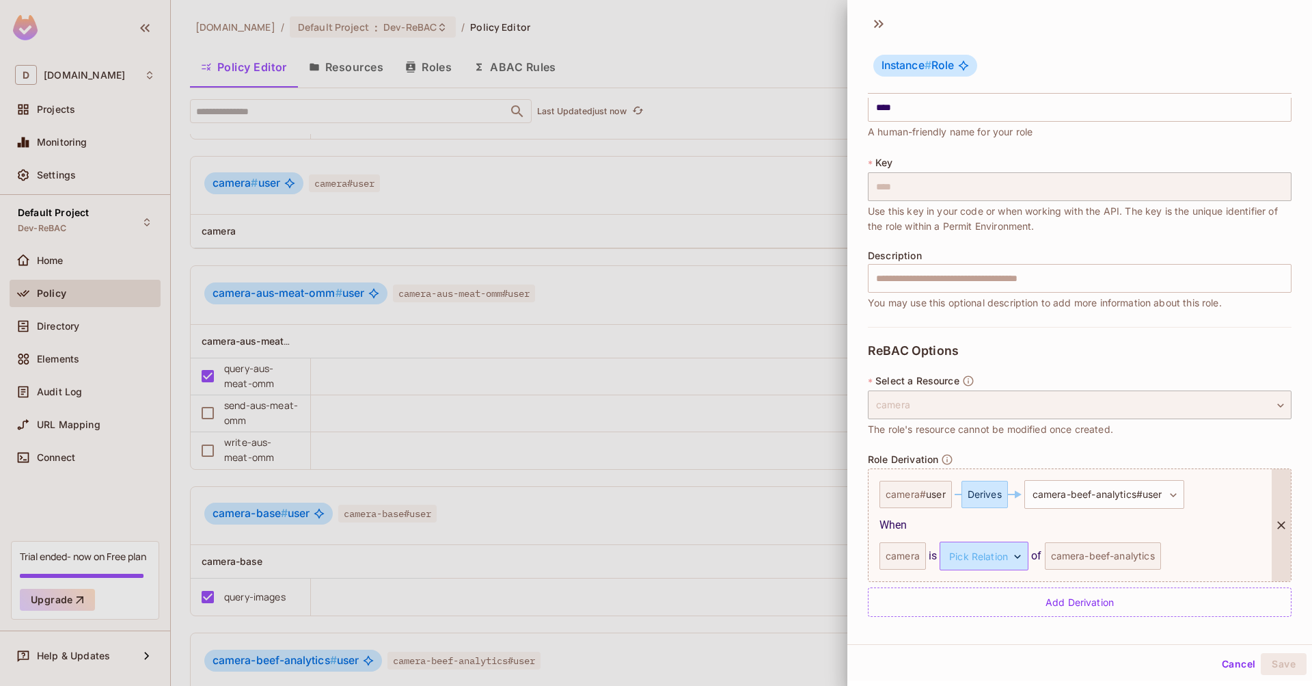
click at [1005, 548] on body "D [DOMAIN_NAME] Projects Monitoring Settings Default Project Dev-ReBAC Home Pol…" at bounding box center [656, 343] width 1312 height 686
click at [956, 623] on li "parent" at bounding box center [979, 620] width 126 height 25
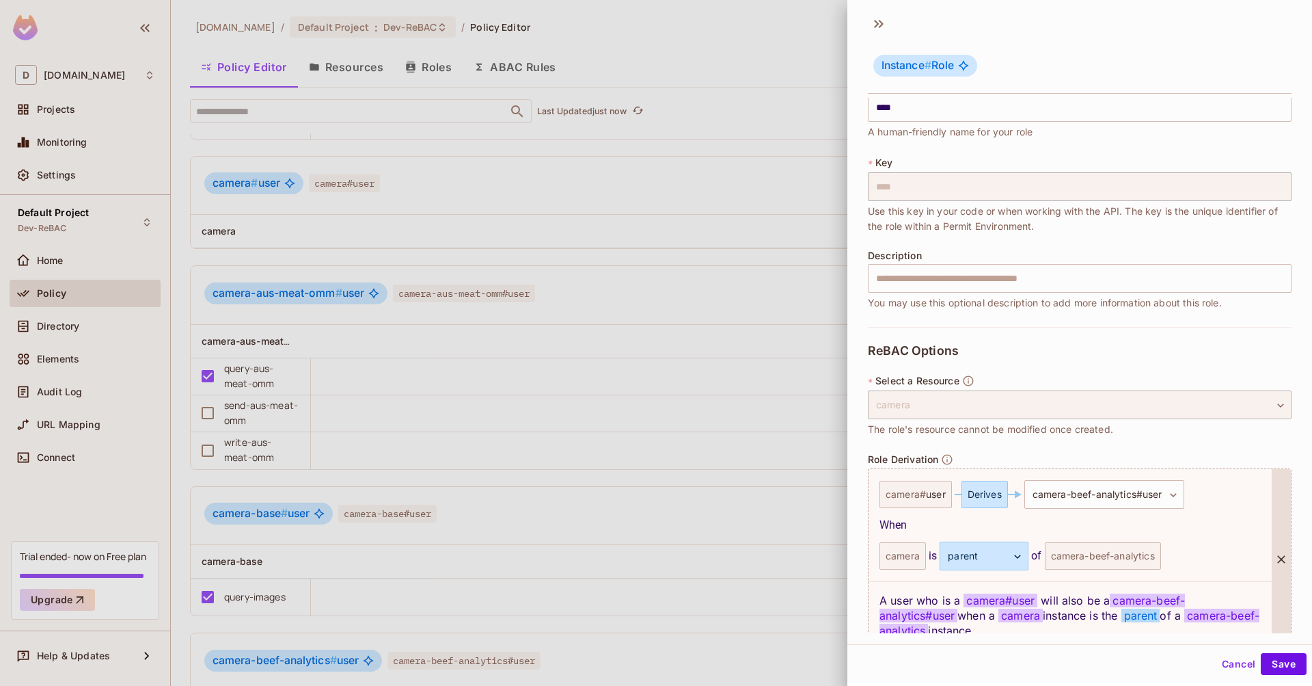
click at [1083, 606] on div "A user who is a camera # user will also be a camera-beef-analytics#user when a …" at bounding box center [1070, 615] width 403 height 68
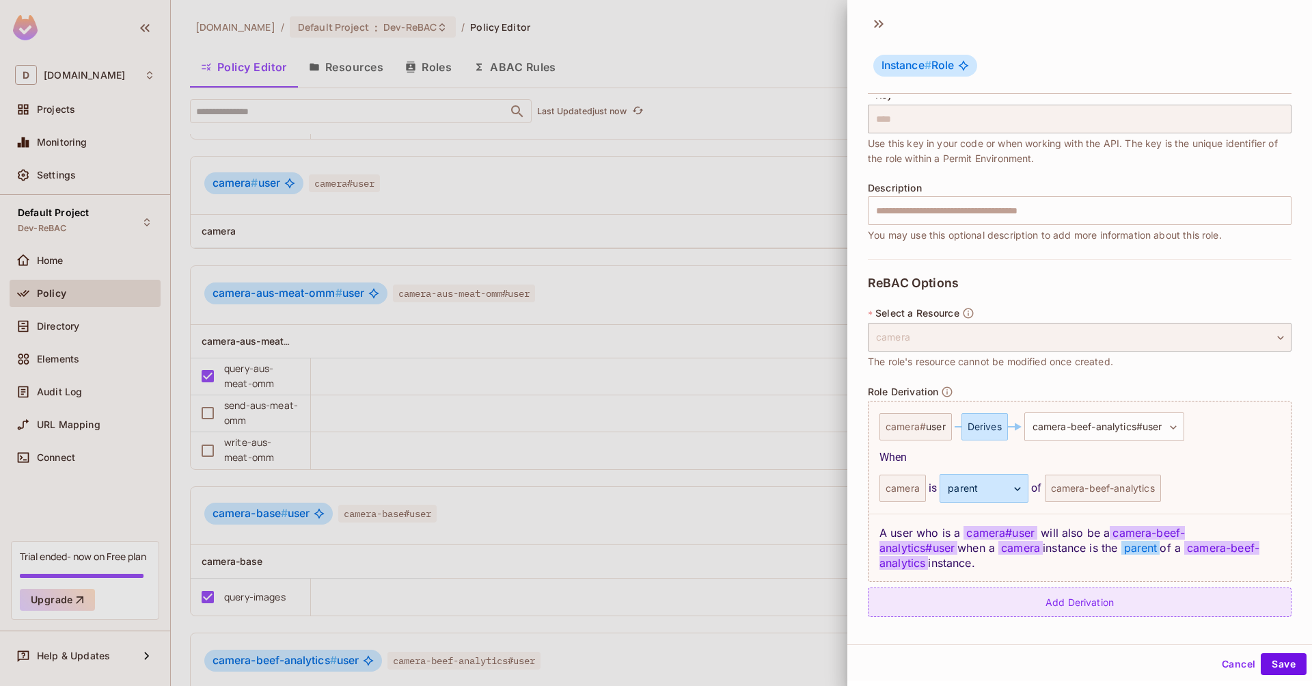
click at [1089, 599] on div "Add Derivation" at bounding box center [1080, 601] width 424 height 29
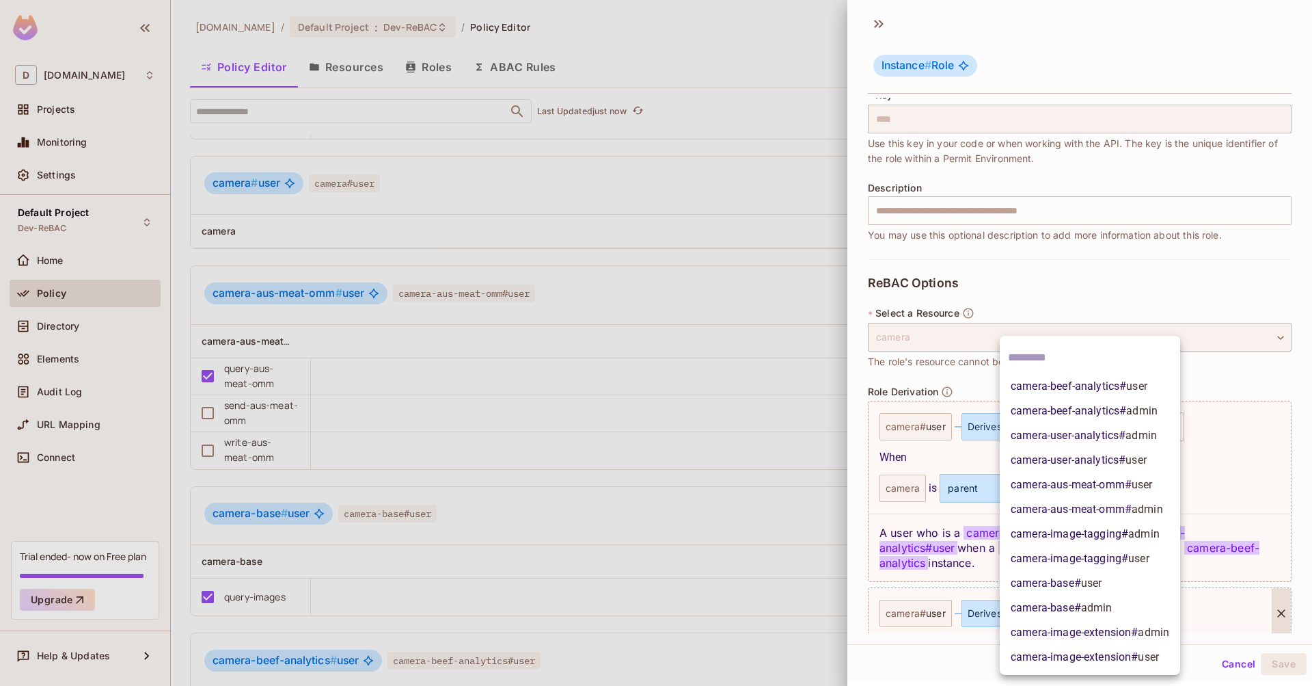
click at [1068, 613] on body "D [DOMAIN_NAME] Projects Monitoring Settings Default Project Dev-ReBAC Home Pol…" at bounding box center [656, 343] width 1312 height 686
click at [1127, 458] on span "user" at bounding box center [1136, 459] width 21 height 13
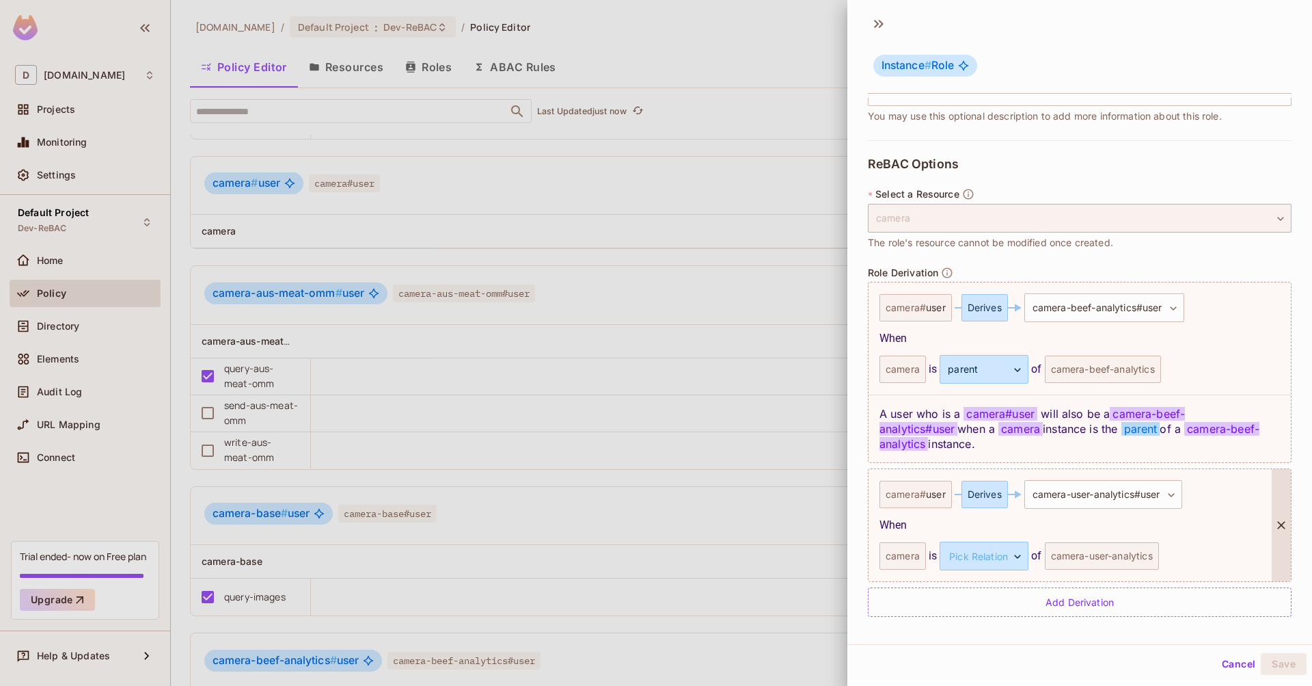
scroll to position [205, 0]
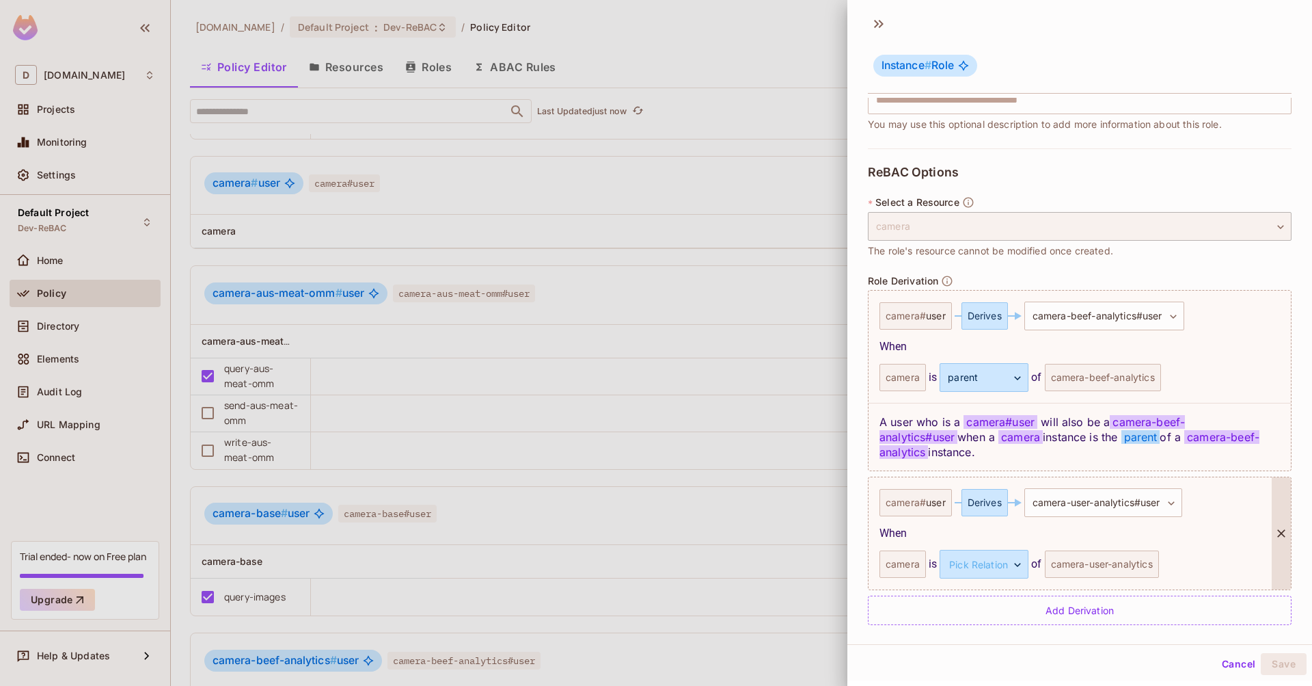
click at [1003, 543] on div "**********" at bounding box center [1070, 533] width 403 height 112
click at [1002, 555] on body "D [DOMAIN_NAME] Projects Monitoring Settings Default Project Dev-ReBAC Home Pol…" at bounding box center [656, 343] width 1312 height 686
click at [986, 625] on li "parent" at bounding box center [979, 628] width 126 height 25
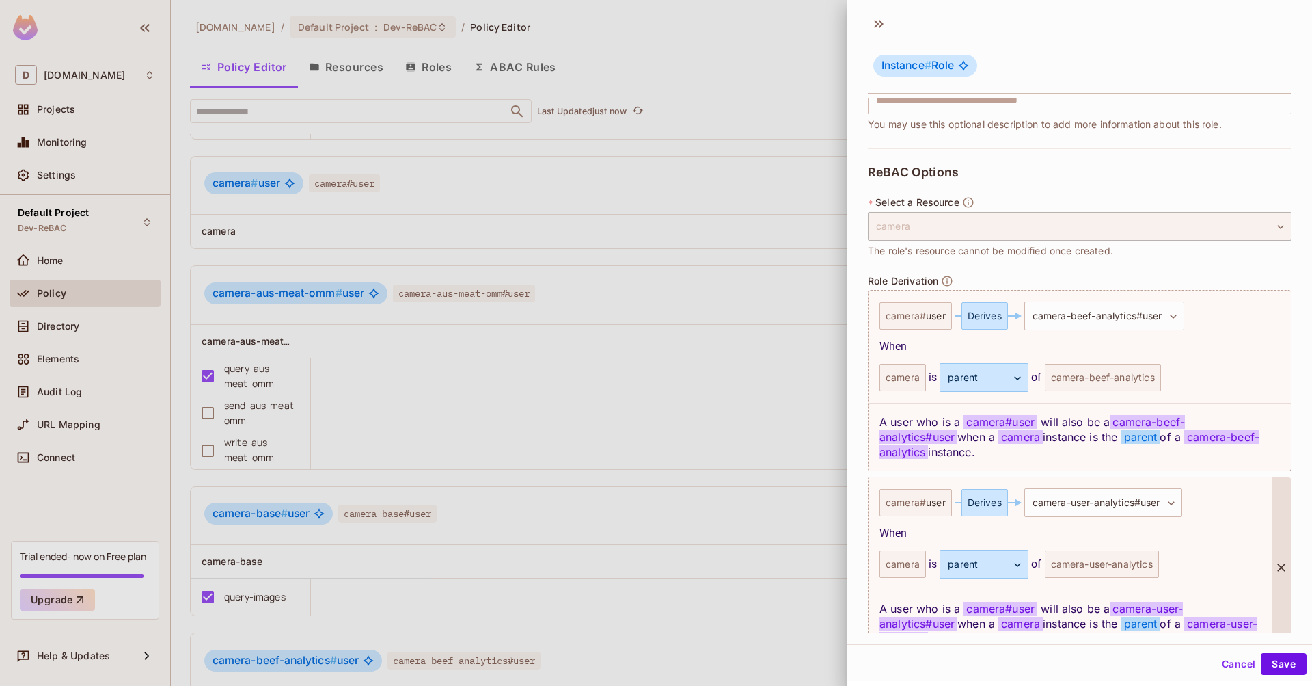
scroll to position [281, 0]
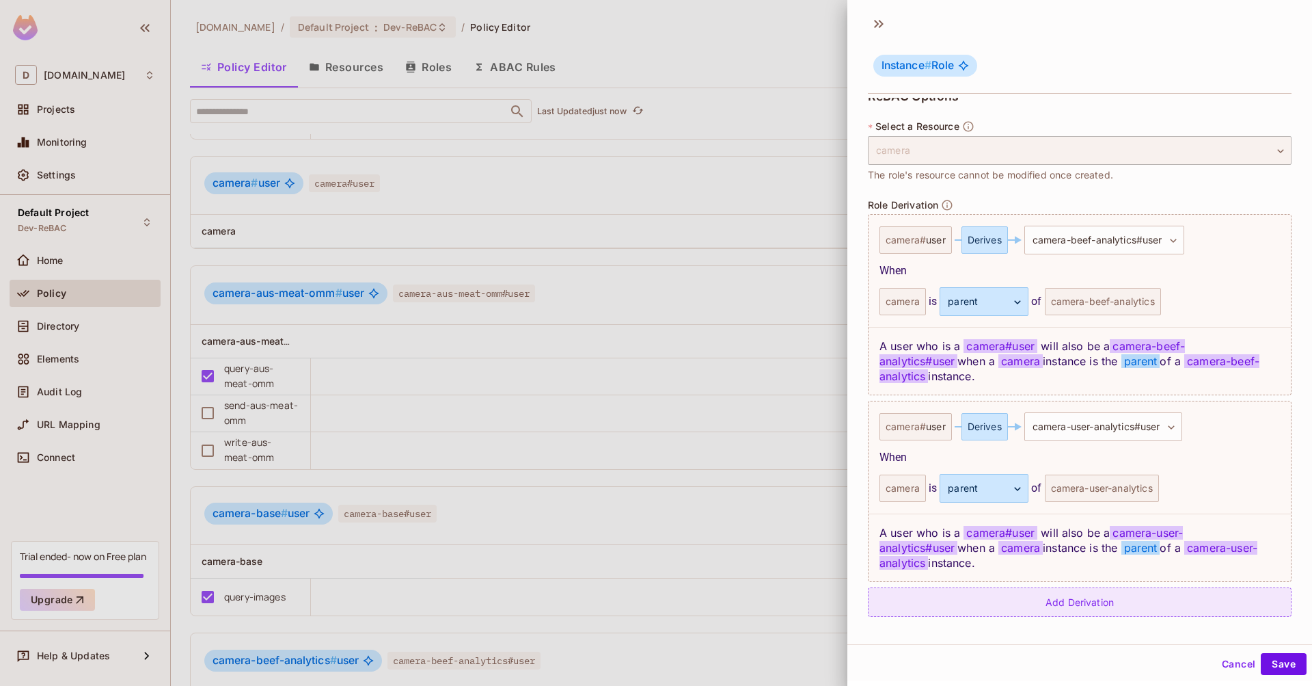
click at [1035, 599] on div "Add Derivation" at bounding box center [1080, 601] width 424 height 29
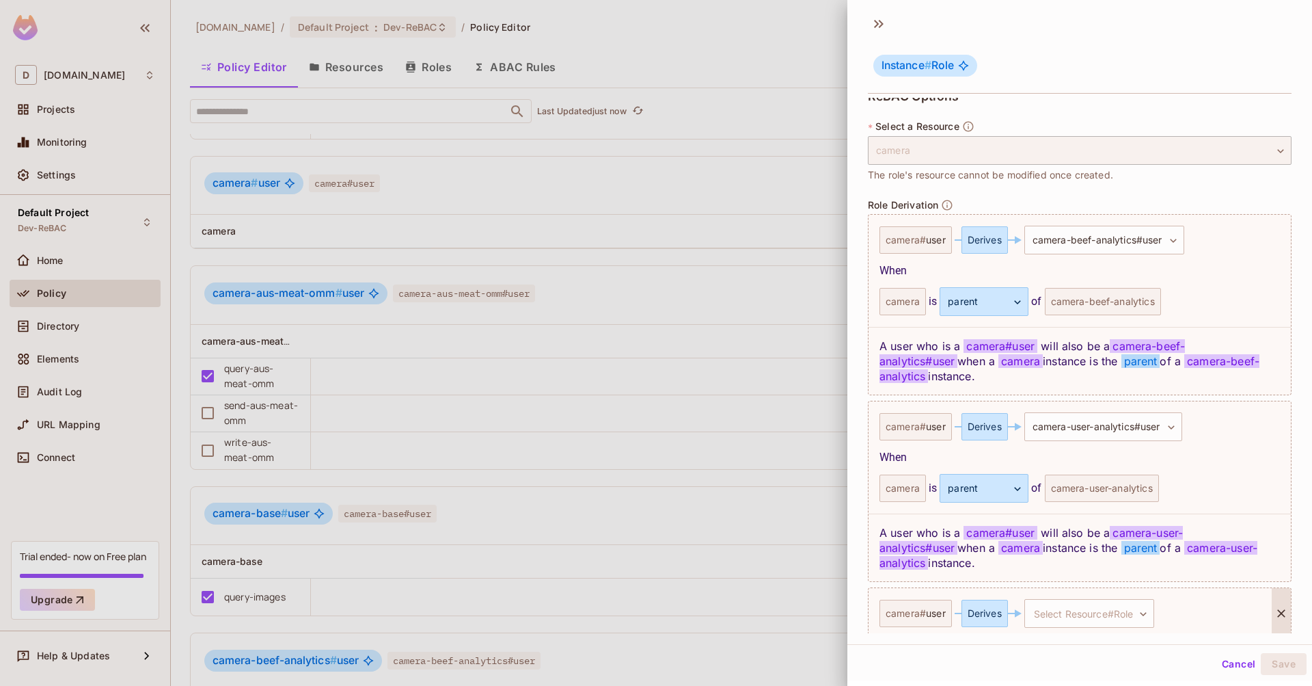
scroll to position [338, 0]
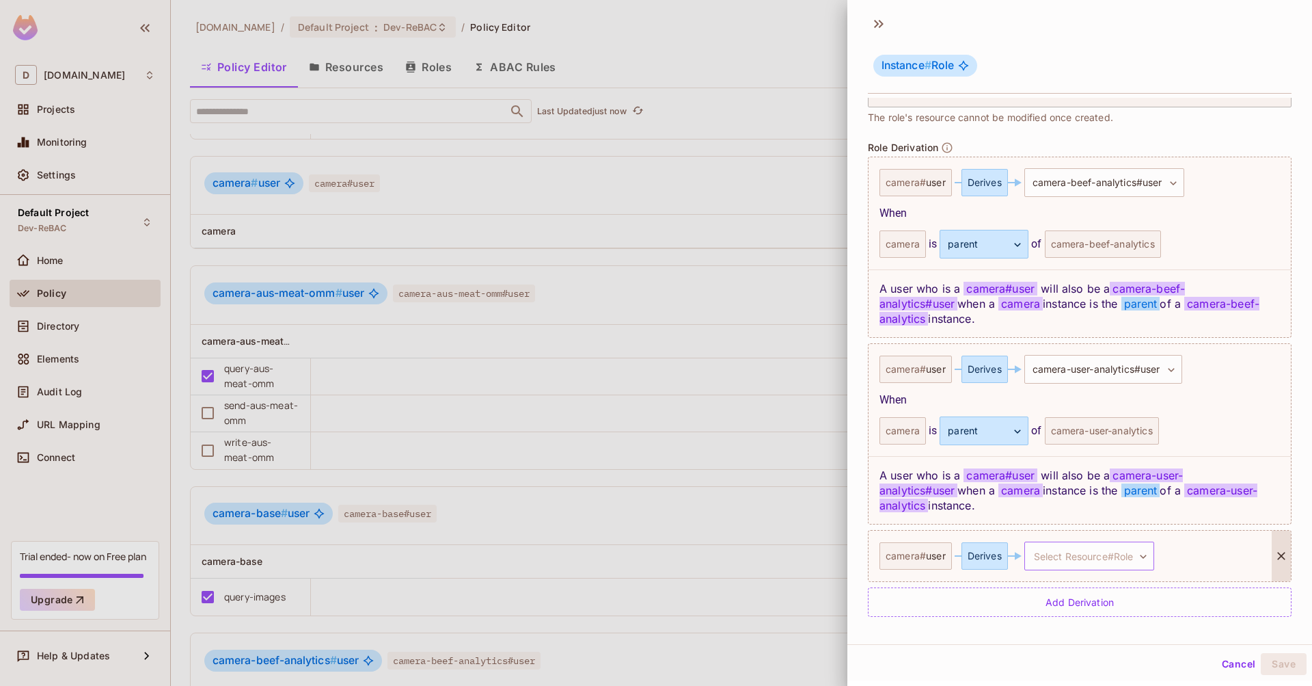
click at [1081, 560] on body "D [DOMAIN_NAME] Projects Monitoring Settings Default Project Dev-ReBAC Home Pol…" at bounding box center [656, 343] width 1312 height 686
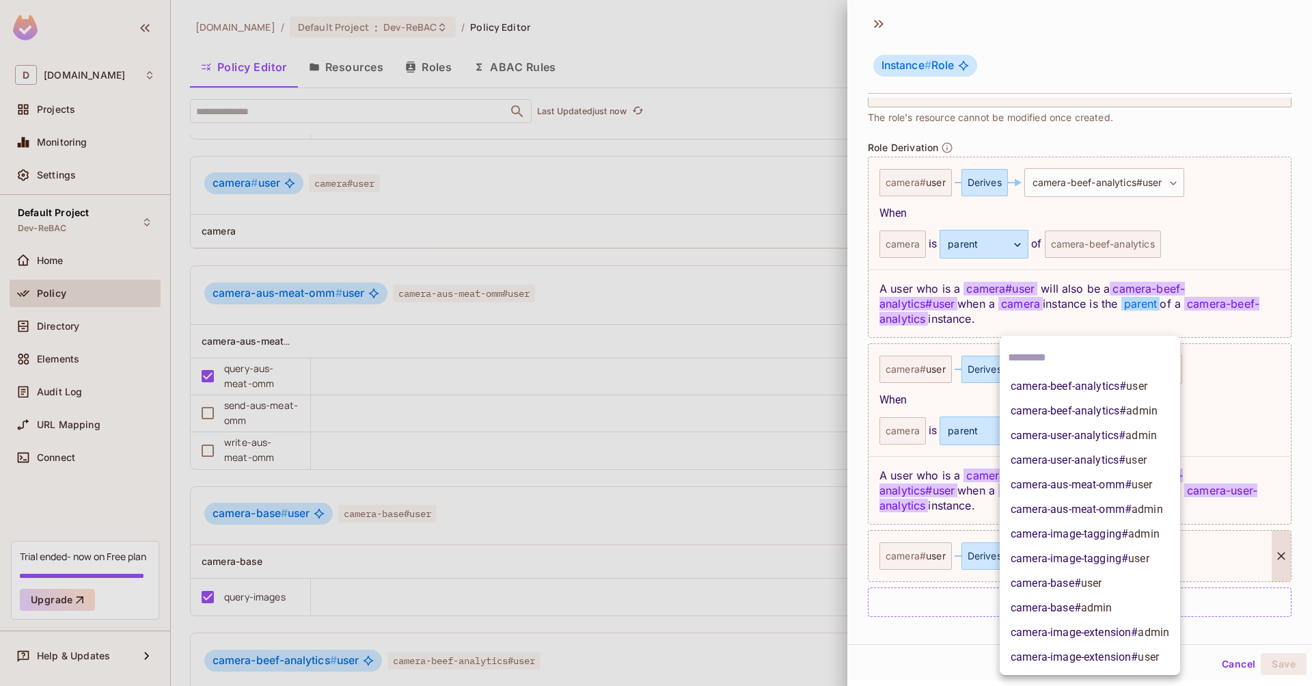
click at [1129, 484] on span "camera-aus-meat-omm # user" at bounding box center [1082, 484] width 142 height 16
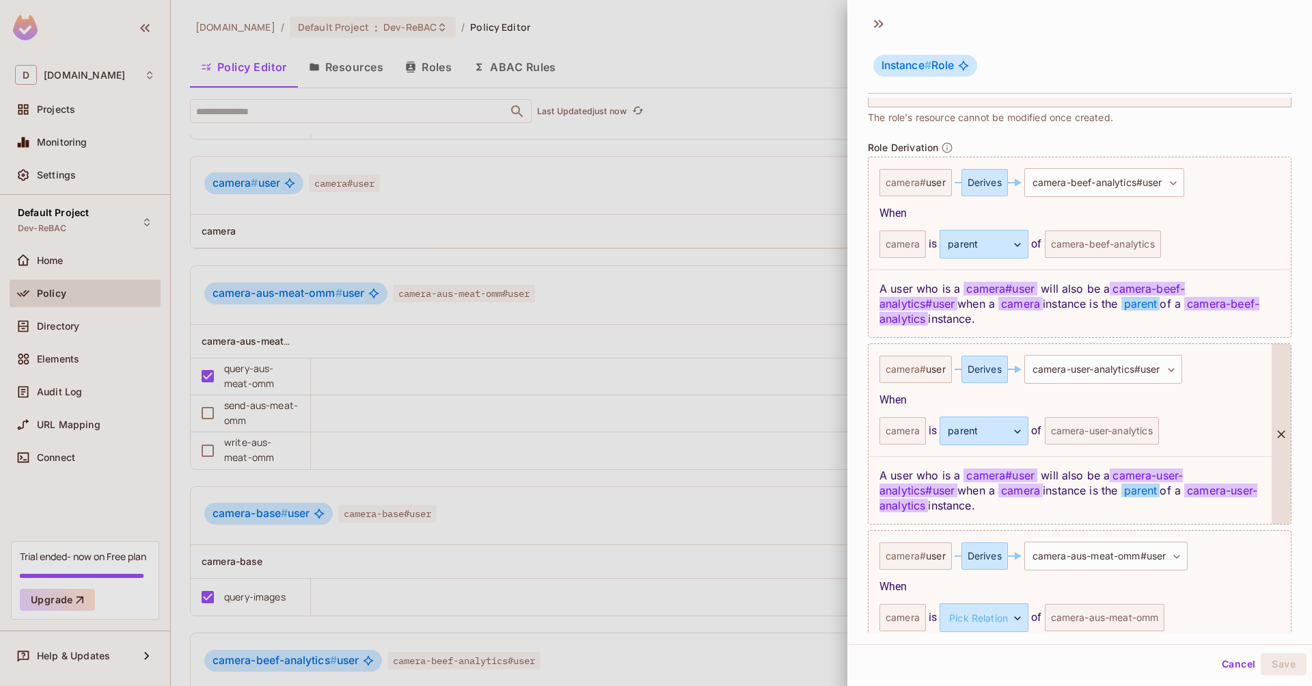
scroll to position [400, 0]
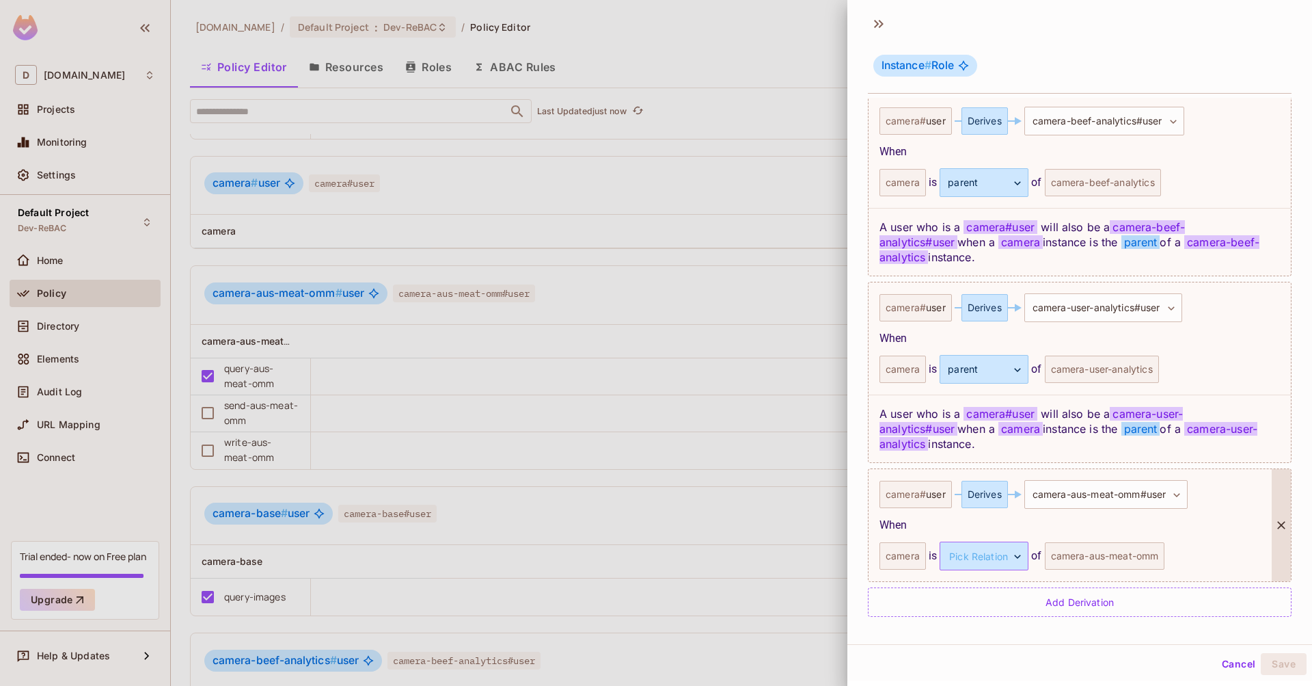
click at [988, 559] on body "D [DOMAIN_NAME] Projects Monitoring Settings Default Project Dev-ReBAC Home Pol…" at bounding box center [656, 343] width 1312 height 686
click at [953, 617] on li "parent" at bounding box center [979, 620] width 126 height 25
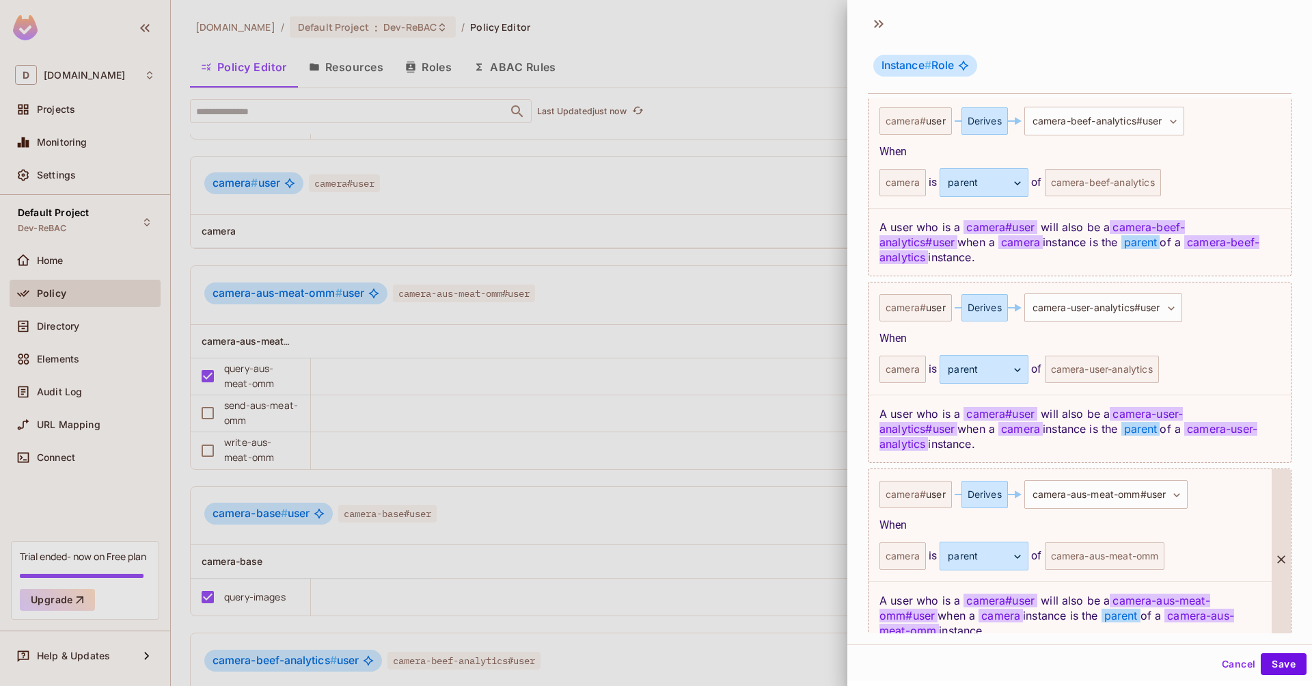
scroll to position [467, 0]
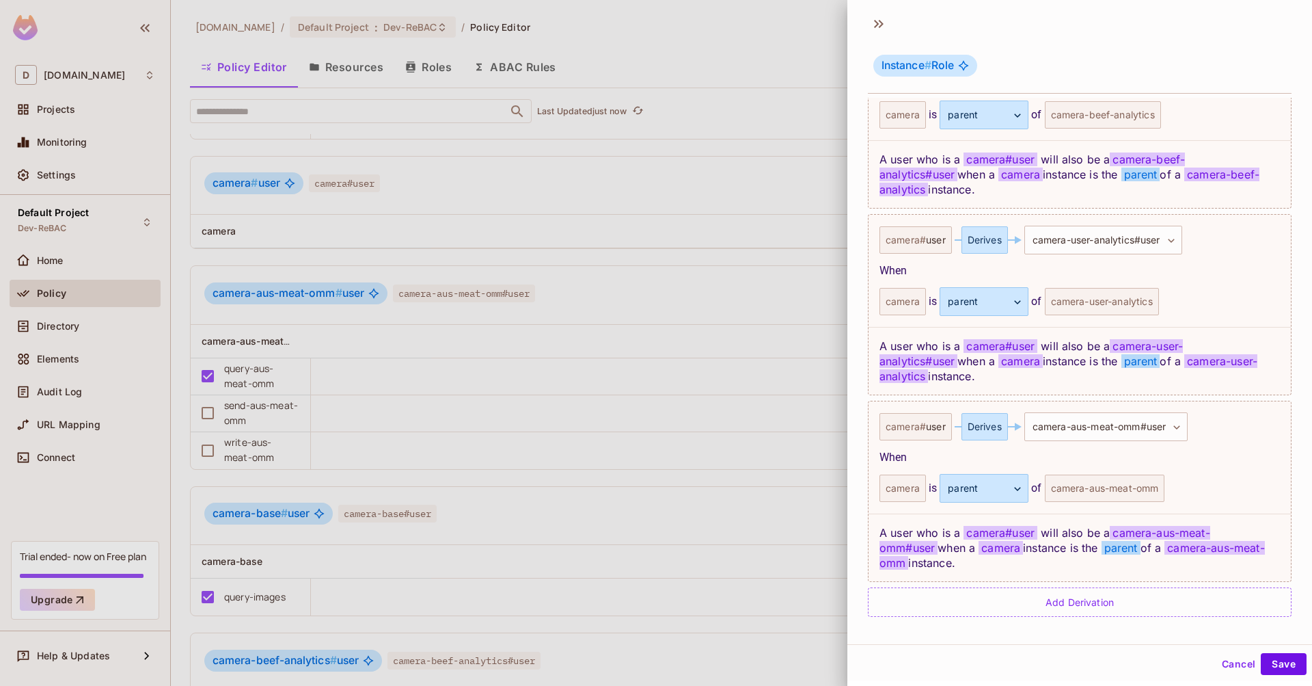
click at [1077, 586] on div "**********" at bounding box center [1080, 321] width 424 height 589
click at [1076, 606] on div "Add Derivation" at bounding box center [1080, 601] width 424 height 29
click at [1096, 608] on body "D [DOMAIN_NAME] Projects Monitoring Settings Default Project Dev-ReBAC Home Pol…" at bounding box center [656, 343] width 1312 height 686
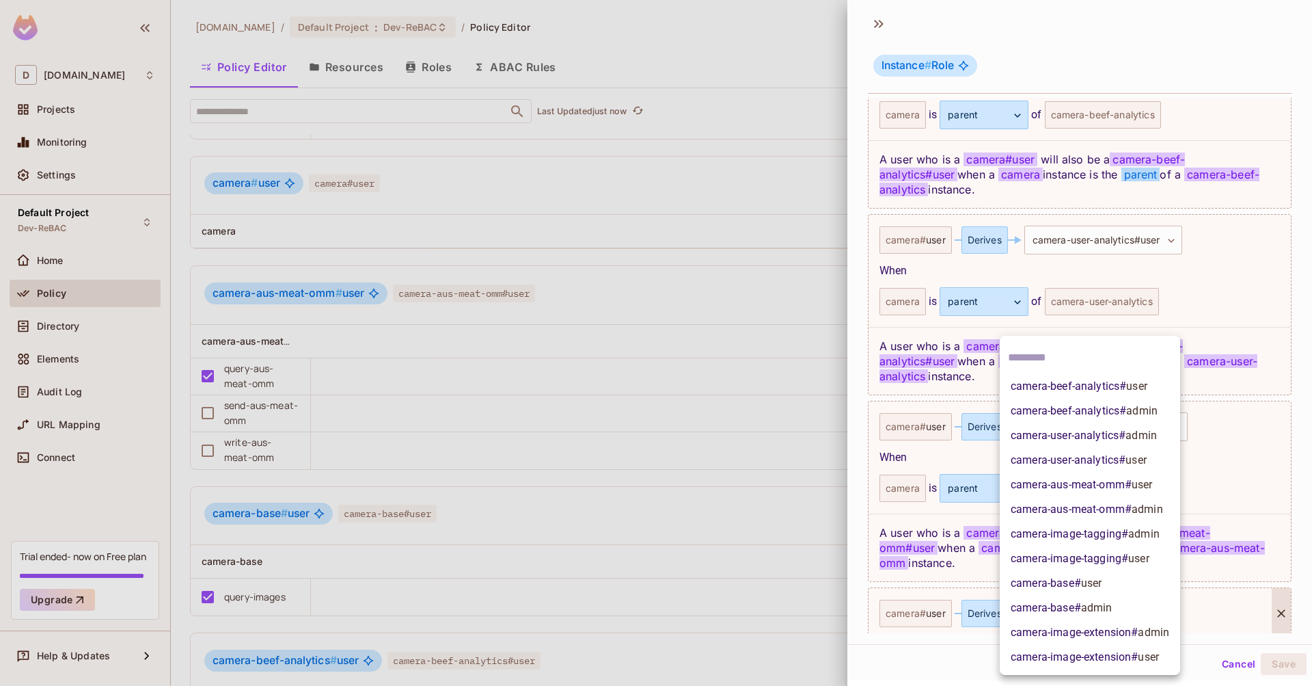
click at [1116, 554] on span "camera-image-tagging # user" at bounding box center [1080, 558] width 139 height 16
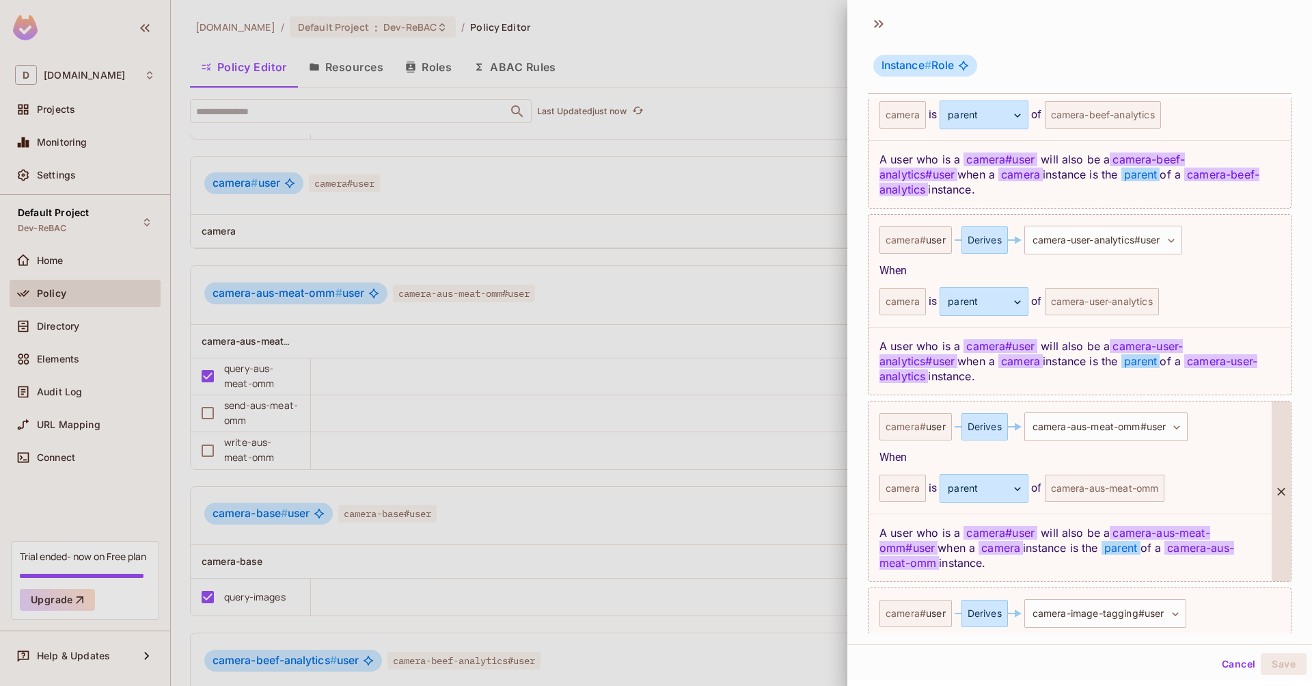
scroll to position [586, 0]
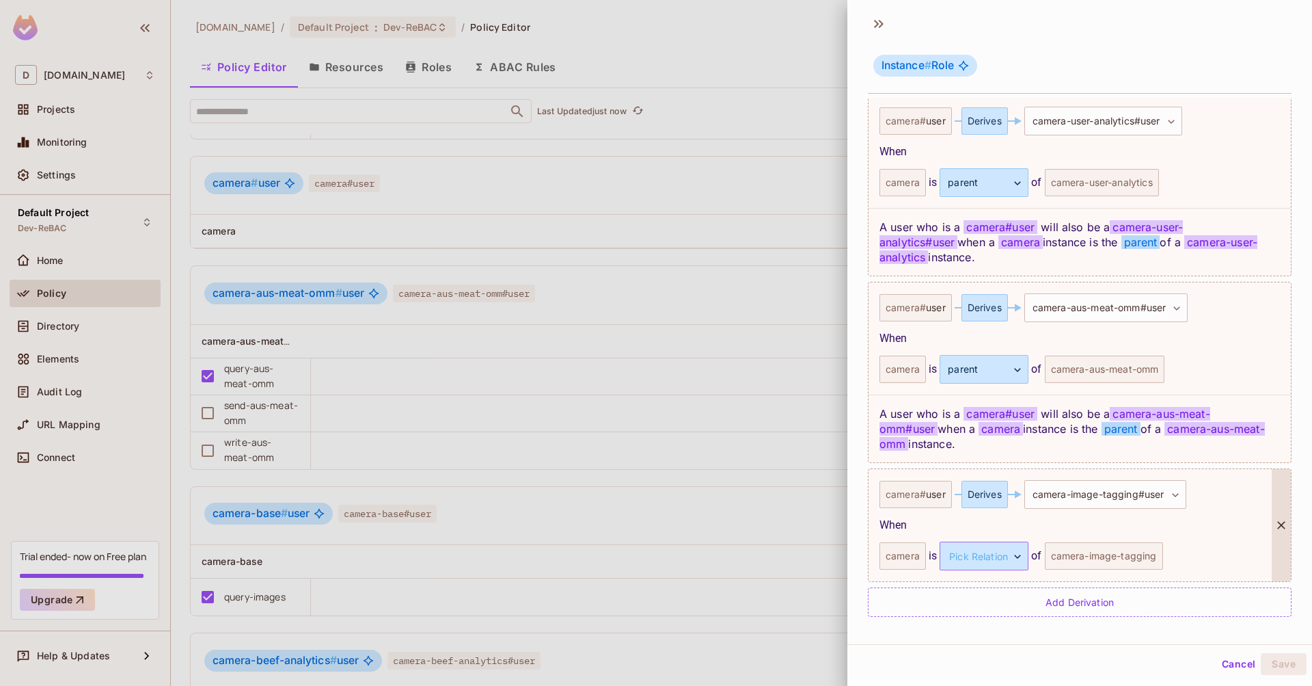
click at [979, 548] on body "D [DOMAIN_NAME] Projects Monitoring Settings Default Project Dev-ReBAC Home Pol…" at bounding box center [656, 343] width 1312 height 686
click at [959, 618] on li "parent" at bounding box center [979, 620] width 126 height 25
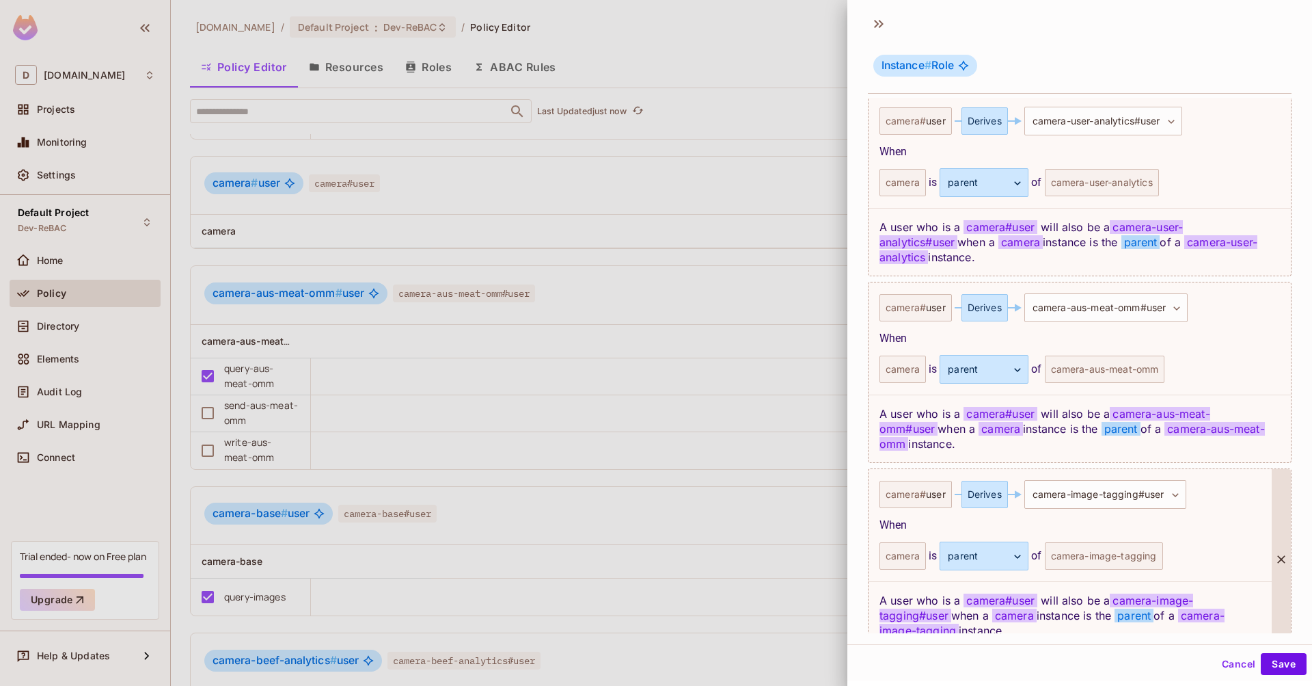
scroll to position [654, 0]
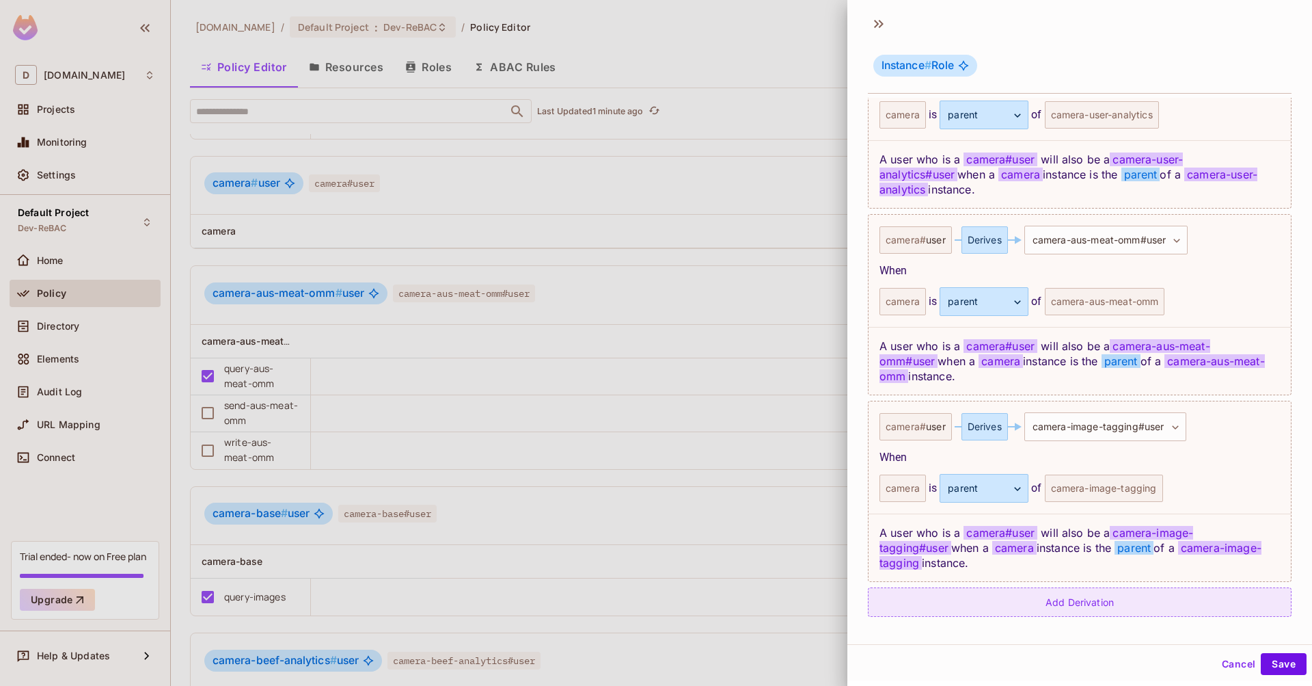
click at [1090, 593] on div "Add Derivation" at bounding box center [1080, 601] width 424 height 29
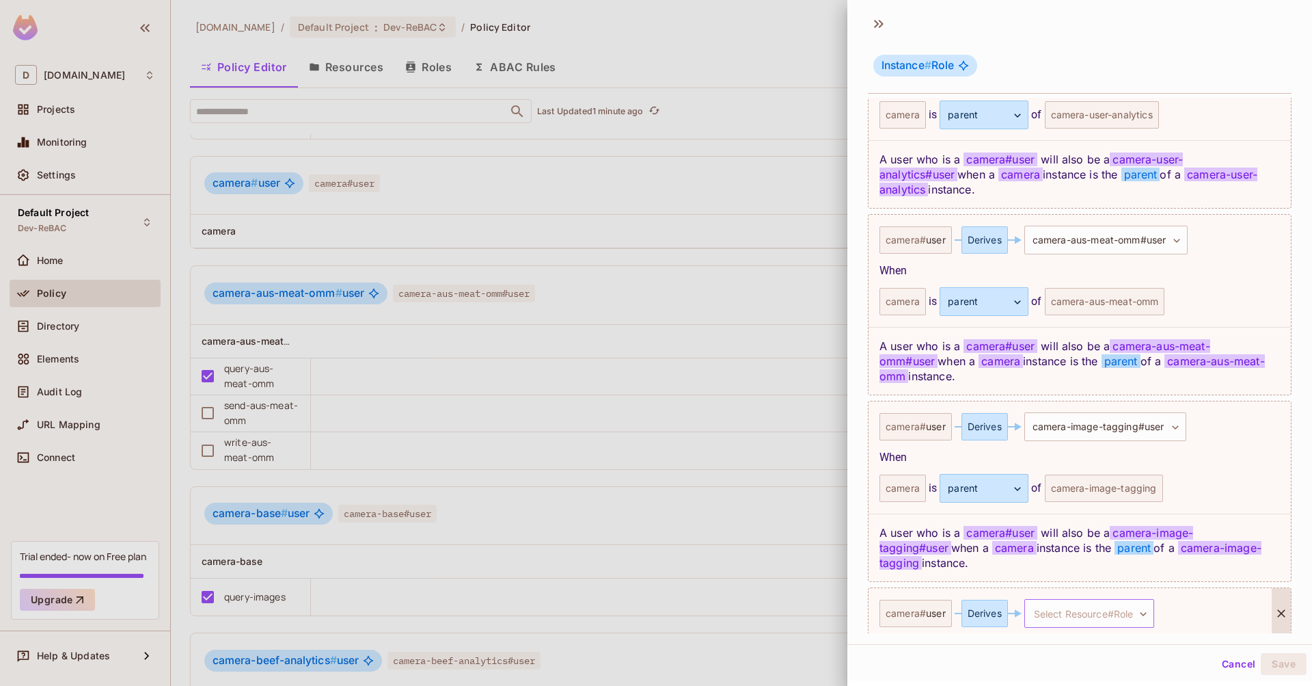
click at [1069, 612] on body "D [DOMAIN_NAME] Projects Monitoring Settings Default Project Dev-ReBAC Home Pol…" at bounding box center [656, 343] width 1312 height 686
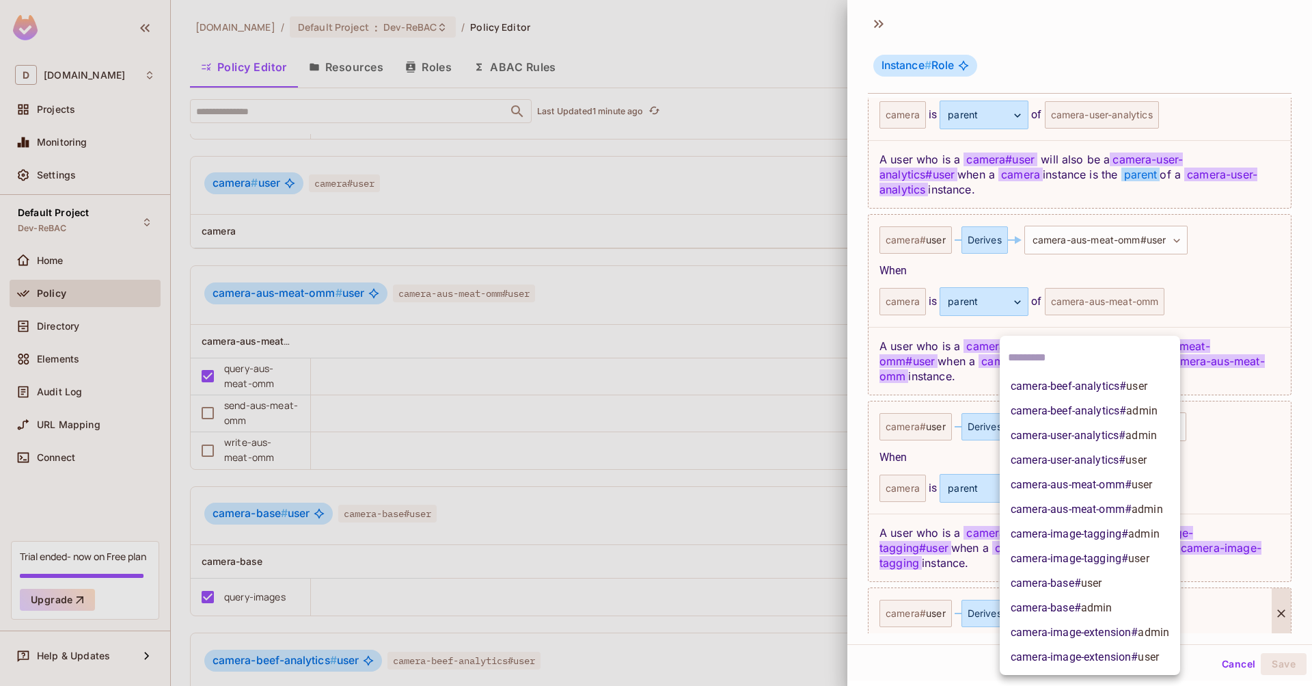
click at [1120, 586] on li "camera-base # user" at bounding box center [1090, 583] width 180 height 25
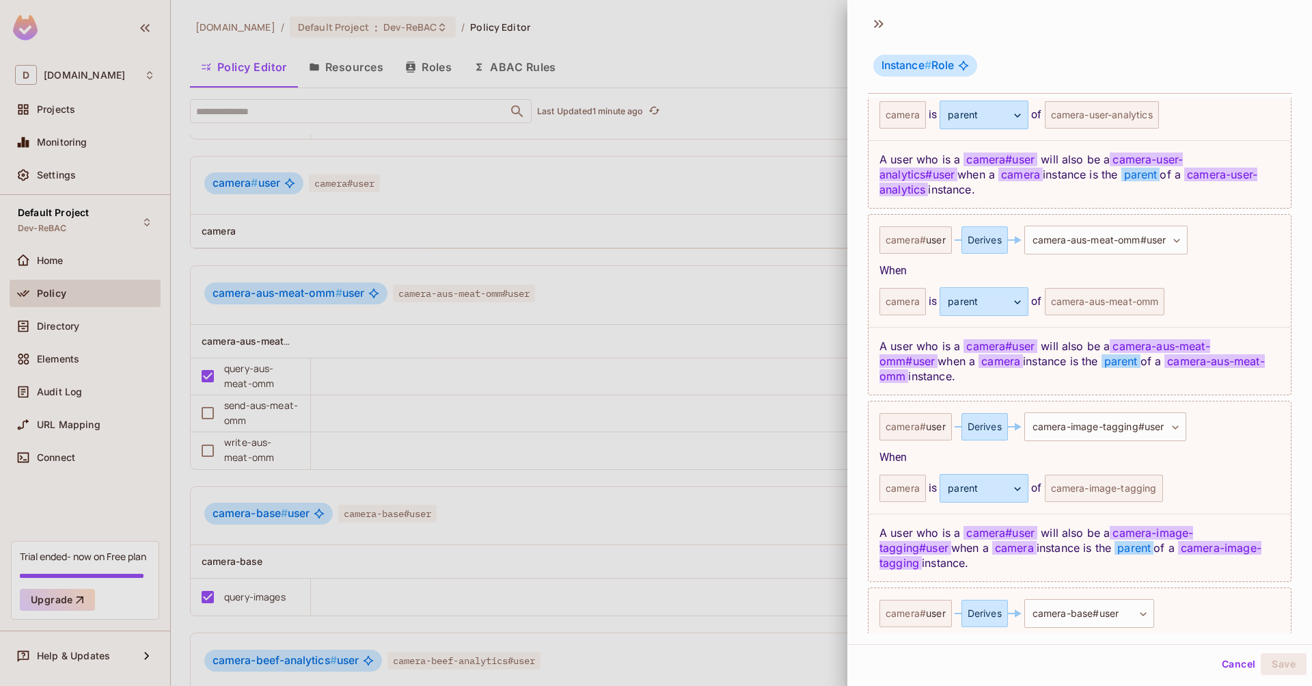
scroll to position [773, 0]
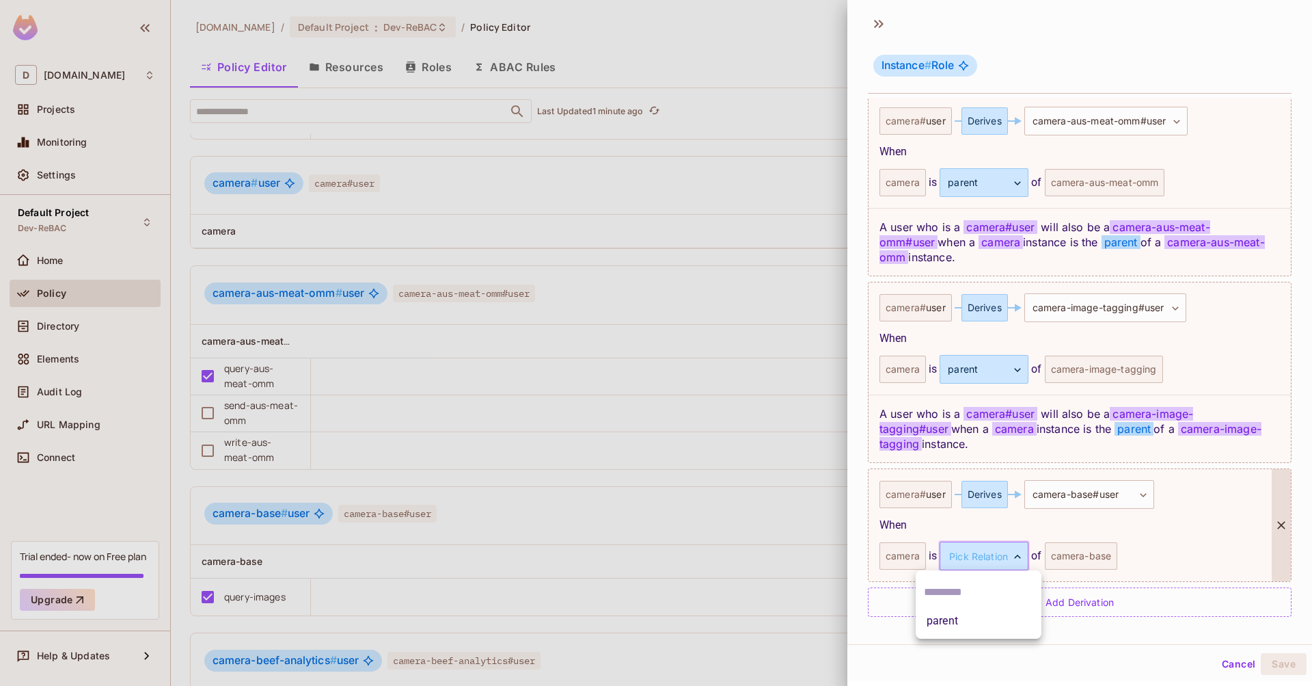
click at [997, 562] on body "D [DOMAIN_NAME] Projects Monitoring Settings Default Project Dev-ReBAC Home Pol…" at bounding box center [656, 343] width 1312 height 686
click at [976, 610] on li "parent" at bounding box center [979, 620] width 126 height 25
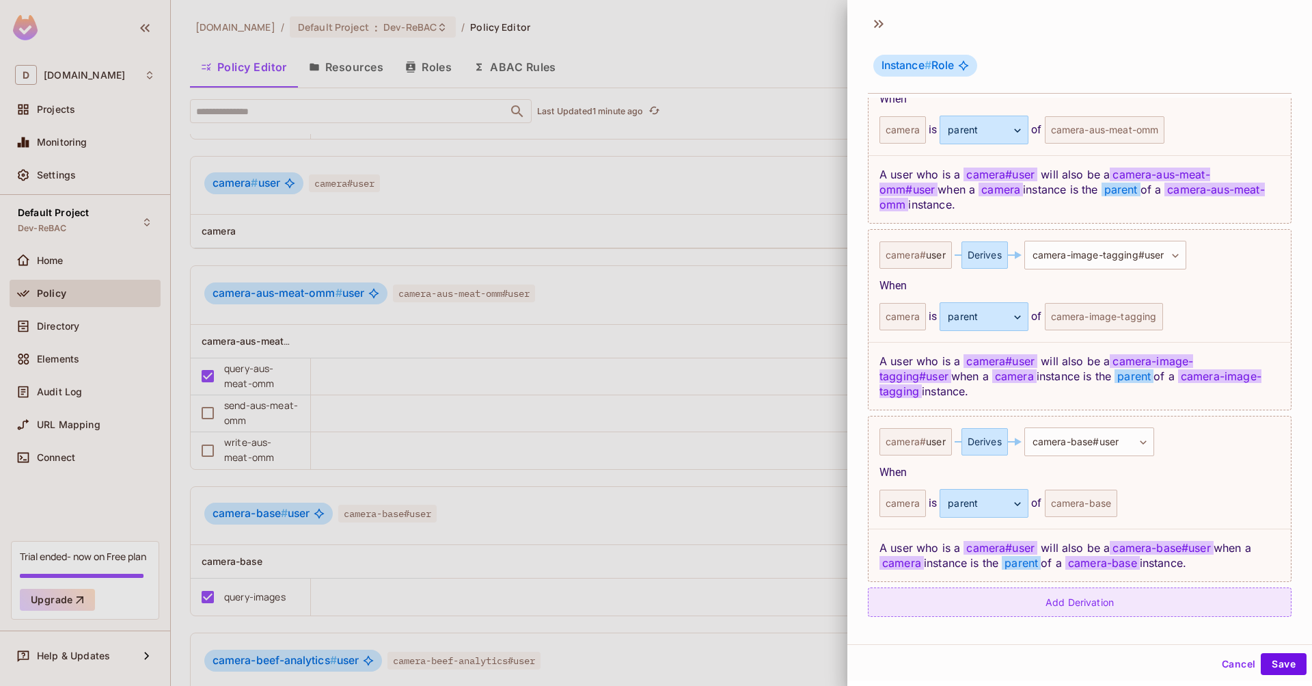
scroll to position [826, 0]
click at [1126, 604] on div "Add Derivation" at bounding box center [1080, 601] width 424 height 29
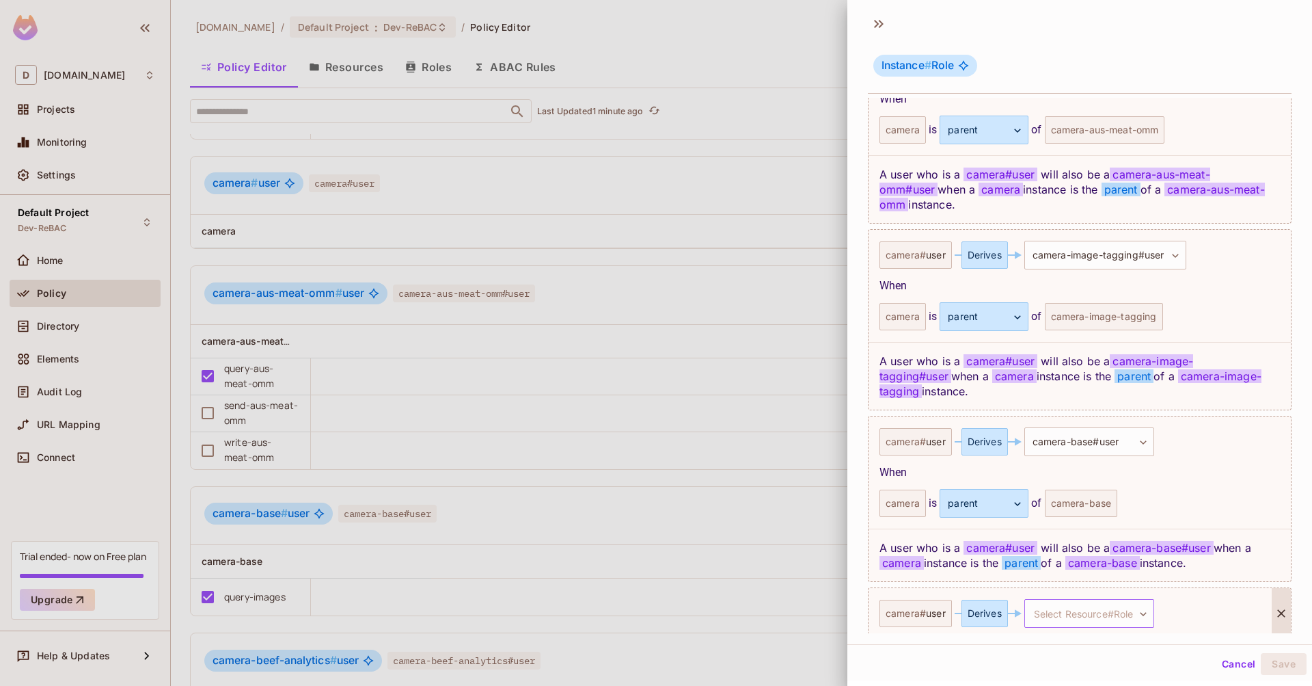
click at [1108, 614] on body "D [DOMAIN_NAME] Projects Monitoring Settings Default Project Dev-ReBAC Home Pol…" at bounding box center [656, 343] width 1312 height 686
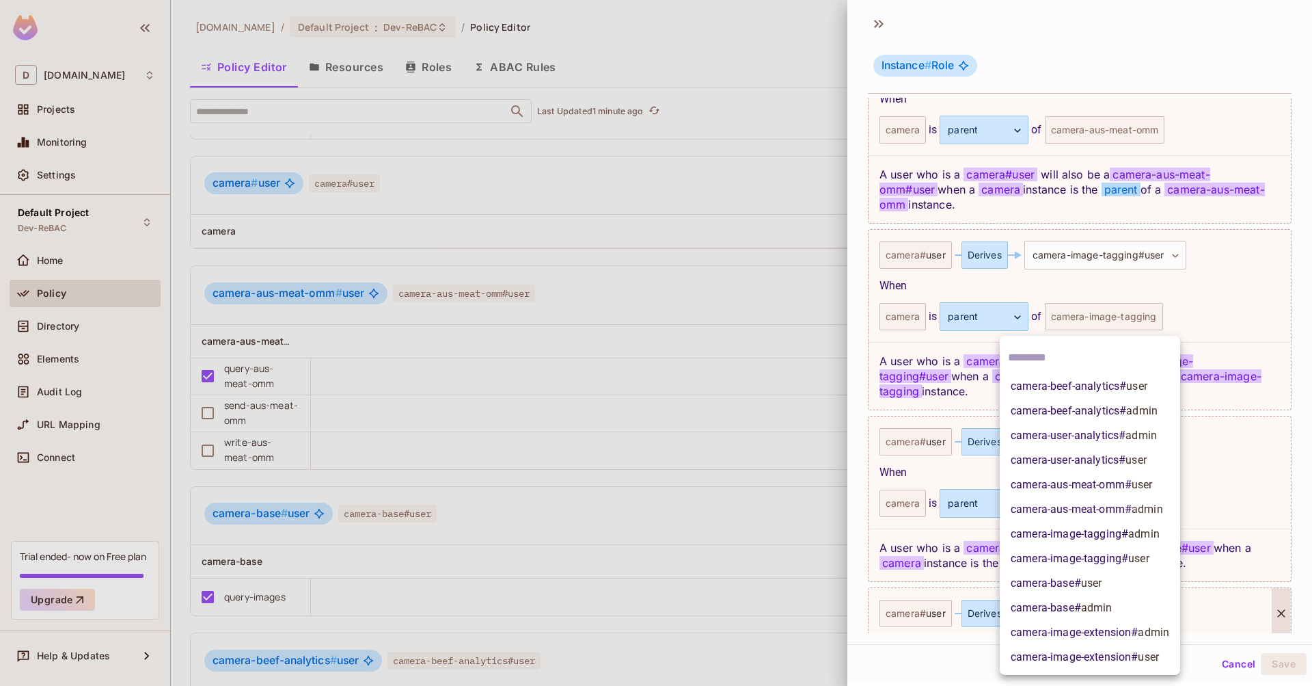
click at [1124, 656] on span "camera-image-extension # user" at bounding box center [1085, 657] width 148 height 16
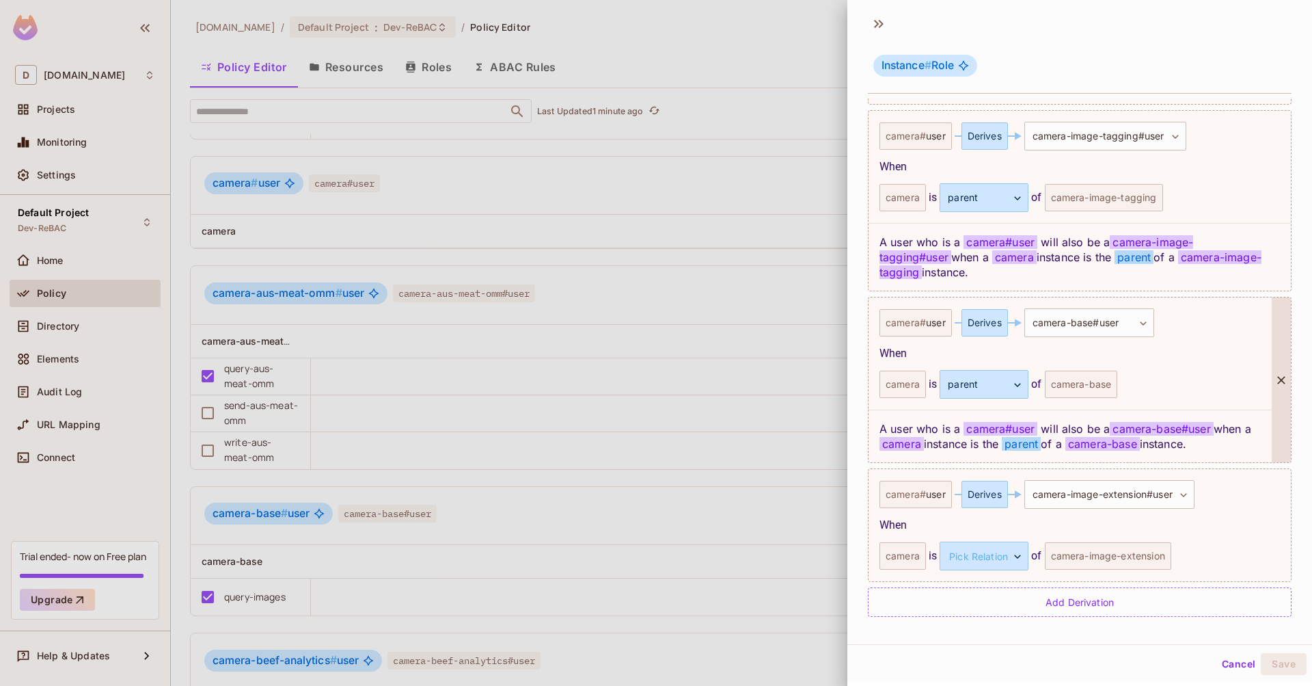
scroll to position [945, 0]
click at [1011, 560] on body "D [DOMAIN_NAME] Projects Monitoring Settings Default Project Dev-ReBAC Home Pol…" at bounding box center [656, 343] width 1312 height 686
click at [1004, 624] on li "parent" at bounding box center [979, 620] width 126 height 25
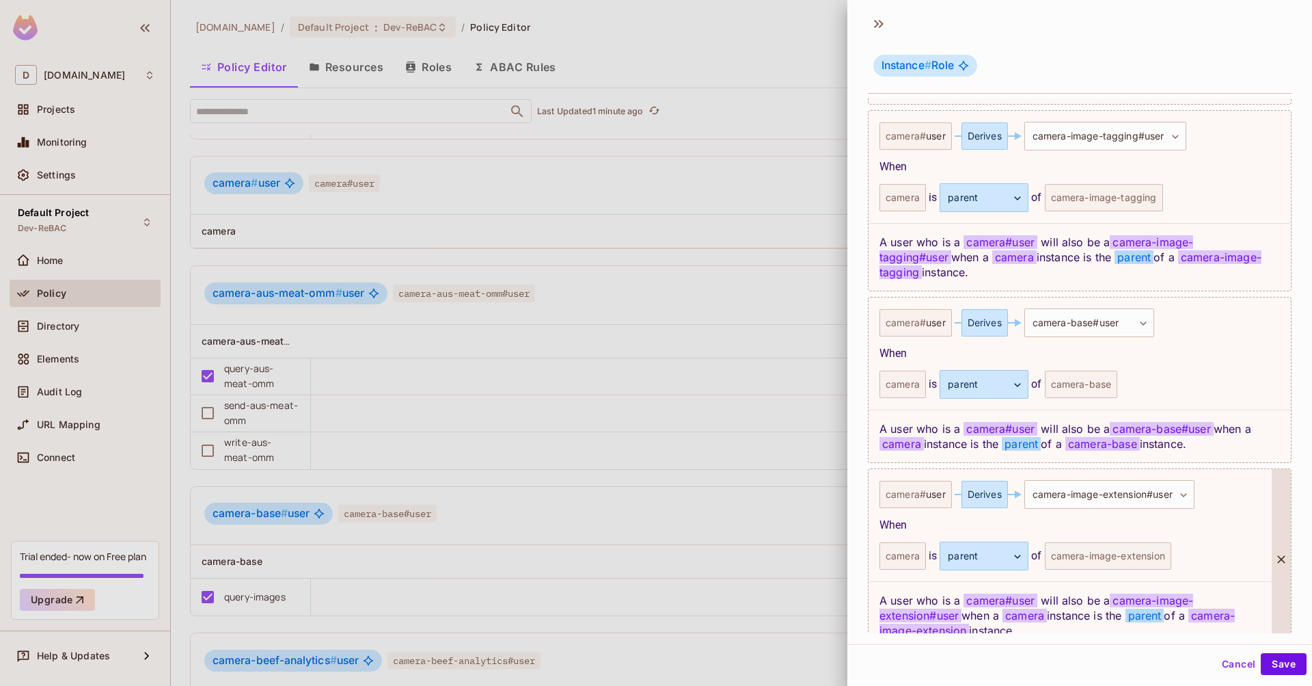
scroll to position [1012, 0]
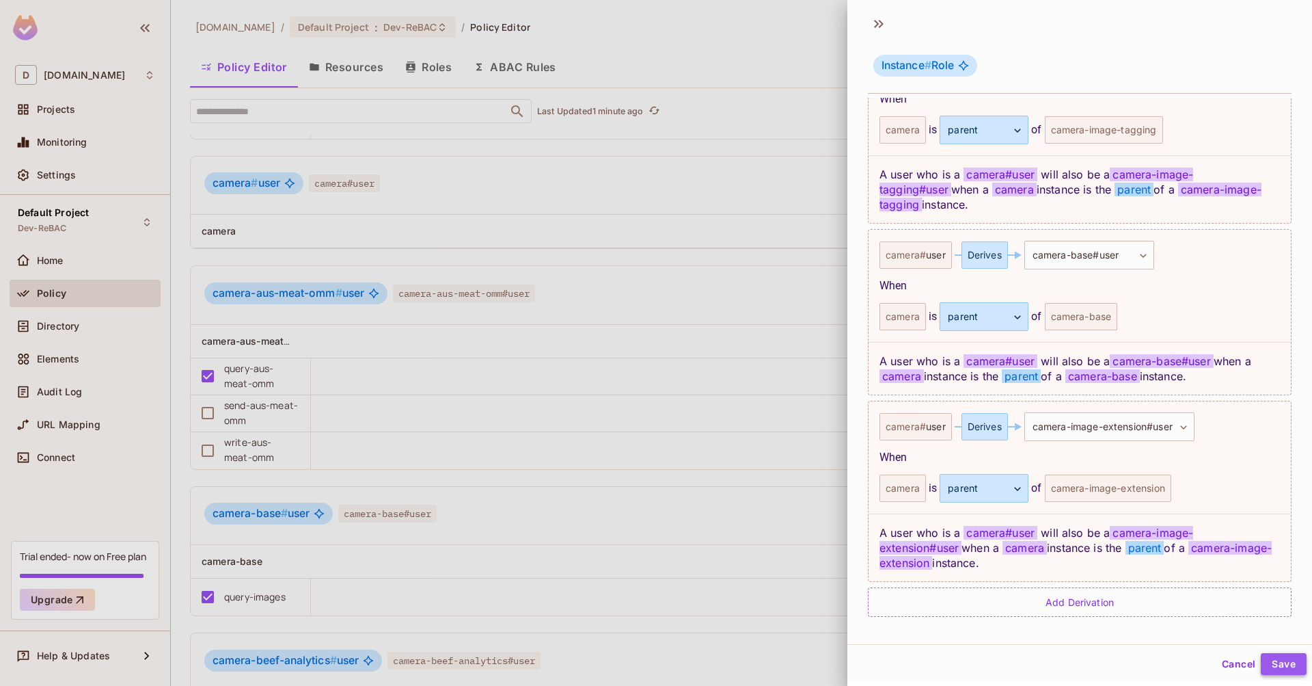
click at [1275, 655] on button "Save" at bounding box center [1284, 664] width 46 height 22
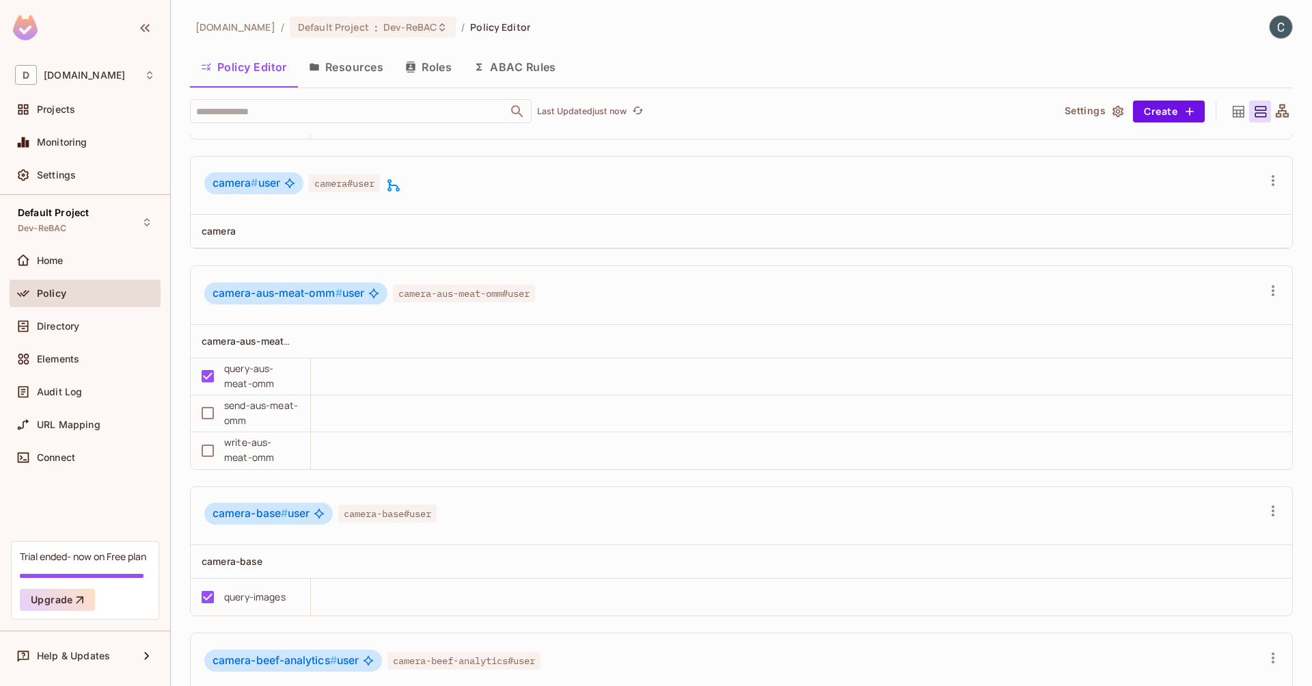
click at [398, 183] on icon at bounding box center [393, 185] width 16 height 16
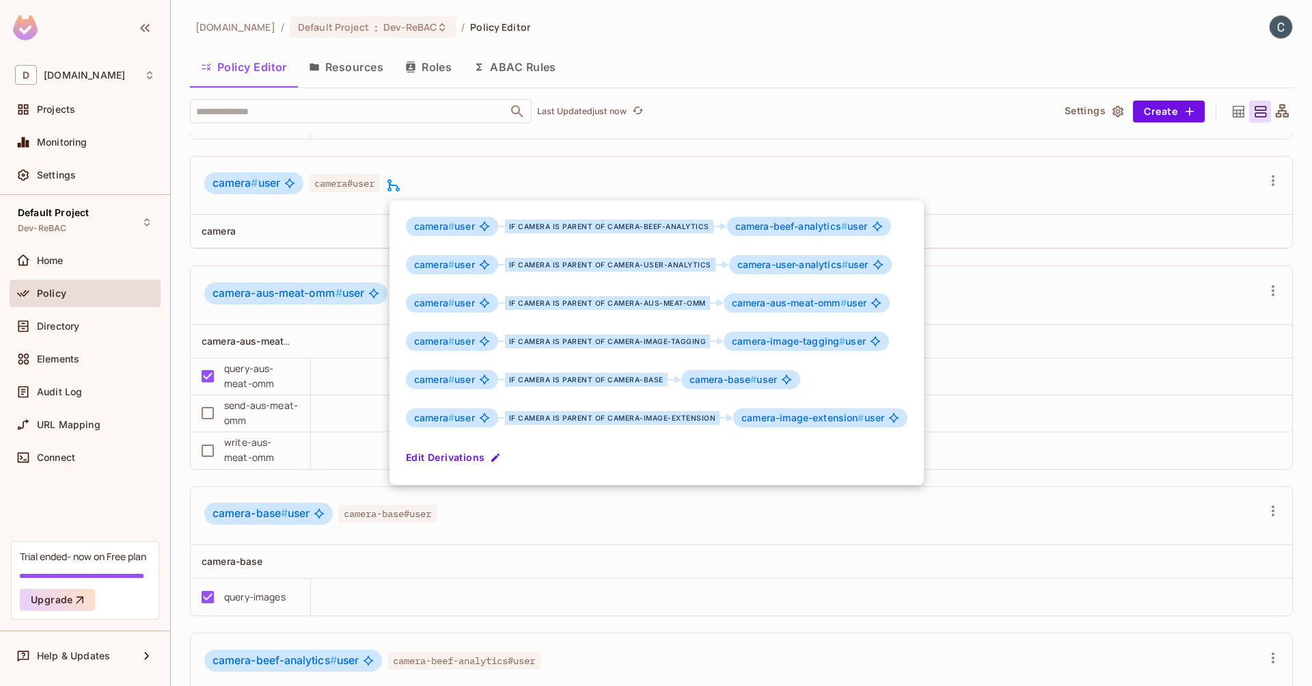
click at [464, 182] on div at bounding box center [656, 343] width 1312 height 686
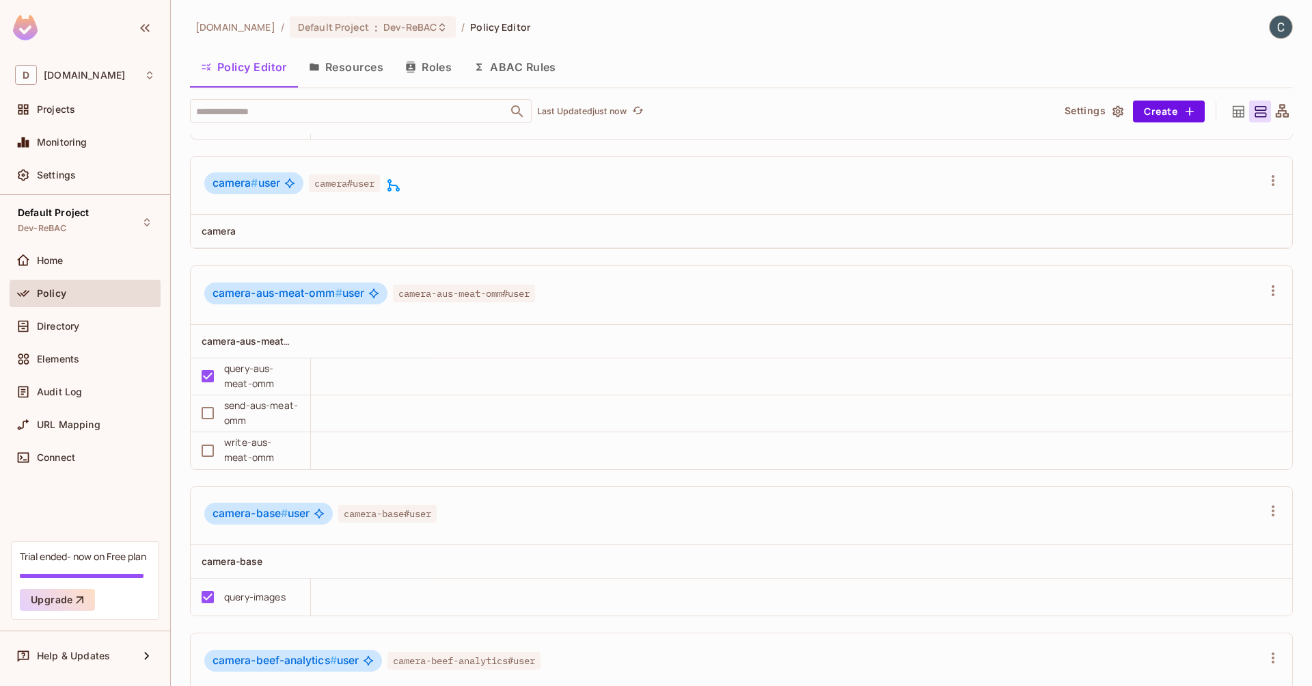
click at [1019, 219] on th at bounding box center [861, 231] width 861 height 33
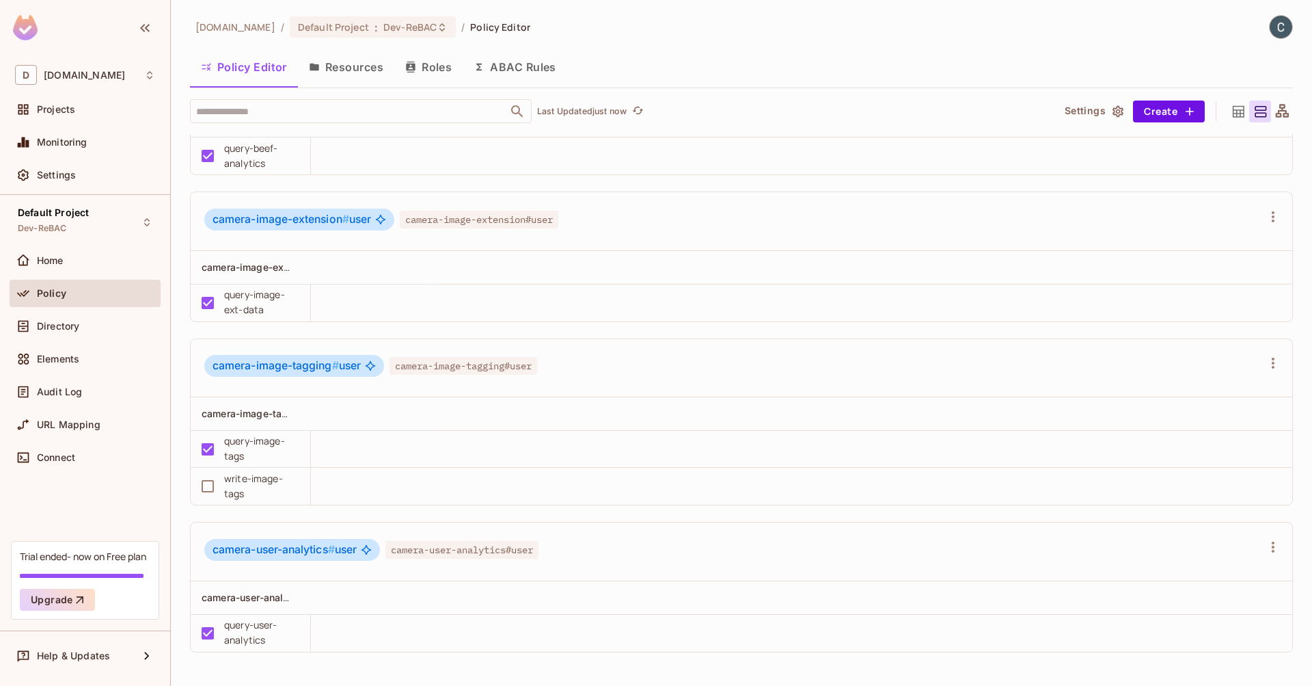
scroll to position [1, 0]
click at [54, 337] on div "Directory" at bounding box center [85, 325] width 151 height 27
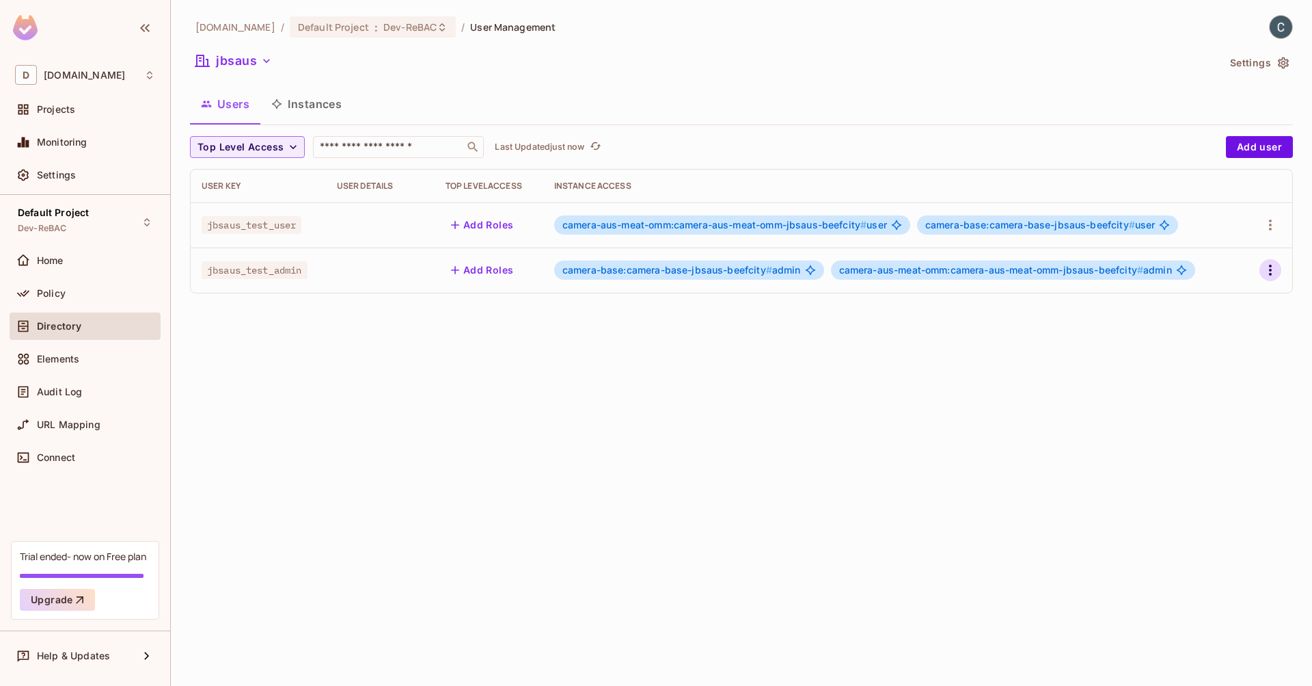
click at [1277, 268] on icon "button" at bounding box center [1270, 270] width 16 height 16
click at [1218, 304] on li "Edit" at bounding box center [1211, 301] width 121 height 30
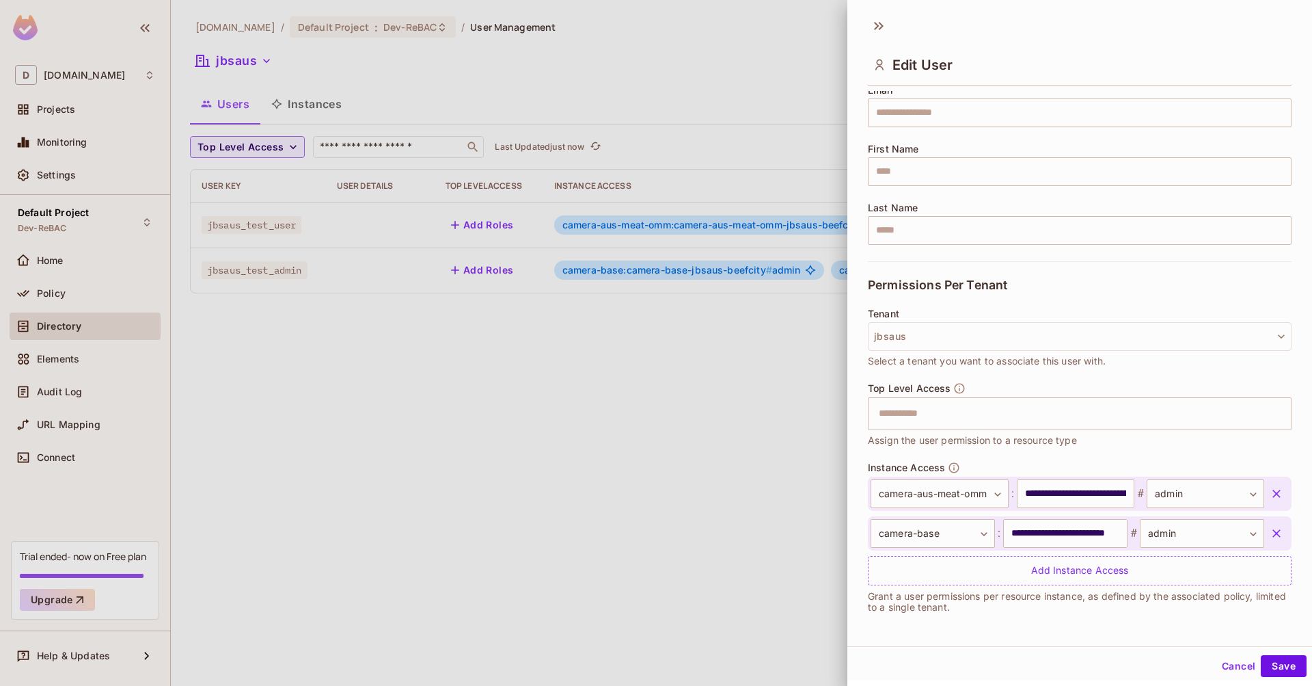
scroll to position [2, 0]
click at [1273, 491] on icon "button" at bounding box center [1277, 491] width 8 height 8
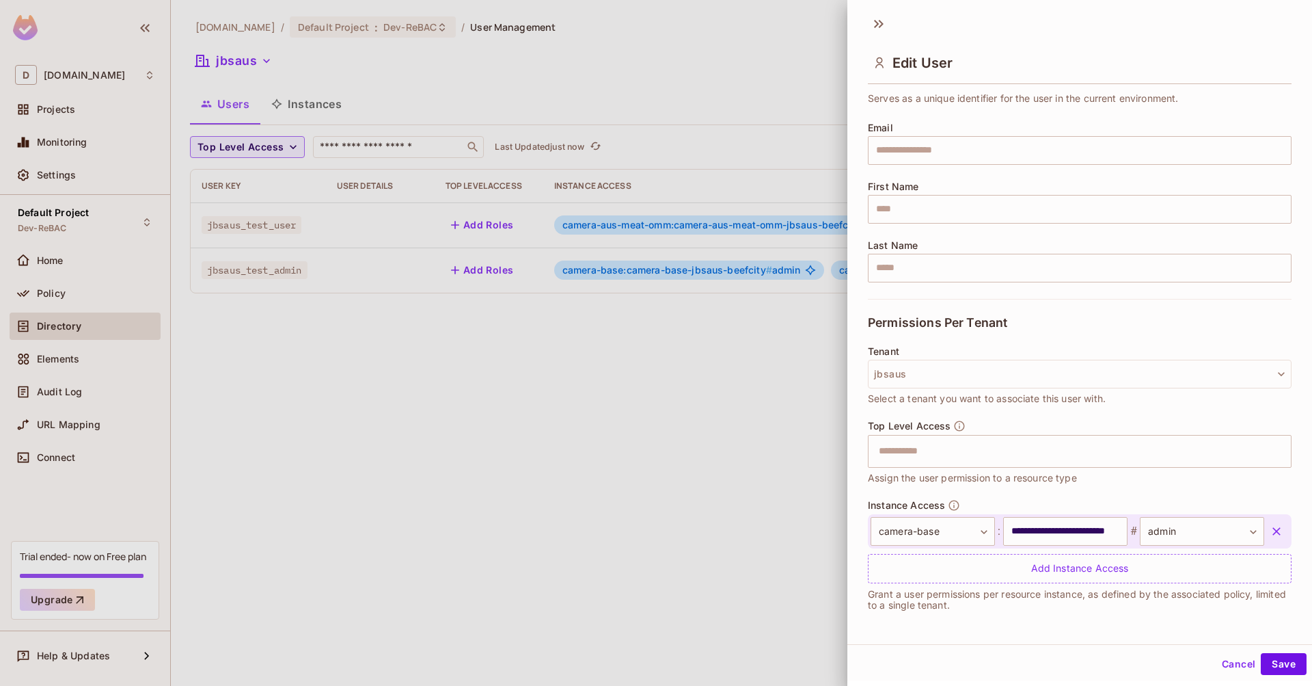
scroll to position [81, 0]
click at [1270, 534] on icon "button" at bounding box center [1277, 531] width 14 height 14
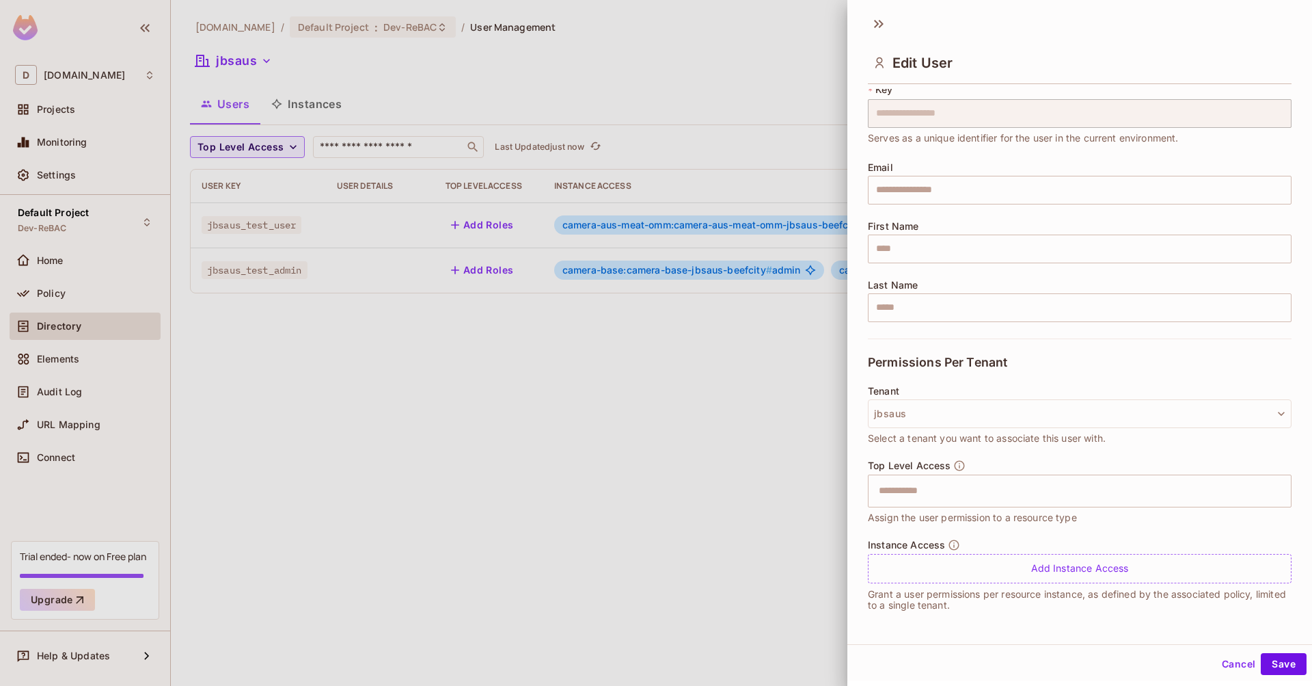
scroll to position [42, 0]
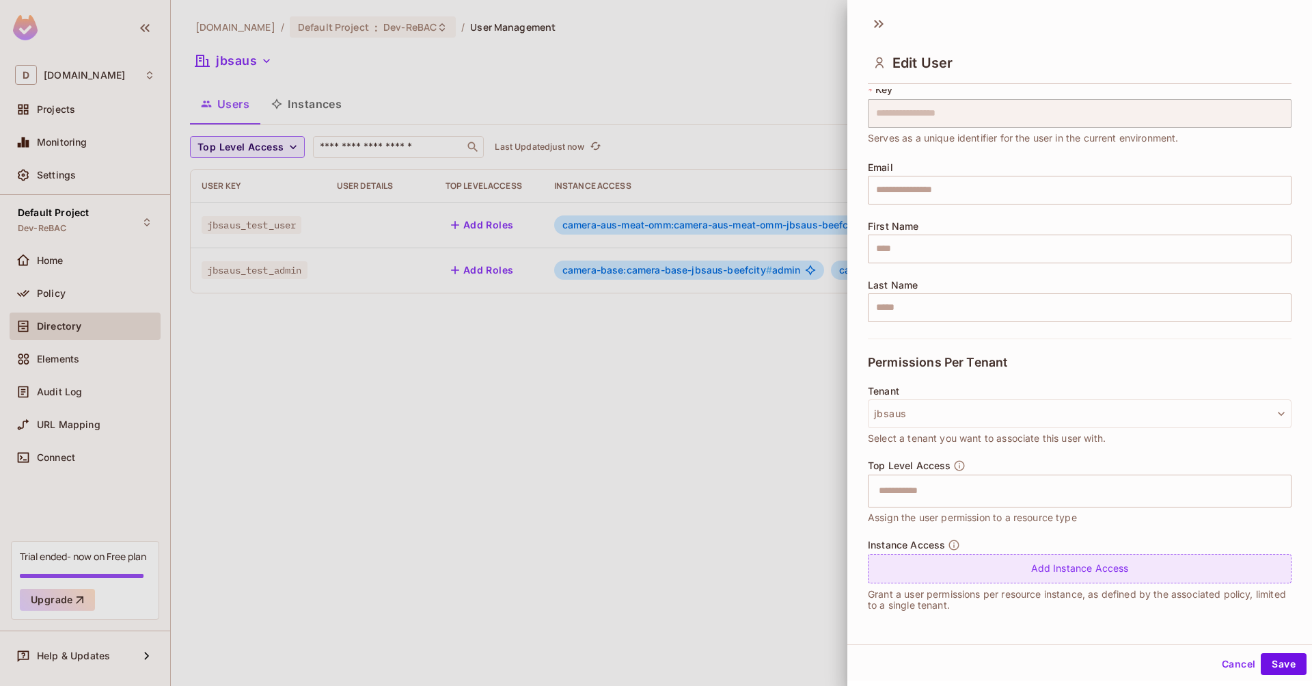
click at [1007, 573] on div "Add Instance Access" at bounding box center [1080, 568] width 424 height 29
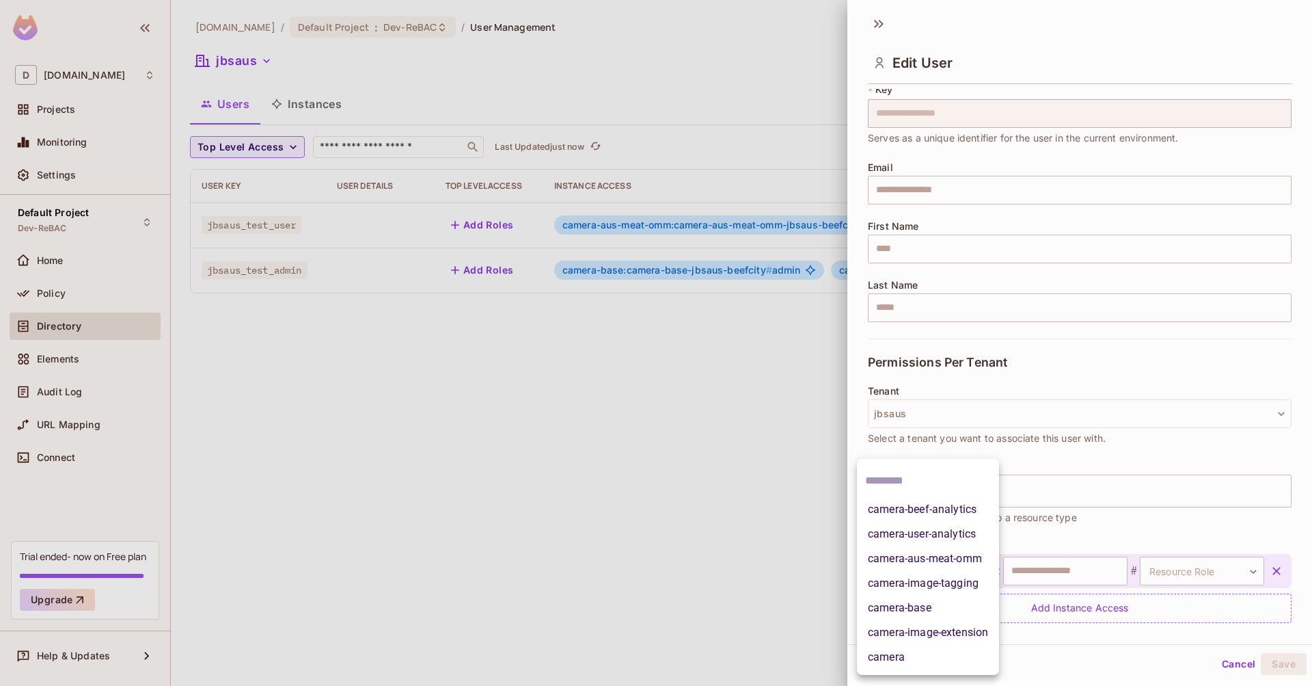
click at [975, 571] on body "**********" at bounding box center [656, 343] width 1312 height 686
click at [908, 652] on li "camera" at bounding box center [928, 657] width 142 height 25
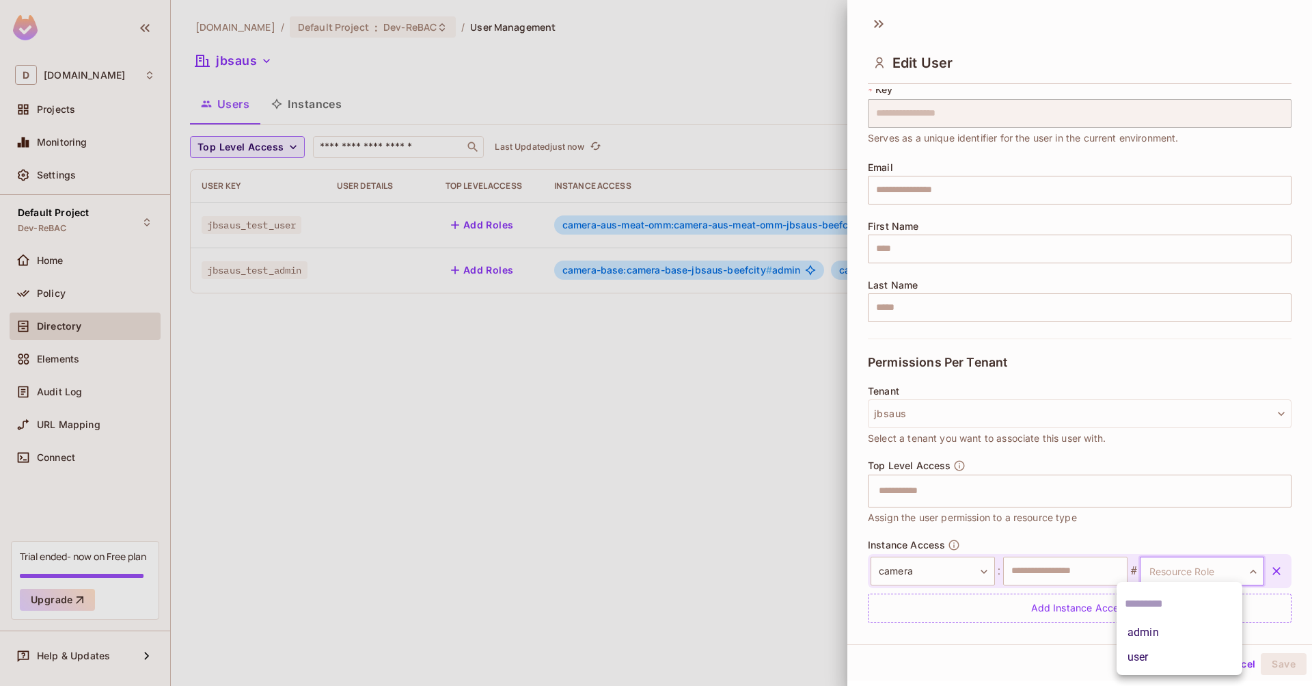
click at [1198, 573] on body "**********" at bounding box center [656, 343] width 1312 height 686
click at [1135, 634] on li "admin" at bounding box center [1180, 632] width 126 height 25
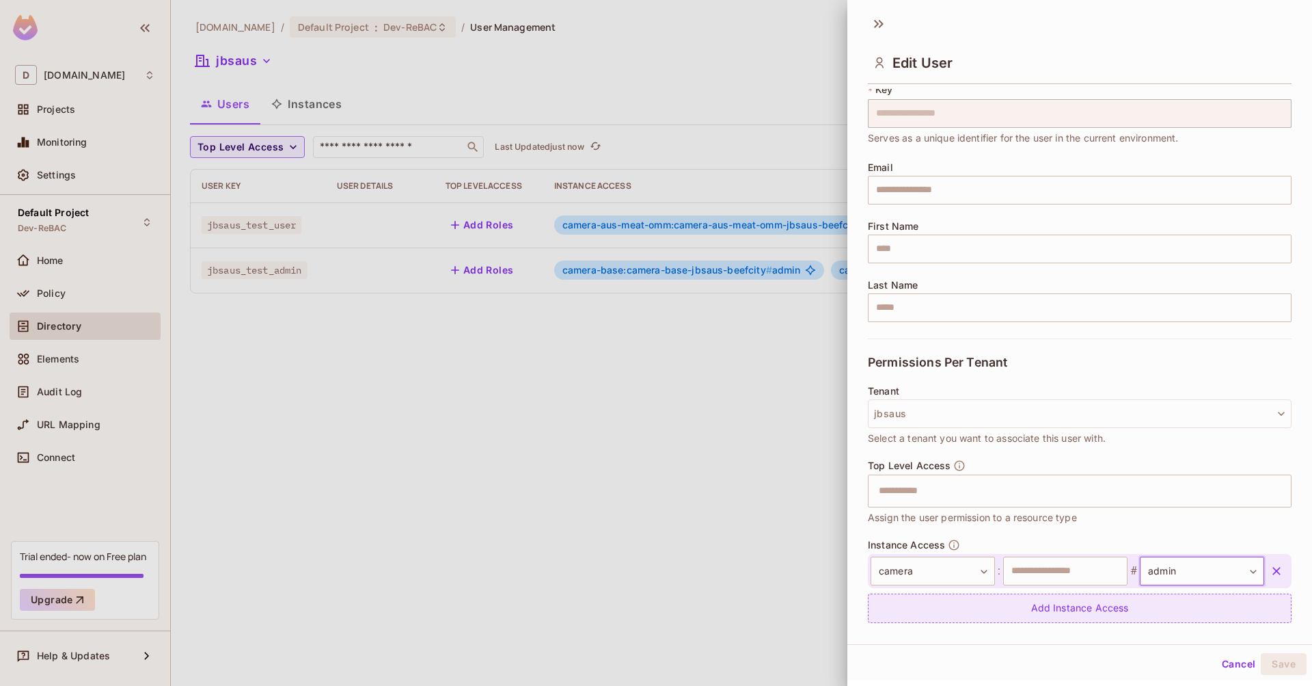
click at [1080, 612] on div "Add Instance Access" at bounding box center [1080, 607] width 424 height 29
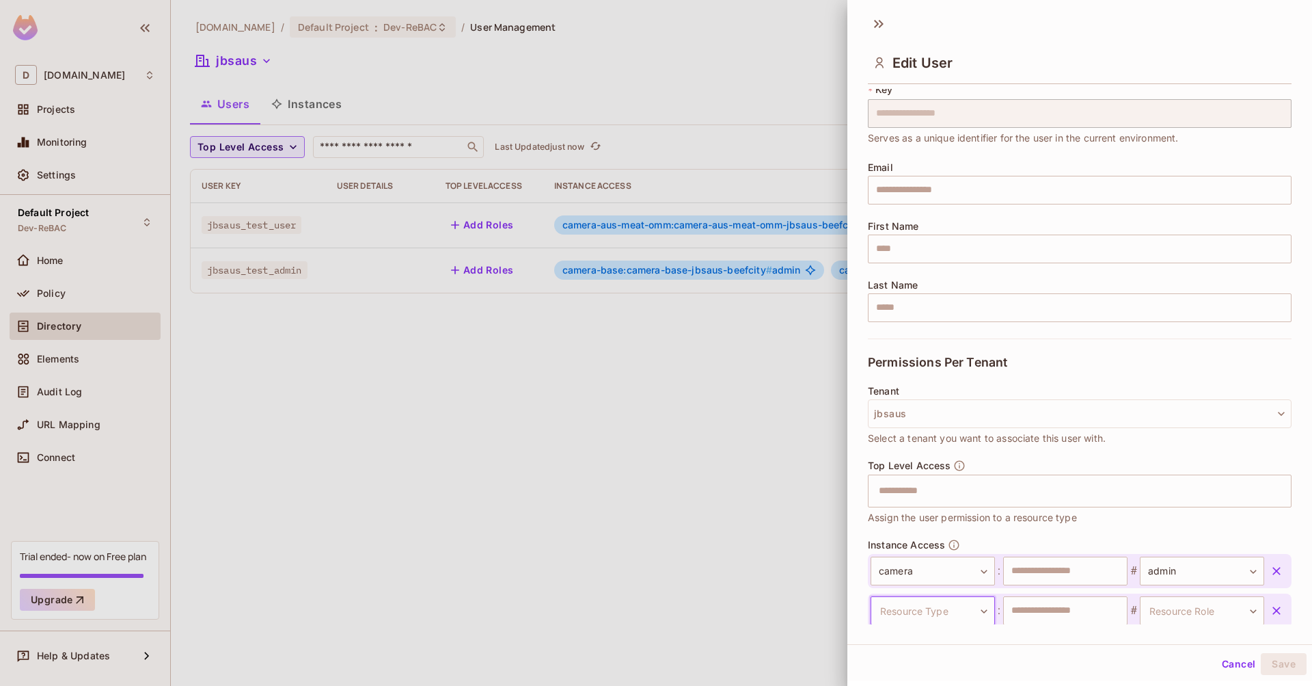
scroll to position [42, 0]
click at [1273, 610] on icon "button" at bounding box center [1277, 610] width 8 height 8
click at [1050, 570] on input "text" at bounding box center [1065, 570] width 124 height 29
click at [1056, 574] on input "*" at bounding box center [1065, 570] width 124 height 29
click at [1292, 662] on button "Save" at bounding box center [1284, 664] width 46 height 22
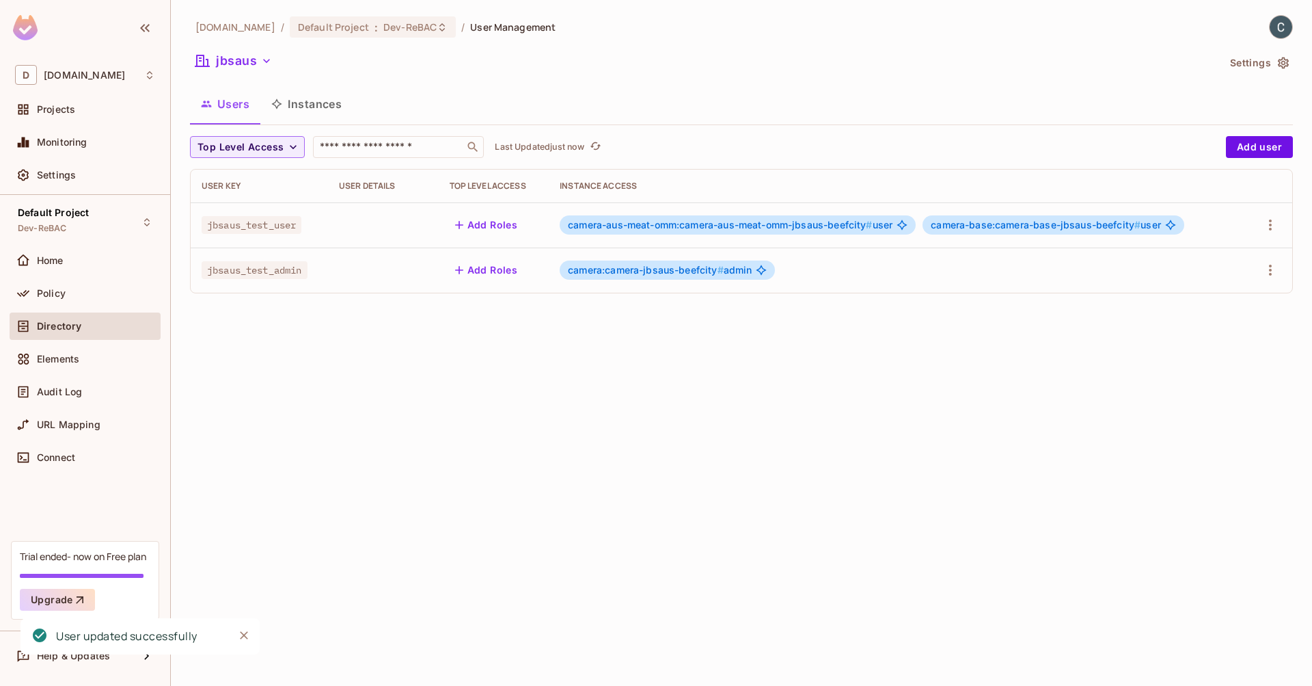
click at [315, 96] on button "Instances" at bounding box center [306, 104] width 92 height 34
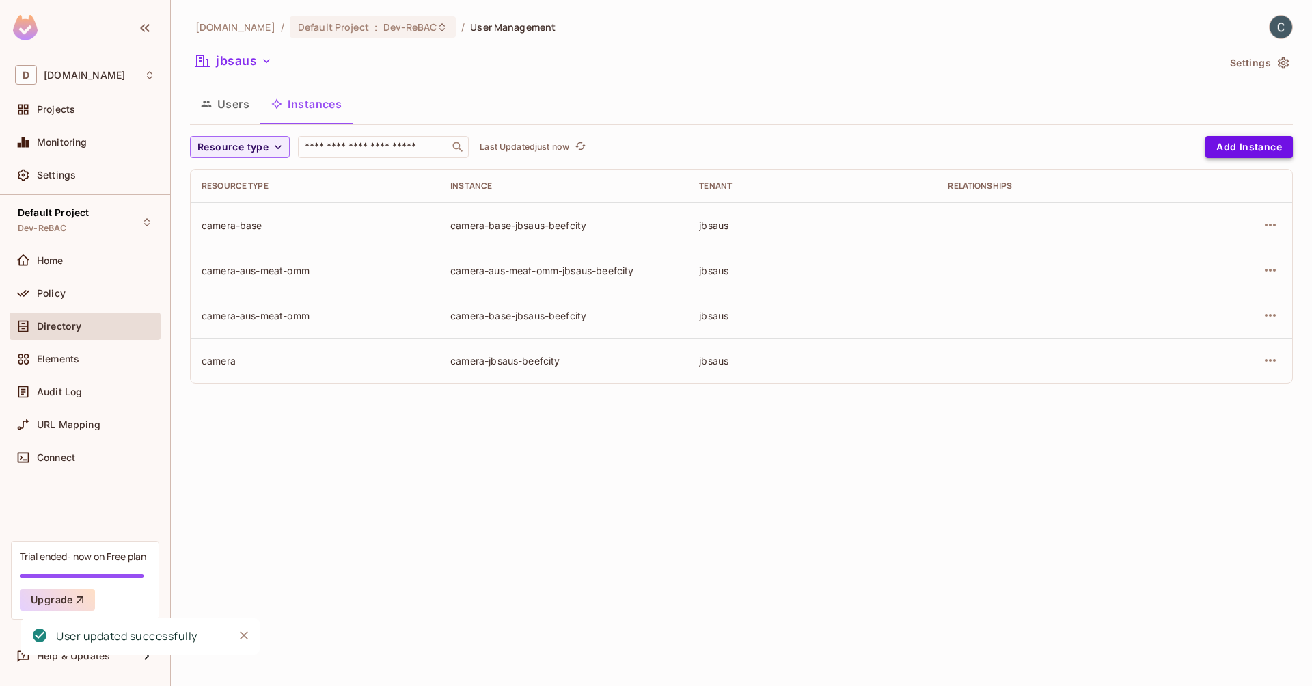
click at [1230, 141] on button "Add Instance" at bounding box center [1249, 147] width 87 height 22
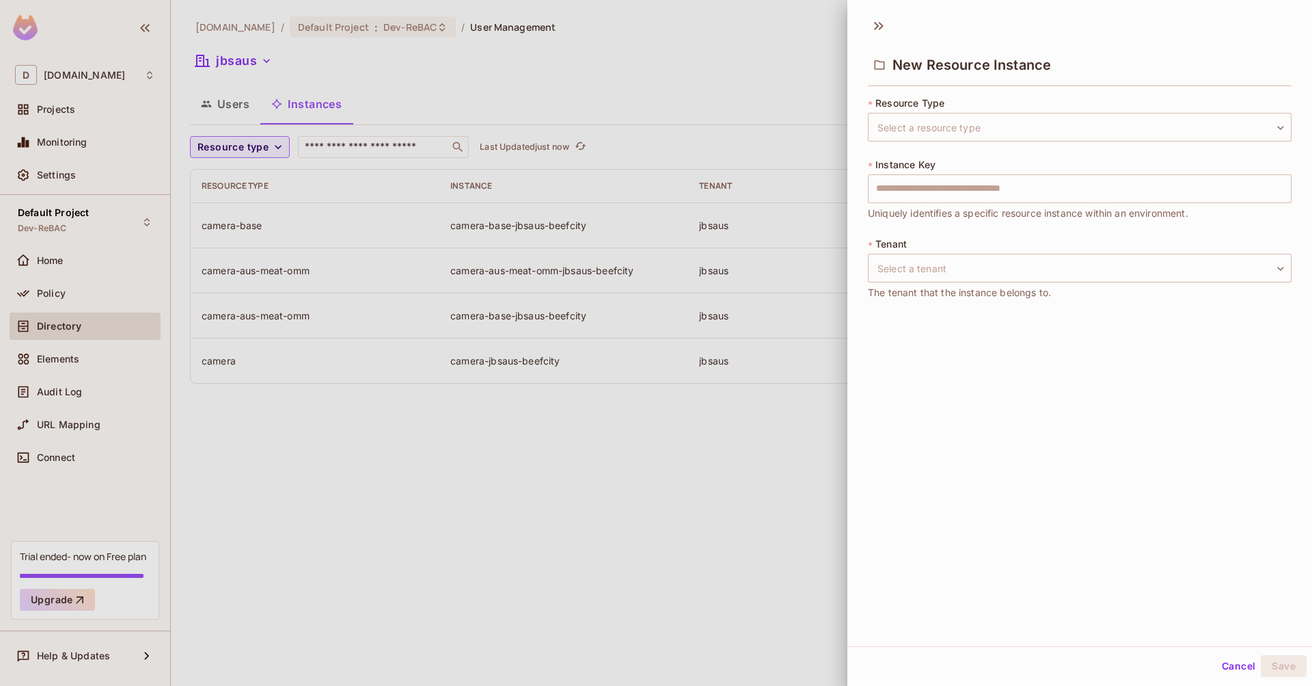
click at [697, 429] on div at bounding box center [656, 343] width 1312 height 686
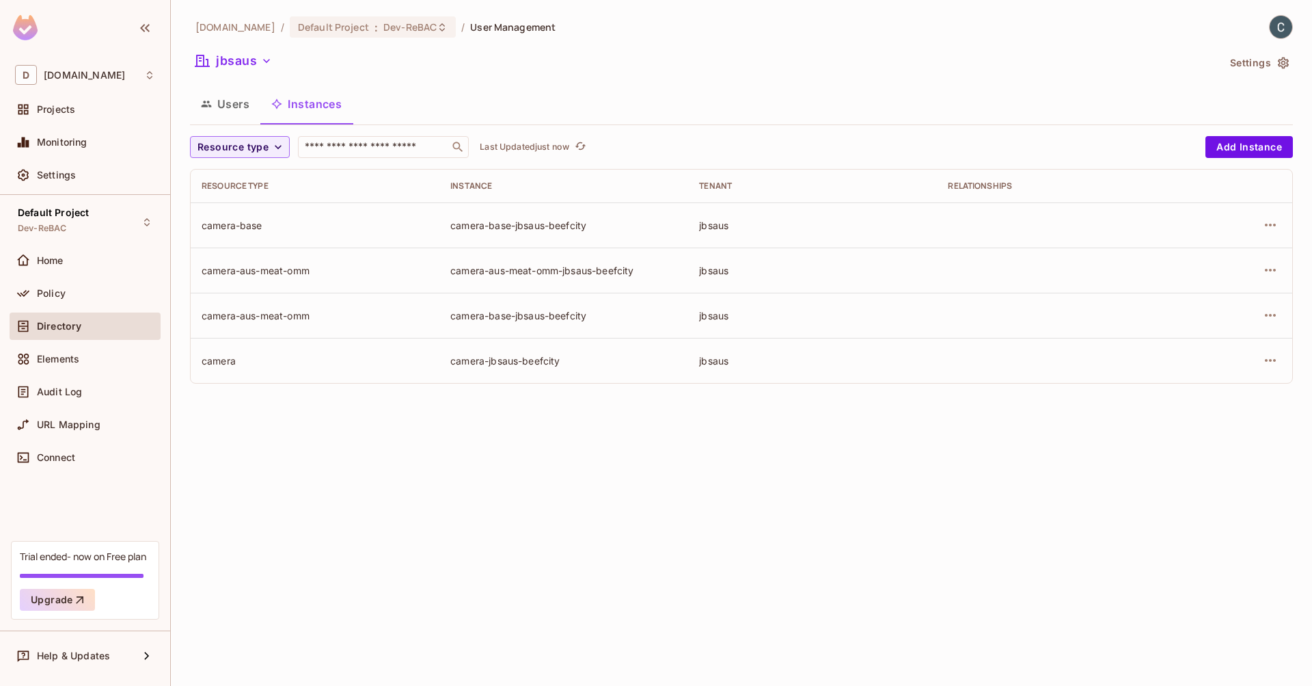
click at [217, 105] on button "Users" at bounding box center [225, 104] width 70 height 34
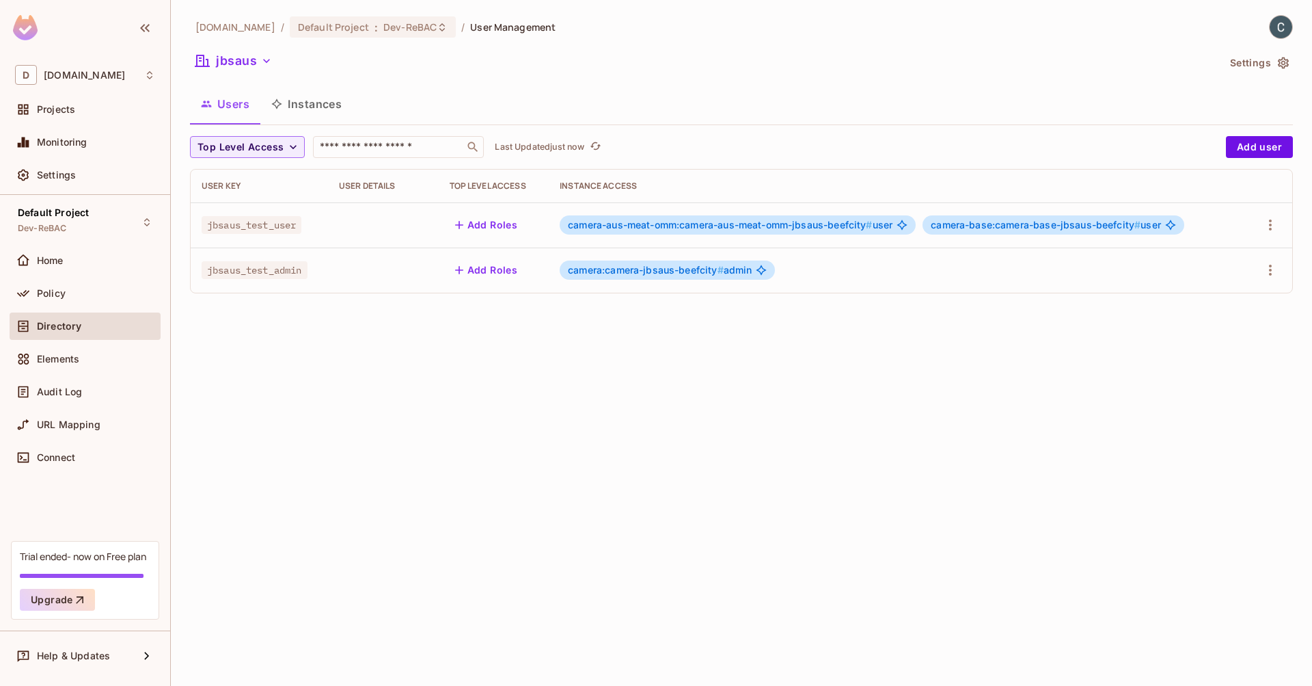
click at [500, 364] on div "[DOMAIN_NAME] / Default Project : Dev-ReBAC / User Management jbsaus Settings U…" at bounding box center [741, 343] width 1141 height 686
click at [563, 534] on div "[DOMAIN_NAME] / Default Project : Dev-ReBAC / User Management jbsaus Settings U…" at bounding box center [741, 343] width 1141 height 686
click at [66, 356] on span "Elements" at bounding box center [58, 358] width 42 height 11
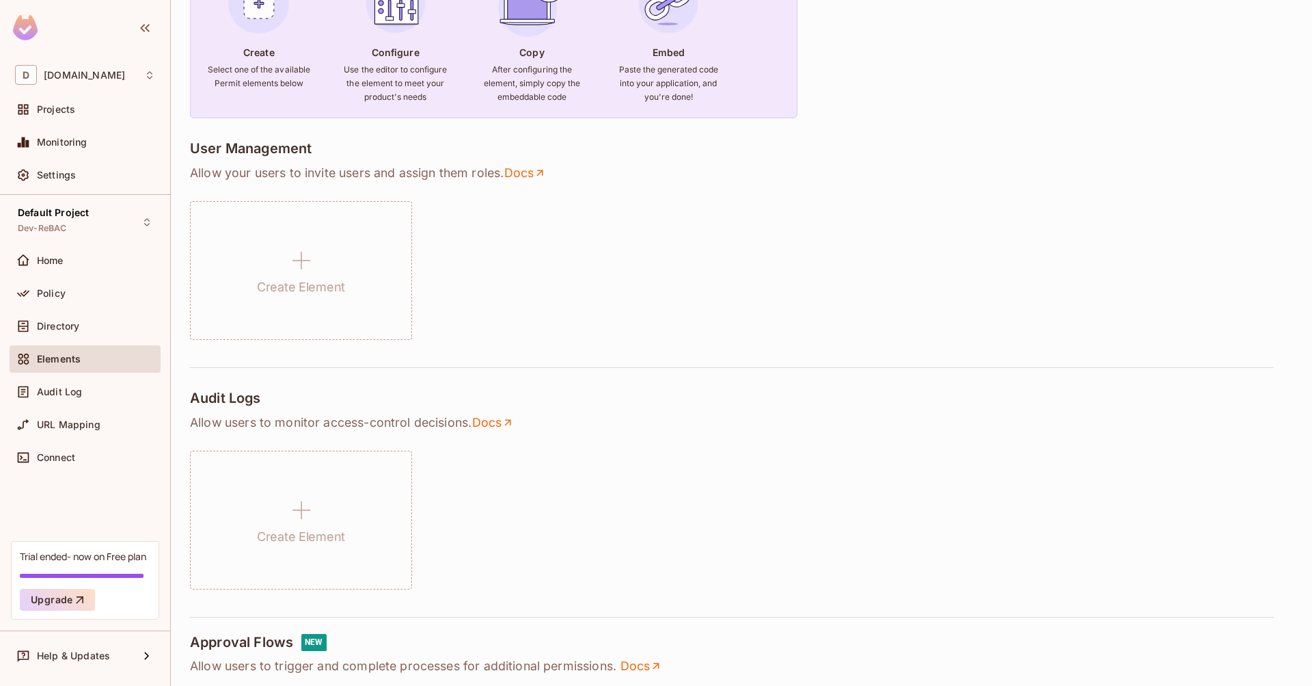
scroll to position [175, 0]
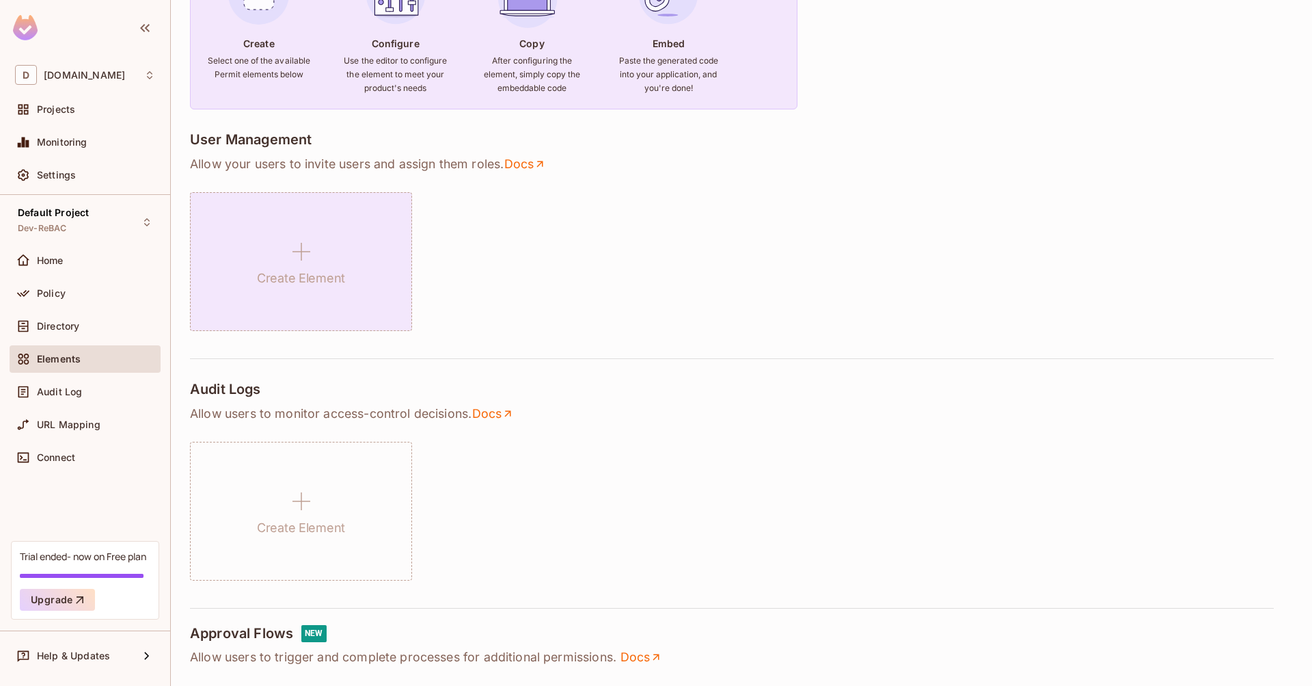
click at [308, 257] on icon at bounding box center [301, 251] width 33 height 33
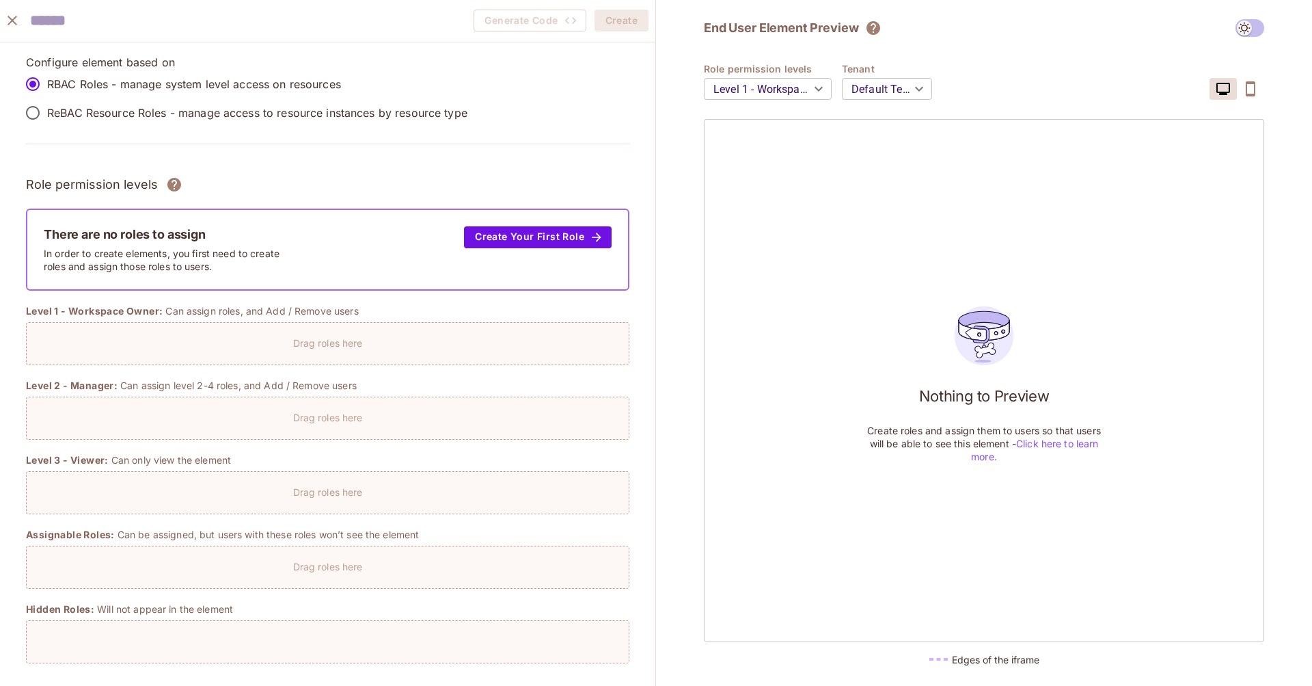
click at [62, 113] on p "ReBAC Resource Roles - manage access to resource instances by resource type" at bounding box center [257, 112] width 420 height 15
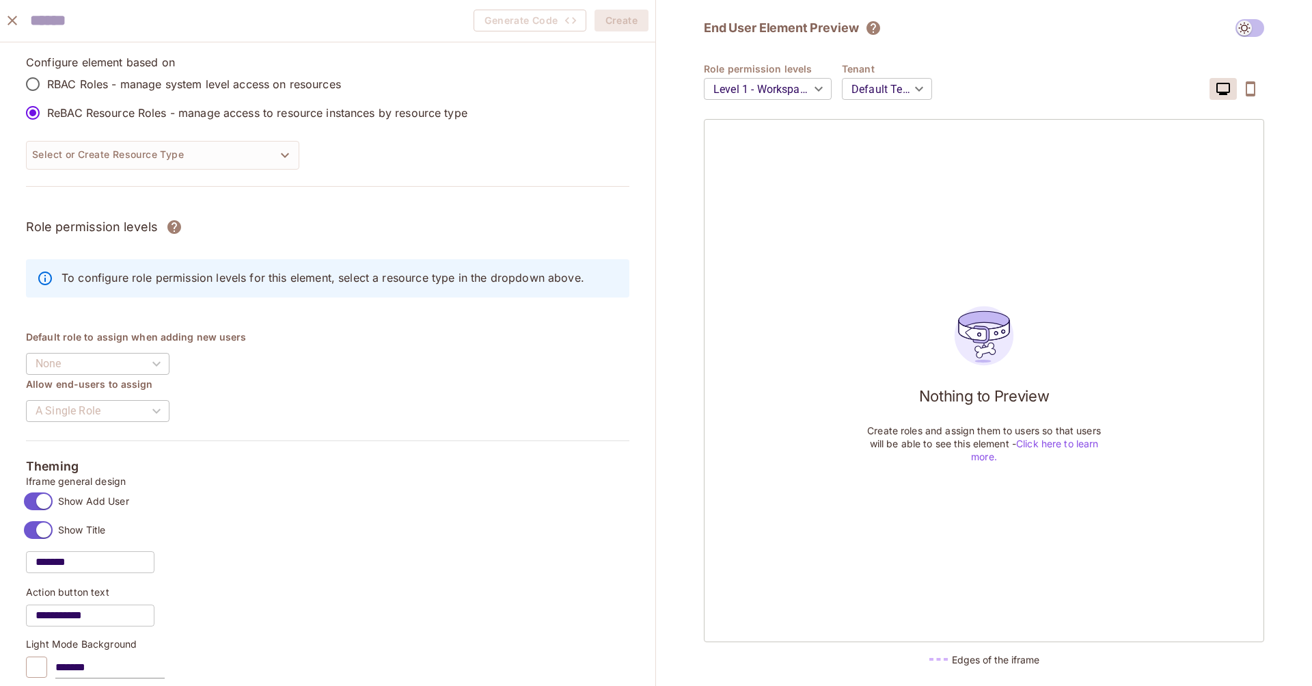
click at [170, 87] on p "RBAC Roles - manage system level access on resources" at bounding box center [194, 84] width 294 height 15
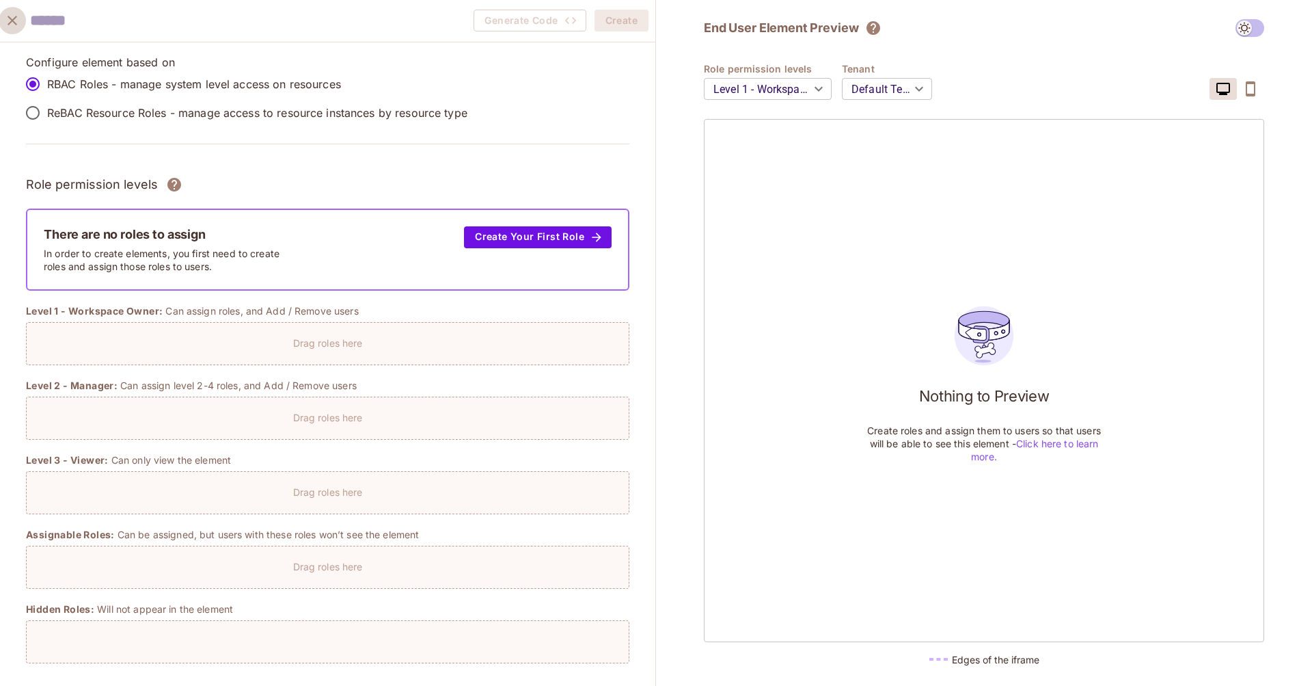
click at [18, 21] on icon "close" at bounding box center [12, 20] width 16 height 16
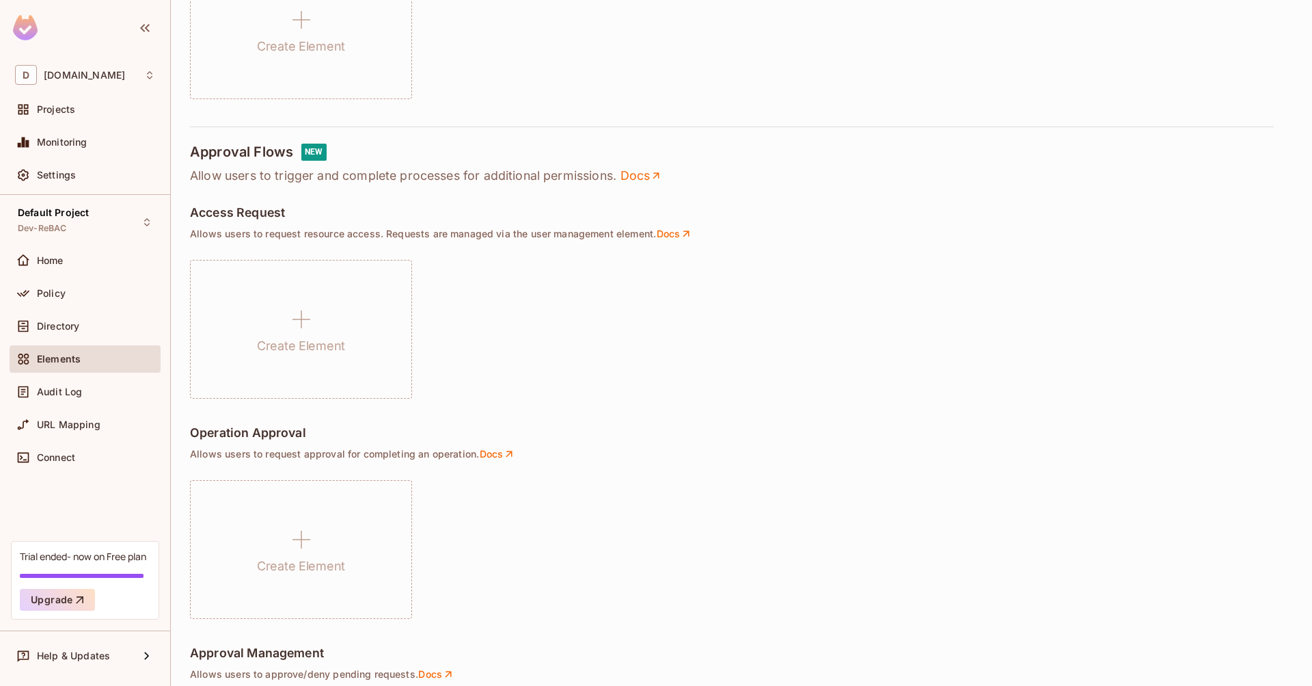
scroll to position [493, 0]
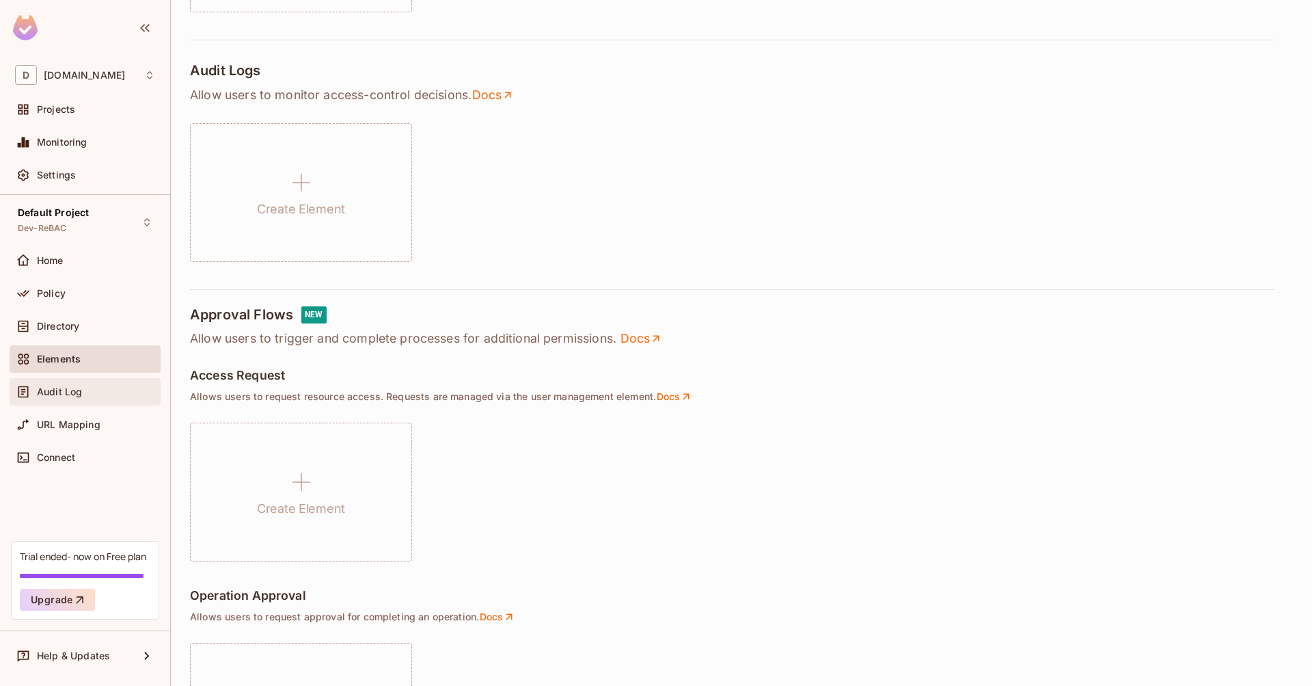
click at [74, 386] on span "Audit Log" at bounding box center [59, 391] width 45 height 11
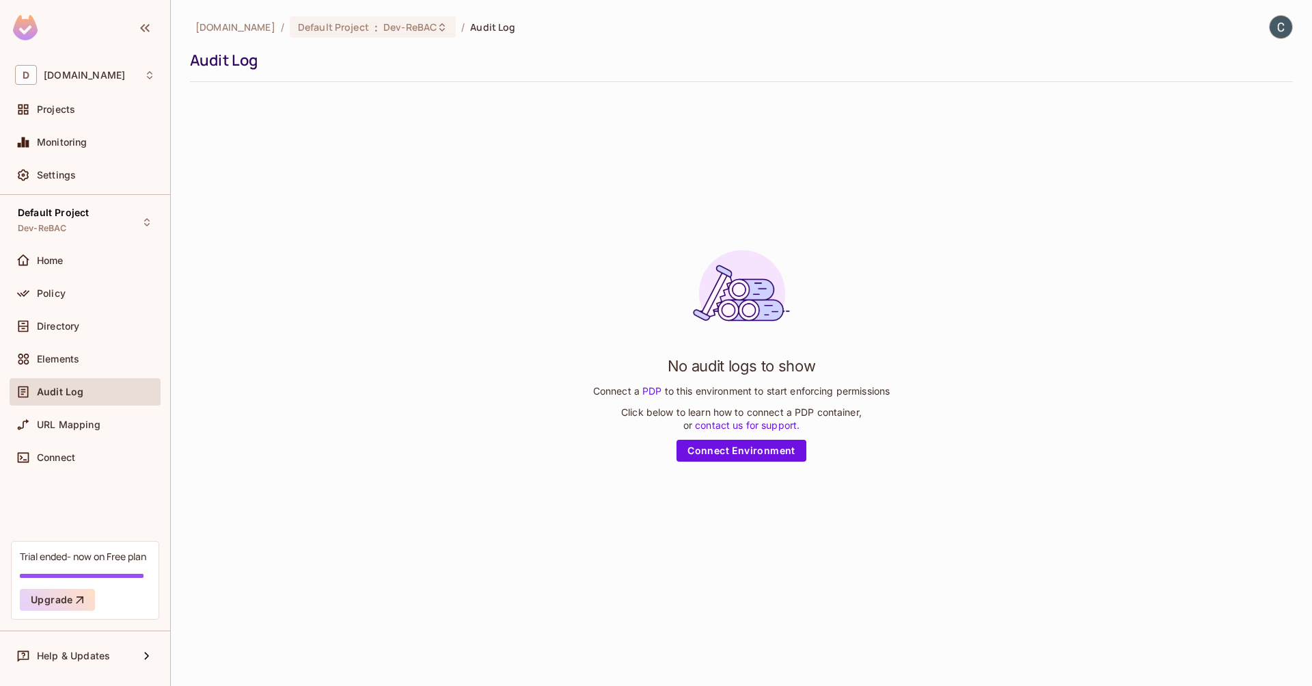
click at [815, 454] on div "No audit logs to show Connect a PDP to this environment to start enforcing perm…" at bounding box center [741, 350] width 297 height 222
click at [795, 453] on link "Connect Environment" at bounding box center [742, 450] width 130 height 22
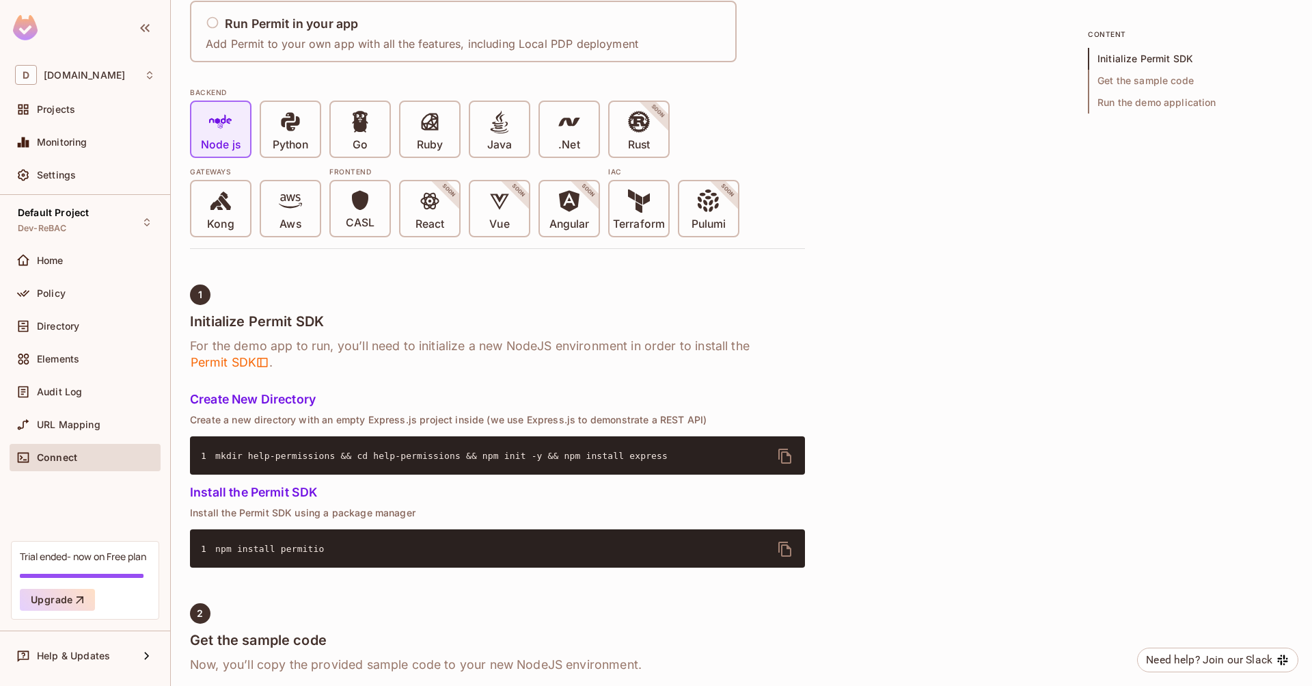
scroll to position [280, 0]
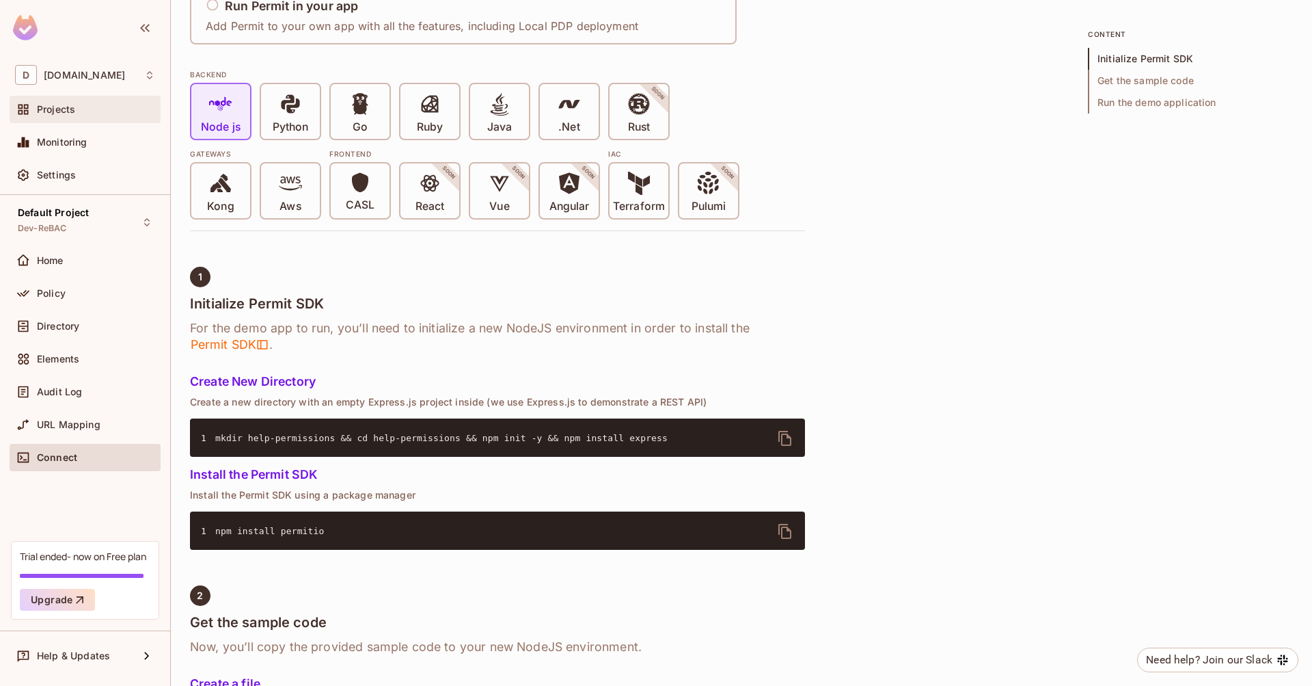
click at [71, 100] on div "Projects" at bounding box center [85, 109] width 151 height 27
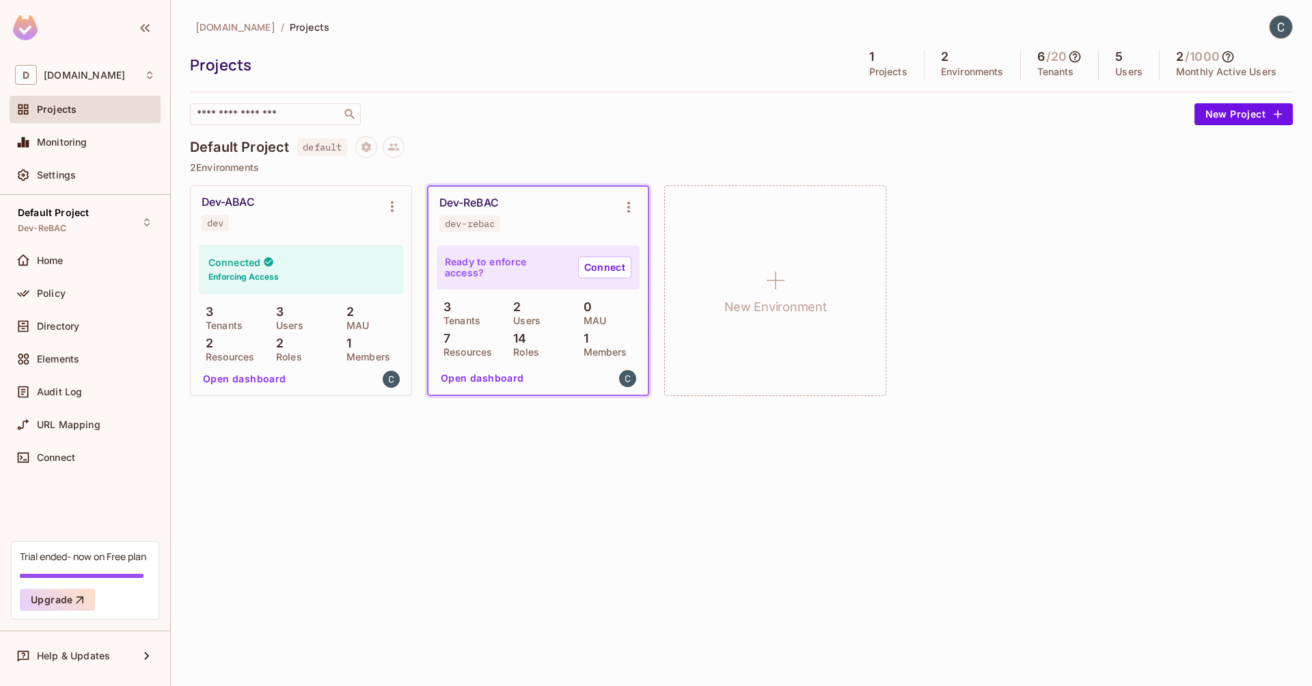
click at [88, 103] on div "Projects" at bounding box center [85, 109] width 140 height 16
click at [268, 208] on div "Dev-ABAC dev" at bounding box center [290, 213] width 177 height 36
click at [225, 199] on div "Dev-ABAC" at bounding box center [228, 202] width 53 height 14
click at [80, 227] on div "Default Project Dev-ReBAC" at bounding box center [53, 221] width 71 height 29
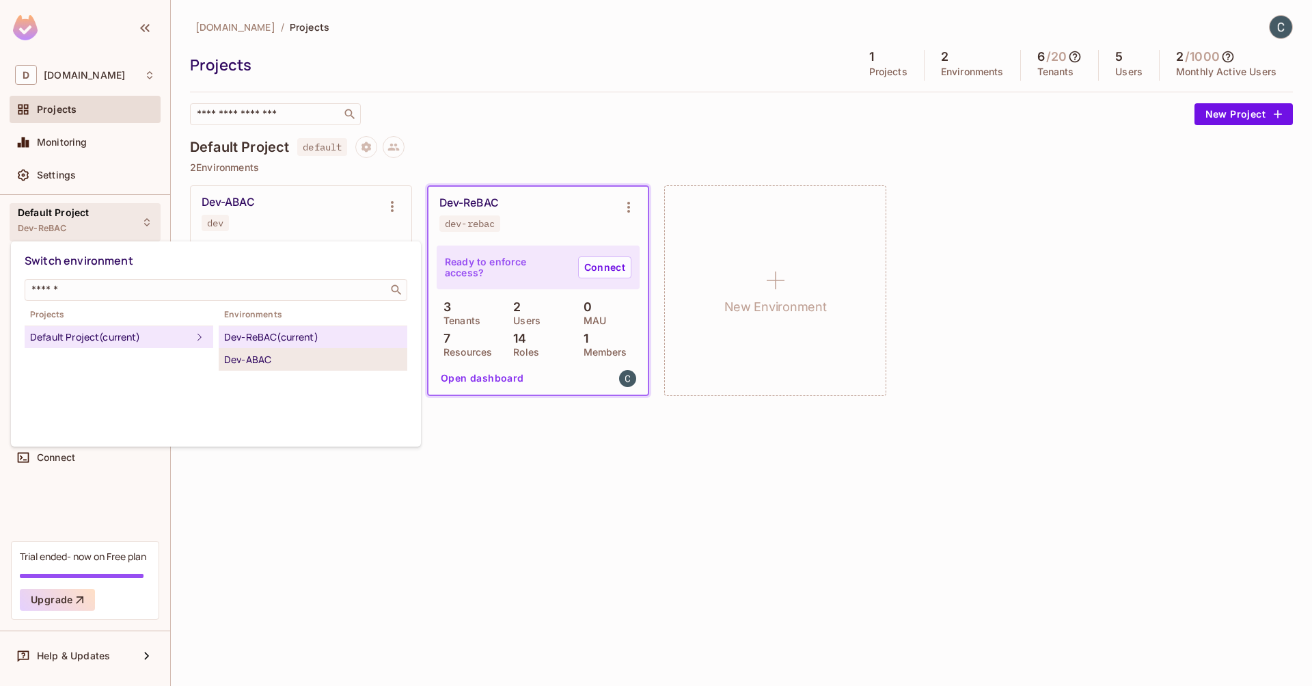
click at [255, 357] on div "Dev-ABAC" at bounding box center [313, 359] width 178 height 16
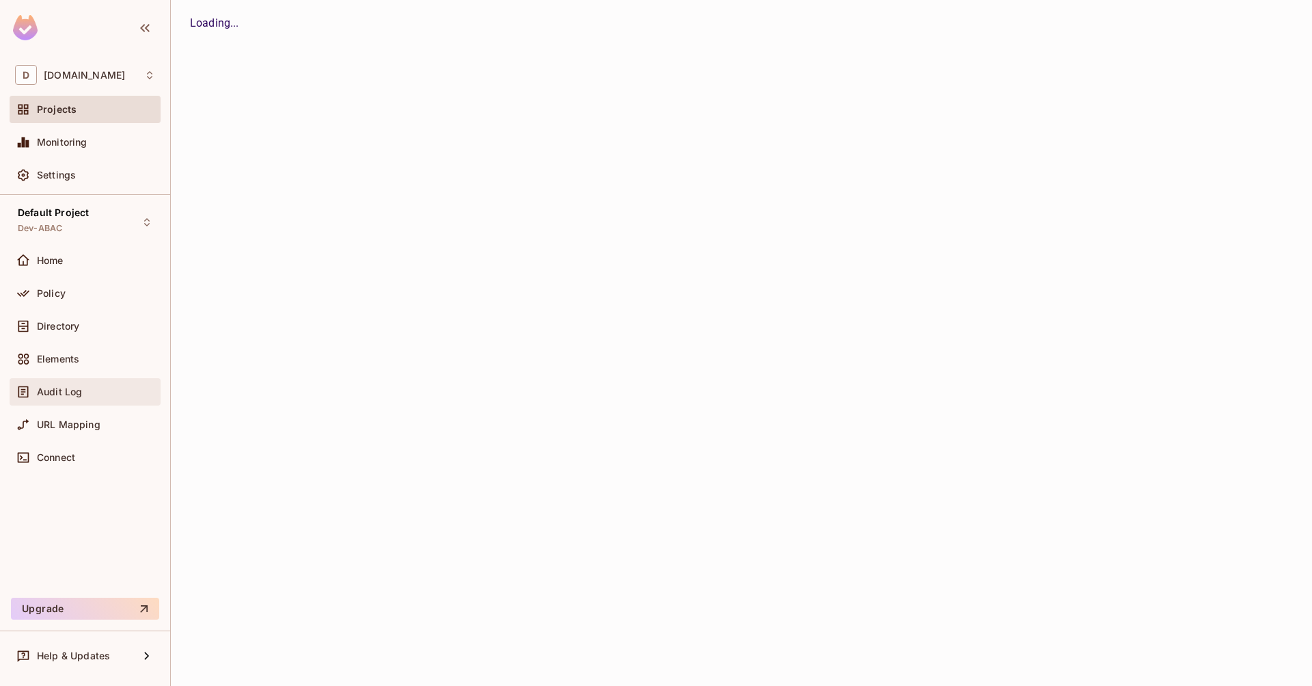
click at [71, 391] on span "Audit Log" at bounding box center [59, 391] width 45 height 11
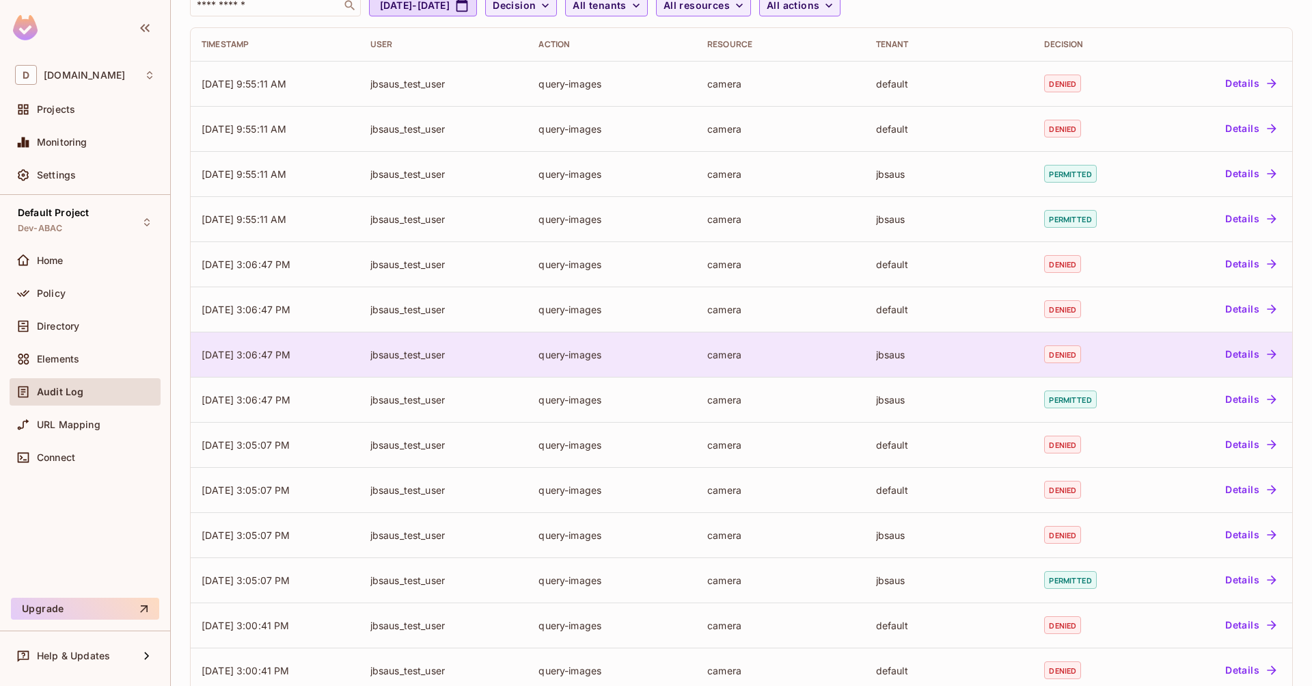
scroll to position [215, 0]
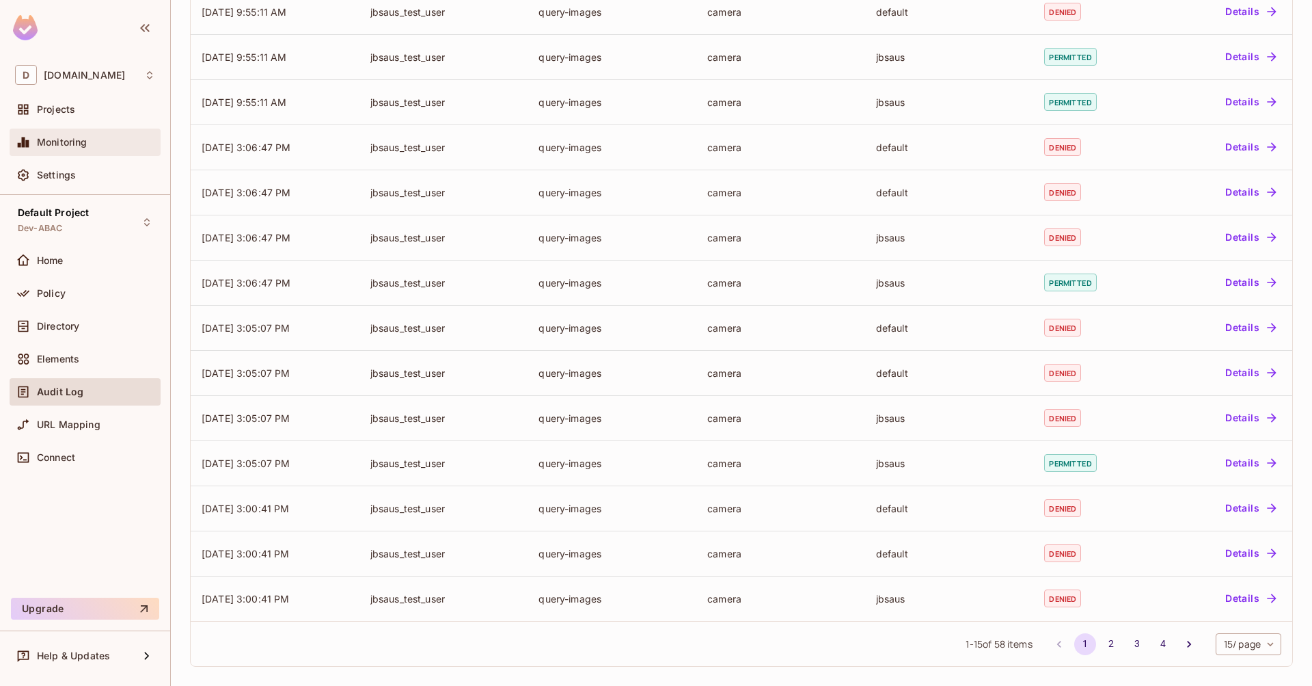
click at [113, 139] on div "Monitoring" at bounding box center [96, 142] width 118 height 11
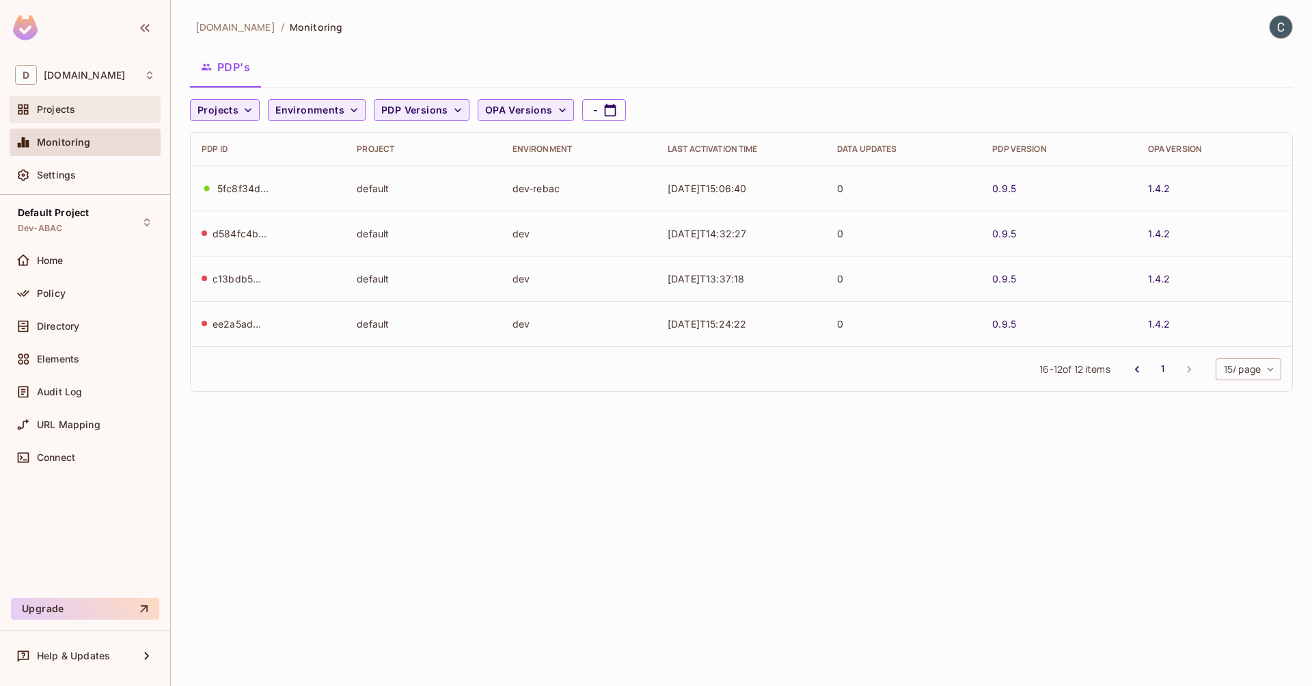
click at [73, 109] on span "Projects" at bounding box center [56, 109] width 38 height 11
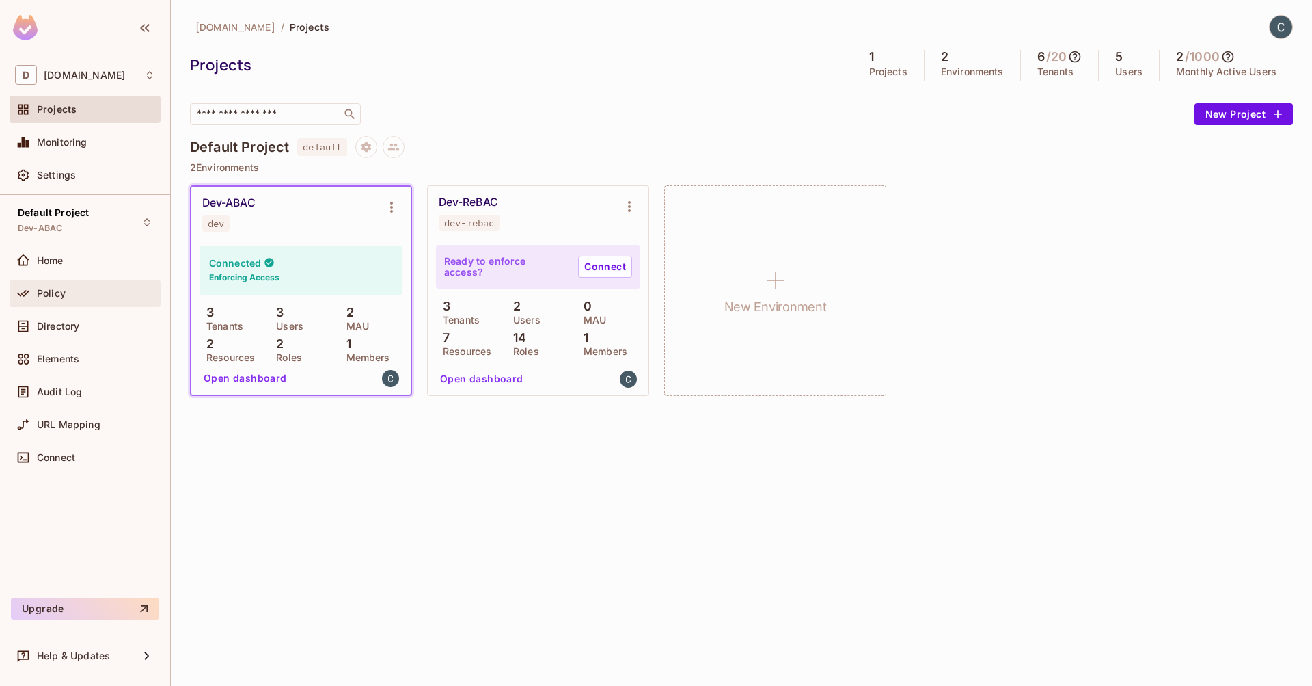
click at [97, 293] on div "Policy" at bounding box center [96, 293] width 118 height 11
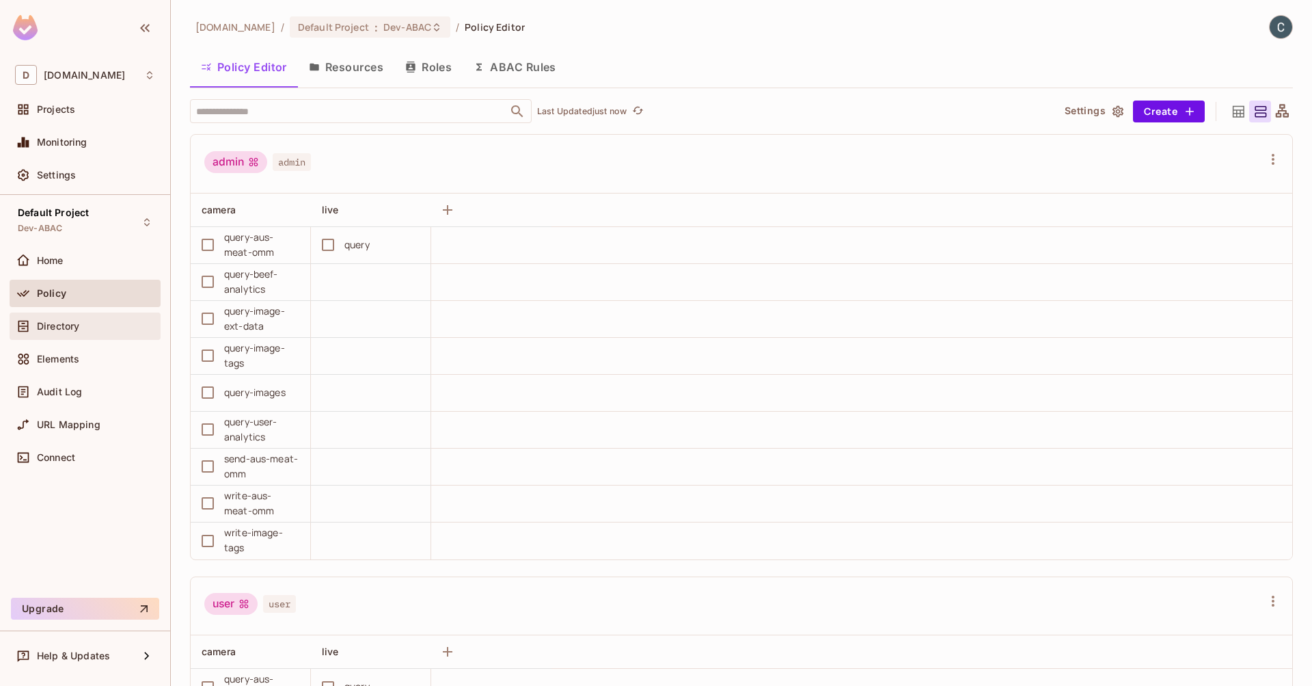
click at [68, 327] on span "Directory" at bounding box center [58, 326] width 42 height 11
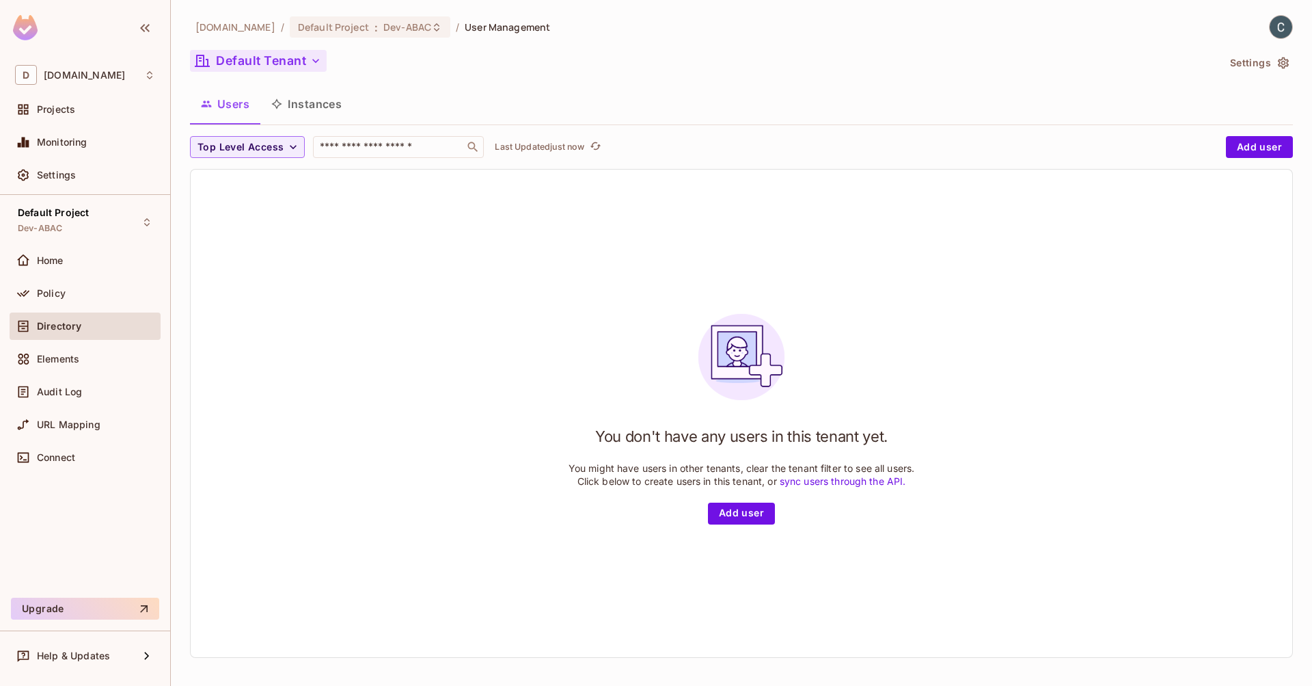
click at [267, 64] on button "Default Tenant" at bounding box center [258, 61] width 137 height 22
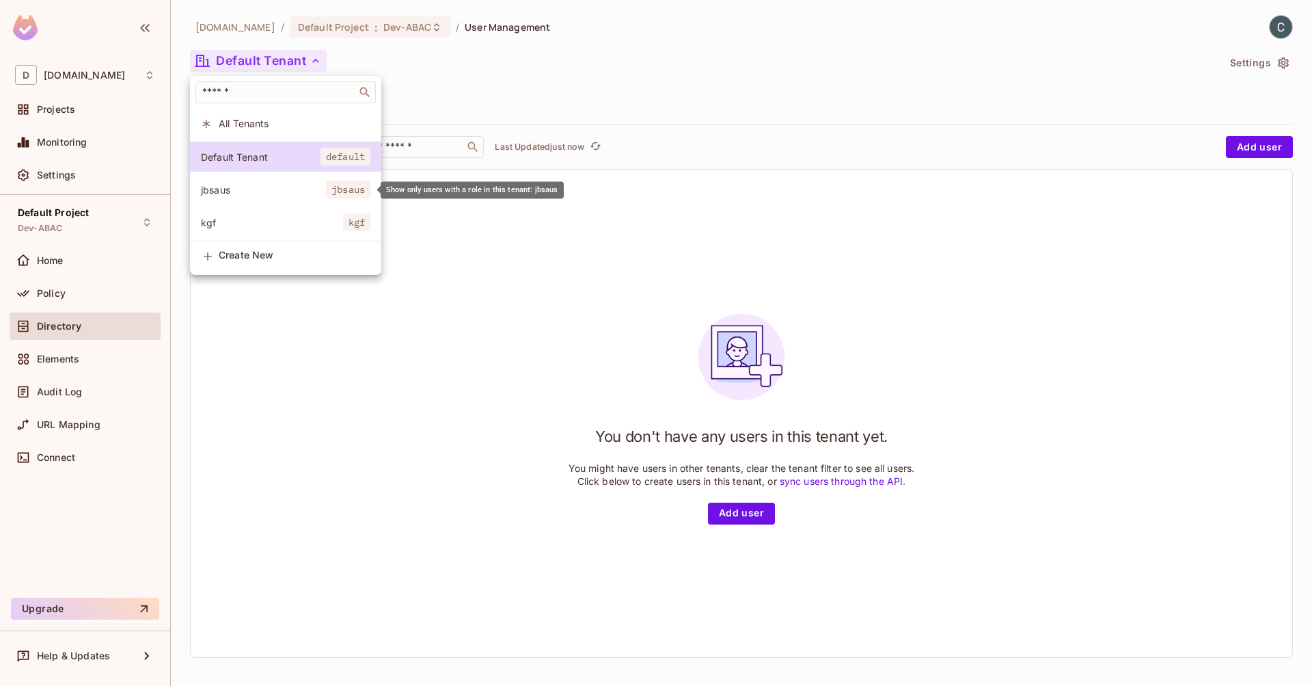
click at [258, 193] on span "jbsaus" at bounding box center [263, 189] width 125 height 13
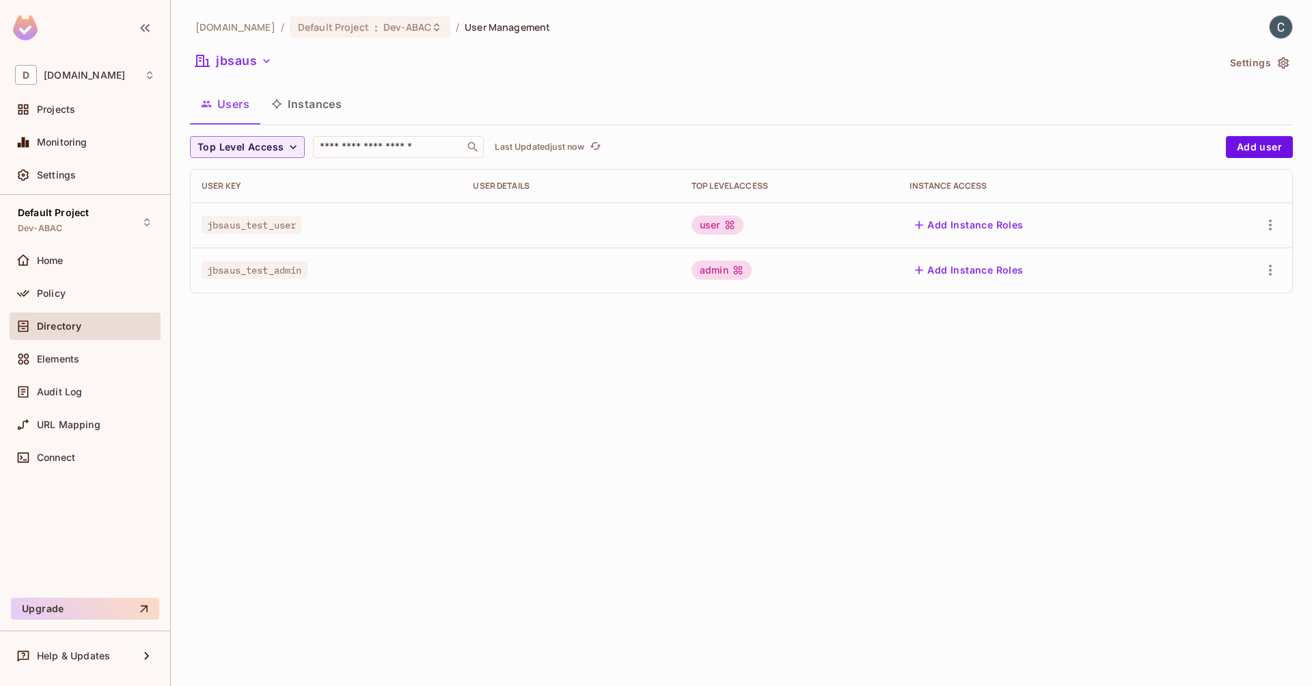
click at [276, 275] on span "jbsaus_test_admin" at bounding box center [255, 270] width 106 height 18
click at [245, 57] on button "jbsaus" at bounding box center [233, 61] width 87 height 22
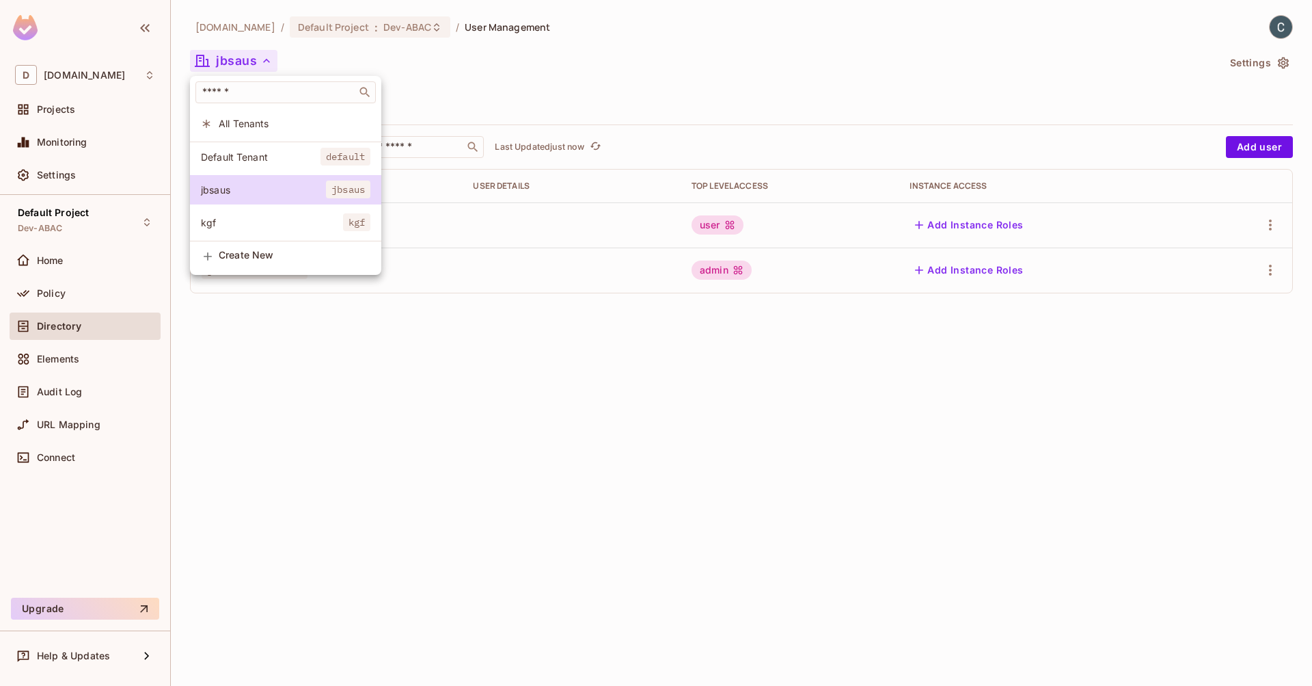
click at [284, 213] on li "kgf kgf" at bounding box center [285, 222] width 191 height 29
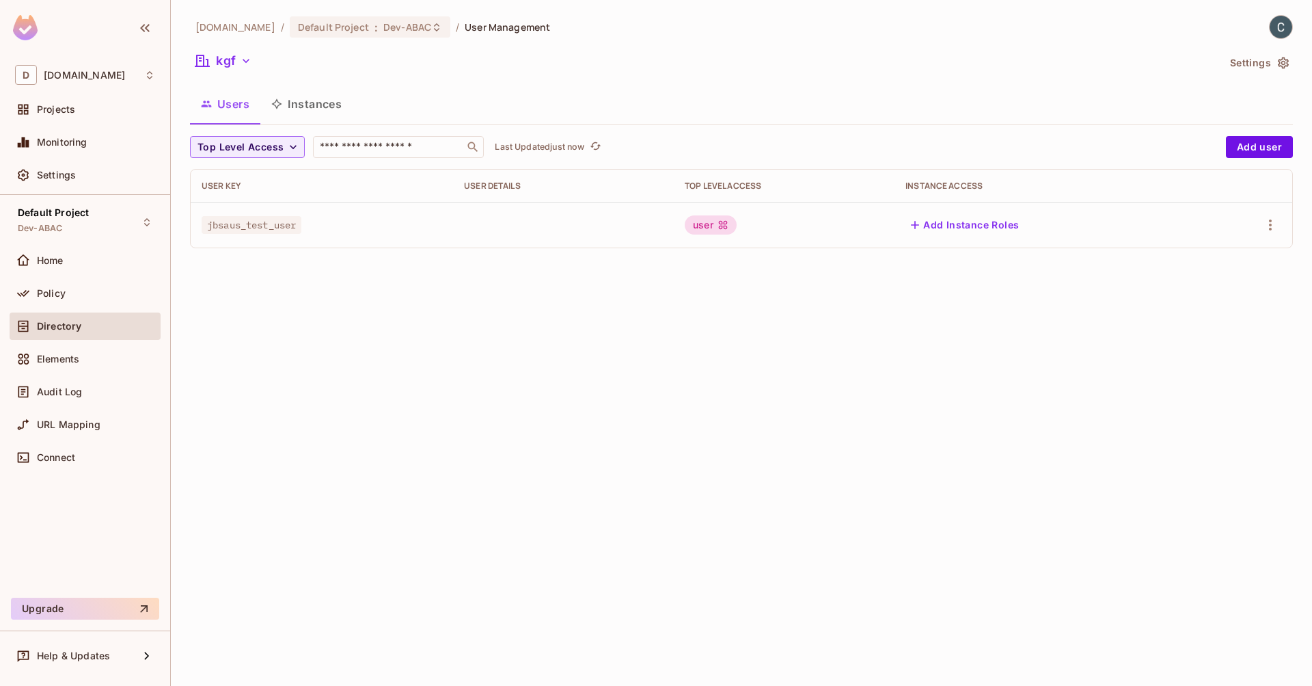
click at [238, 228] on span "jbsaus_test_user" at bounding box center [252, 225] width 100 height 18
click at [327, 286] on div "[DOMAIN_NAME] / Default Project : Dev-ABAC / User Management kgf Settings Users…" at bounding box center [741, 343] width 1141 height 686
click at [234, 228] on span "jbsaus_test_user" at bounding box center [252, 225] width 100 height 18
click at [244, 57] on icon "button" at bounding box center [246, 61] width 14 height 14
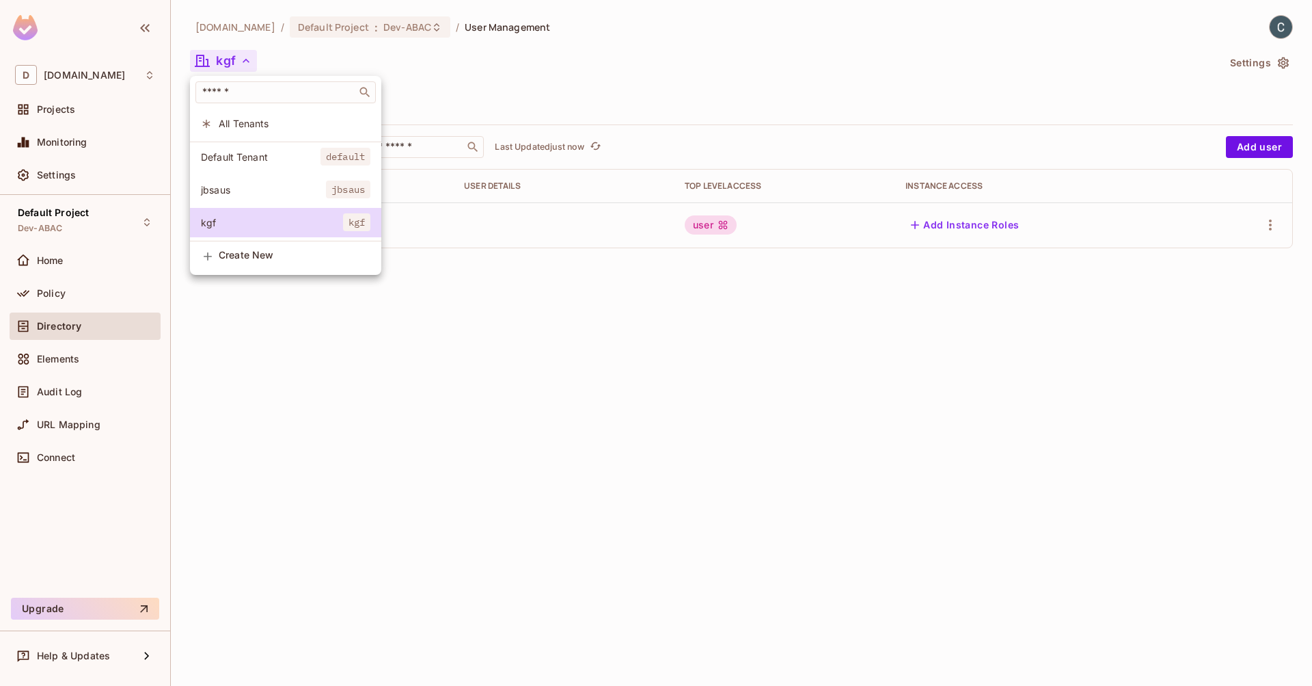
click at [252, 191] on span "jbsaus" at bounding box center [263, 189] width 125 height 13
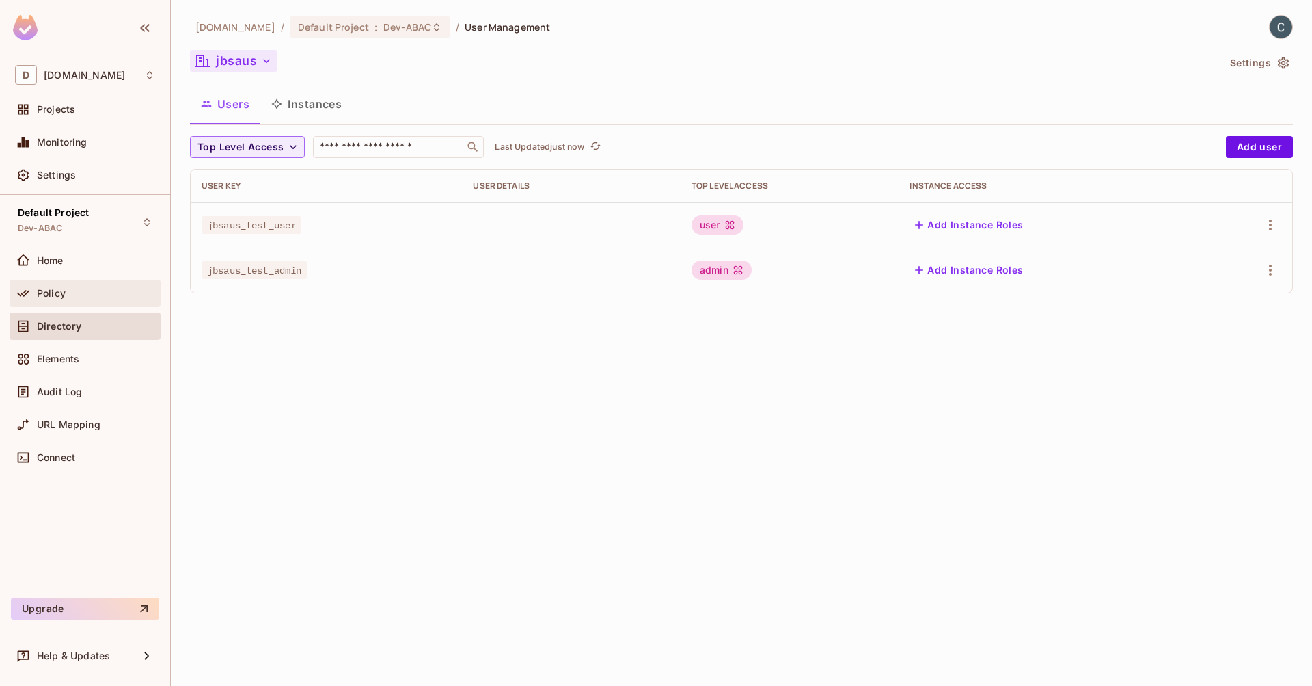
click at [62, 290] on span "Policy" at bounding box center [51, 293] width 29 height 11
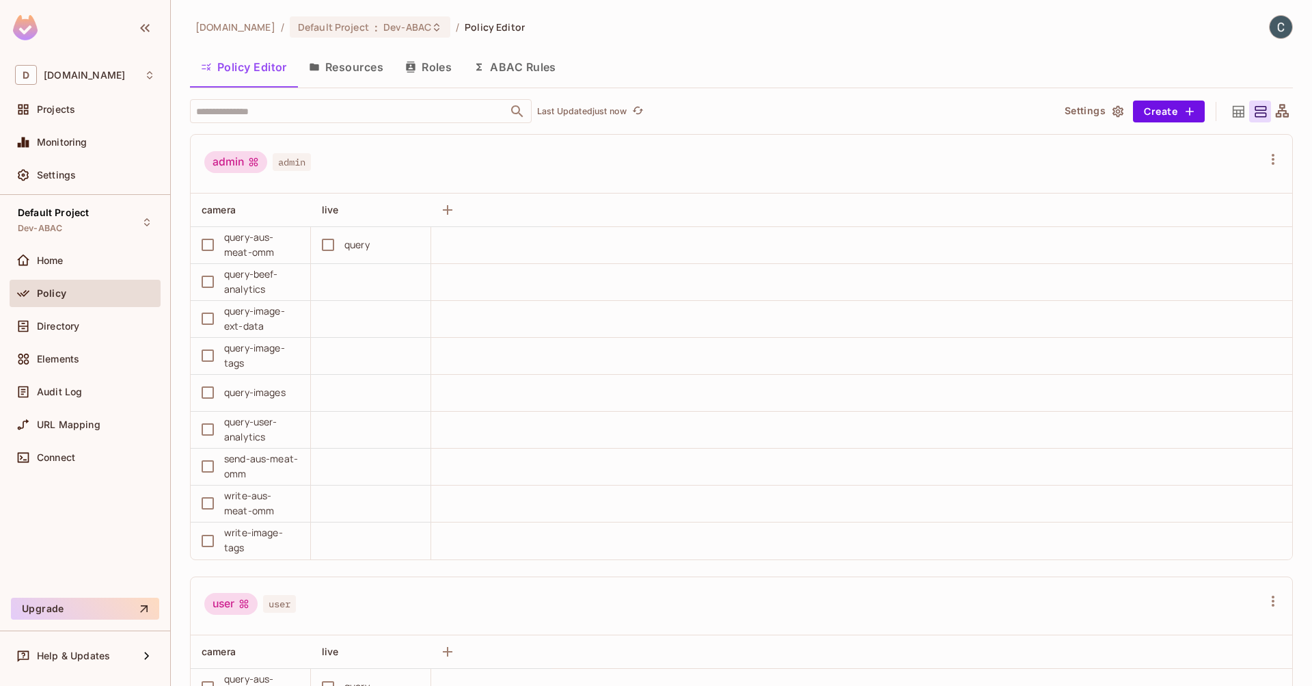
click at [370, 64] on button "Resources" at bounding box center [346, 67] width 96 height 34
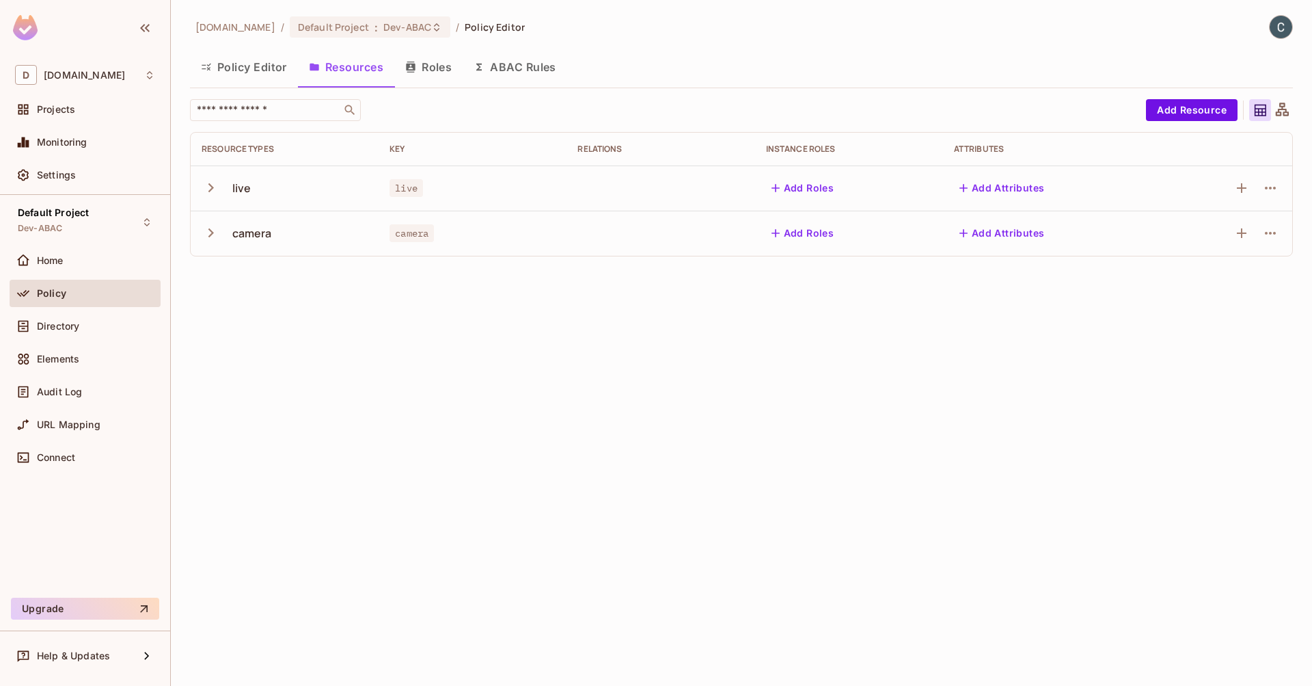
click at [392, 332] on div "[DOMAIN_NAME] / Default Project : Dev-ABAC / Policy Editor Policy Editor Resour…" at bounding box center [741, 343] width 1141 height 686
click at [213, 228] on icon "button" at bounding box center [211, 232] width 18 height 18
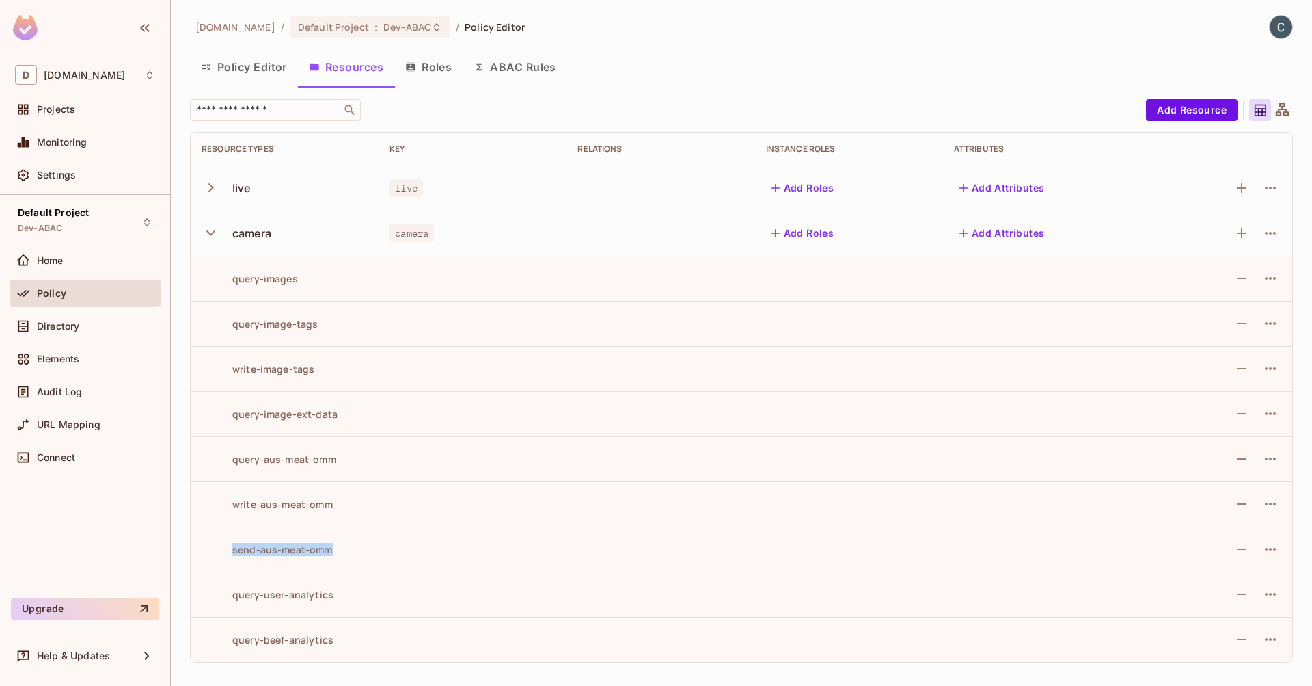
drag, startPoint x: 247, startPoint y: 547, endPoint x: 353, endPoint y: 547, distance: 106.6
click at [353, 547] on div "send-aus-meat-omm" at bounding box center [285, 549] width 166 height 13
click at [357, 547] on div "send-aus-meat-omm" at bounding box center [285, 549] width 166 height 13
click at [211, 187] on icon "button" at bounding box center [211, 187] width 18 height 18
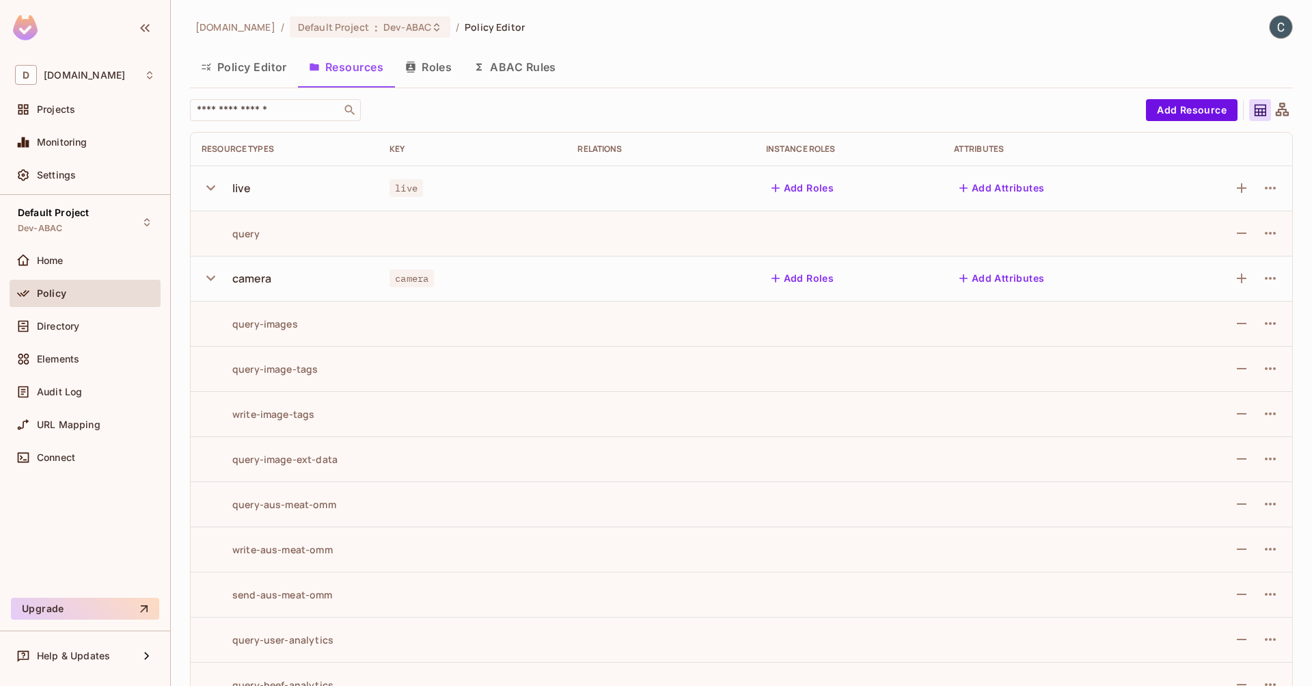
click at [444, 68] on button "Roles" at bounding box center [428, 67] width 68 height 34
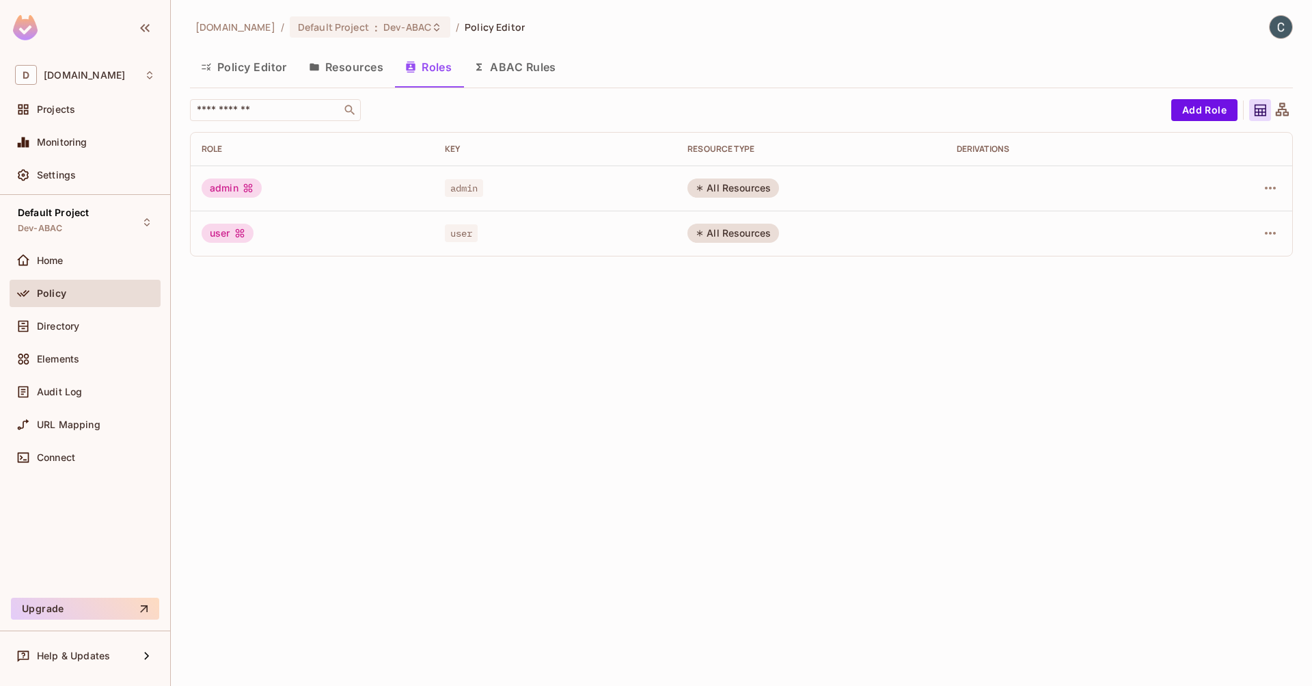
click at [526, 78] on button "ABAC Rules" at bounding box center [515, 67] width 105 height 34
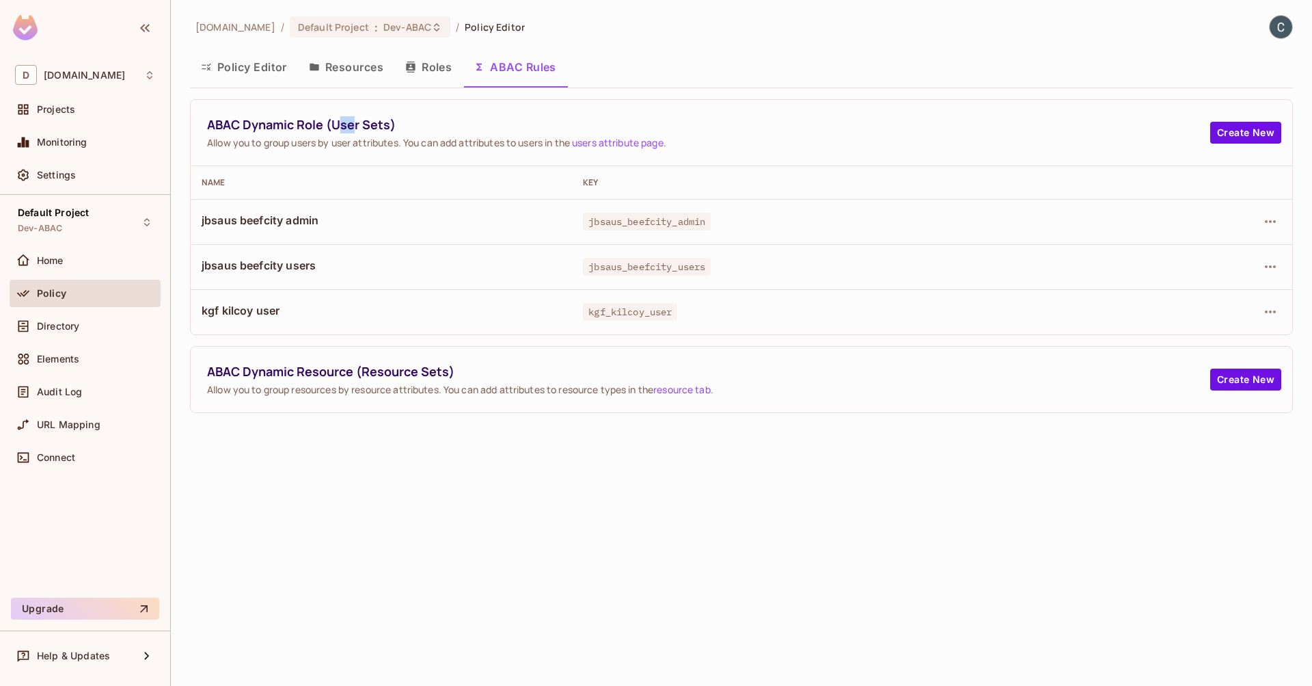
drag, startPoint x: 343, startPoint y: 126, endPoint x: 370, endPoint y: 128, distance: 26.7
click at [360, 128] on span "ABAC Dynamic Role (User Sets)" at bounding box center [708, 124] width 1003 height 17
click at [399, 127] on span "ABAC Dynamic Role (User Sets)" at bounding box center [708, 124] width 1003 height 17
drag, startPoint x: 388, startPoint y: 124, endPoint x: 331, endPoint y: 124, distance: 56.7
click at [331, 124] on span "ABAC Dynamic Role (User Sets)" at bounding box center [708, 124] width 1003 height 17
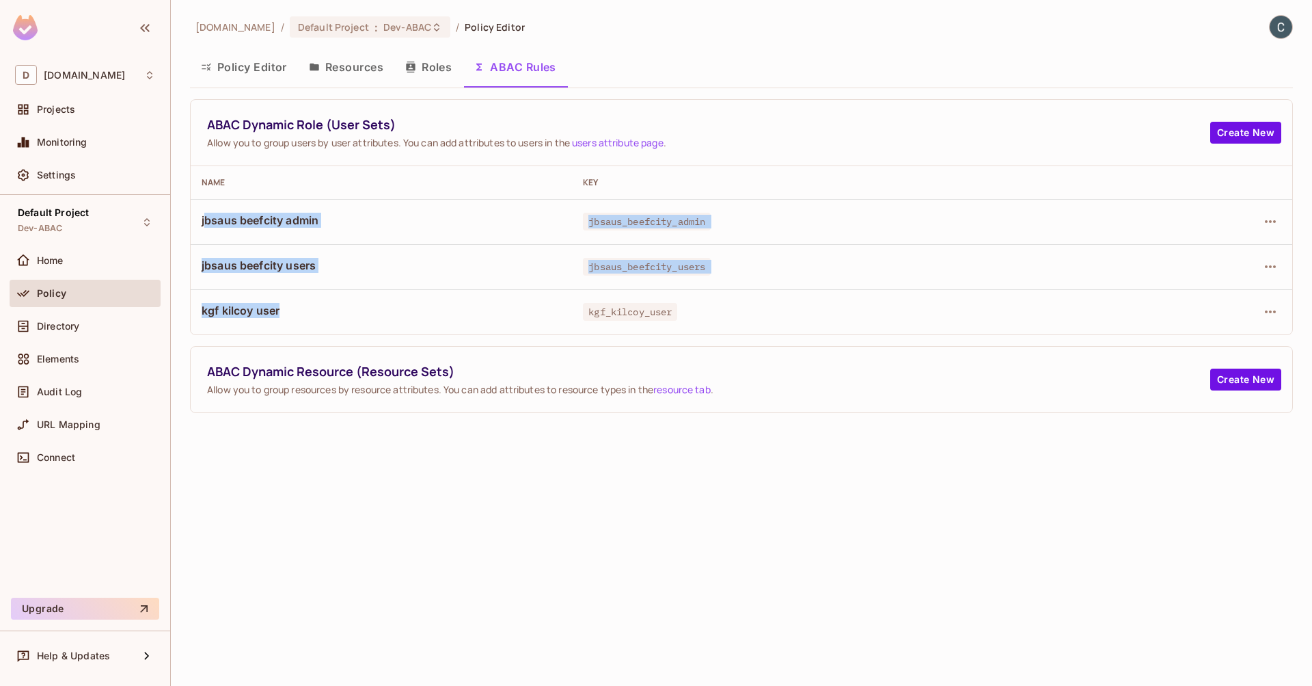
drag, startPoint x: 275, startPoint y: 297, endPoint x: 206, endPoint y: 221, distance: 102.6
click at [206, 221] on tbody "jbsaus beefcity admin jbsaus_beefcity_admin jbsaus beefcity users jbsaus_beefci…" at bounding box center [742, 266] width 1102 height 135
click at [289, 237] on td "jbsaus beefcity admin" at bounding box center [381, 221] width 381 height 45
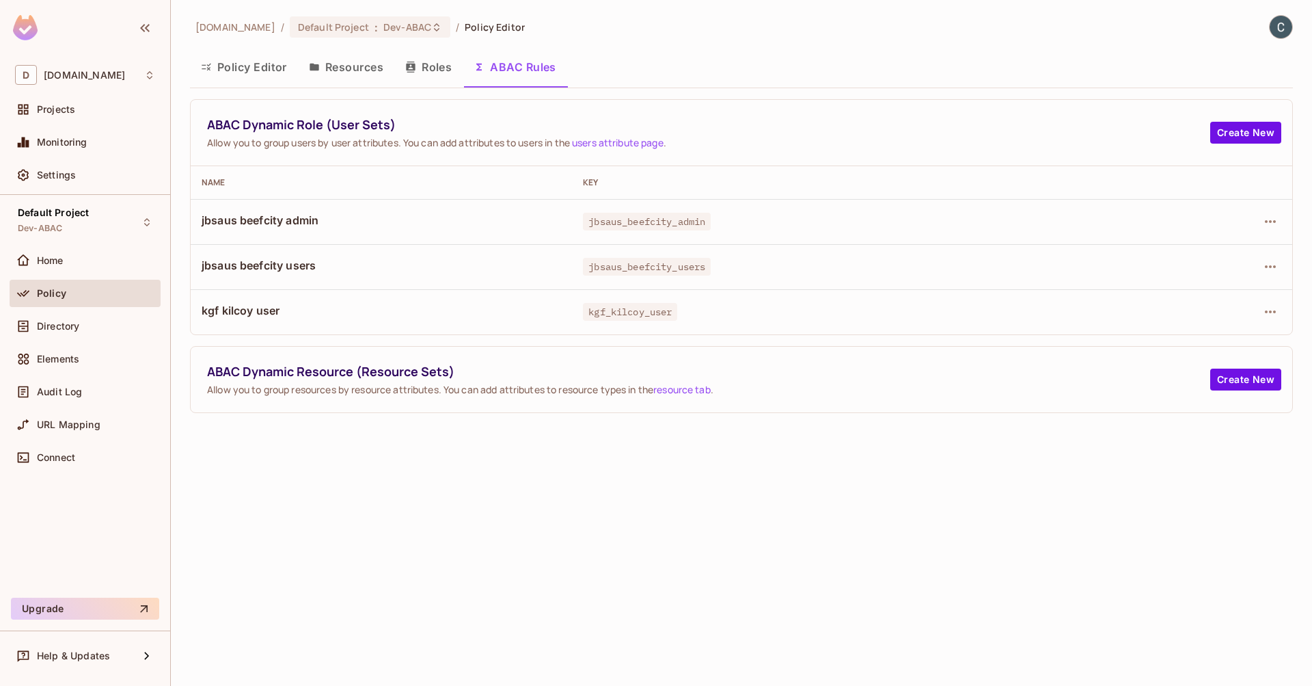
click at [258, 222] on span "jbsaus beefcity admin" at bounding box center [382, 220] width 360 height 15
click at [296, 220] on span "jbsaus beefcity admin" at bounding box center [382, 220] width 360 height 15
click at [307, 264] on span "jbsaus beefcity users" at bounding box center [382, 265] width 360 height 15
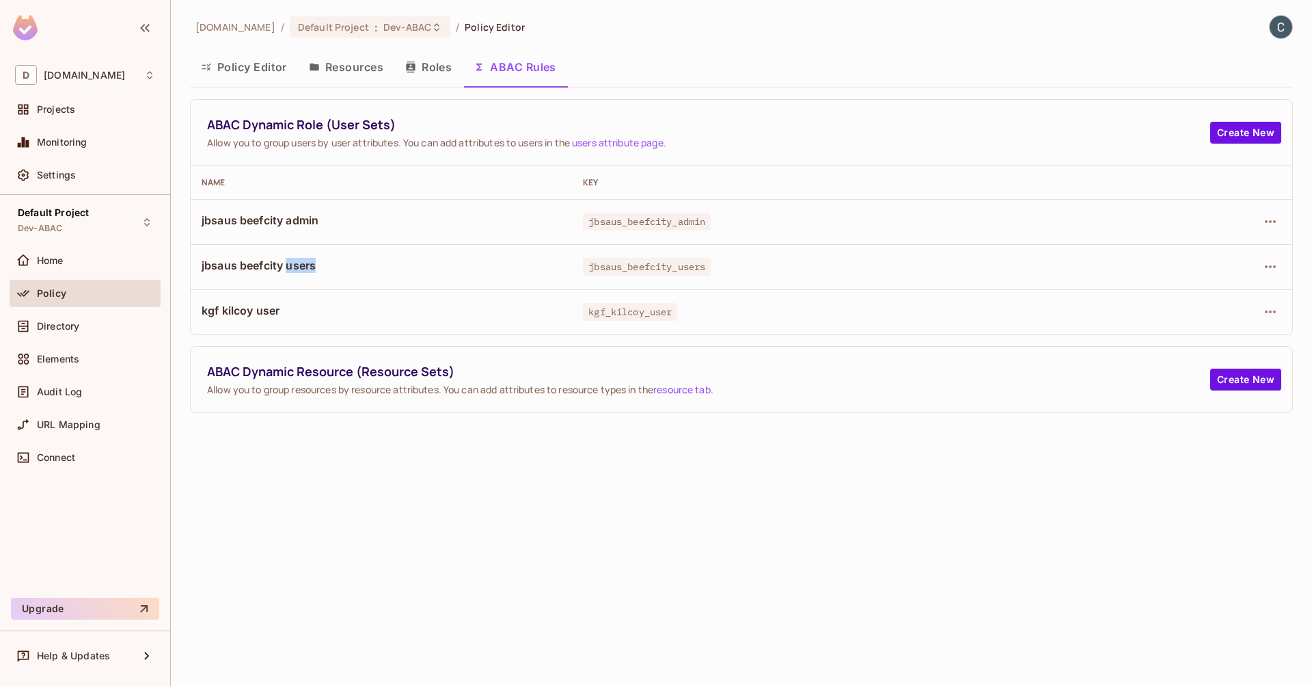
click at [307, 264] on span "jbsaus beefcity users" at bounding box center [382, 265] width 360 height 15
drag, startPoint x: 203, startPoint y: 309, endPoint x: 284, endPoint y: 310, distance: 81.3
click at [284, 310] on span "kgf kilcoy user" at bounding box center [382, 310] width 360 height 15
click at [287, 310] on span "kgf kilcoy user" at bounding box center [382, 310] width 360 height 15
click at [1271, 223] on icon "button" at bounding box center [1270, 221] width 16 height 16
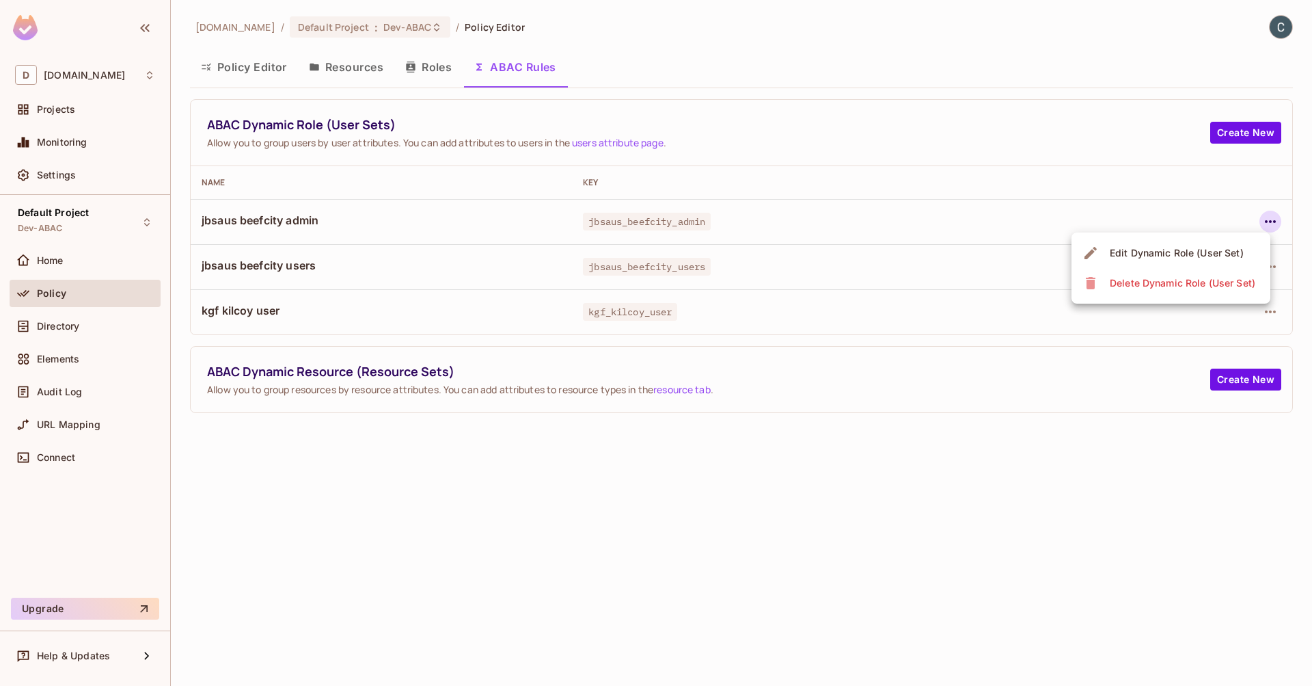
click at [1136, 254] on div "Edit Dynamic Role (User Set)" at bounding box center [1177, 253] width 134 height 14
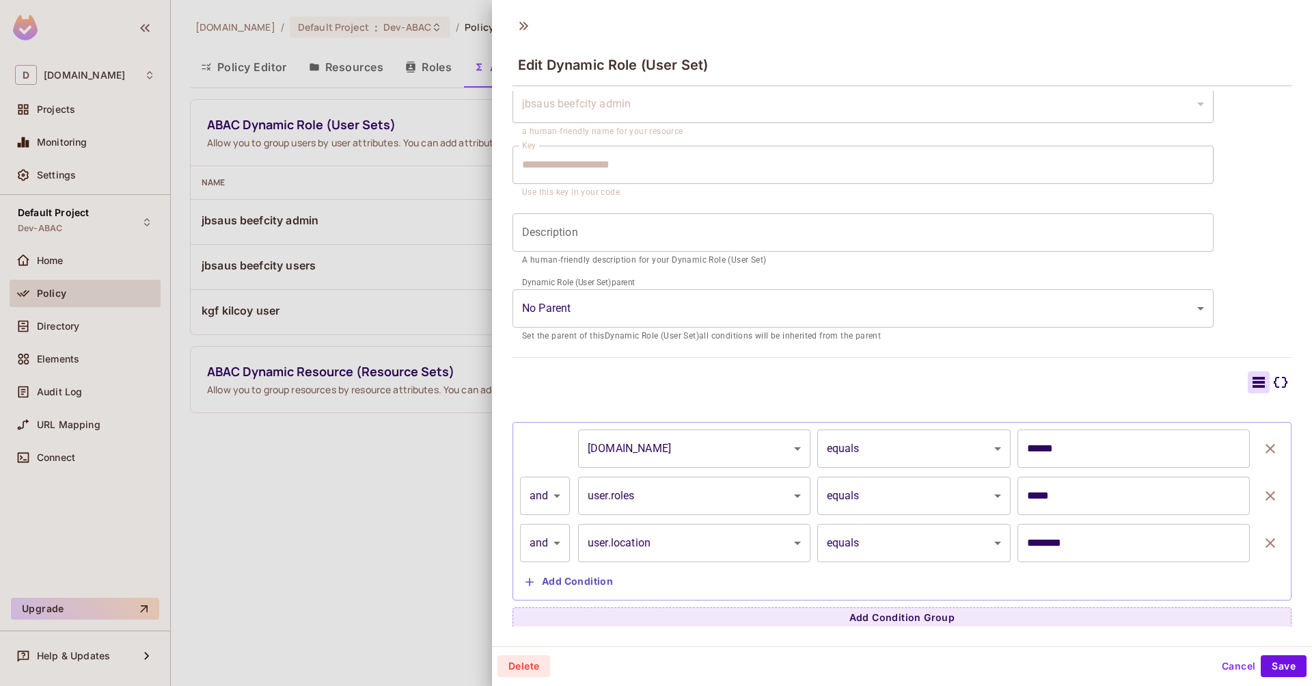
scroll to position [2, 0]
click at [1027, 445] on input "******" at bounding box center [1134, 446] width 232 height 38
click at [1037, 541] on input "********" at bounding box center [1134, 540] width 232 height 38
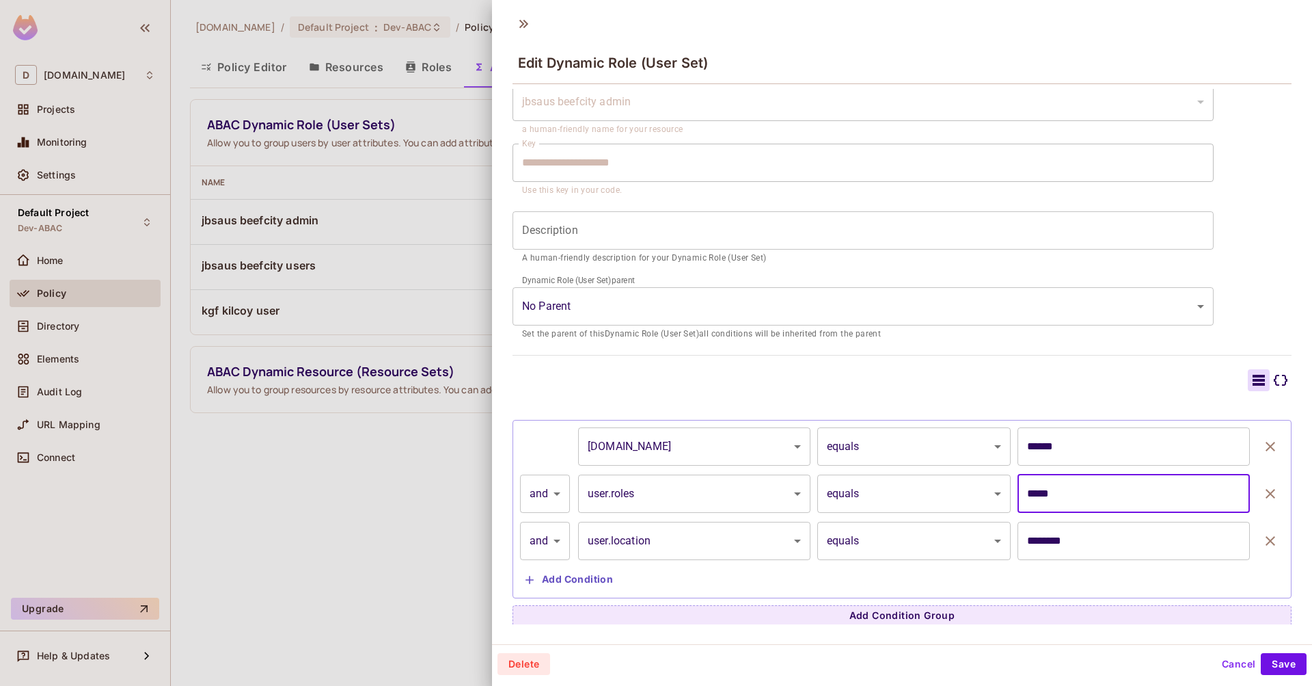
click at [1050, 493] on input "*****" at bounding box center [1134, 493] width 232 height 38
click at [1046, 491] on input "*****" at bounding box center [1134, 493] width 232 height 38
click at [1229, 666] on button "Cancel" at bounding box center [1239, 664] width 44 height 22
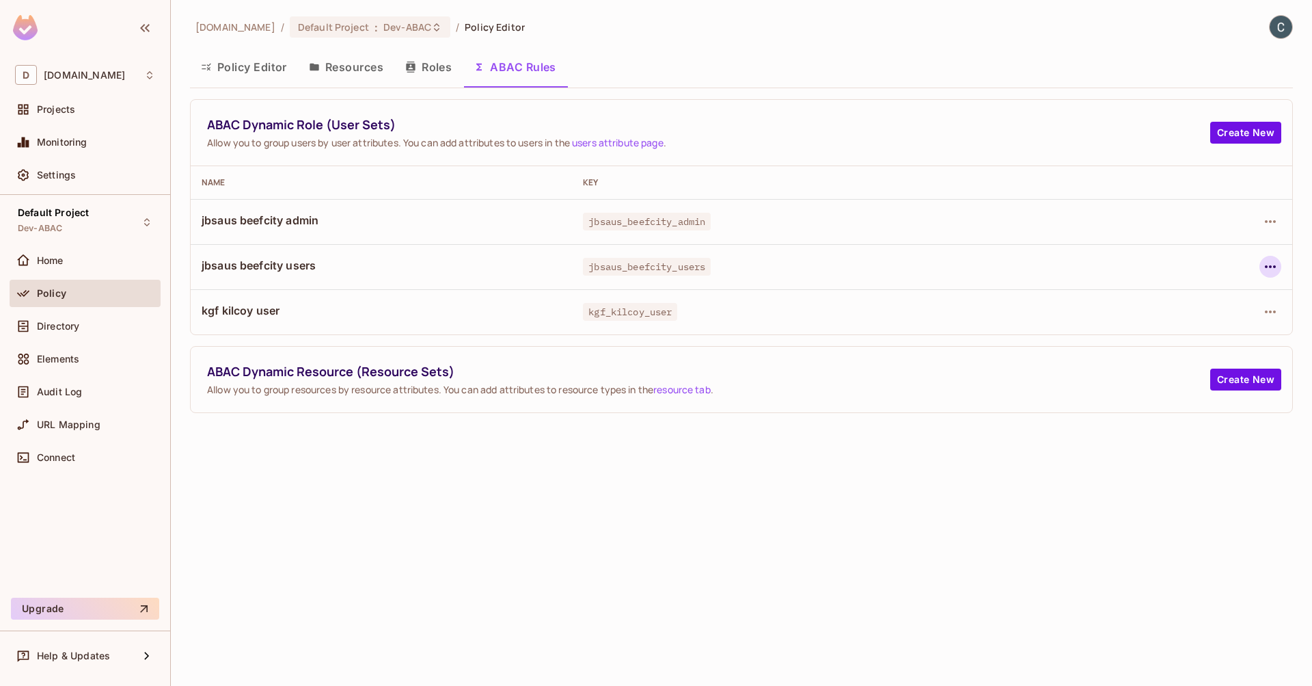
click at [1277, 264] on icon "button" at bounding box center [1270, 266] width 16 height 16
click at [1186, 297] on div "Edit Dynamic Role (User Set)" at bounding box center [1177, 298] width 134 height 14
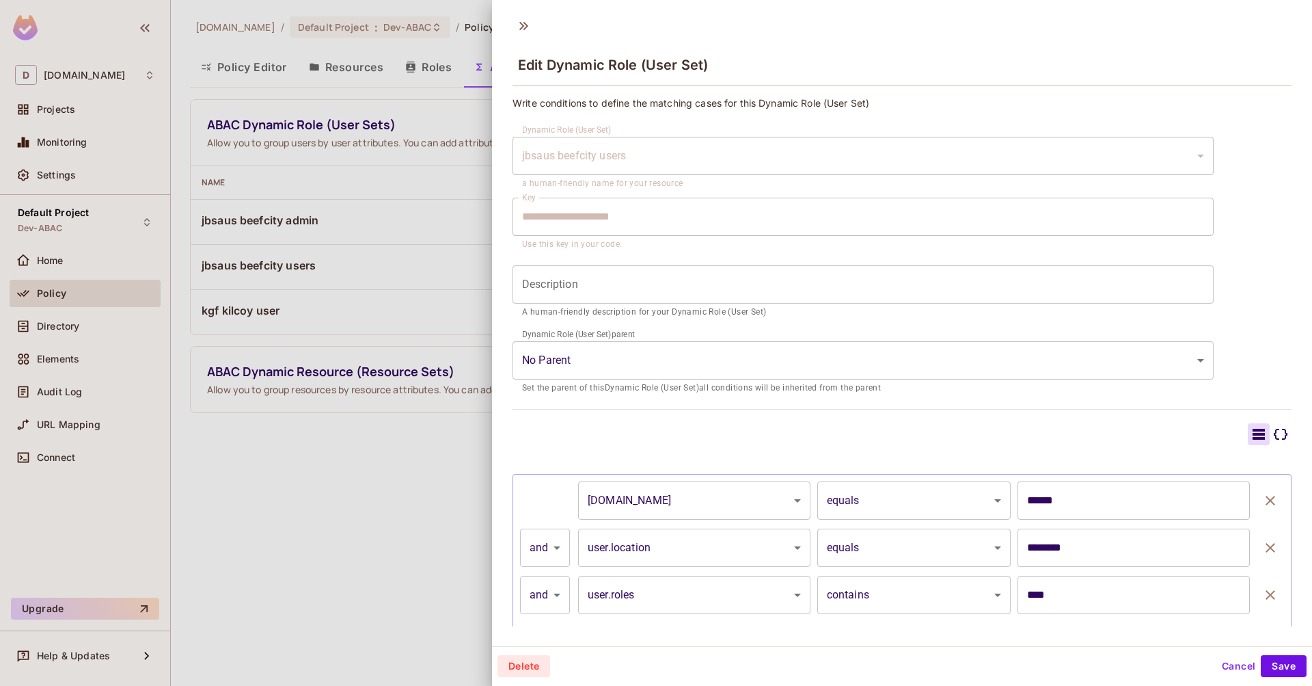
click at [1032, 595] on input "****" at bounding box center [1134, 594] width 232 height 38
click at [1018, 493] on input "******" at bounding box center [1134, 500] width 232 height 38
click at [1031, 547] on input "********" at bounding box center [1134, 547] width 232 height 38
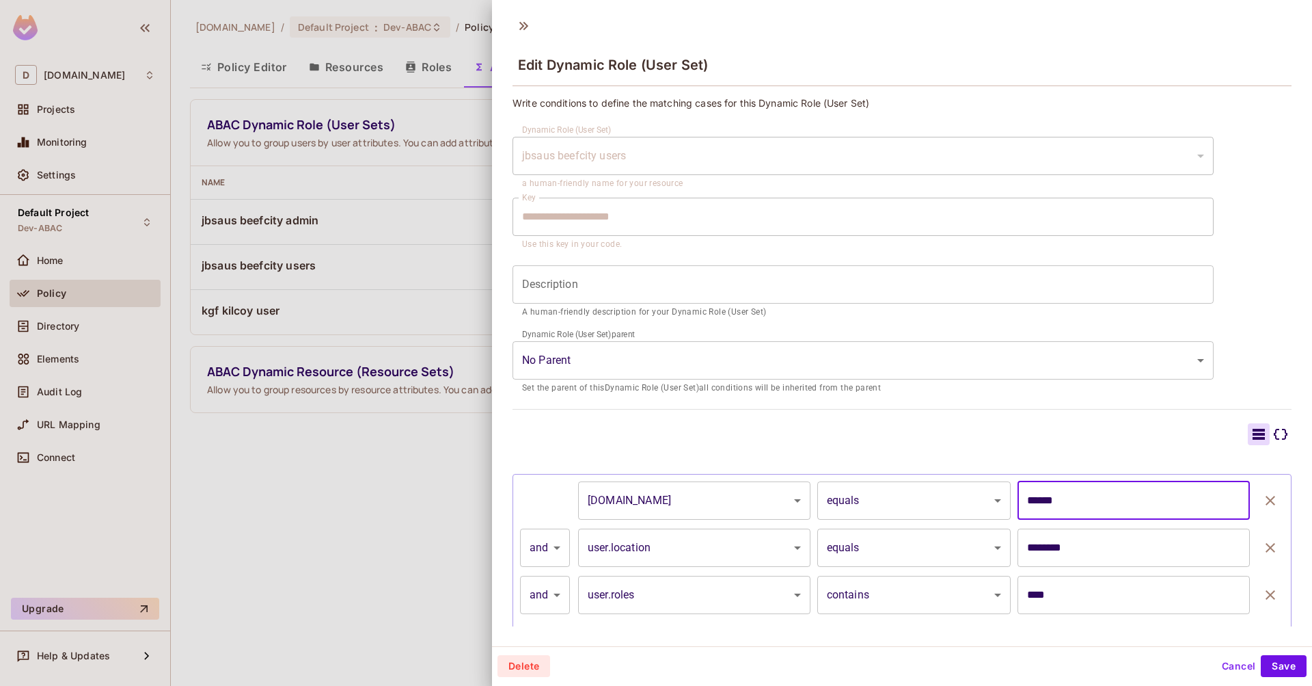
click at [1031, 547] on input "********" at bounding box center [1134, 547] width 232 height 38
click at [1217, 661] on button "Cancel" at bounding box center [1239, 666] width 44 height 22
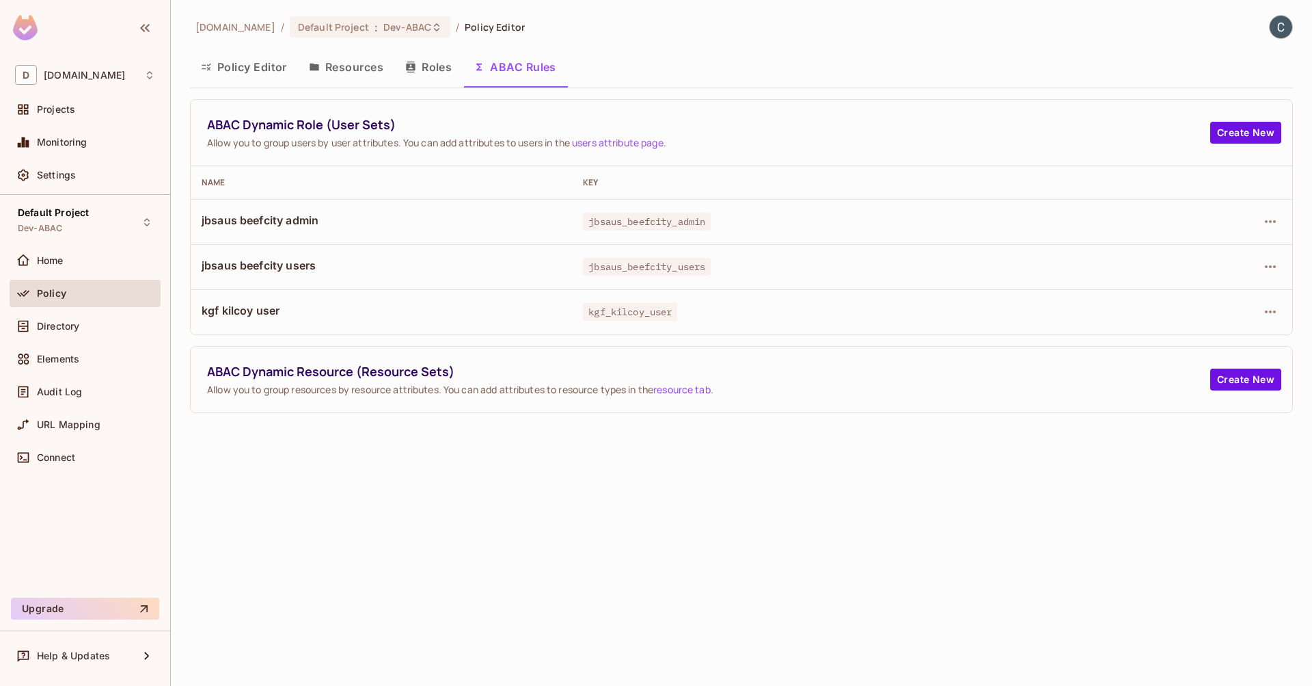
click at [232, 70] on button "Policy Editor" at bounding box center [244, 67] width 108 height 34
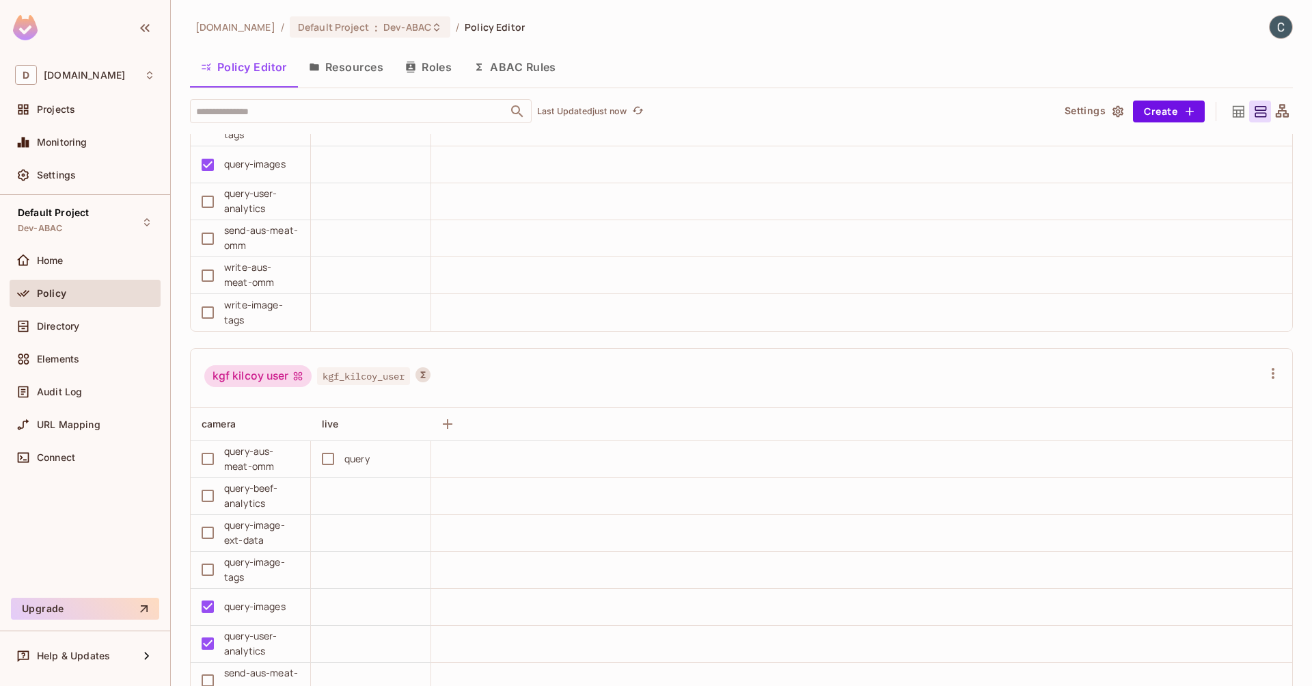
scroll to position [1658, 0]
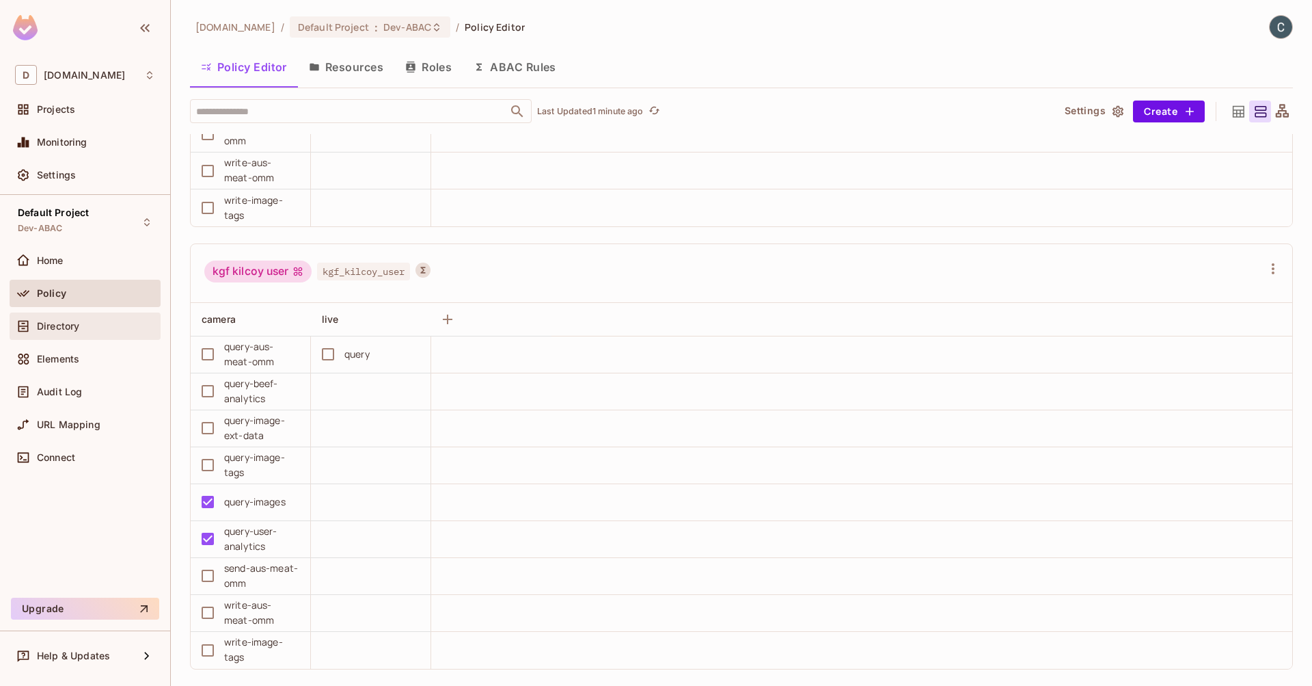
click at [55, 325] on span "Directory" at bounding box center [58, 326] width 42 height 11
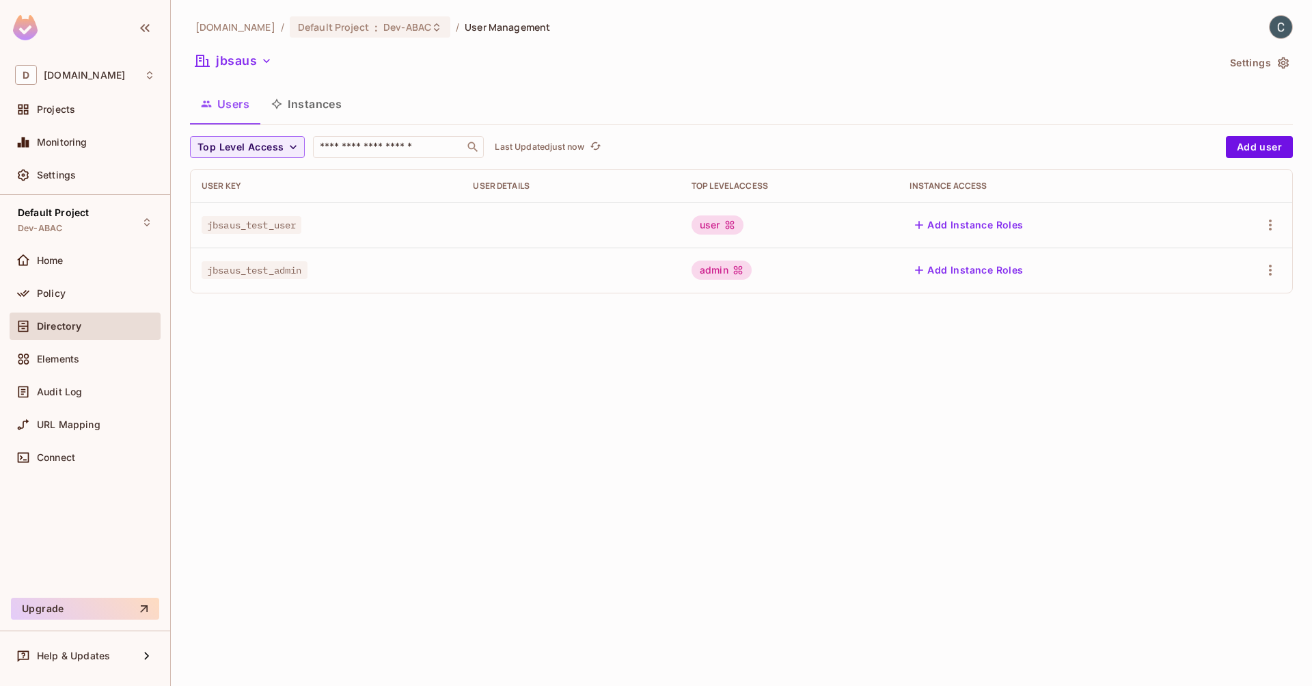
click at [710, 223] on div "user" at bounding box center [718, 224] width 52 height 19
click at [722, 226] on body "D [DOMAIN_NAME] Projects Monitoring Settings Default Project Dev-ABAC Home Poli…" at bounding box center [656, 343] width 1312 height 686
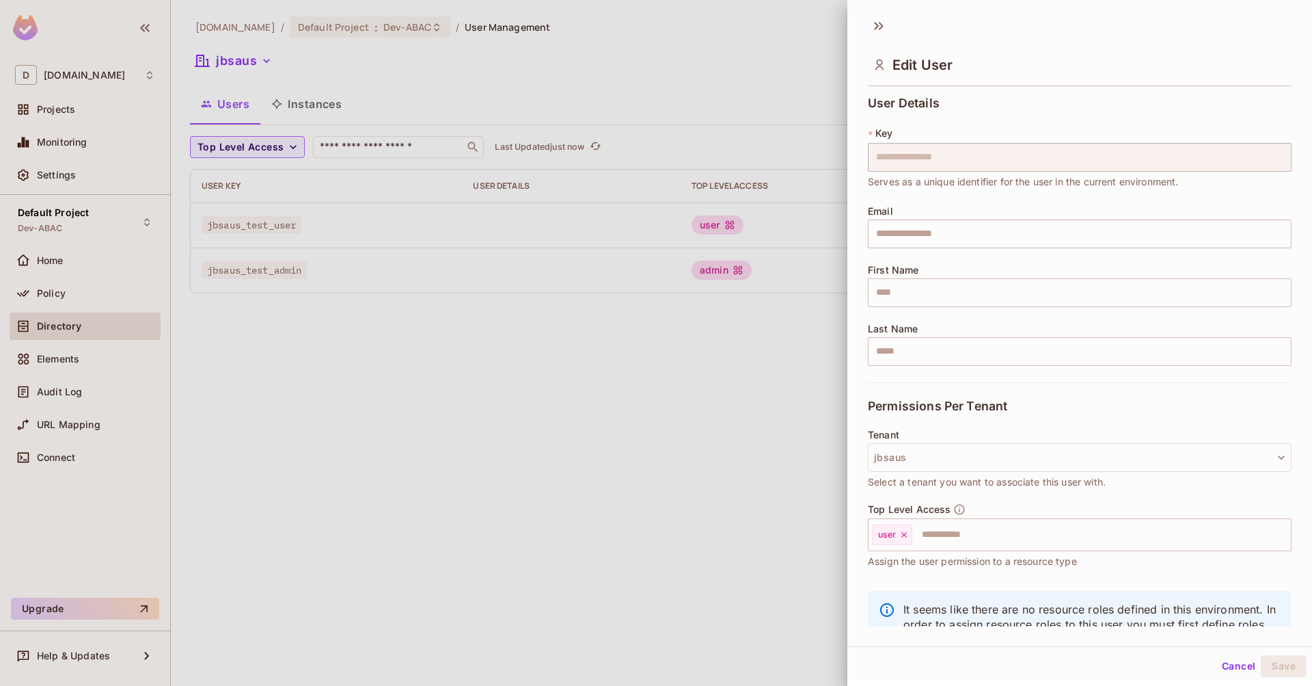
click at [722, 226] on div at bounding box center [656, 343] width 1312 height 686
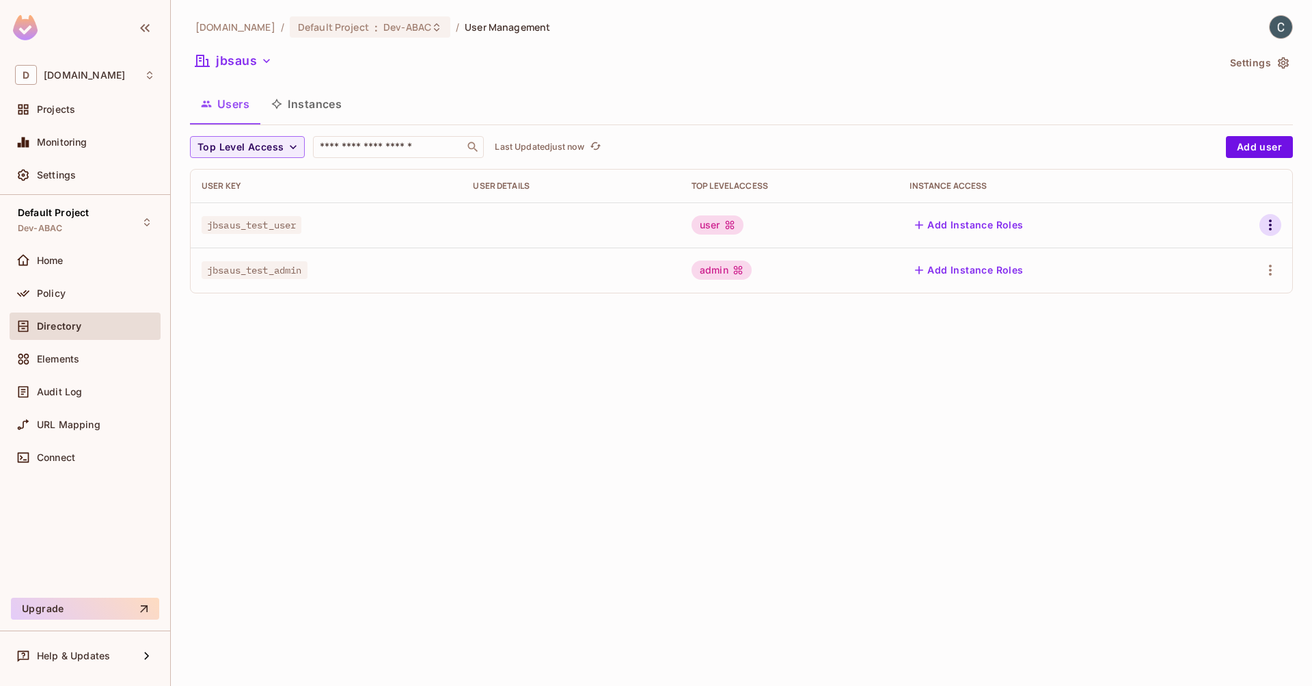
click at [1268, 223] on icon "button" at bounding box center [1270, 225] width 16 height 16
click at [1214, 287] on div "Edit Attributes" at bounding box center [1223, 287] width 68 height 14
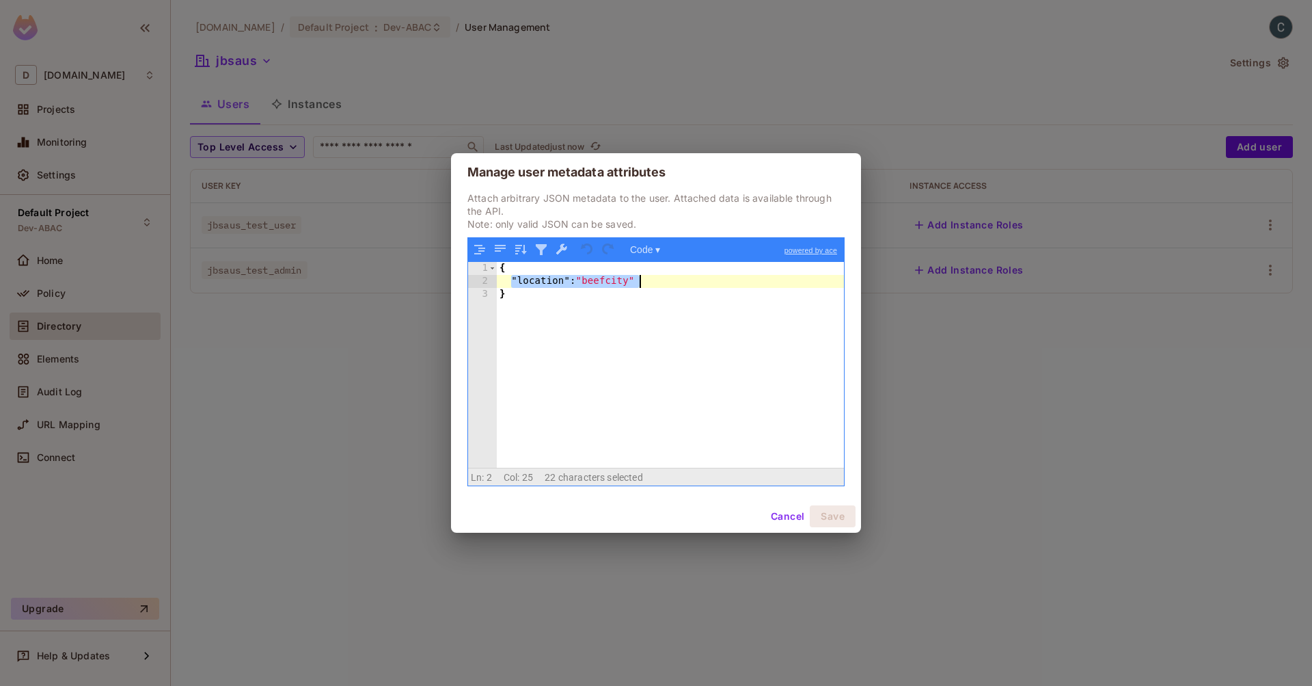
drag, startPoint x: 514, startPoint y: 280, endPoint x: 669, endPoint y: 279, distance: 155.2
click at [669, 279] on div "{ "location" : "beefcity" }" at bounding box center [670, 378] width 347 height 232
click at [781, 520] on button "Cancel" at bounding box center [787, 516] width 44 height 22
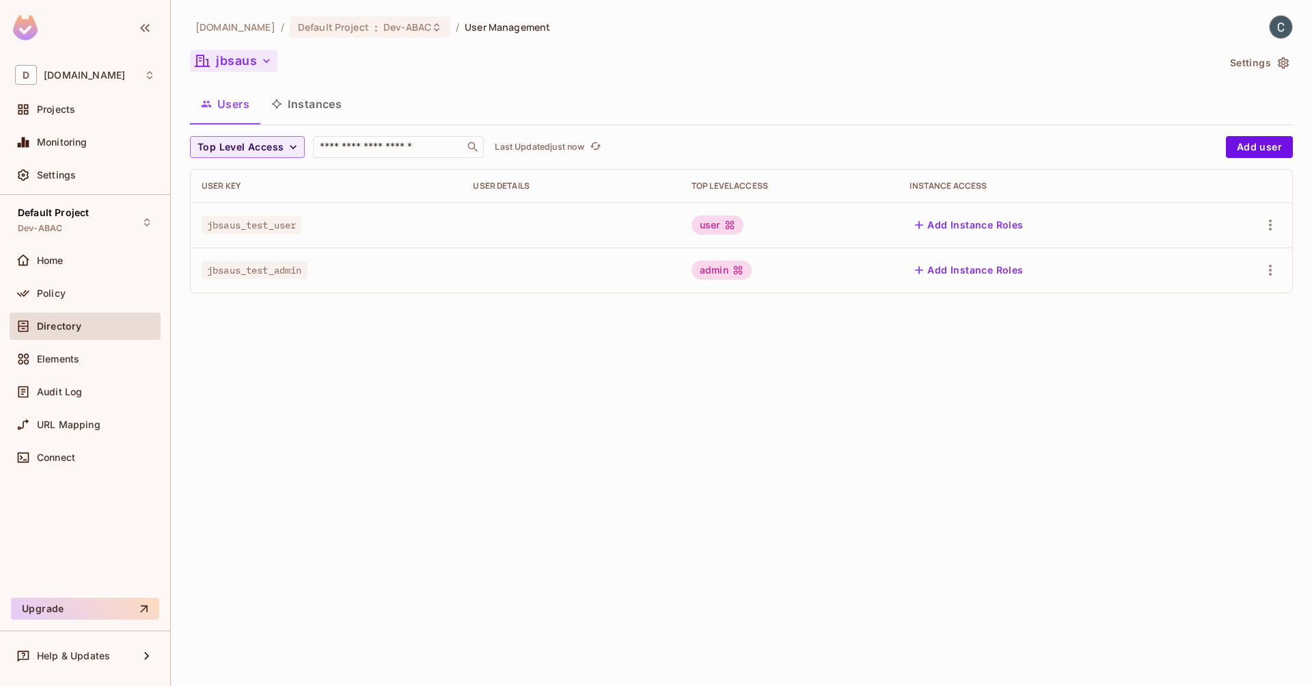
click at [265, 55] on icon "button" at bounding box center [267, 61] width 14 height 14
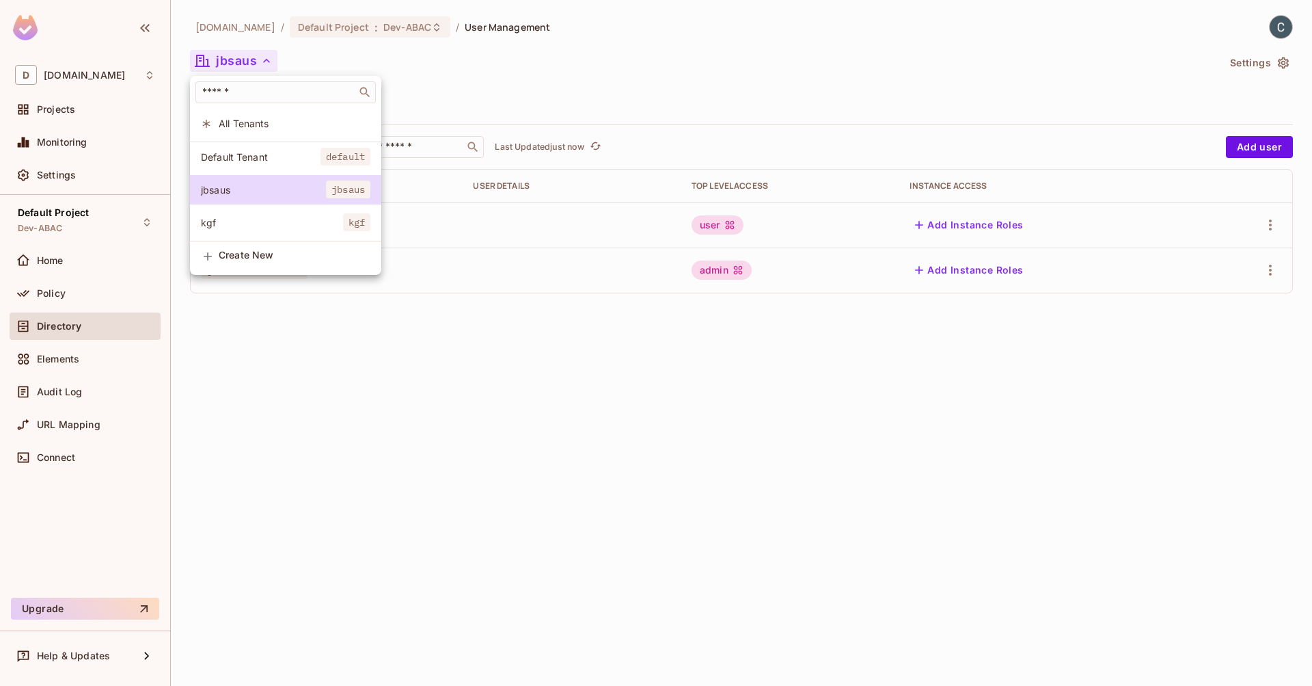
click at [512, 96] on div at bounding box center [656, 343] width 1312 height 686
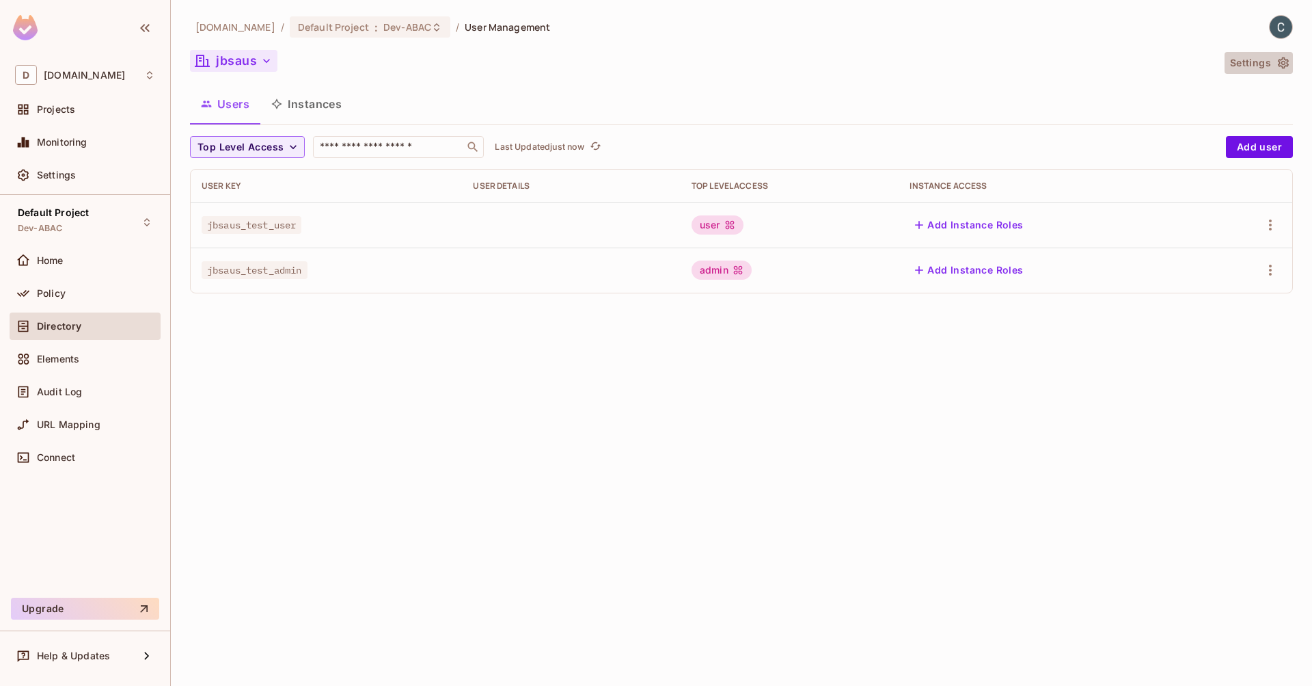
click at [1253, 58] on button "Settings" at bounding box center [1259, 63] width 68 height 22
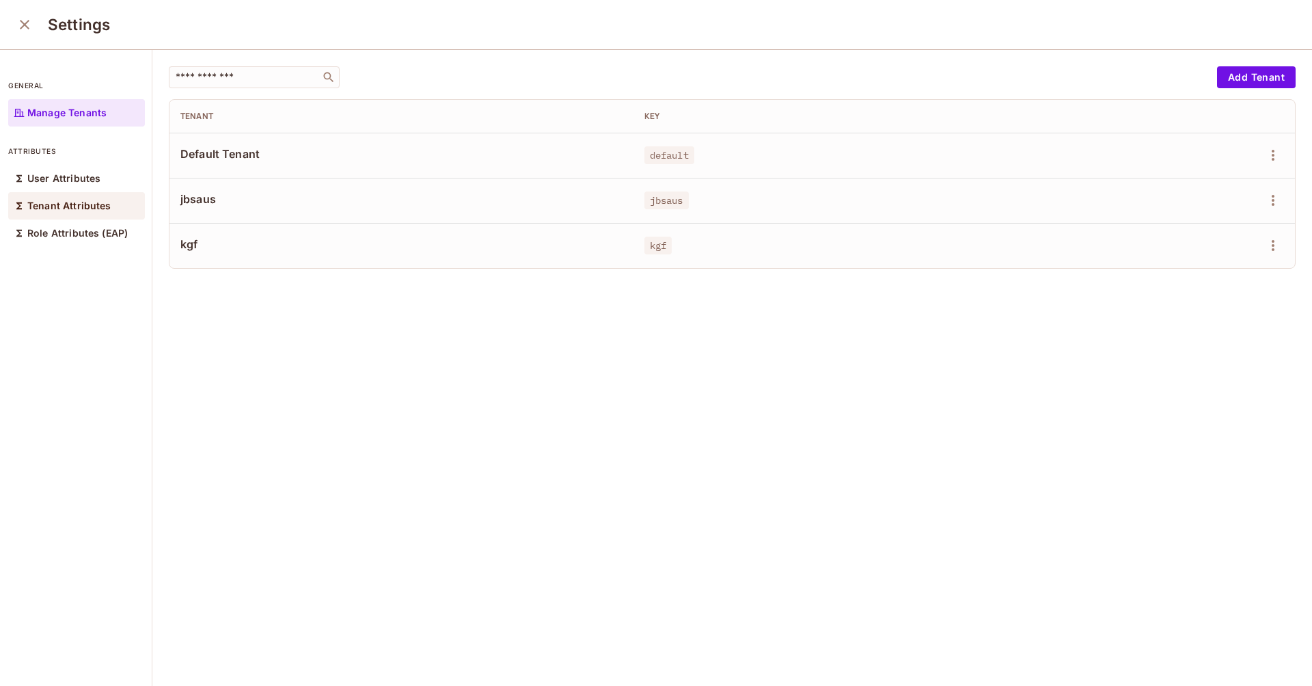
click at [79, 205] on p "Tenant Attributes" at bounding box center [69, 205] width 84 height 11
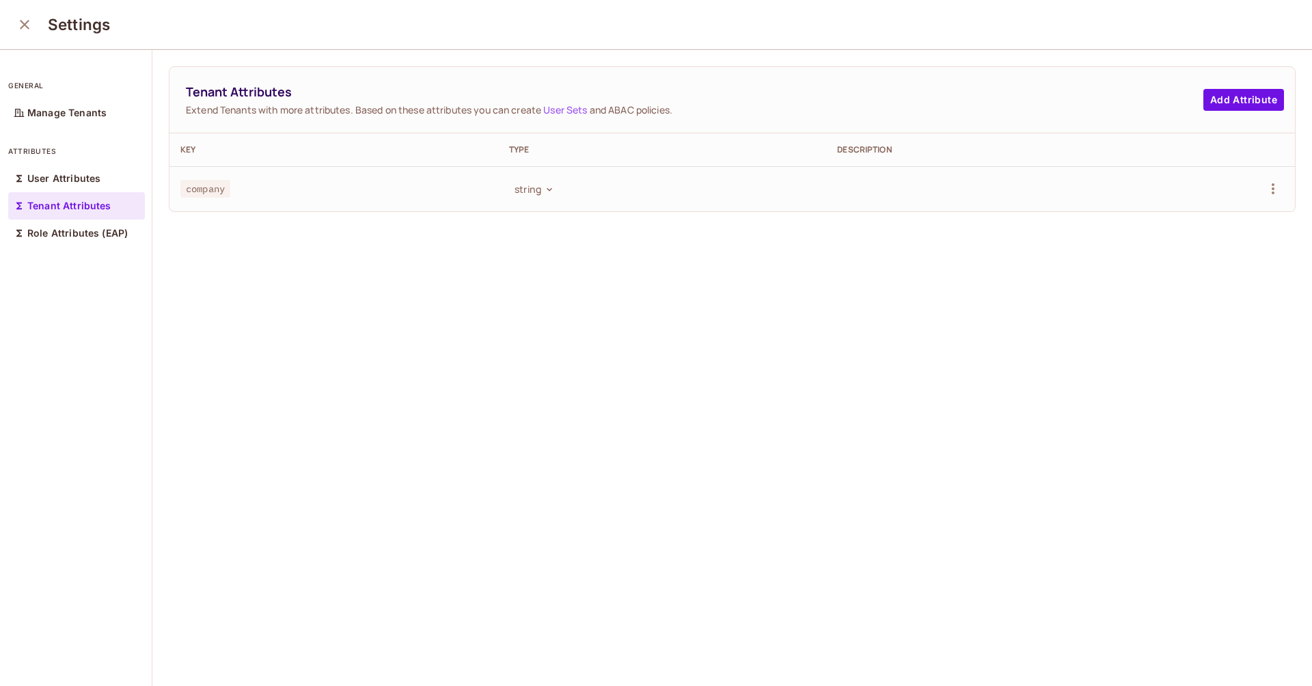
click at [200, 185] on span "company" at bounding box center [205, 189] width 50 height 18
click at [28, 23] on icon "close" at bounding box center [24, 24] width 16 height 16
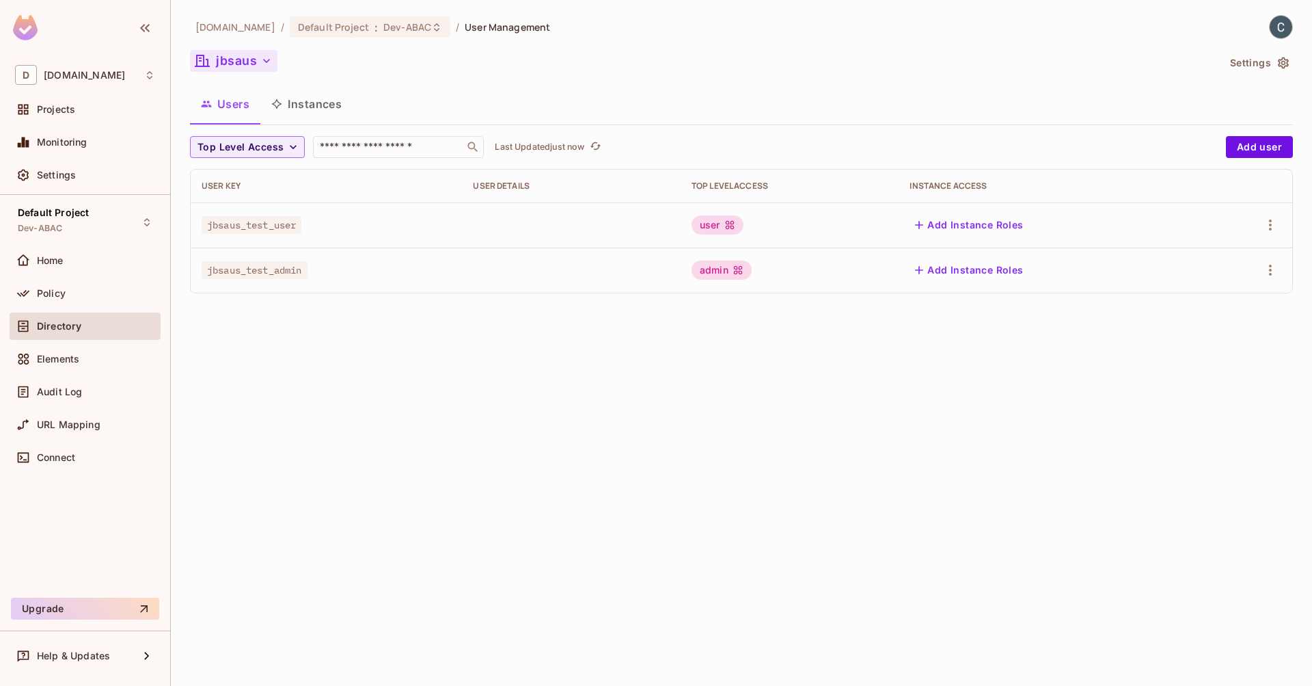
click at [232, 62] on button "jbsaus" at bounding box center [233, 61] width 87 height 22
click at [1266, 62] on button "Settings" at bounding box center [1259, 63] width 68 height 22
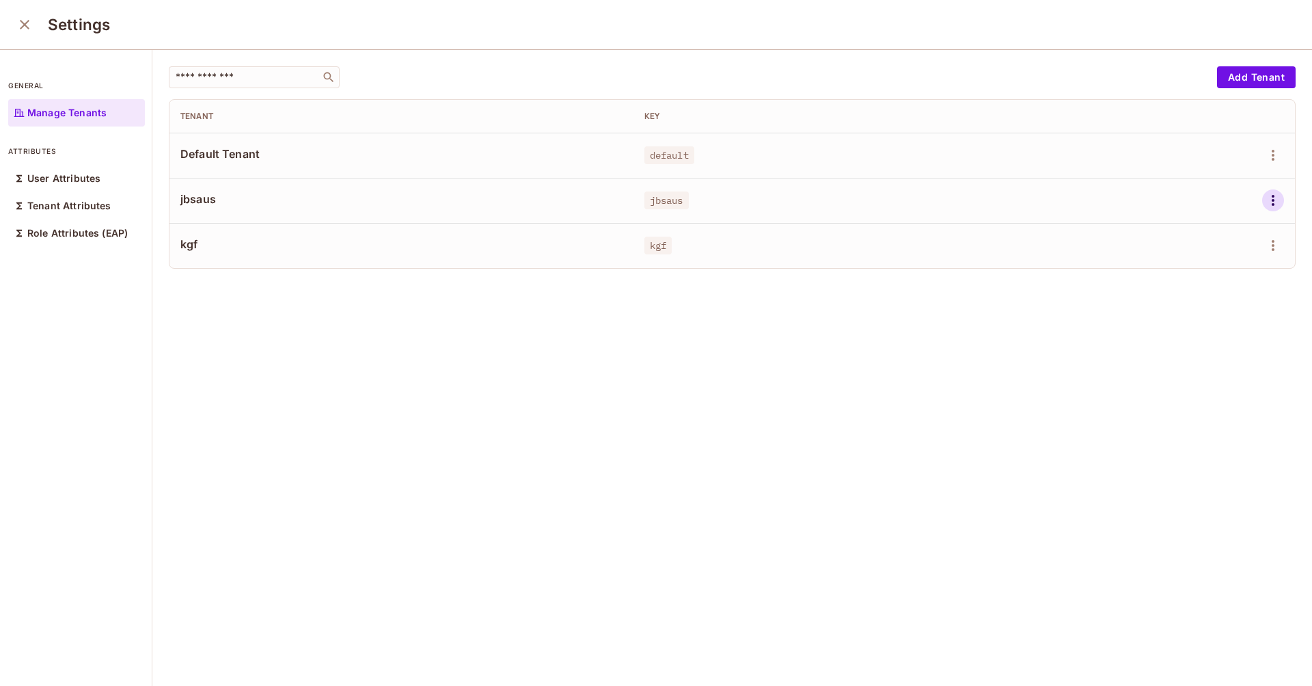
click at [1265, 200] on icon "button" at bounding box center [1273, 200] width 16 height 16
click at [1199, 264] on div "Edit Attributes" at bounding box center [1205, 262] width 68 height 14
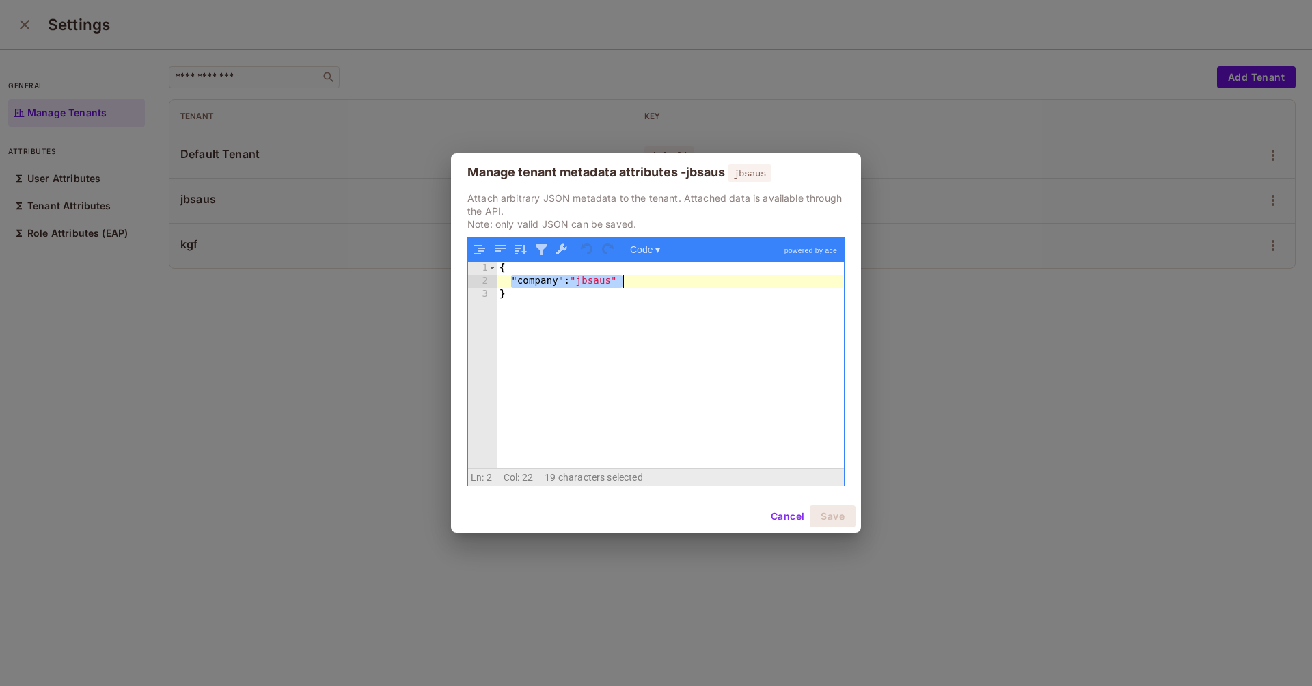
drag, startPoint x: 513, startPoint y: 283, endPoint x: 632, endPoint y: 281, distance: 118.3
click at [632, 281] on div "{ "company" : "jbsaus" }" at bounding box center [670, 378] width 347 height 232
click at [537, 284] on div "{ "company" : "jbsaus" }" at bounding box center [670, 378] width 347 height 232
click at [786, 513] on button "Cancel" at bounding box center [787, 516] width 44 height 22
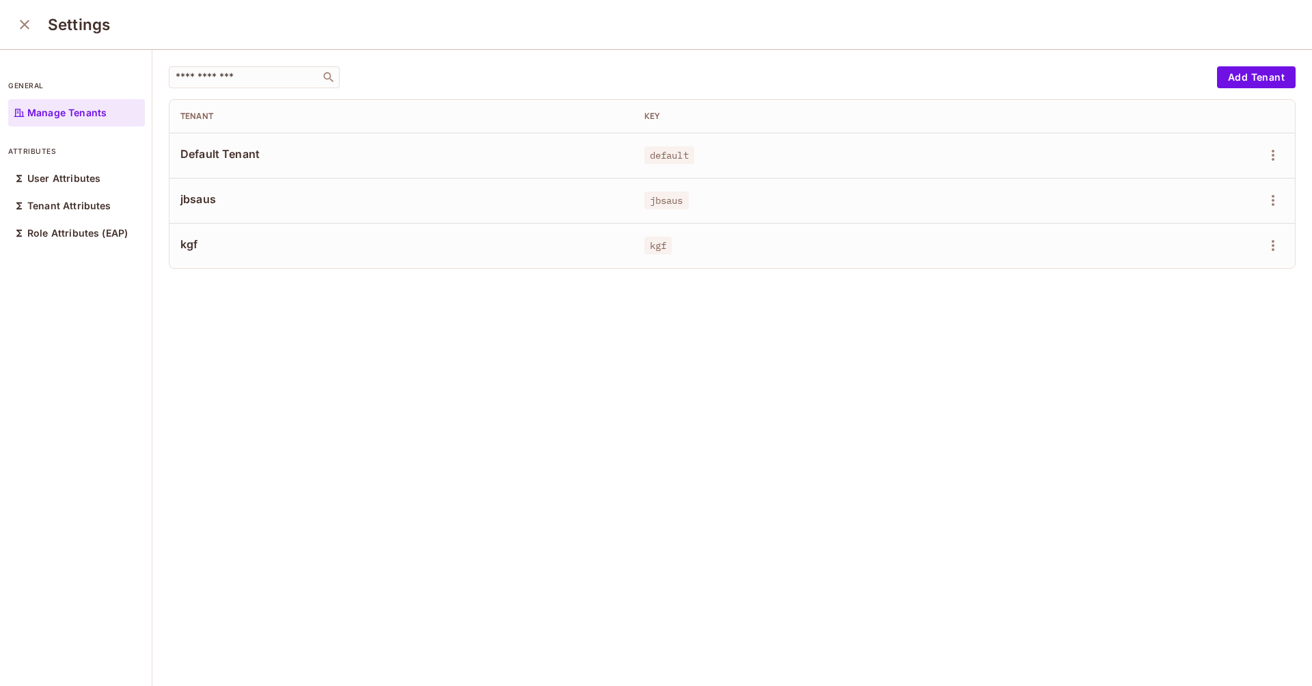
click at [25, 23] on icon "close" at bounding box center [24, 24] width 16 height 16
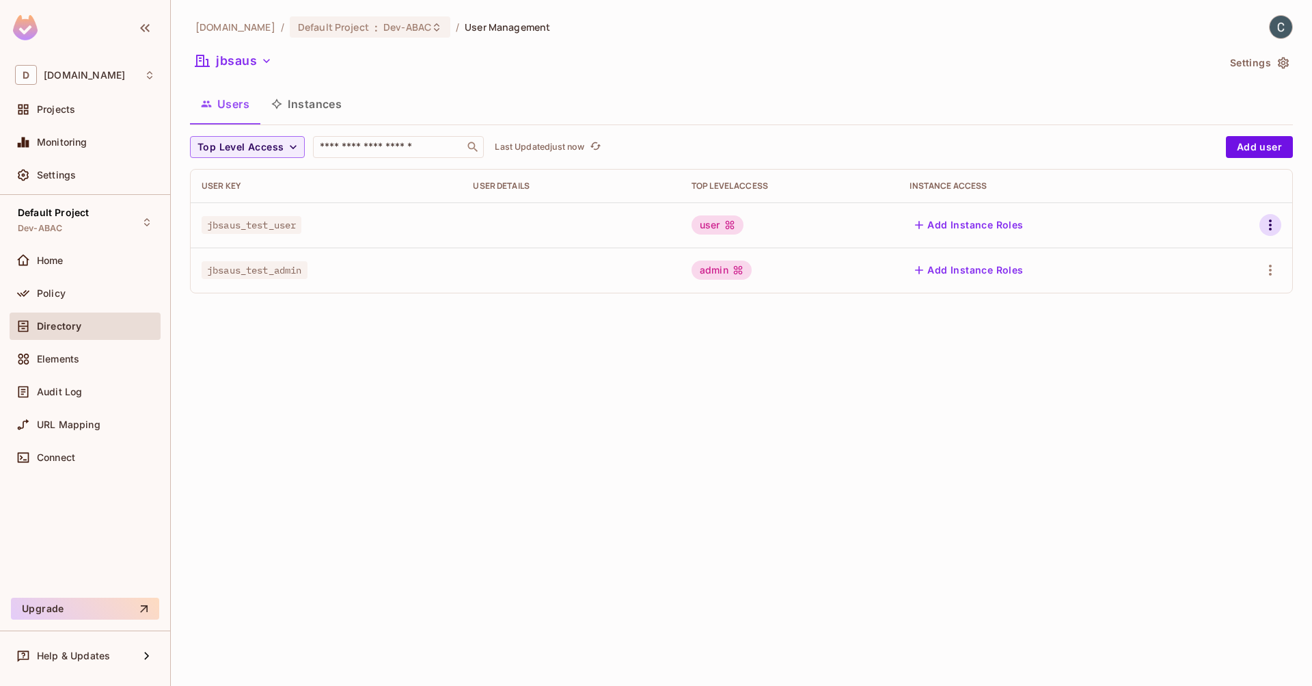
click at [1275, 223] on icon "button" at bounding box center [1270, 225] width 16 height 16
click at [1197, 282] on div "Edit Attributes" at bounding box center [1223, 287] width 68 height 14
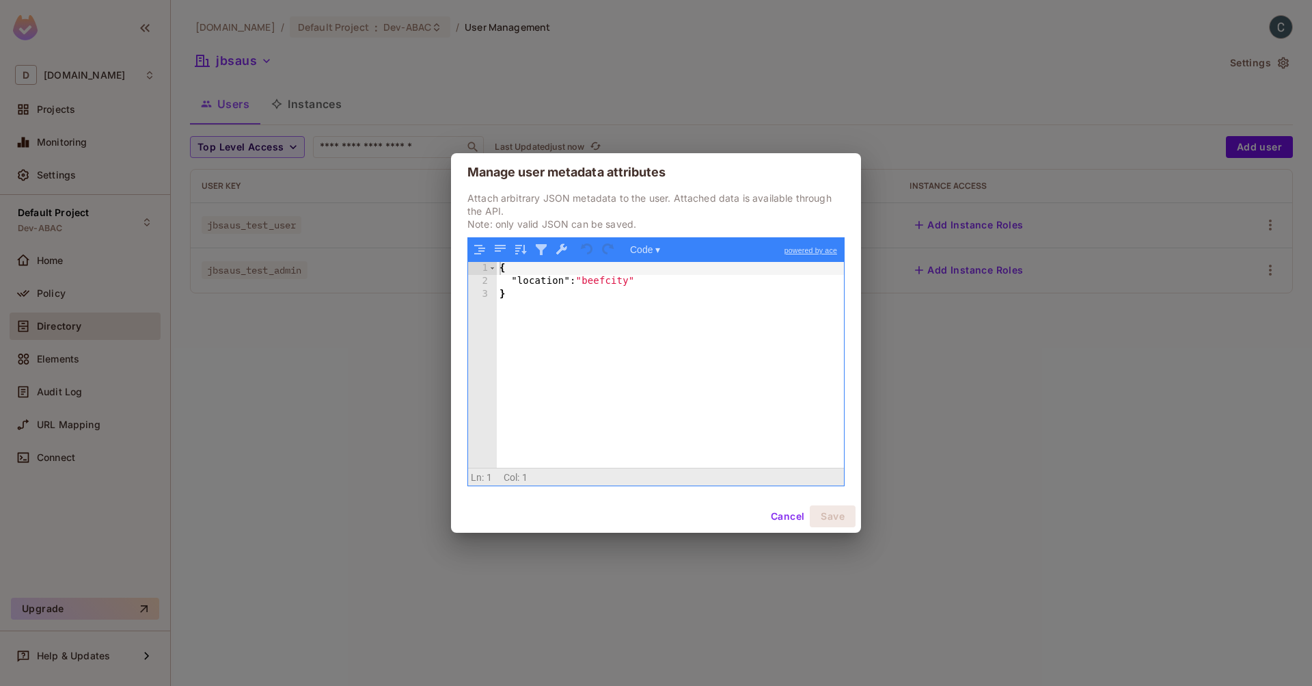
click at [796, 514] on button "Cancel" at bounding box center [787, 516] width 44 height 22
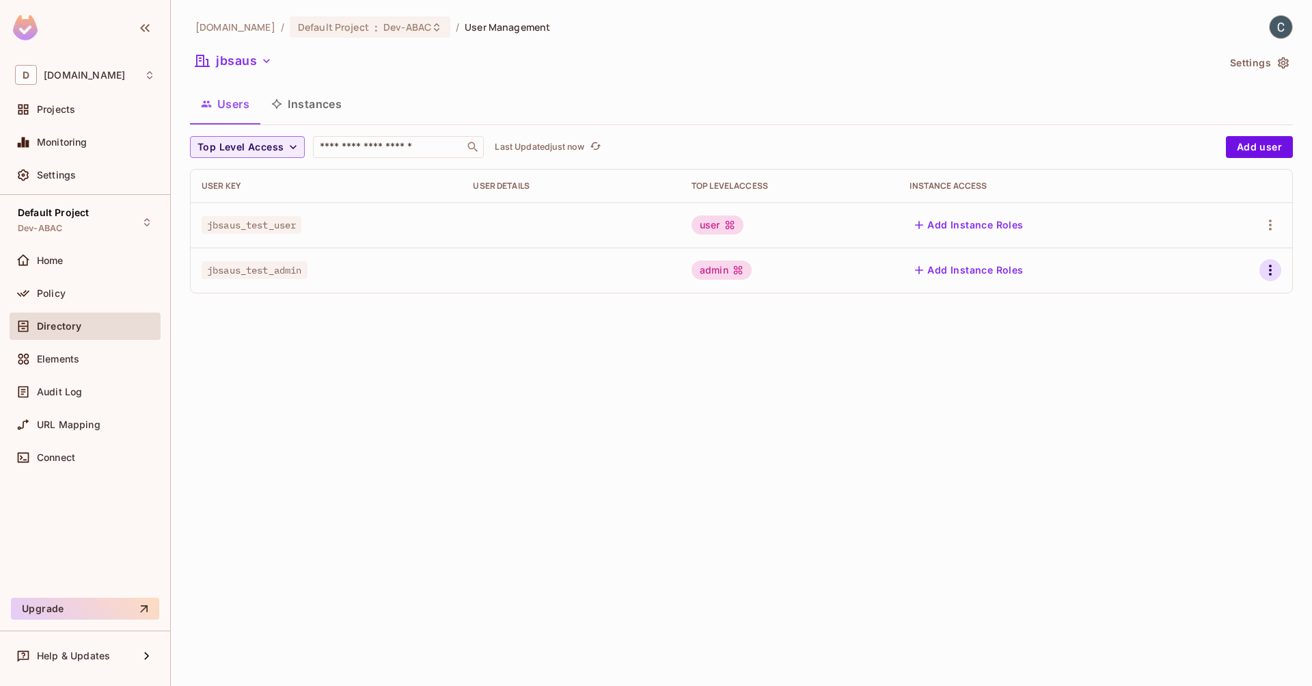
click at [1264, 265] on icon "button" at bounding box center [1270, 270] width 16 height 16
click at [1223, 323] on span "Edit Attributes" at bounding box center [1223, 332] width 76 height 22
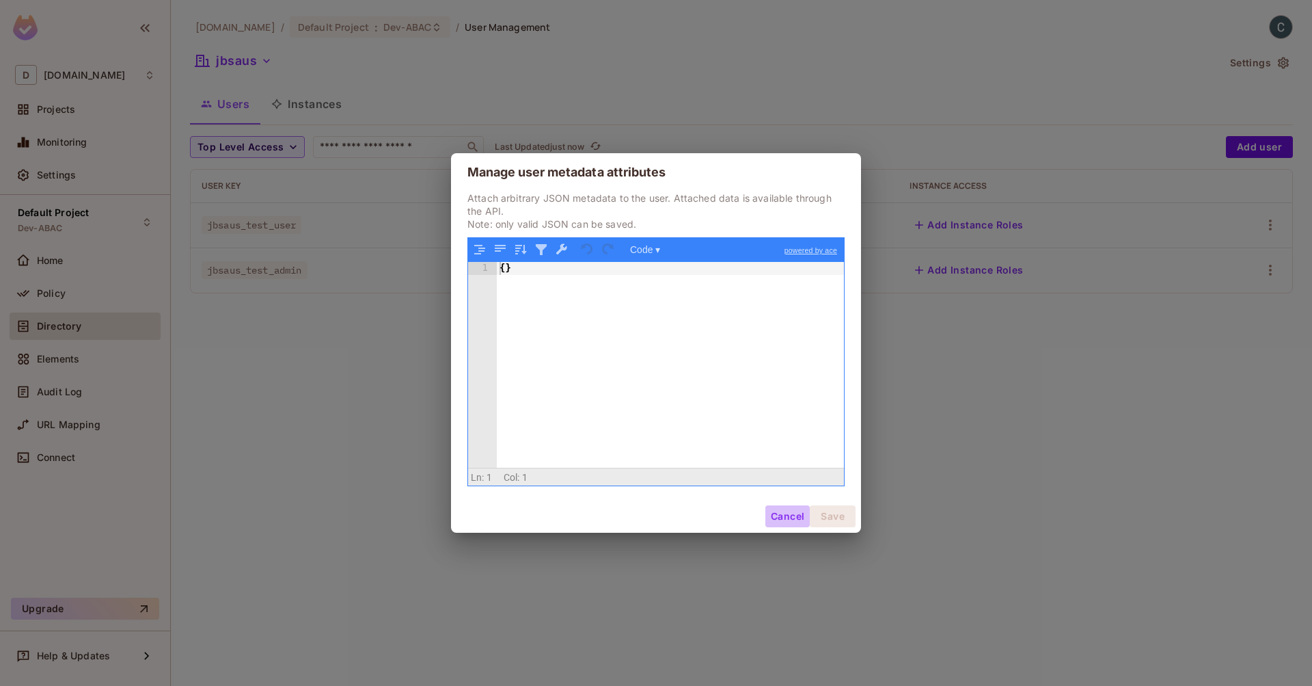
click at [786, 518] on button "Cancel" at bounding box center [787, 516] width 44 height 22
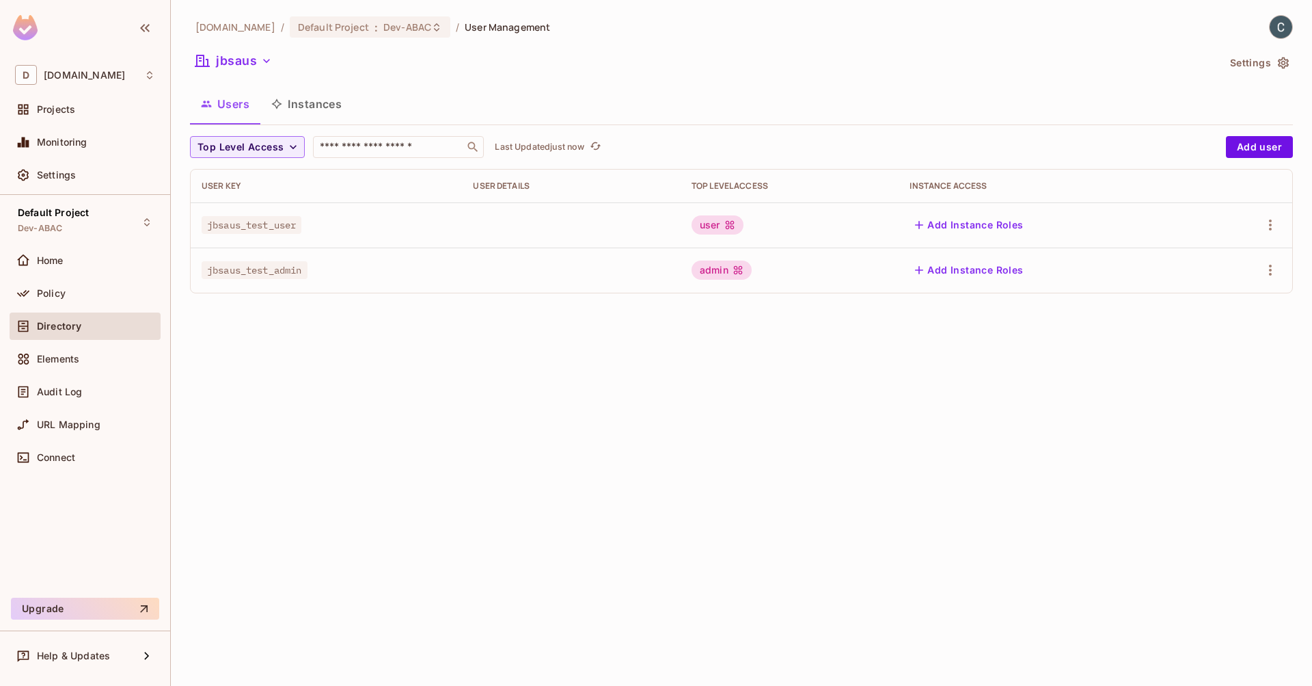
click at [1271, 270] on button "button" at bounding box center [1271, 270] width 22 height 22
click at [353, 223] on div at bounding box center [656, 343] width 1312 height 686
click at [104, 290] on div "Policy" at bounding box center [96, 293] width 118 height 11
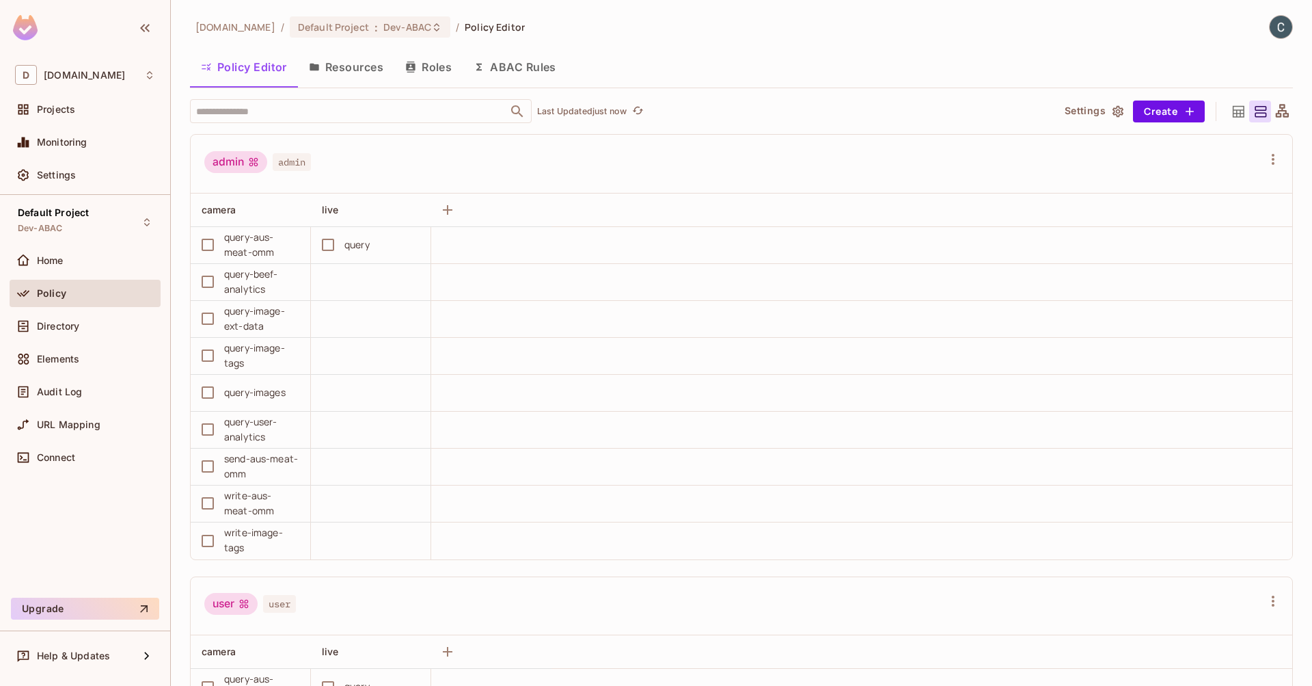
click at [420, 69] on button "Roles" at bounding box center [428, 67] width 68 height 34
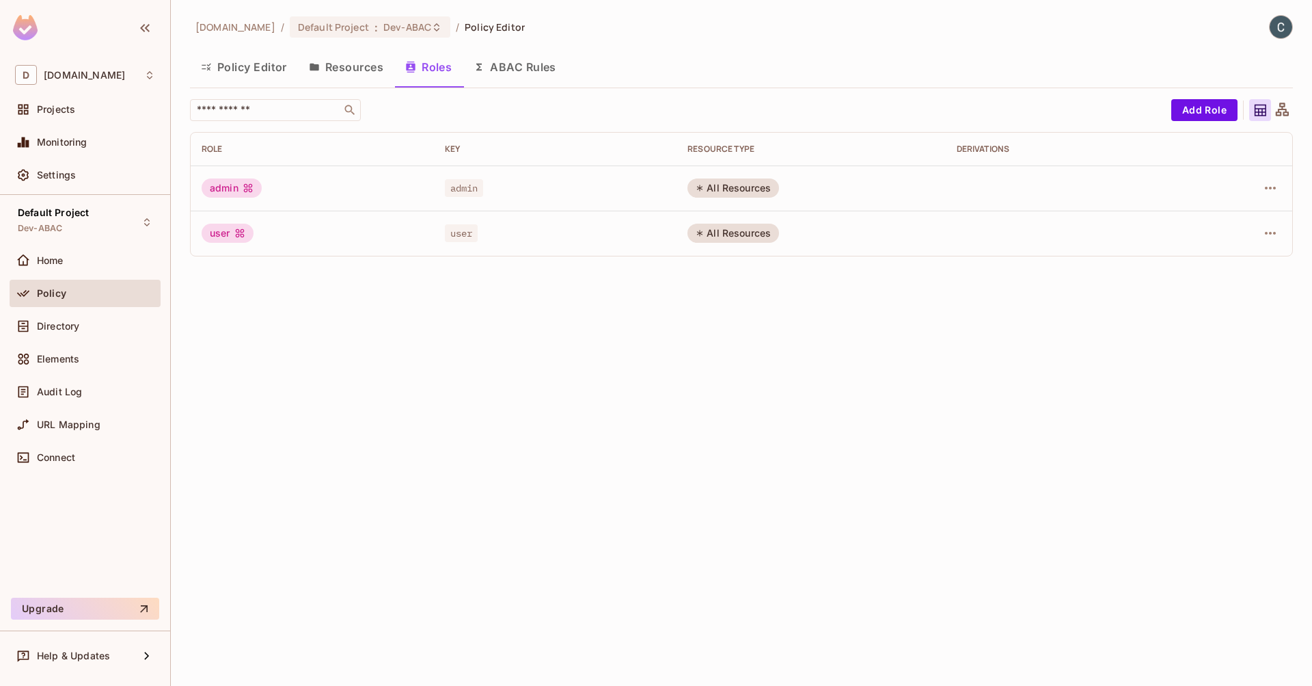
click at [511, 64] on button "ABAC Rules" at bounding box center [515, 67] width 105 height 34
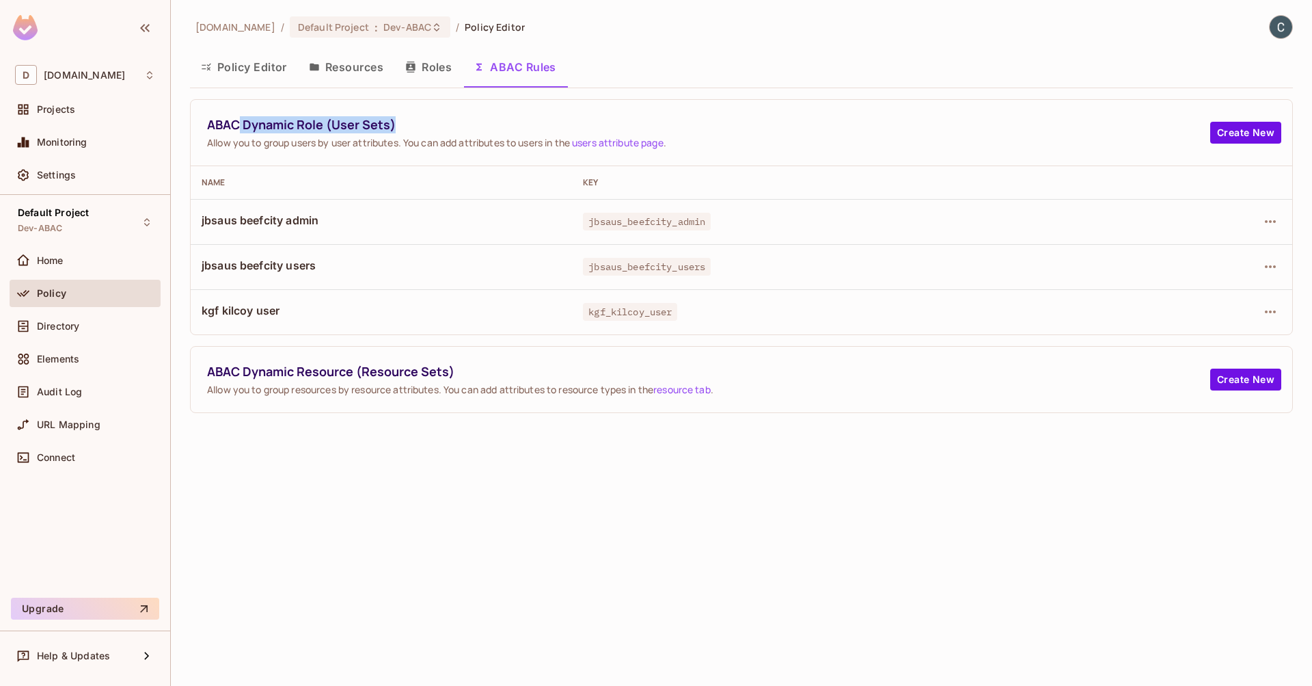
drag, startPoint x: 268, startPoint y: 120, endPoint x: 409, endPoint y: 121, distance: 141.5
click at [409, 121] on span "ABAC Dynamic Role (User Sets)" at bounding box center [708, 124] width 1003 height 17
click at [103, 107] on div "Projects" at bounding box center [96, 109] width 118 height 11
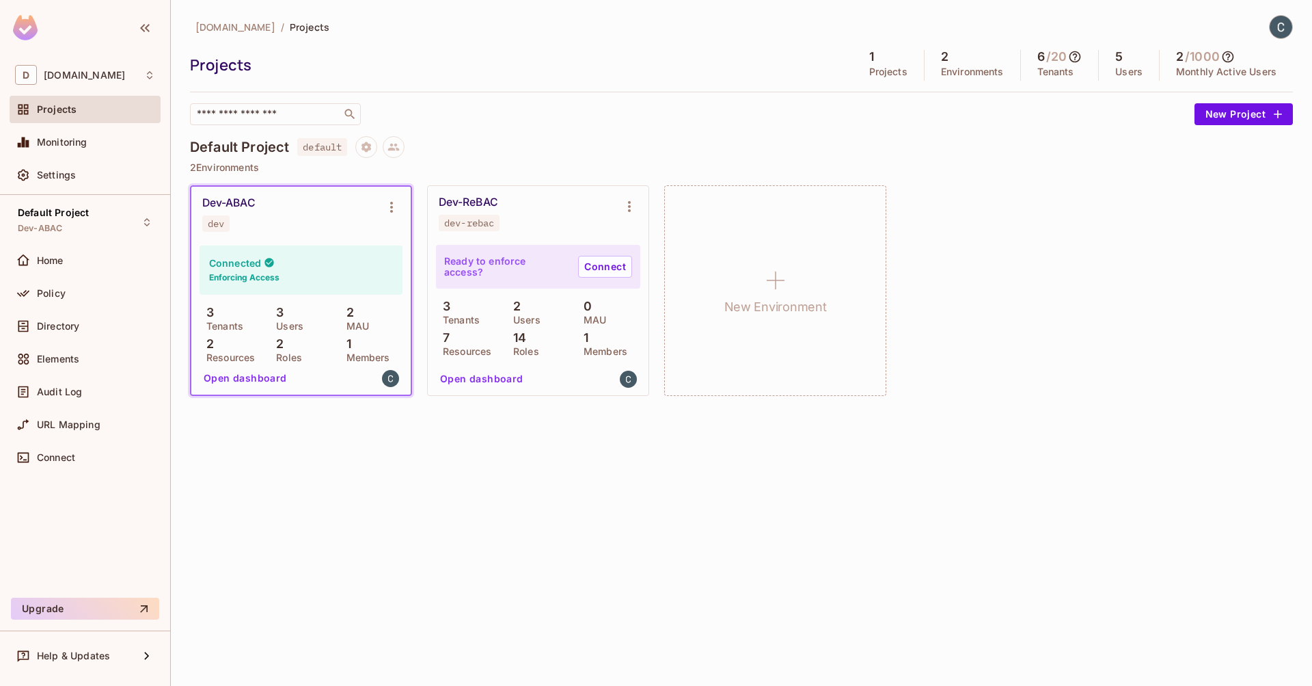
click at [467, 201] on div "Dev-ReBAC" at bounding box center [468, 202] width 59 height 14
drag, startPoint x: 469, startPoint y: 203, endPoint x: 536, endPoint y: 202, distance: 67.0
click at [536, 202] on div "Dev-ReBAC dev-rebac" at bounding box center [527, 213] width 177 height 36
click at [75, 224] on div "Default Project Dev-ABAC" at bounding box center [53, 221] width 71 height 29
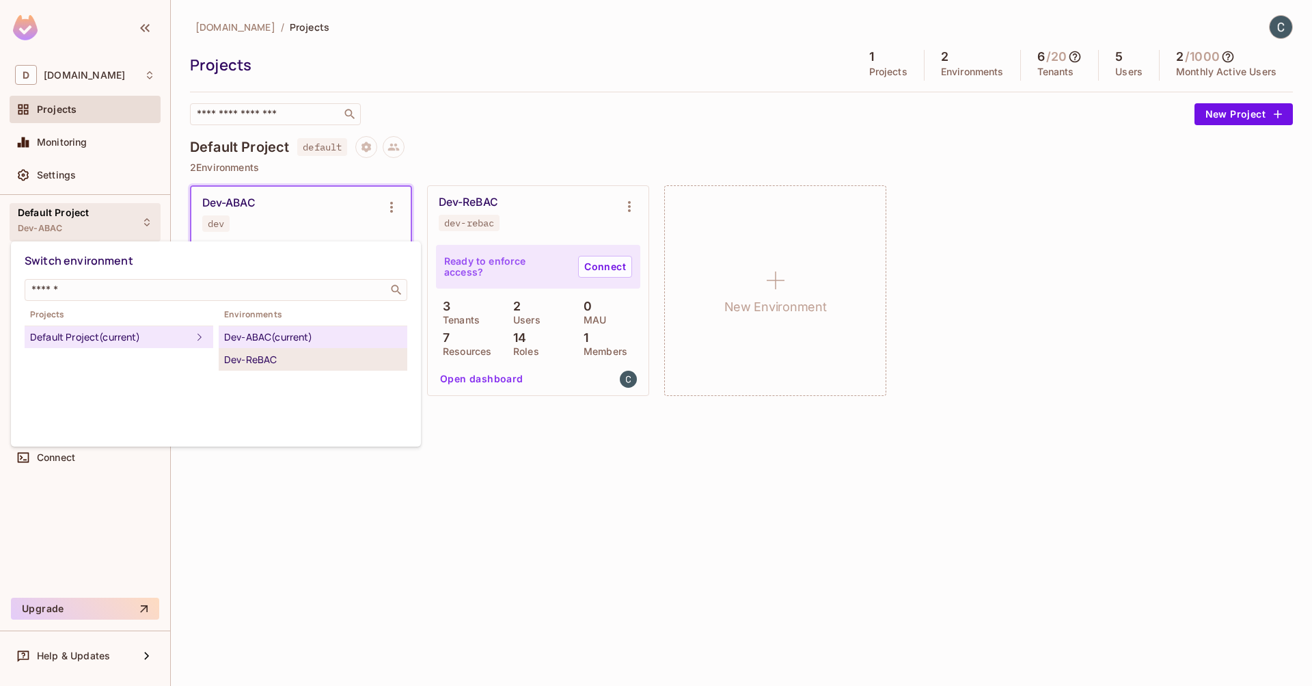
click at [269, 364] on div "Dev-ReBAC" at bounding box center [313, 359] width 178 height 16
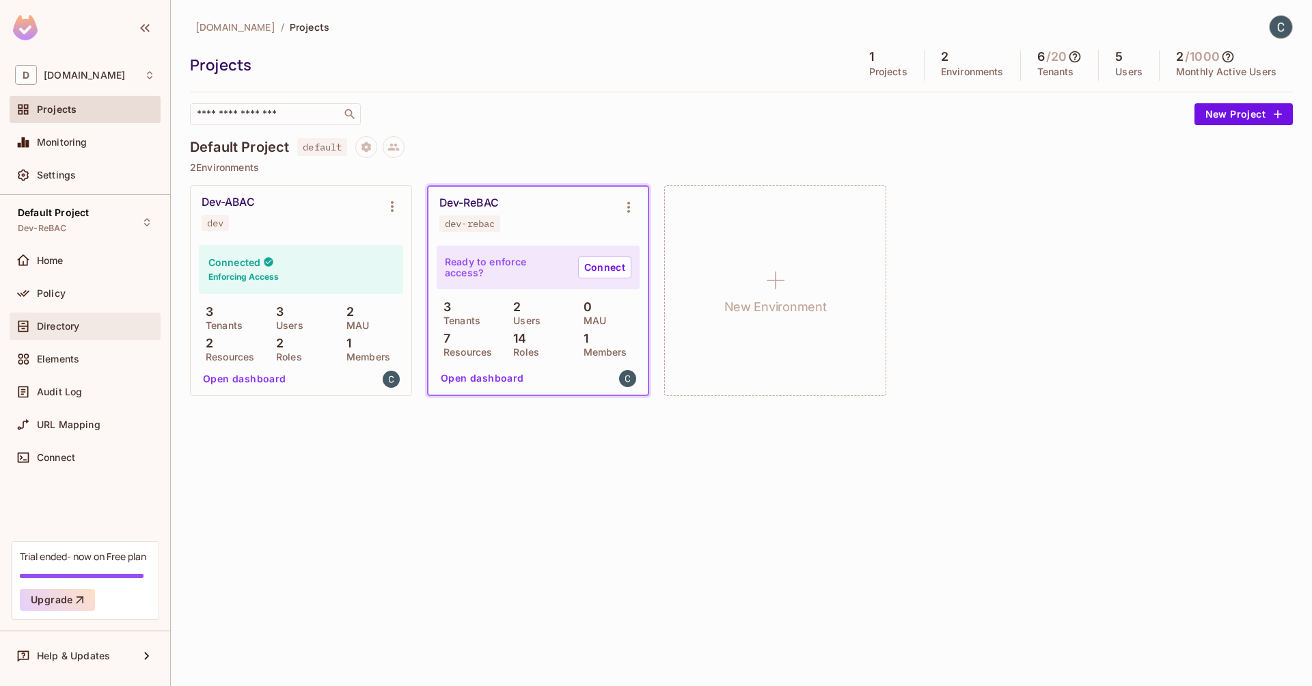
click at [100, 321] on div "Directory" at bounding box center [96, 326] width 118 height 11
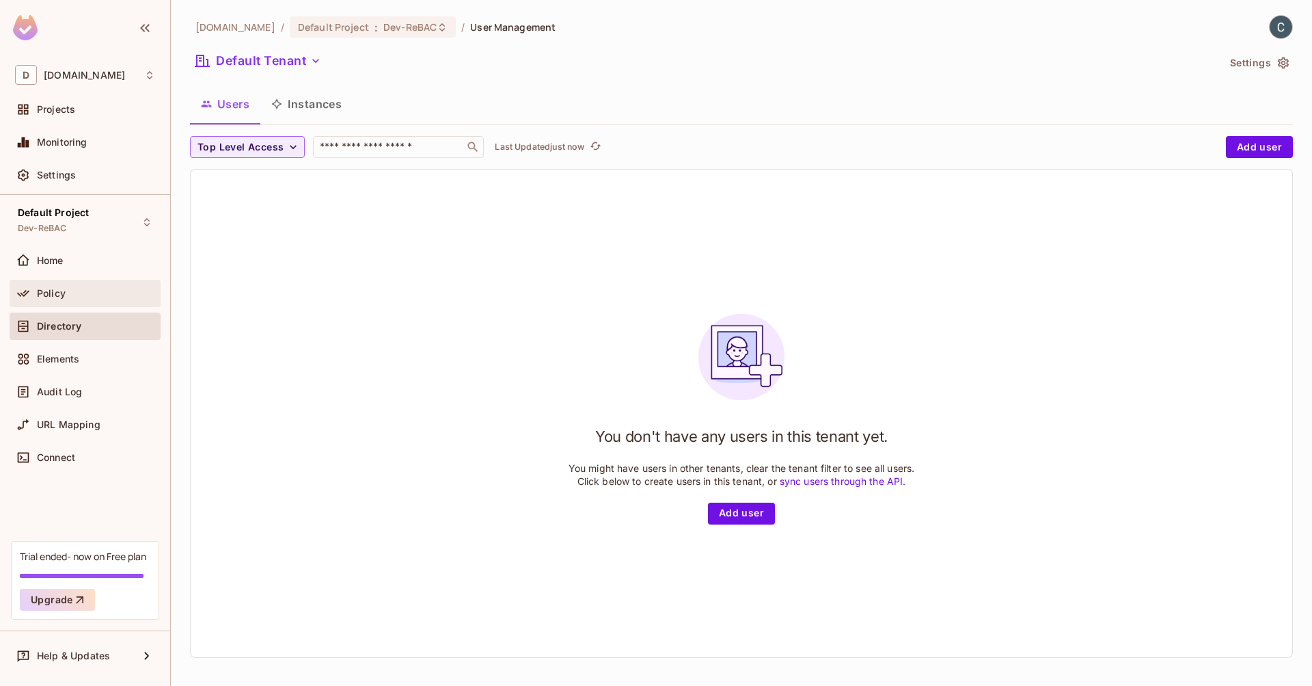
click at [97, 295] on div "Policy" at bounding box center [96, 293] width 118 height 11
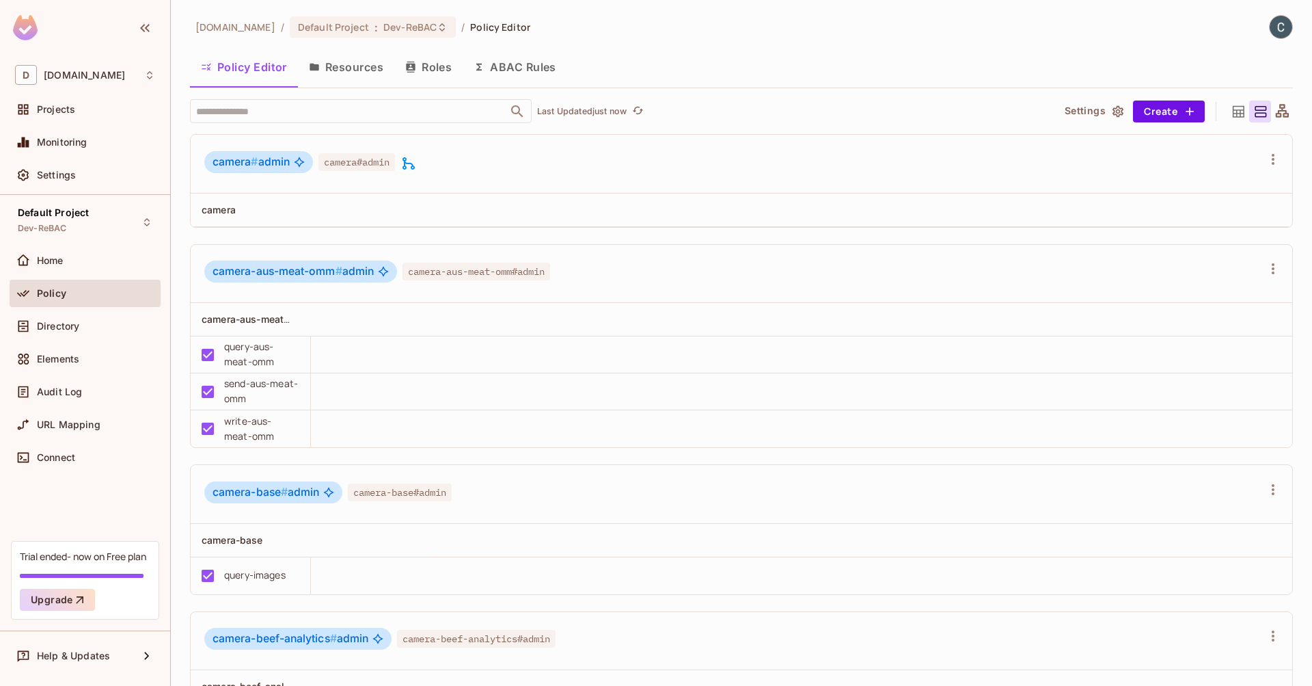
click at [368, 69] on button "Resources" at bounding box center [346, 67] width 96 height 34
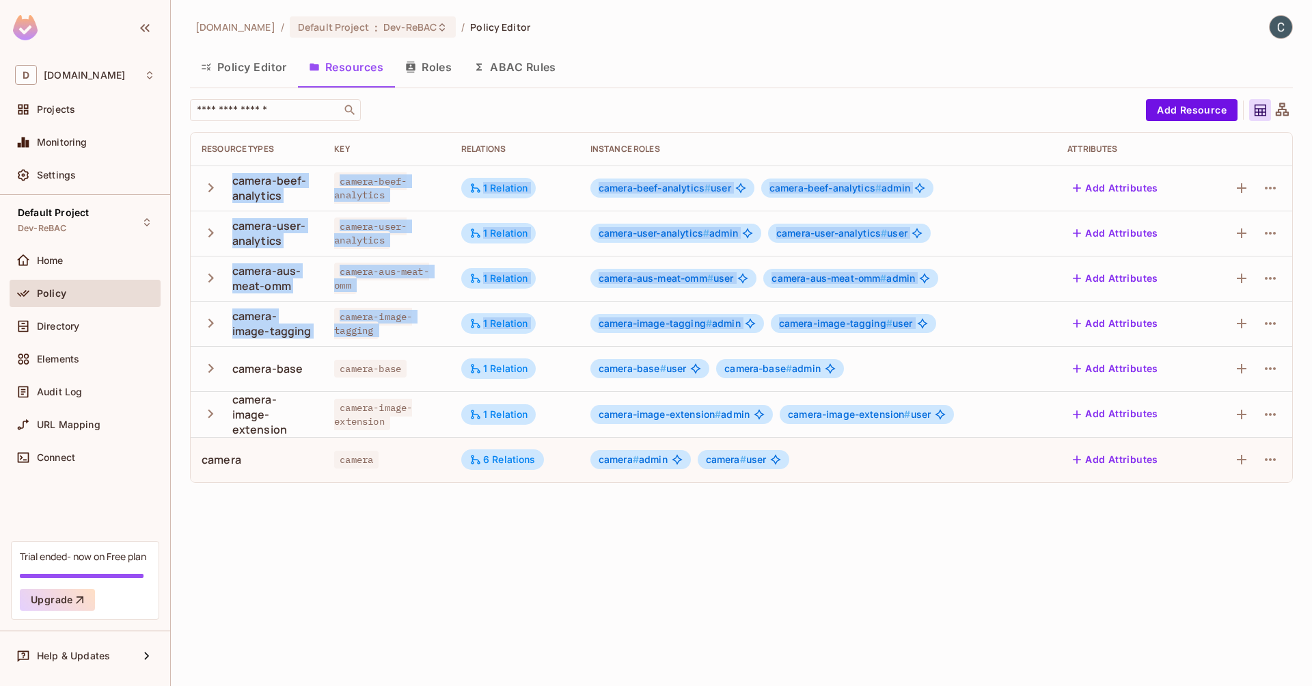
drag, startPoint x: 232, startPoint y: 183, endPoint x: 289, endPoint y: 352, distance: 178.1
click at [289, 352] on tbody "camera-beef-analytics camera-beef-analytics 1 Relation camera-beef-analytics # …" at bounding box center [742, 323] width 1102 height 316
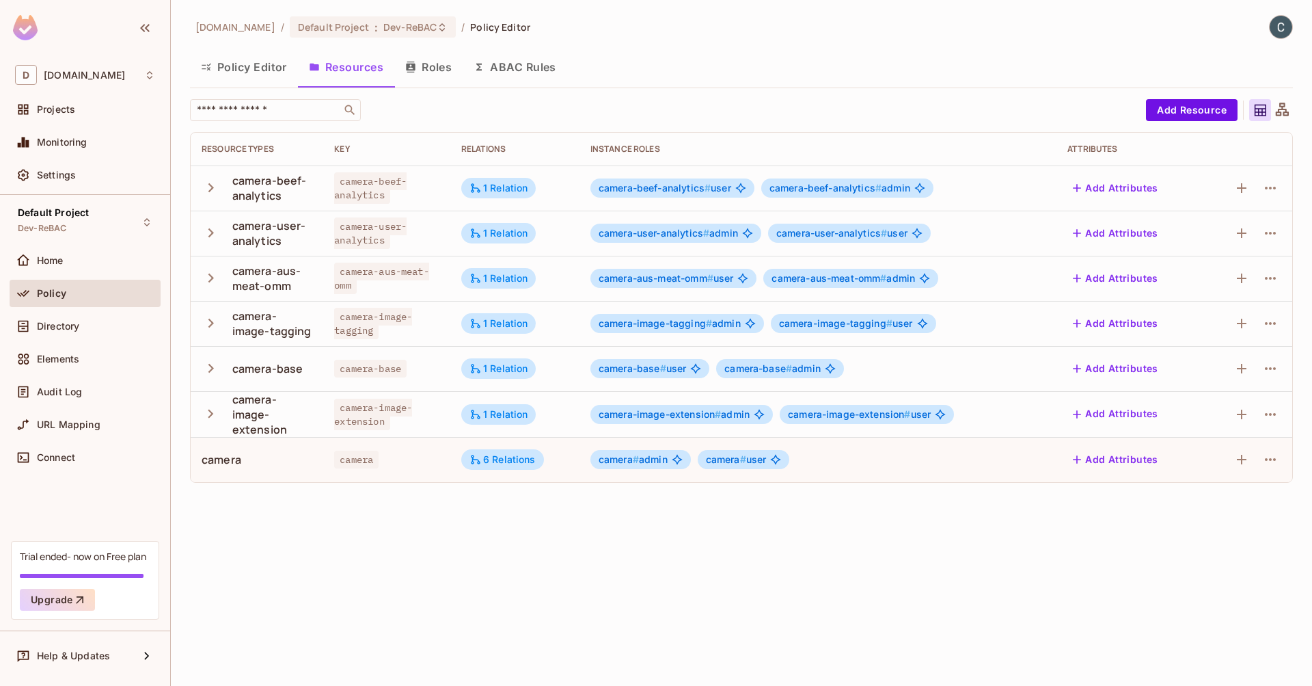
click at [304, 422] on div "camera-image-extension" at bounding box center [272, 414] width 81 height 45
drag, startPoint x: 230, startPoint y: 179, endPoint x: 293, endPoint y: 194, distance: 64.0
click at [293, 194] on div "camera-beef-analytics" at bounding box center [257, 188] width 111 height 30
click at [293, 228] on div "camera-user-analytics" at bounding box center [272, 233] width 81 height 30
click at [214, 189] on icon "button" at bounding box center [211, 187] width 18 height 18
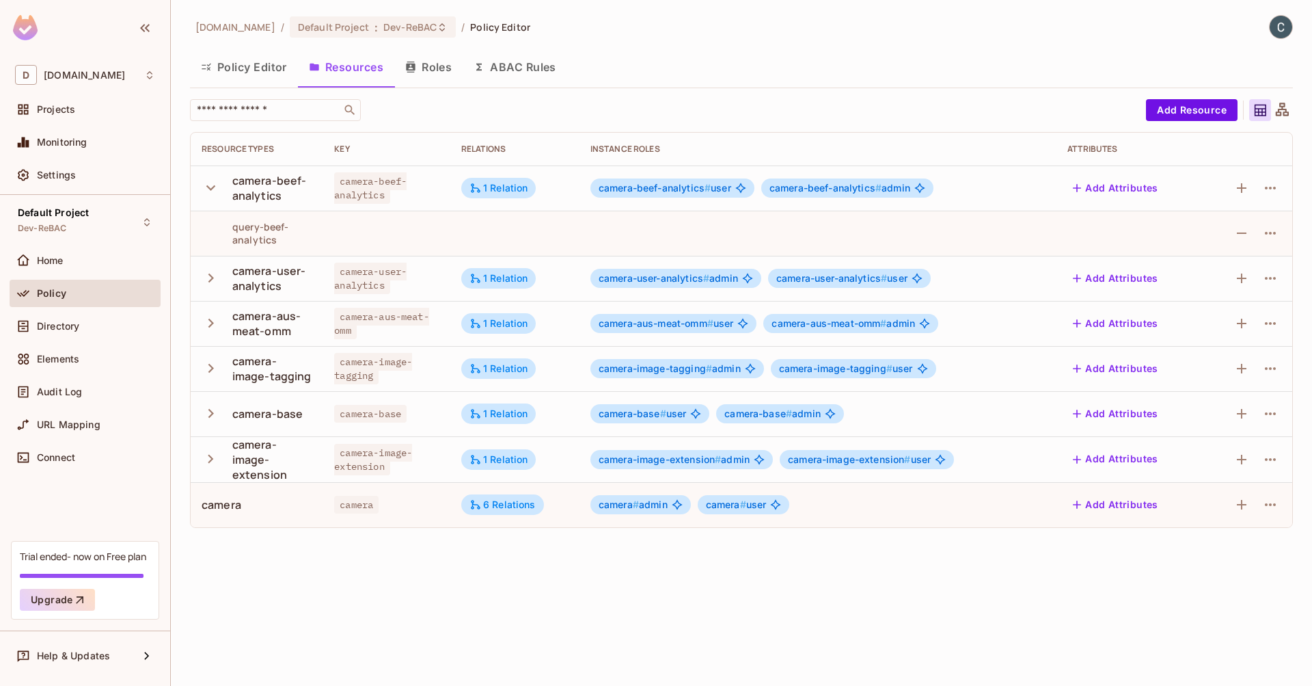
click at [212, 275] on icon "button" at bounding box center [211, 278] width 18 height 18
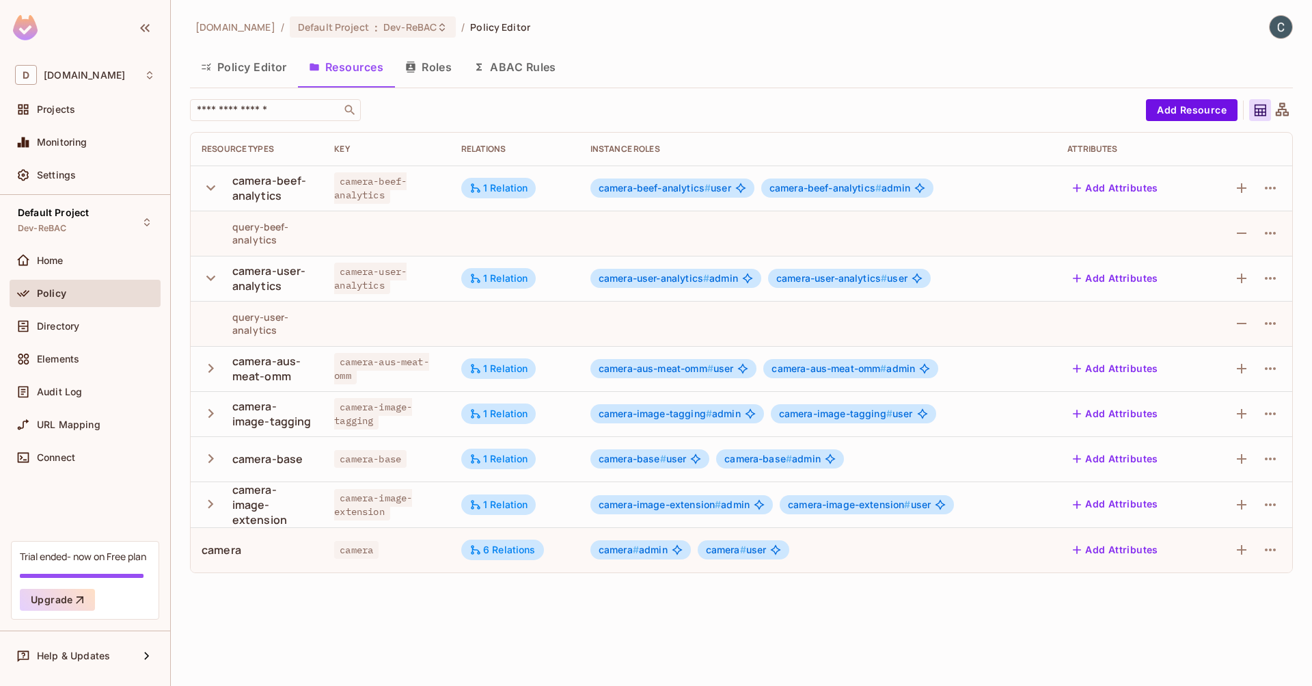
click at [213, 371] on icon "button" at bounding box center [211, 368] width 18 height 18
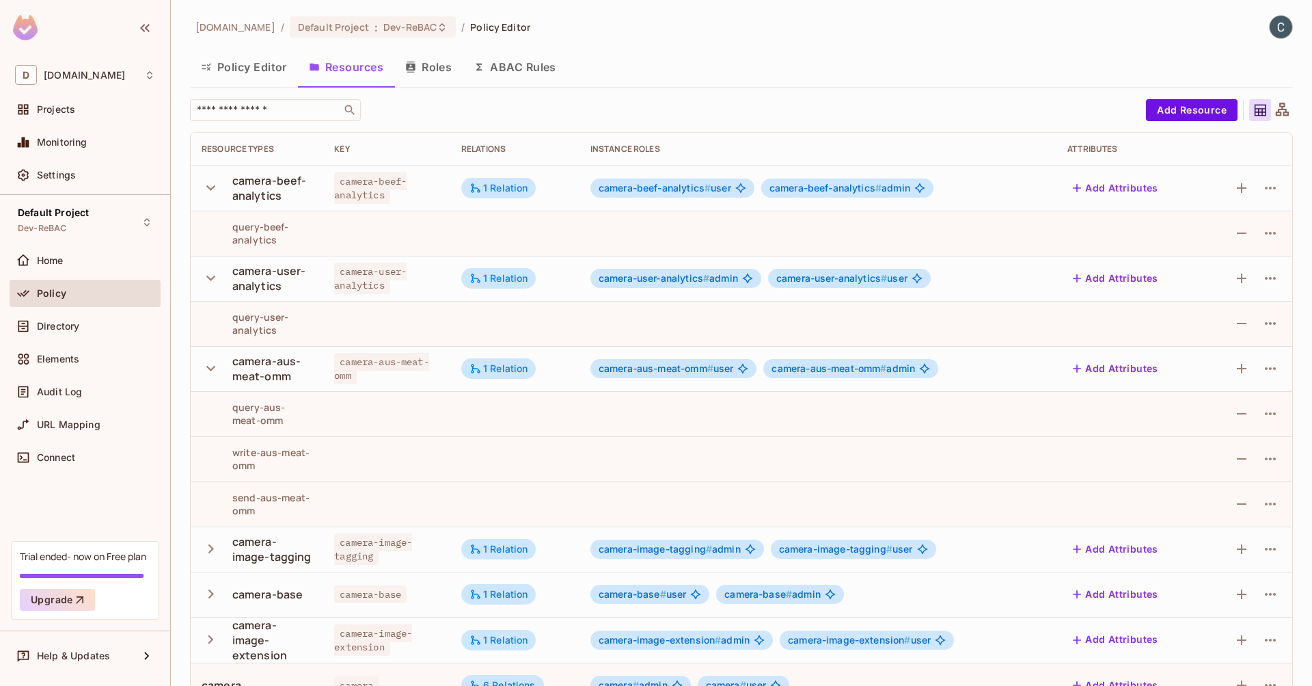
scroll to position [34, 0]
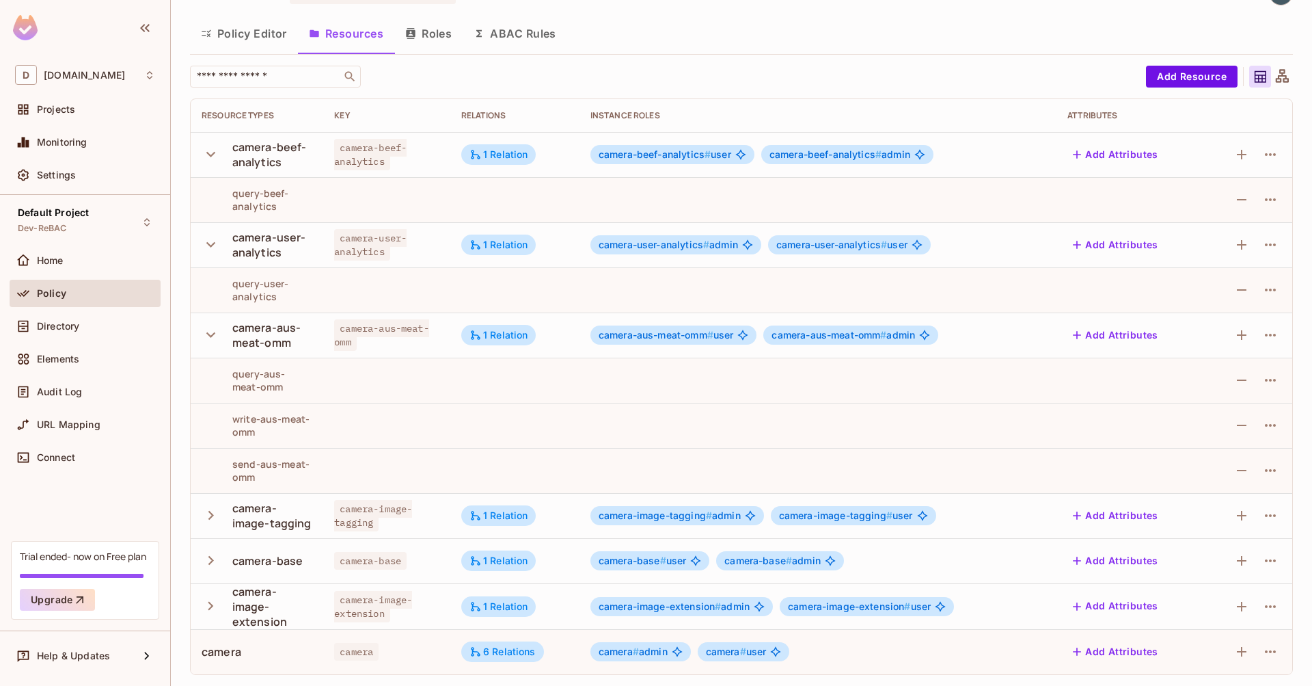
click at [206, 513] on icon "button" at bounding box center [211, 515] width 18 height 18
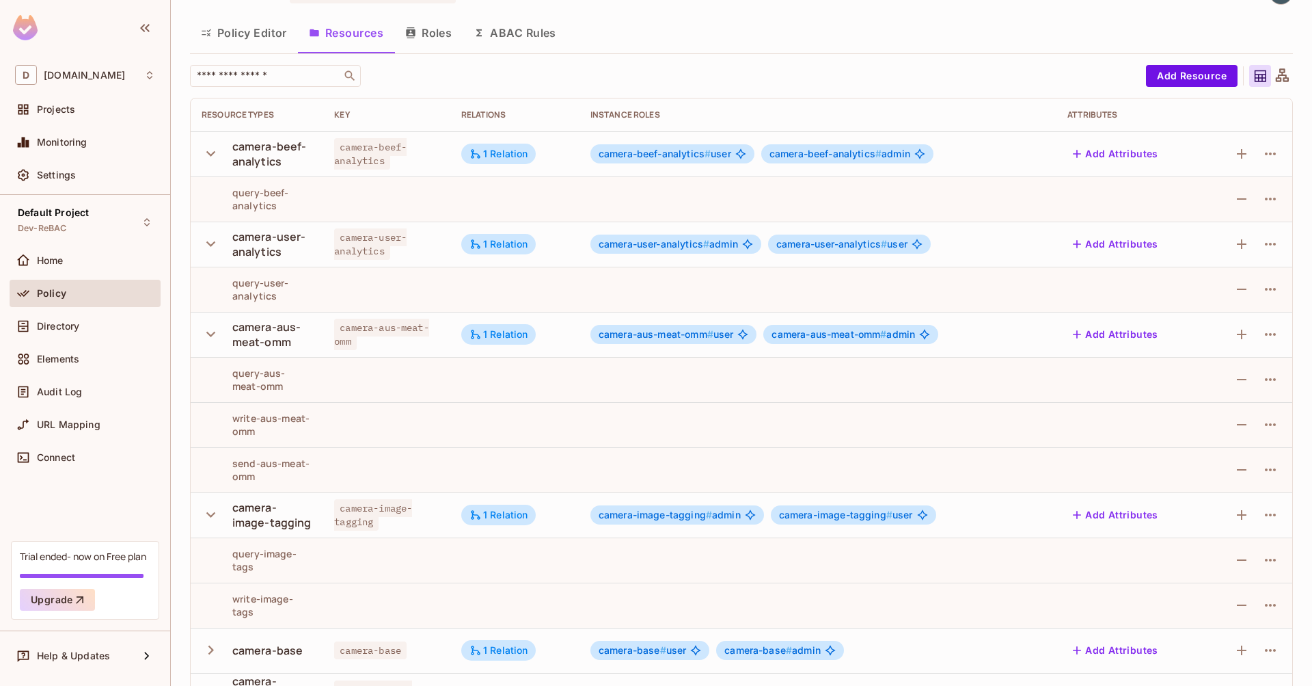
scroll to position [124, 0]
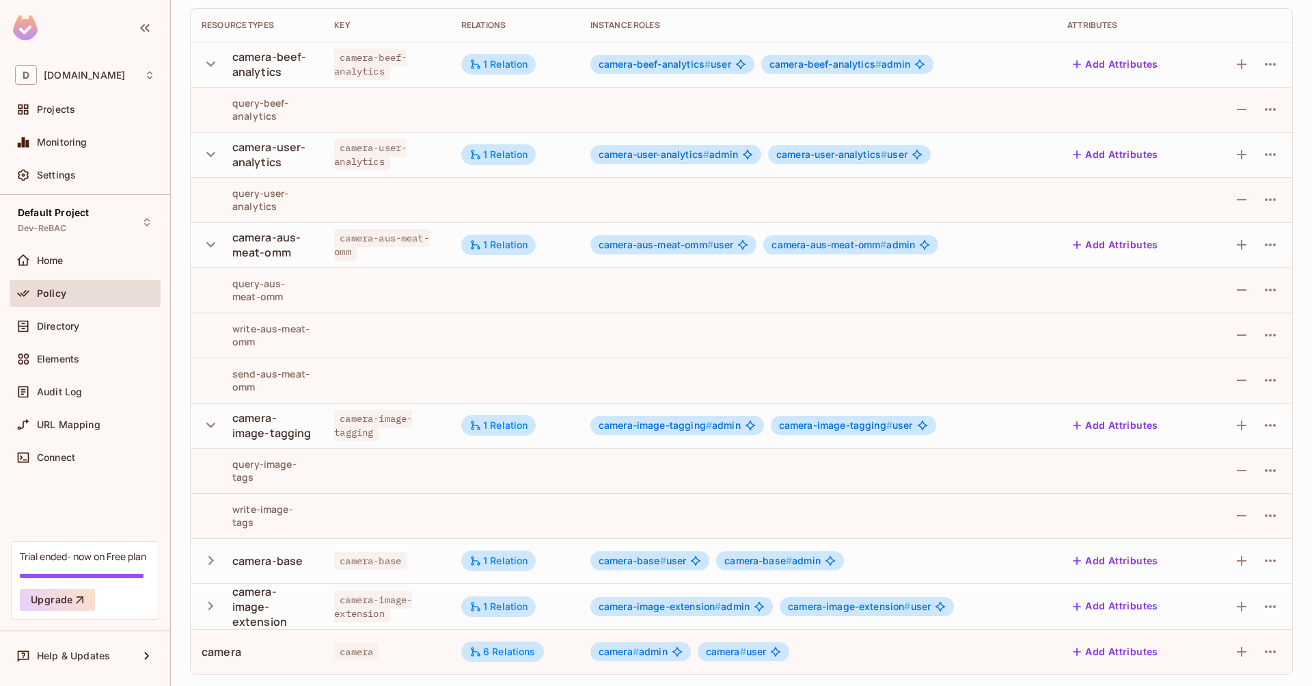
click at [207, 552] on icon "button" at bounding box center [211, 560] width 18 height 18
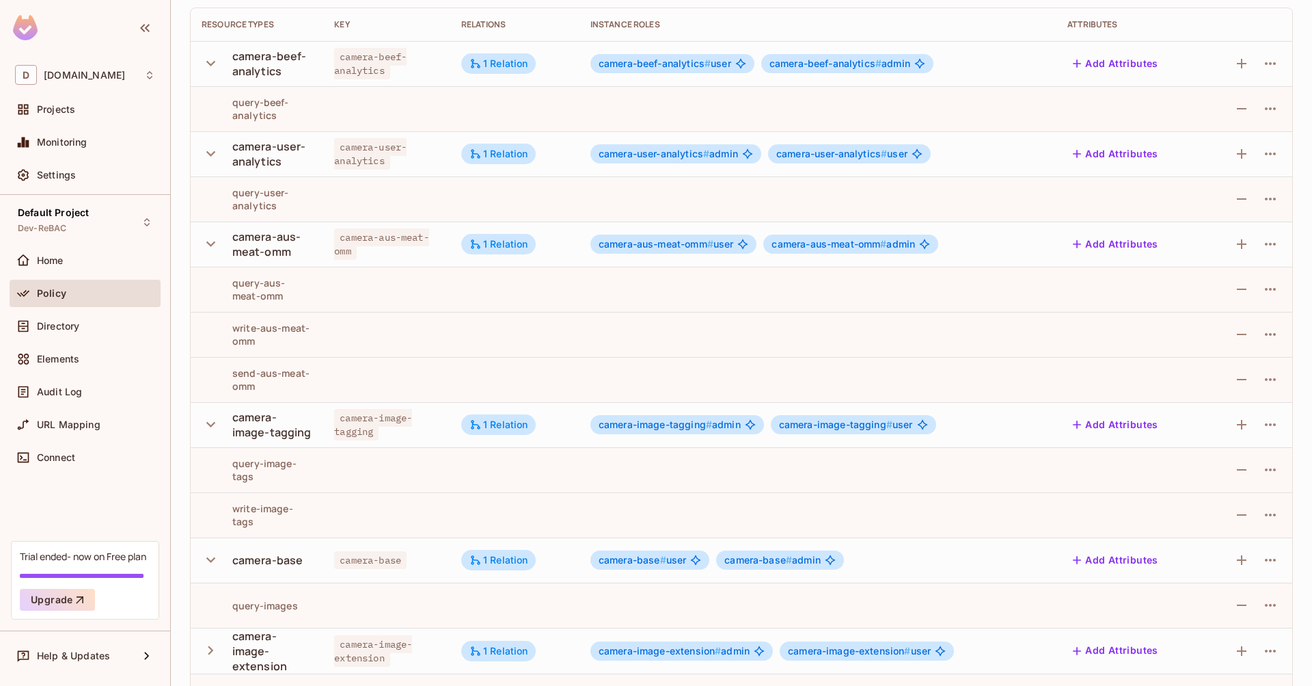
scroll to position [170, 0]
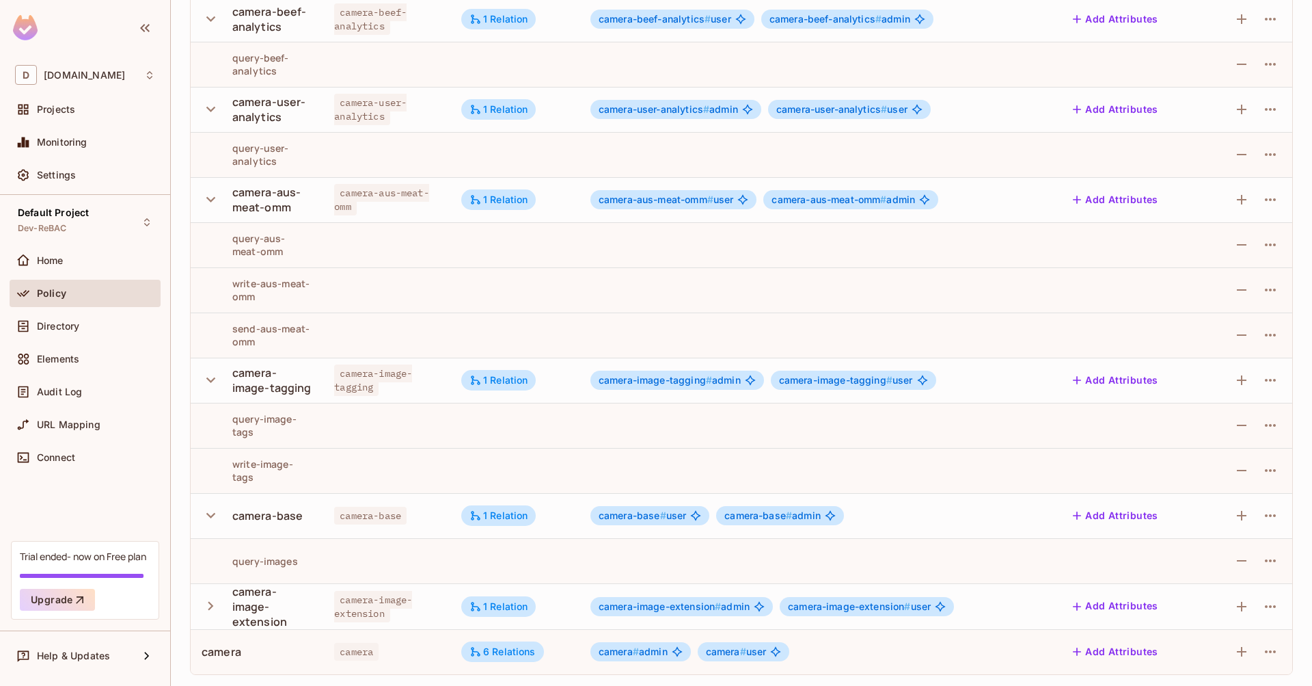
click at [212, 595] on button "button" at bounding box center [214, 605] width 24 height 29
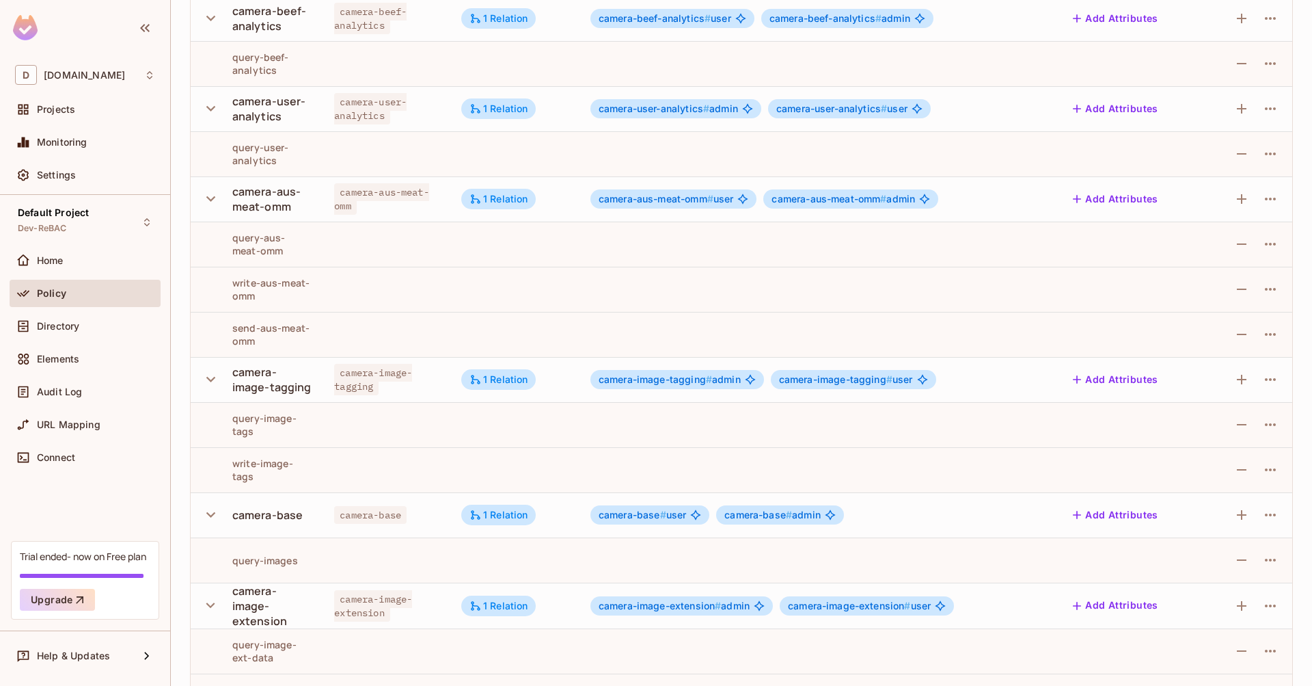
scroll to position [215, 0]
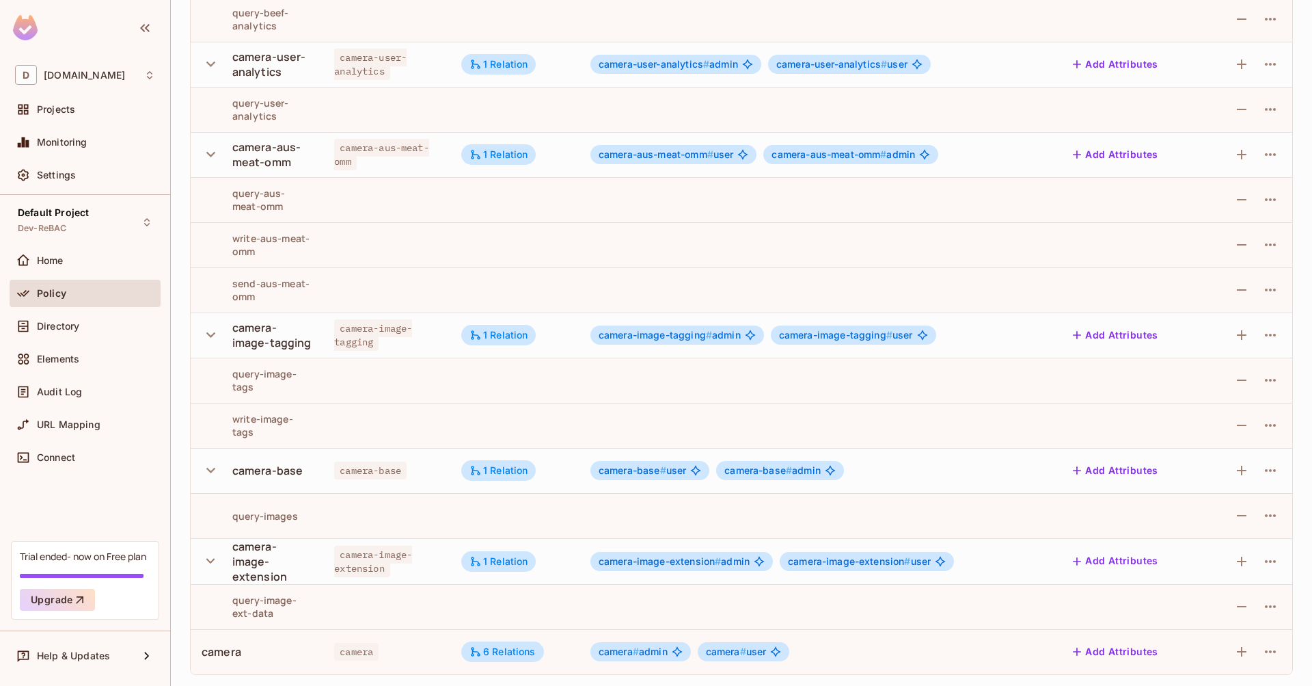
click at [215, 654] on div "camera" at bounding box center [222, 651] width 40 height 15
click at [305, 653] on div "camera" at bounding box center [257, 651] width 111 height 15
drag, startPoint x: 817, startPoint y: 651, endPoint x: 584, endPoint y: 654, distance: 233.1
click at [591, 654] on div "camera # admin camera # user" at bounding box center [818, 651] width 455 height 19
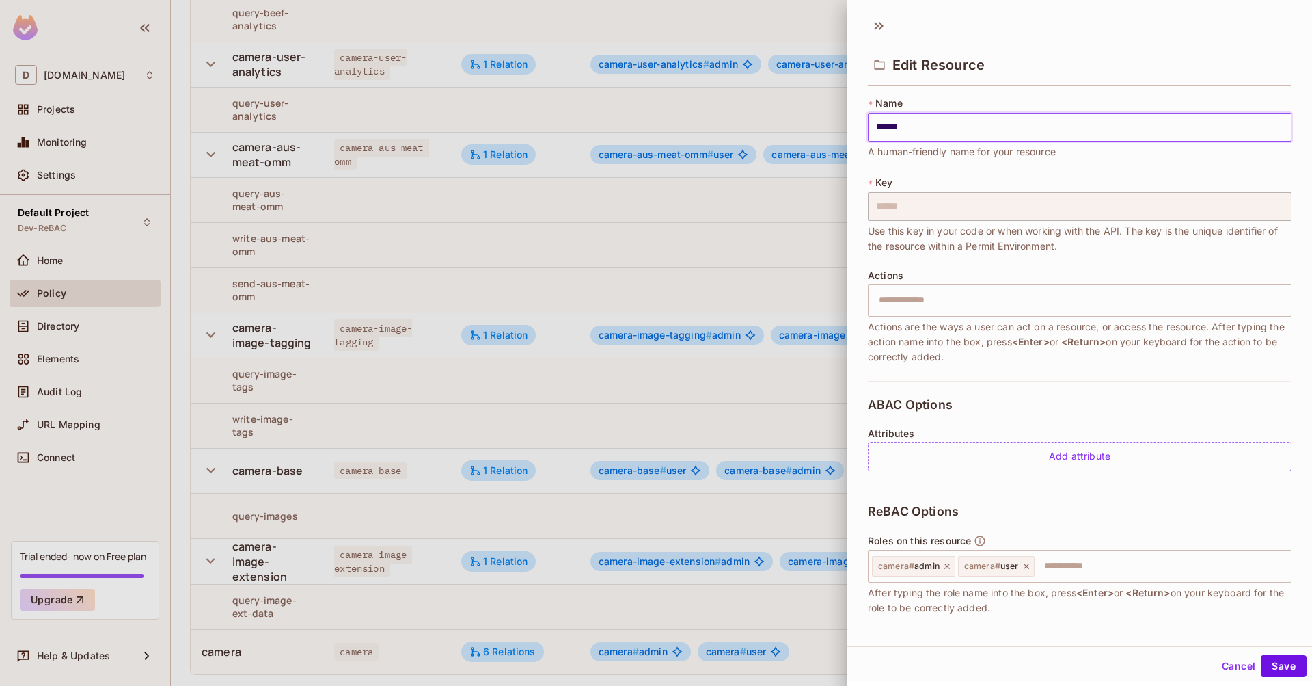
click at [625, 648] on div at bounding box center [656, 343] width 1312 height 686
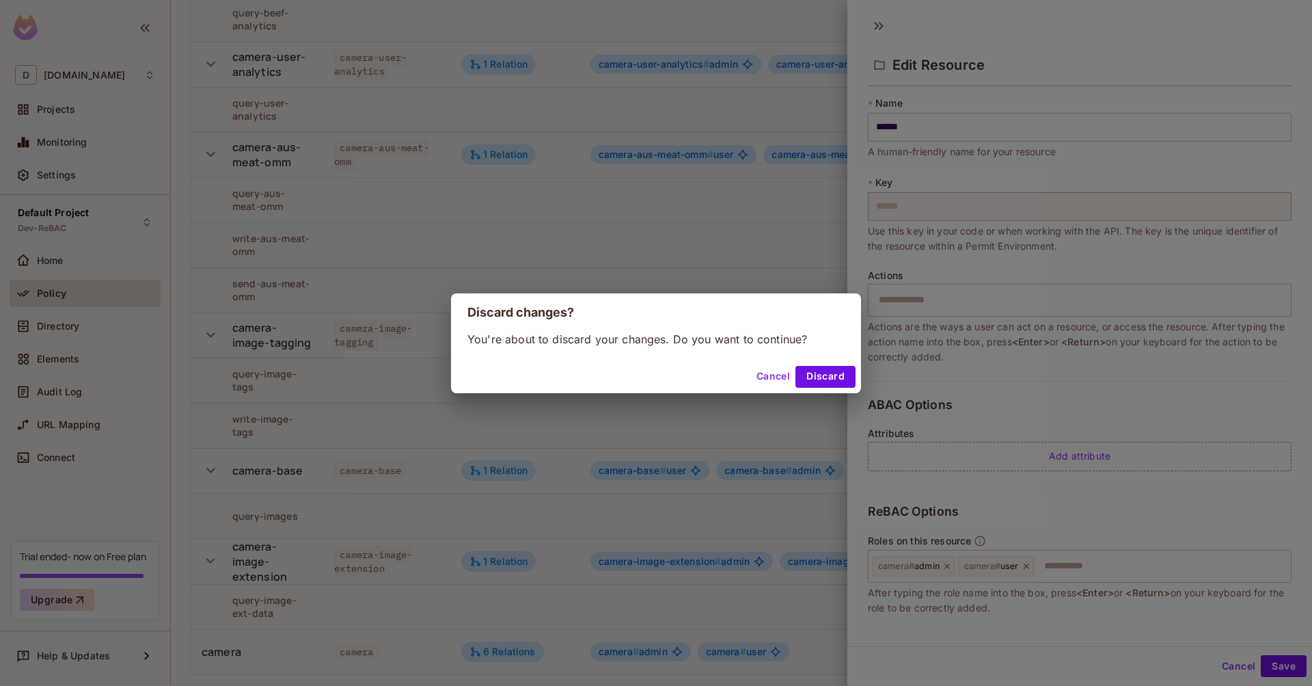
click at [775, 377] on button "Cancel" at bounding box center [773, 377] width 44 height 22
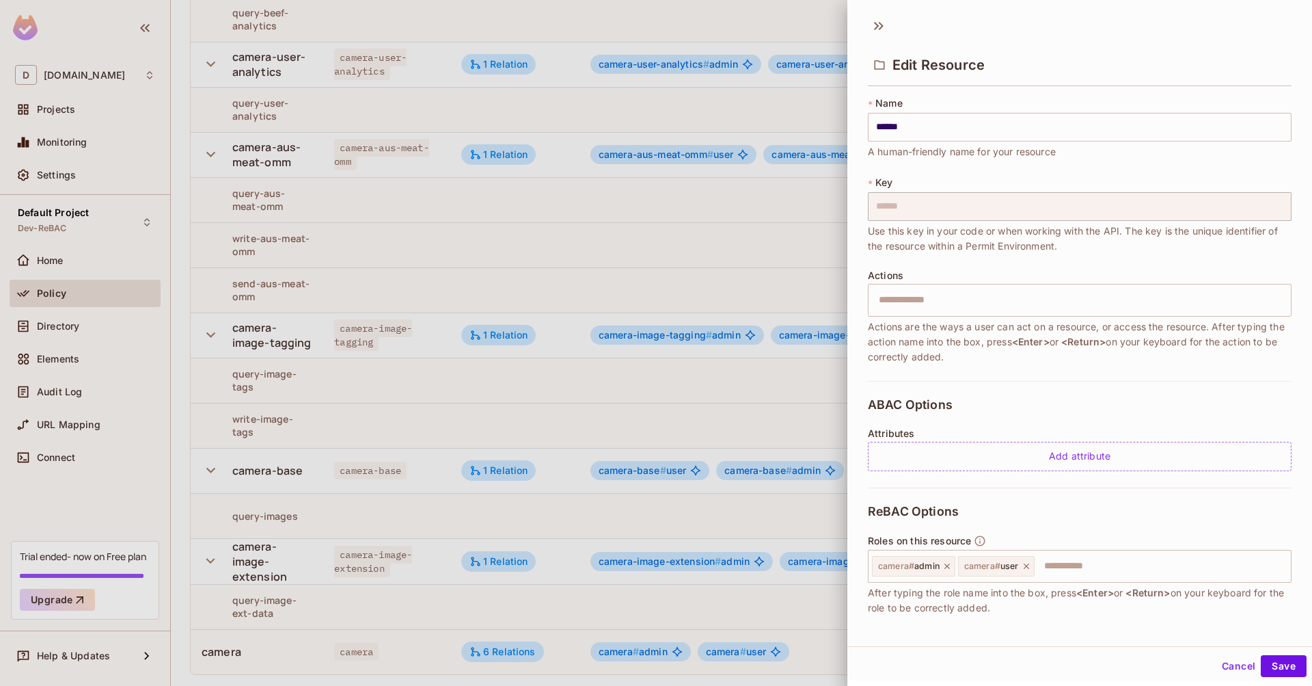
click at [1217, 663] on button "Cancel" at bounding box center [1239, 666] width 44 height 22
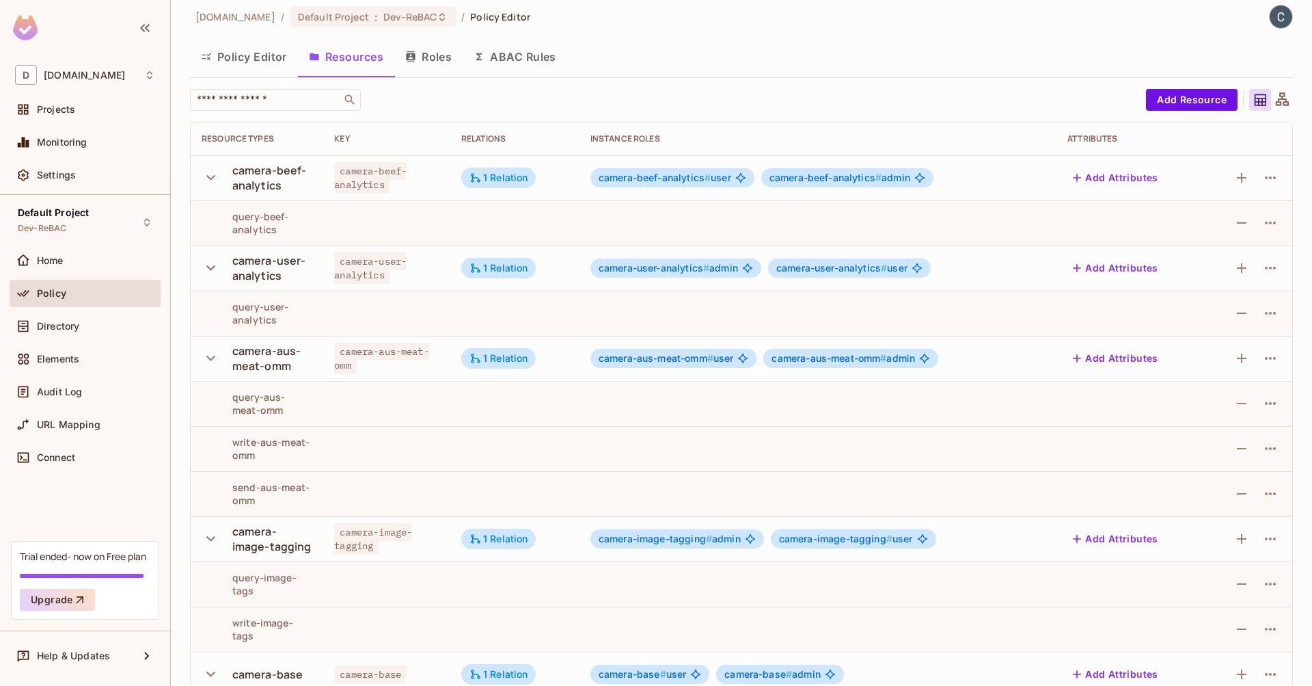
scroll to position [0, 0]
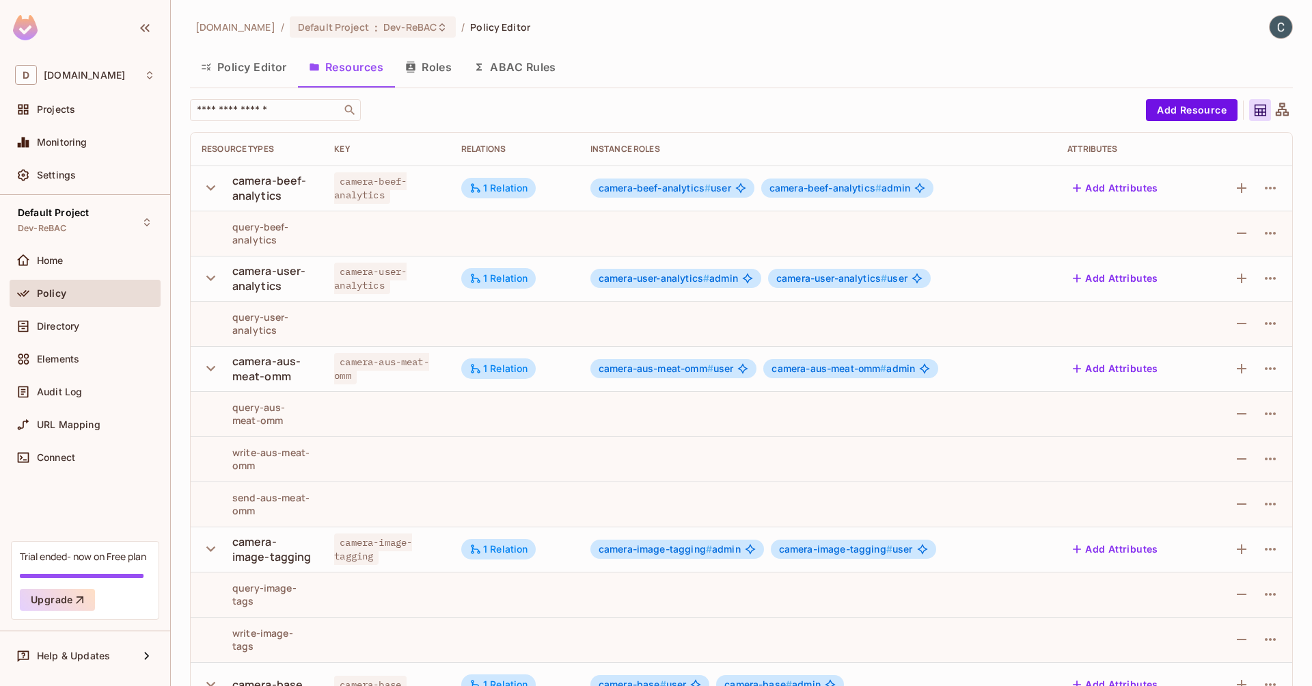
click at [213, 372] on icon "button" at bounding box center [211, 368] width 18 height 18
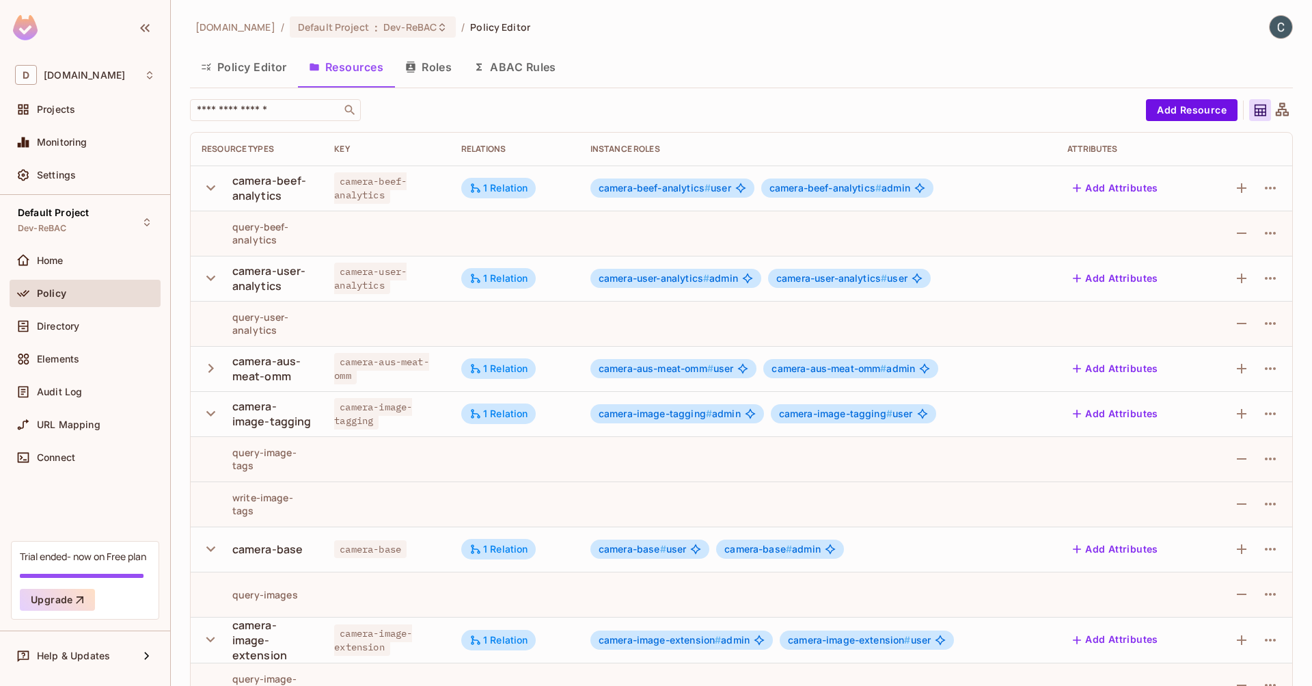
click at [208, 411] on icon "button" at bounding box center [210, 413] width 9 height 5
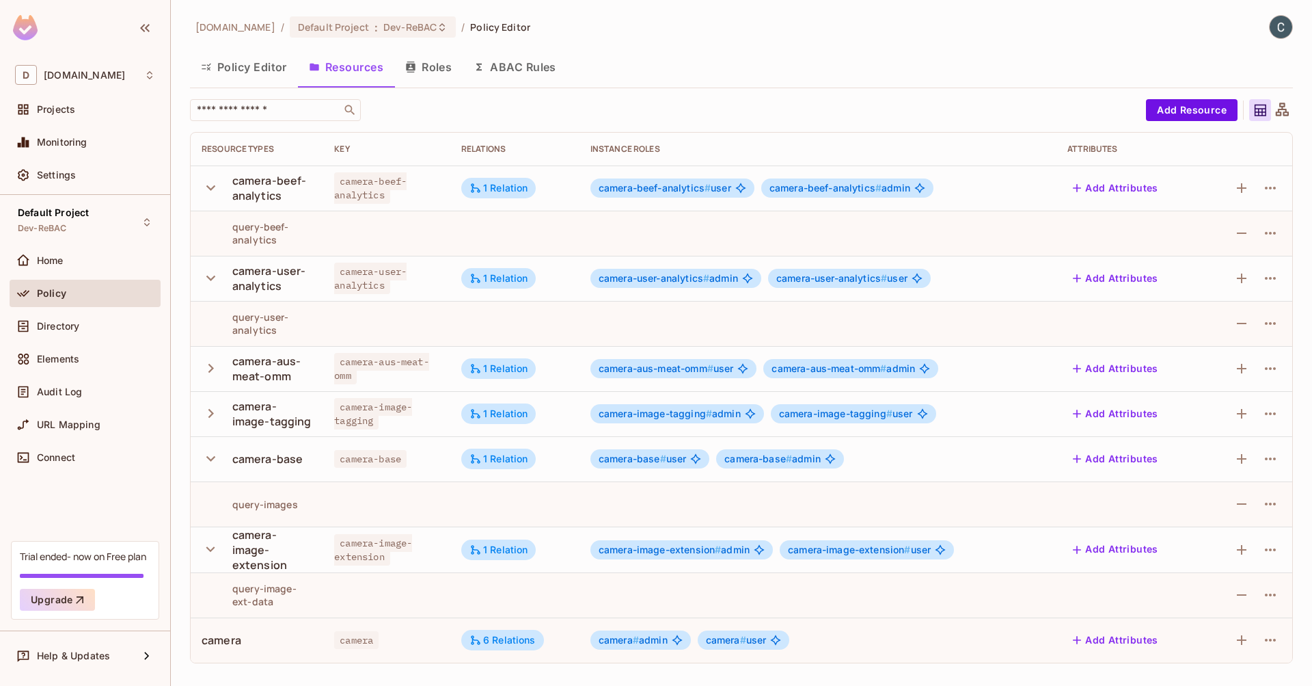
click at [213, 455] on icon "button" at bounding box center [211, 458] width 18 height 18
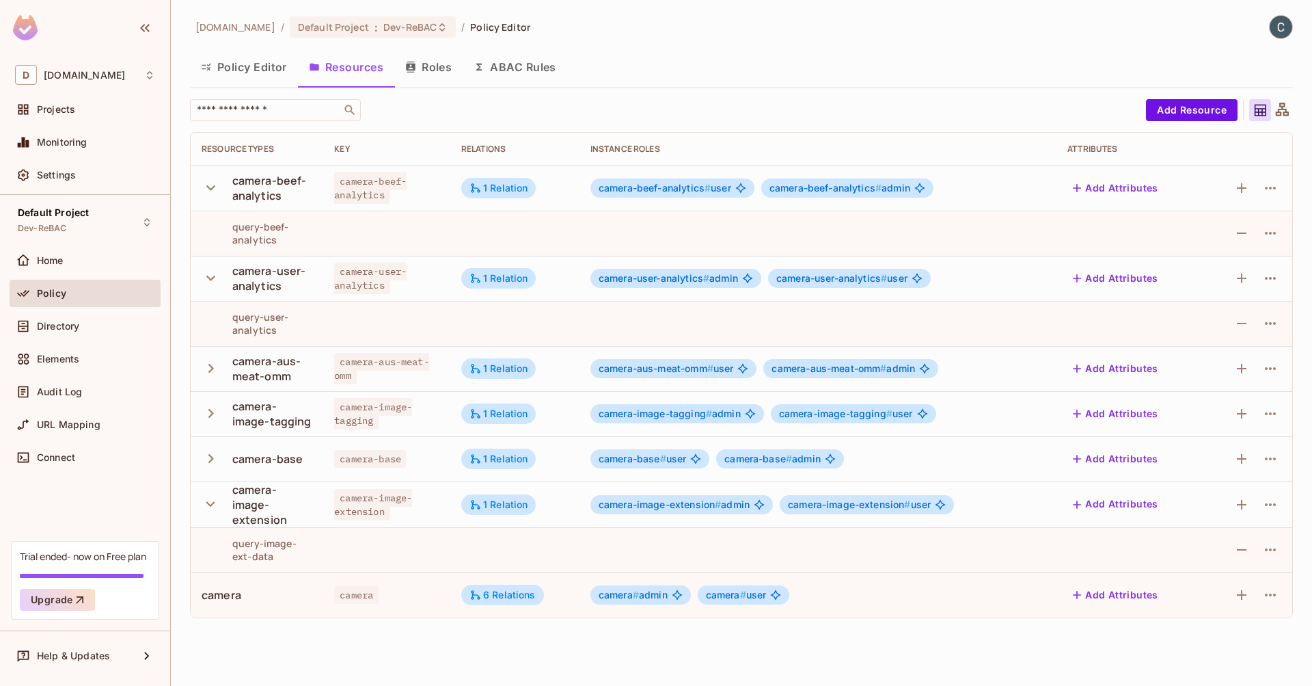
click at [210, 496] on icon "button" at bounding box center [211, 504] width 18 height 18
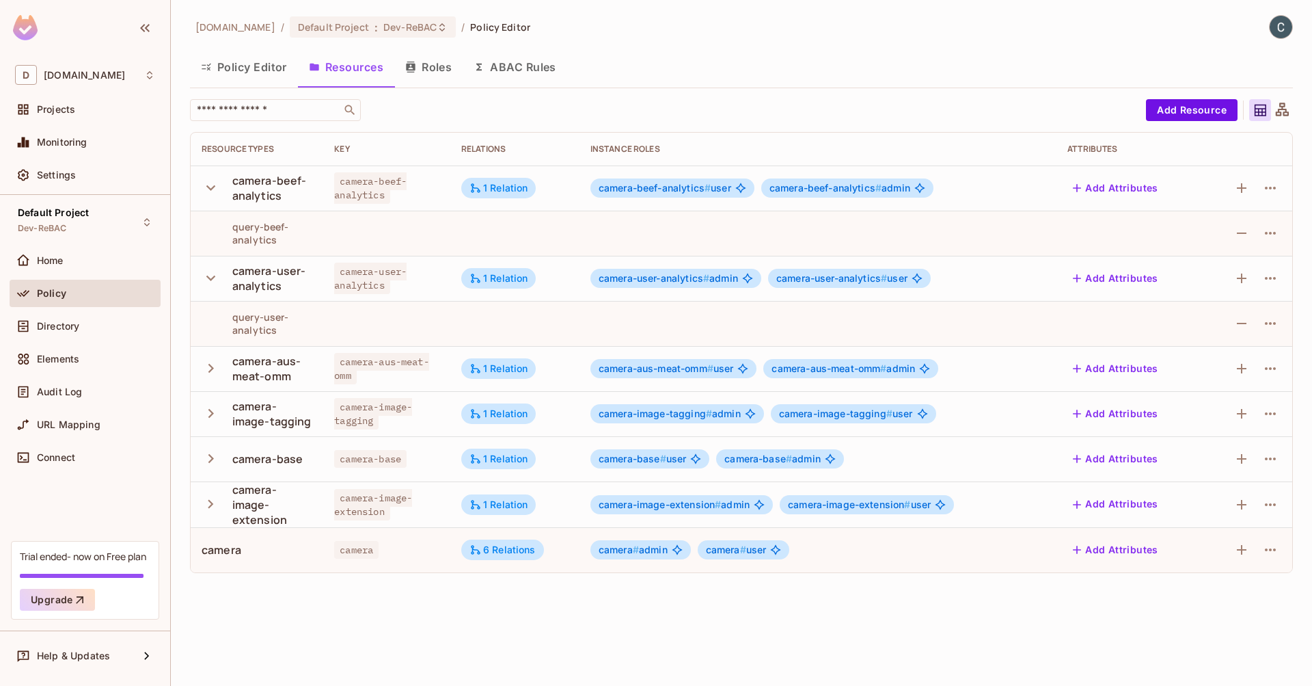
click at [213, 275] on icon "button" at bounding box center [211, 278] width 18 height 18
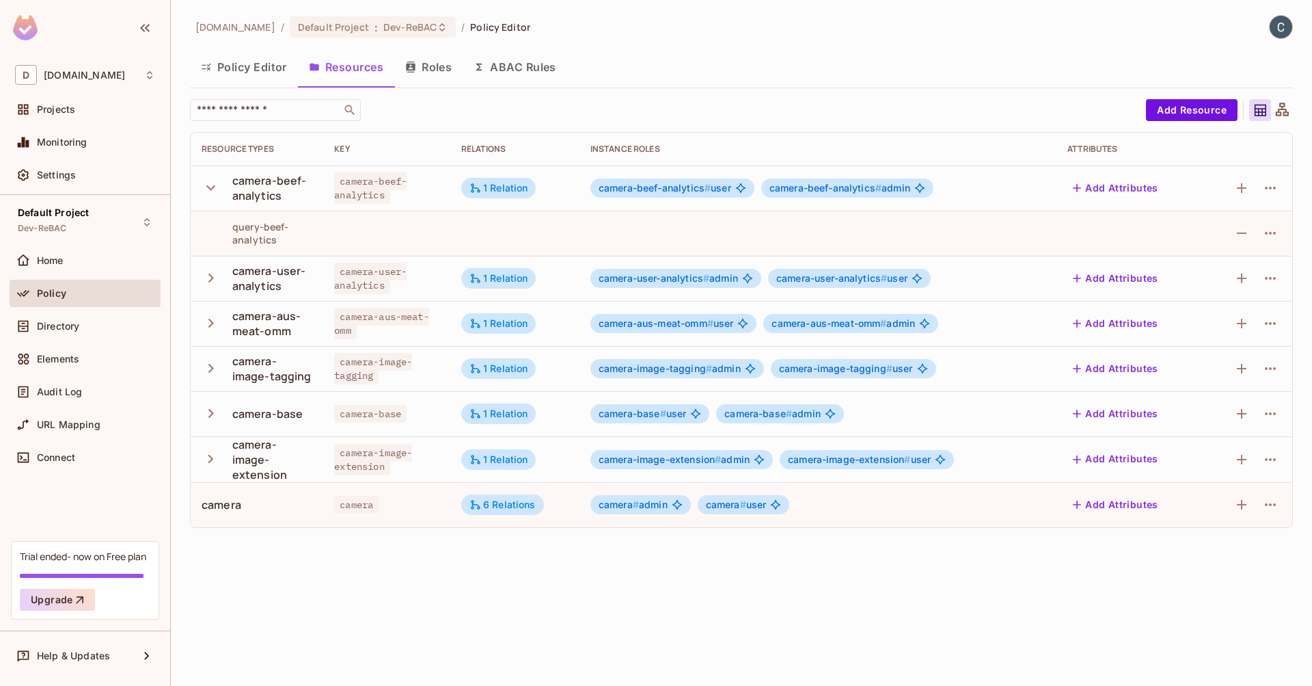
click at [219, 176] on button "button" at bounding box center [214, 187] width 24 height 29
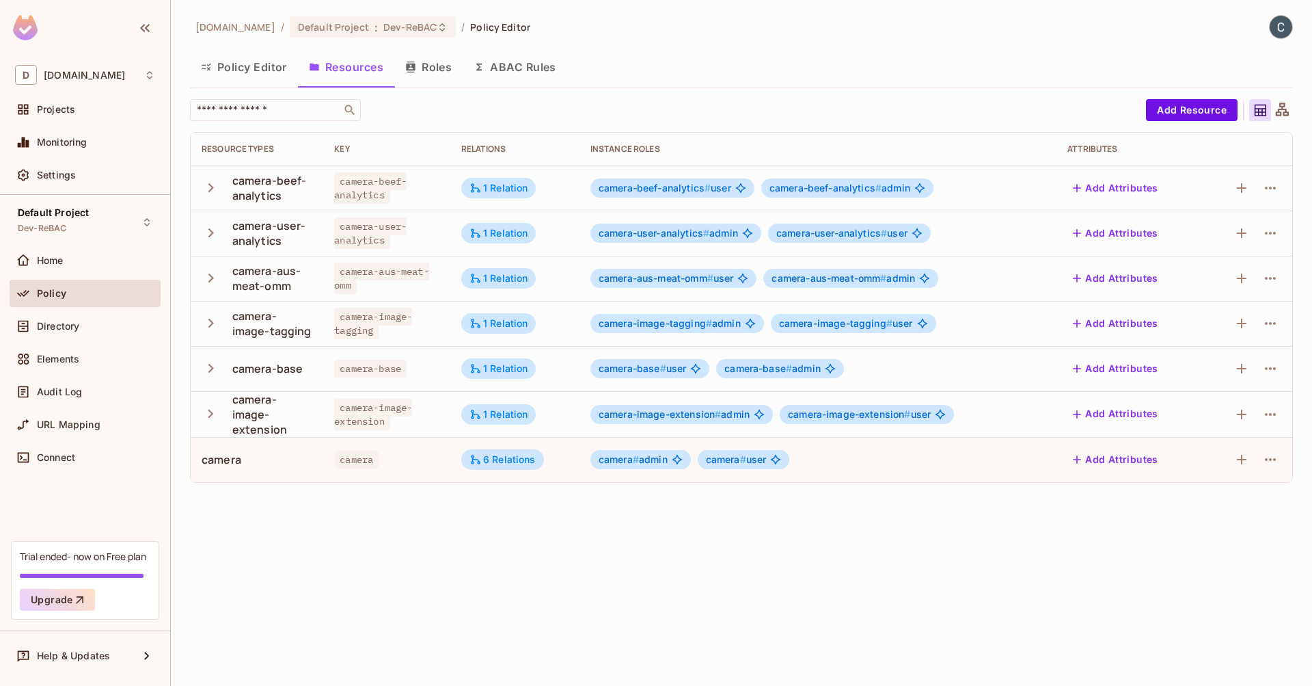
click at [1288, 105] on icon at bounding box center [1282, 110] width 17 height 17
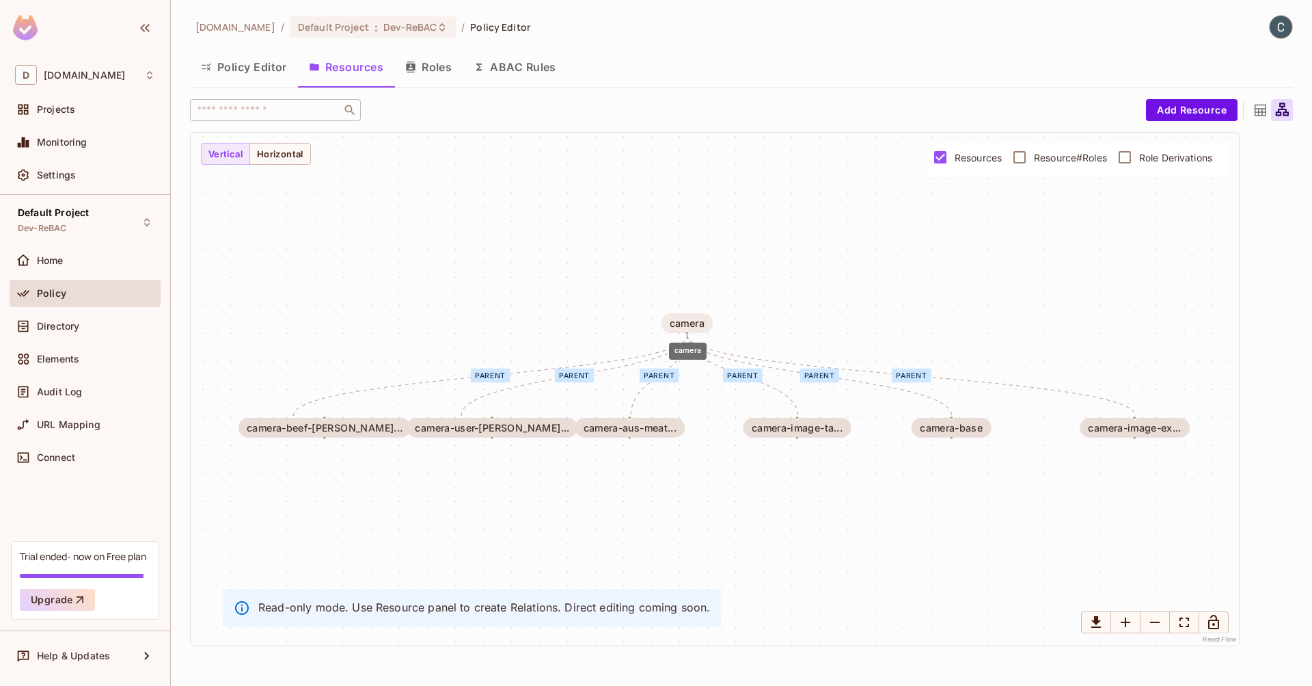
drag, startPoint x: 688, startPoint y: 349, endPoint x: 690, endPoint y: 319, distance: 30.1
click at [690, 319] on div "camera" at bounding box center [687, 322] width 35 height 11
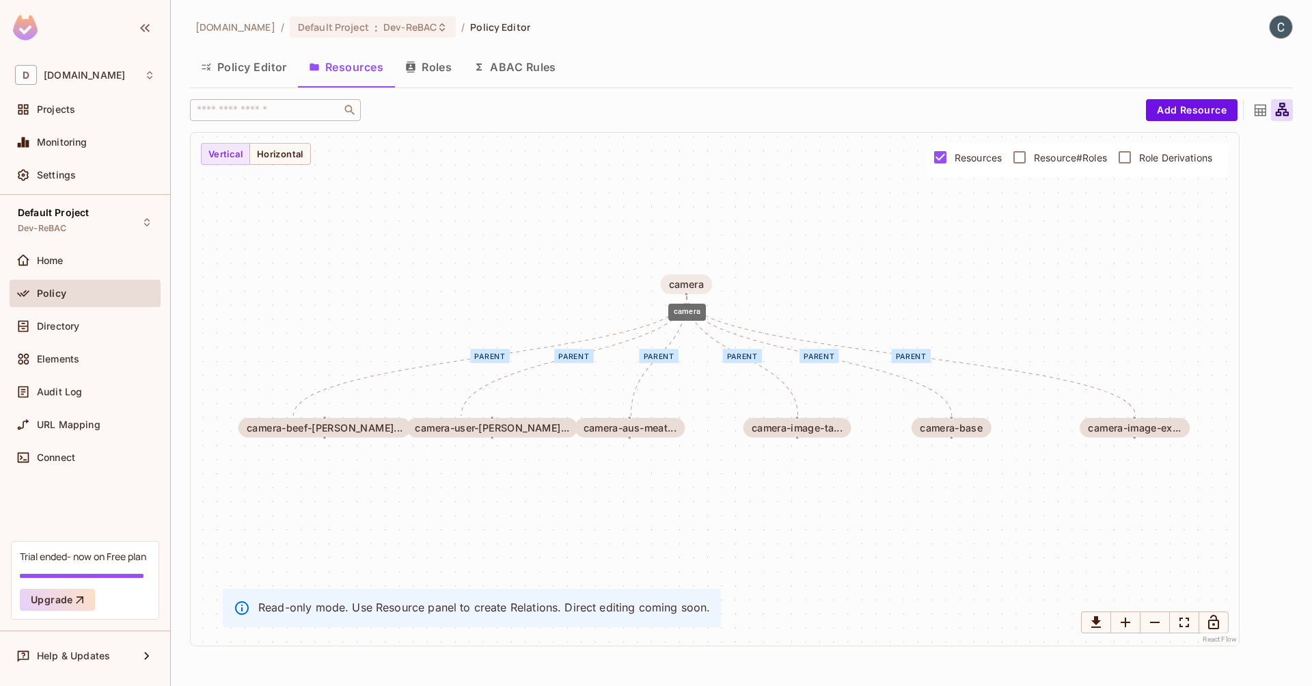
drag, startPoint x: 703, startPoint y: 319, endPoint x: 703, endPoint y: 285, distance: 33.5
click at [703, 285] on div "camera" at bounding box center [686, 283] width 35 height 11
click at [434, 70] on button "Roles" at bounding box center [428, 67] width 68 height 34
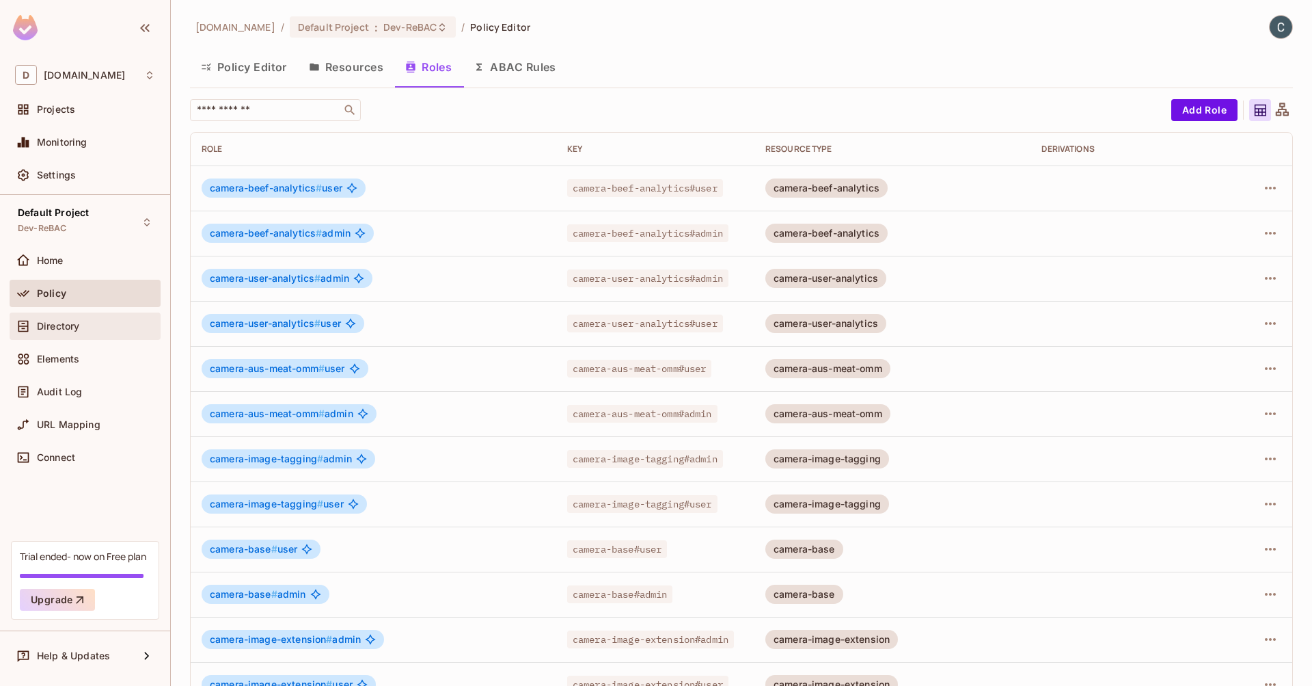
click at [92, 325] on div "Directory" at bounding box center [96, 326] width 118 height 11
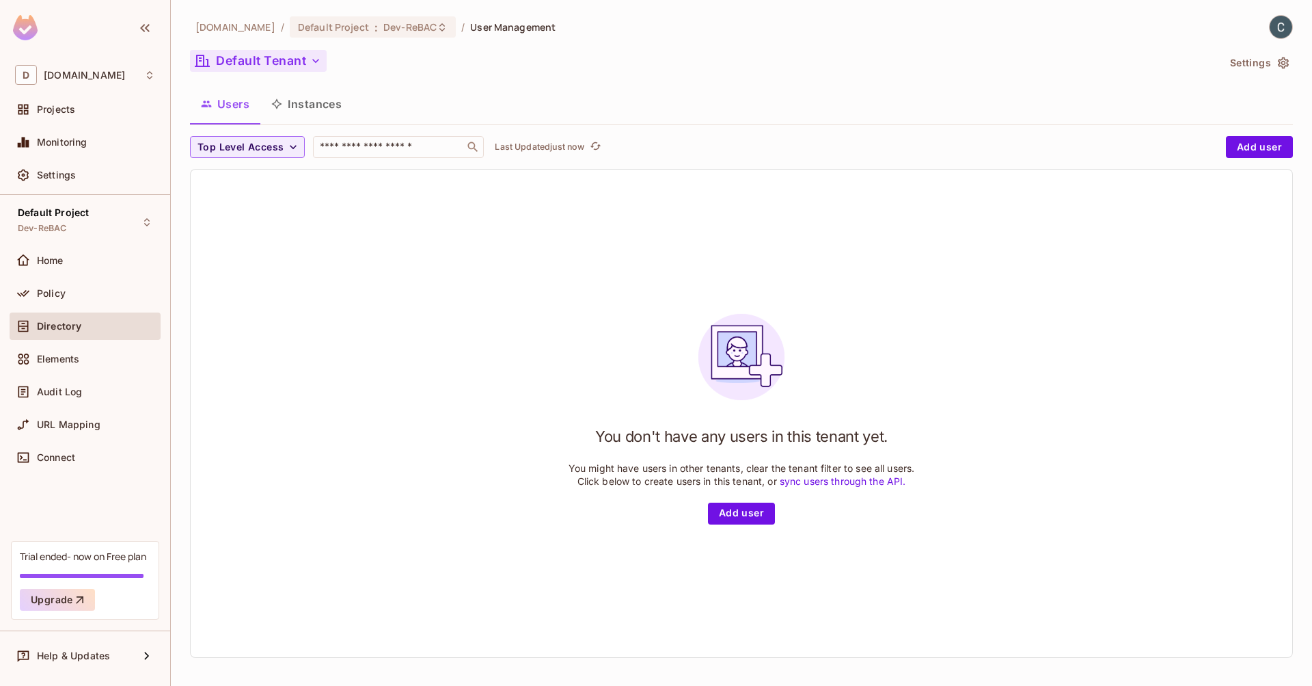
click at [256, 59] on button "Default Tenant" at bounding box center [258, 61] width 137 height 22
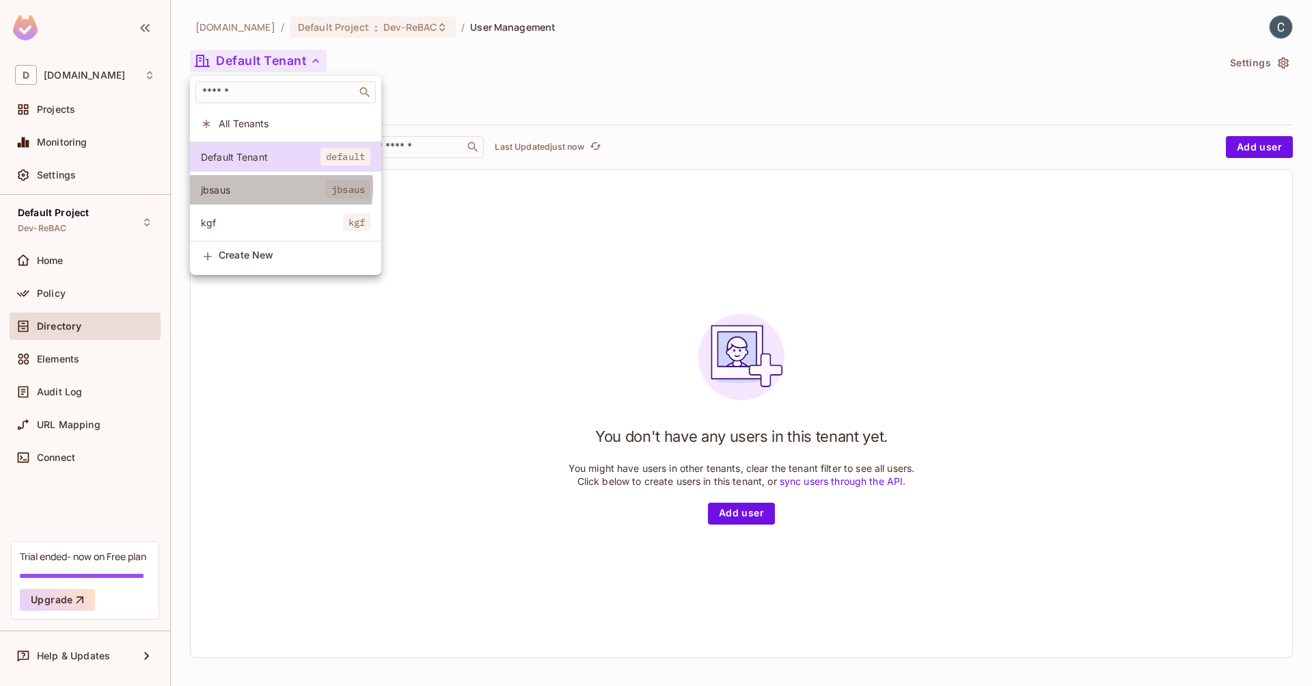
click at [245, 186] on span "jbsaus" at bounding box center [263, 189] width 125 height 13
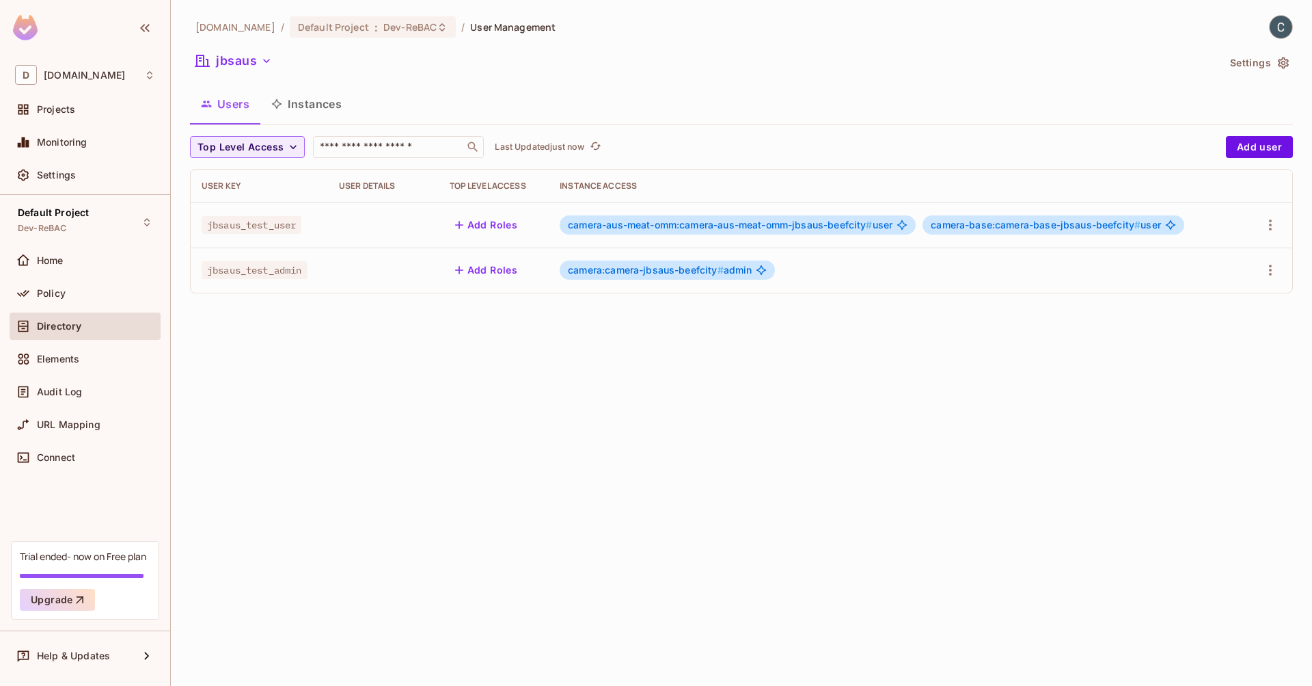
click at [331, 109] on button "Instances" at bounding box center [306, 104] width 92 height 34
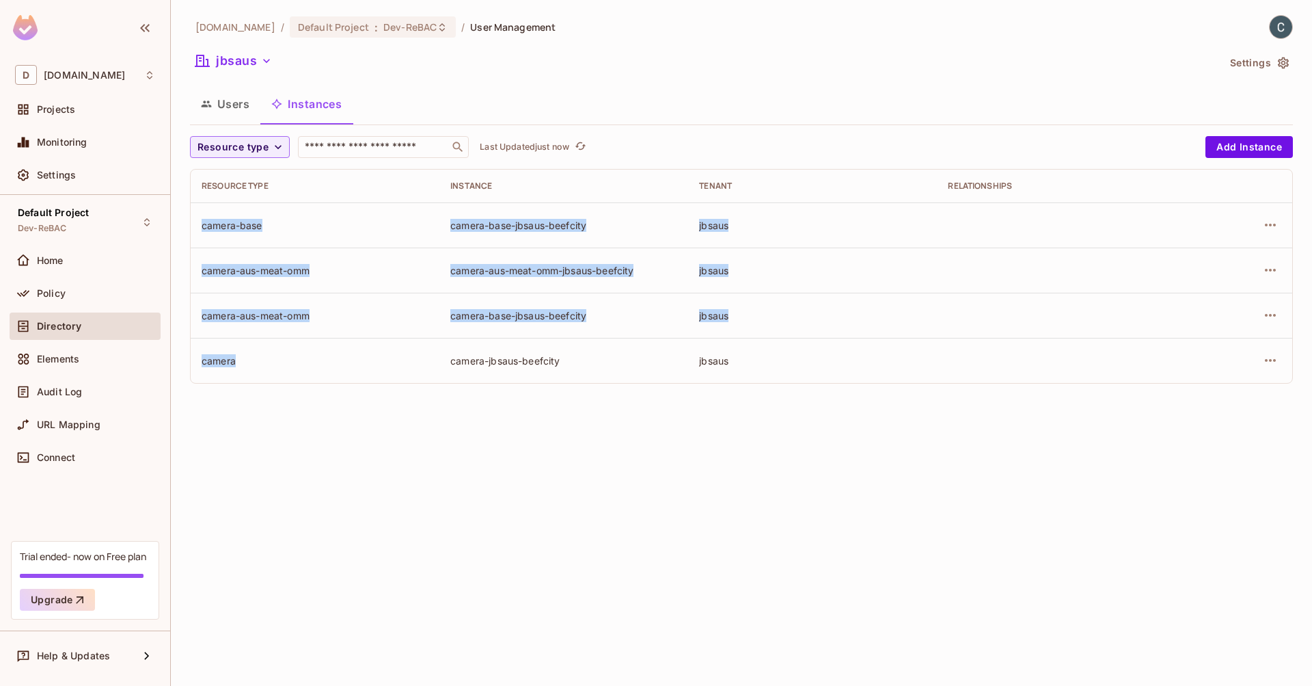
drag, startPoint x: 202, startPoint y: 221, endPoint x: 262, endPoint y: 360, distance: 150.6
click at [262, 360] on tbody "camera-base camera-base-jbsaus-beefcity jbsaus camera-aus-meat-omm camera-aus-m…" at bounding box center [742, 292] width 1102 height 180
click at [262, 360] on div "camera" at bounding box center [315, 360] width 227 height 13
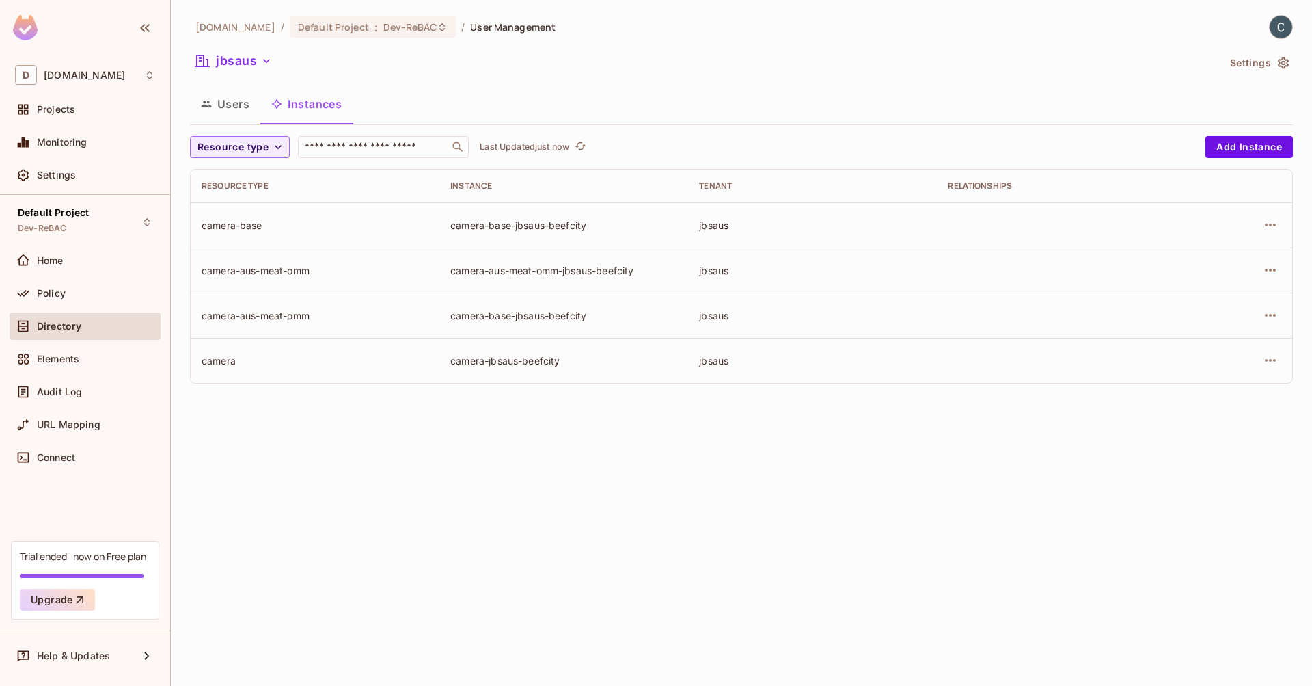
drag, startPoint x: 442, startPoint y: 221, endPoint x: 626, endPoint y: 226, distance: 184.6
click at [638, 217] on td "camera-base-jbsaus-beefcity" at bounding box center [563, 224] width 249 height 45
drag, startPoint x: 610, startPoint y: 223, endPoint x: 443, endPoint y: 223, distance: 166.8
click at [443, 223] on td "camera-base-jbsaus-beefcity" at bounding box center [563, 224] width 249 height 45
drag, startPoint x: 636, startPoint y: 269, endPoint x: 496, endPoint y: 258, distance: 140.5
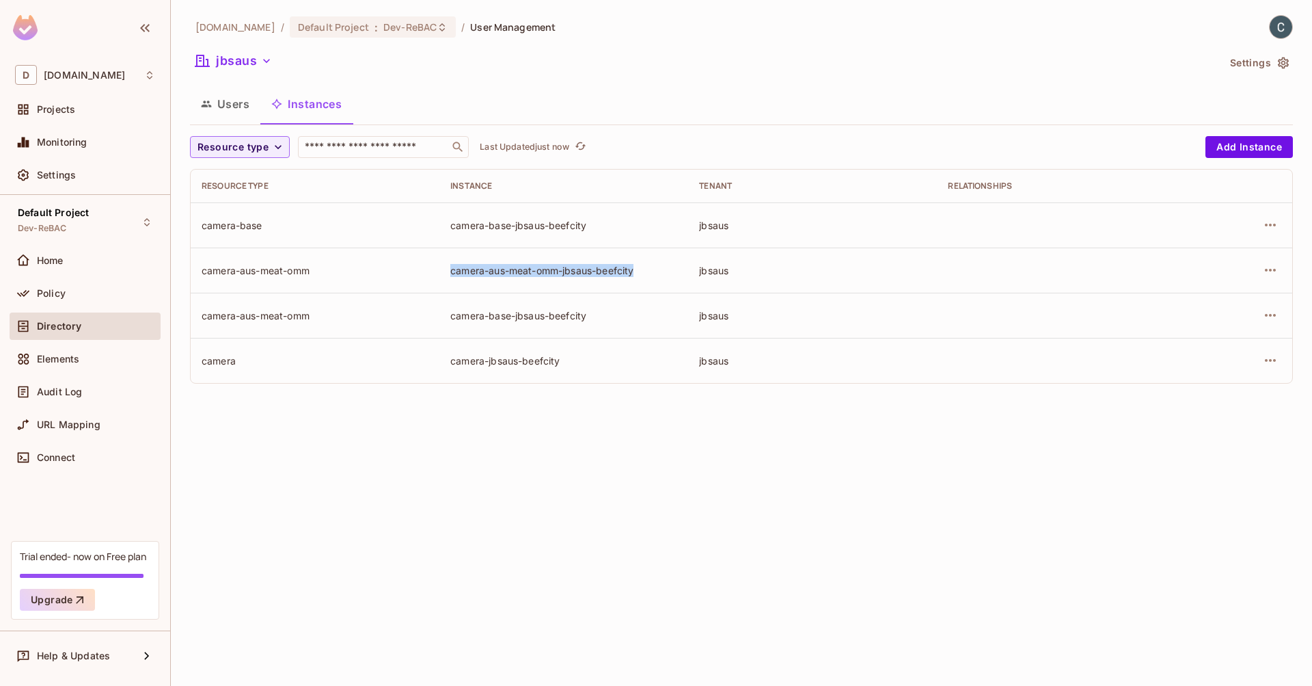
click at [441, 269] on td "camera-aus-meat-omm-jbsaus-beefcity" at bounding box center [563, 269] width 249 height 45
click at [557, 235] on td "camera-base-jbsaus-beefcity" at bounding box center [563, 224] width 249 height 45
click at [534, 226] on div "camera-base-jbsaus-beefcity" at bounding box center [563, 225] width 227 height 13
click at [569, 226] on div "camera-base-jbsaus-beefcity" at bounding box center [563, 225] width 227 height 13
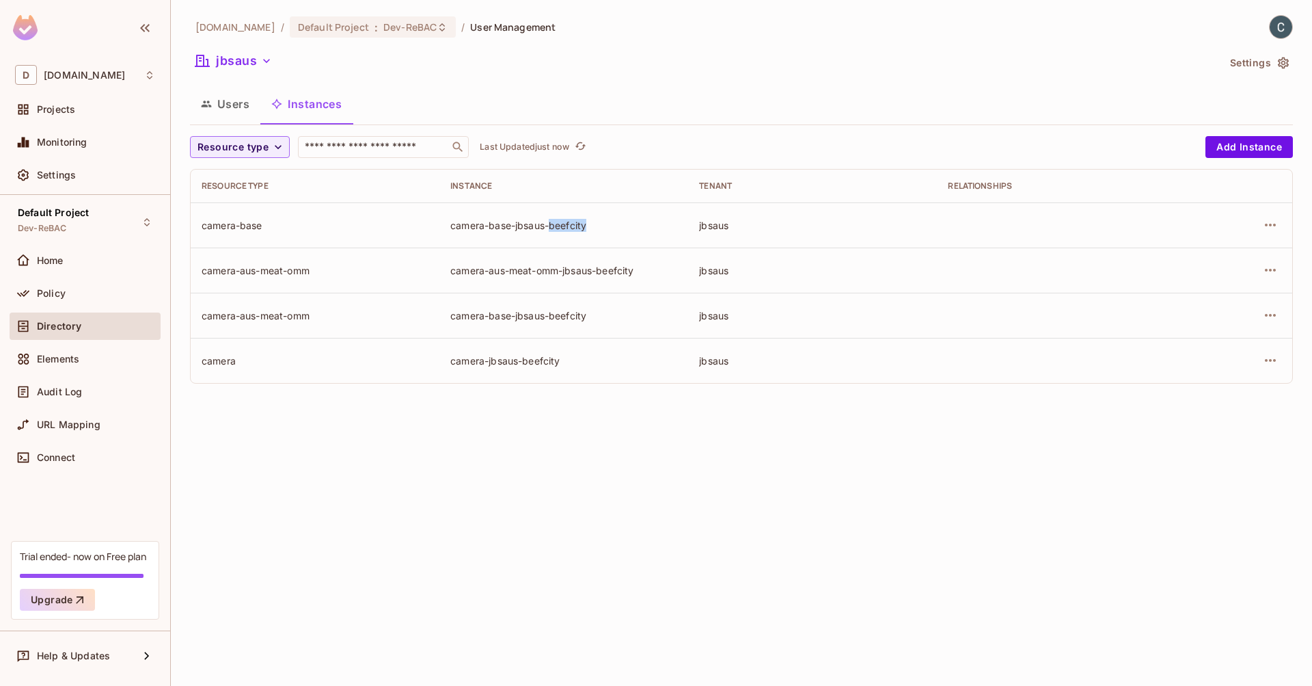
click at [569, 226] on div "camera-base-jbsaus-beefcity" at bounding box center [563, 225] width 227 height 13
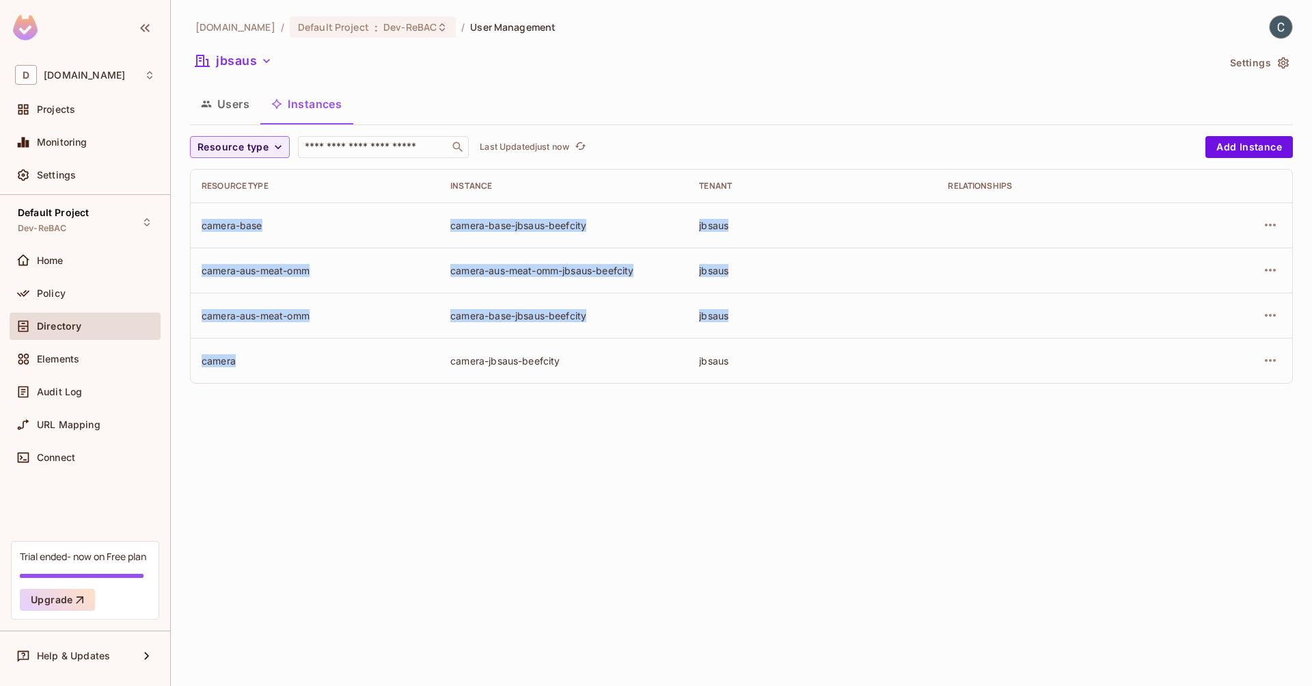
drag, startPoint x: 204, startPoint y: 225, endPoint x: 225, endPoint y: 382, distance: 158.6
click at [225, 382] on tbody "camera-base camera-base-jbsaus-beefcity jbsaus camera-aus-meat-omm camera-aus-m…" at bounding box center [742, 292] width 1102 height 180
click at [315, 369] on td "camera" at bounding box center [315, 360] width 249 height 45
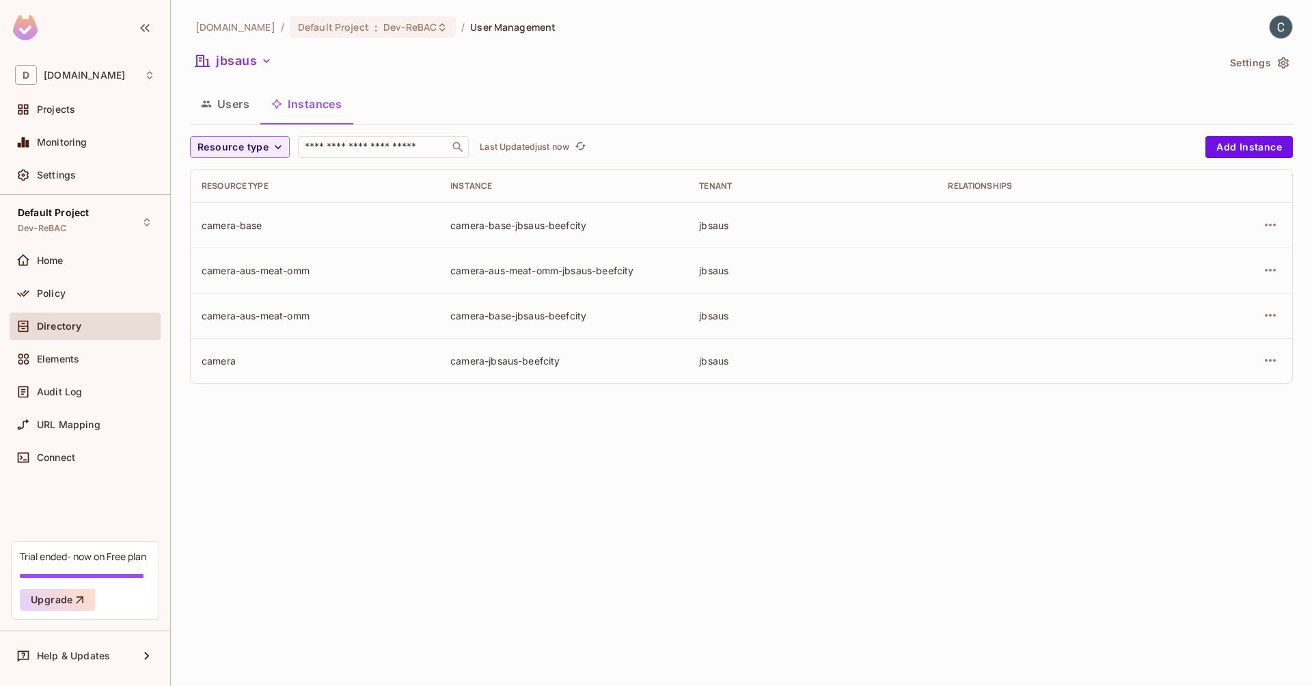
click at [235, 110] on button "Users" at bounding box center [225, 104] width 70 height 34
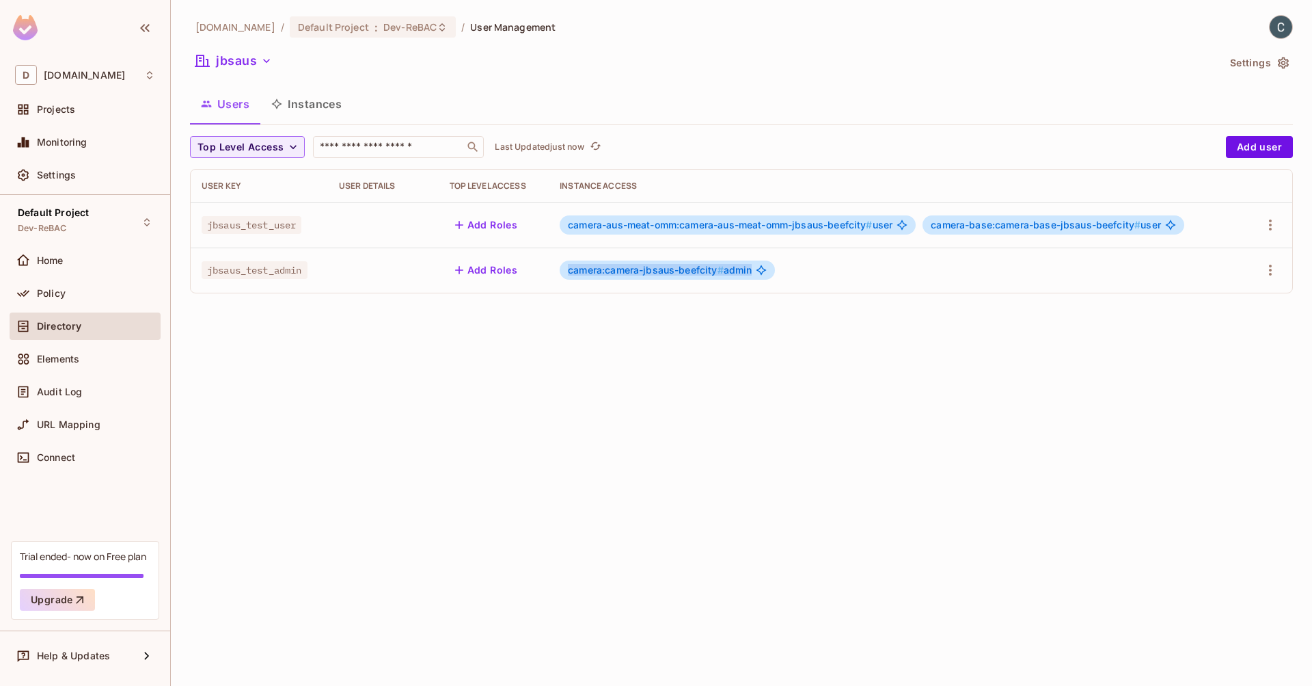
drag, startPoint x: 569, startPoint y: 272, endPoint x: 757, endPoint y: 269, distance: 188.0
click at [757, 269] on div "camera:camera-jbsaus-beefcity # admin" at bounding box center [667, 269] width 215 height 19
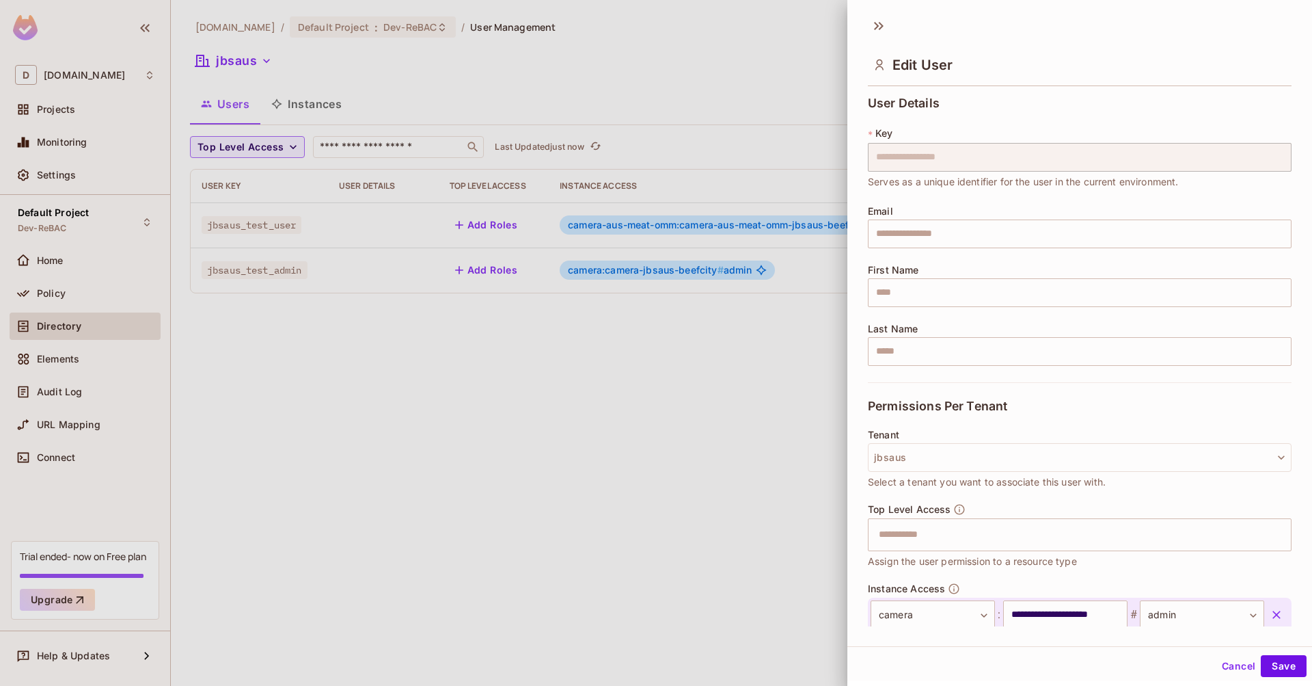
click at [730, 311] on div at bounding box center [656, 343] width 1312 height 686
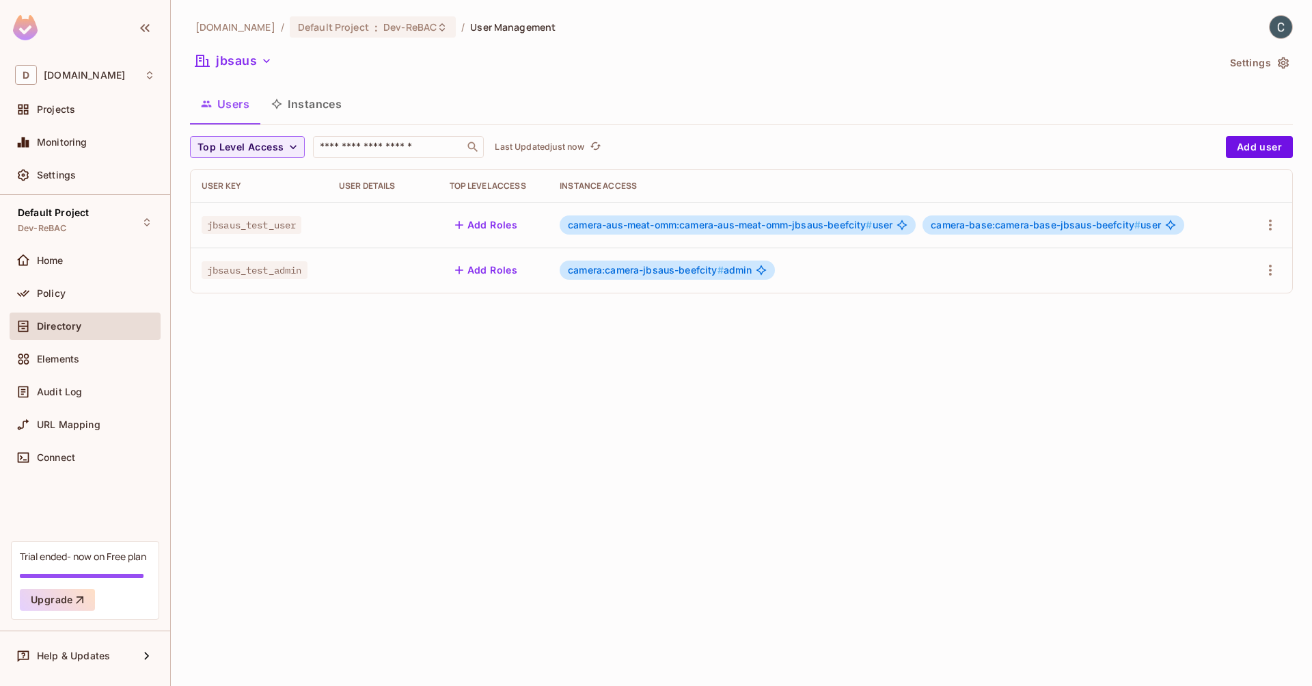
click at [584, 272] on span "camera:camera-jbsaus-beefcity #" at bounding box center [646, 270] width 156 height 12
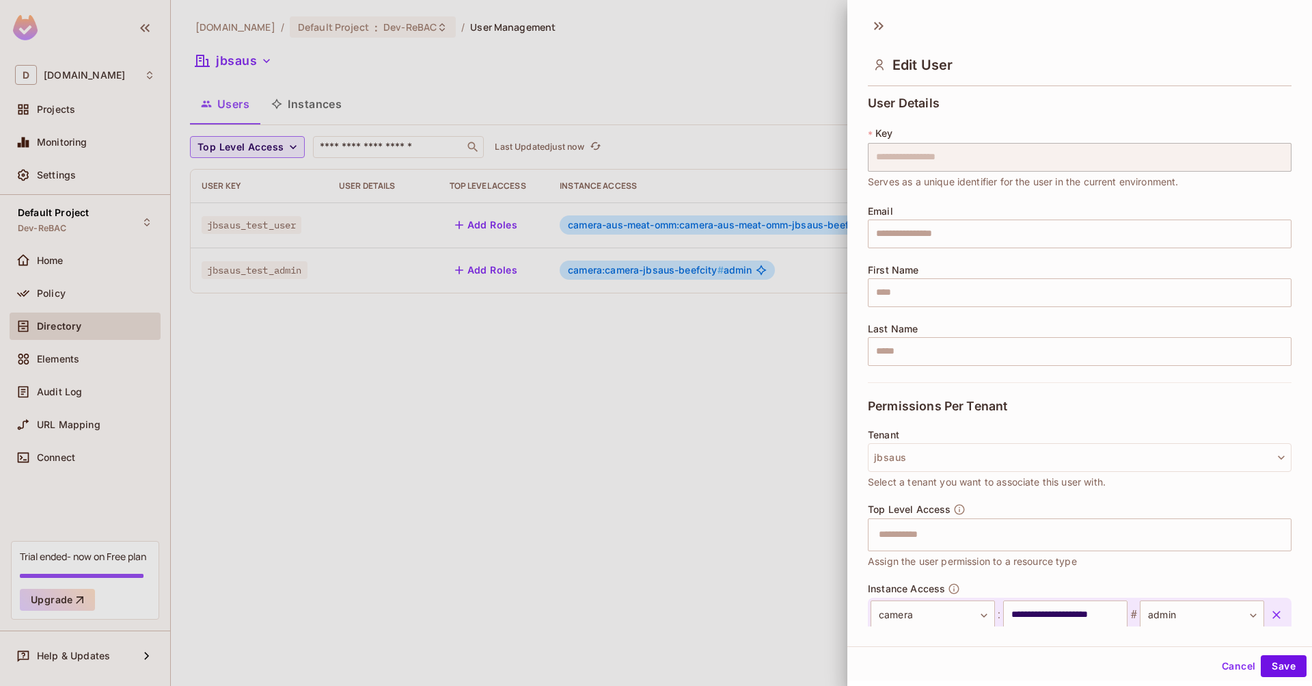
click at [746, 302] on div at bounding box center [656, 343] width 1312 height 686
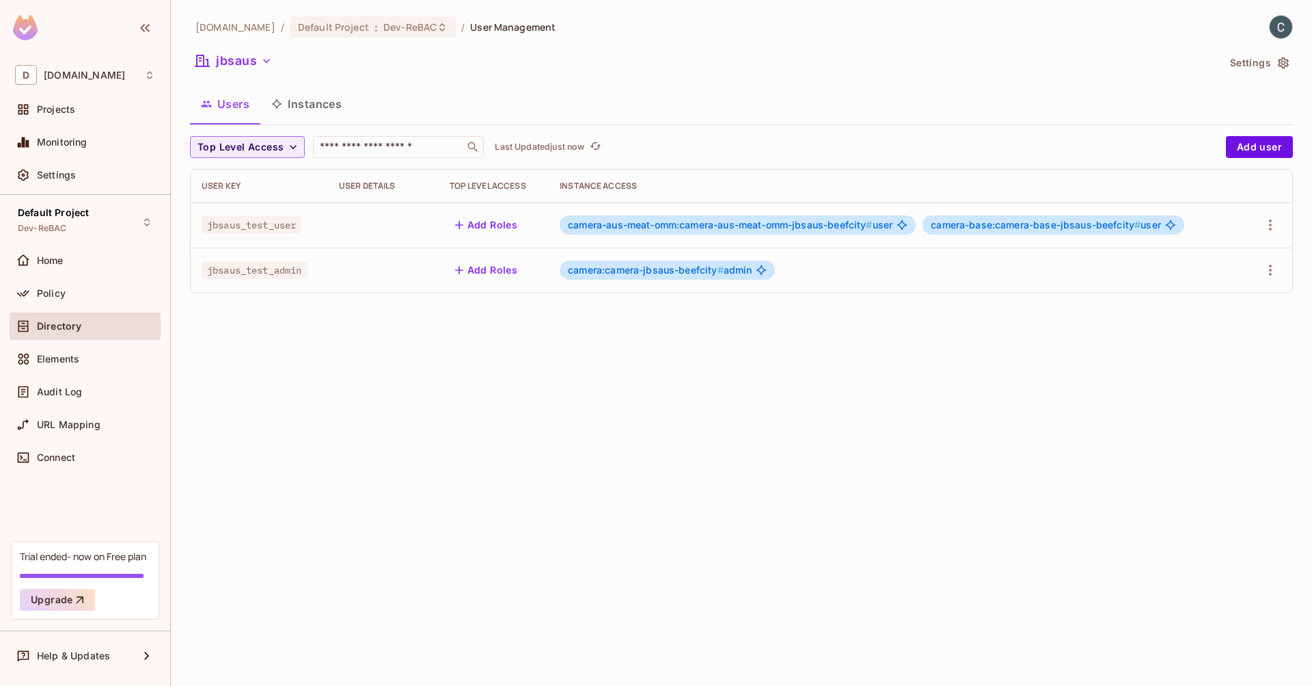
click at [314, 107] on button "Instances" at bounding box center [306, 104] width 92 height 34
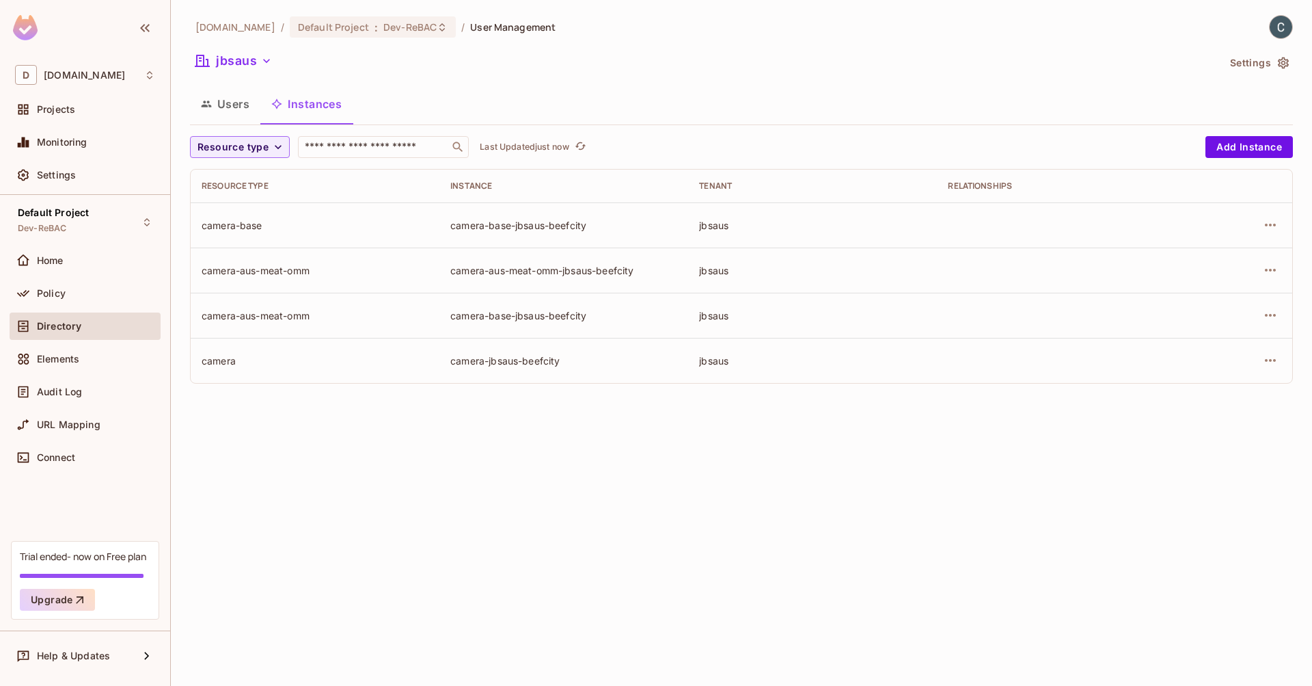
click at [234, 109] on button "Users" at bounding box center [225, 104] width 70 height 34
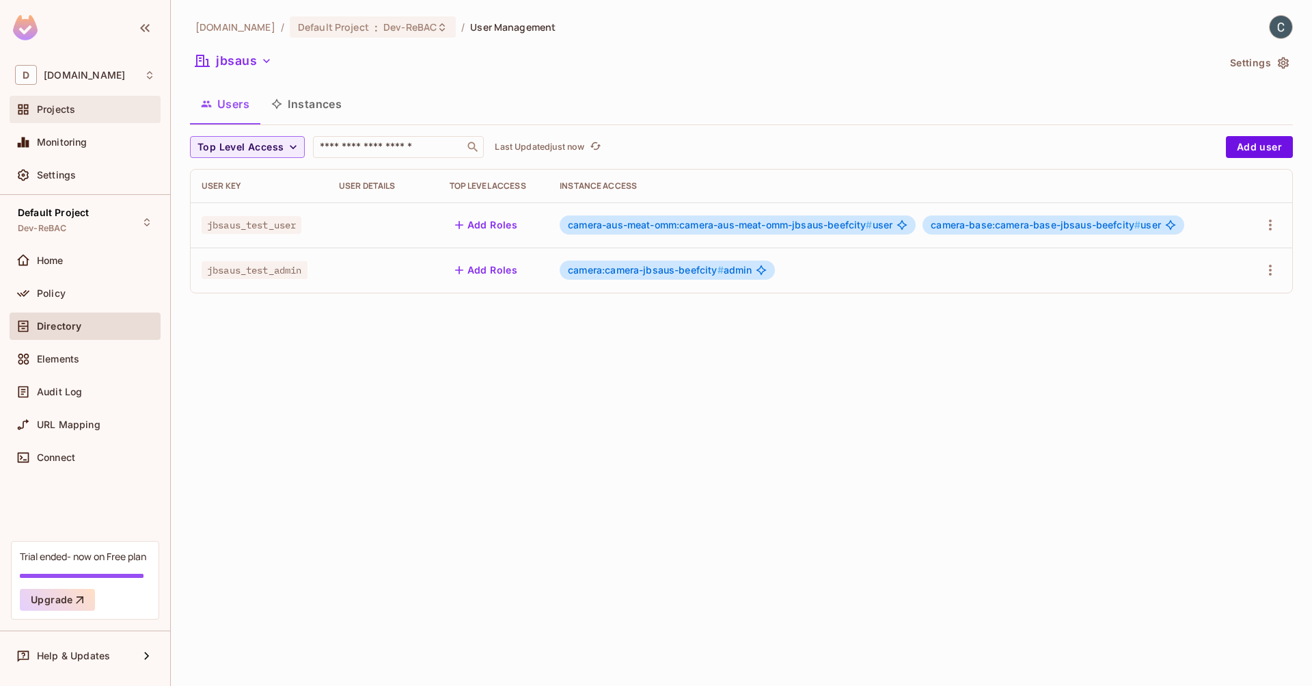
click at [98, 106] on div "Projects" at bounding box center [96, 109] width 118 height 11
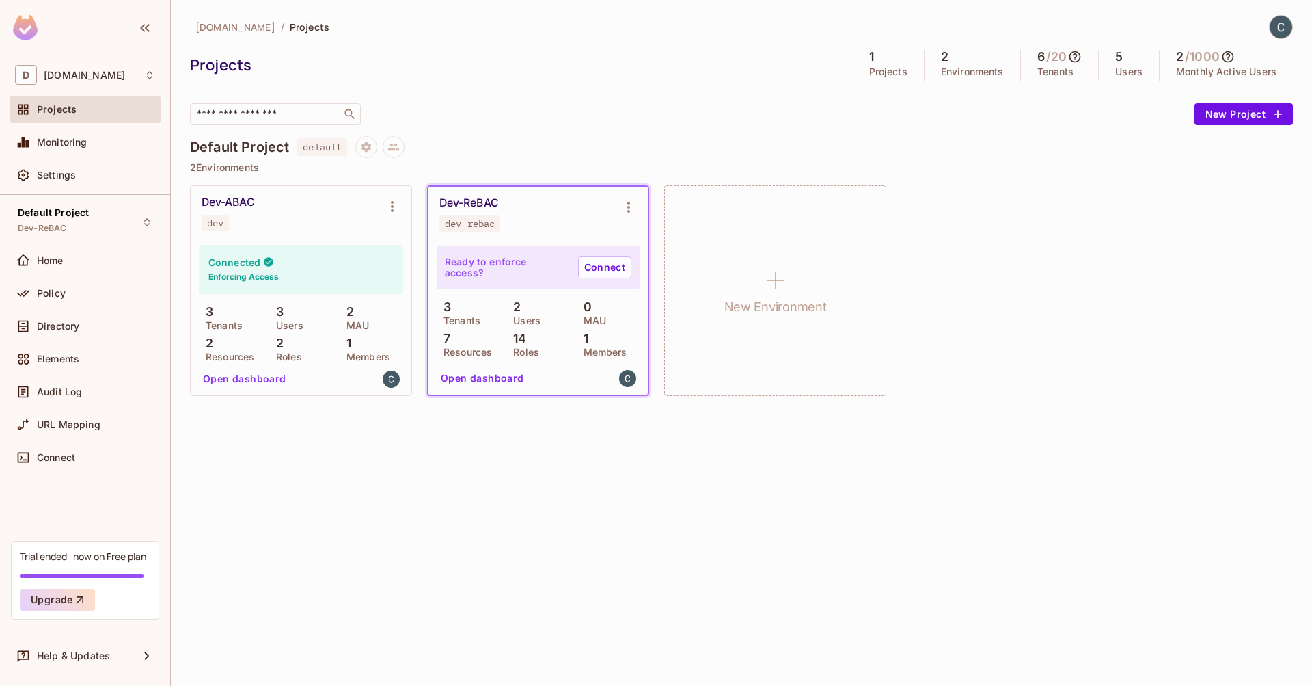
click at [521, 154] on div "Default Project default" at bounding box center [741, 147] width 1103 height 22
click at [333, 216] on div "Dev-ABAC dev" at bounding box center [290, 213] width 177 height 36
click at [426, 526] on div "[DOMAIN_NAME] / Projects Projects 1 Projects 2 Environments 6 / 20 Tenants 5 Us…" at bounding box center [741, 343] width 1141 height 686
click at [107, 221] on div "Default Project Dev-ReBAC" at bounding box center [85, 222] width 151 height 38
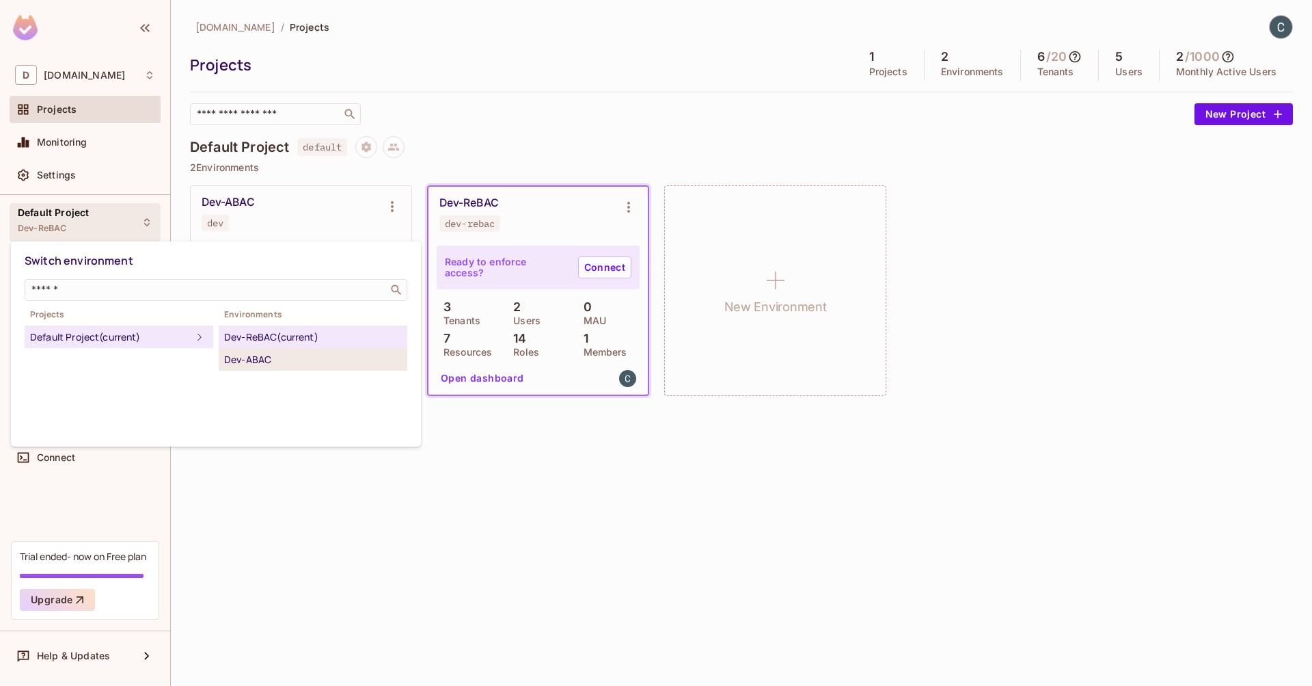
click at [270, 364] on div "Dev-ABAC" at bounding box center [313, 359] width 178 height 16
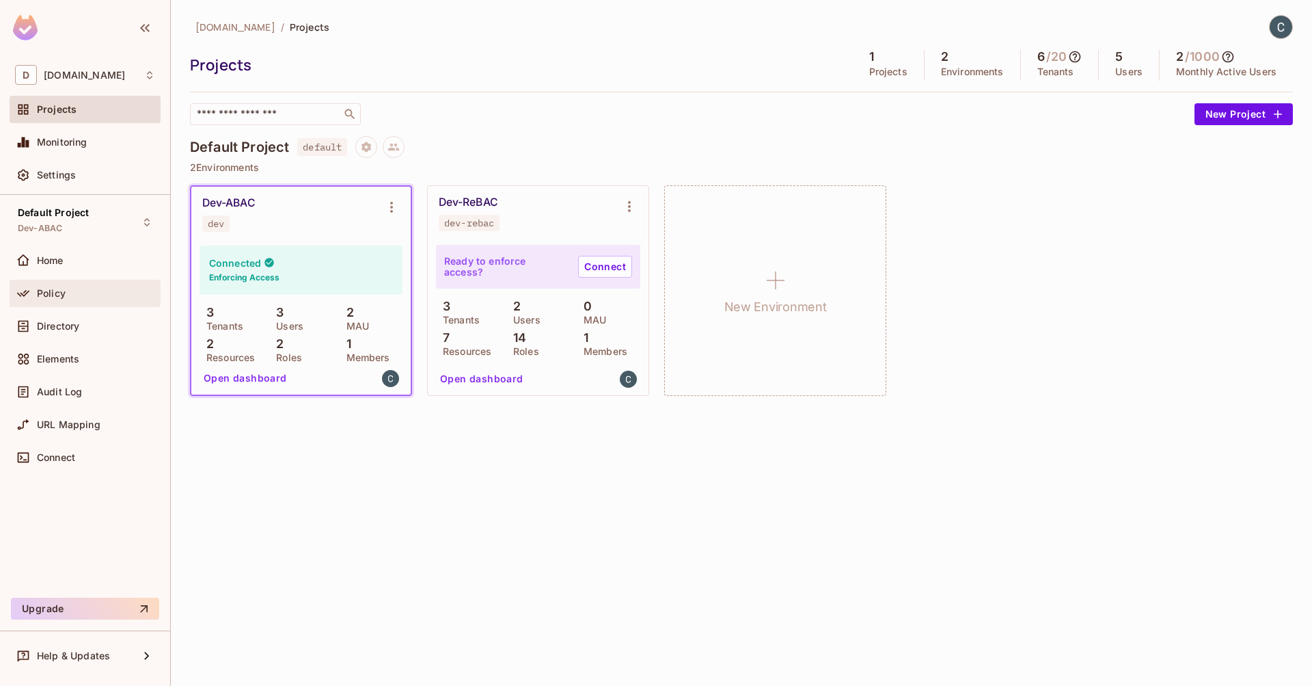
click at [82, 290] on div "Policy" at bounding box center [96, 293] width 118 height 11
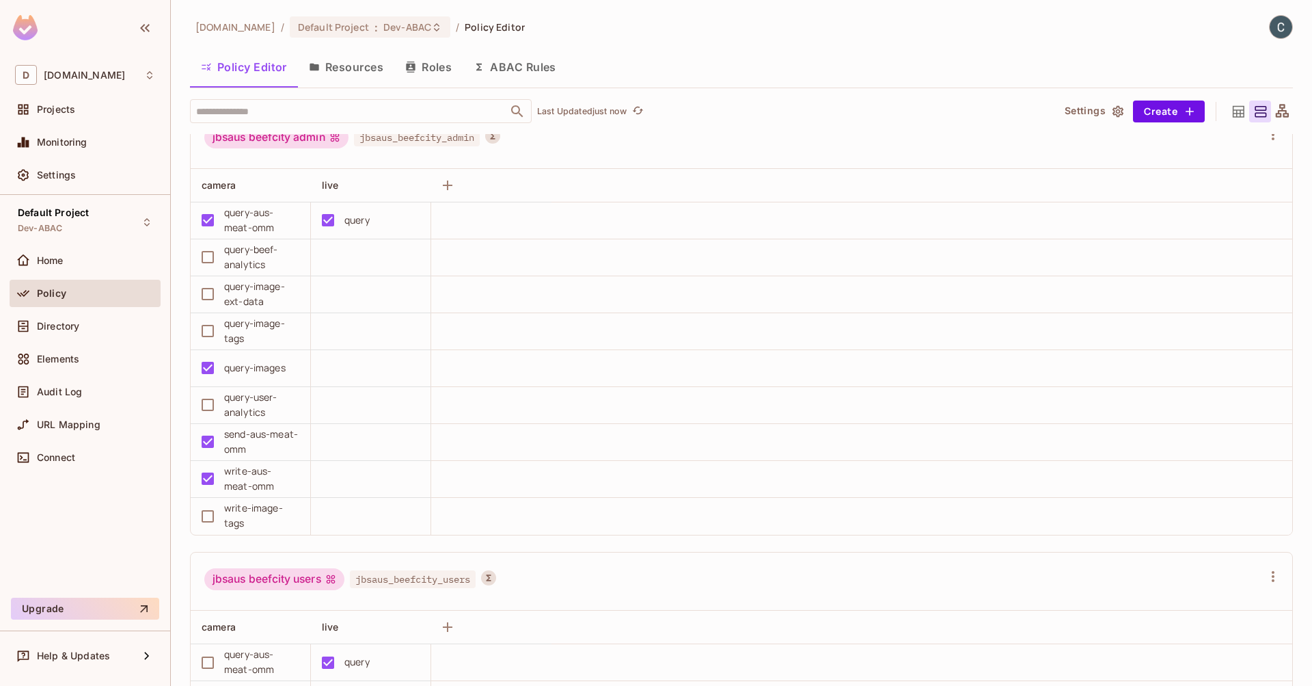
scroll to position [891, 0]
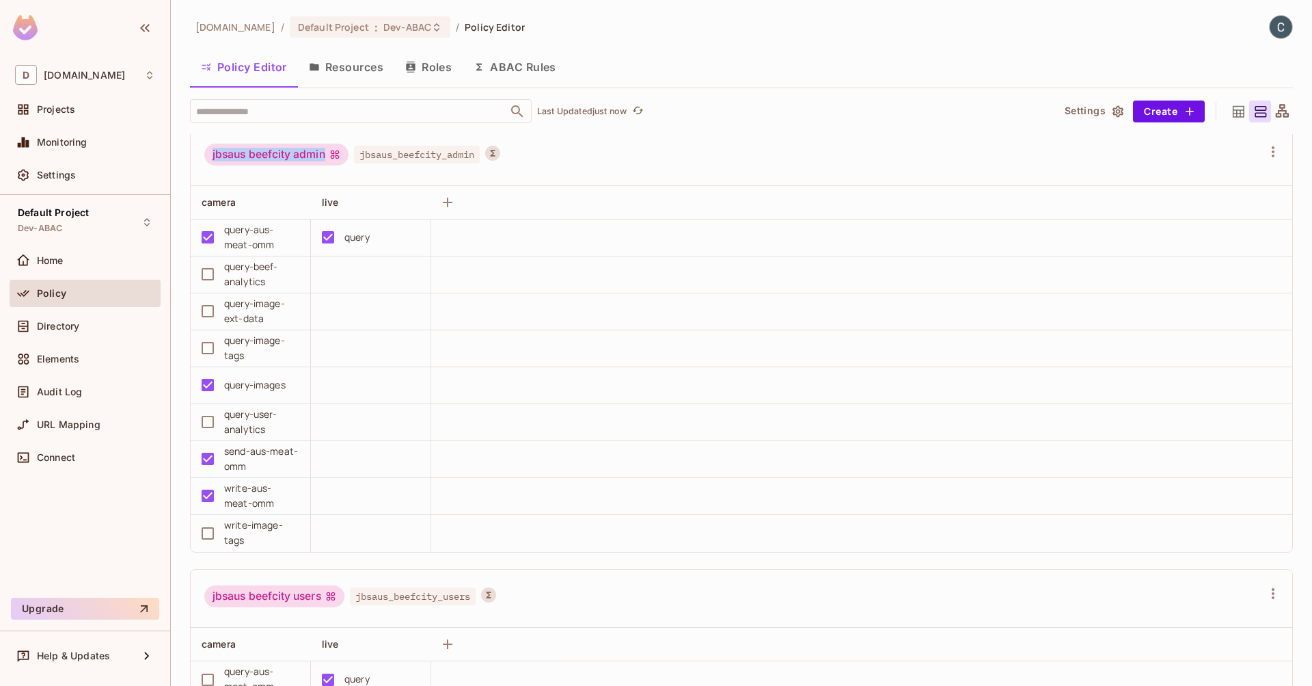
drag, startPoint x: 211, startPoint y: 154, endPoint x: 327, endPoint y: 154, distance: 116.2
click at [327, 154] on div "jbsaus beefcity admin" at bounding box center [276, 155] width 144 height 22
click at [182, 429] on div "[DOMAIN_NAME] / Default Project : Dev-ABAC / Policy Editor Policy Editor Resour…" at bounding box center [741, 343] width 1141 height 686
click at [369, 61] on button "Resources" at bounding box center [346, 67] width 96 height 34
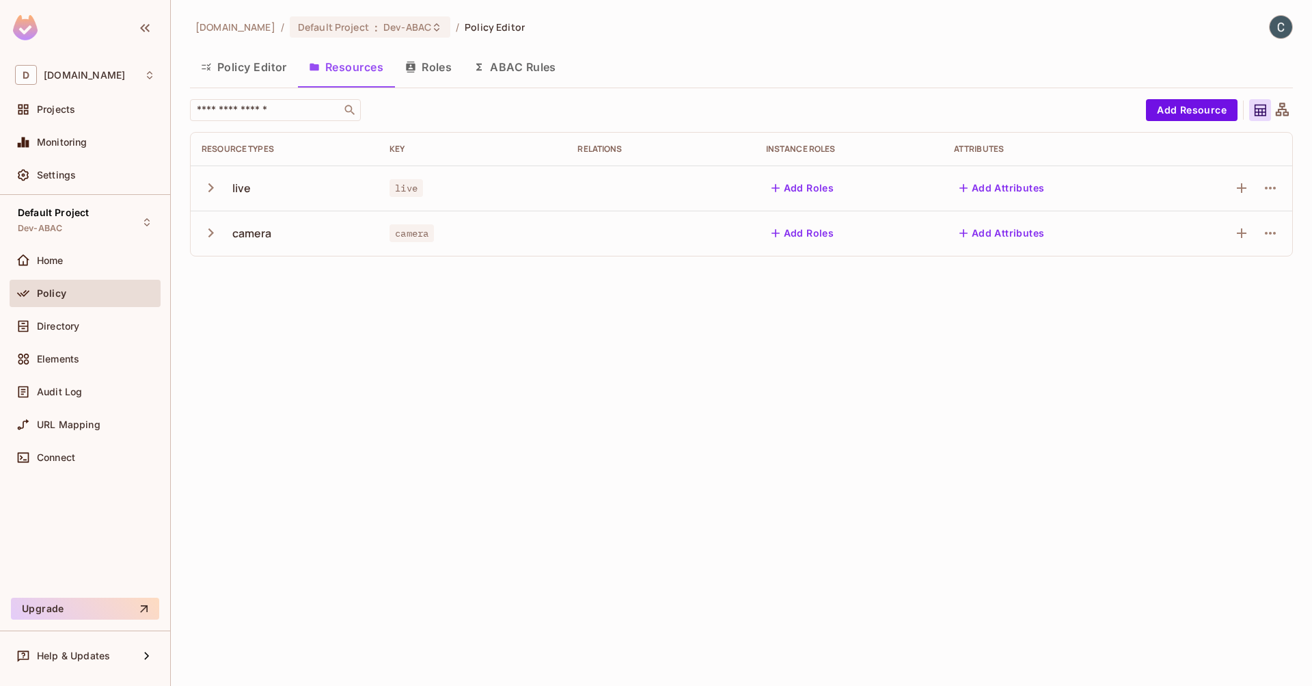
click at [211, 235] on icon "button" at bounding box center [210, 232] width 5 height 9
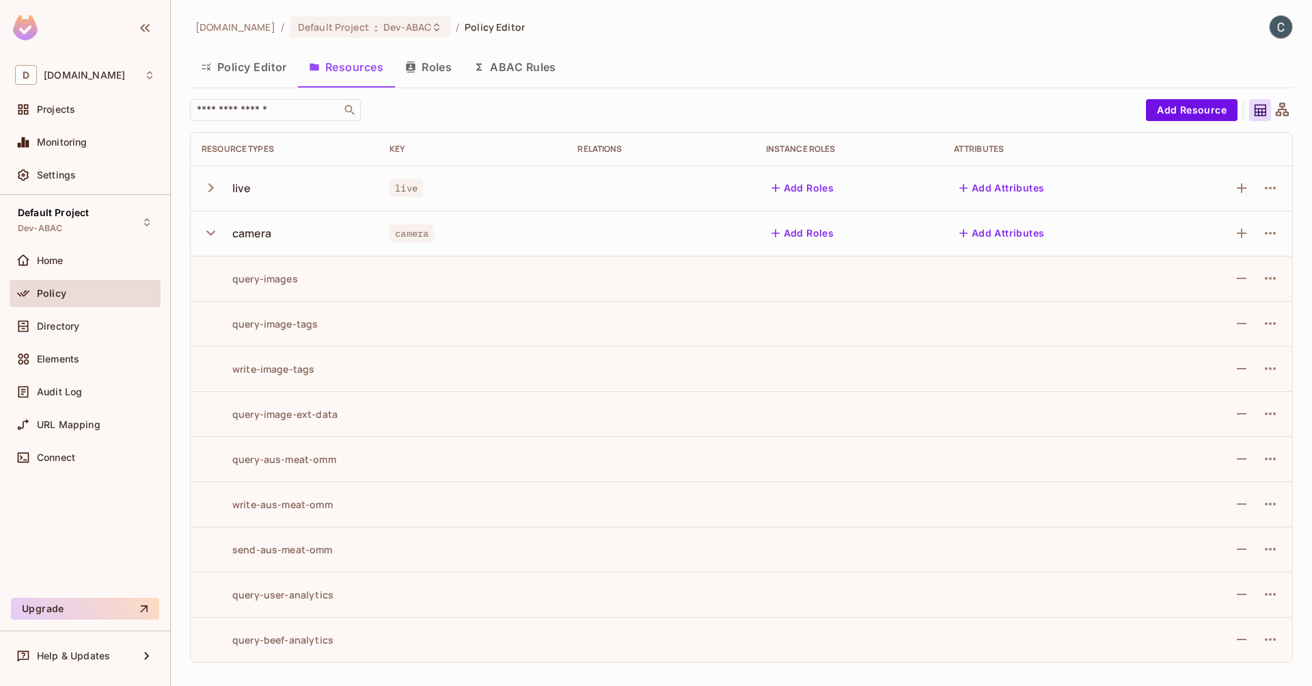
click at [271, 75] on button "Policy Editor" at bounding box center [244, 67] width 108 height 34
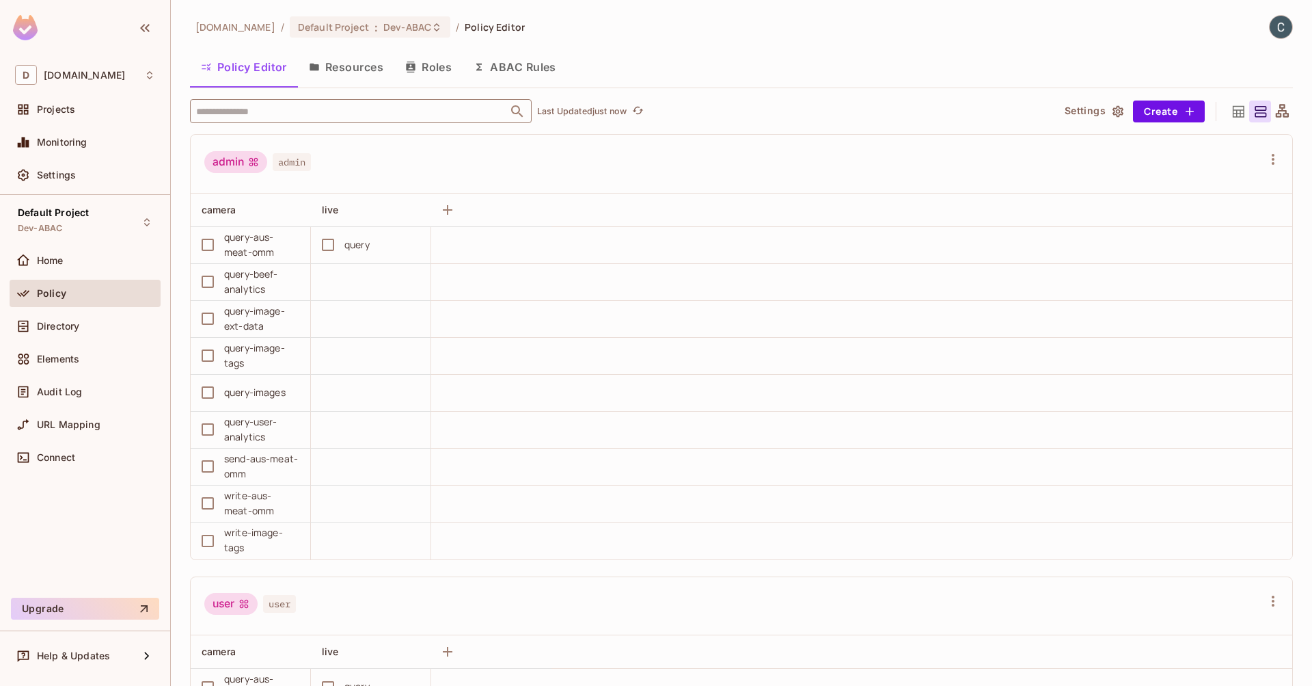
click at [284, 116] on input "text" at bounding box center [349, 111] width 312 height 24
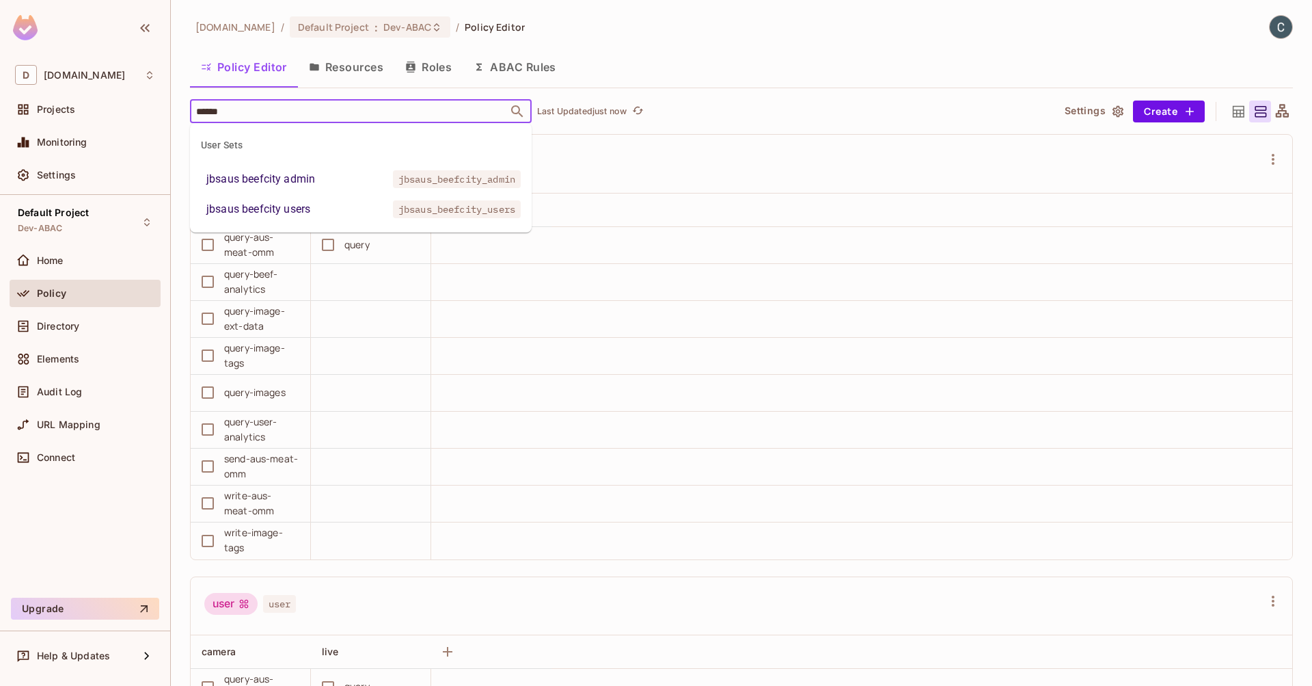
click at [289, 177] on div "jbsaus beefcity admin" at bounding box center [260, 179] width 109 height 16
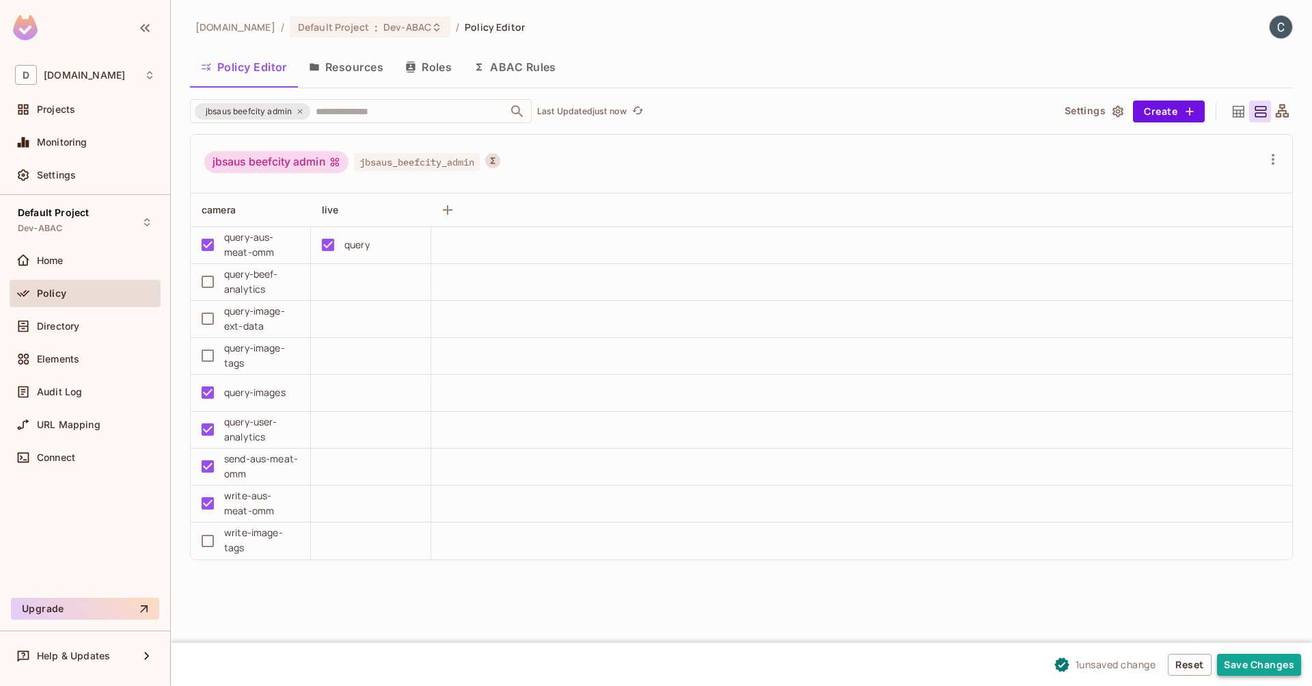
click at [1279, 656] on button "Save Changes" at bounding box center [1259, 664] width 84 height 22
click at [76, 325] on span "Directory" at bounding box center [58, 326] width 42 height 11
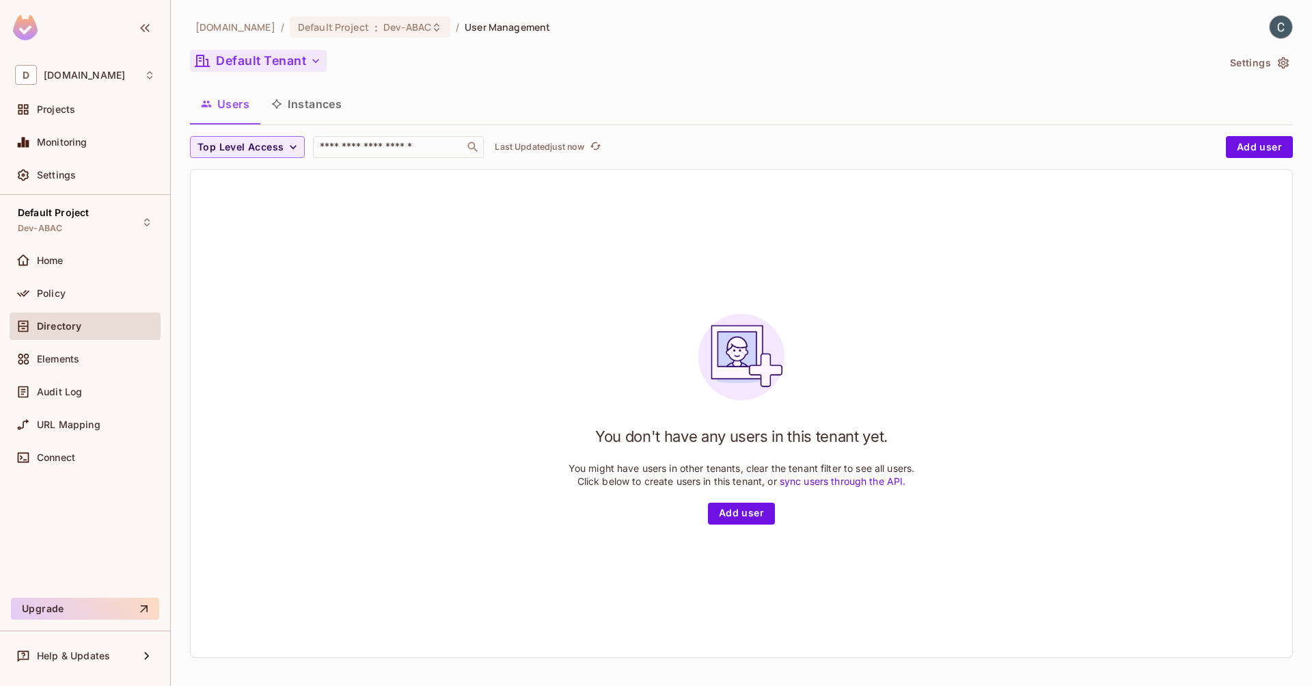
click at [253, 65] on button "Default Tenant" at bounding box center [258, 61] width 137 height 22
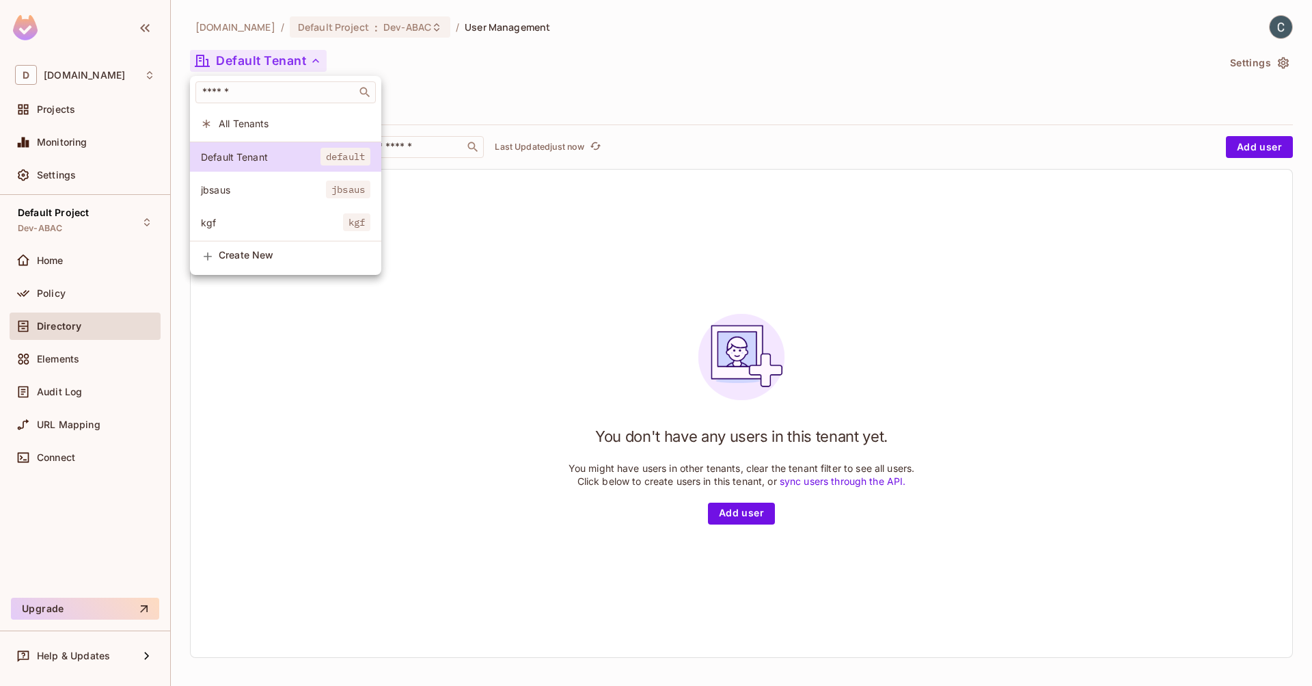
click at [260, 195] on span "jbsaus" at bounding box center [263, 189] width 125 height 13
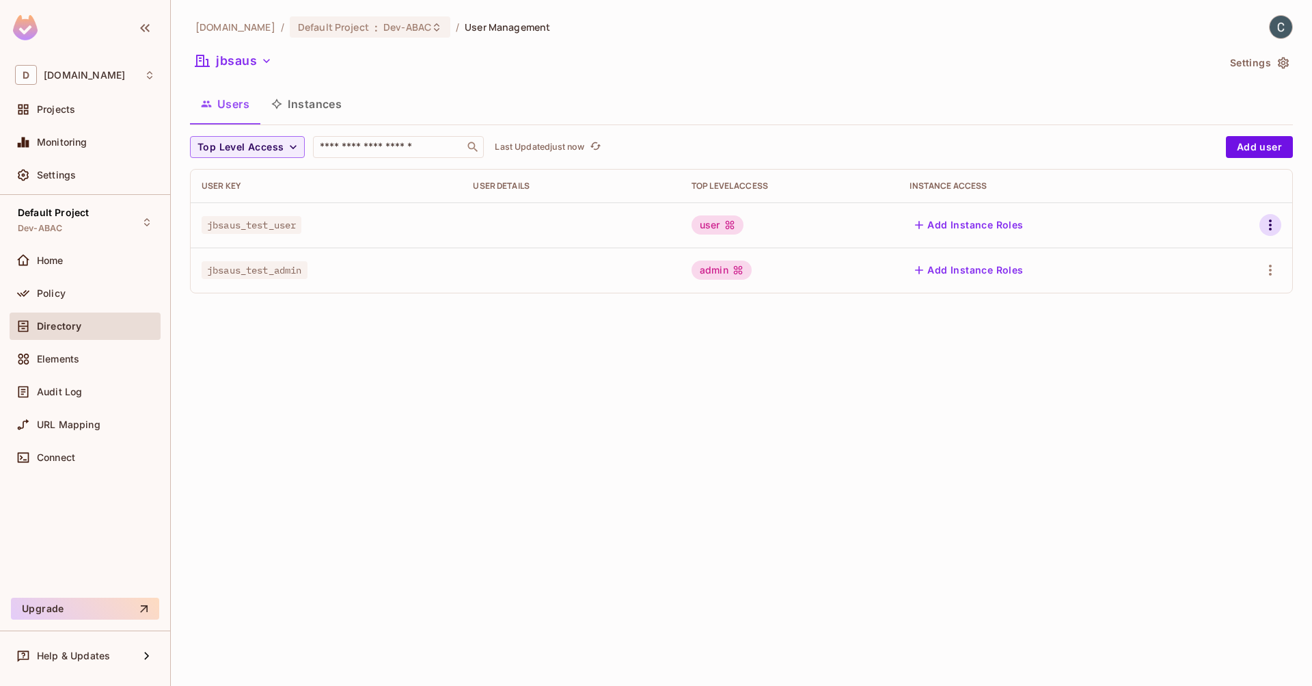
click at [1268, 223] on icon "button" at bounding box center [1270, 225] width 16 height 16
click at [1218, 285] on div "Edit Attributes" at bounding box center [1223, 287] width 68 height 14
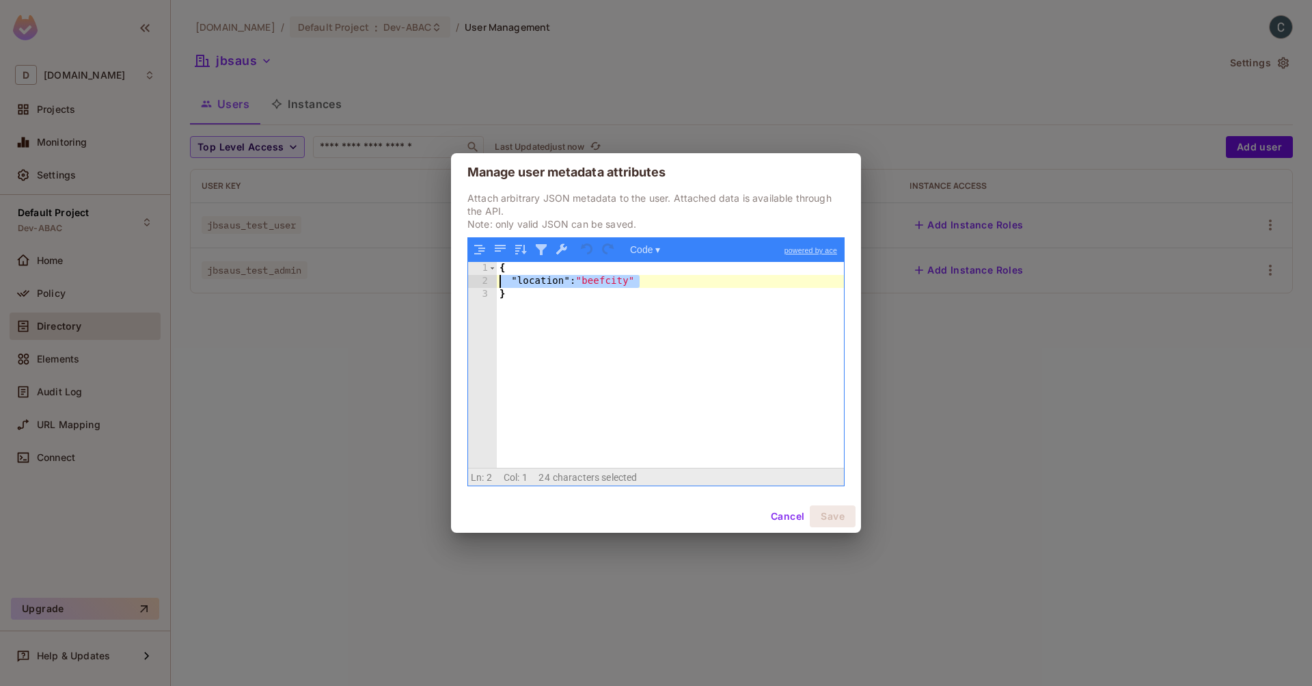
drag, startPoint x: 653, startPoint y: 280, endPoint x: 457, endPoint y: 281, distance: 196.2
click at [457, 281] on div "Attach arbitrary JSON metadata to the user. Attached data is available through …" at bounding box center [656, 345] width 410 height 308
click at [708, 293] on div "{ "location" : "beefcity" }" at bounding box center [670, 378] width 347 height 232
click at [563, 280] on div "{ "location" : "beefcity" }" at bounding box center [670, 378] width 347 height 232
click at [588, 280] on div "{ "locations" : "beefcity" }" at bounding box center [670, 378] width 347 height 232
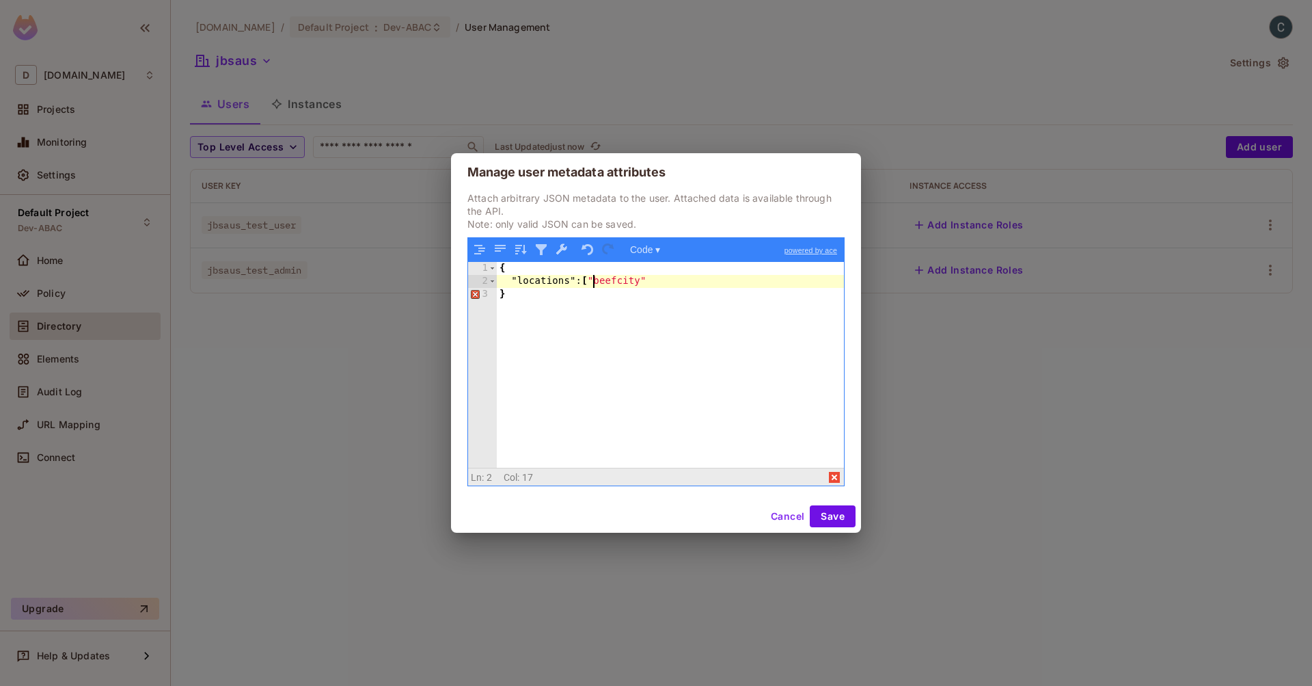
click at [688, 277] on div "{ "locations" : [ "beefcity" }" at bounding box center [670, 378] width 347 height 232
click at [828, 521] on button "Save" at bounding box center [833, 516] width 46 height 22
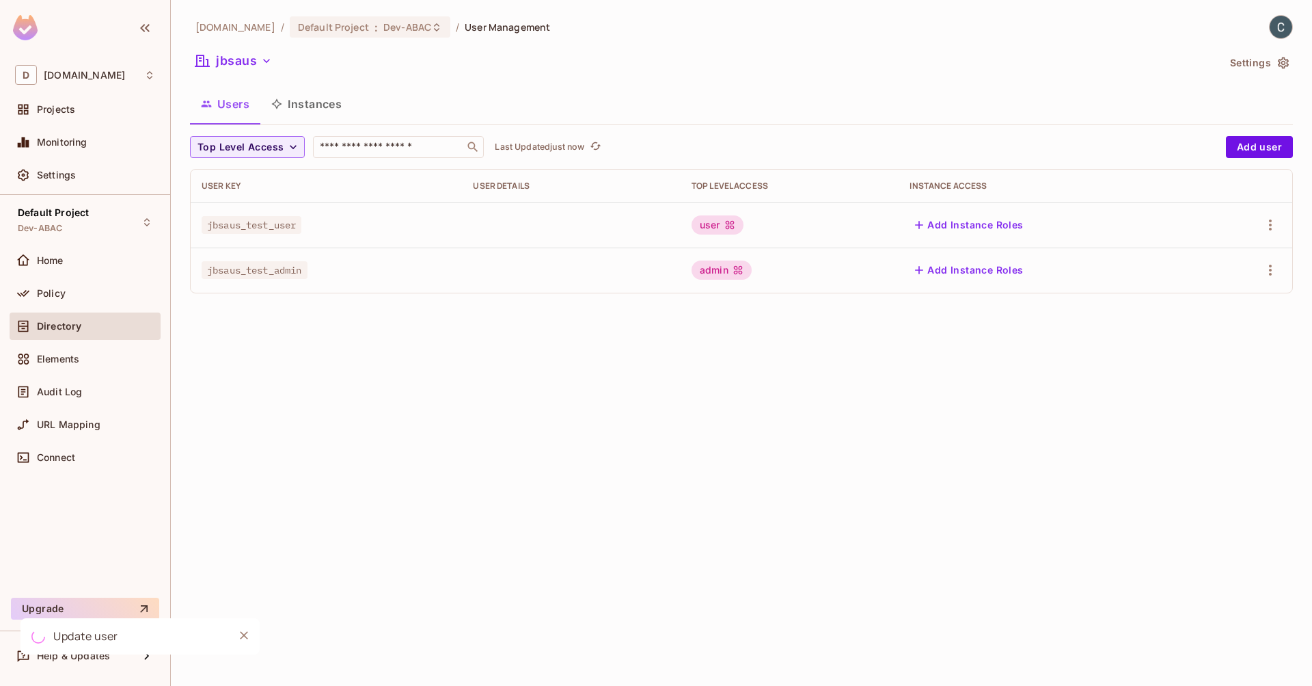
click at [1004, 419] on div "[DOMAIN_NAME] / Default Project : Dev-ABAC / User Management jbsaus Settings Us…" at bounding box center [741, 343] width 1141 height 686
click at [90, 294] on div "Policy" at bounding box center [96, 293] width 118 height 11
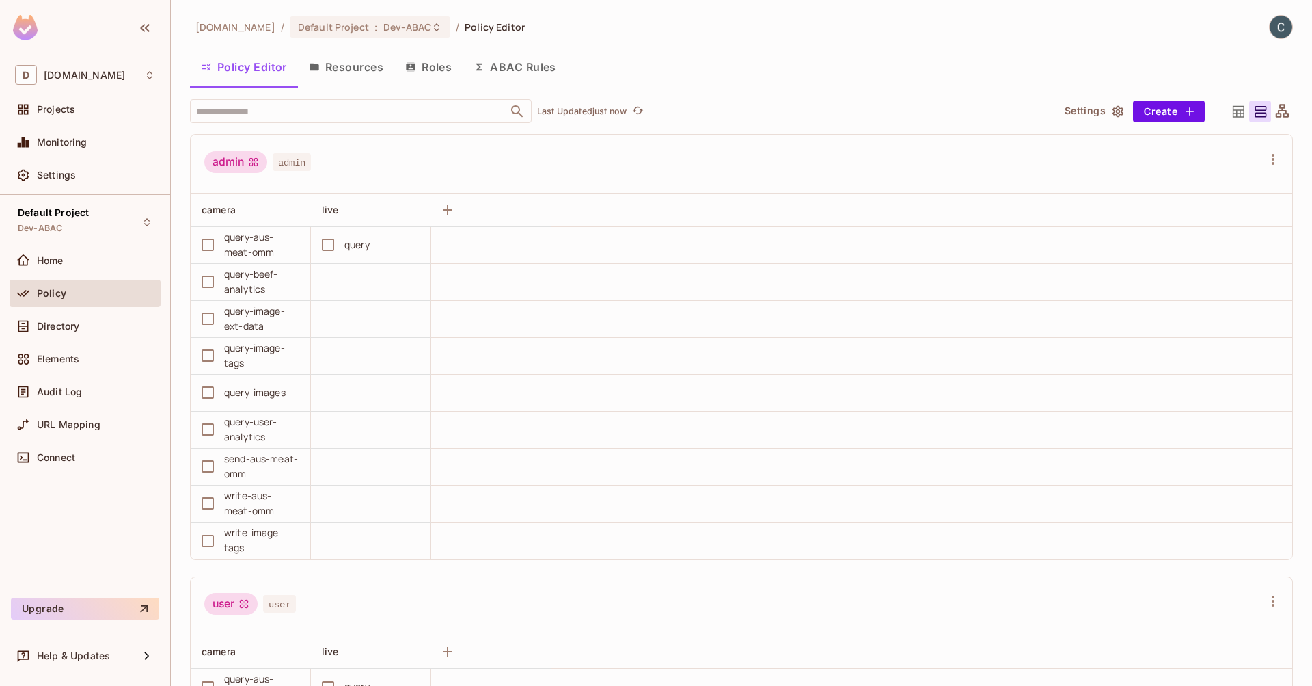
click at [514, 62] on button "ABAC Rules" at bounding box center [515, 67] width 105 height 34
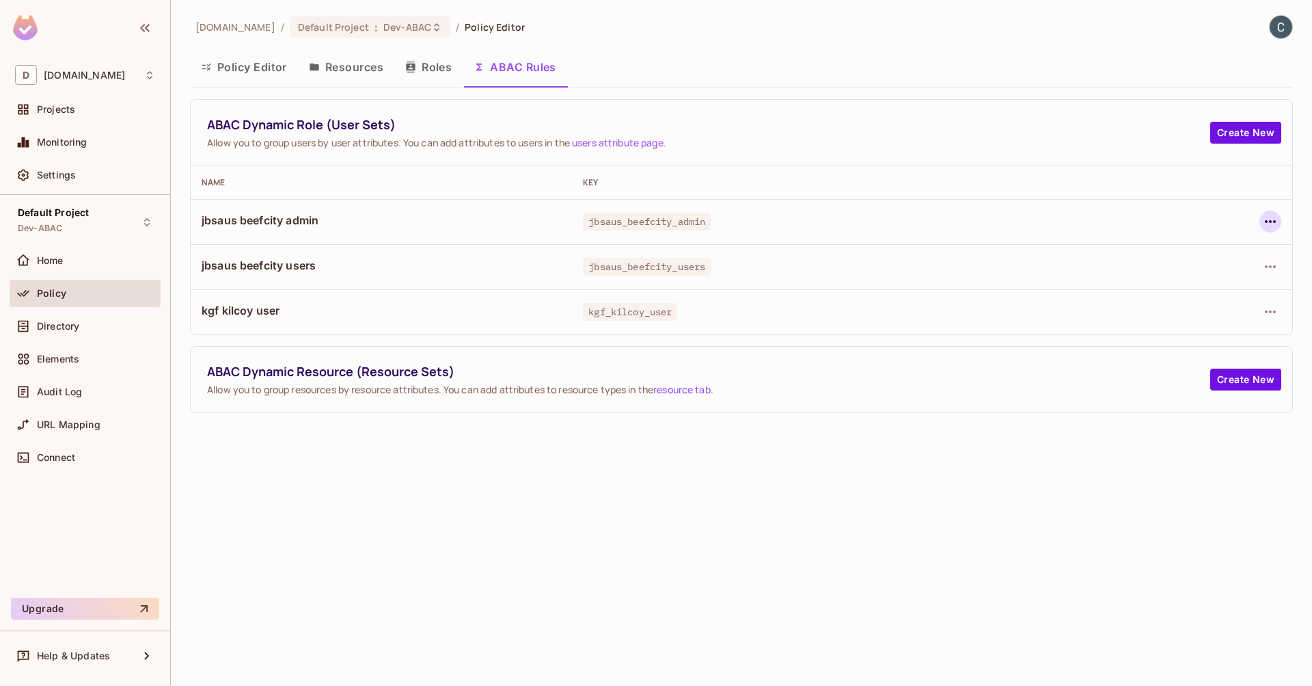
click at [1273, 217] on icon "button" at bounding box center [1270, 221] width 16 height 16
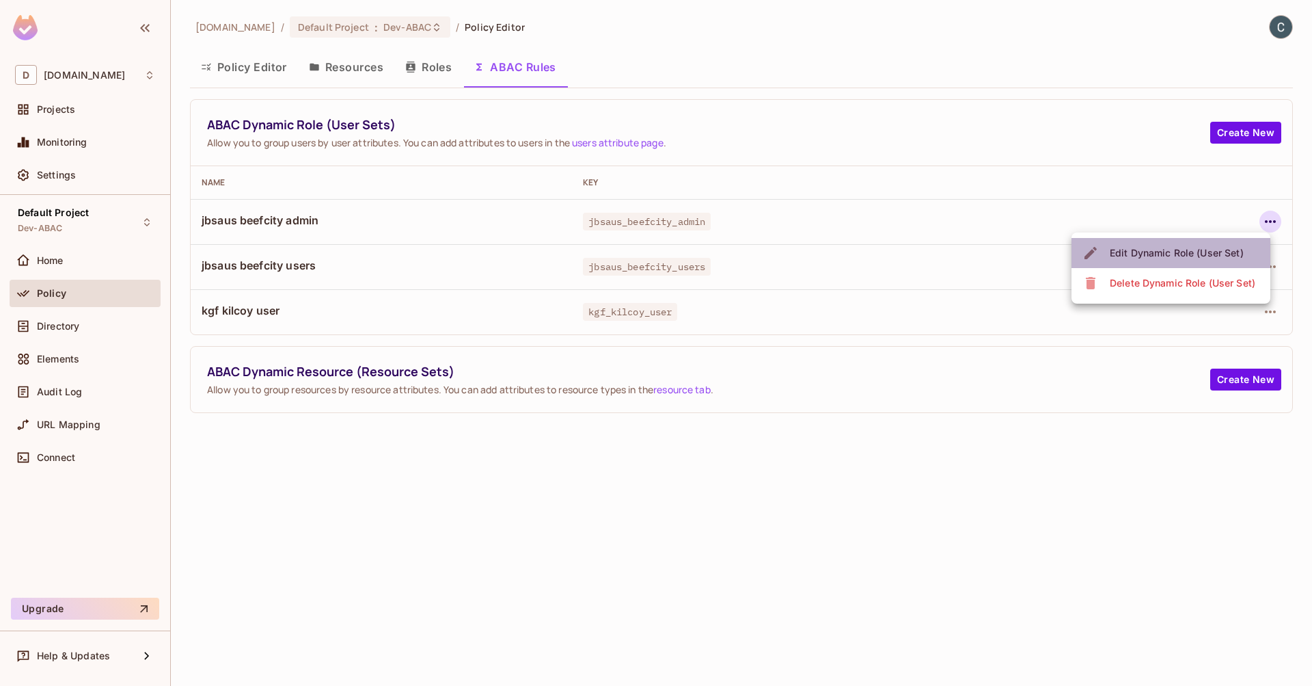
click at [1188, 252] on div "Edit Dynamic Role (User Set)" at bounding box center [1177, 253] width 134 height 14
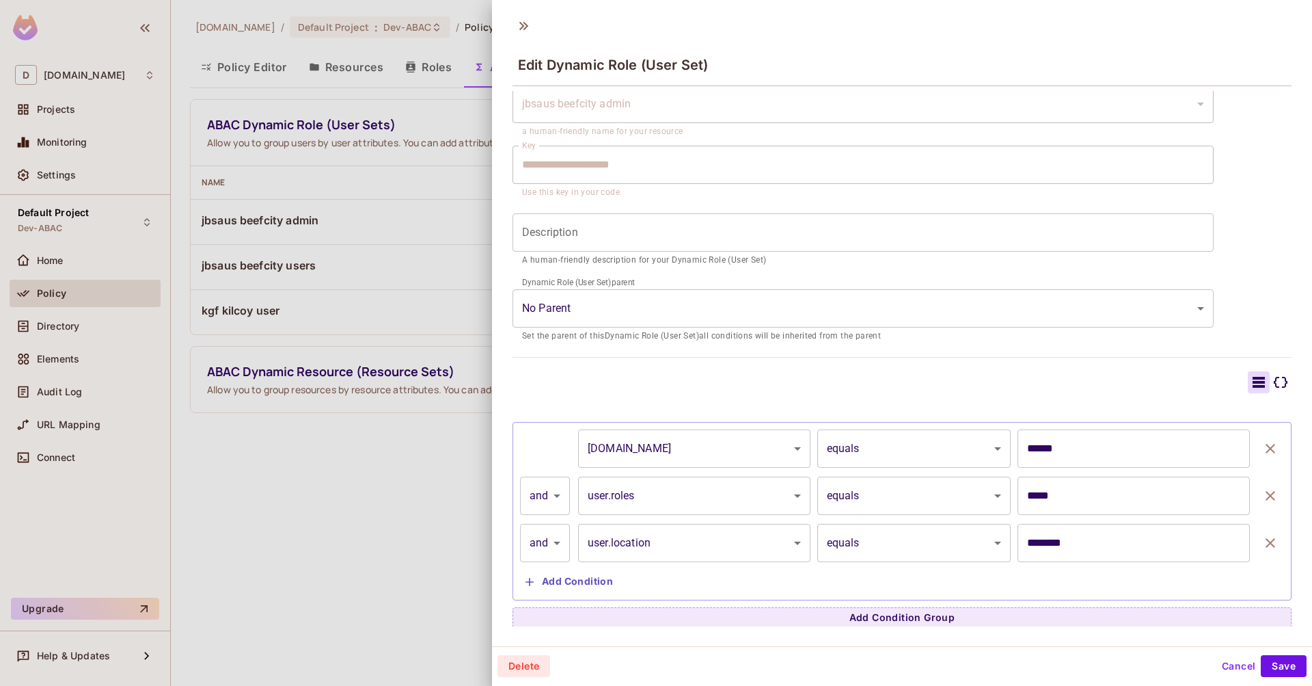
scroll to position [2, 0]
click at [1042, 543] on input "********" at bounding box center [1134, 540] width 232 height 38
click at [1224, 664] on button "Cancel" at bounding box center [1239, 664] width 44 height 22
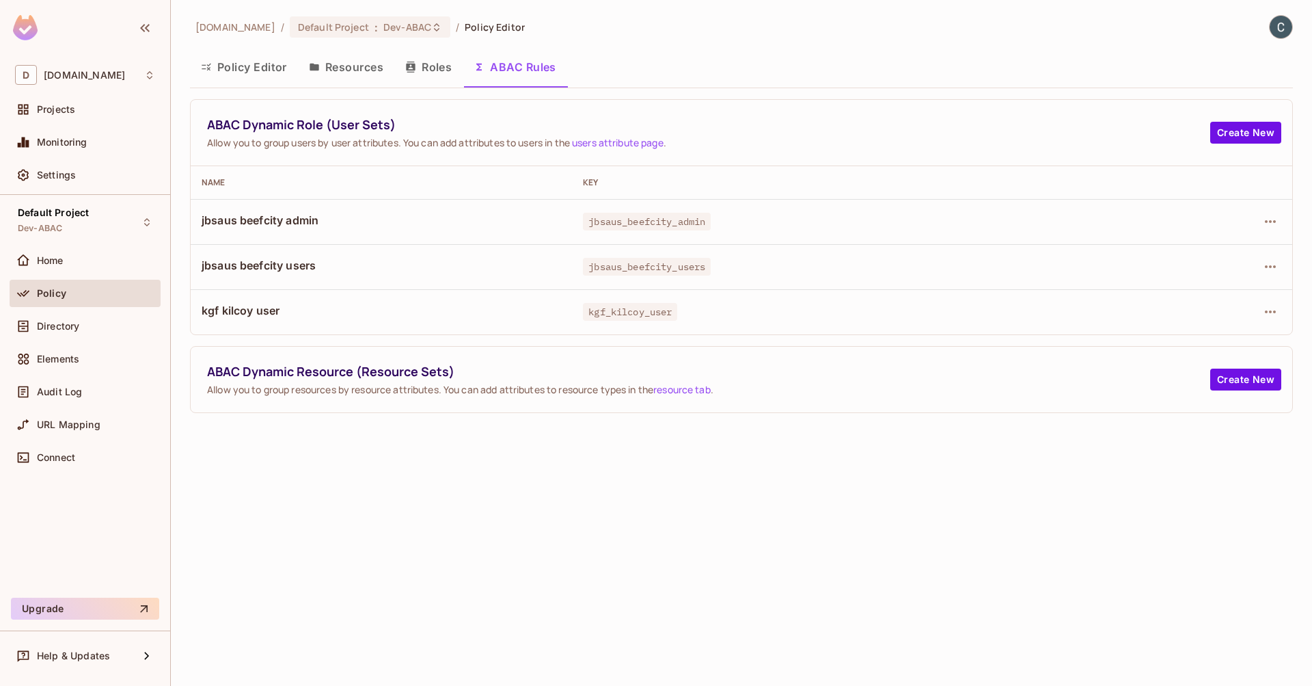
click at [360, 66] on button "Resources" at bounding box center [346, 67] width 96 height 34
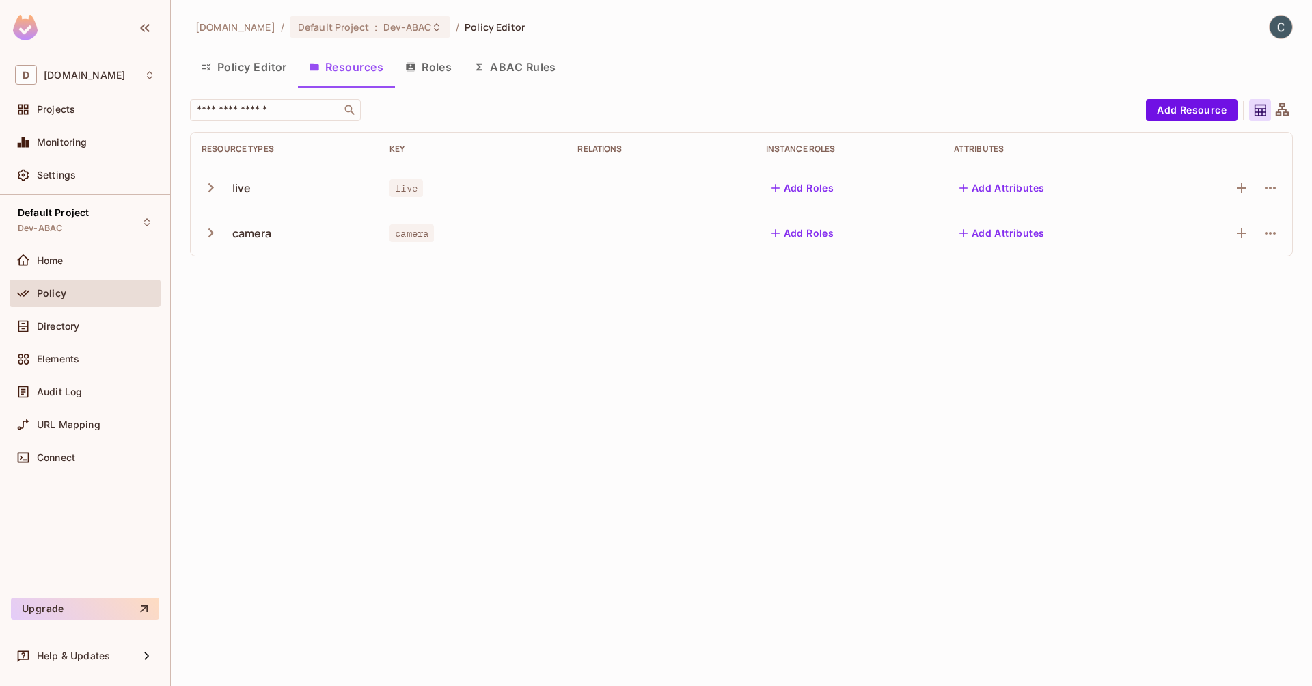
click at [303, 307] on div "[DOMAIN_NAME] / Default Project : Dev-ABAC / Policy Editor Policy Editor Resour…" at bounding box center [741, 343] width 1141 height 686
click at [213, 234] on icon "button" at bounding box center [211, 232] width 18 height 18
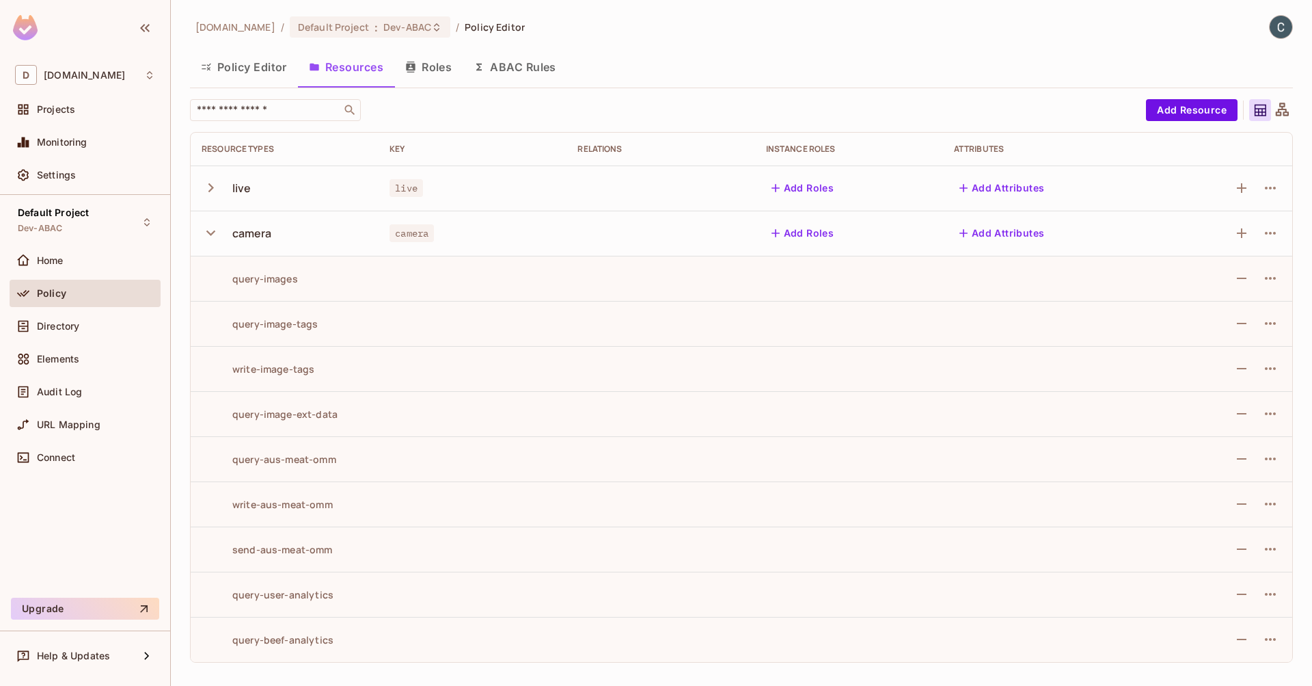
click at [867, 33] on div "[DOMAIN_NAME] / Default Project : Dev-ABAC / Policy Editor" at bounding box center [741, 27] width 1103 height 24
click at [54, 103] on div "Projects" at bounding box center [85, 109] width 140 height 16
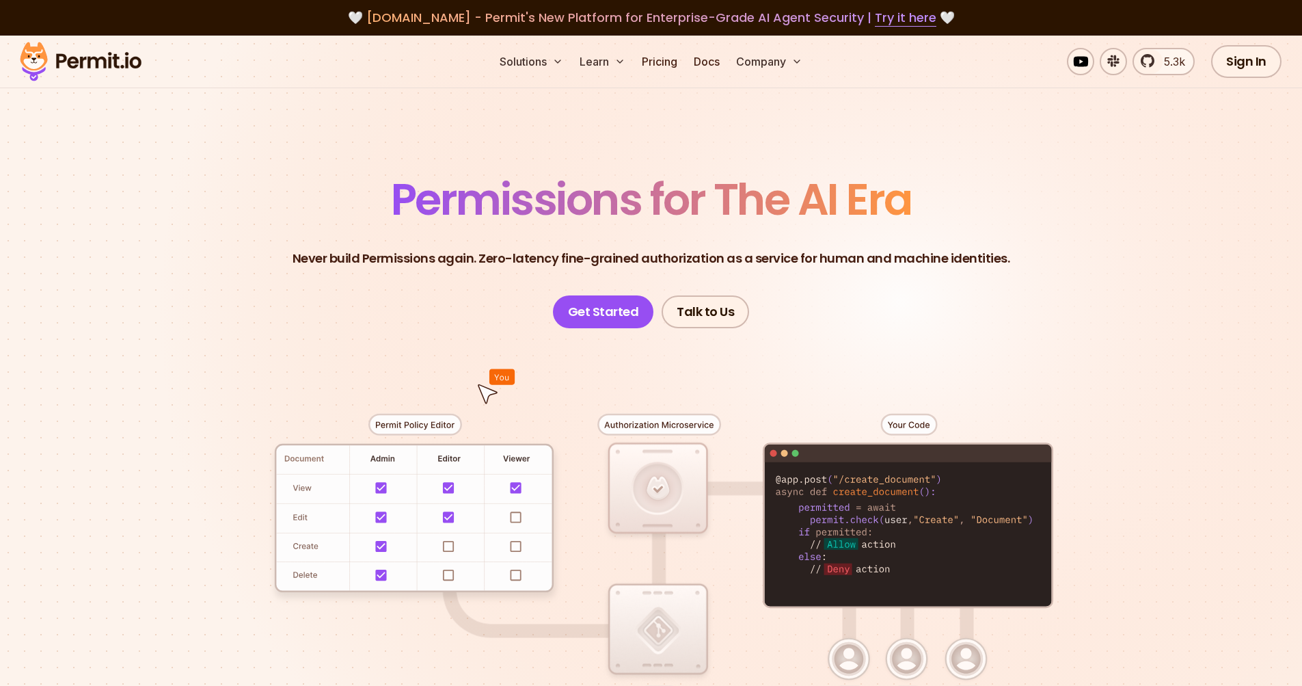
click at [978, 111] on section "Permissions for The AI Era Never build Permissions again. Zero-latency fine-gra…" at bounding box center [651, 487] width 1302 height 902
click at [660, 62] on link "Pricing" at bounding box center [659, 61] width 46 height 27
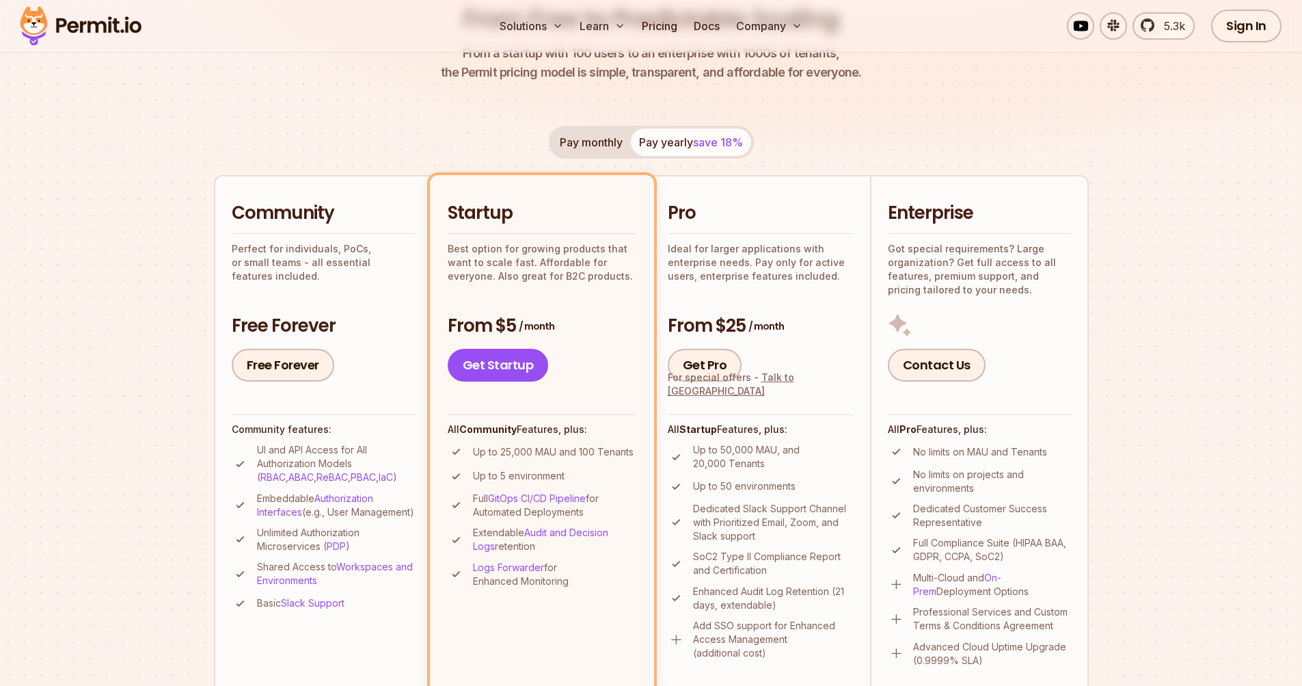
scroll to position [211, 0]
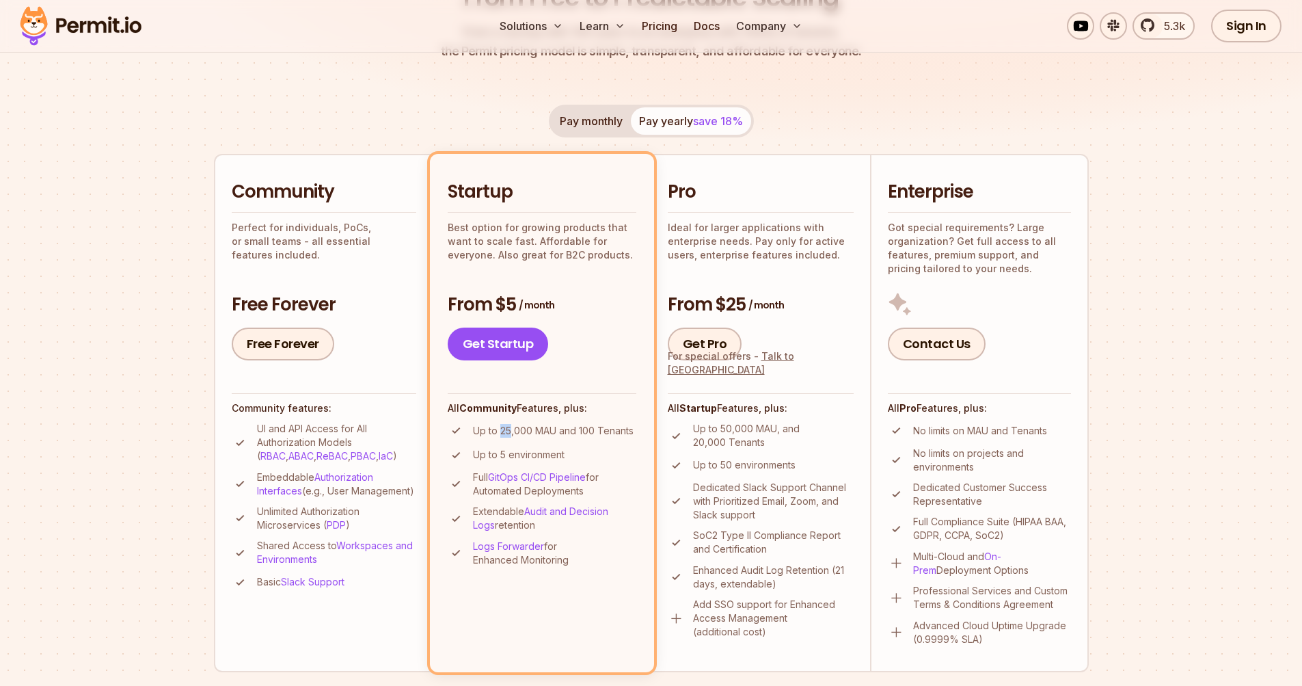
drag, startPoint x: 500, startPoint y: 432, endPoint x: 510, endPoint y: 430, distance: 9.8
click at [510, 430] on p "Up to 25,000 MAU and 100 Tenants" at bounding box center [553, 431] width 161 height 14
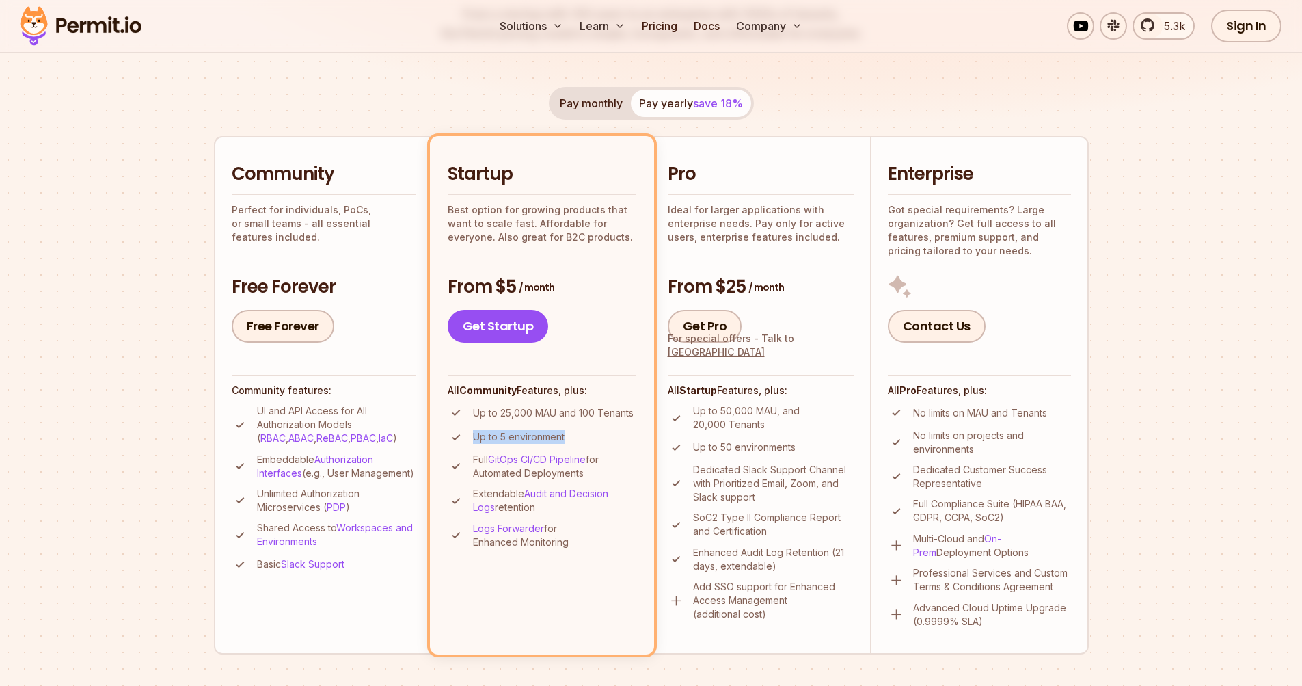
drag, startPoint x: 471, startPoint y: 437, endPoint x: 571, endPoint y: 434, distance: 99.8
click at [571, 434] on li "Up to 5 environment" at bounding box center [542, 437] width 189 height 17
